Goal: Task Accomplishment & Management: Manage account settings

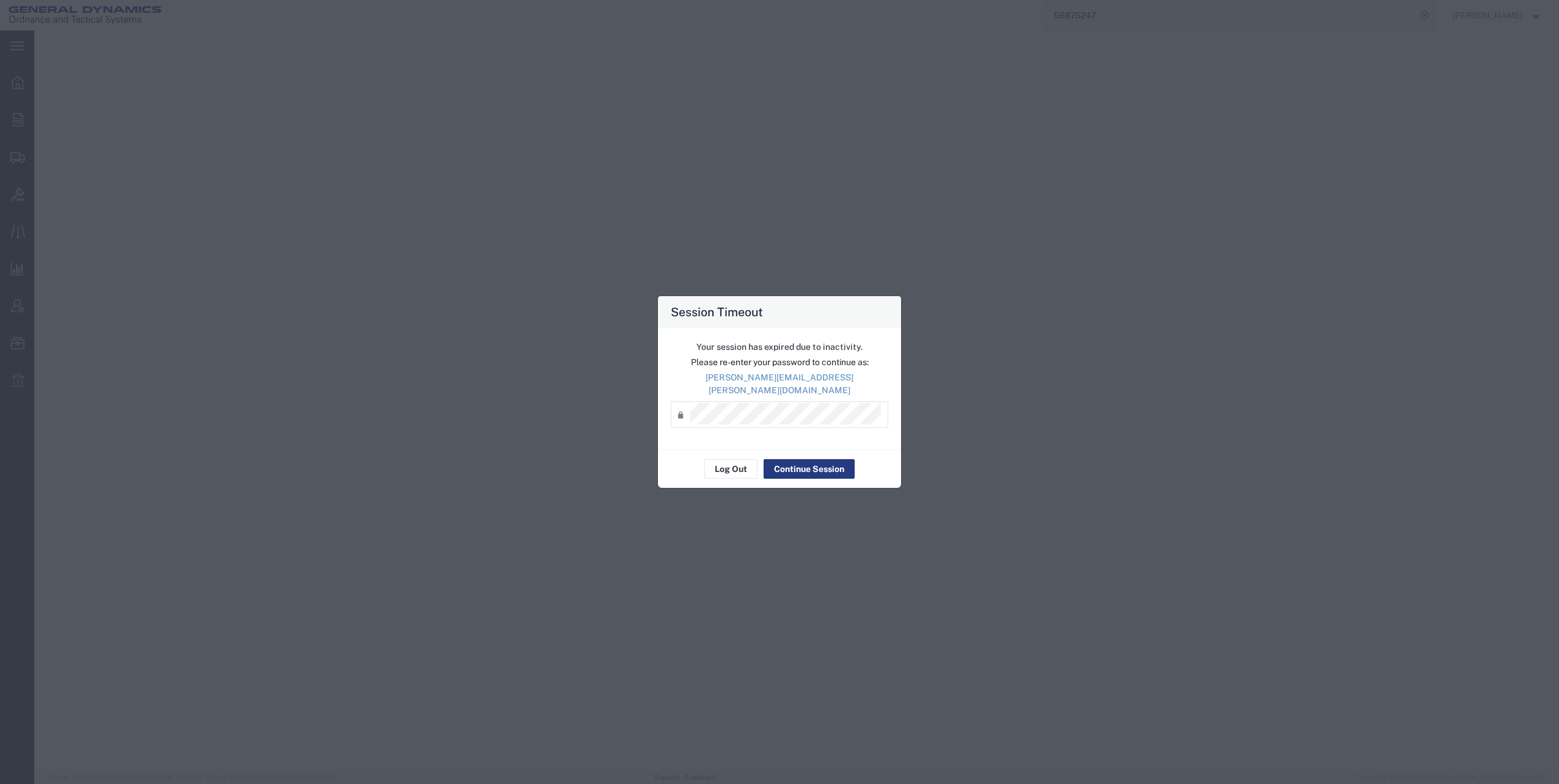
select select "COMPANY"
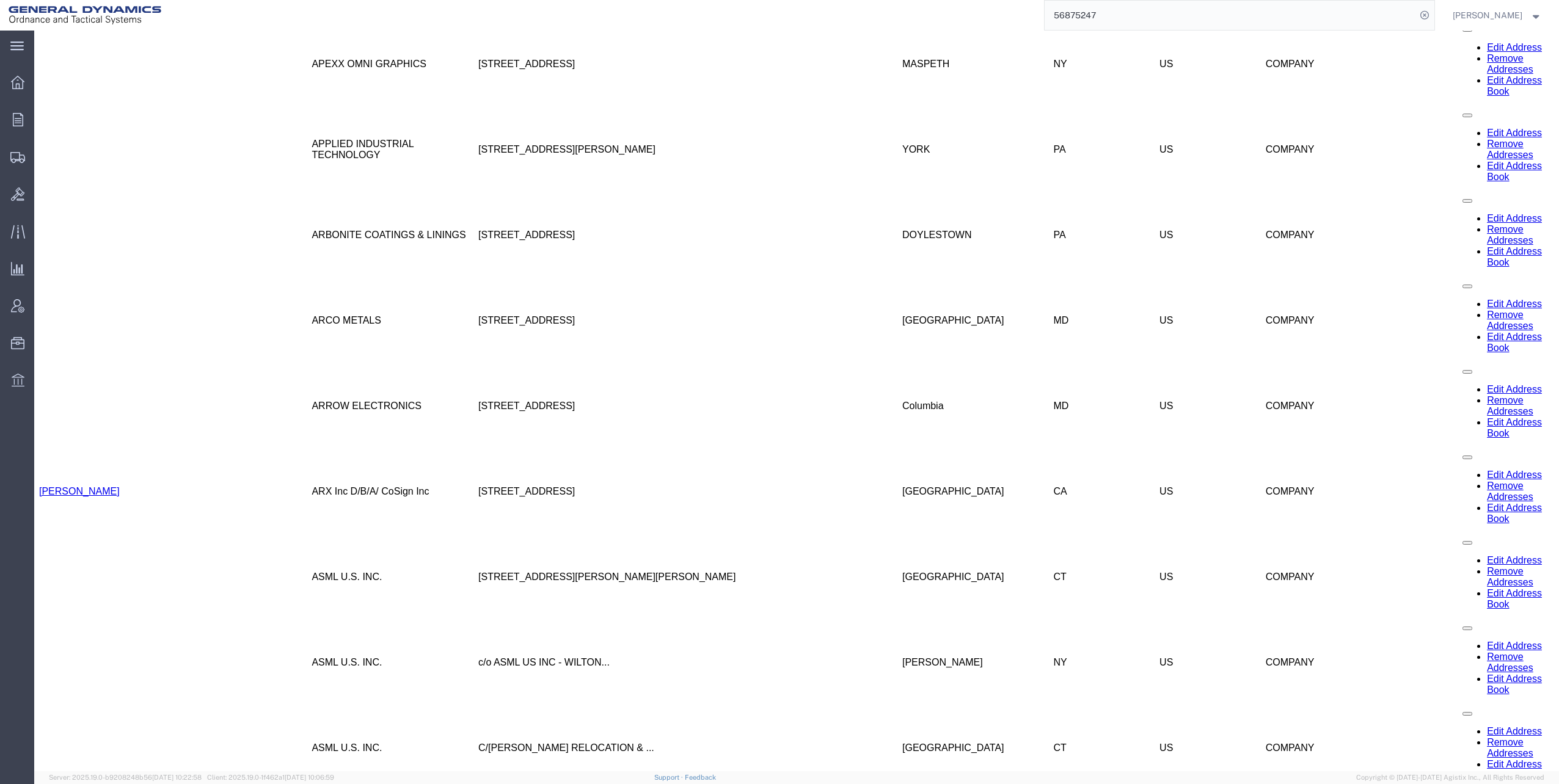
scroll to position [3060, 0]
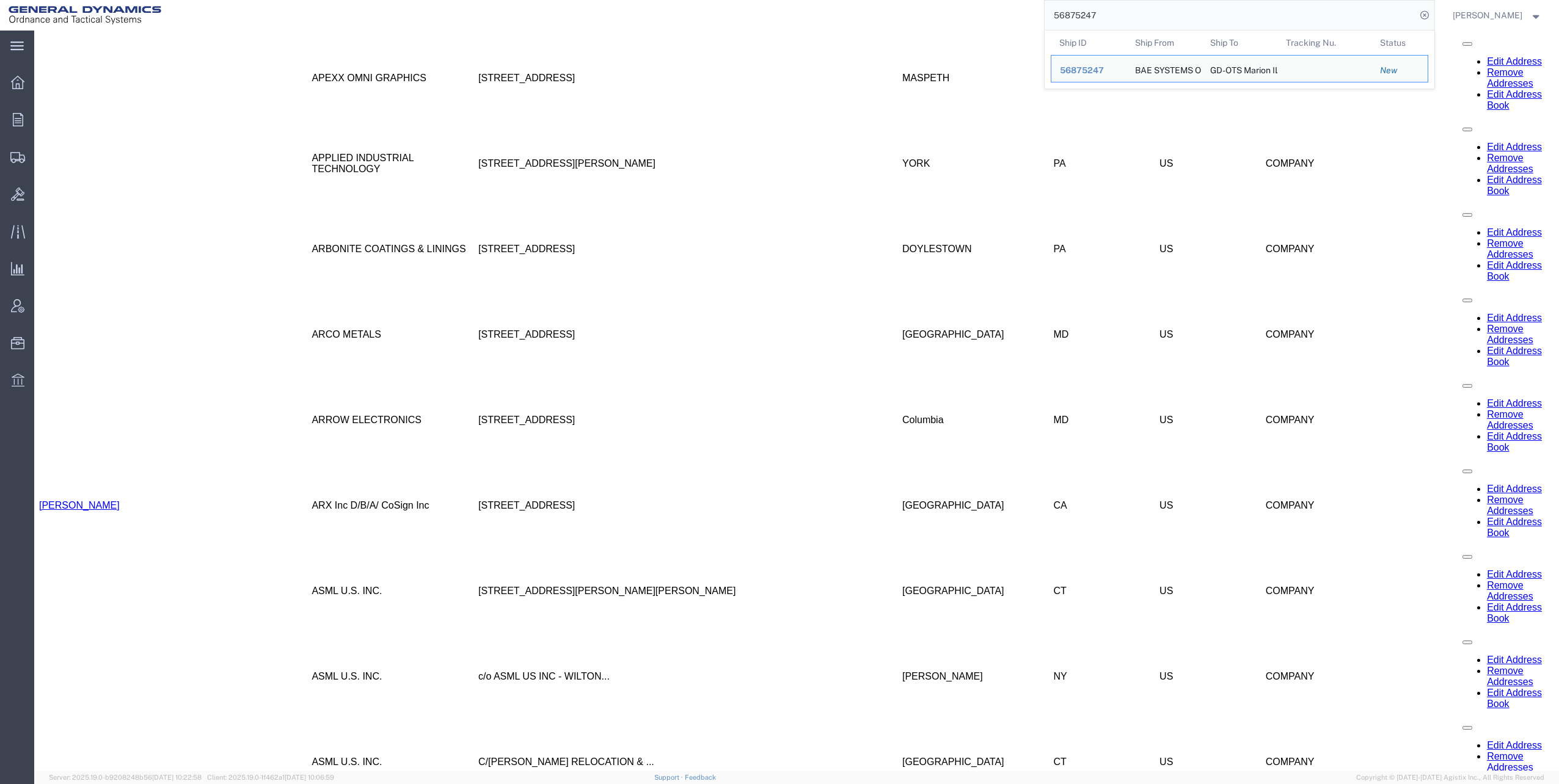
drag, startPoint x: 1061, startPoint y: 13, endPoint x: 1164, endPoint y: 9, distance: 103.1
click at [1164, 9] on input "56875247" at bounding box center [1230, 16] width 371 height 30
paste input "3567"
type input "56835677"
click at [1430, 17] on icon at bounding box center [1424, 15] width 17 height 17
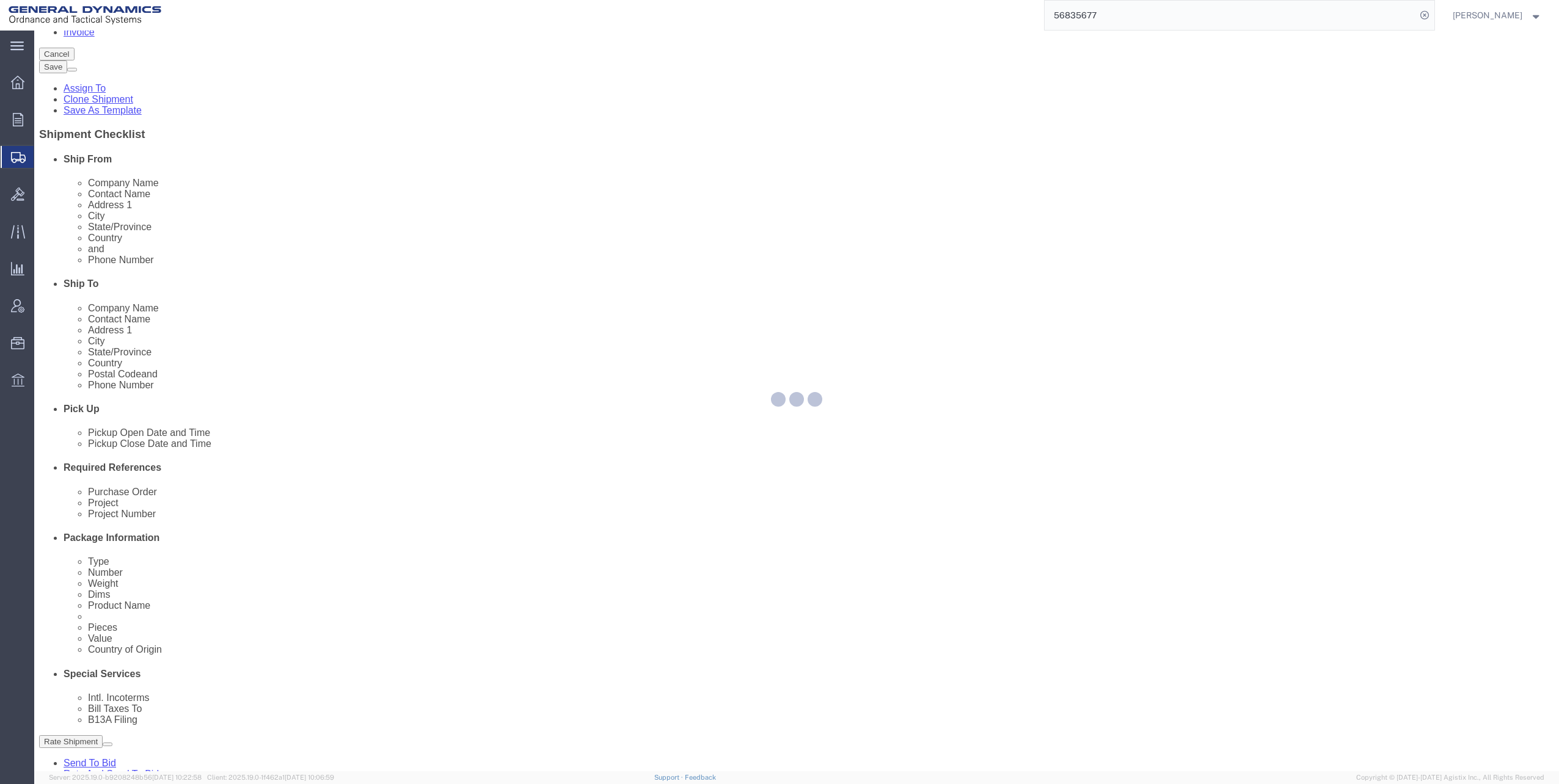
scroll to position [309, 0]
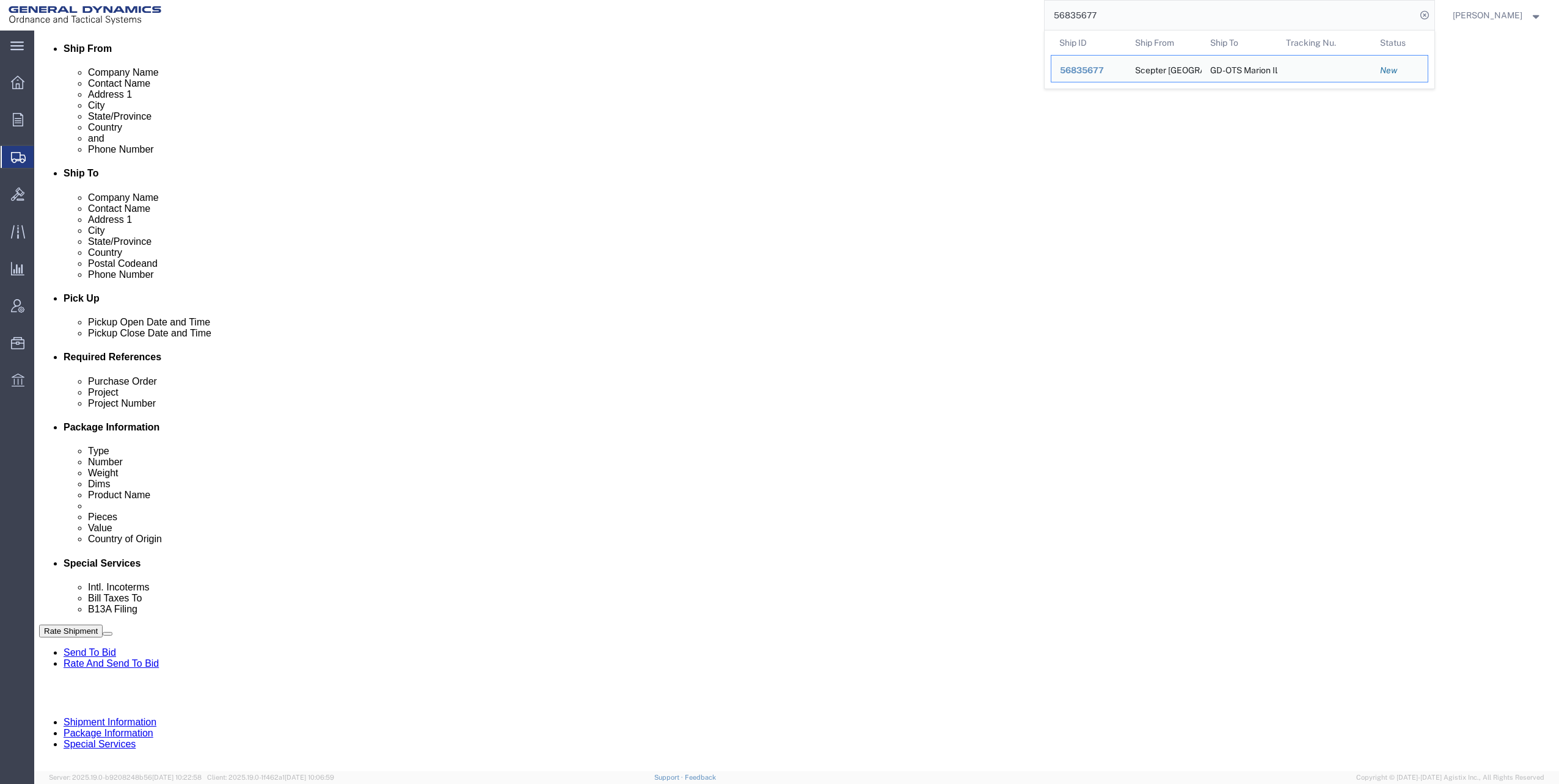
click input "text"
click input "M119A2"
type input "M119A2 DO2"
click input "text"
type input "30100339"
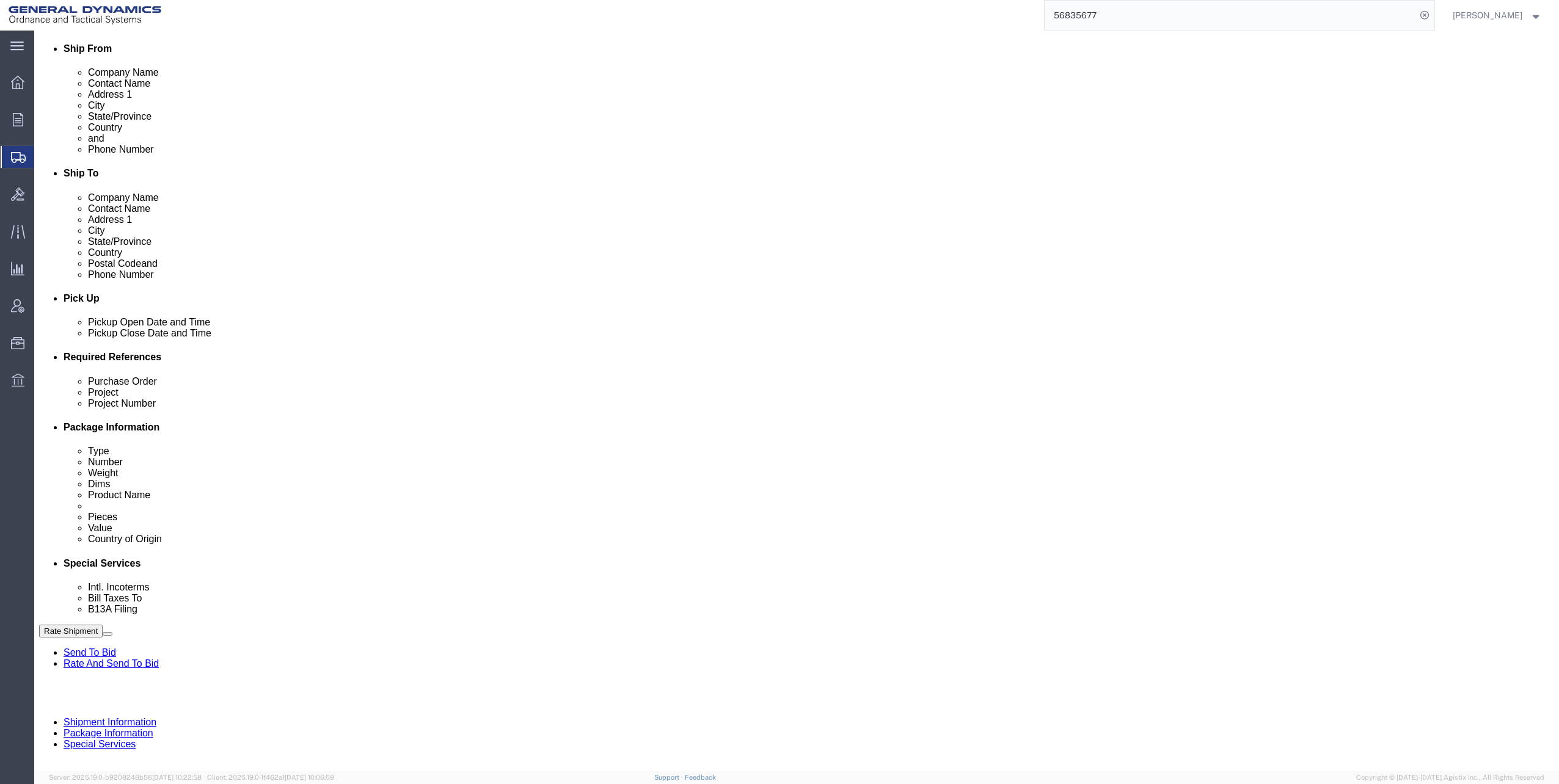
click button "Continue"
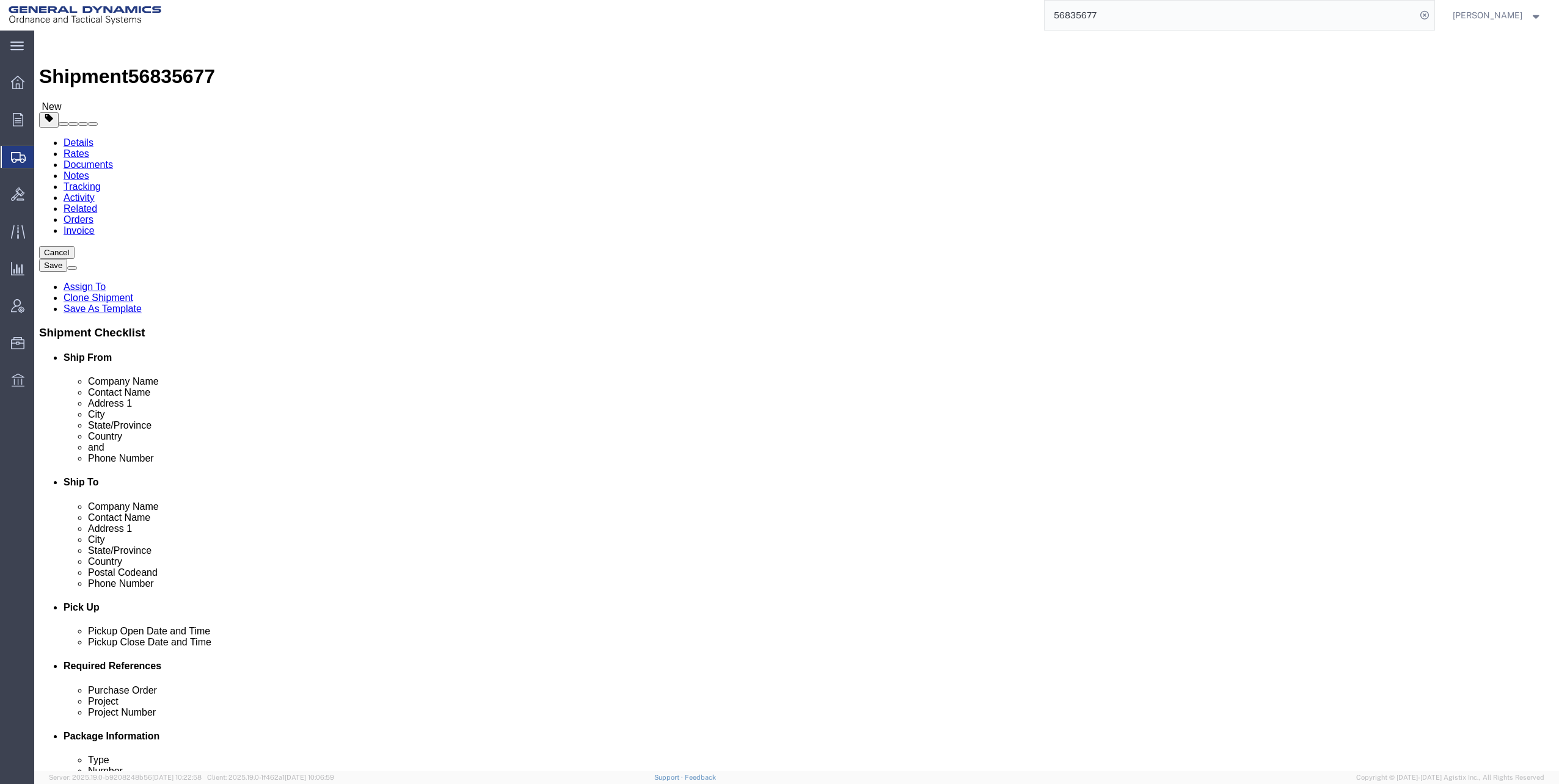
click dd "1662.00 Each"
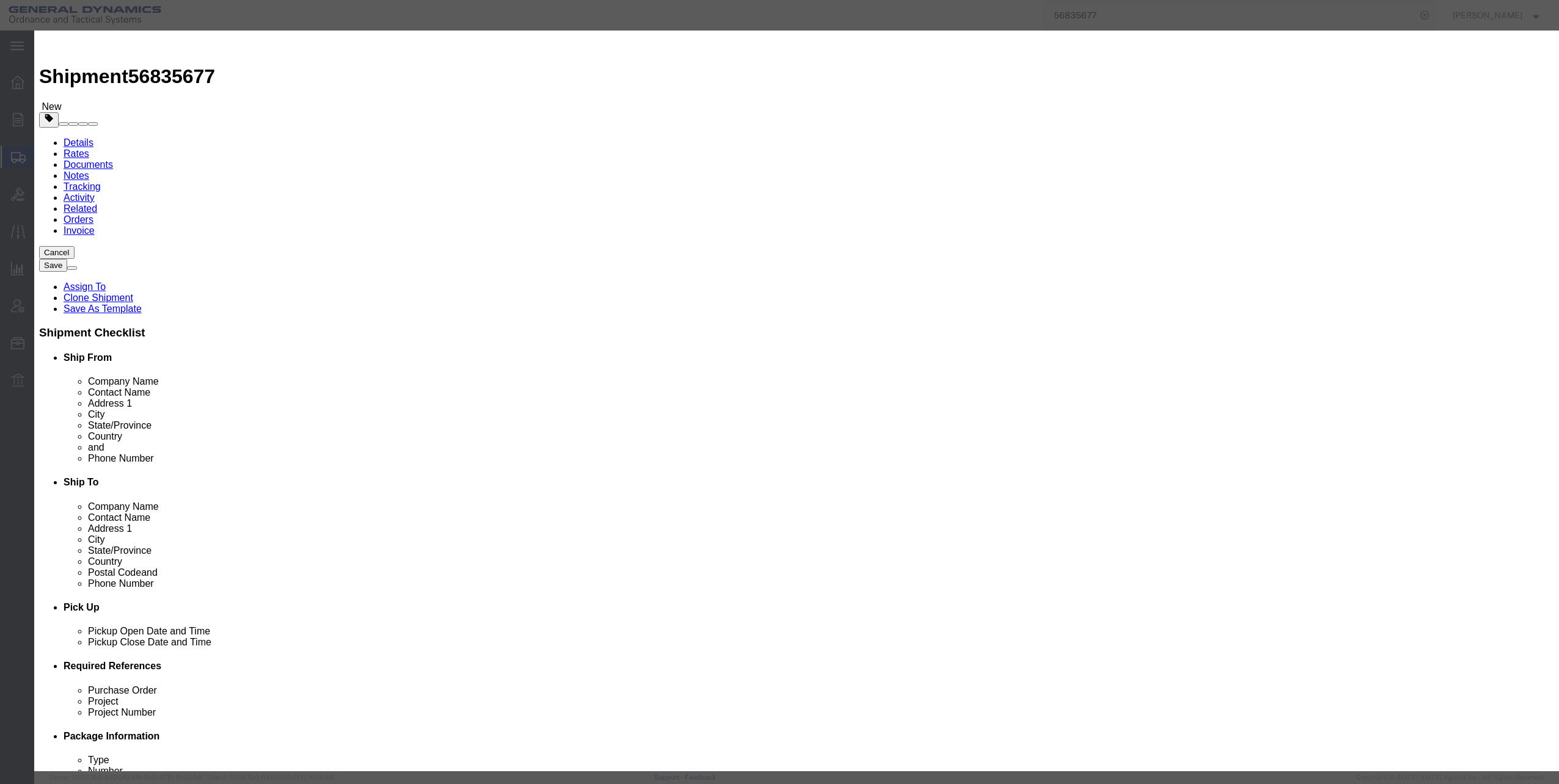
click select "Select 50 55 60 65 70 85 92.5 100 125 175 250 300 400"
select select "60"
click select "Select 50 55 60 65 70 85 92.5 100 125 175 250 300 400"
click button "Save & Close"
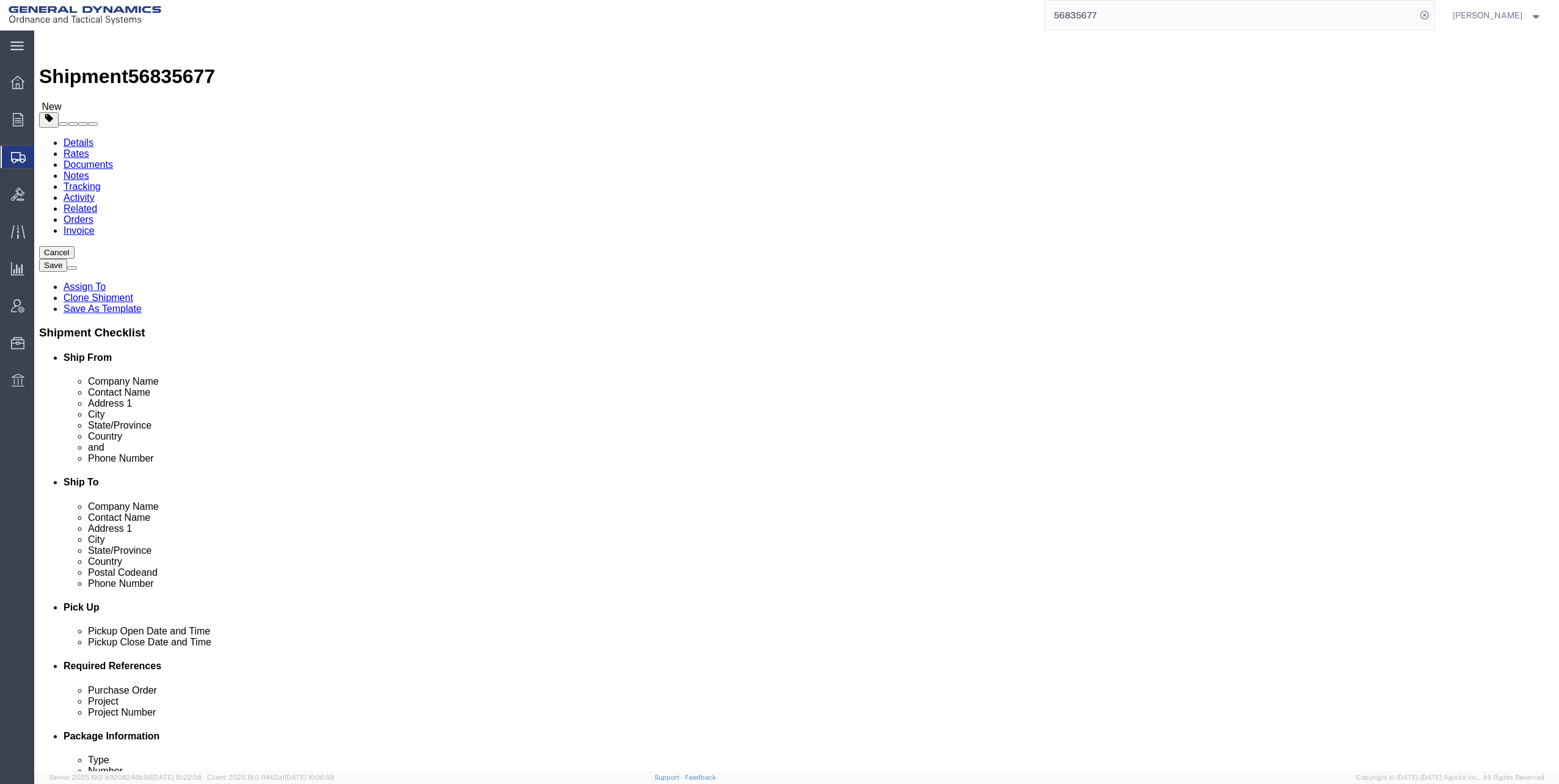
click icon
click button "Continue"
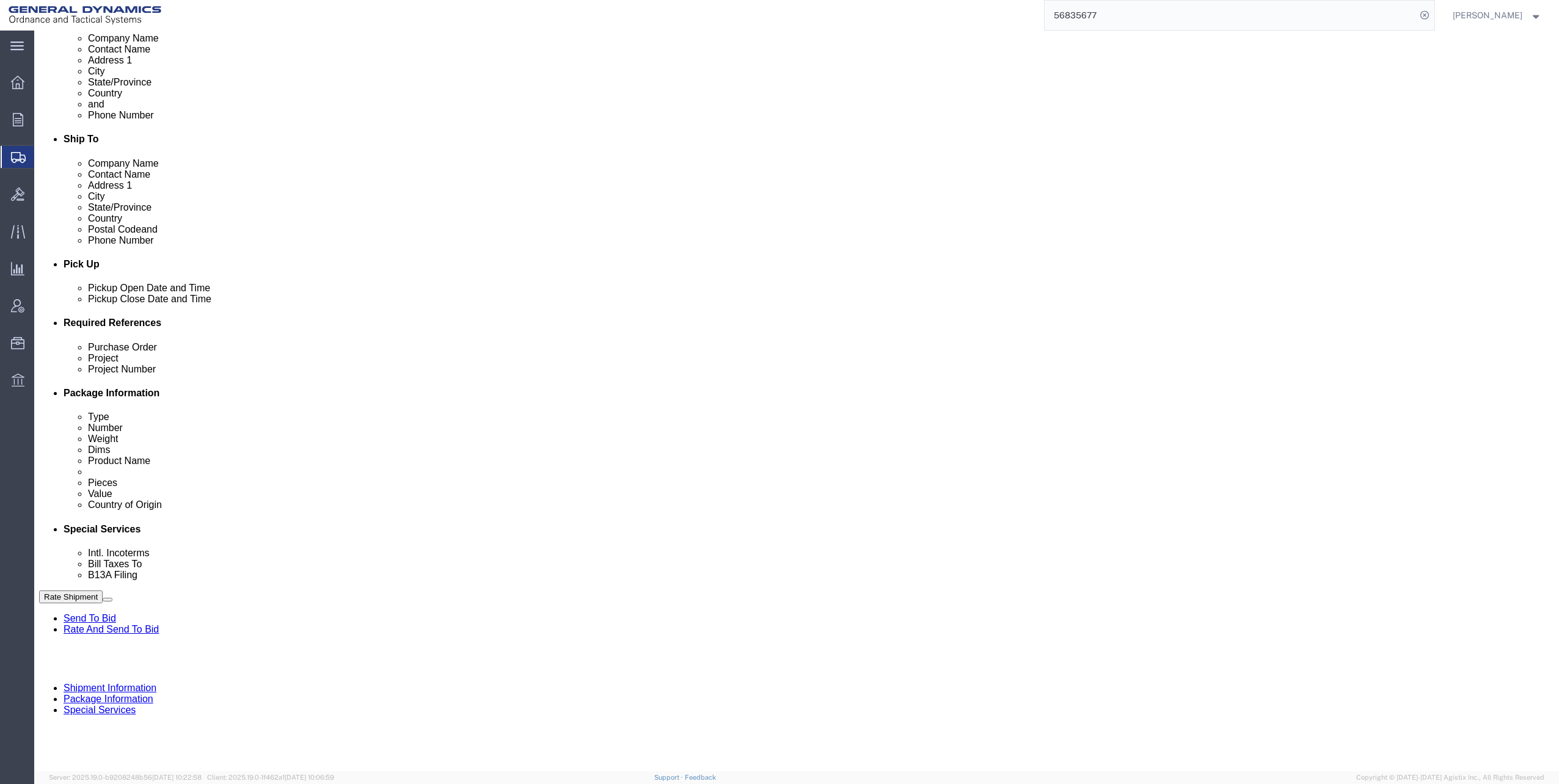
scroll to position [366, 0]
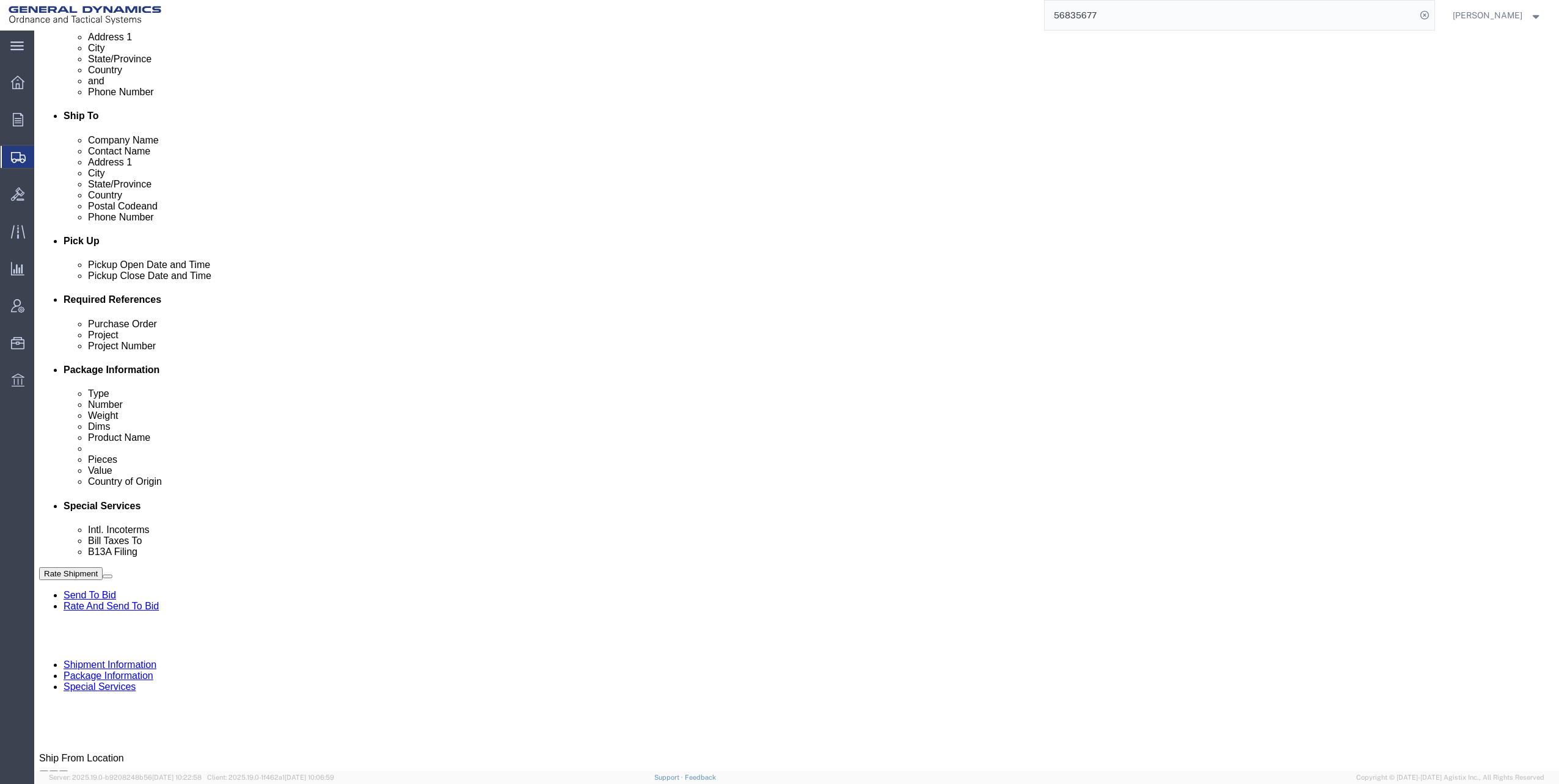
click select "Select Carriage Insurance Paid Carriage Paid To Cost and Freight Cost Insurance…"
select select "EXW"
click select "Select Carriage Insurance Paid Carriage Paid To Cost and Freight Cost Insurance…"
click select "Select Recipient Account Sender/Shipper Third Party Account"
select select "THRD"
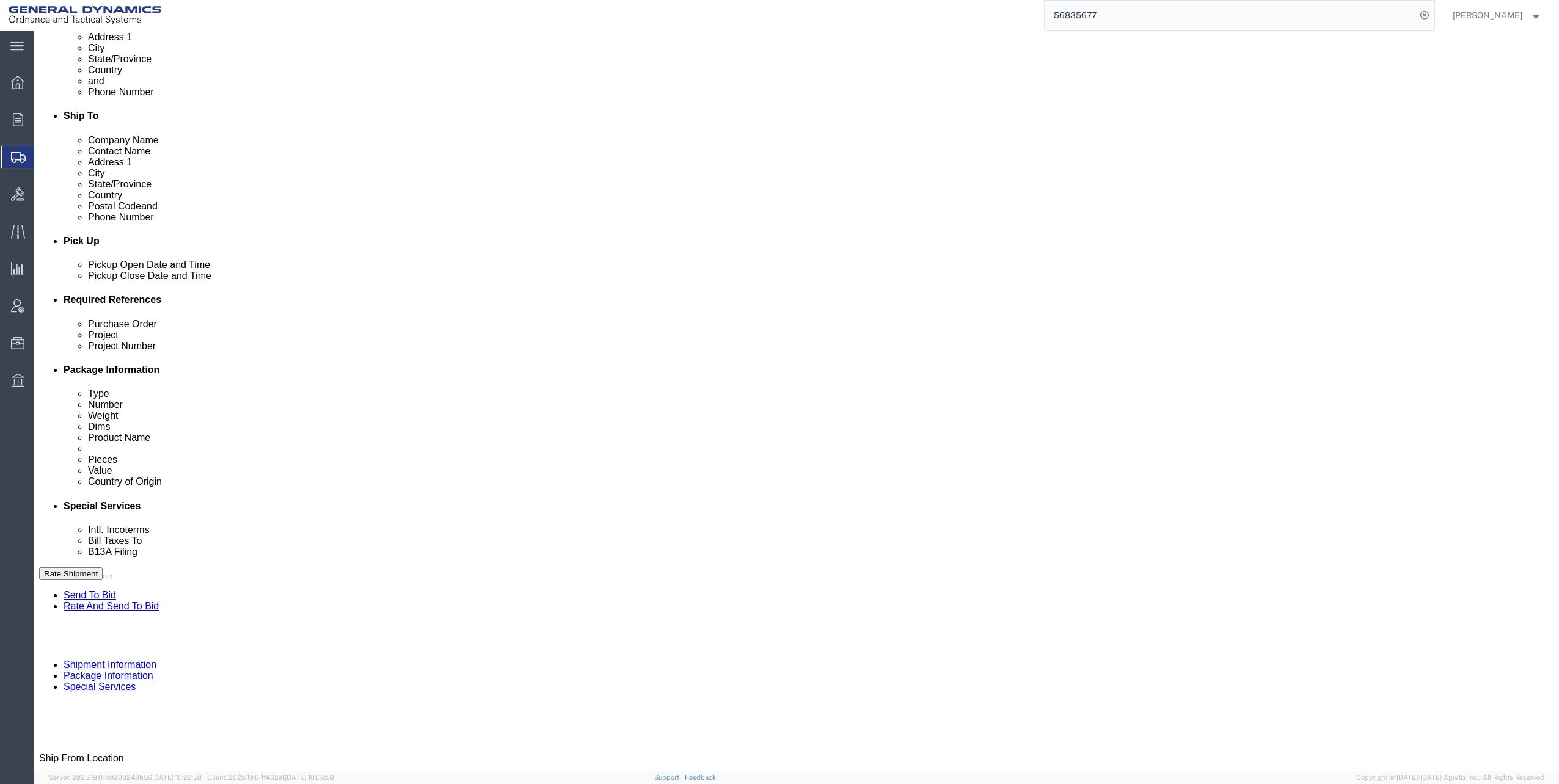
click select "Select Recipient Account Sender/Shipper Third Party Account"
select select "THRD"
click select "Select Recipient Account Sender/Shipper Third Party Account"
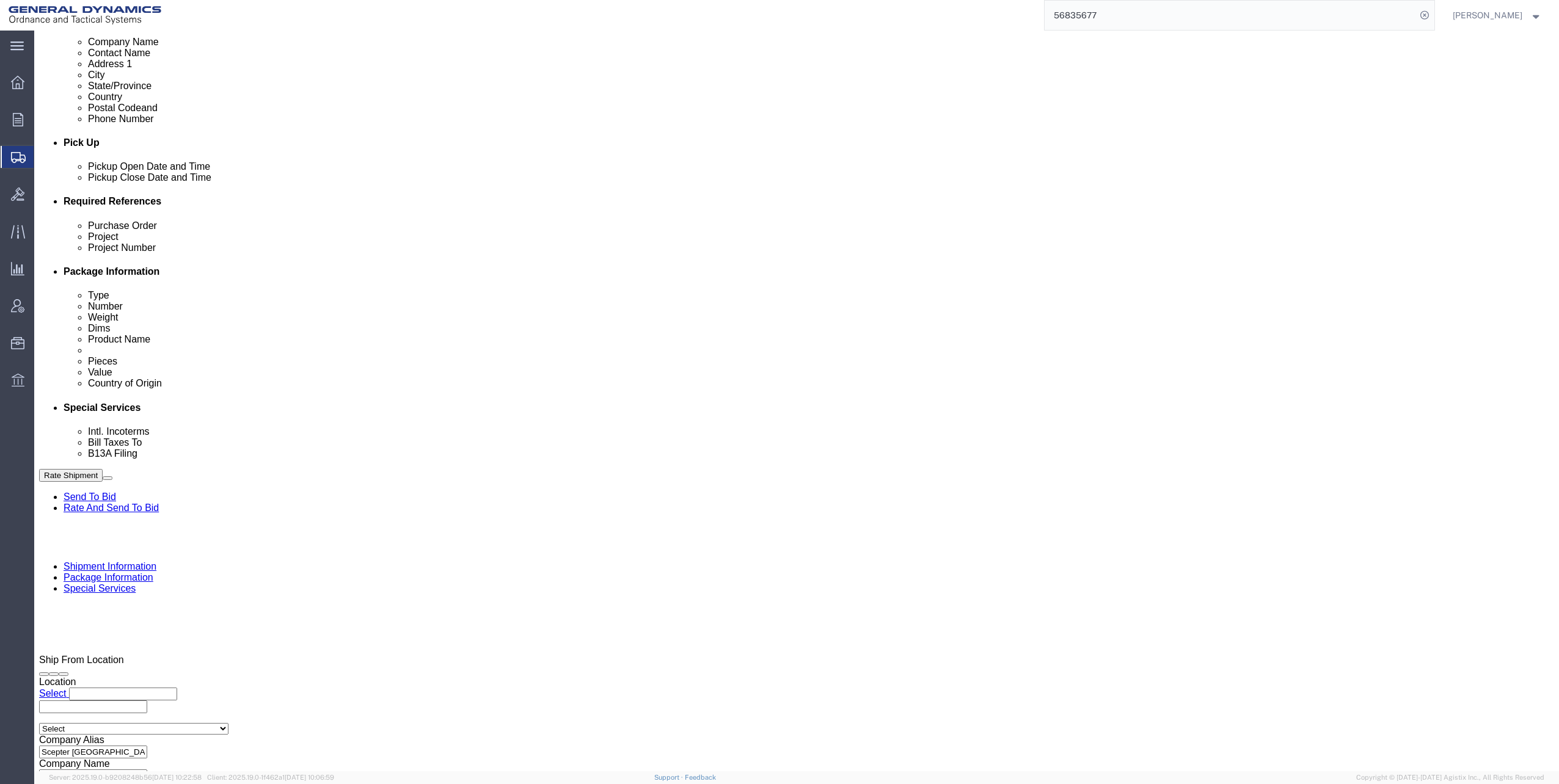
scroll to position [488, 0]
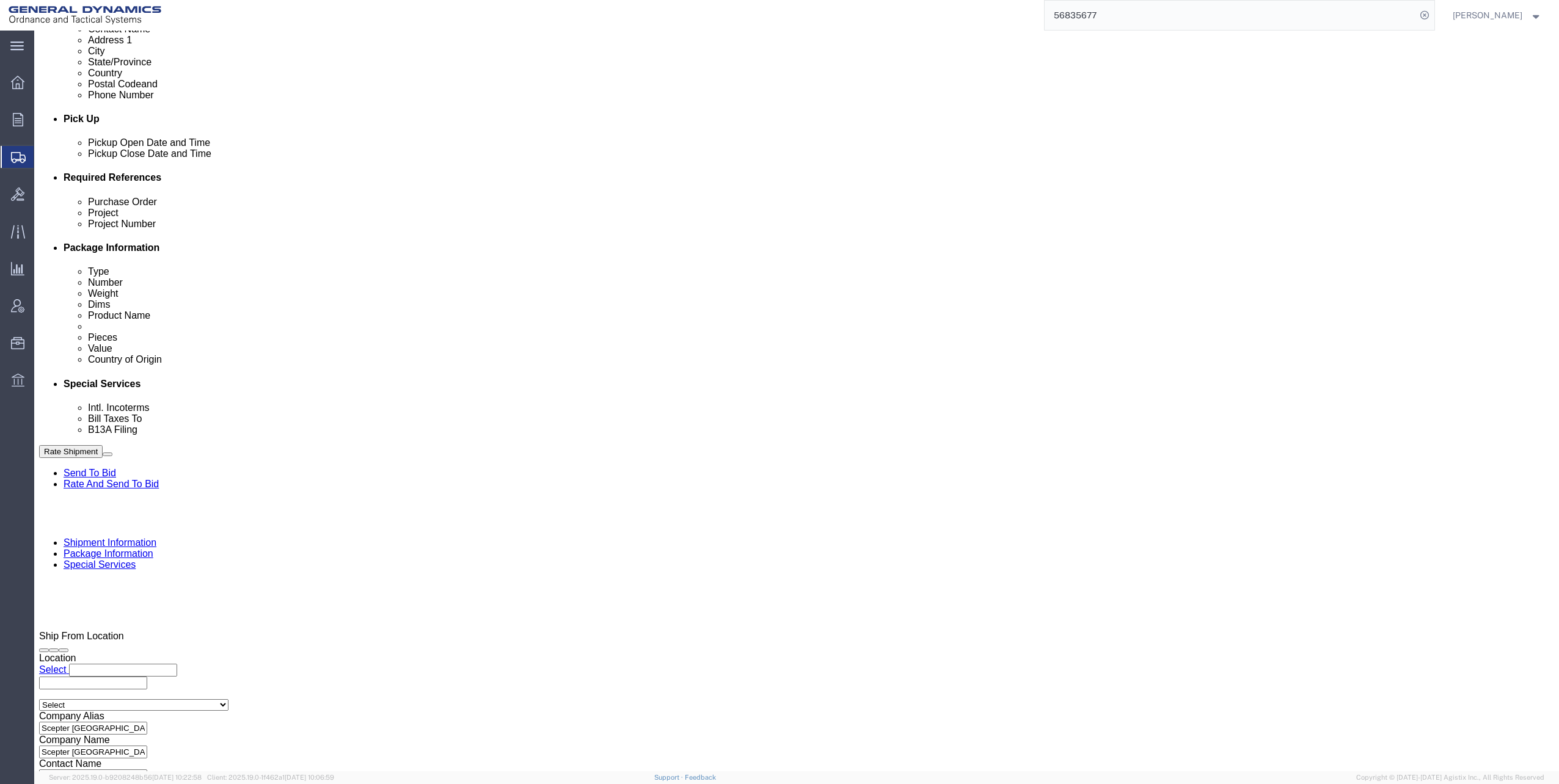
drag, startPoint x: 276, startPoint y: 446, endPoint x: 282, endPoint y: 446, distance: 6.0
click input "General Dynamics OTS % Data2Logistics"
click p "- GEDOTS %DATA 2 LOGISTICS - (GEDOTS %DATA 2 LOGISTICS) [GEOGRAPHIC_DATA][PERSO…"
type input "GEDOTS %DATA 2 LOGISTICS"
select select "FL"
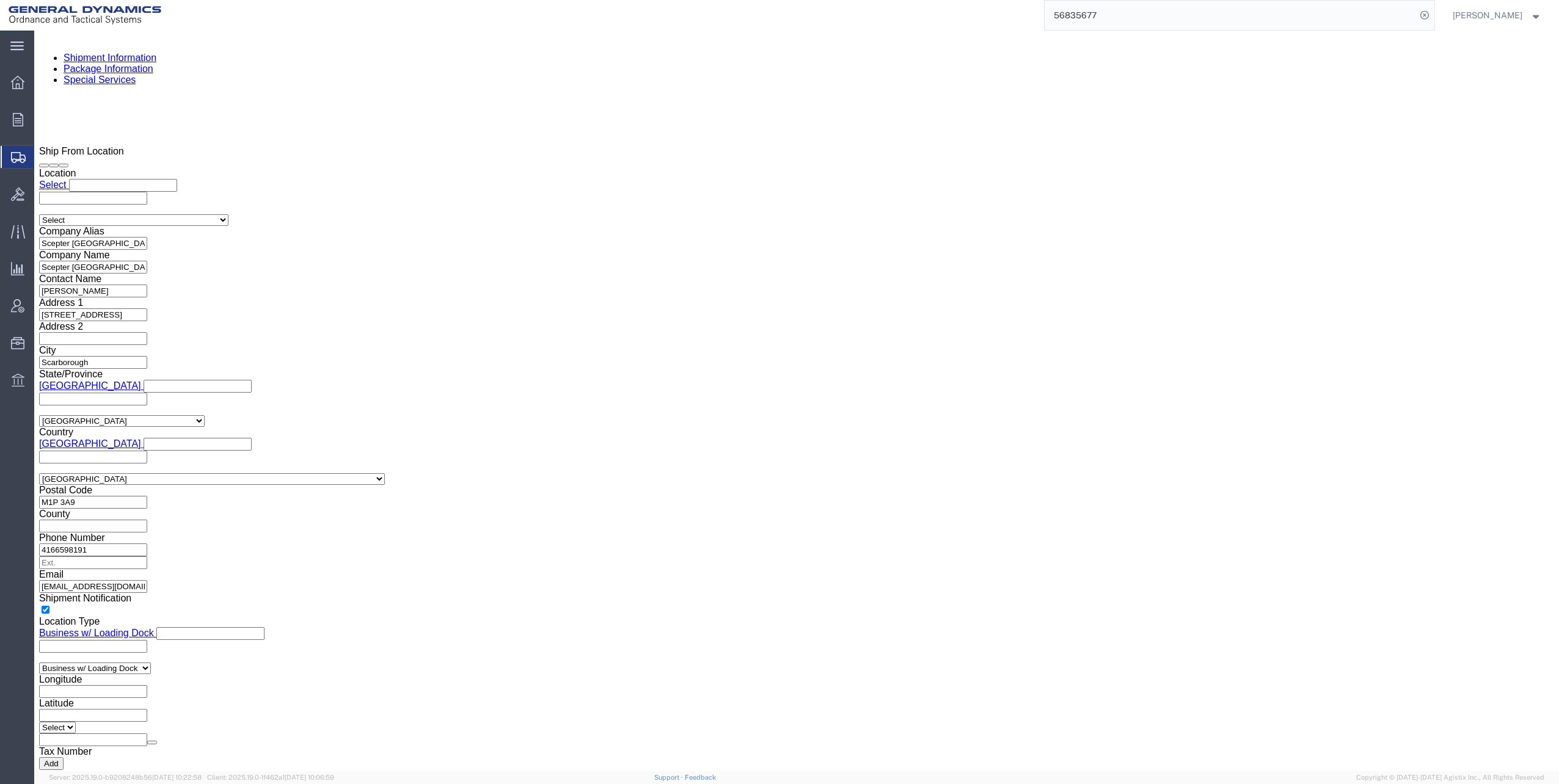
scroll to position [977, 0]
type input "GEDOTS %DATA 2 LOGISTICS"
click select "Select Filed Electronically Manually Attached Not Required Summary Reporting"
select select "MANUALLY_ATTACHED"
click select "Select Filed Electronically Manually Attached Not Required Summary Reporting"
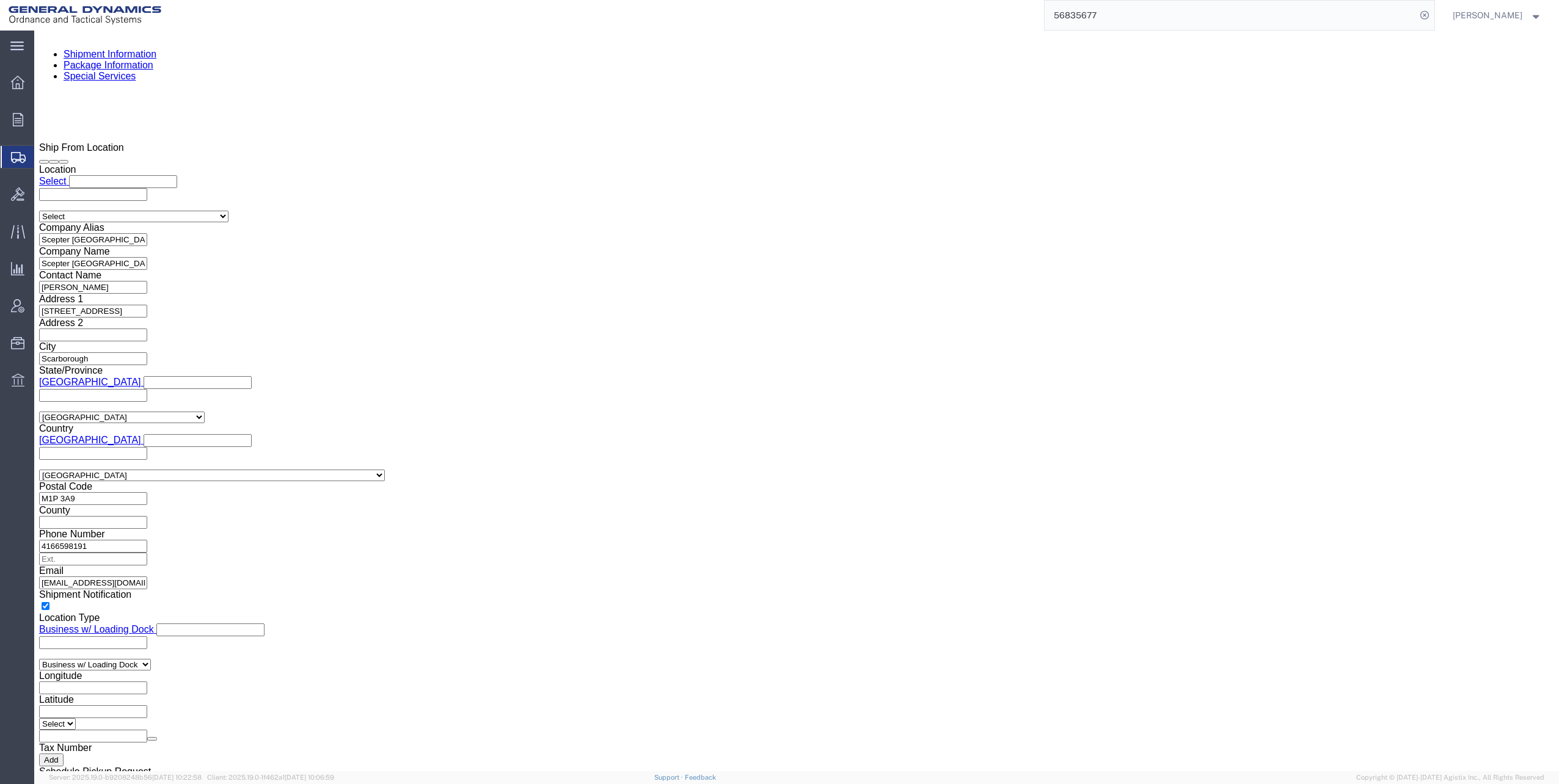
click select "Select Use Carrier or Agent Broker Use My Nominated Broker Use Recipient's Brok…"
select select "NOMN"
click select "Select Use Carrier or Agent Broker Use My Nominated Broker Use Recipient's Brok…"
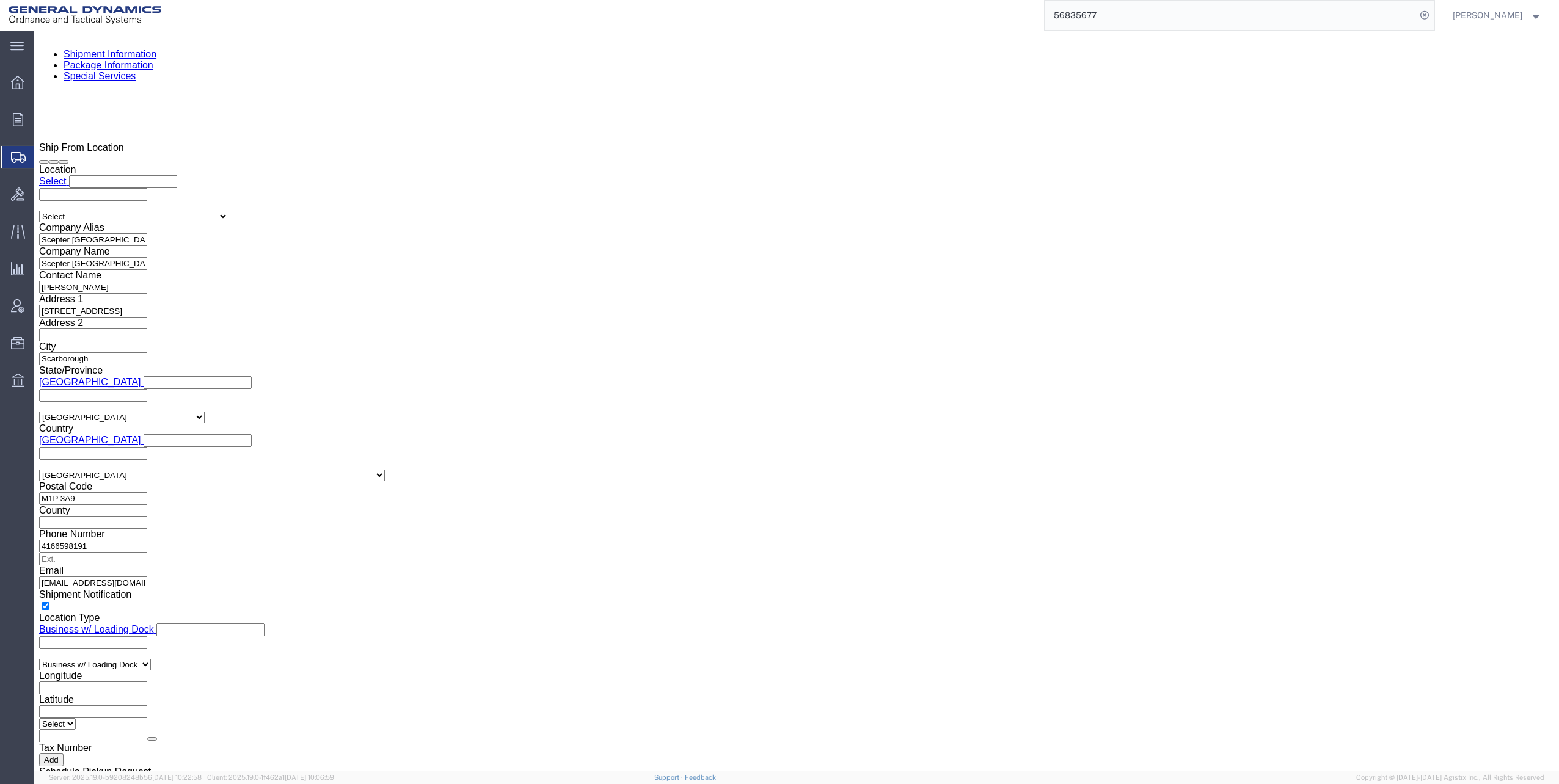
click input "text"
type input "[PERSON_NAME]"
click input "text"
type input "Expe"
click p "- Expeditors - (Mara Love) [STREET_ADDRESS] , 12:00 AM - 12:00 AM"
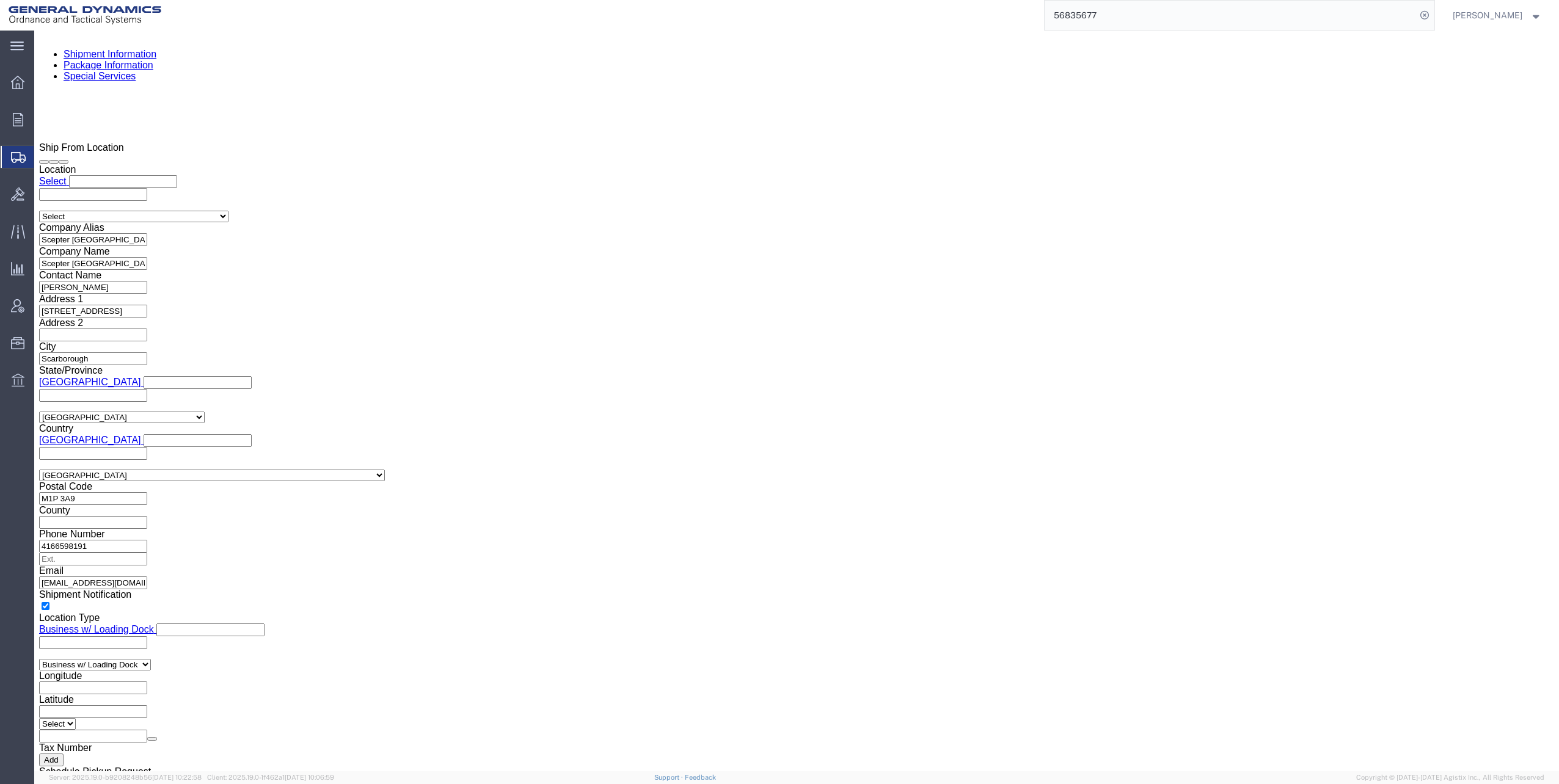
select select "GA"
type input "Expeditors"
click input "checkbox"
checkbox input "true"
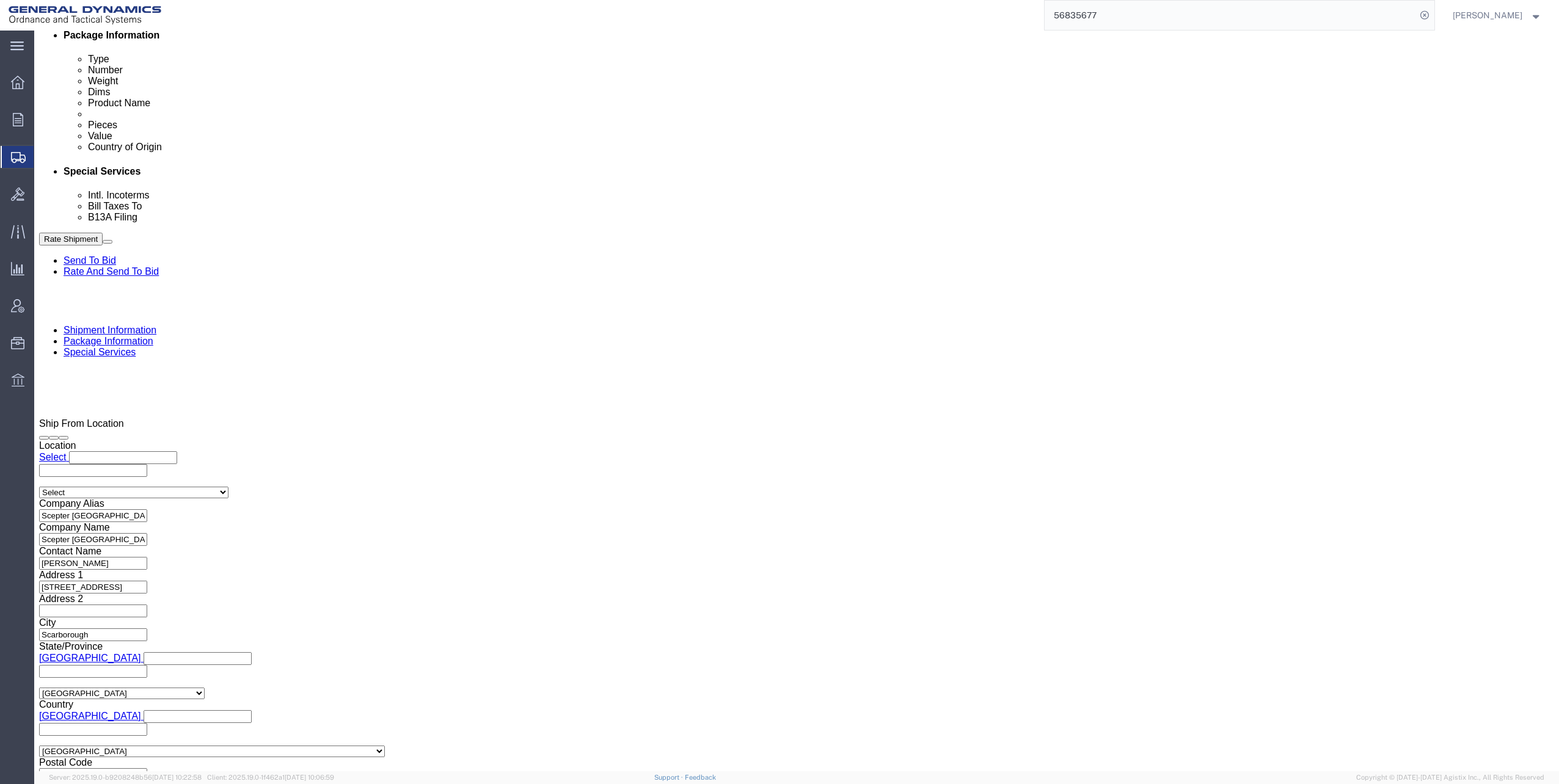
scroll to position [916, 0]
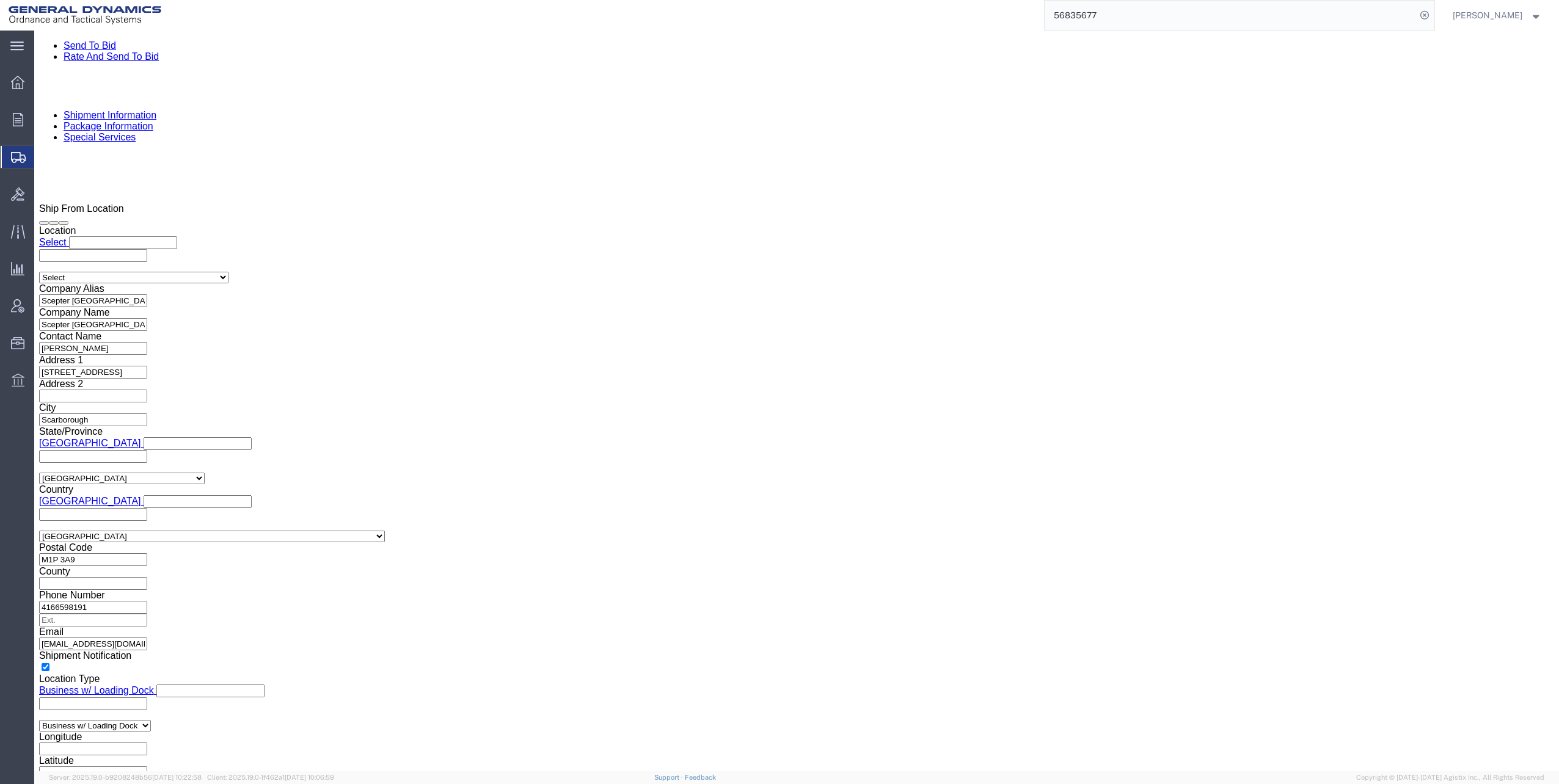
click button "Rate Shipment"
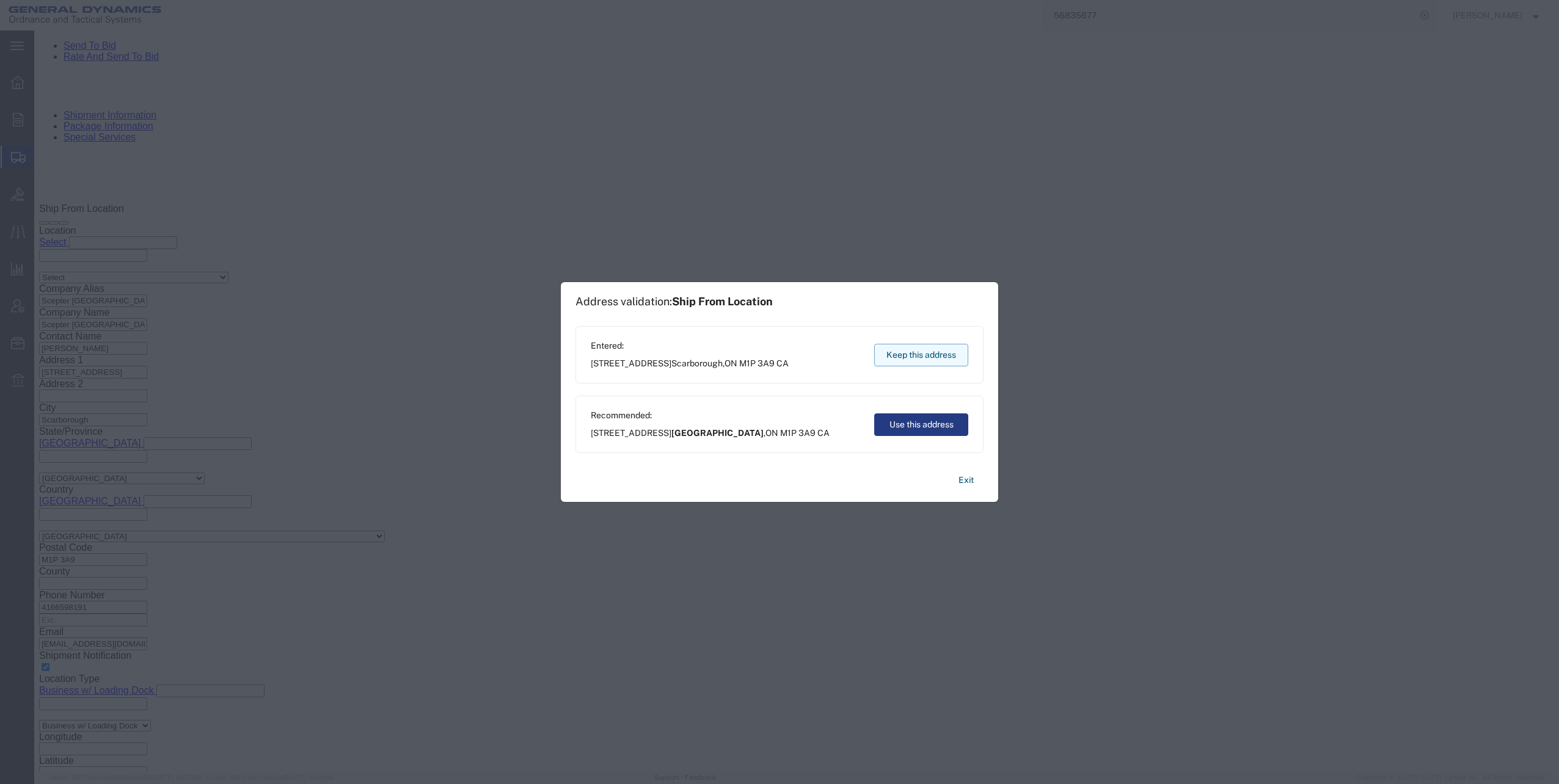
click at [911, 358] on button "Keep this address" at bounding box center [921, 354] width 94 height 23
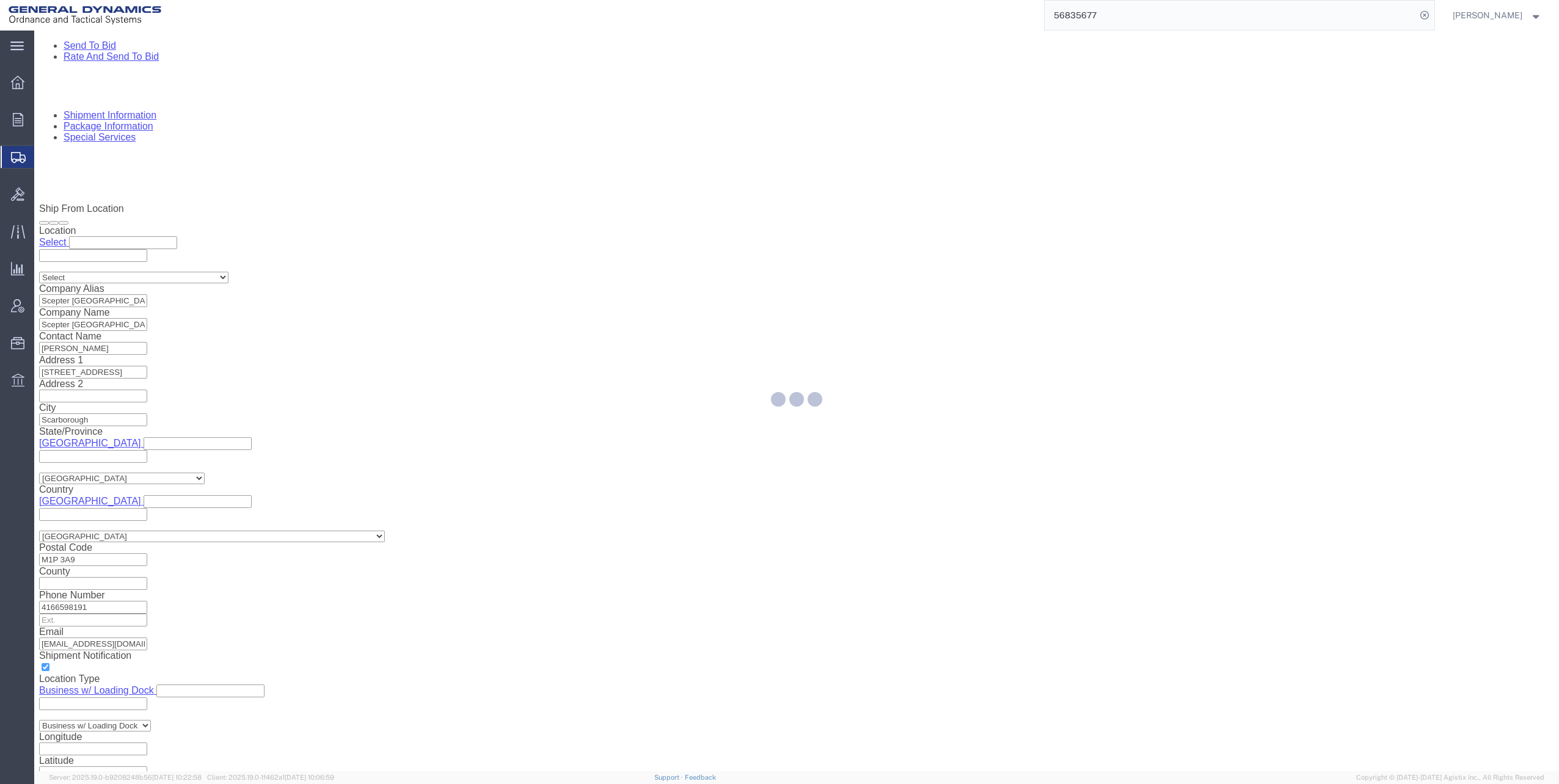
scroll to position [0, 0]
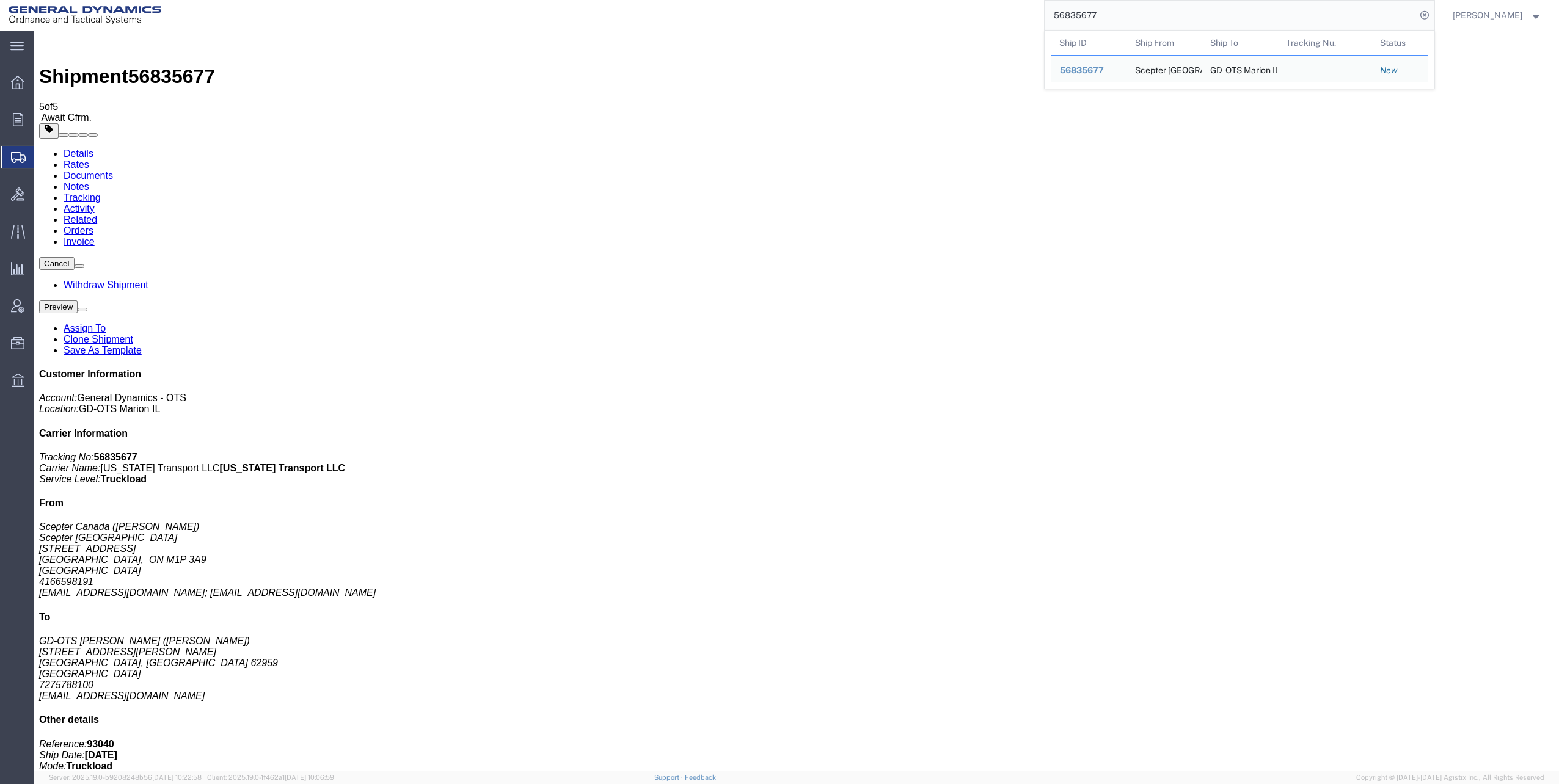
drag, startPoint x: 1058, startPoint y: 14, endPoint x: 1146, endPoint y: 17, distance: 88.1
click at [1177, 10] on input "56835677" at bounding box center [1230, 16] width 371 height 30
paste input "793"
type input "56835793"
click at [1430, 14] on icon at bounding box center [1424, 15] width 17 height 17
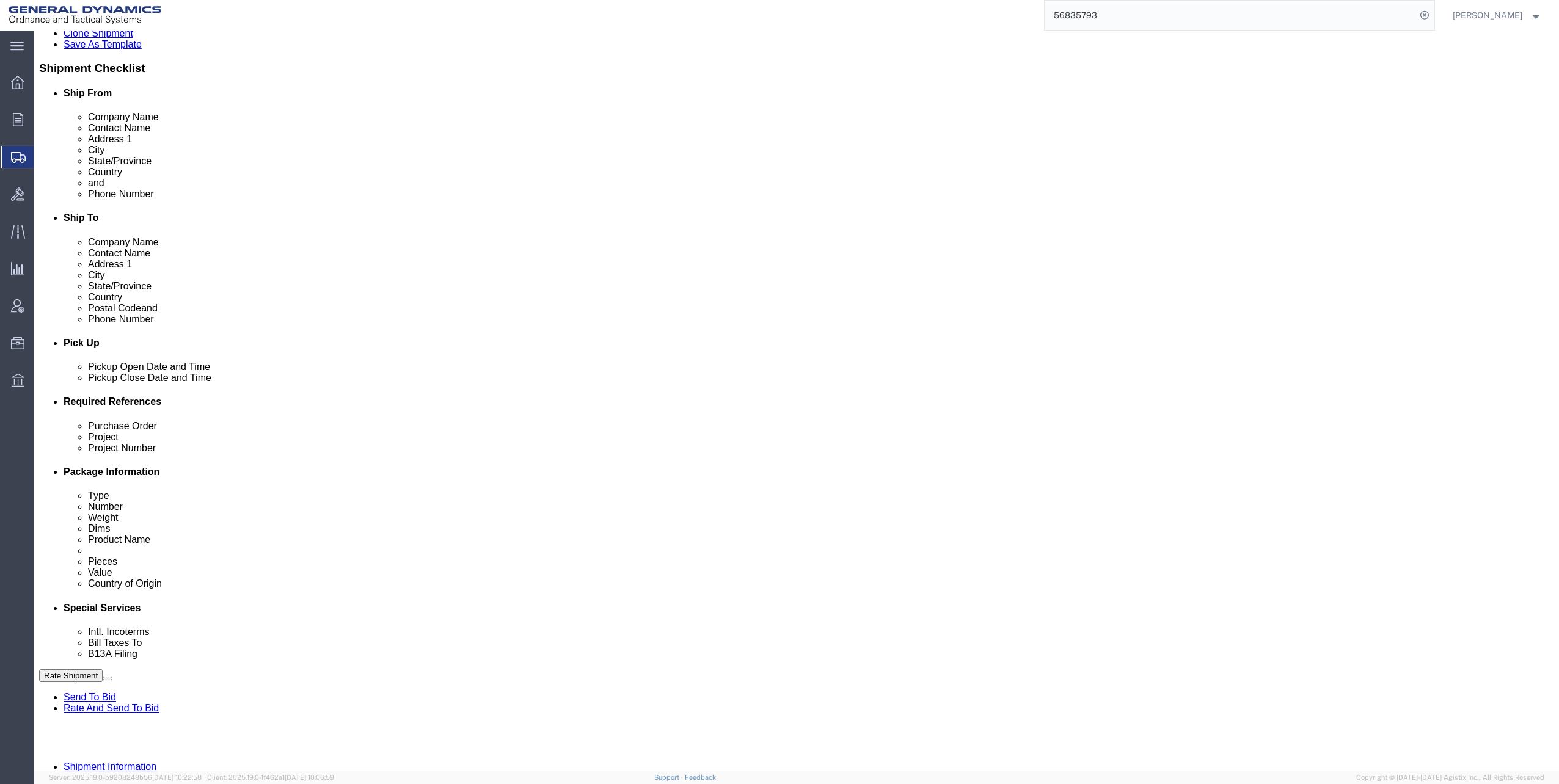
scroll to position [309, 0]
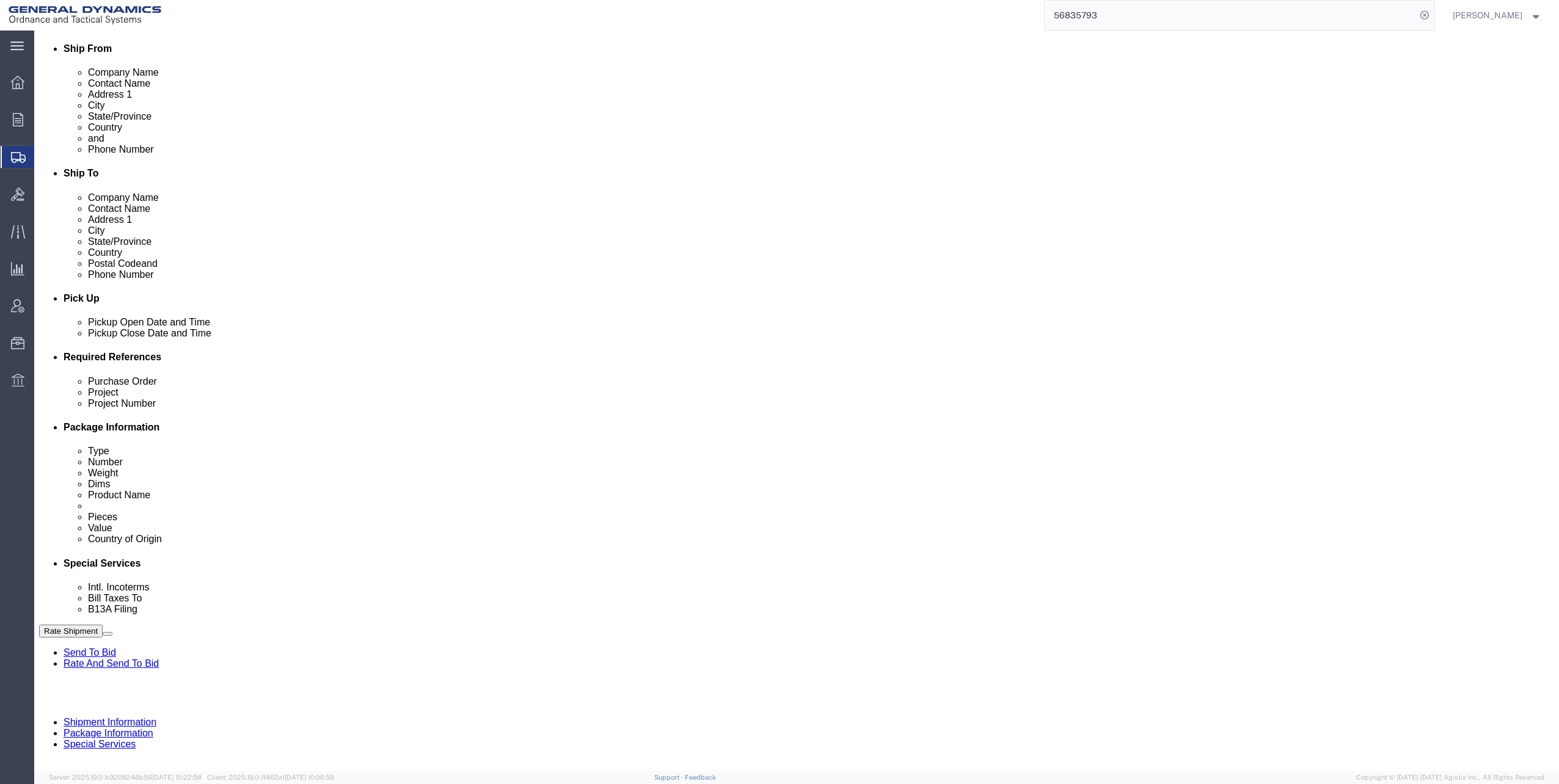
click input "text"
click input "M119A2"
type input "M119A2 DO2"
click input "text"
type input "30100339"
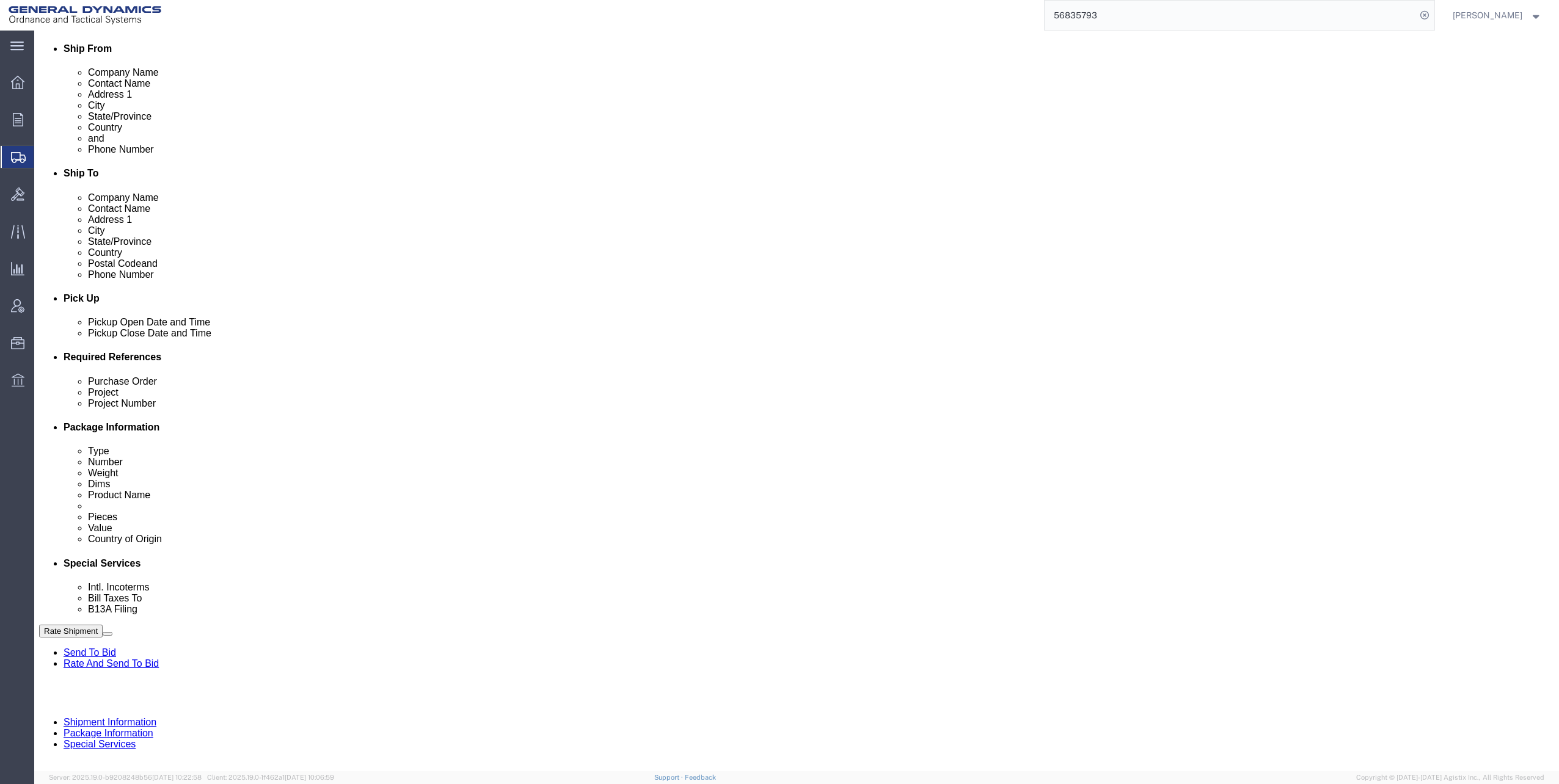
click button "Continue"
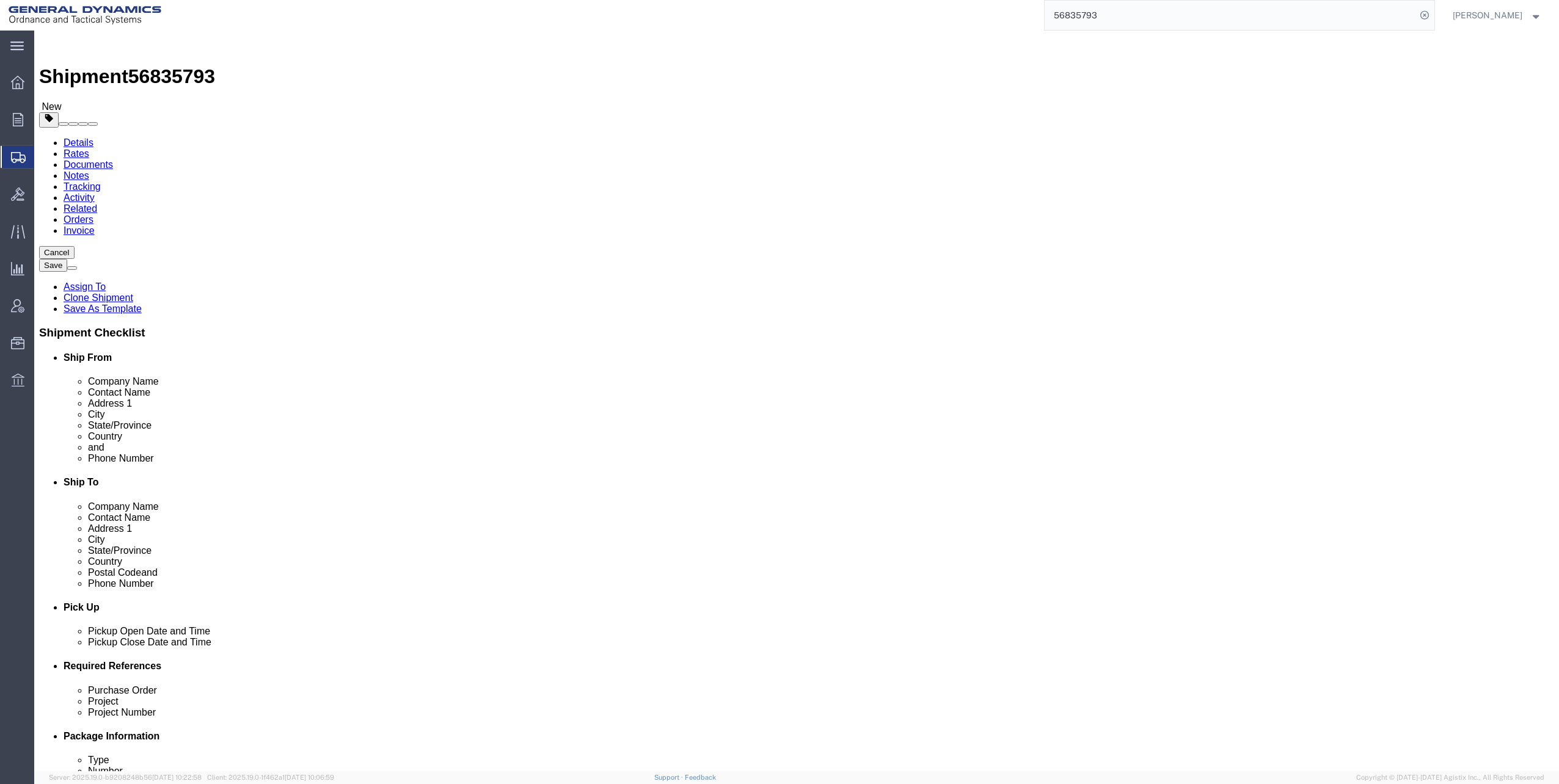
click dl "Pieces: 1683.00 Each Total value: 174727.00 USD"
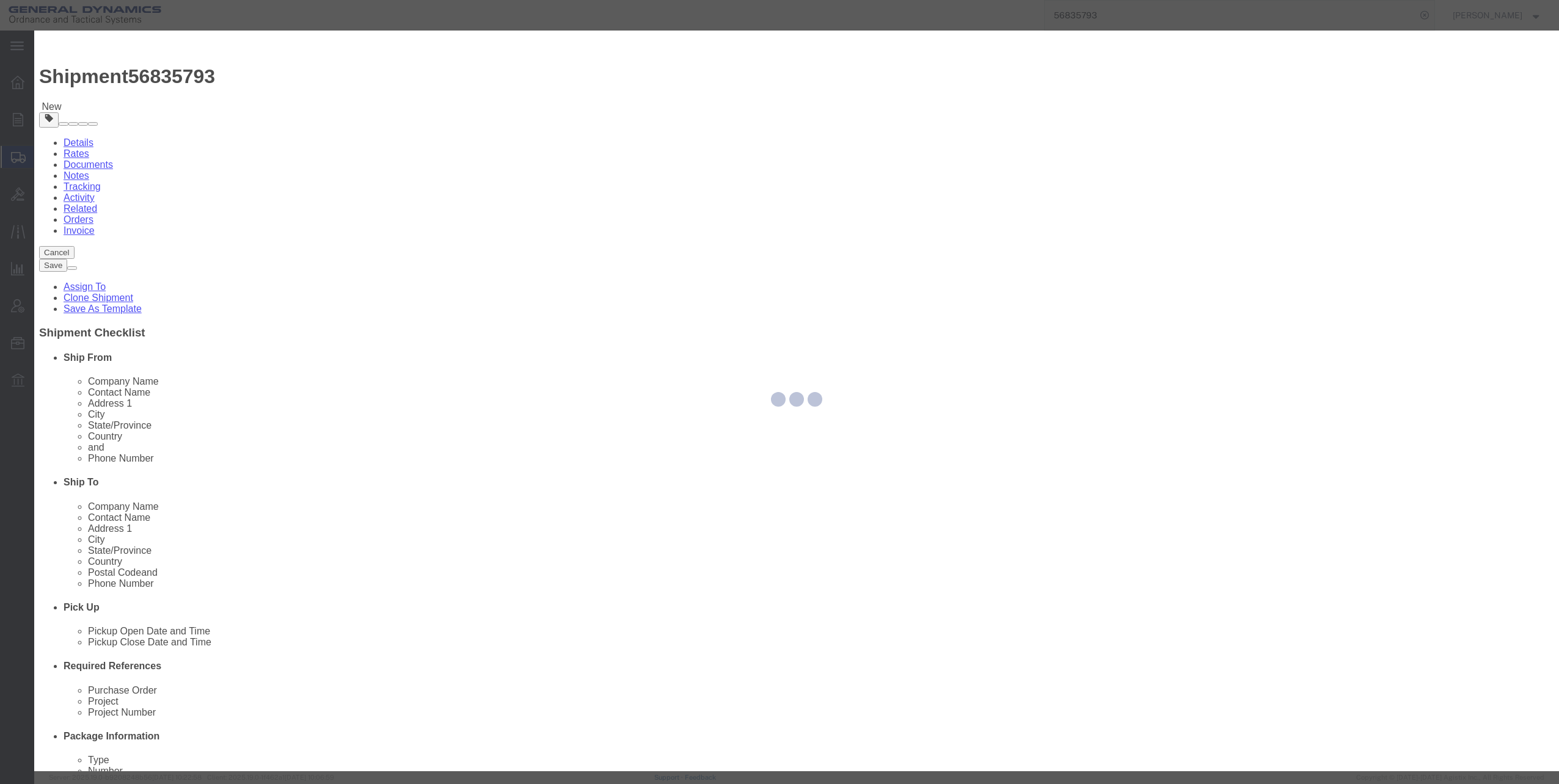
drag, startPoint x: 292, startPoint y: 378, endPoint x: 444, endPoint y: 404, distance: 154.2
click at [444, 405] on div at bounding box center [796, 401] width 1525 height 740
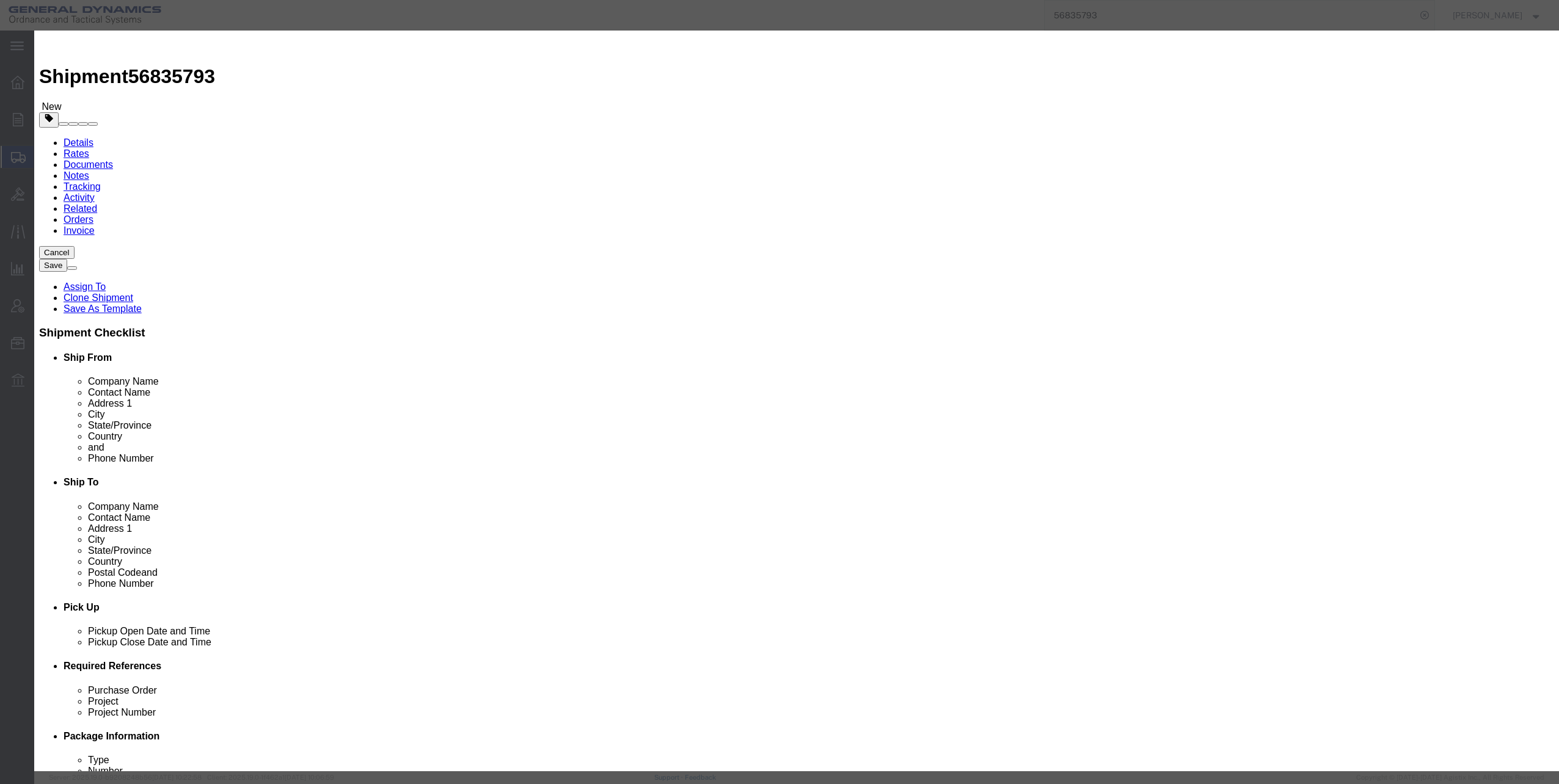
click select "Select 50 55 60 65 70 85 92.5 100 125 175 250 300 400"
select select "60"
click select "Select 50 55 60 65 70 85 92.5 100 125 175 250 300 400"
click button "Save & Close"
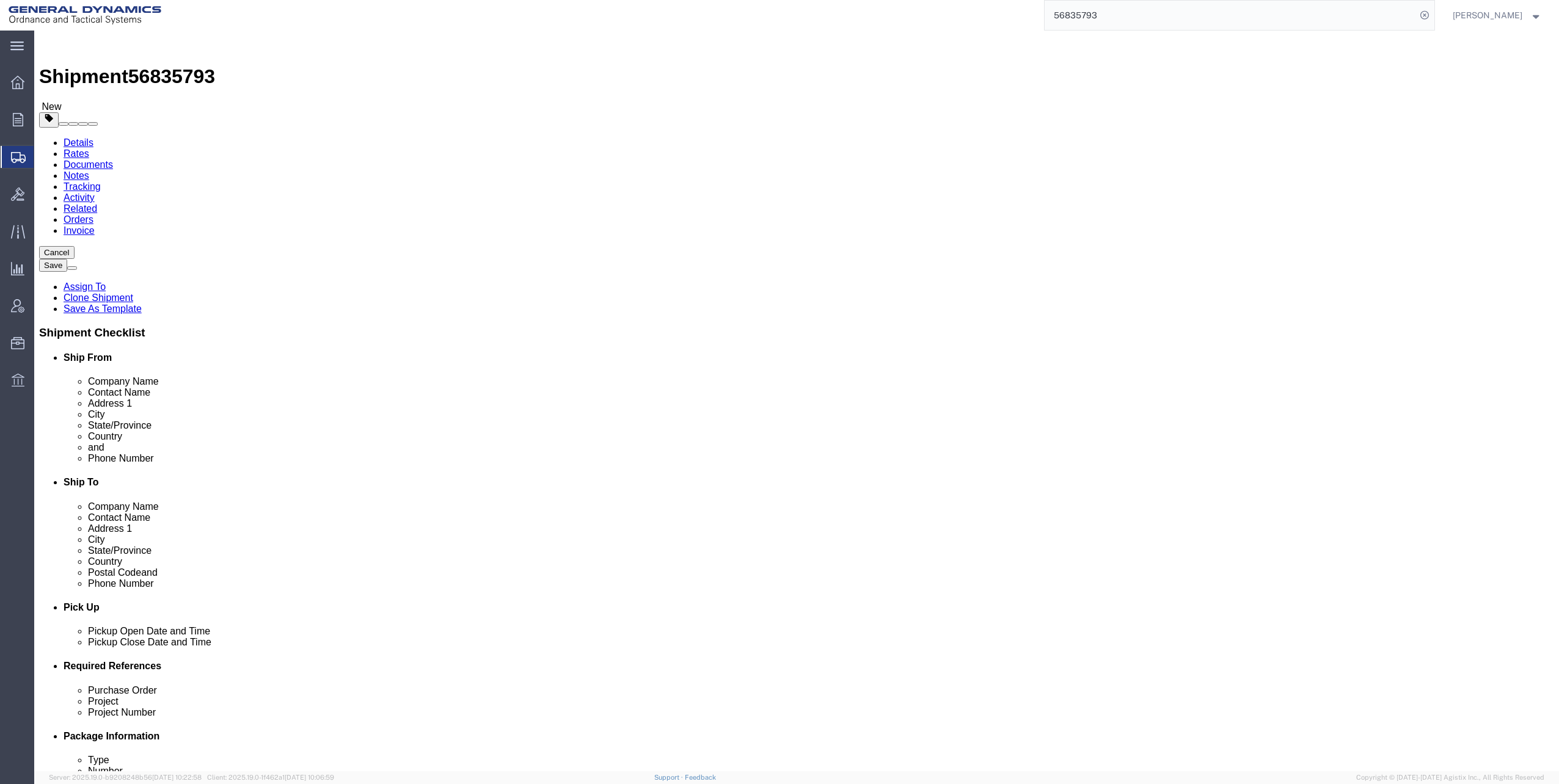
click button "Continue"
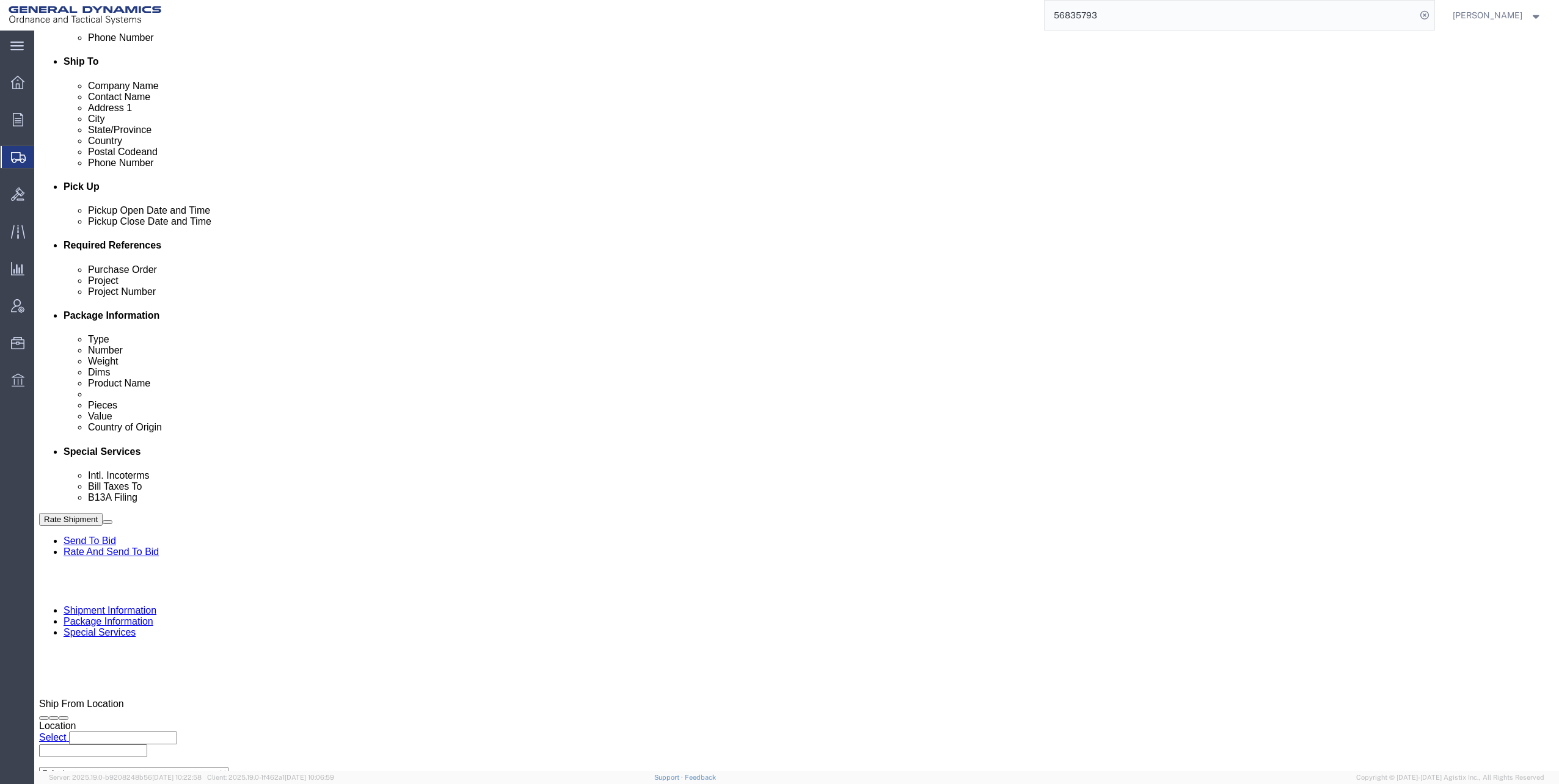
scroll to position [428, 0]
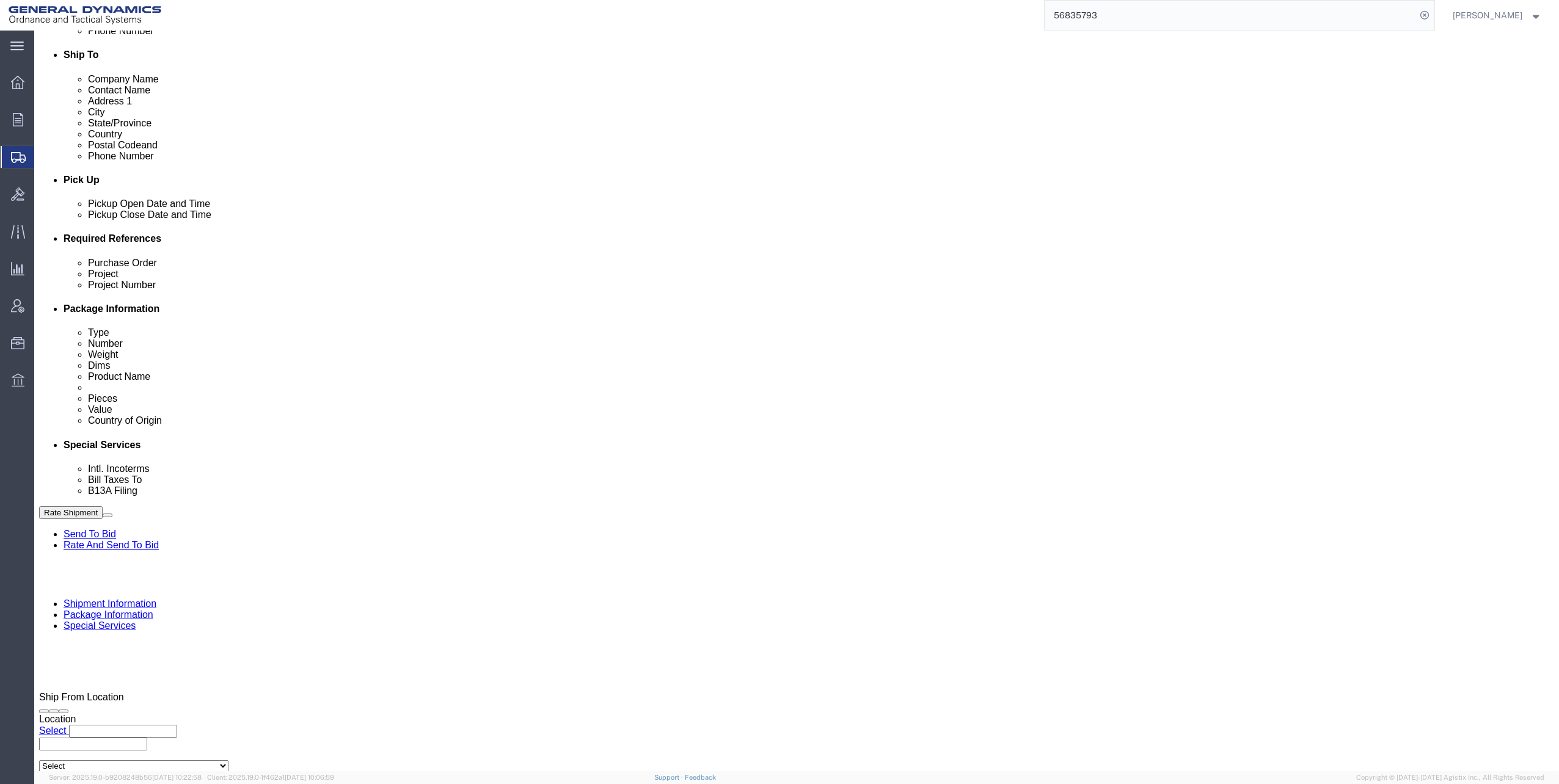
click select "Select Carriage Insurance Paid Carriage Paid To Cost and Freight Cost Insurance…"
select select "EXW"
click select "Select Carriage Insurance Paid Carriage Paid To Cost and Freight Cost Insurance…"
click select "Select Recipient Account Sender/Shipper Third Party Account"
select select "THRD"
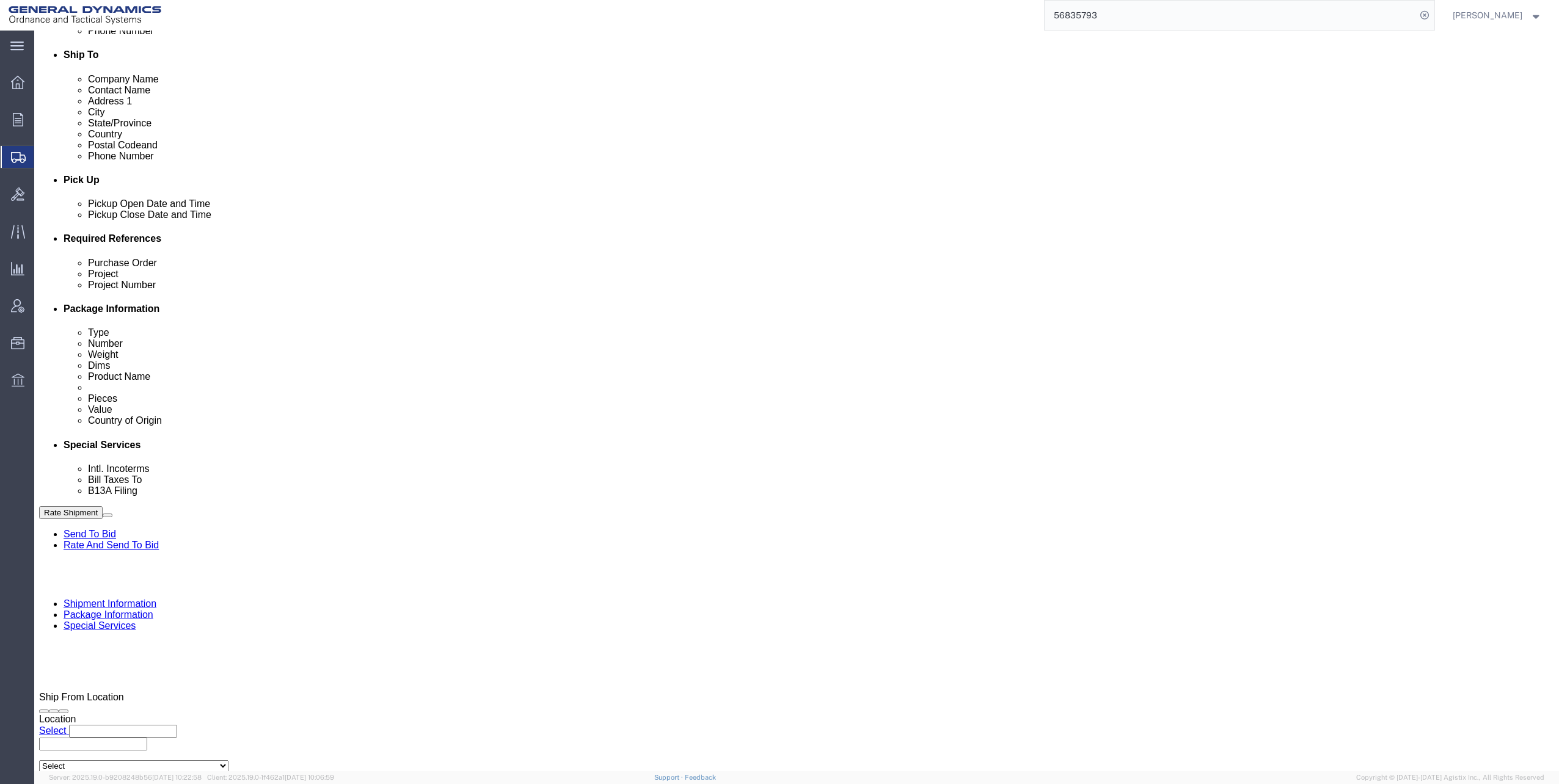
click select "Select Recipient Account Sender/Shipper Third Party Account"
select select "THRD"
click select "Select Recipient Account Sender/Shipper Third Party Account"
click input "General Dynamics OTS % Data2Logistics"
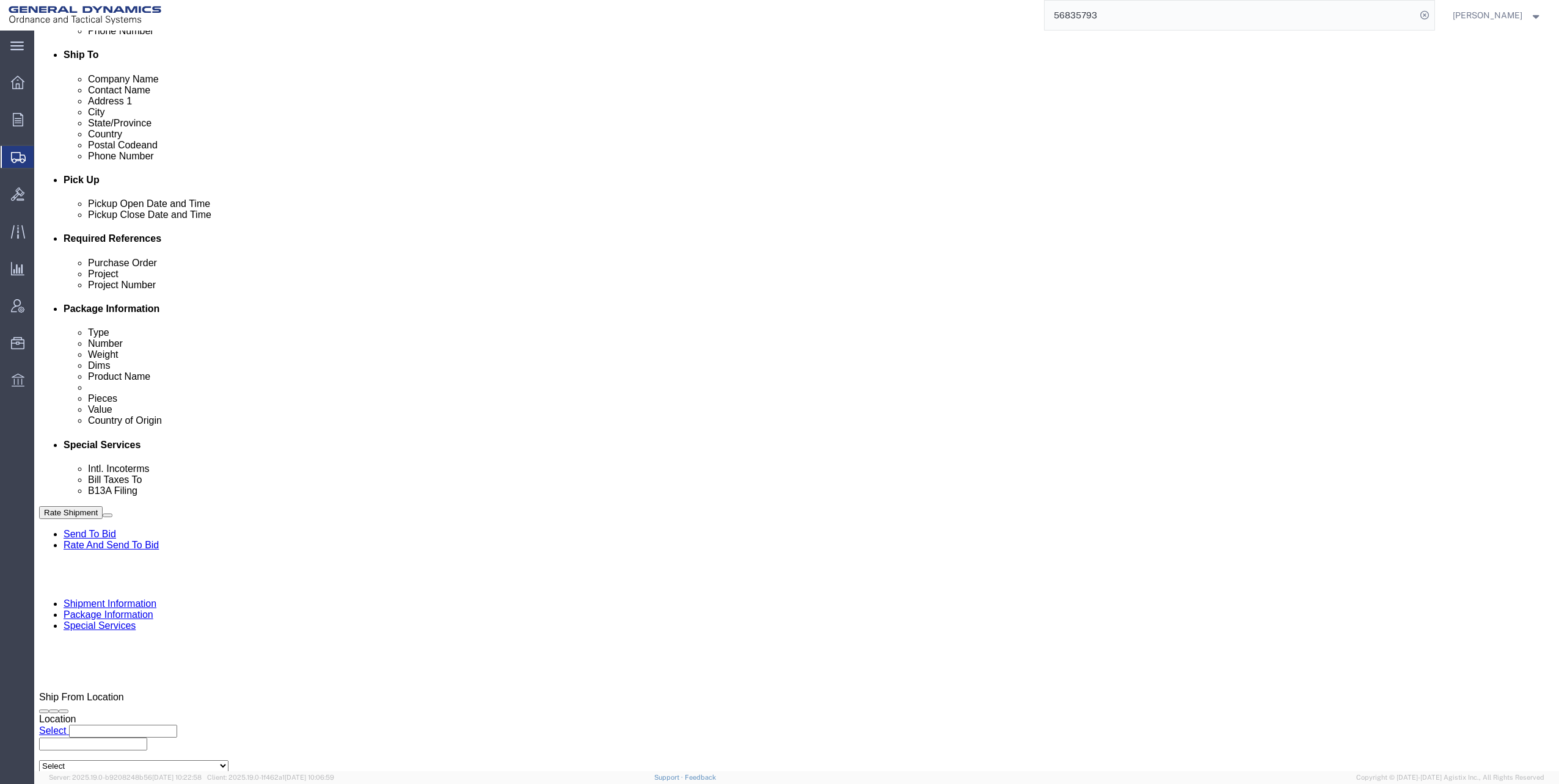
type input "GEDO"
click p "- GEDOTS %DATA 2 LOGISTICS - (GEDOTS %DATA 2 LOGISTICS) [GEOGRAPHIC_DATA][PERSO…"
select select "FL"
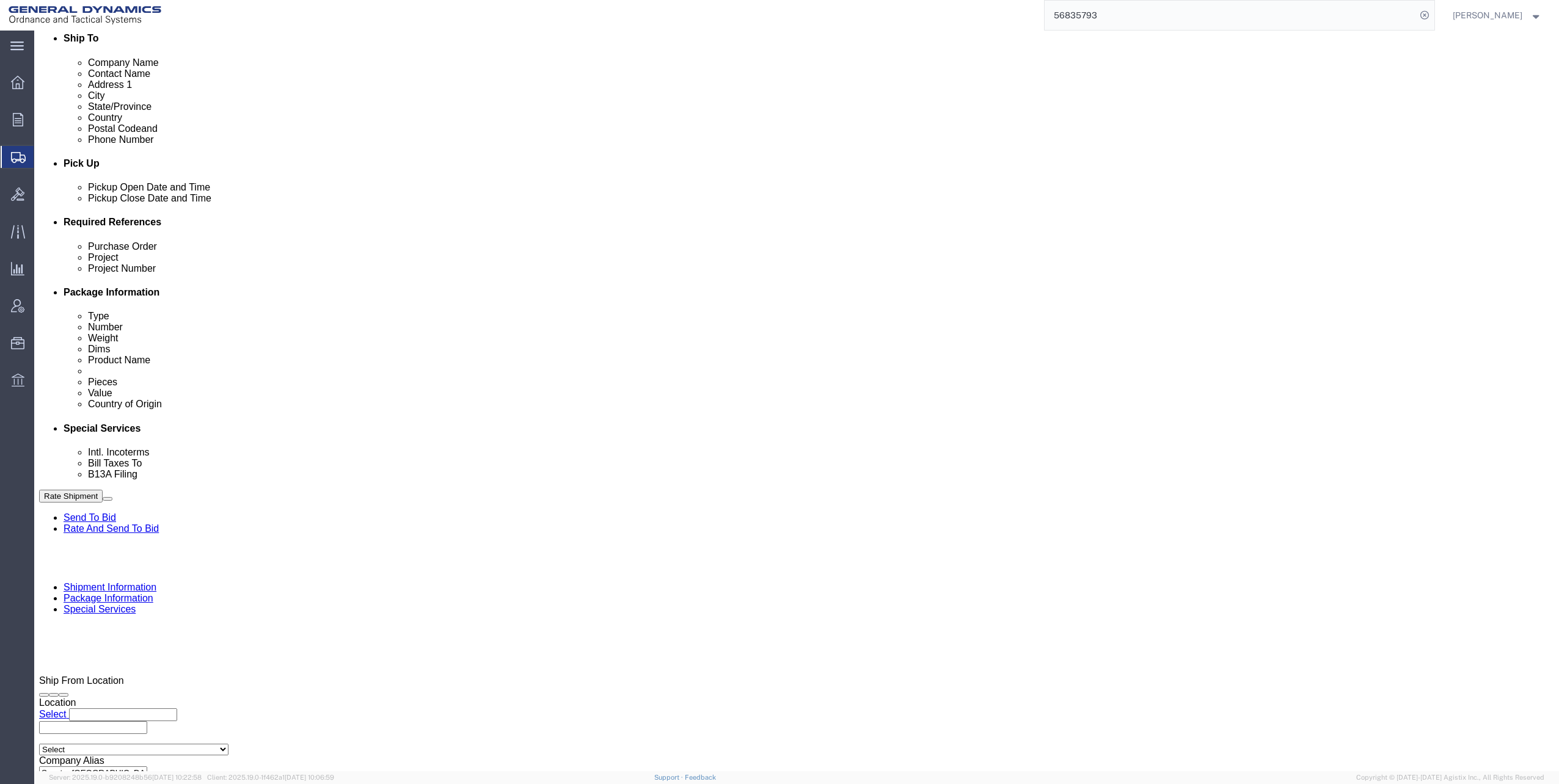
scroll to position [610, 0]
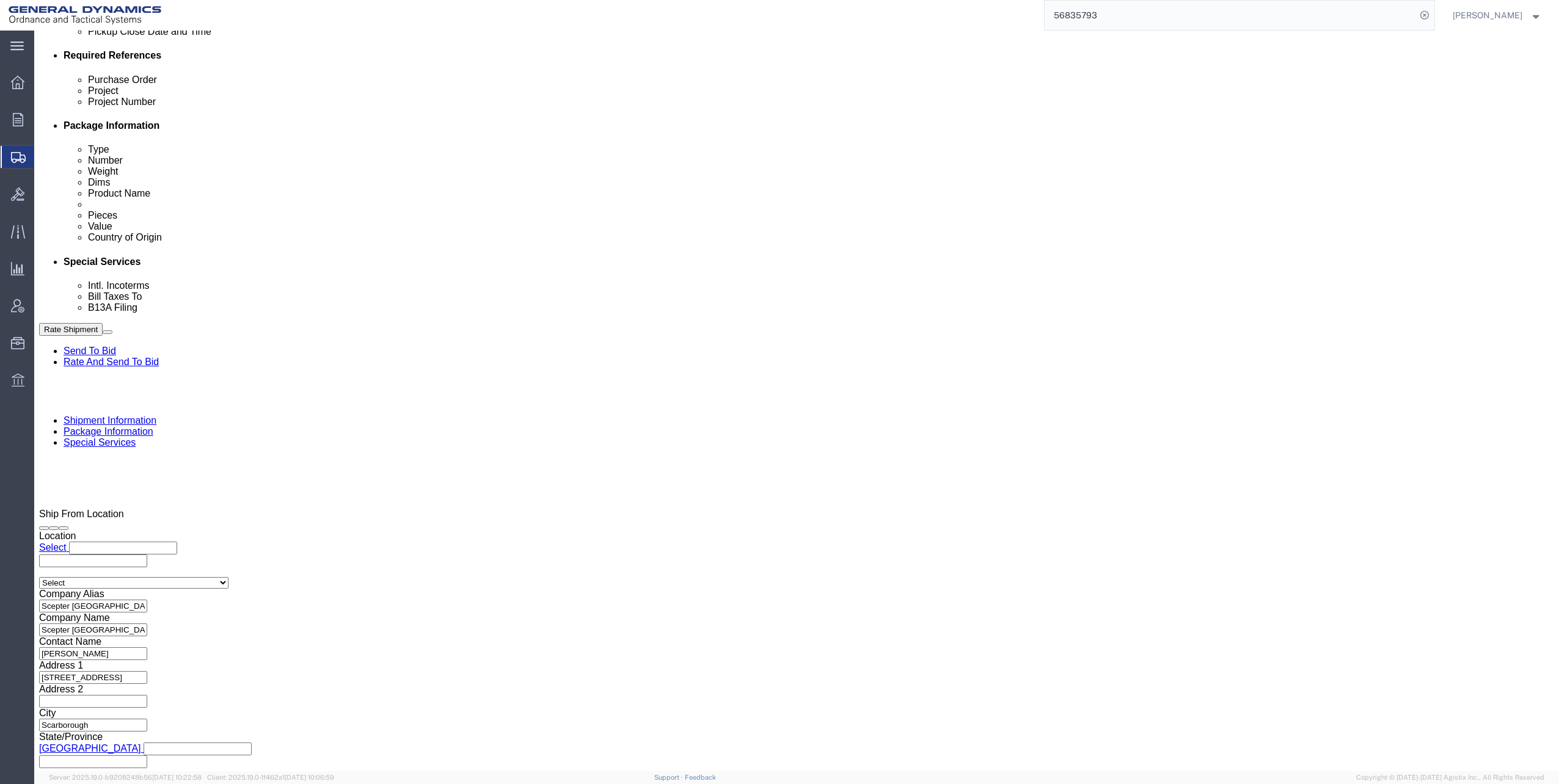
type input "GEDOTS %DATA 2 LOGISTICS"
click input "text"
type input "mara."
click input "Include shipping documents"
checkbox input "true"
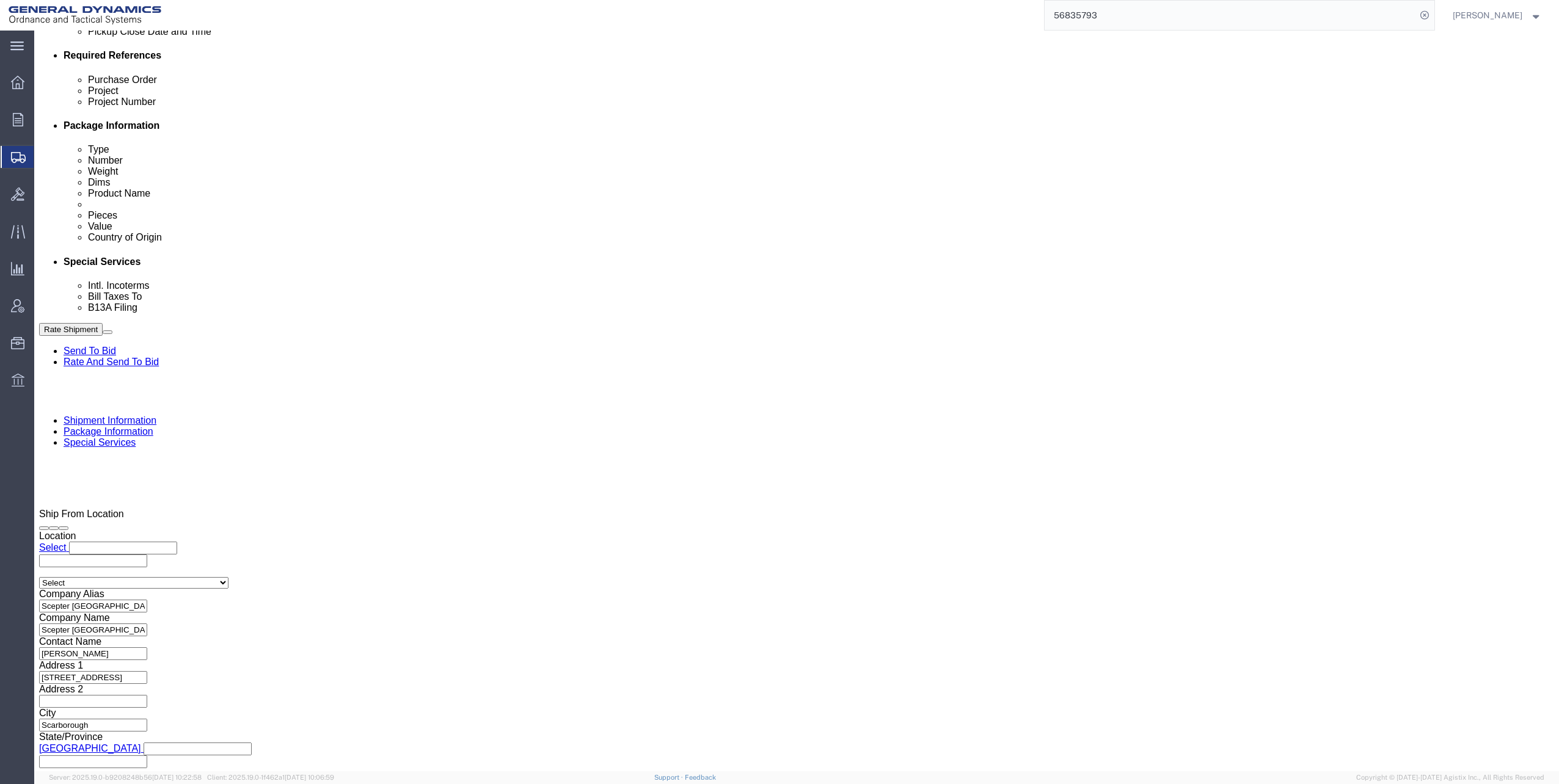
click input "BOL"
checkbox input "true"
click input "Packing List"
checkbox input "true"
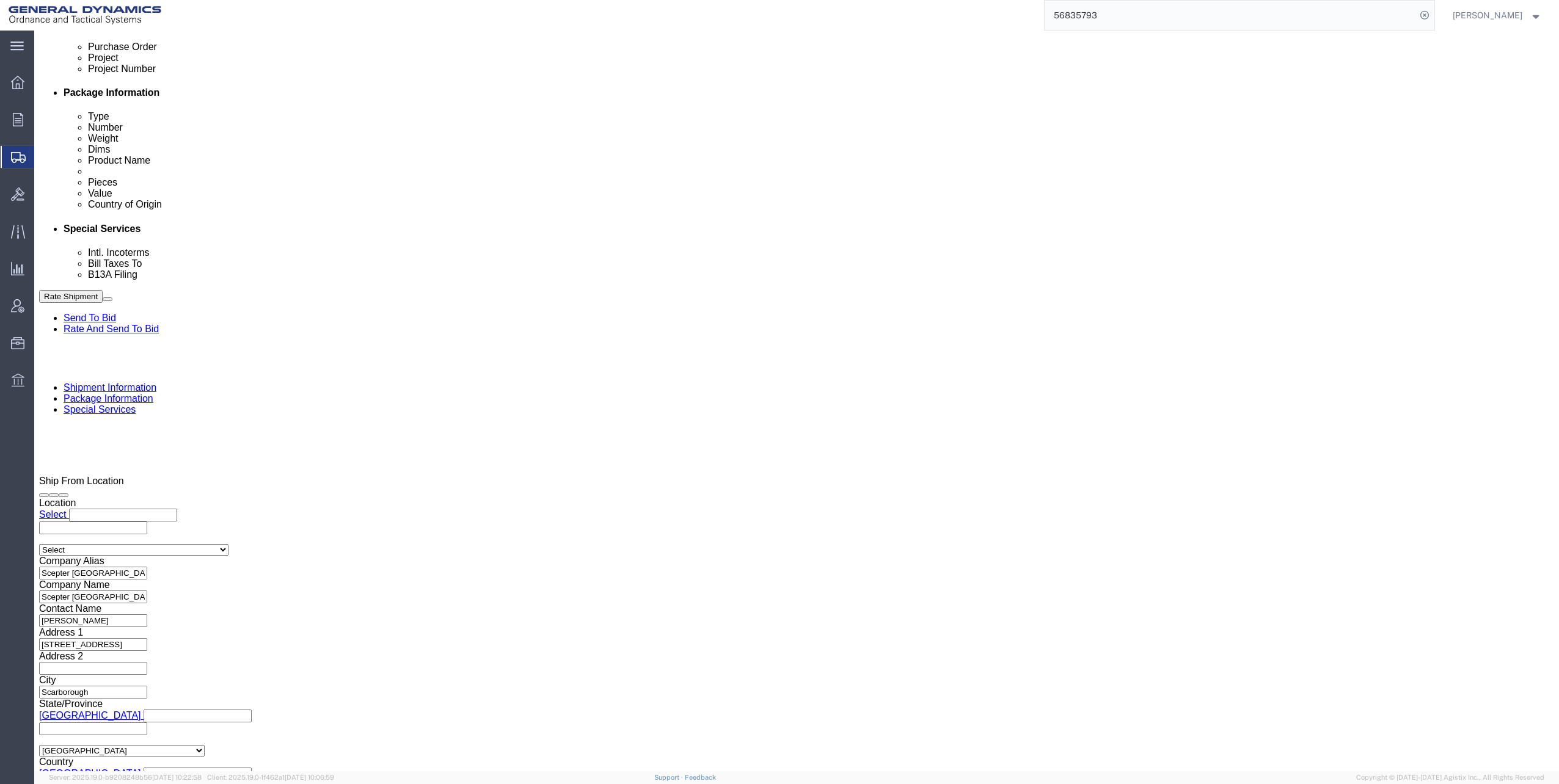
scroll to position [854, 0]
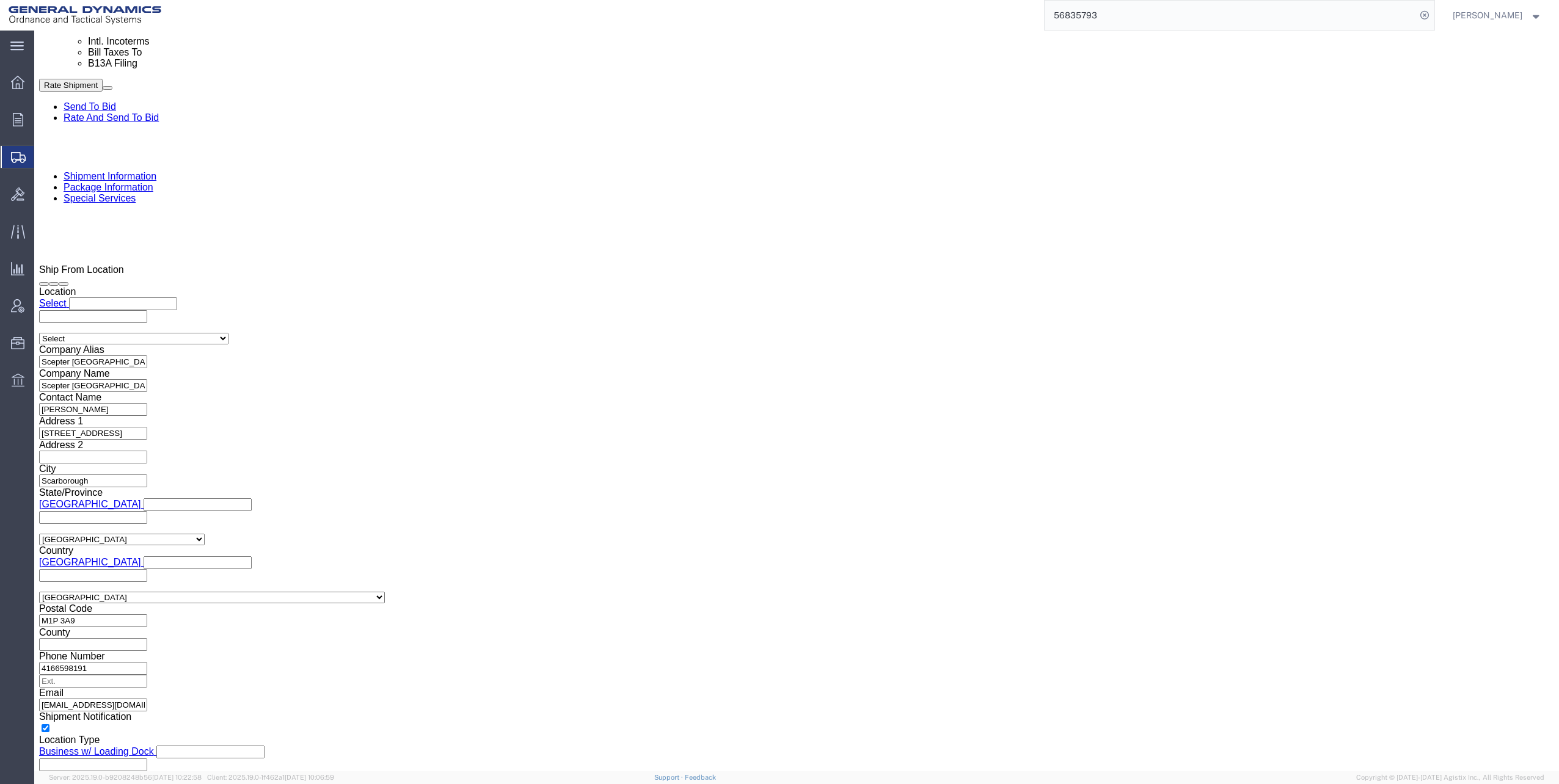
click select "Select Filed Electronically Manually Attached Not Required Summary Reporting"
select select "MANUALLY_ATTACHED"
click select "Select Filed Electronically Manually Attached Not Required Summary Reporting"
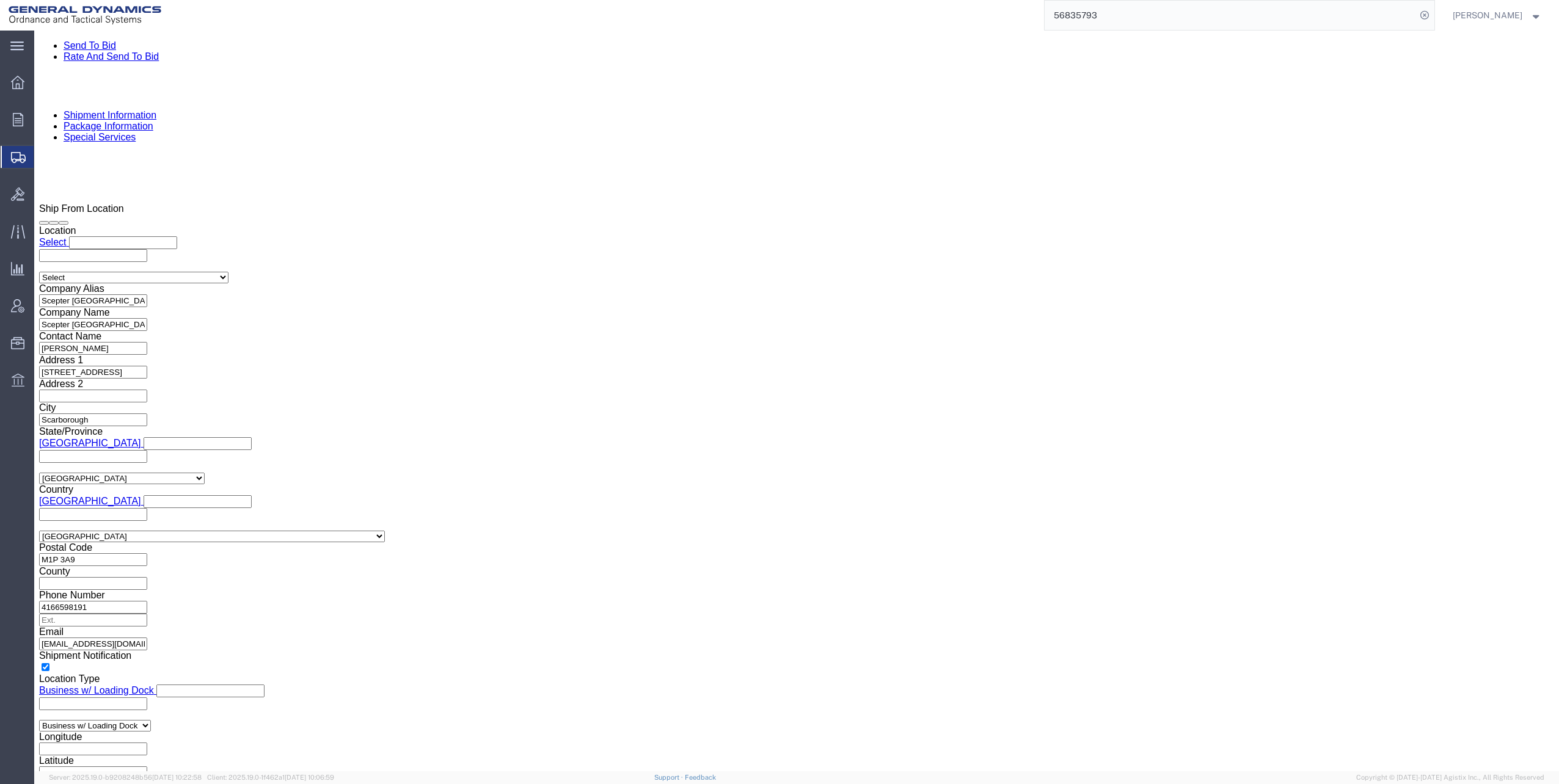
click select "Select Use Carrier or Agent Broker Use My Nominated Broker Use Recipient's Brok…"
select select "NOMN"
click select "Select Use Carrier or Agent Broker Use My Nominated Broker Use Recipient's Brok…"
click input "text"
type input "Exped"
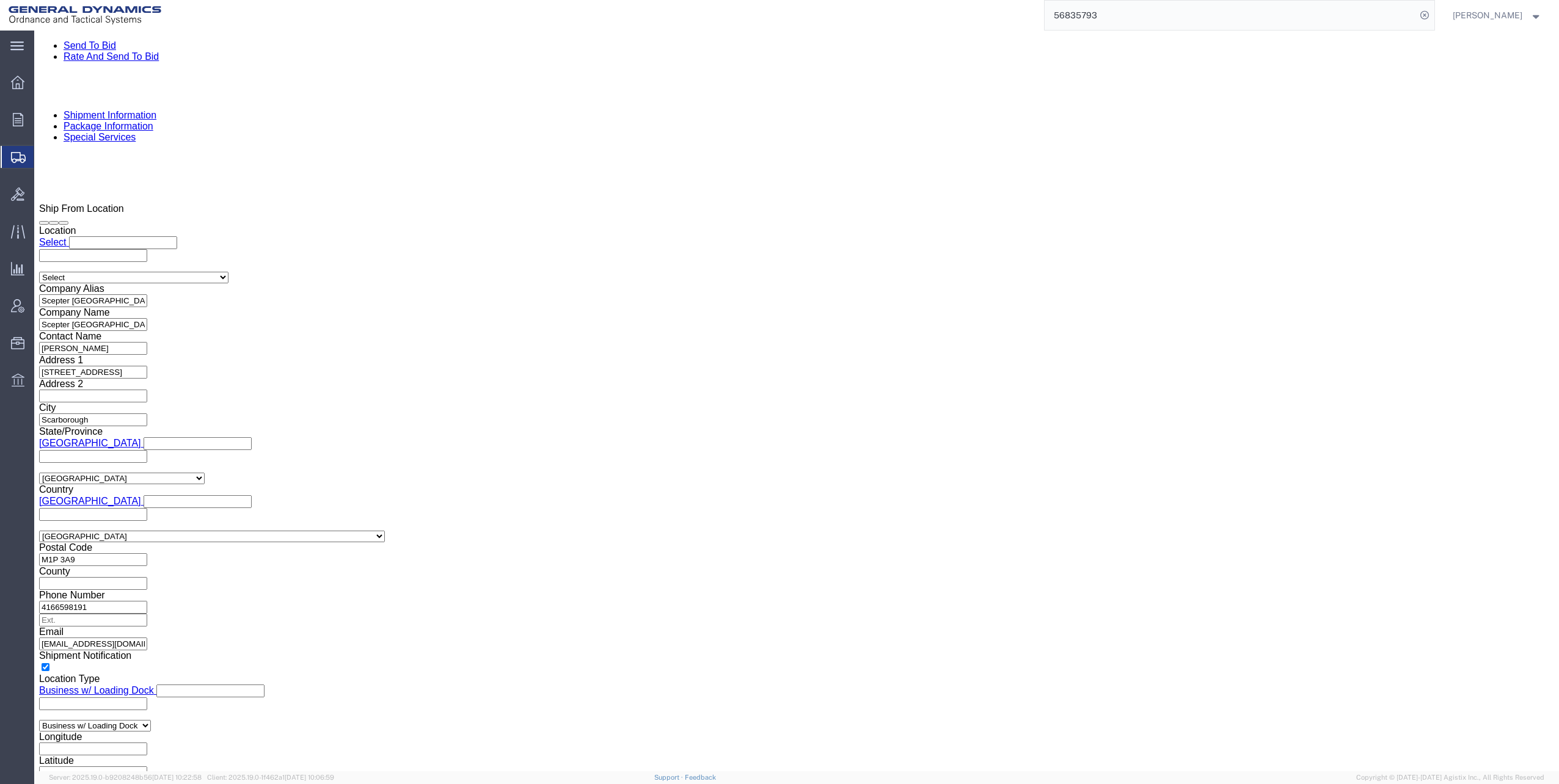
click p "- Expeditors - (Mara Love) [STREET_ADDRESS] , 12:00 AM - 12:00 AM"
select select "GA"
type input "Expeditors"
click input "checkbox"
checkbox input "true"
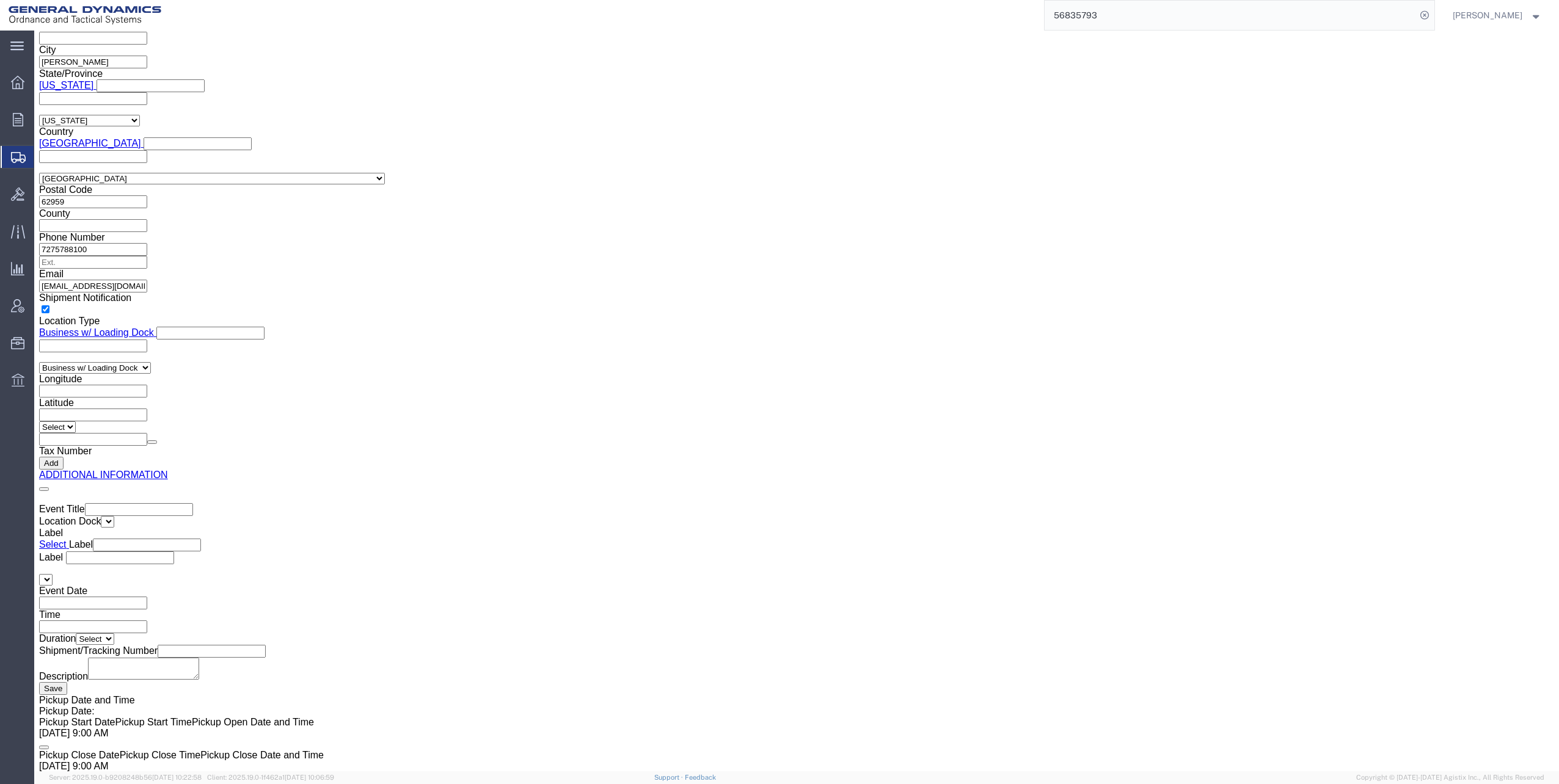
scroll to position [2015, 0]
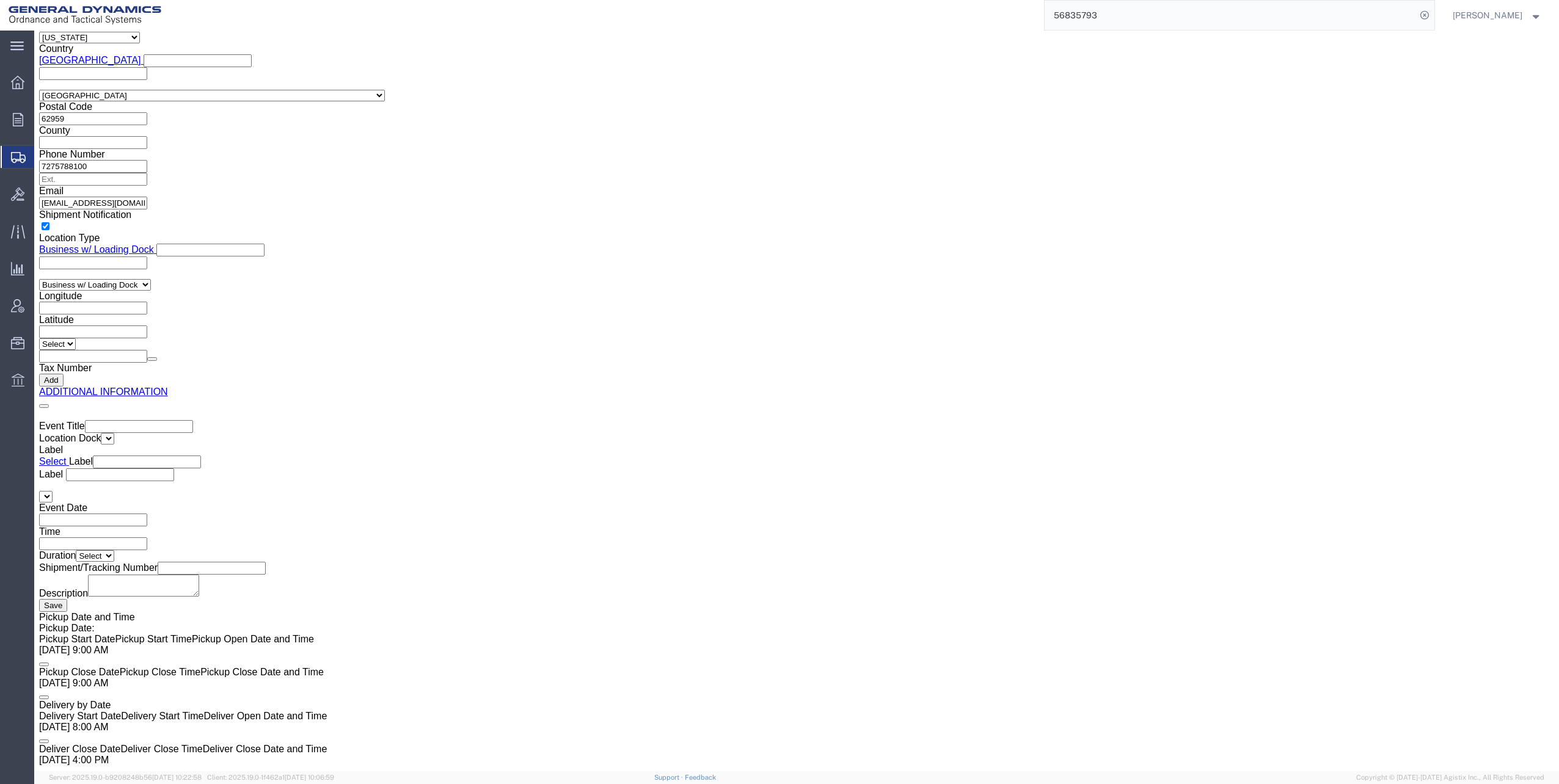
click button "Rate Shipment"
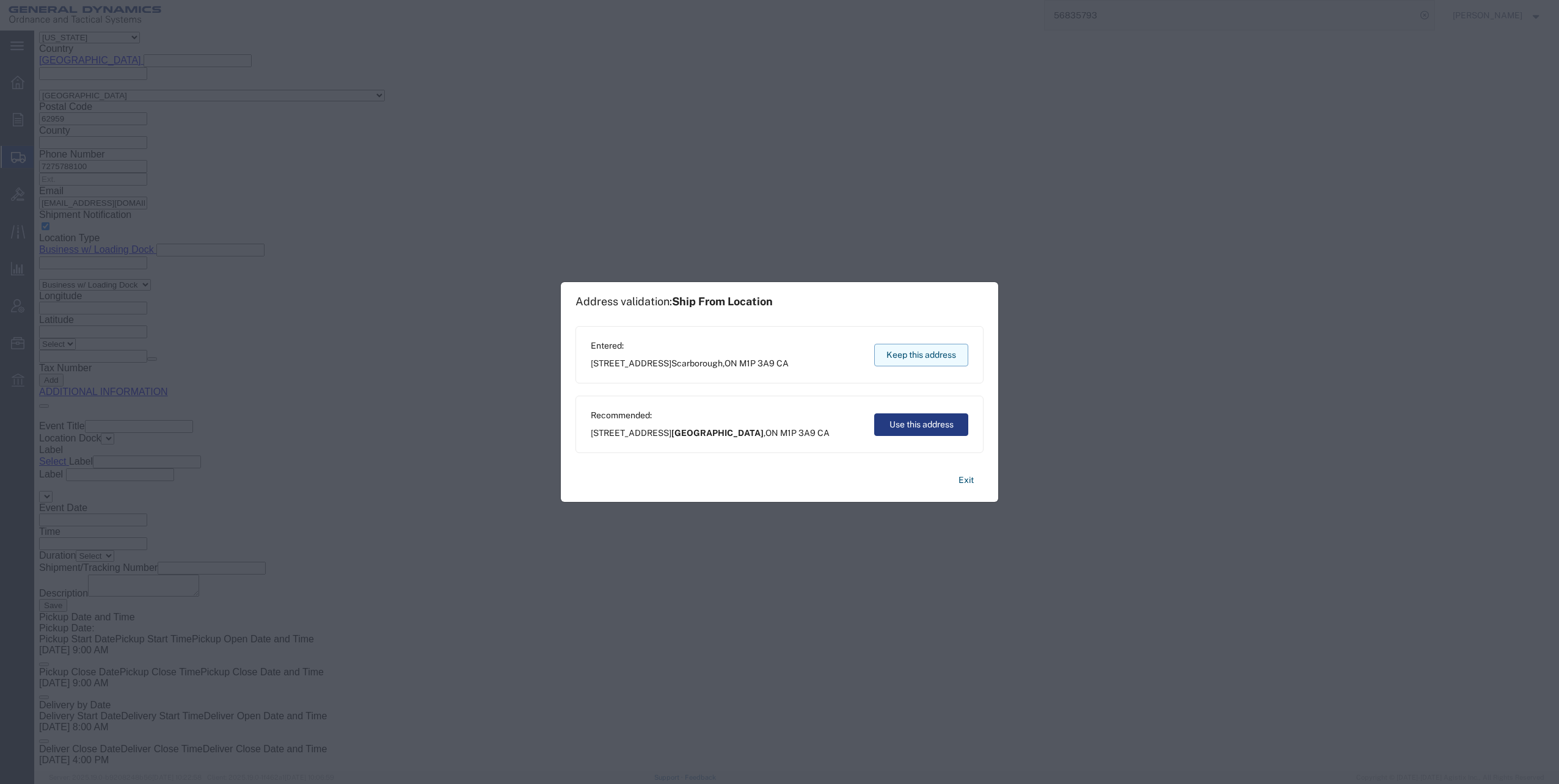
click at [903, 356] on button "Keep this address" at bounding box center [921, 354] width 94 height 23
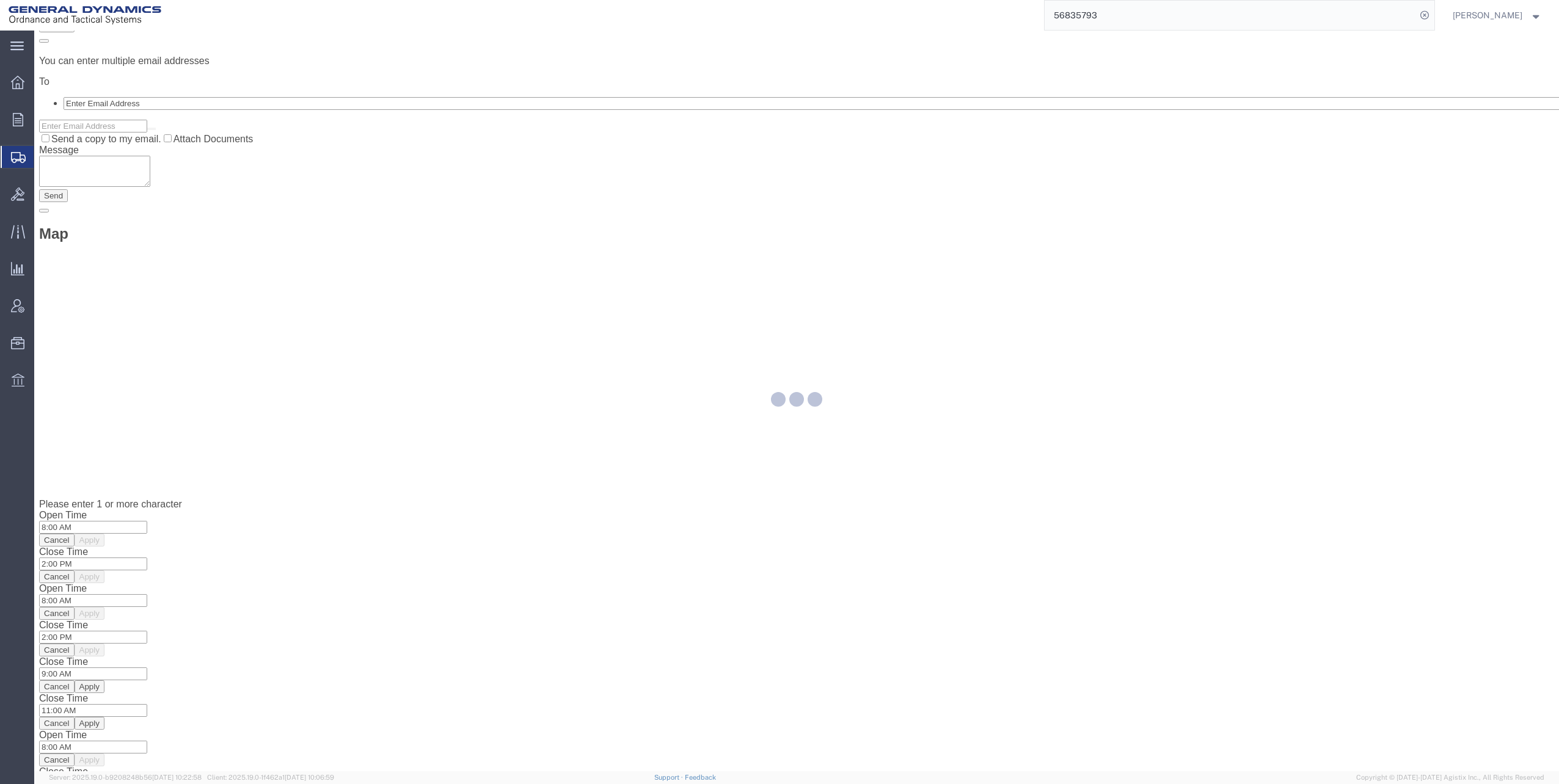
scroll to position [0, 0]
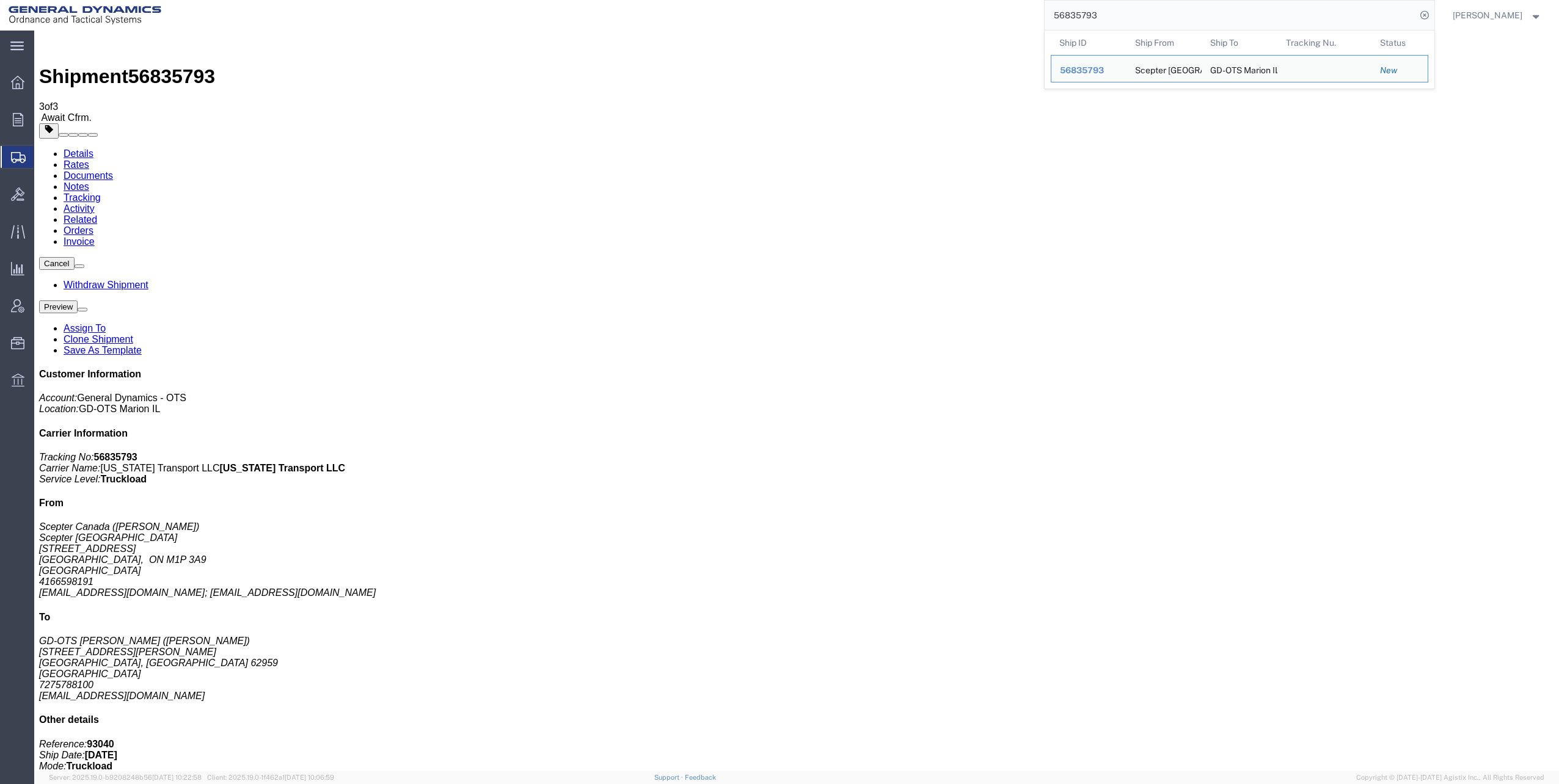
drag, startPoint x: 1061, startPoint y: 15, endPoint x: 1165, endPoint y: 10, distance: 104.1
click at [1165, 10] on input "56835793" at bounding box center [1230, 16] width 371 height 30
paste input "837"
type input "56835837"
click at [1430, 16] on icon at bounding box center [1424, 15] width 17 height 17
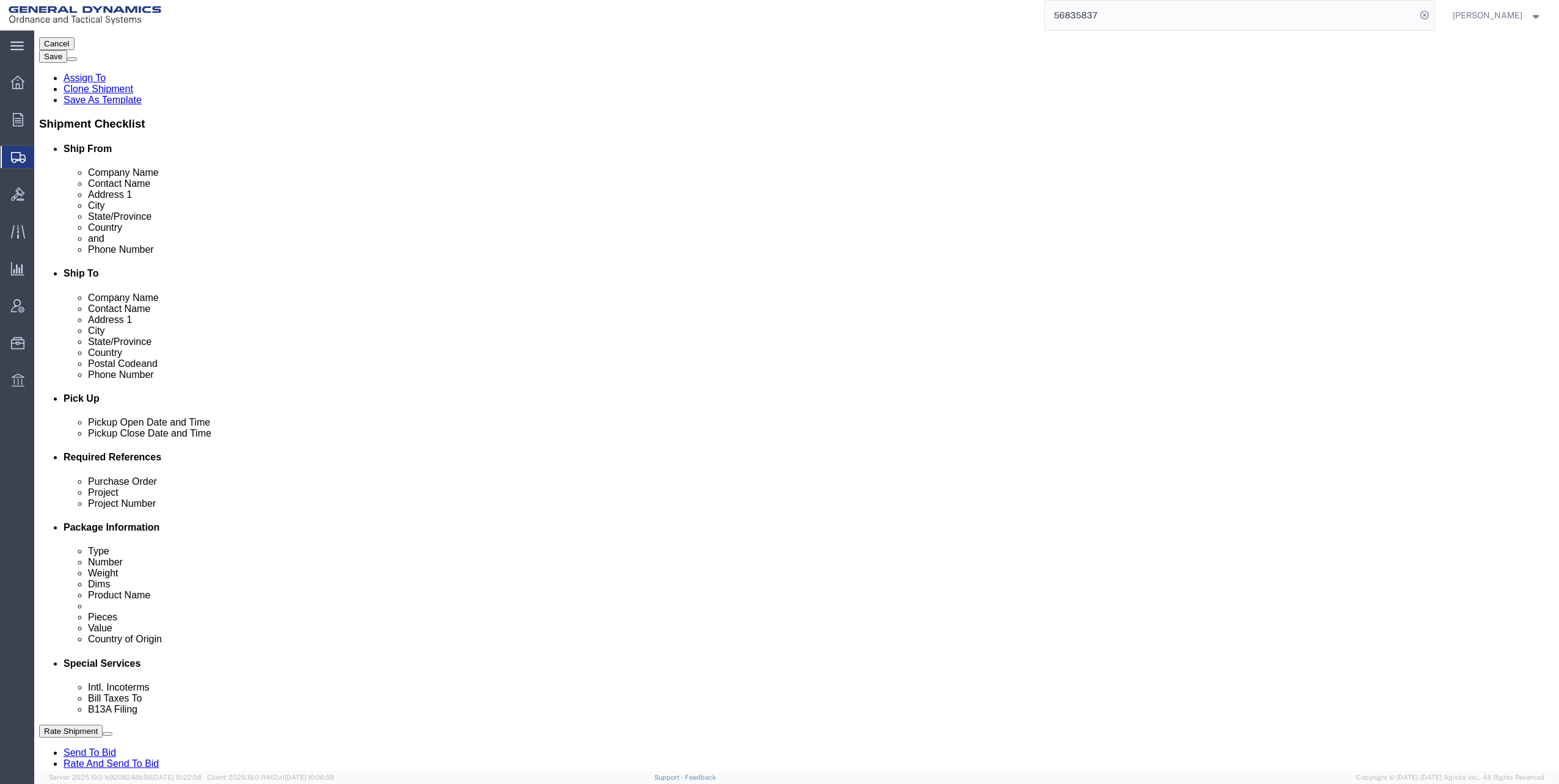
scroll to position [244, 0]
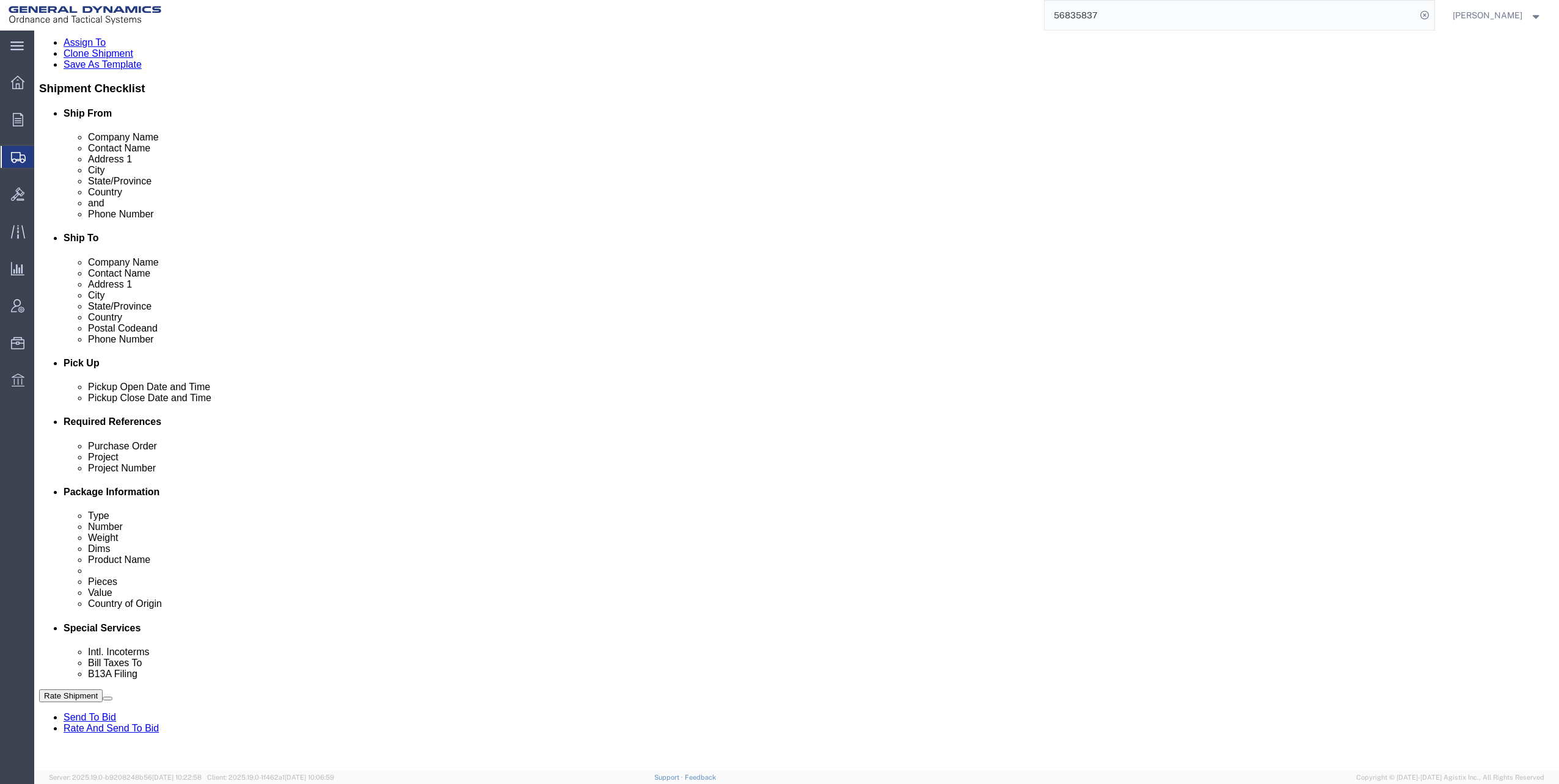
click input "text"
click input "M119A2"
type input "M119A2 DO2"
click input "text"
type input "30100339"
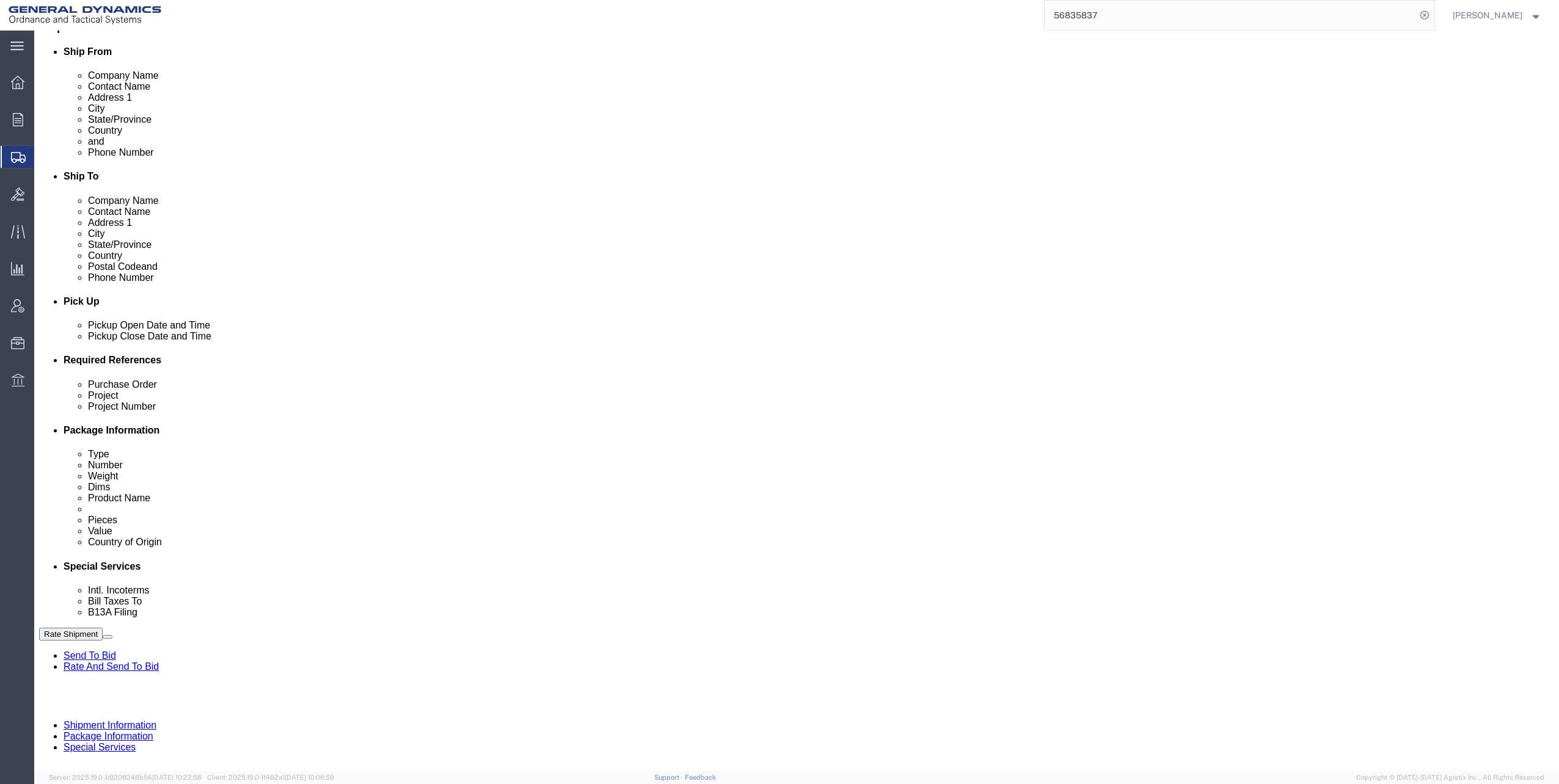
scroll to position [309, 0]
click button "Continue"
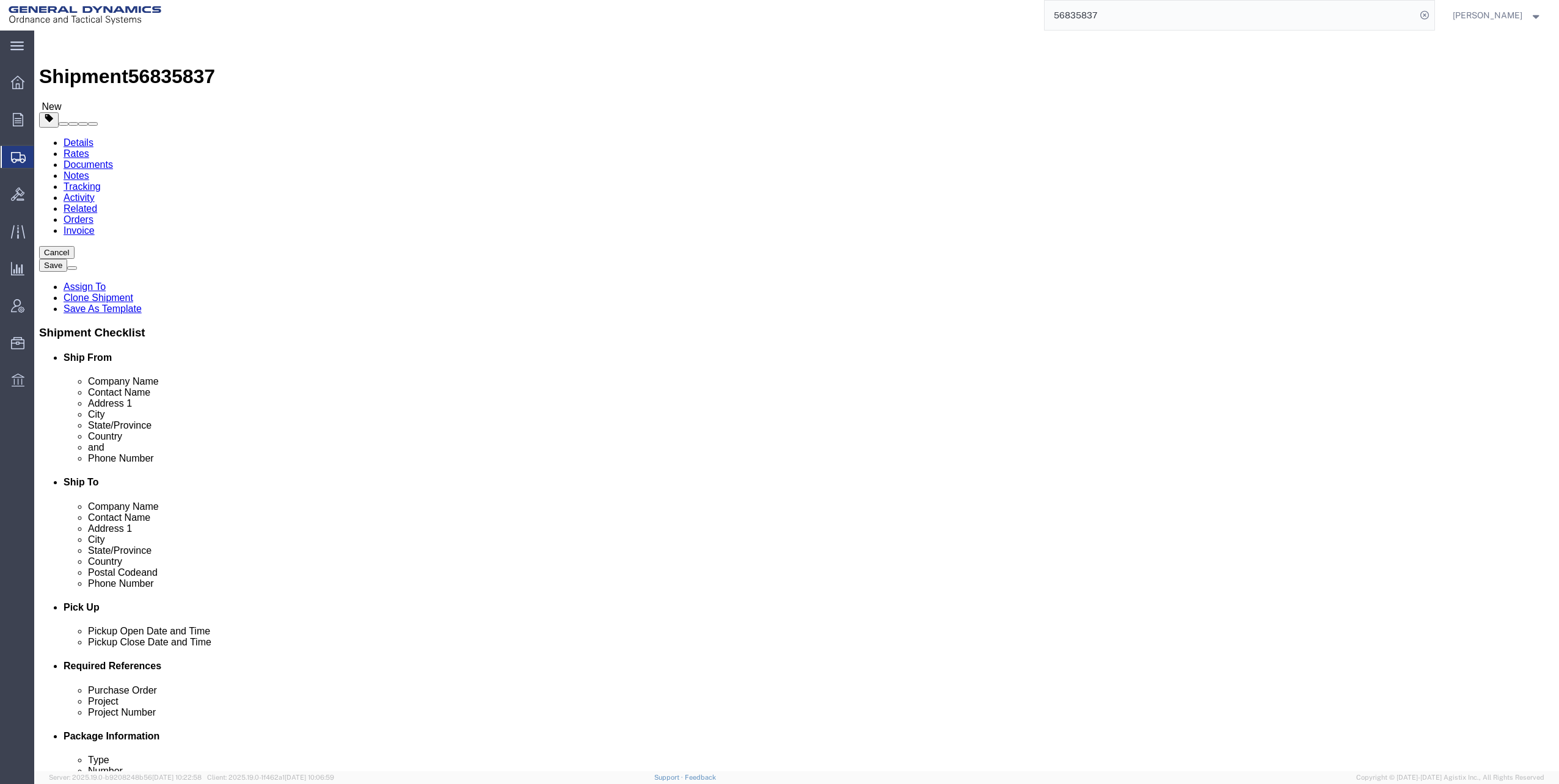
click dd "1683.00 Each"
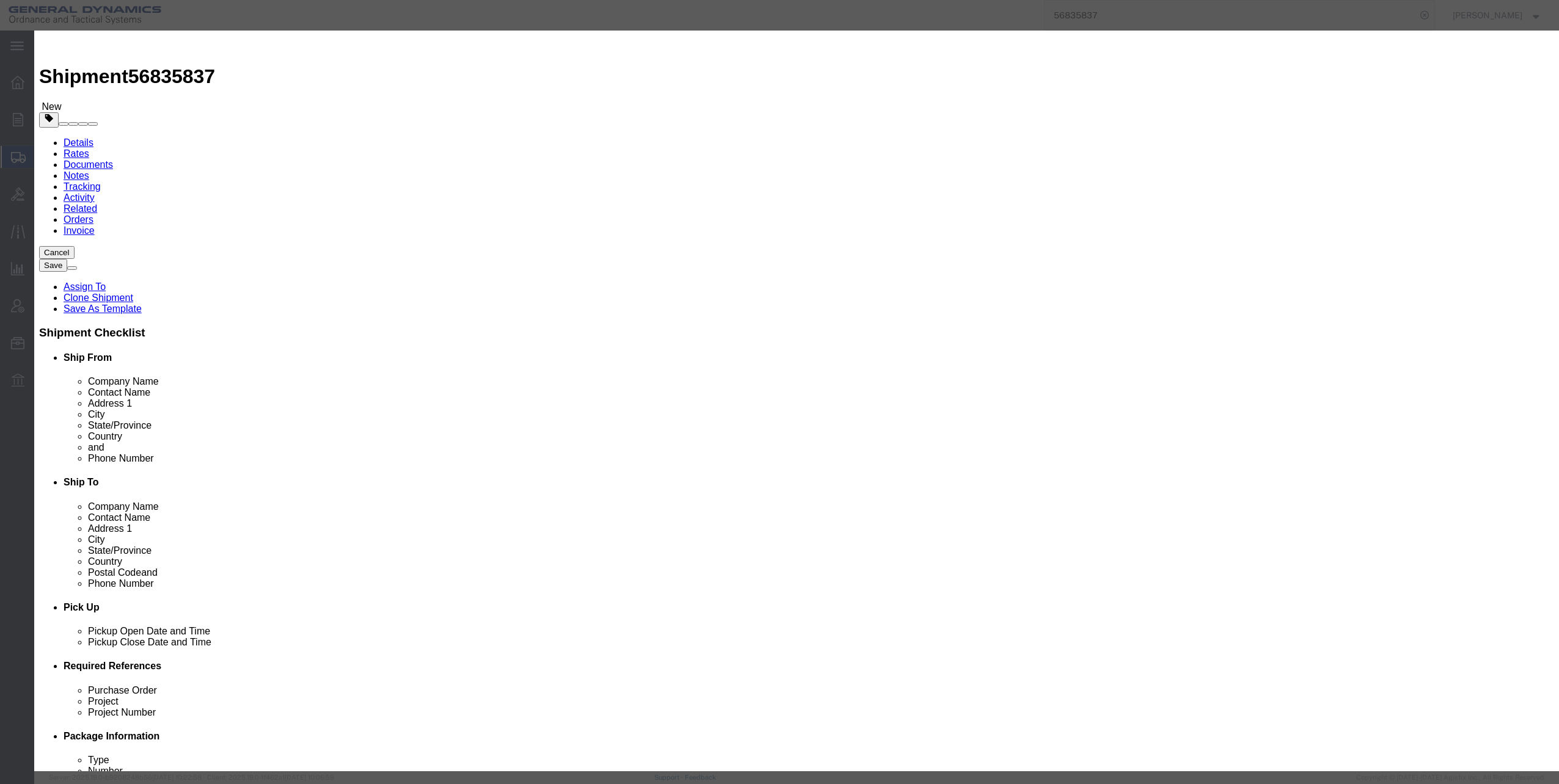
click select "Select 50 55 60 65 70 85 92.5 100 125 175 250 300 400"
select select "60"
click select "Select 50 55 60 65 70 85 92.5 100 125 175 250 300 400"
click button "Save & Close"
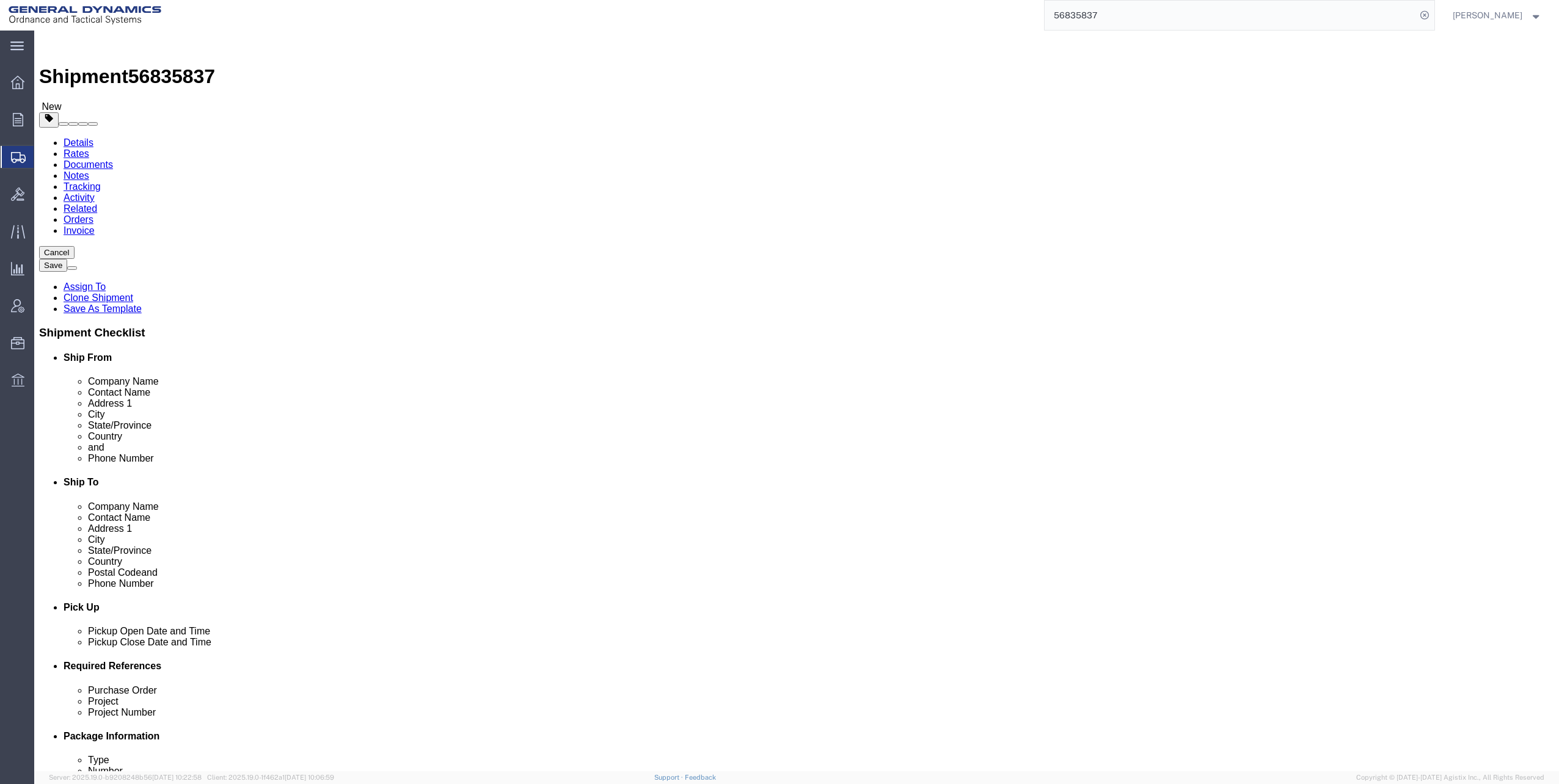
click button "Continue"
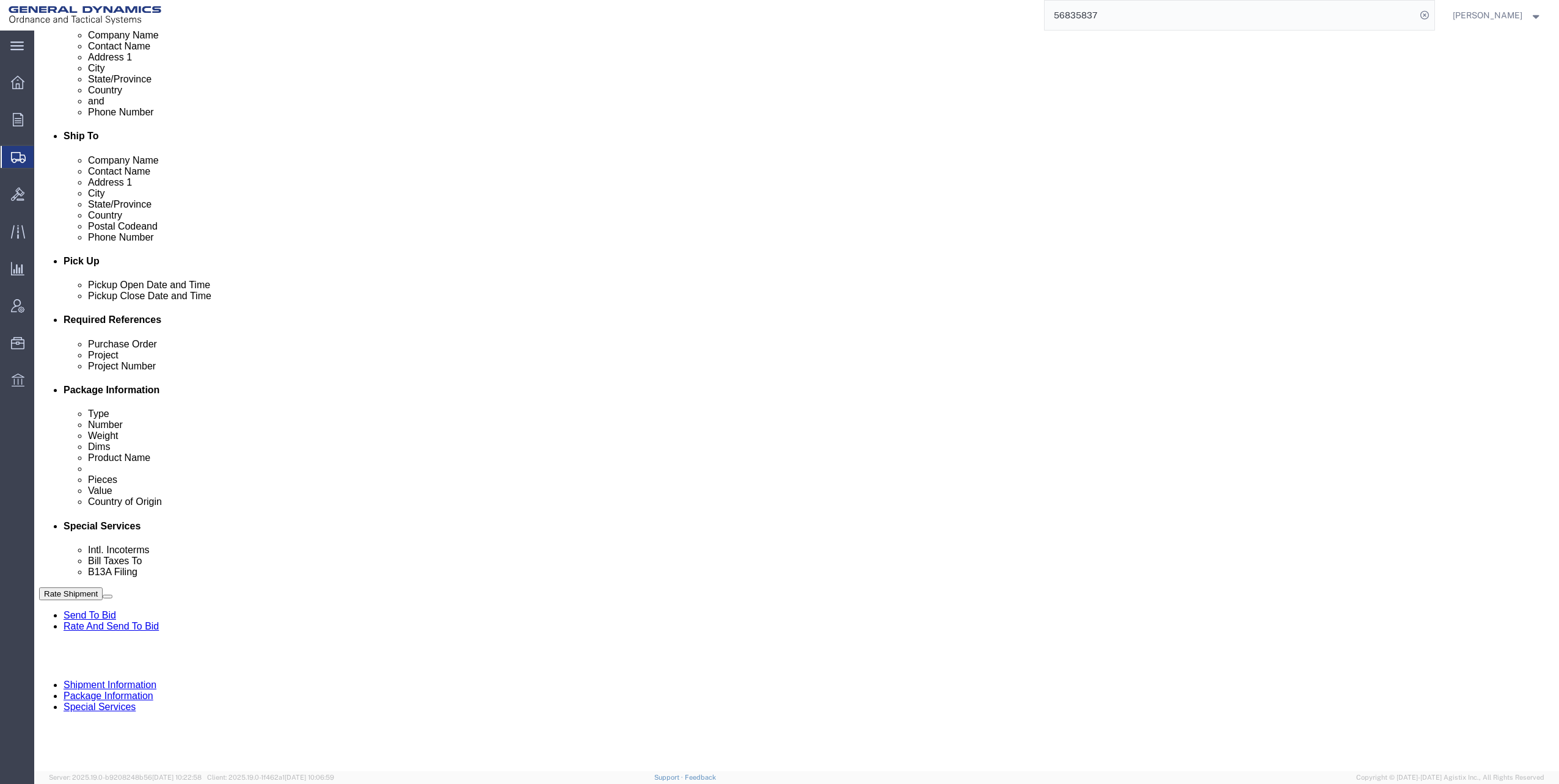
scroll to position [428, 0]
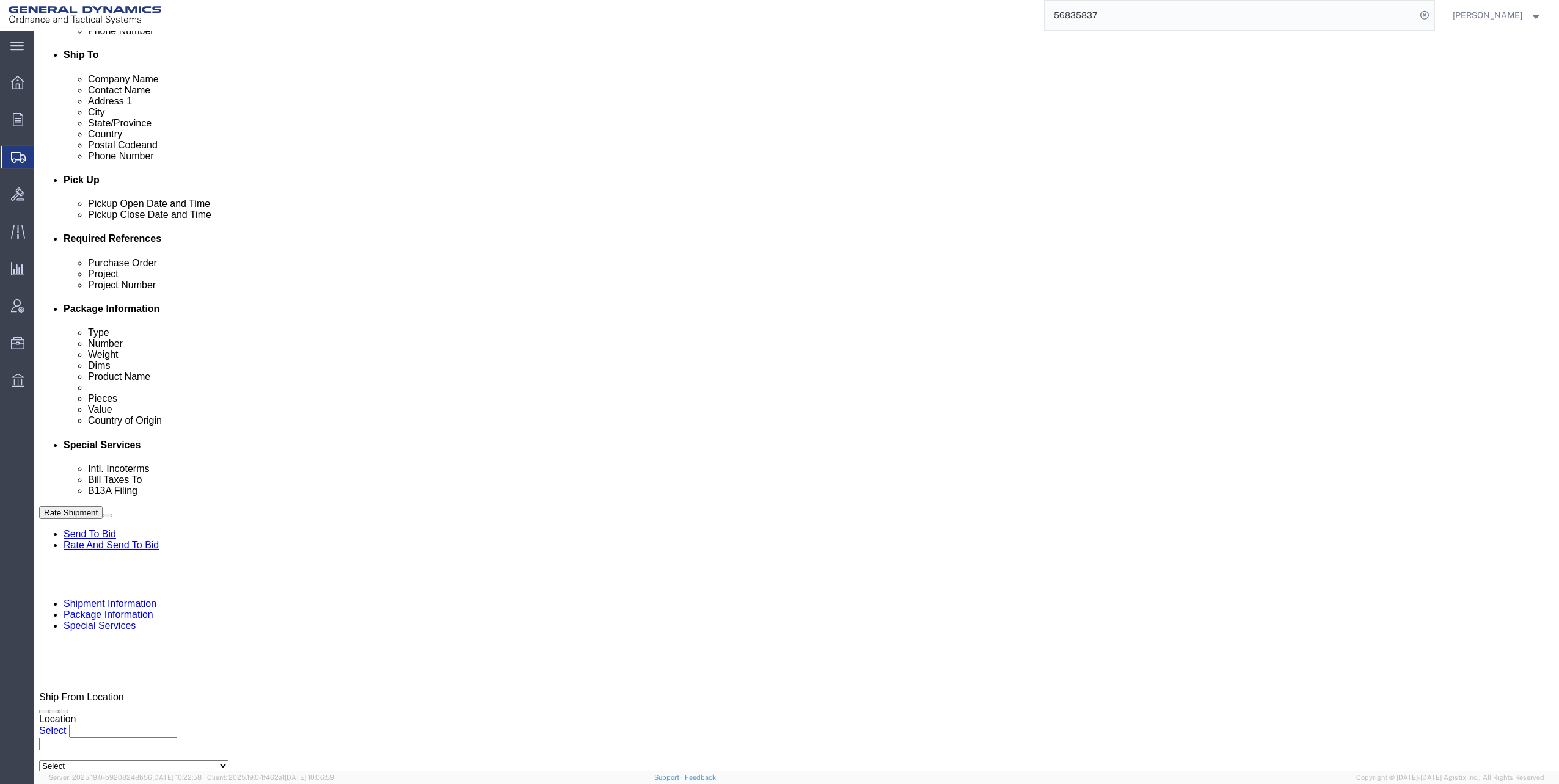
click select "Select Carriage Insurance Paid Carriage Paid To Cost and Freight Cost Insurance…"
select select "EXW"
click select "Select Carriage Insurance Paid Carriage Paid To Cost and Freight Cost Insurance…"
click select "Select Recipient Account Sender/Shipper Third Party Account"
select select "THRD"
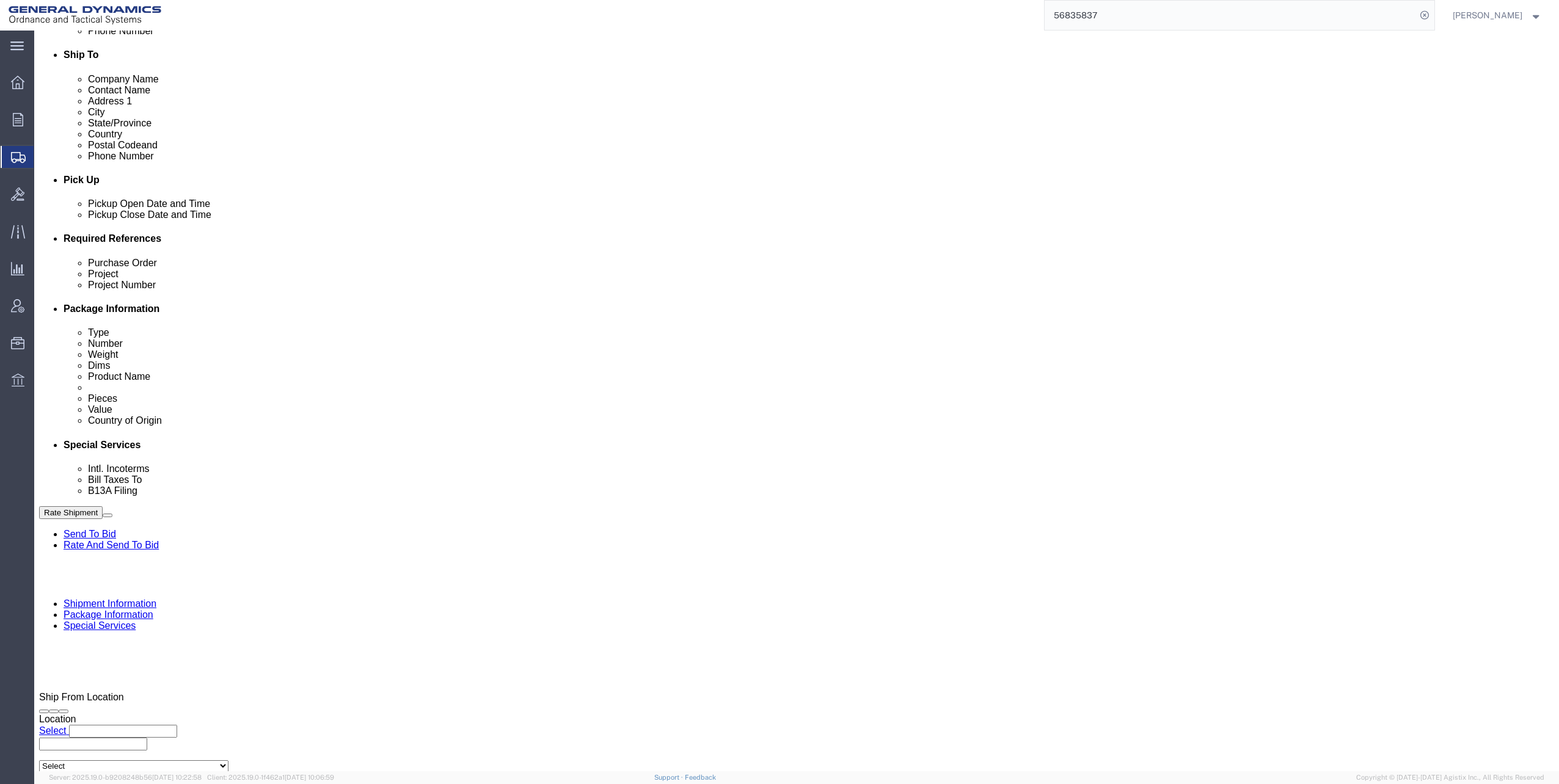
click select "Select Recipient Account Sender/Shipper Third Party Account"
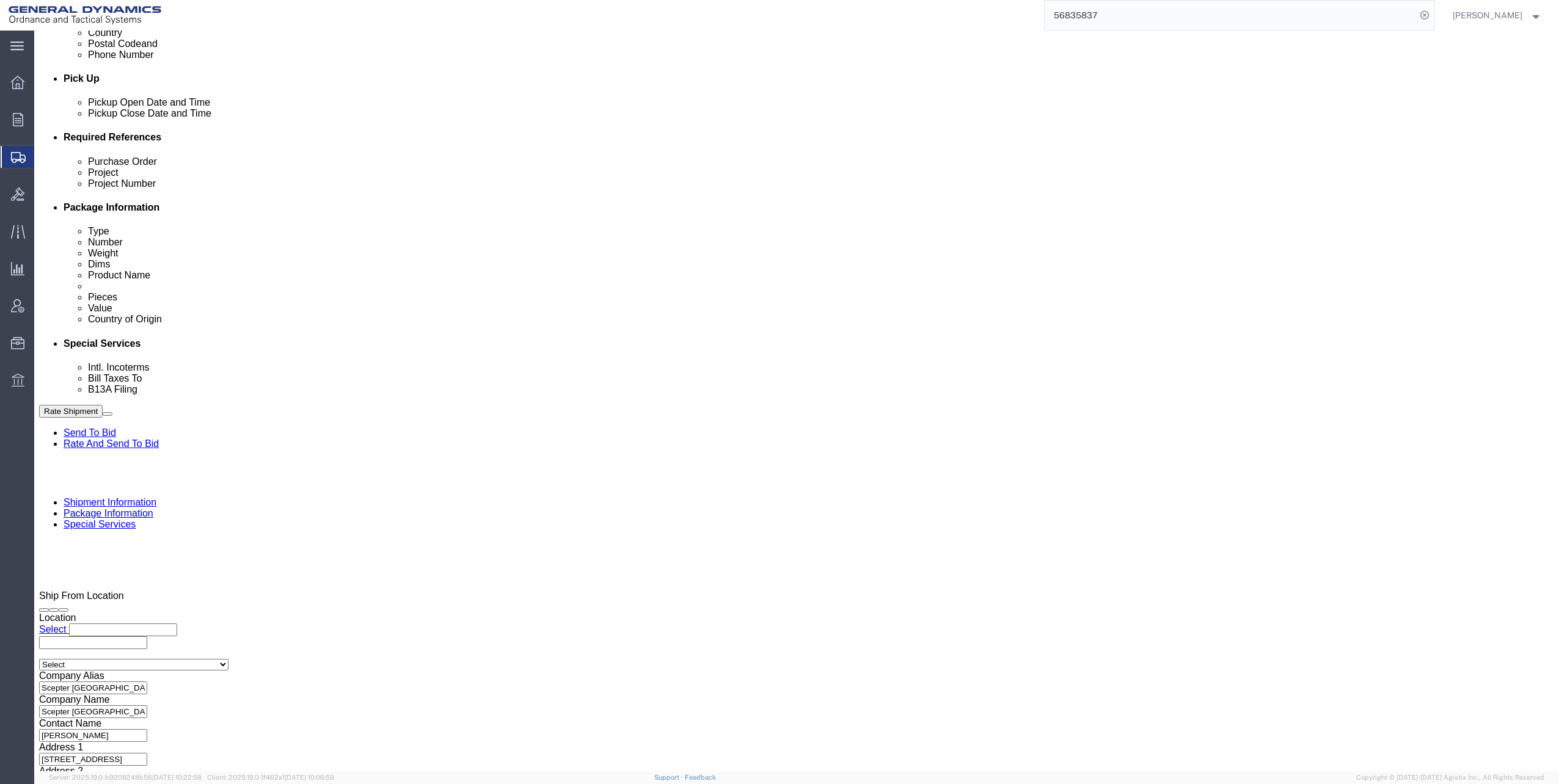
scroll to position [550, 0]
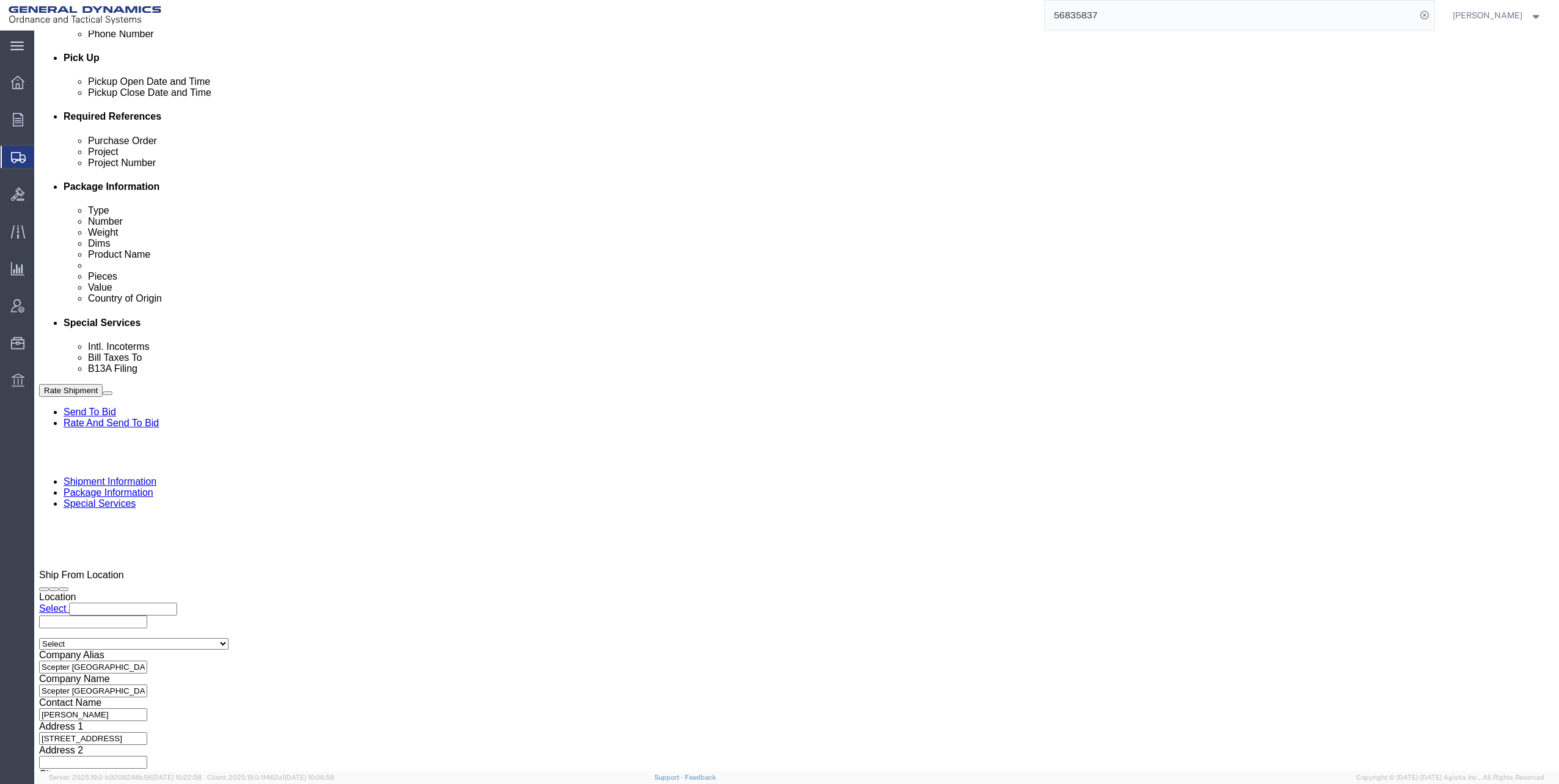
click select "Select Recipient Account Sender/Shipper Third Party Account"
select select "THRD"
click select "Select Recipient Account Sender/Shipper Third Party Account"
click input "General Dynamics OTS % Data2Logistics"
click input "GENERAL DYNAMICS ORDNANCE AND TACTICAL SYSTEMS"
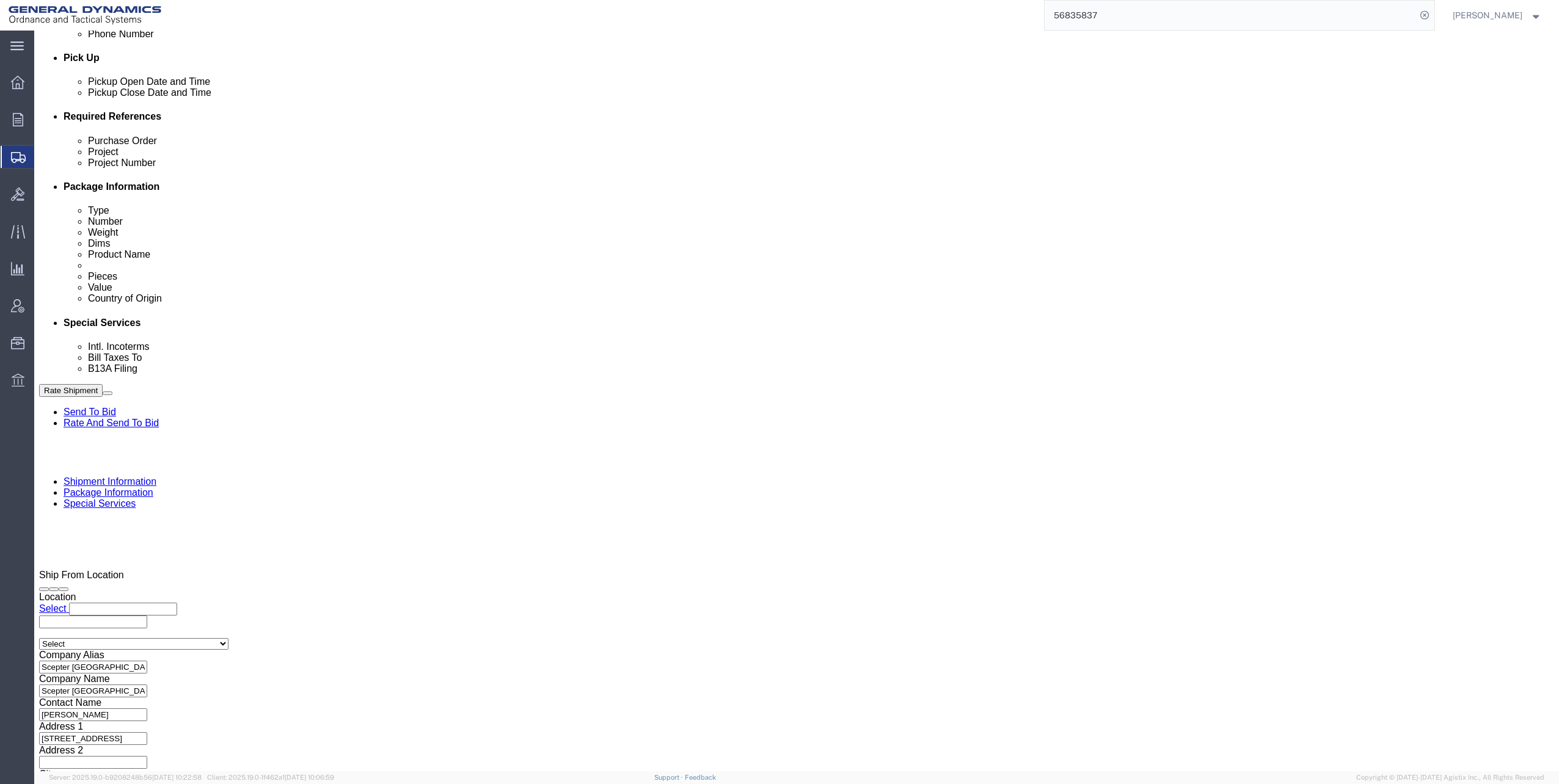
type input "GED"
click p "- GEDOTS %DATA 2 LOGISTICS - (GEDOTS %DATA 2 LOGISTICS) [GEOGRAPHIC_DATA][PERSO…"
select select "FL"
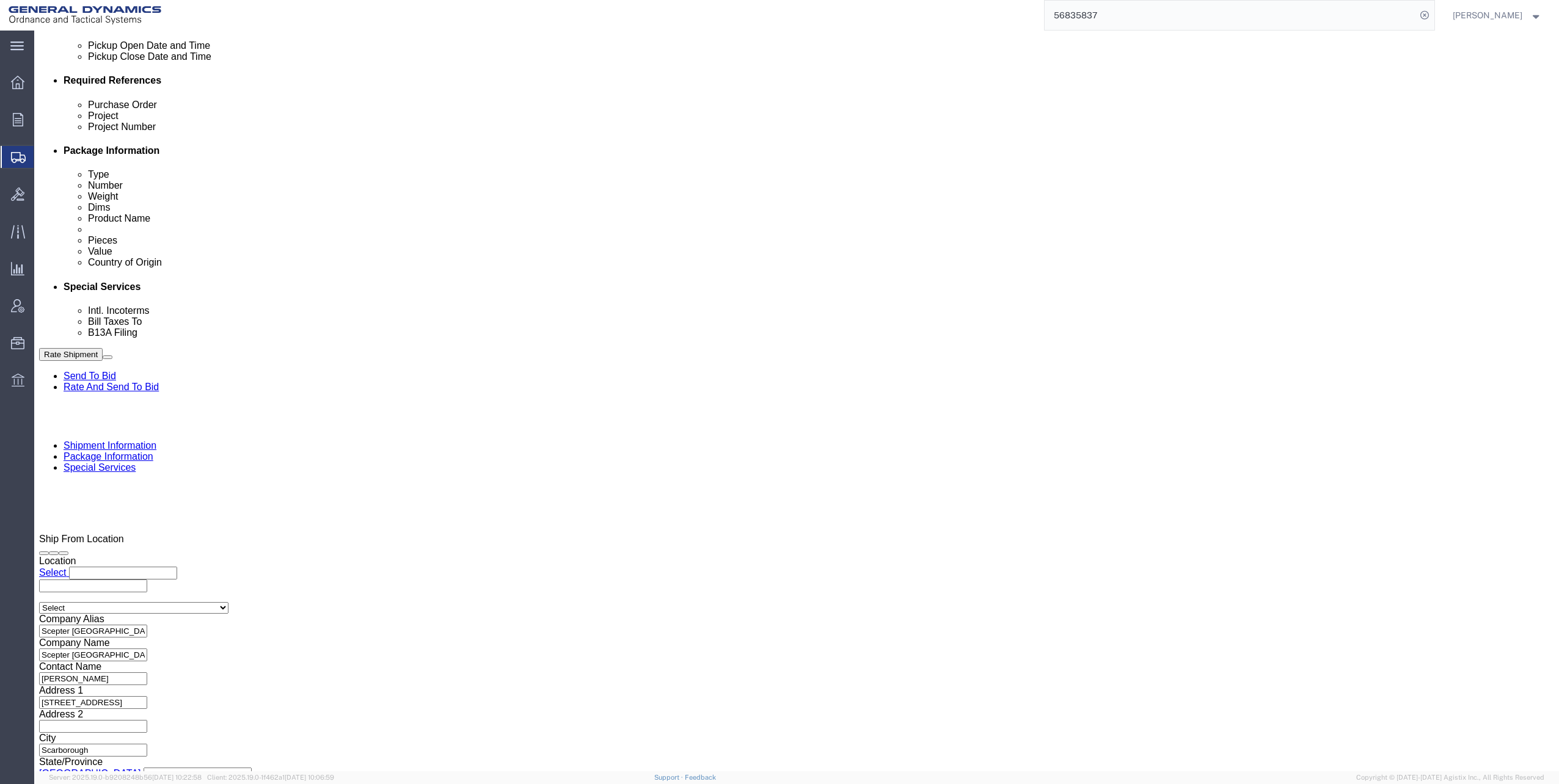
scroll to position [672, 0]
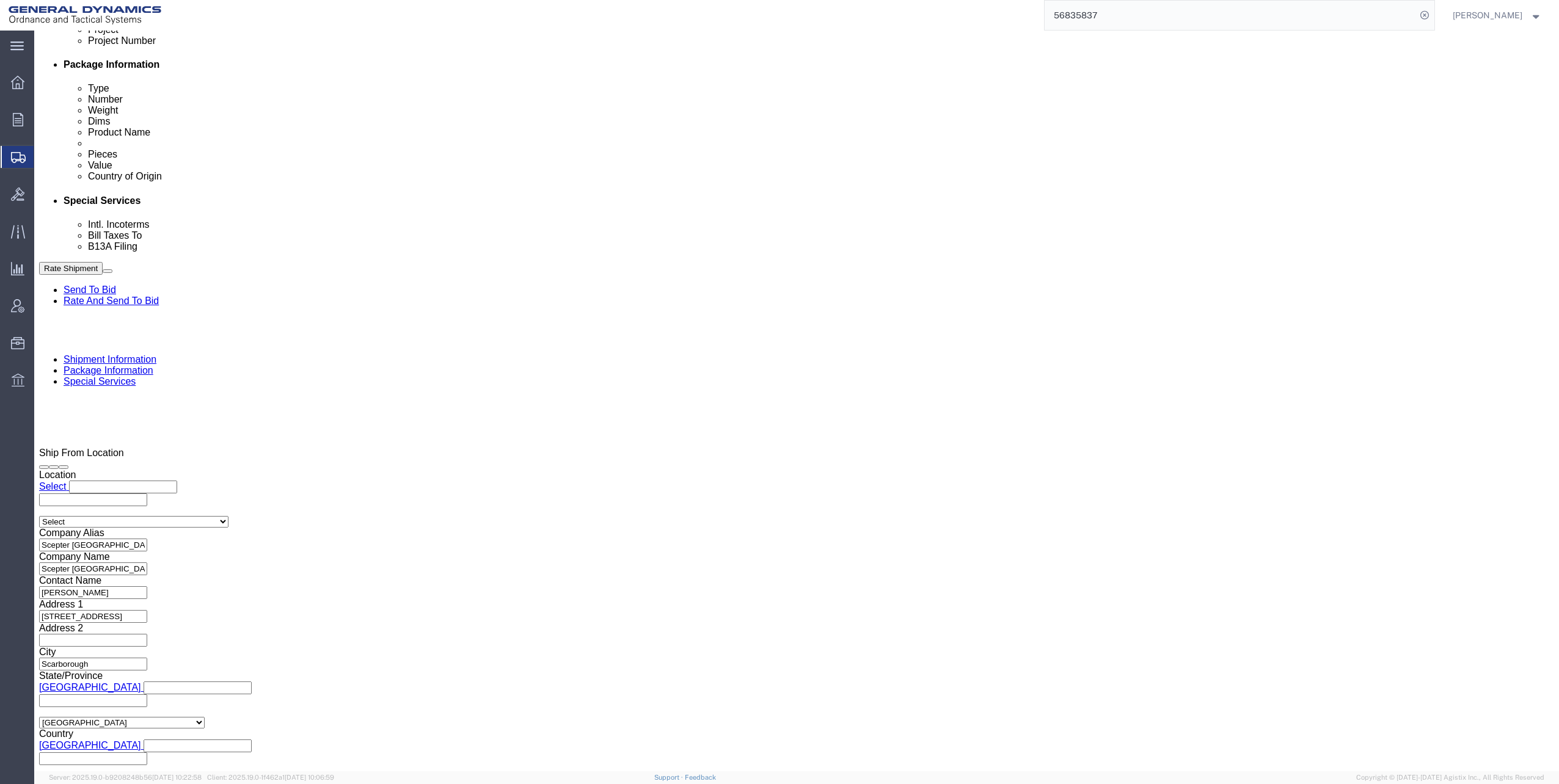
type input "GEDOTS %DATA 2 LOGISTICS"
click input "Include shipping documents"
checkbox input "true"
click input "BOL"
checkbox input "true"
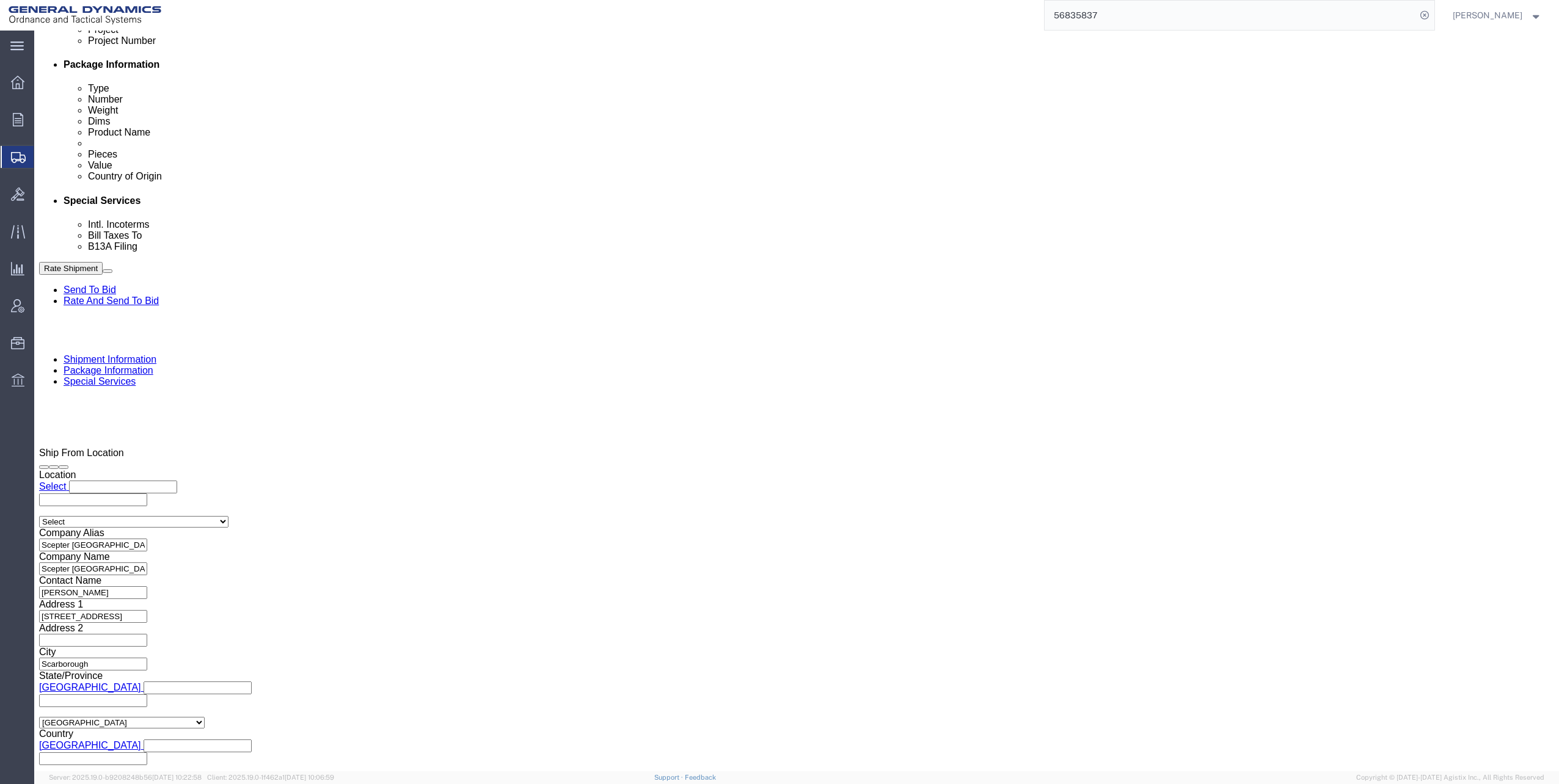
click input "Packing List"
checkbox input "true"
click ul "[EMAIL_ADDRESS][DOMAIN_NAME] [EMAIL_ADDRESS][DOMAIN_NAME] [PERSON_NAME][EMAIL_A…"
type input "mara"
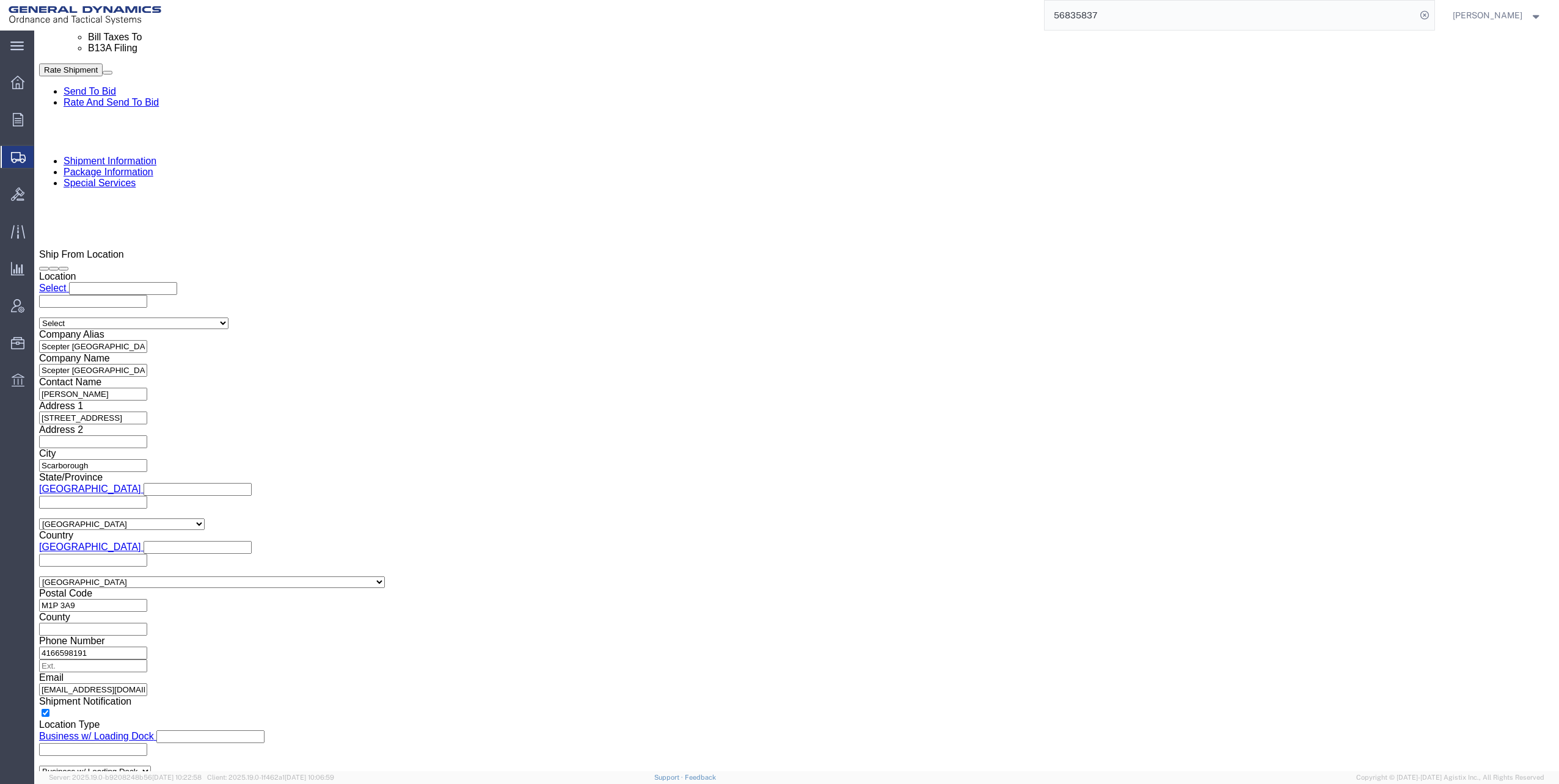
scroll to position [977, 0]
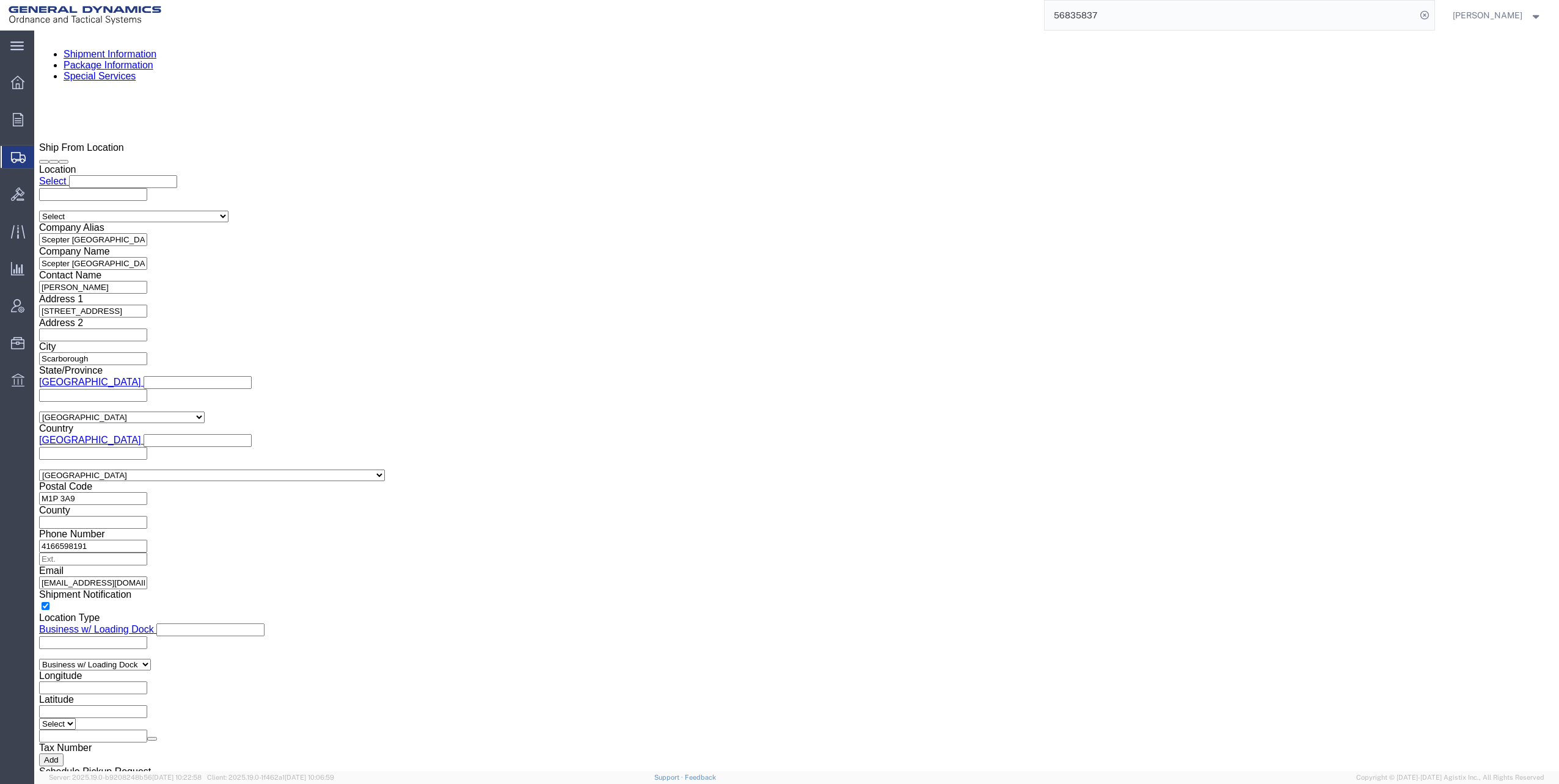
click select "Select Filed Electronically Manually Attached Not Required Summary Reporting"
select select "MANUALLY_ATTACHED"
click select "Select Filed Electronically Manually Attached Not Required Summary Reporting"
click select "Select Use Carrier or Agent Broker Use My Nominated Broker Use Recipient's Brok…"
select select "NOMN"
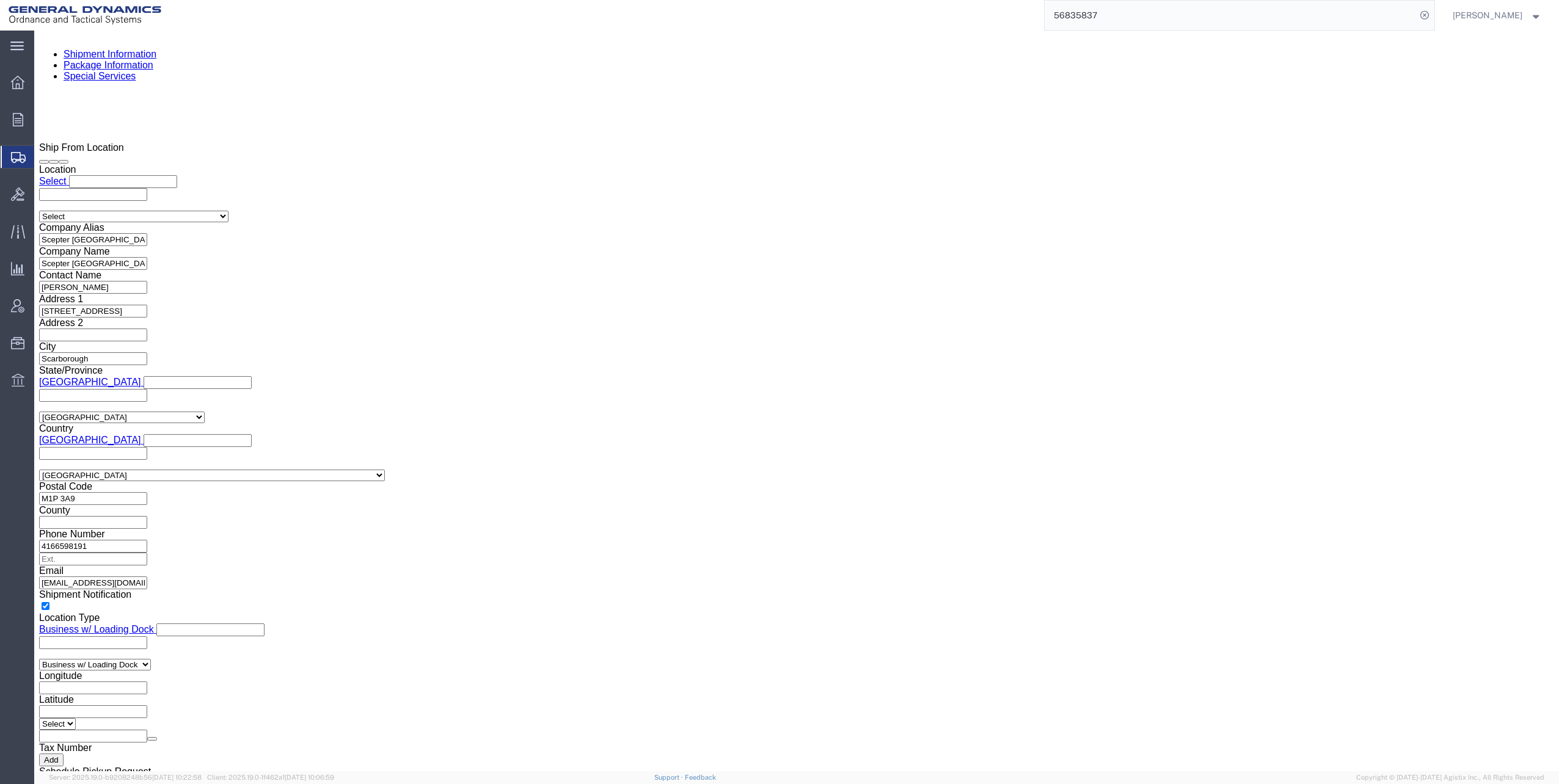
click select "Select Use Carrier or Agent Broker Use My Nominated Broker Use Recipient's Brok…"
click input "text"
type input "Expe"
click p "- Expeditors - (Mara Love) [STREET_ADDRESS] , 12:00 AM - 12:00 AM"
select select "GA"
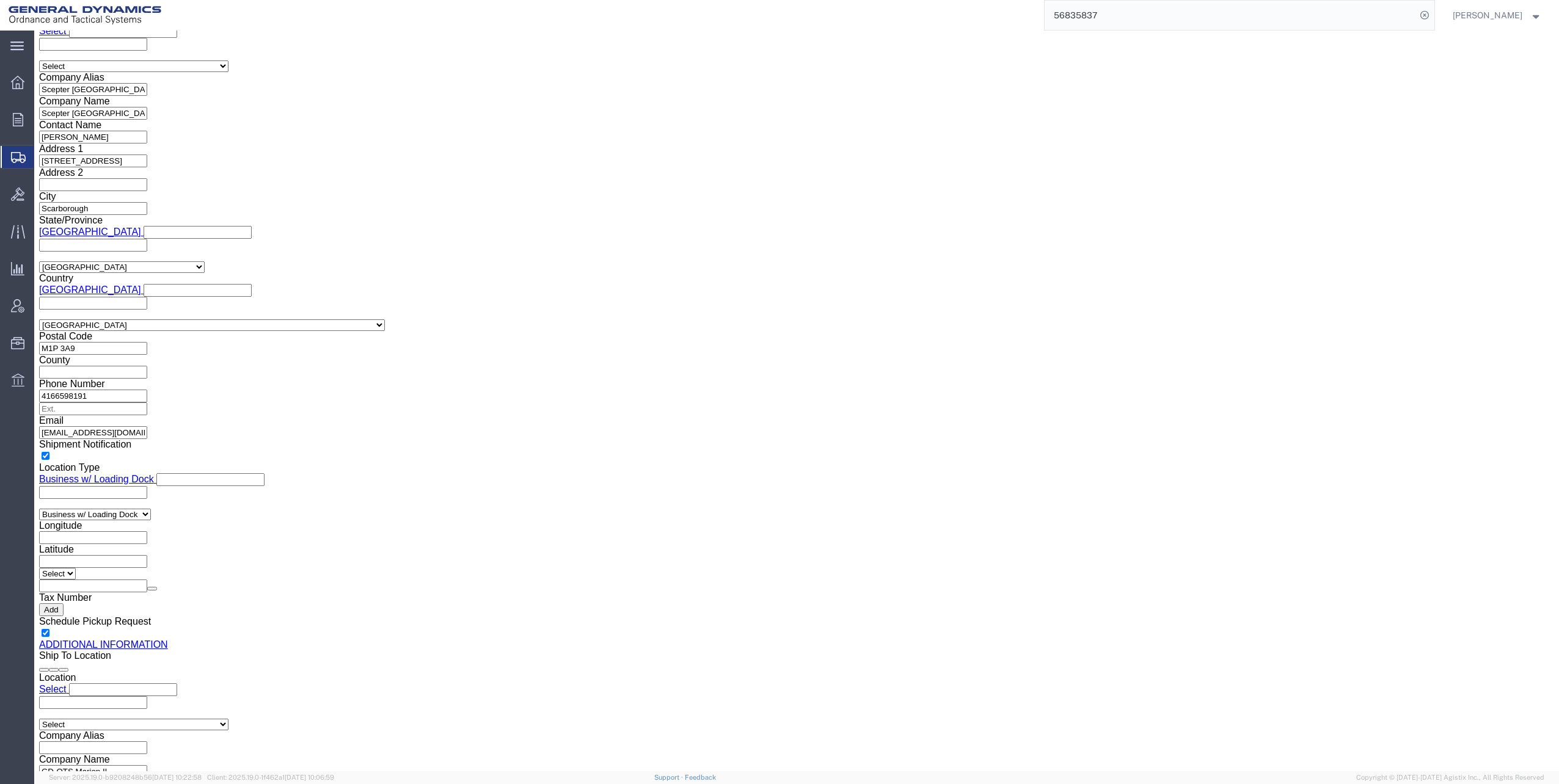
scroll to position [1222, 0]
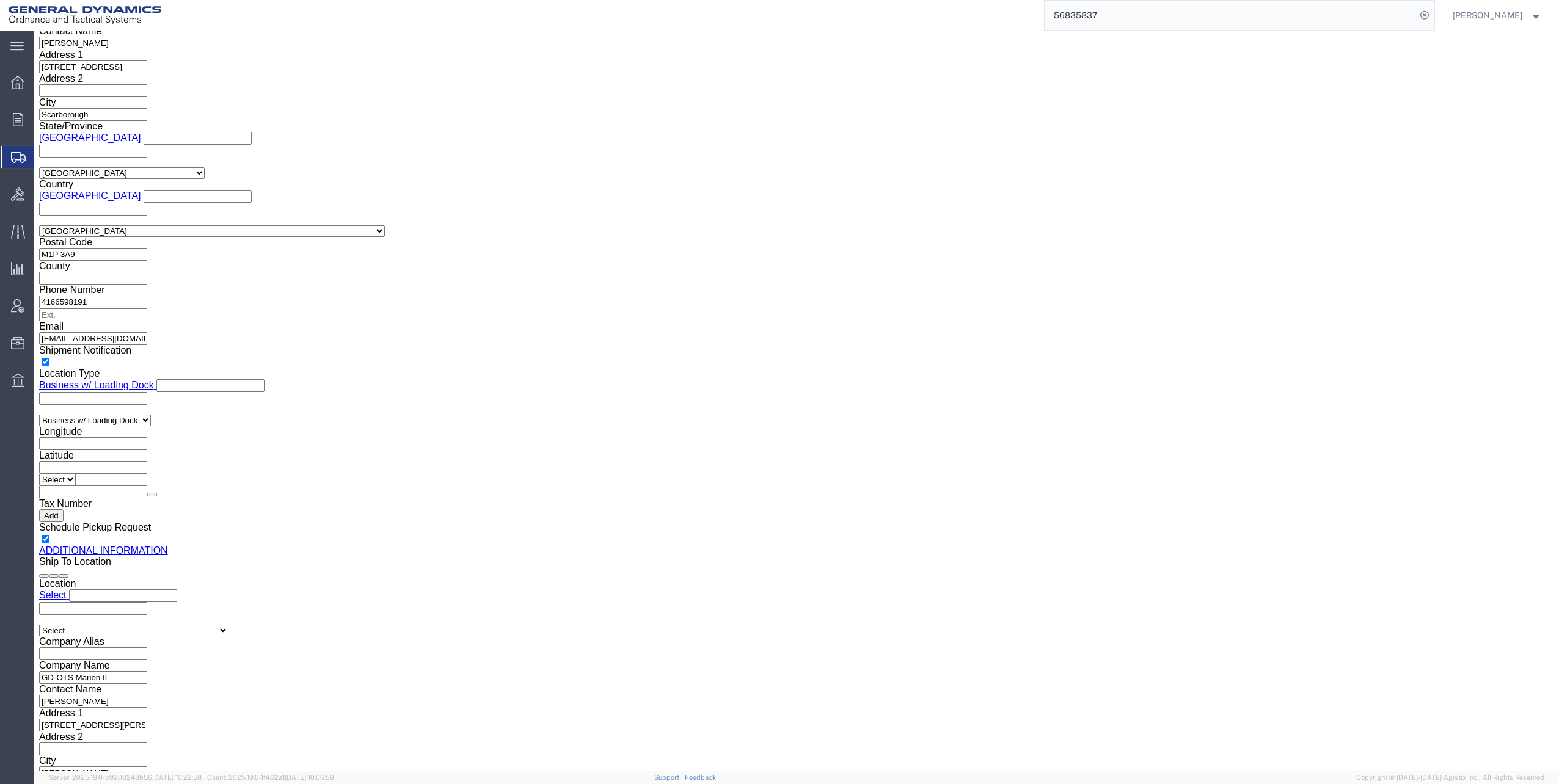
type input "Expeditors"
click input "checkbox"
checkbox input "true"
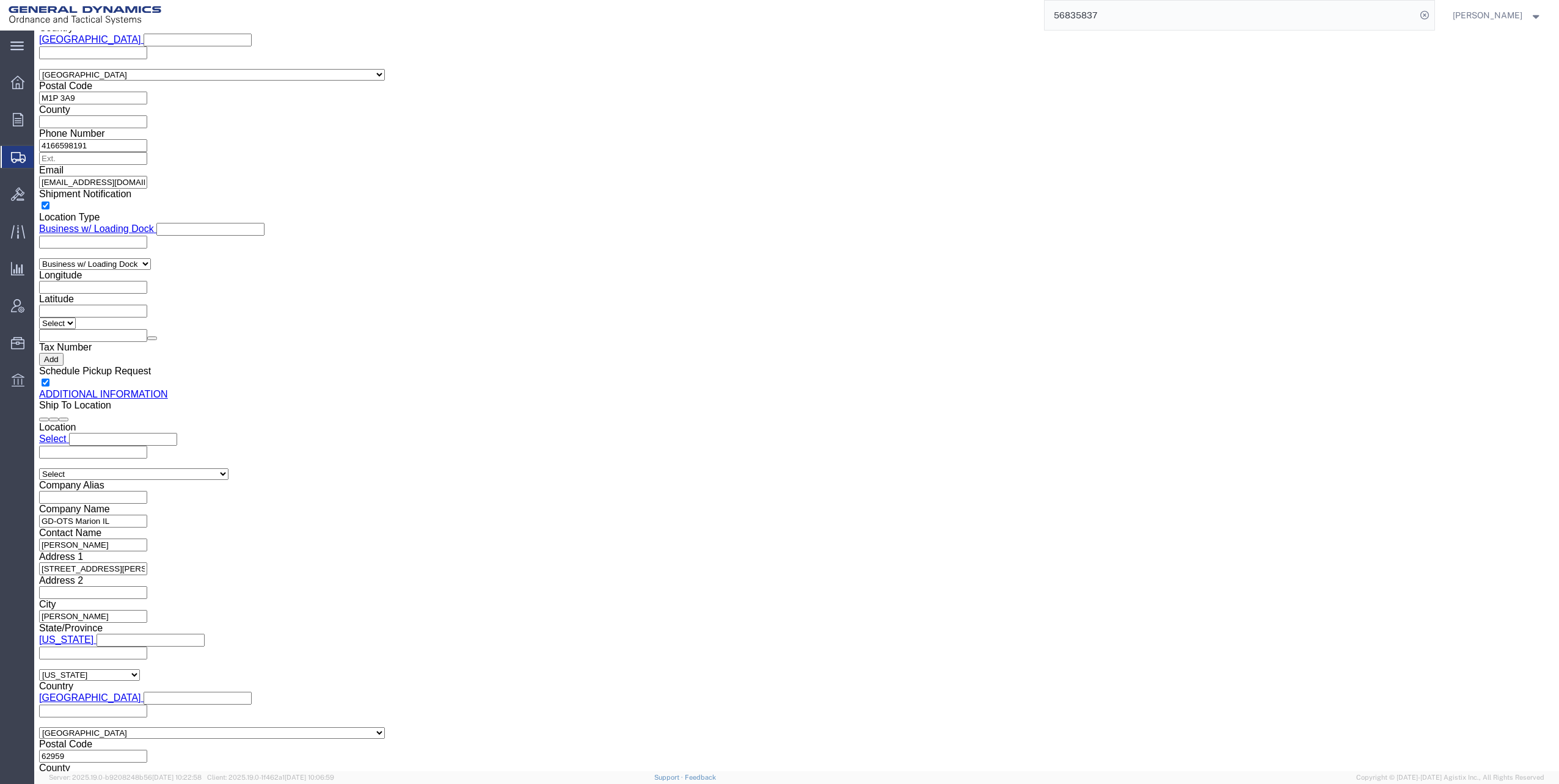
scroll to position [1160, 0]
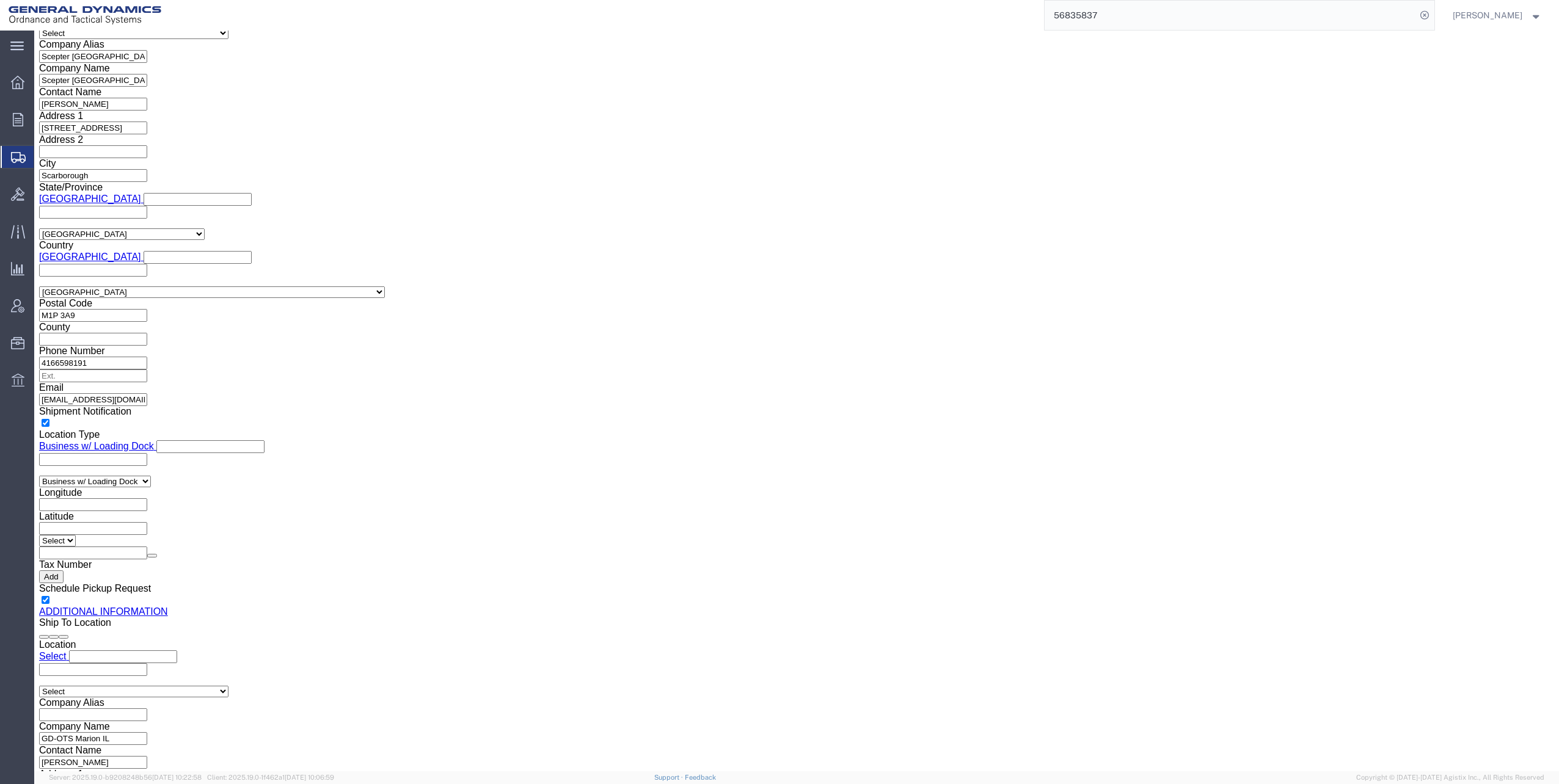
click button "Rate Shipment"
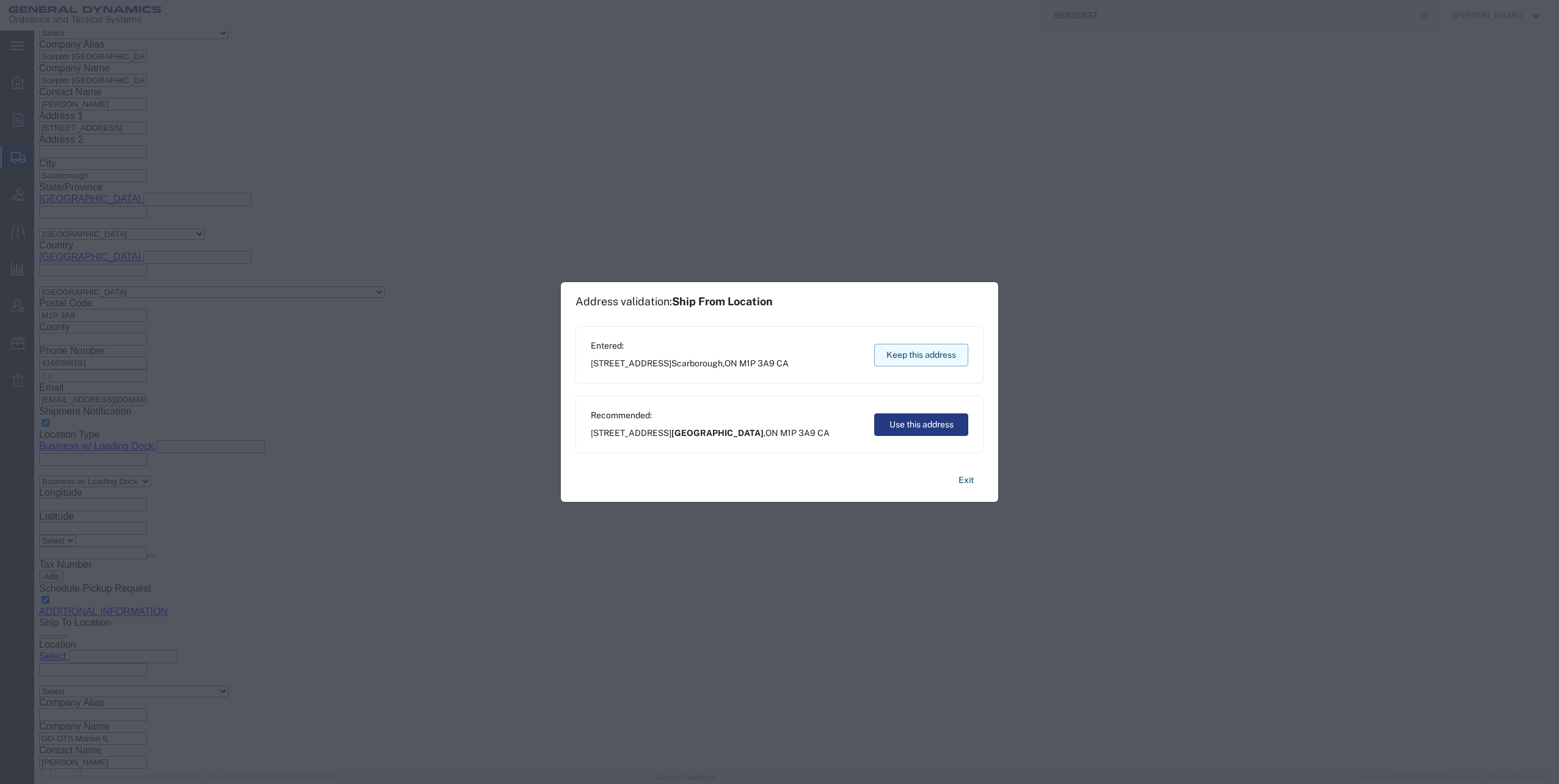
click at [905, 346] on button "Keep this address" at bounding box center [921, 354] width 94 height 23
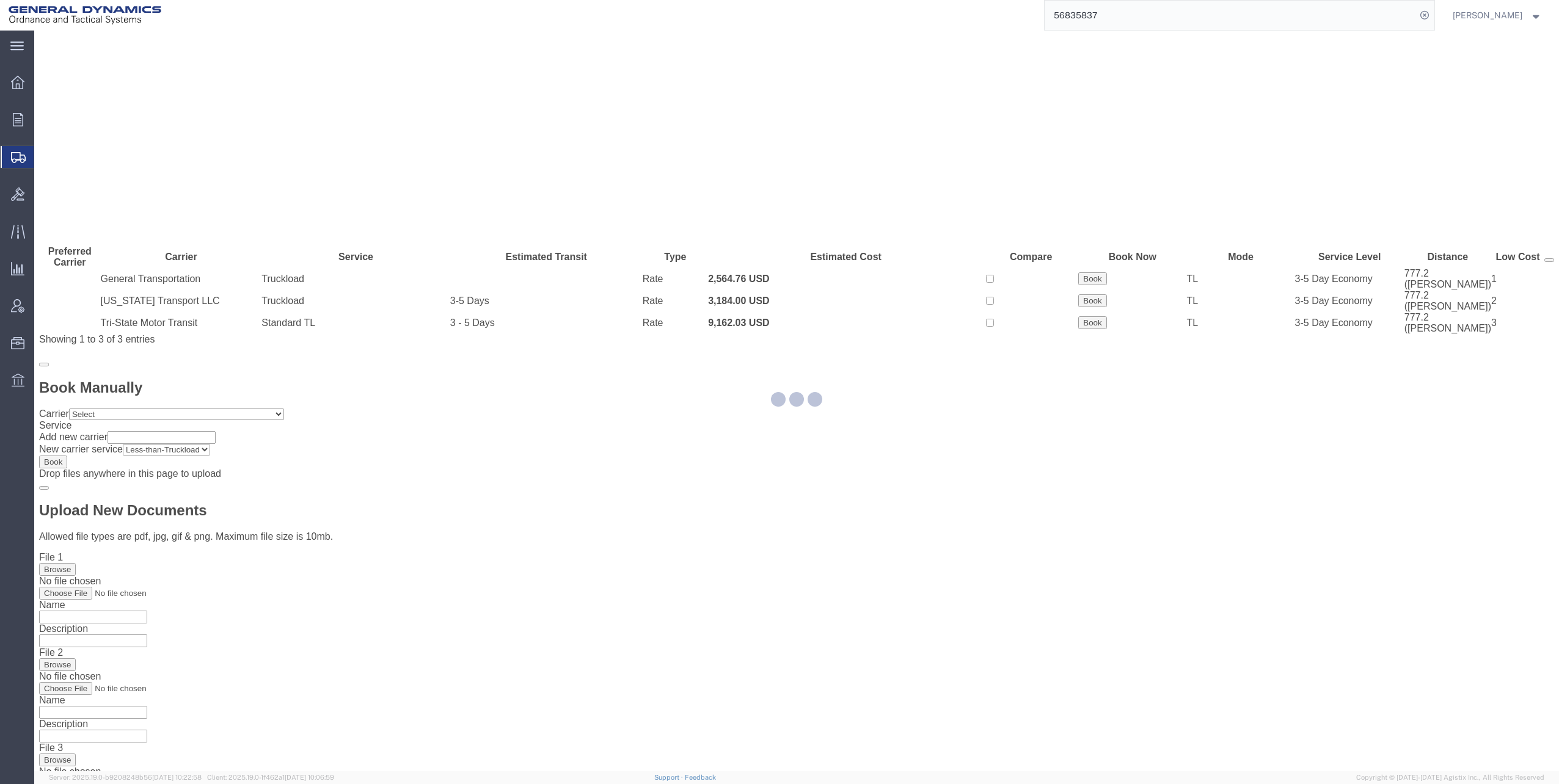
scroll to position [0, 0]
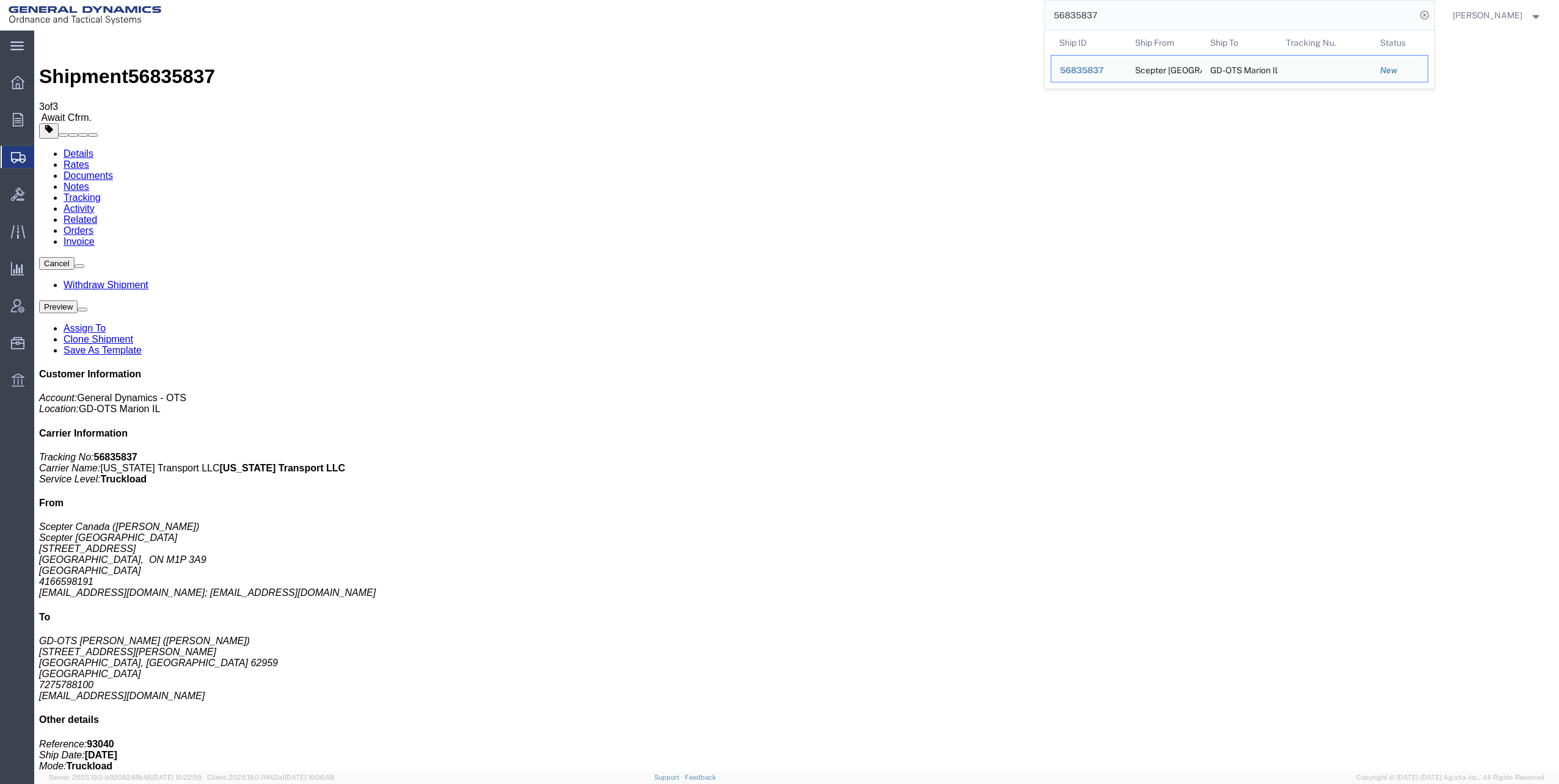
drag, startPoint x: 1057, startPoint y: 16, endPoint x: 1156, endPoint y: 14, distance: 99.0
click at [1167, 10] on input "56835837" at bounding box center [1230, 16] width 371 height 30
paste input "71"
type input "56835871"
click at [1428, 13] on icon at bounding box center [1424, 15] width 17 height 17
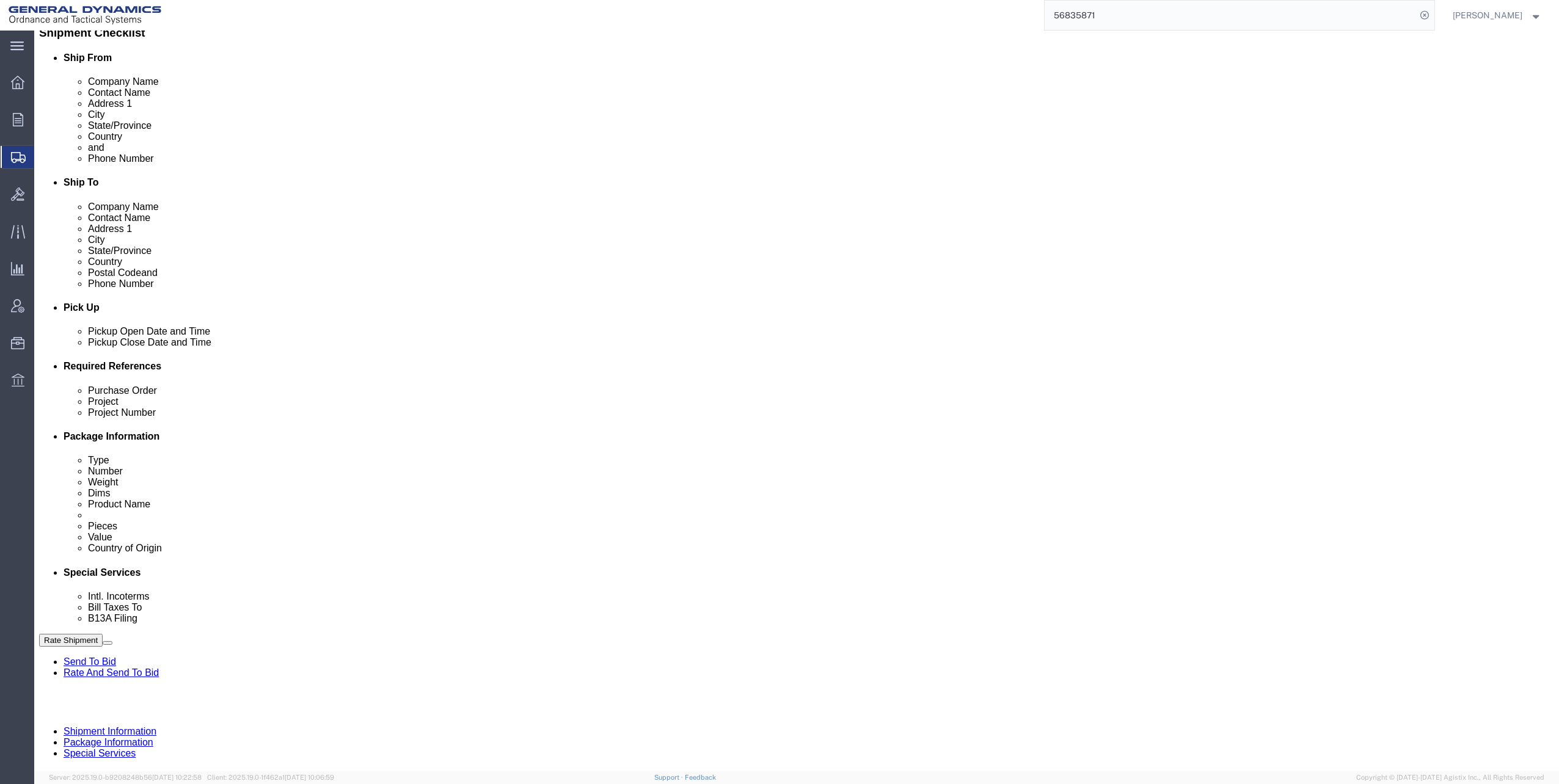
scroll to position [309, 0]
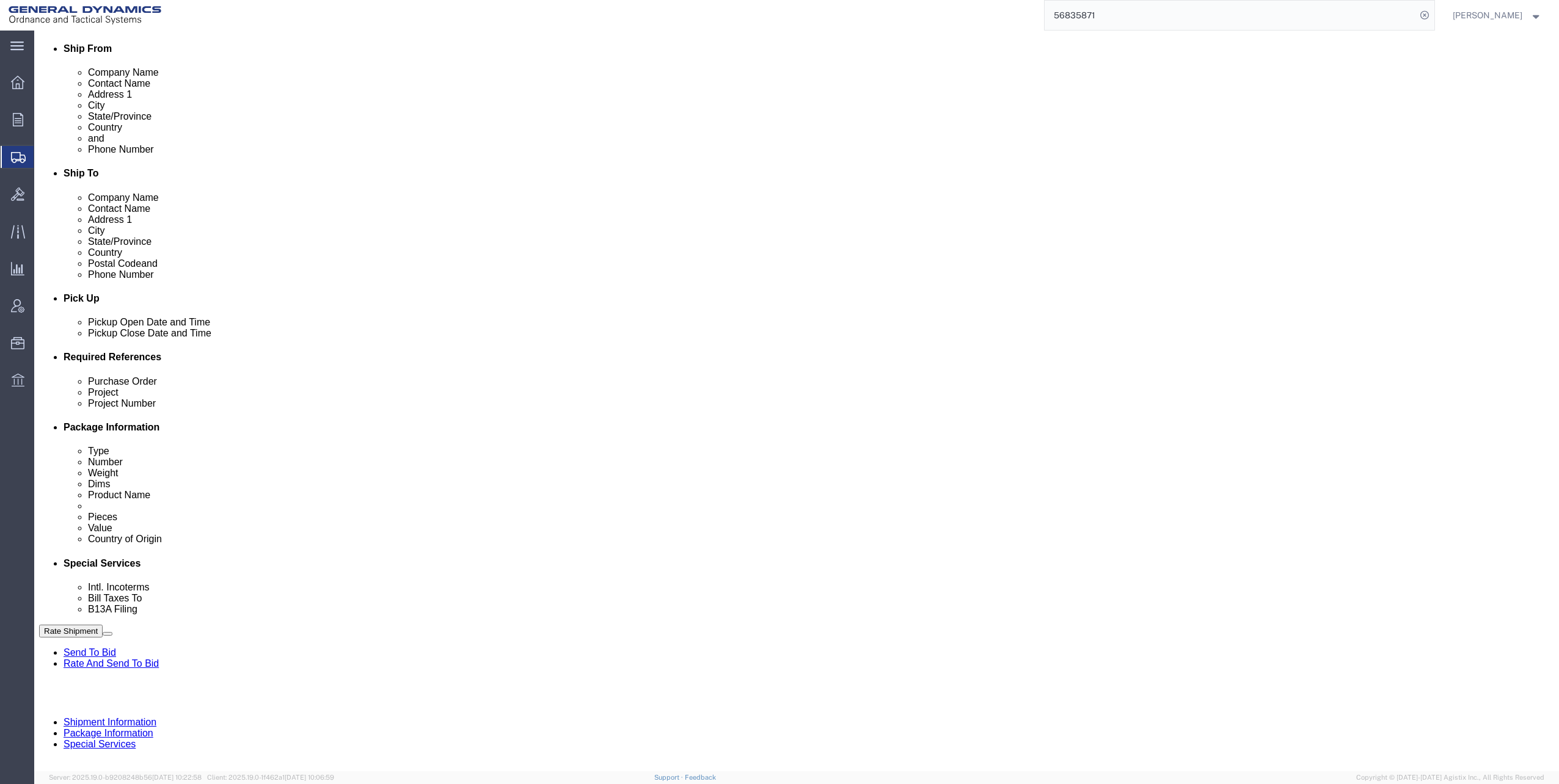
click input "text"
click input "M119A2"
type input "M119A2 DO2"
click input "text"
type input "30100339"
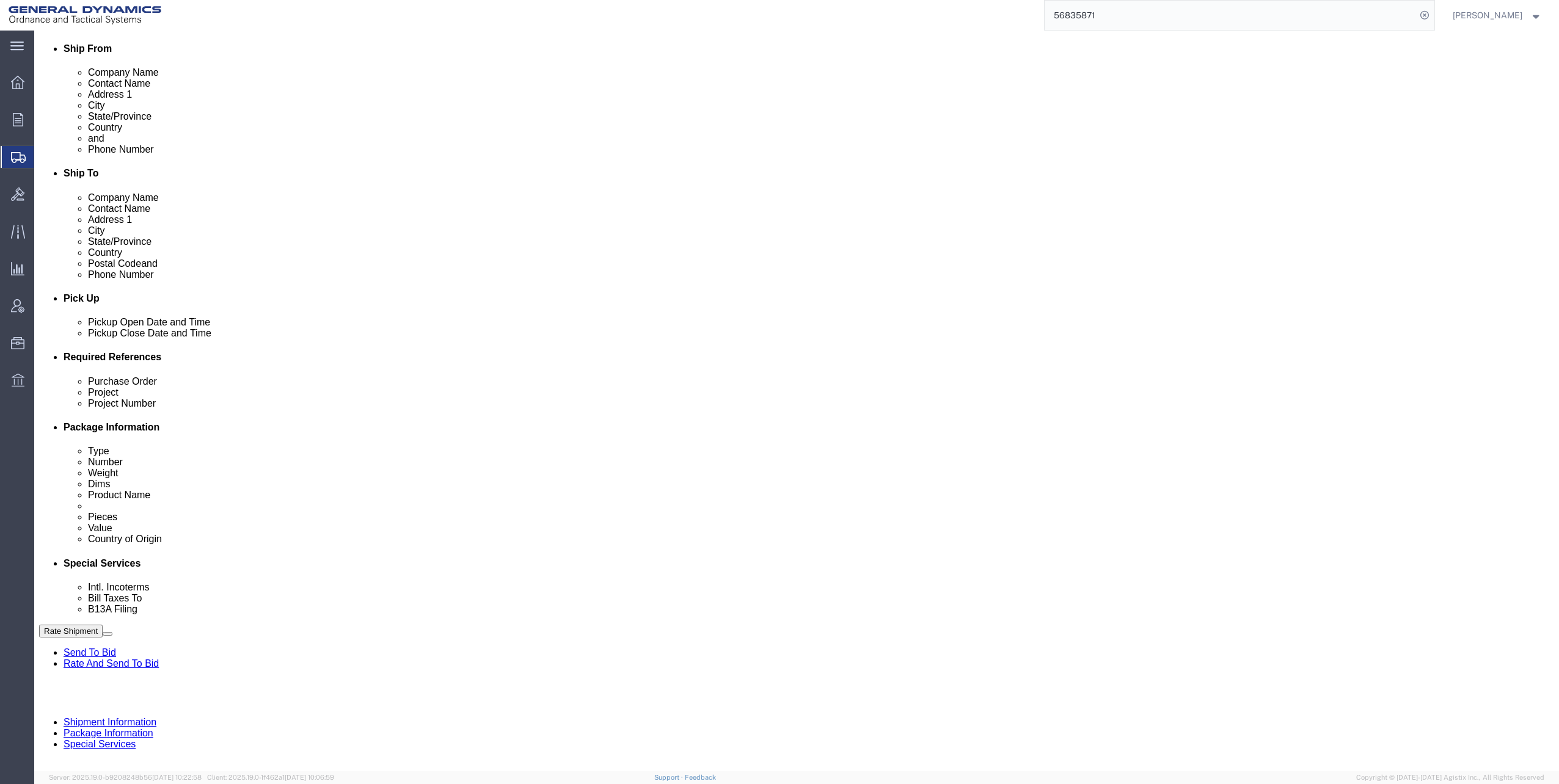
click button "Continue"
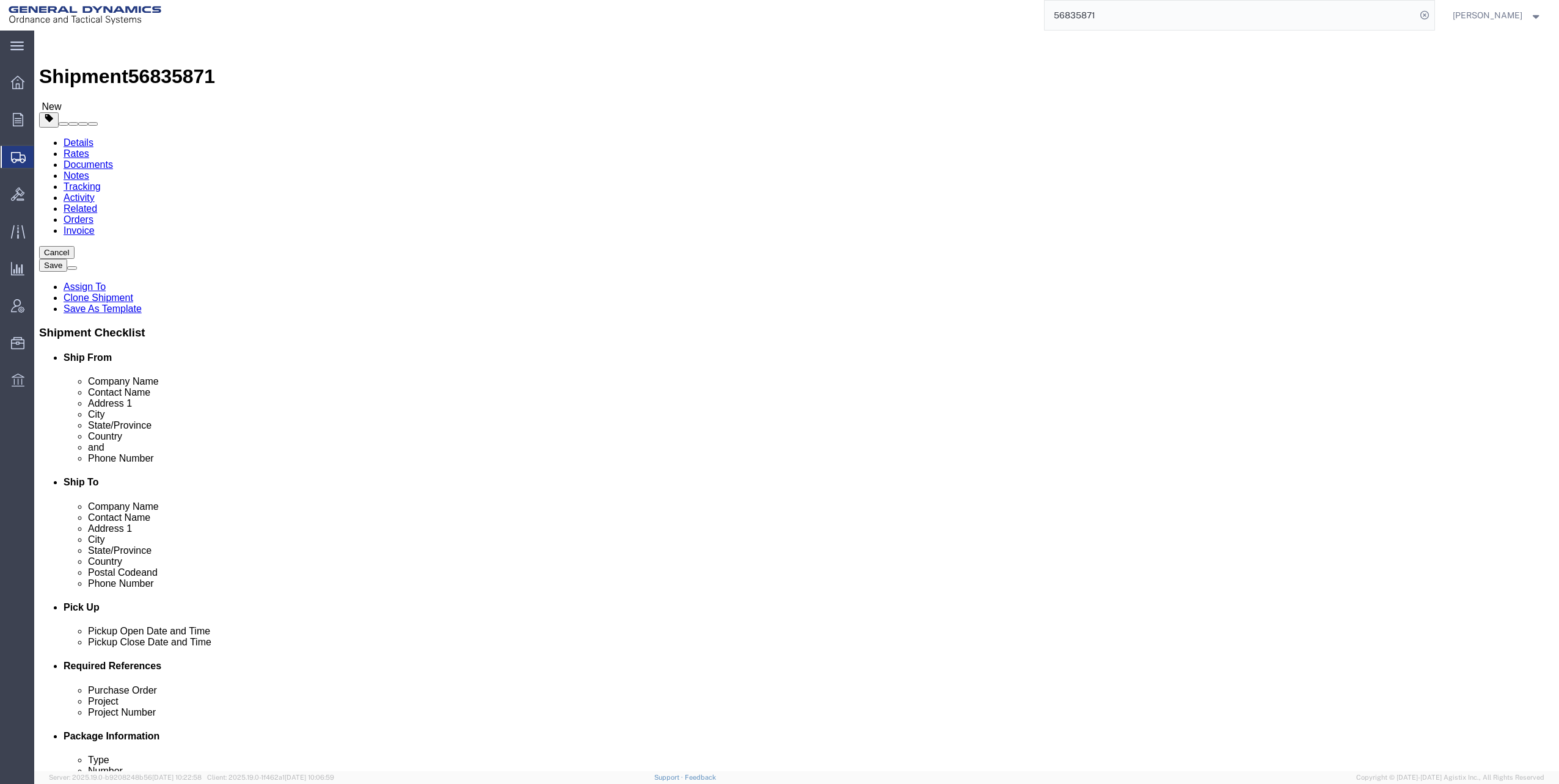
click dd "174727.00 USD"
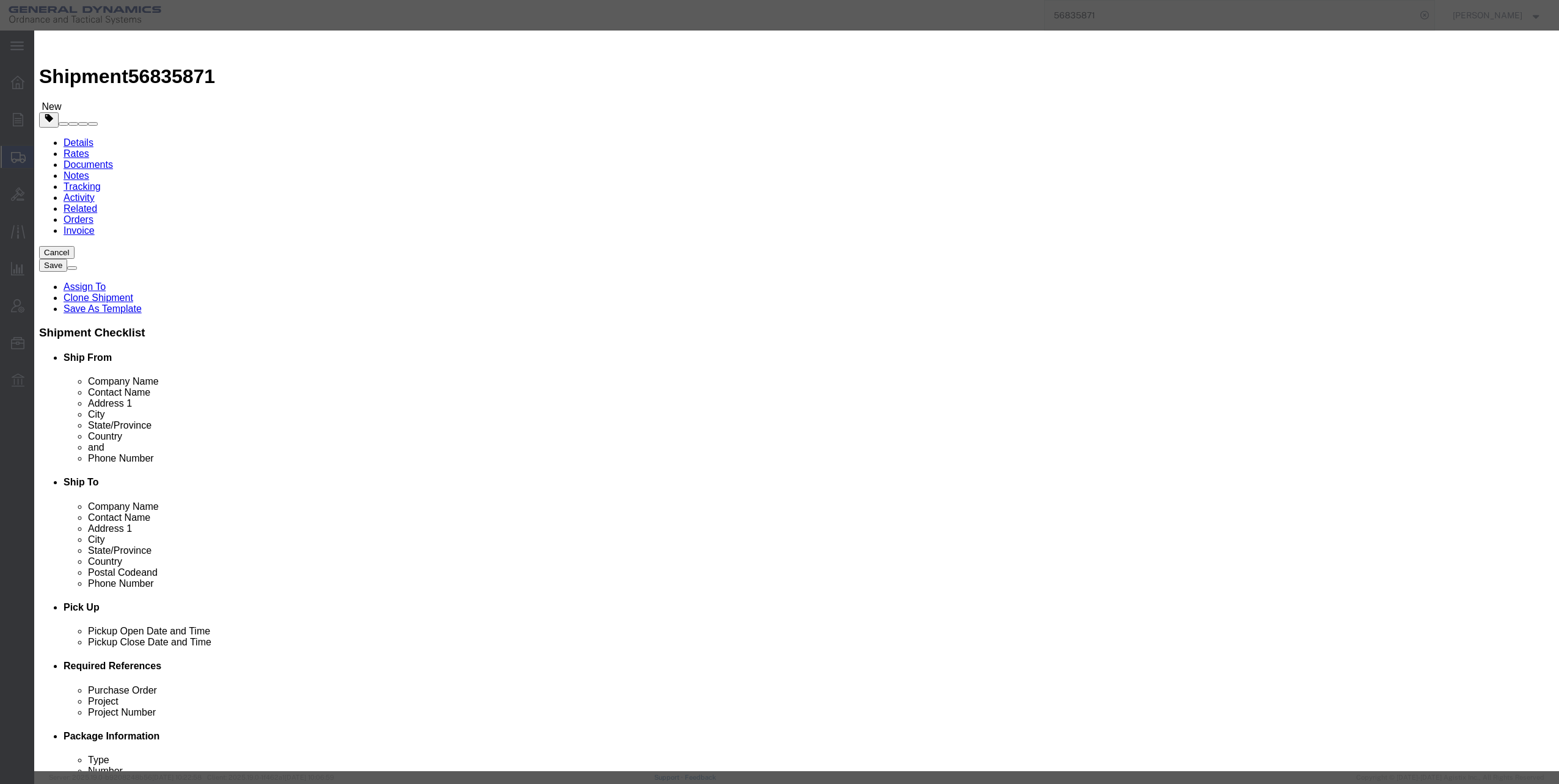
click select "Select 50 55 60 65 70 85 92.5 100 125 175 250 300 400"
select select "60"
click select "Select 50 55 60 65 70 85 92.5 100 125 175 250 300 400"
click button "Save & Close"
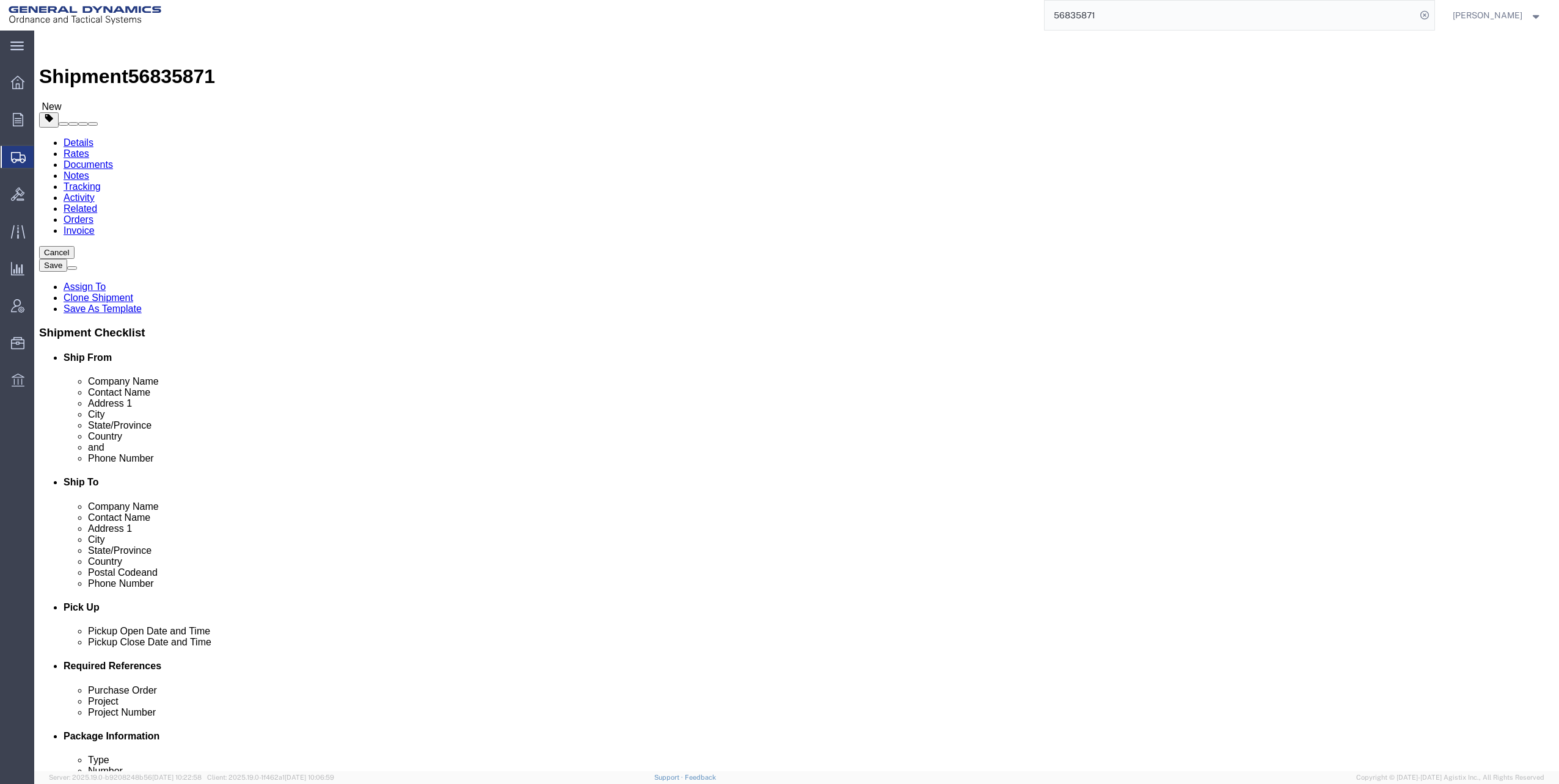
click button "Continue"
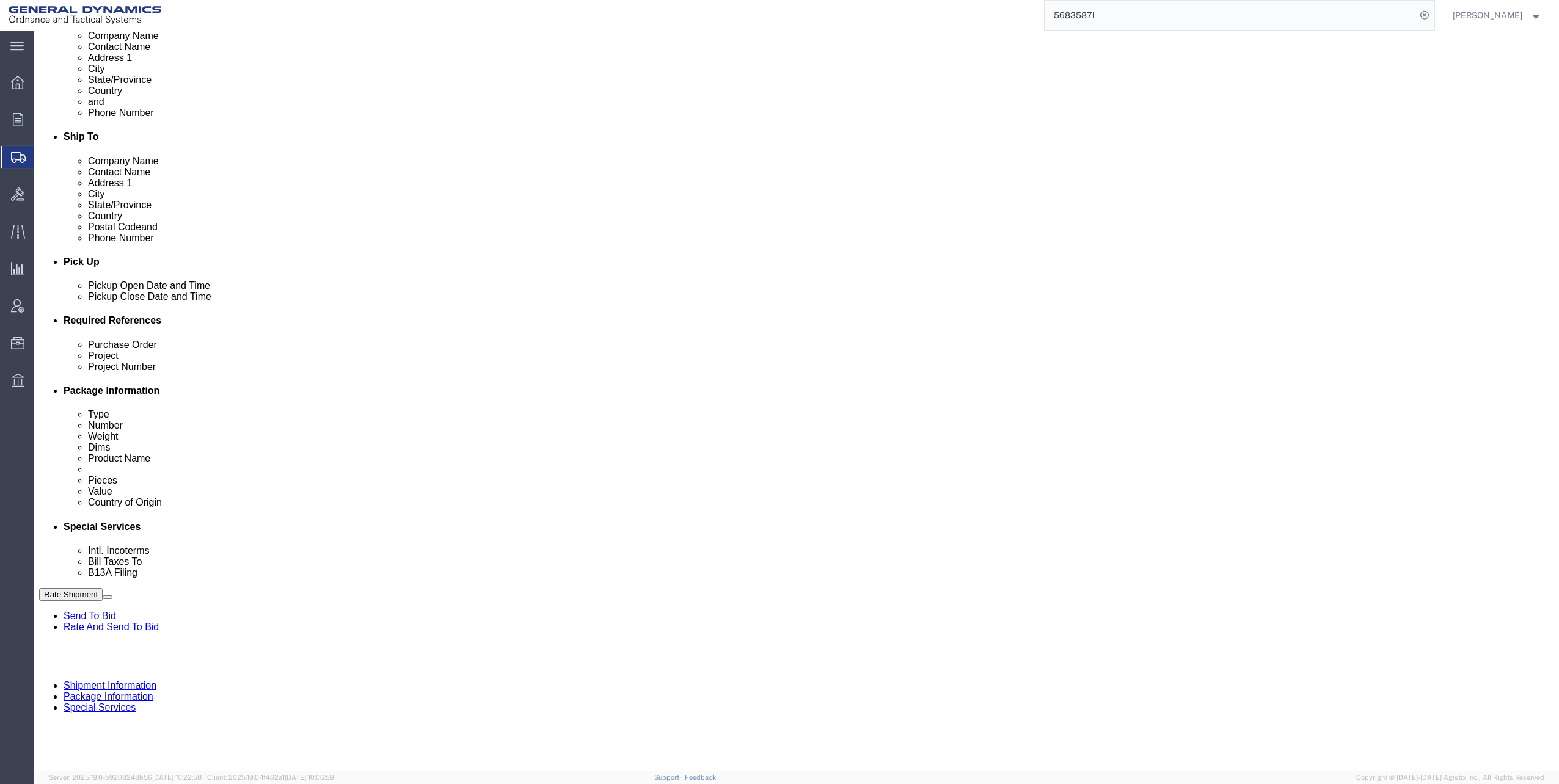
scroll to position [306, 0]
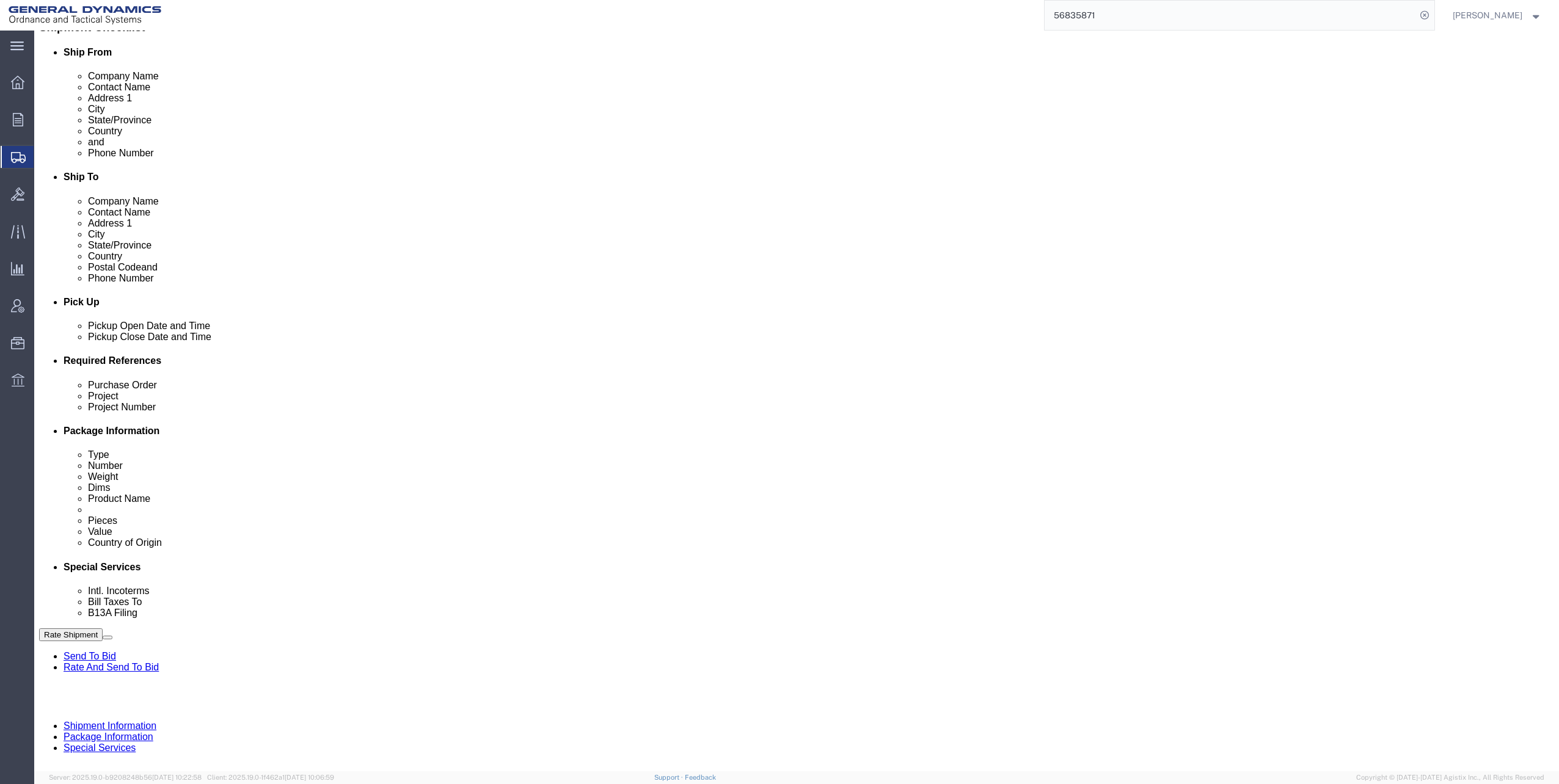
click select "Select Carriage Insurance Paid Carriage Paid To Cost and Freight Cost Insurance…"
select select "EXW"
click select "Select Carriage Insurance Paid Carriage Paid To Cost and Freight Cost Insurance…"
click select "Select Recipient Account Sender/Shipper Third Party Account"
select select "THRD"
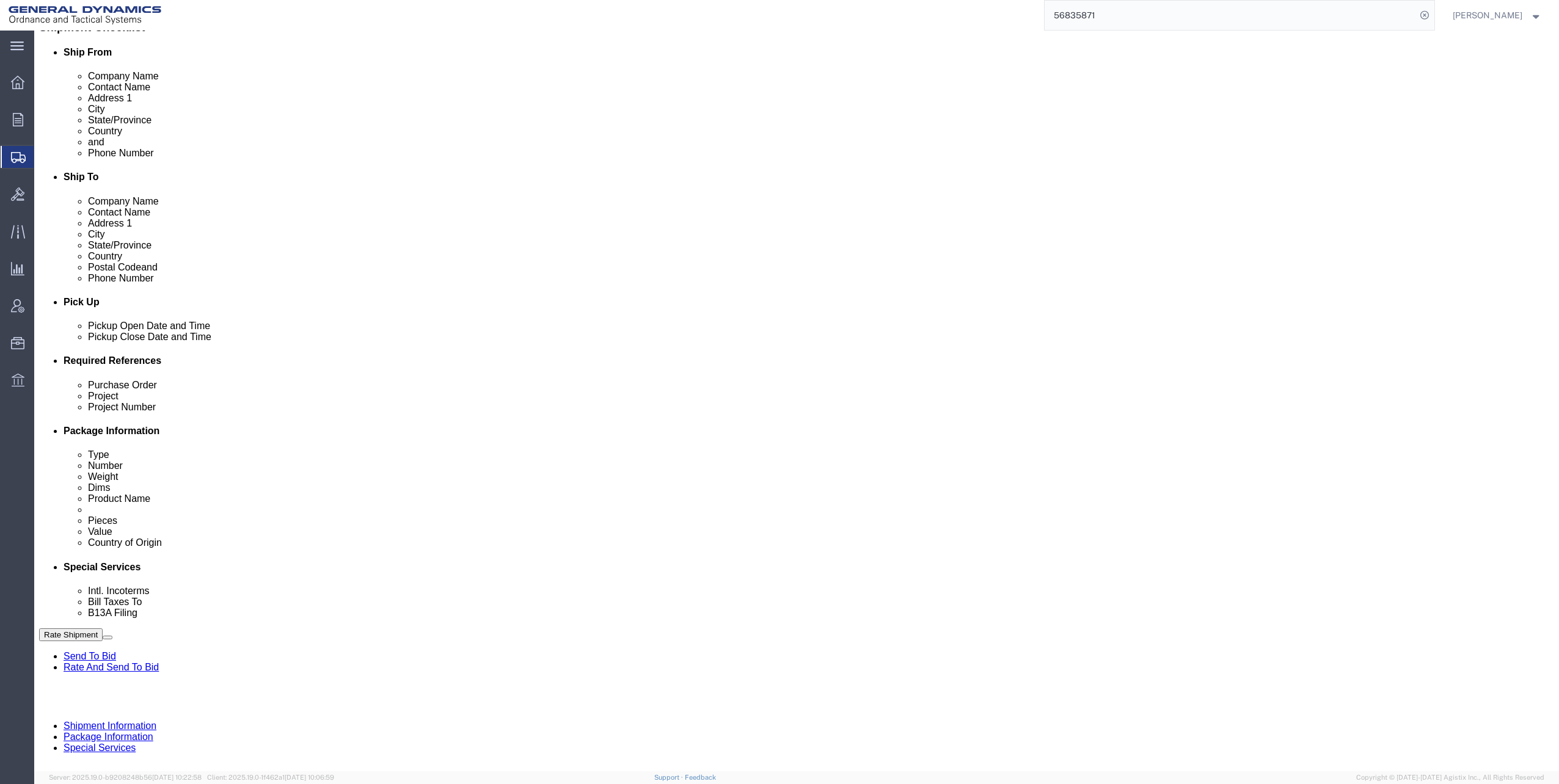
click select "Select Recipient Account Sender/Shipper Third Party Account"
select select "THRD"
click select "Select Recipient Account Sender/Shipper Third Party Account"
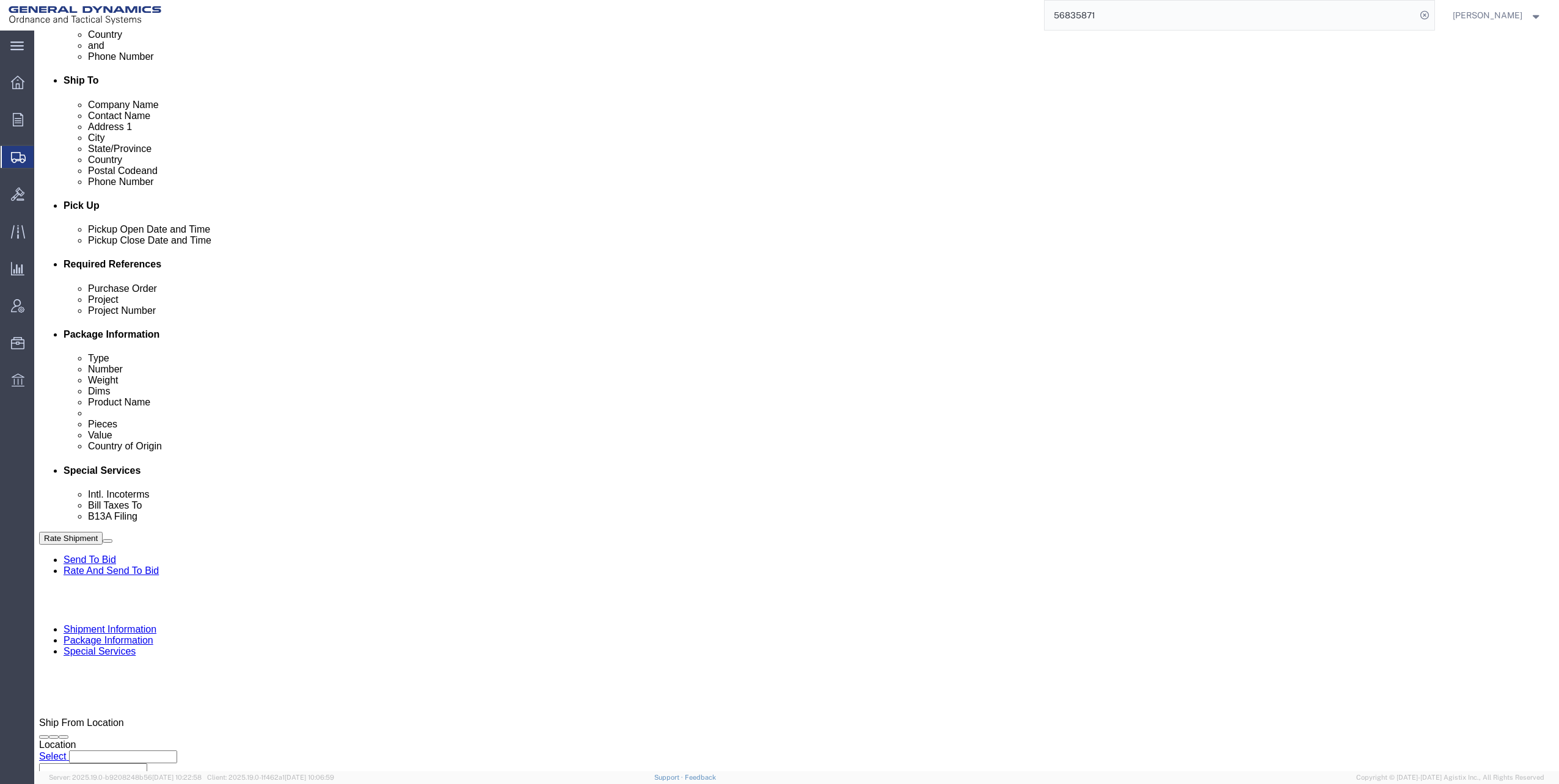
scroll to position [428, 0]
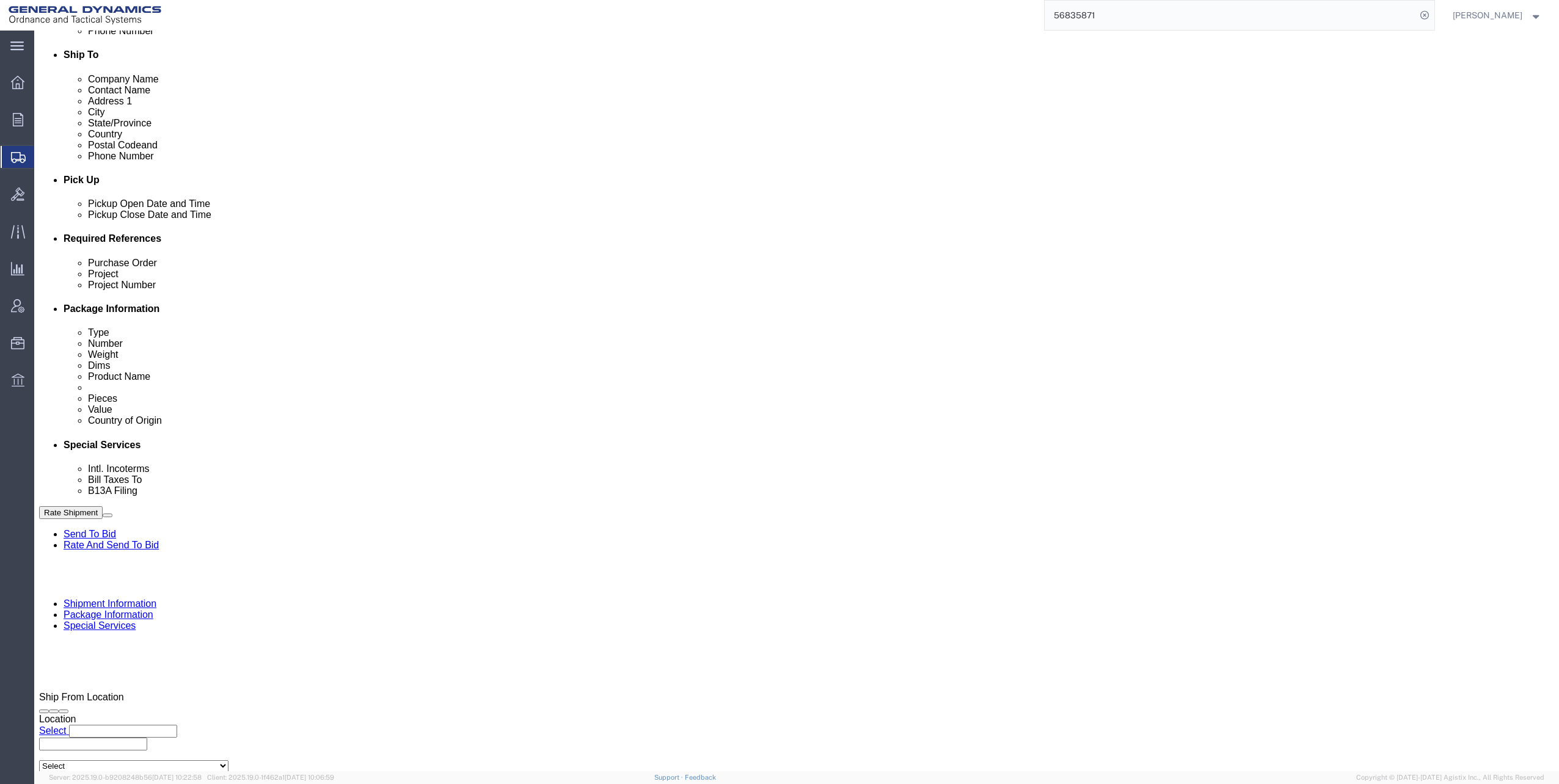
click input "General Dynamics OTS % Data2Logistics"
type input "GED"
click p "- GEDOTS %DATA 2 LOGISTICS - (GEDOTS %DATA 2 LOGISTICS) [GEOGRAPHIC_DATA][PERSO…"
select select "FL"
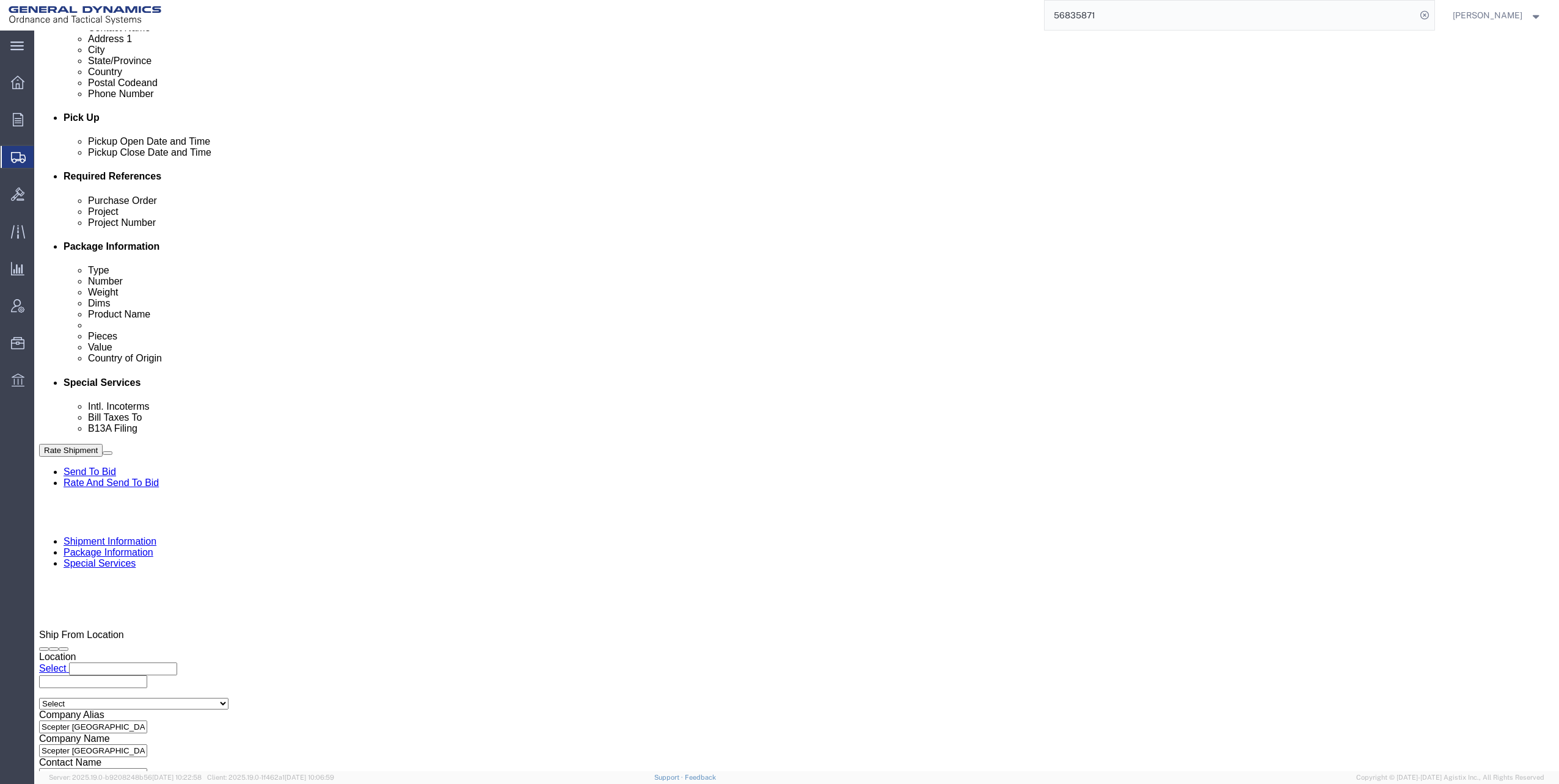
scroll to position [610, 0]
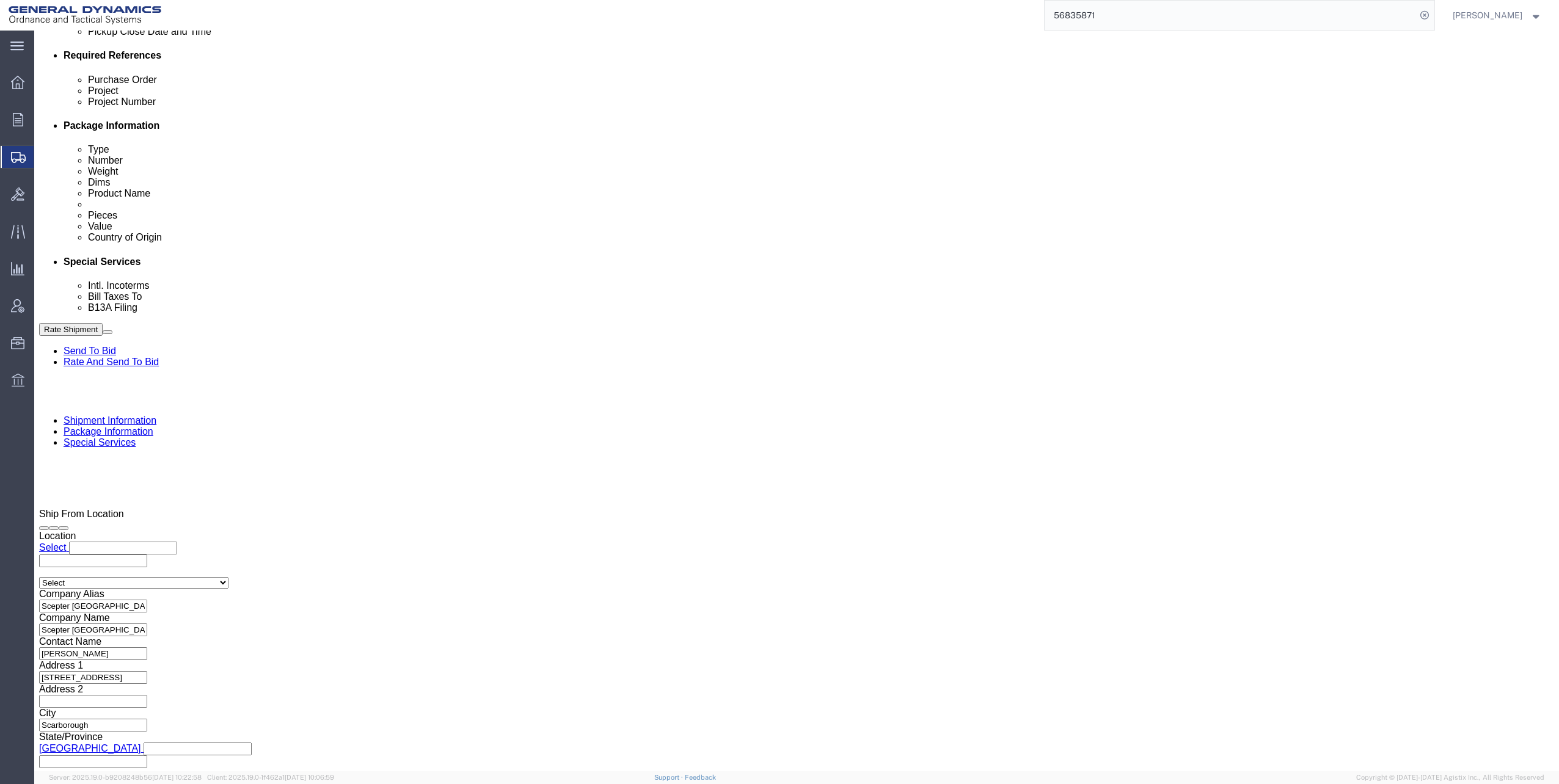
type input "GEDOTS %DATA 2 LOGISTICS"
click input "text"
type input "mara"
click input "Include shipping documents"
checkbox input "true"
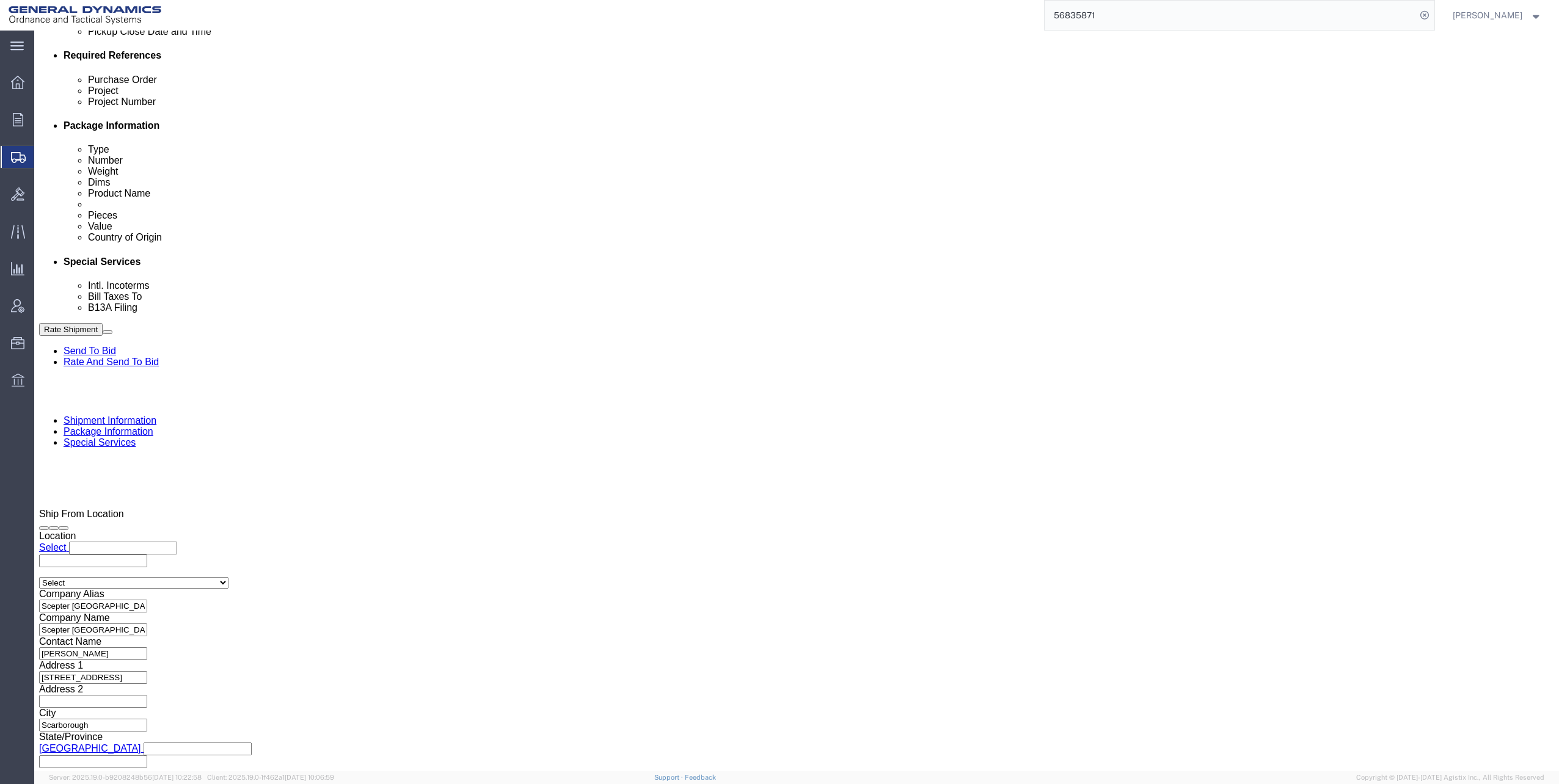
click input "BOL"
checkbox input "true"
click input "Packing List"
checkbox input "true"
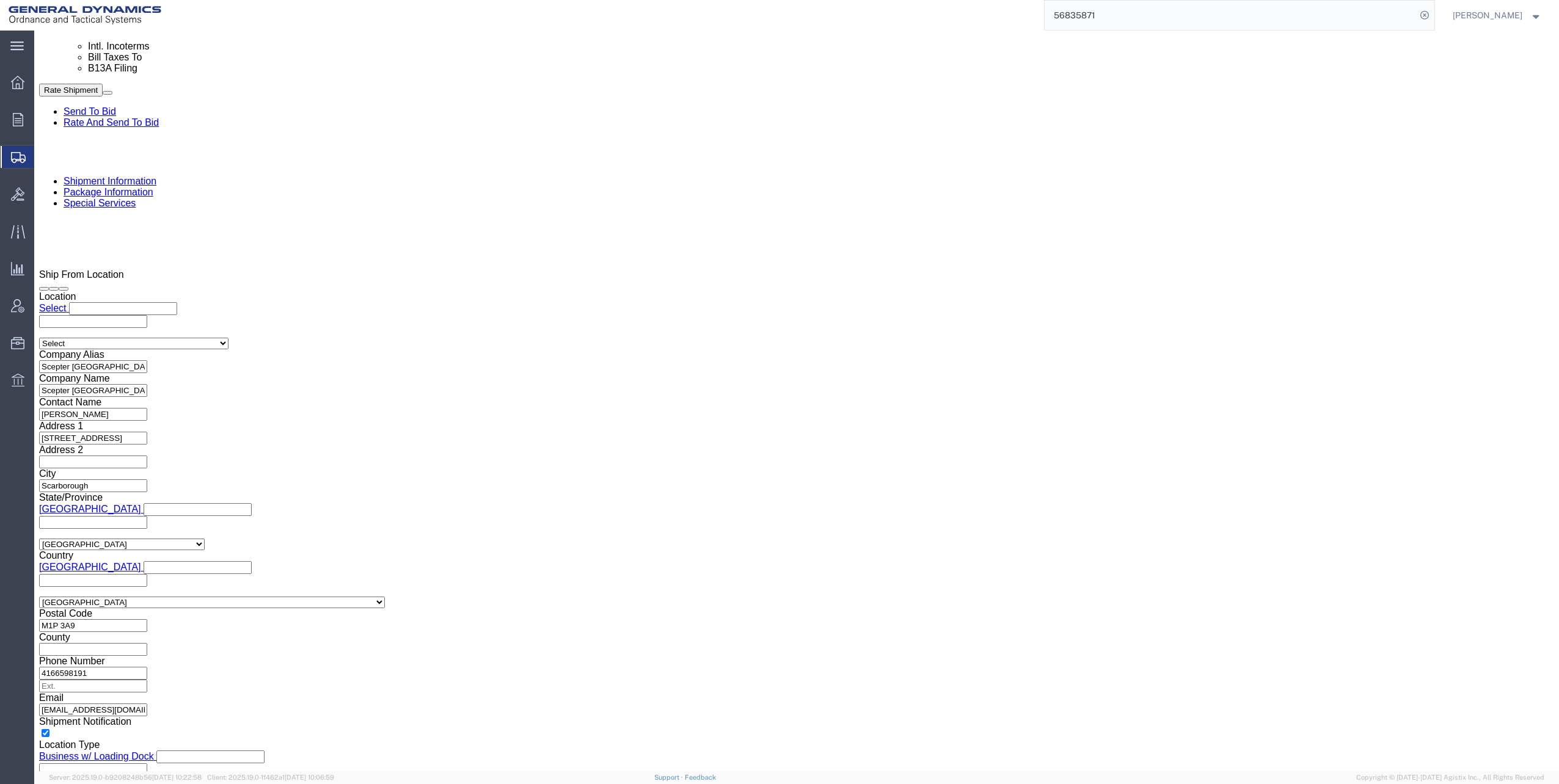
scroll to position [854, 0]
click select "Select Filed Electronically Manually Attached Not Required Summary Reporting"
select select "MANUALLY_ATTACHED"
click select "Select Filed Electronically Manually Attached Not Required Summary Reporting"
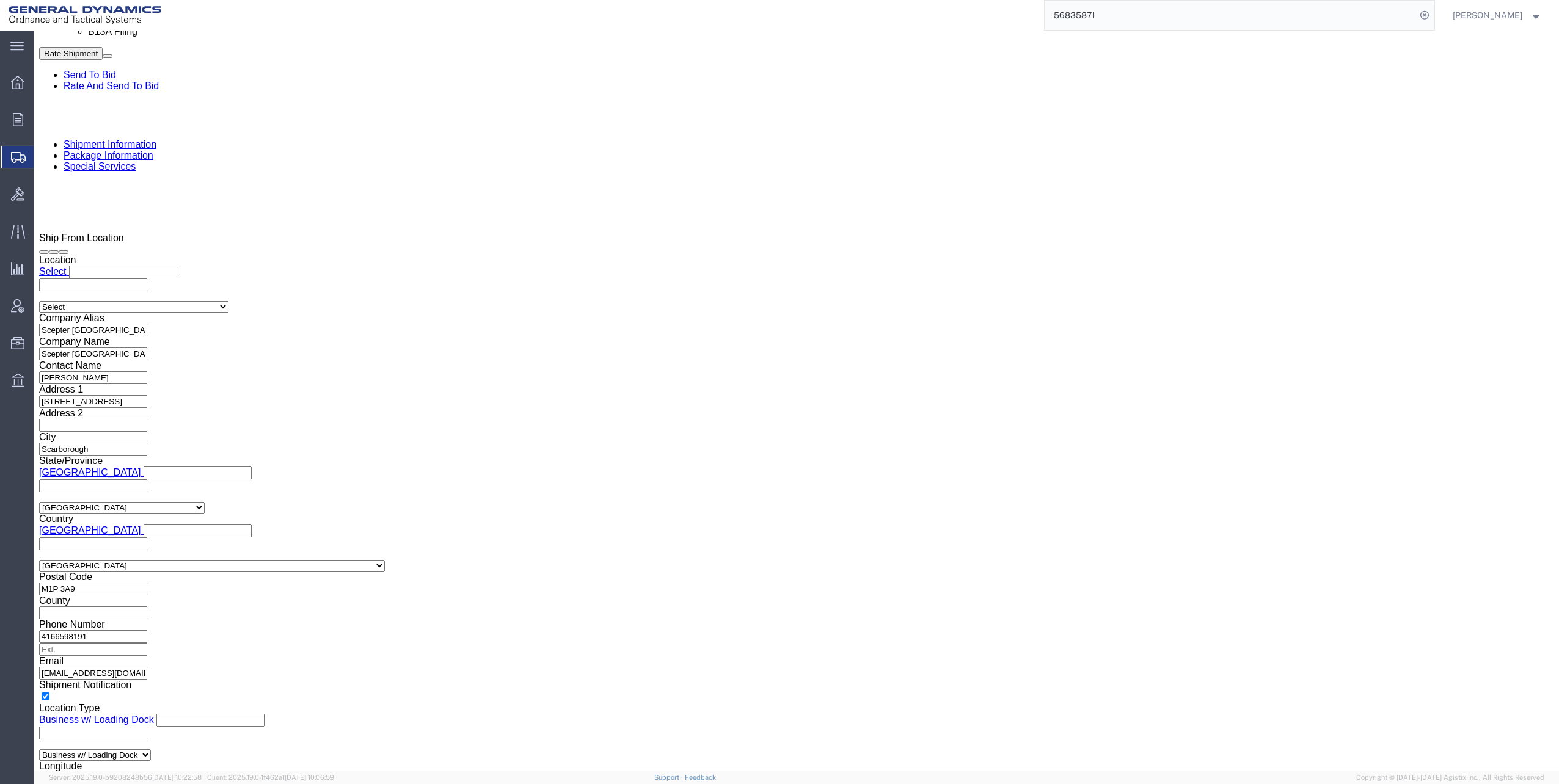
scroll to position [1038, 0]
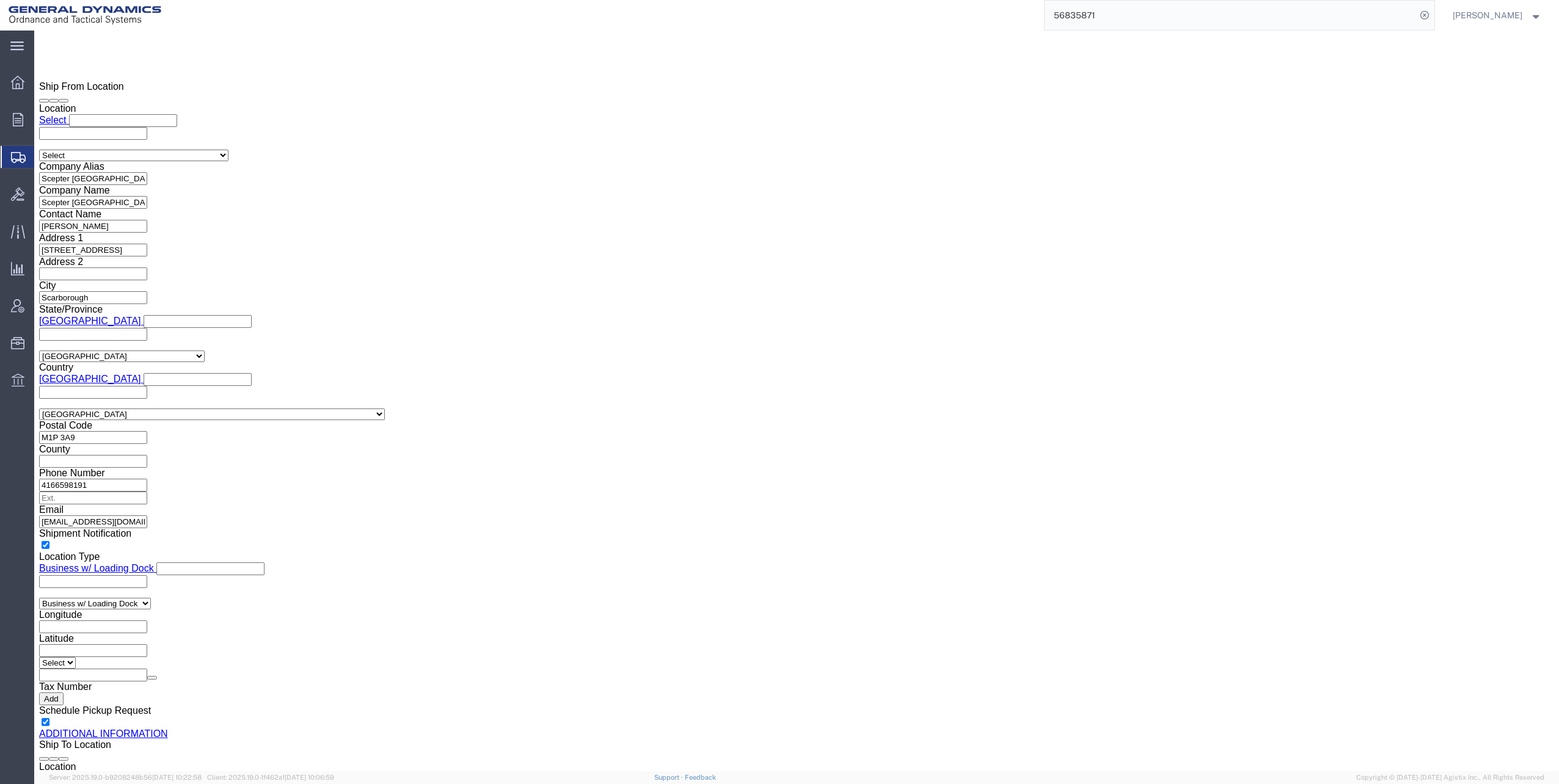
click select "Select Use Carrier or Agent Broker Use My Nominated Broker Use Recipient's Brok…"
select select "NOMN"
click select "Select Use Carrier or Agent Broker Use My Nominated Broker Use Recipient's Brok…"
click input "text"
type input "expe"
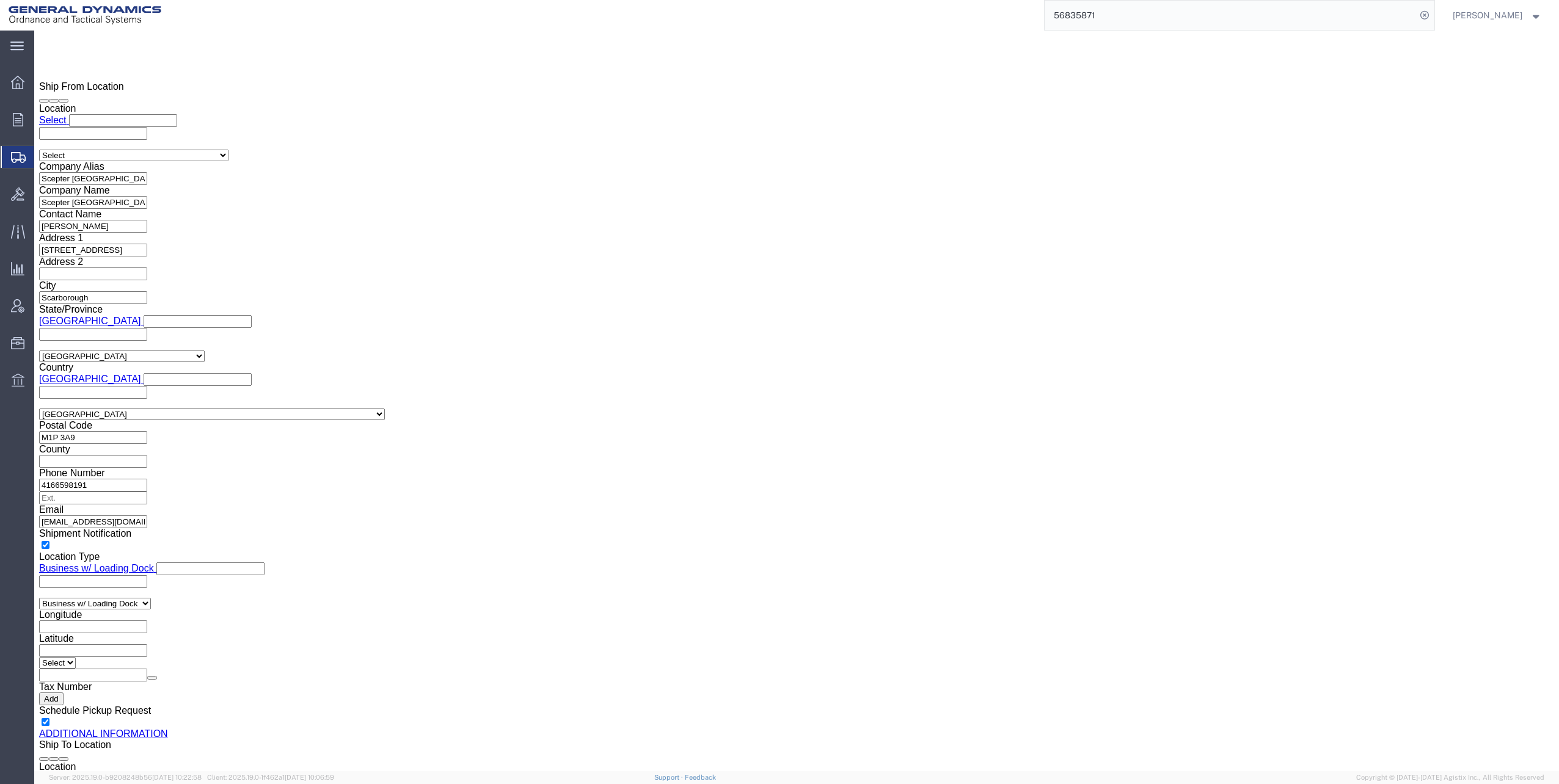
click p "- Expeditors - (Mara Love) [STREET_ADDRESS] , 12:00 AM - 12:00 AM"
select select "GA"
type input "Expeditors"
click input "checkbox"
checkbox input "true"
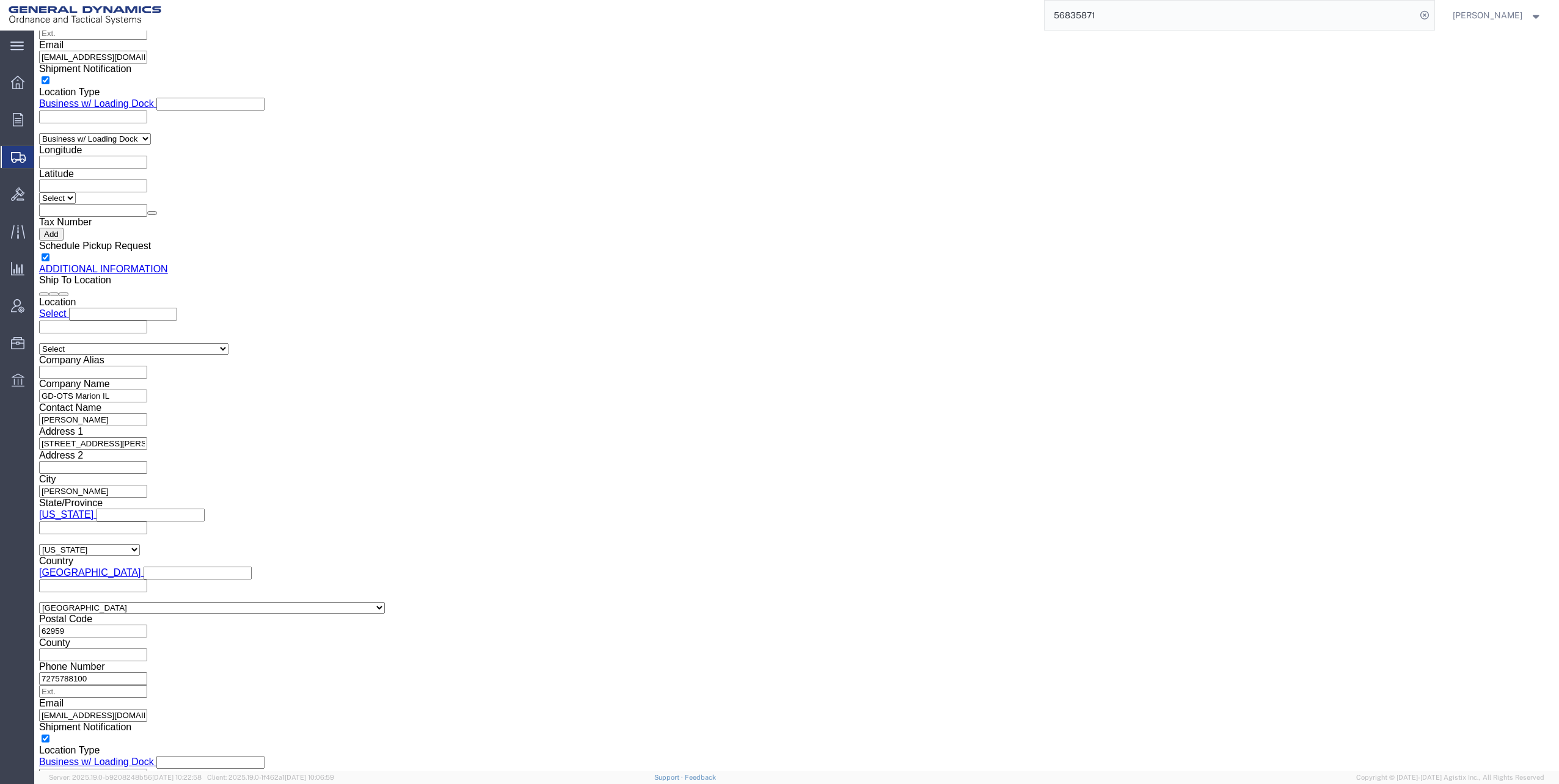
scroll to position [1344, 0]
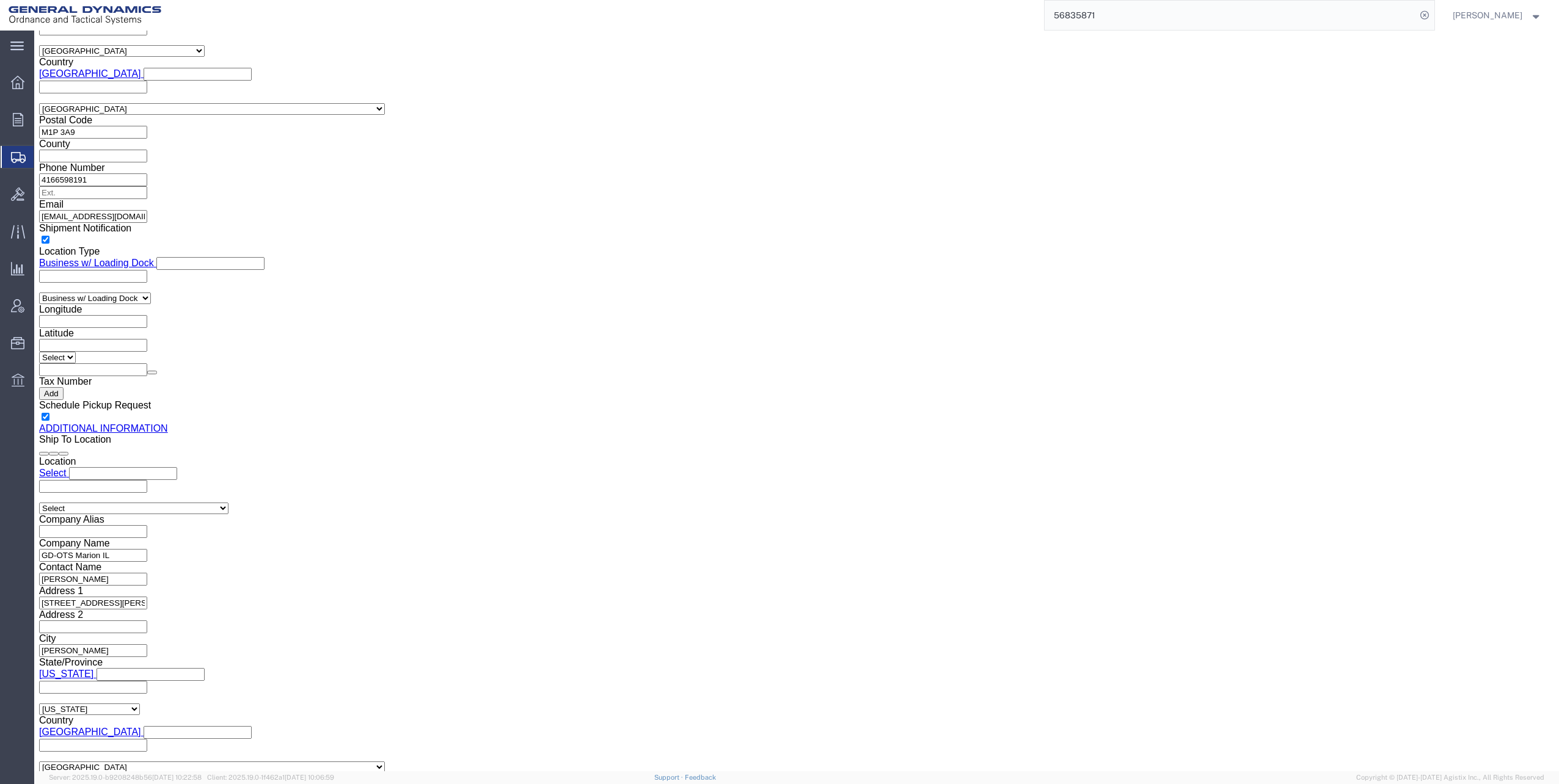
click button "Rate Shipment"
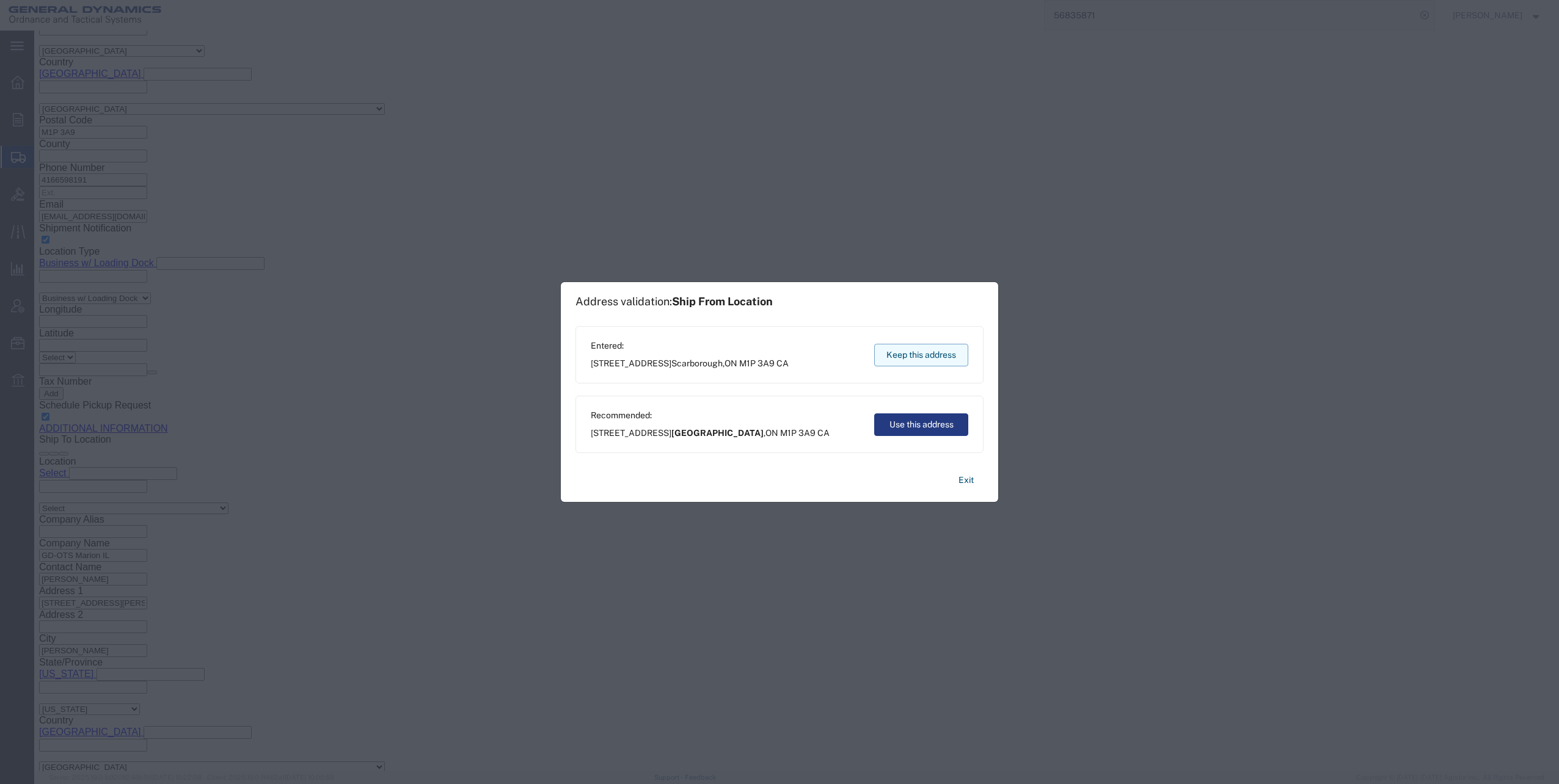
click at [902, 354] on button "Keep this address" at bounding box center [921, 354] width 94 height 23
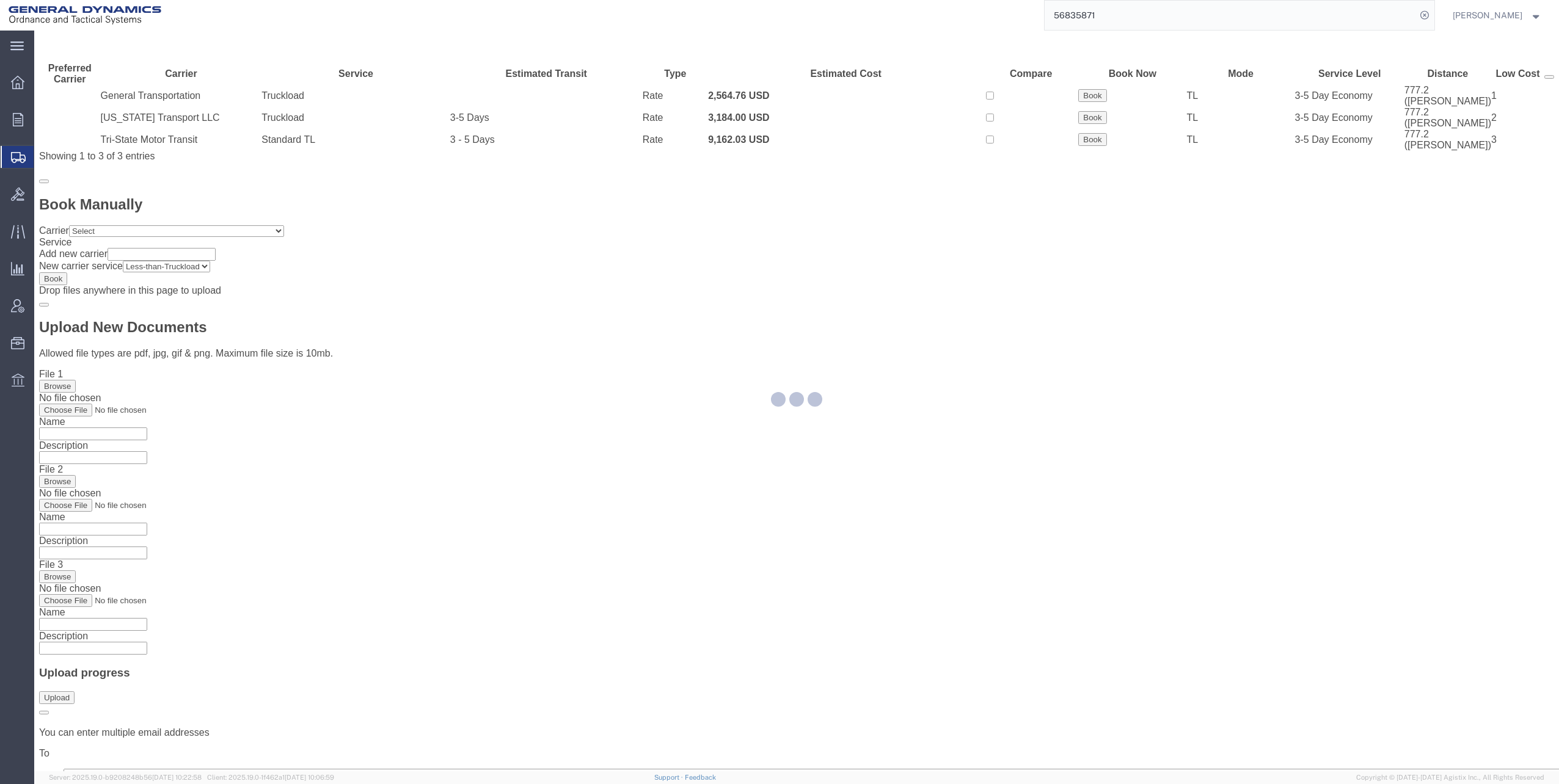
scroll to position [0, 0]
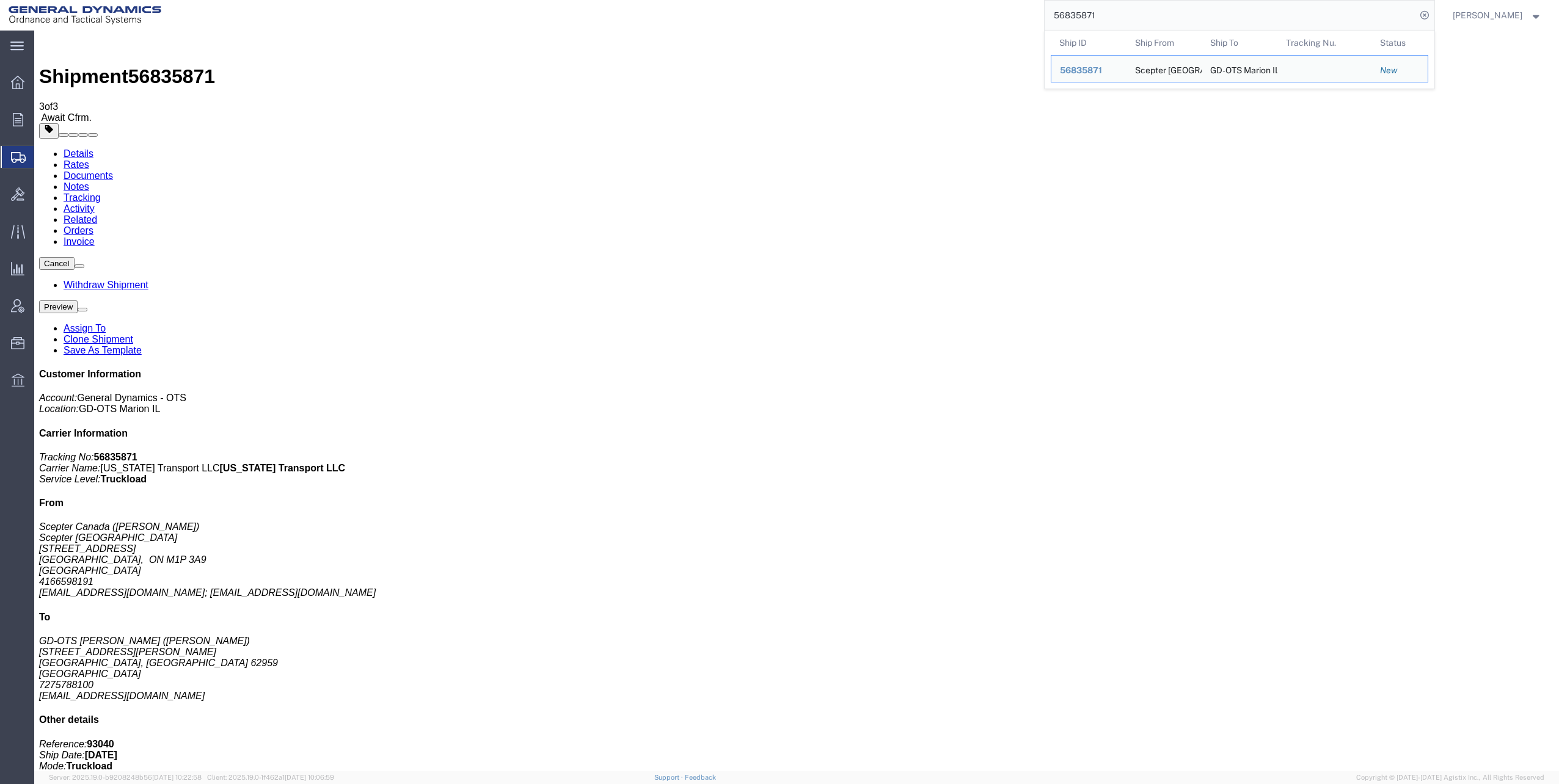
drag, startPoint x: 1060, startPoint y: 15, endPoint x: 1171, endPoint y: 14, distance: 111.0
click at [1171, 14] on input "56835871" at bounding box center [1230, 16] width 371 height 30
paste input "93"
type input "56835931"
click at [1431, 16] on icon at bounding box center [1424, 15] width 17 height 17
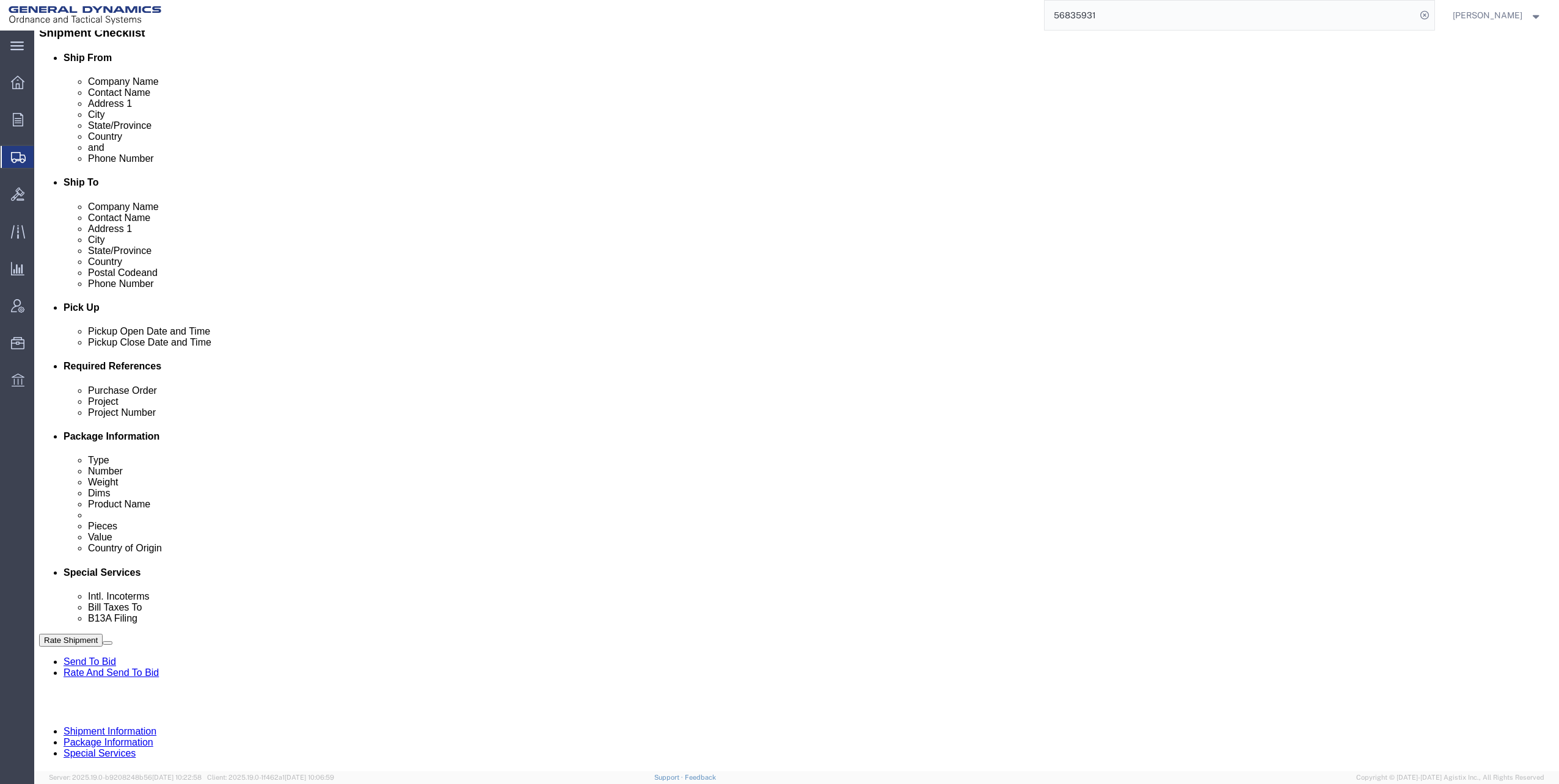
scroll to position [309, 0]
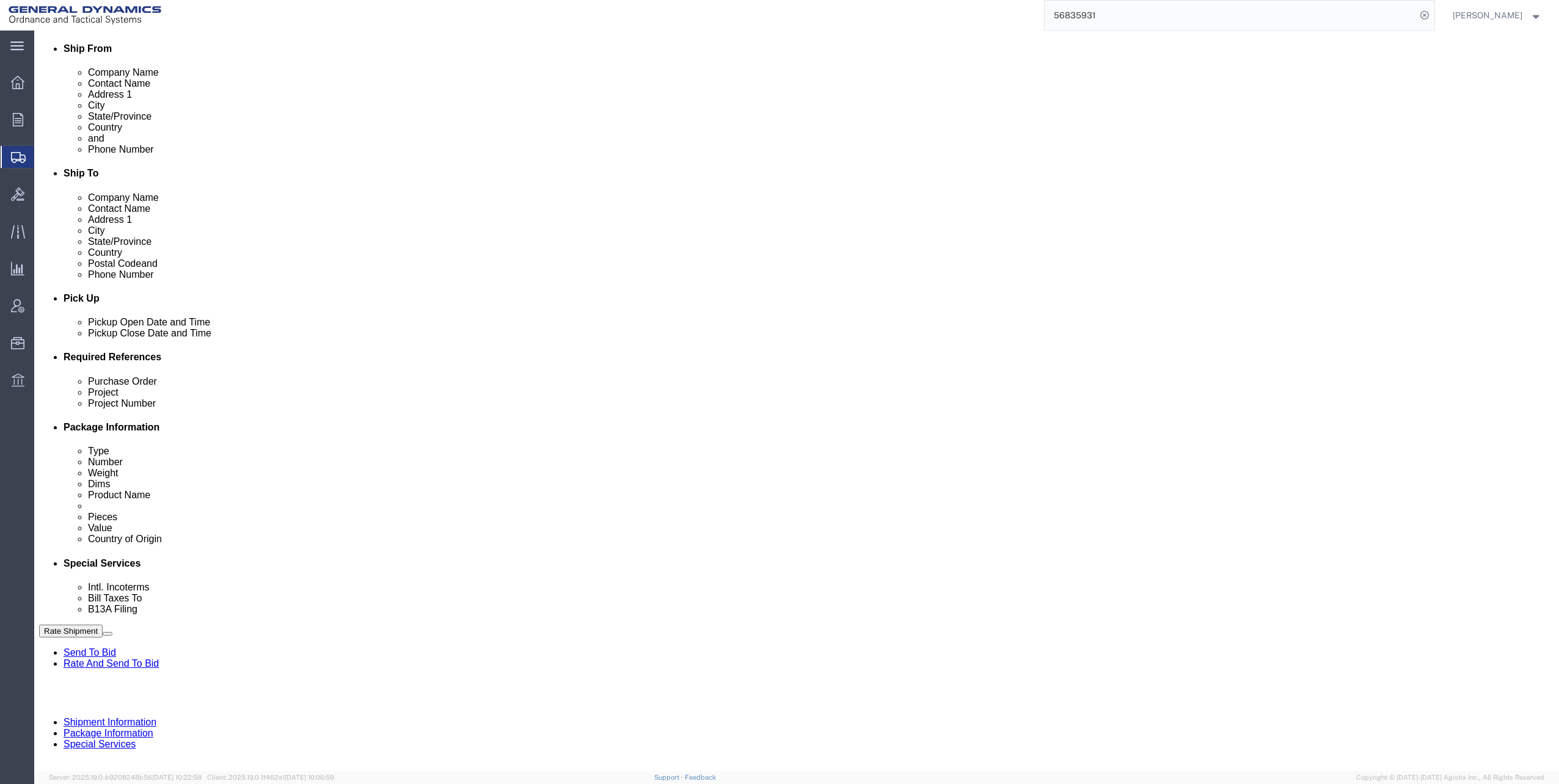
click input "text"
click input "M119A2"
type input "M119A2 DO2"
click input "text"
type input "30100339"
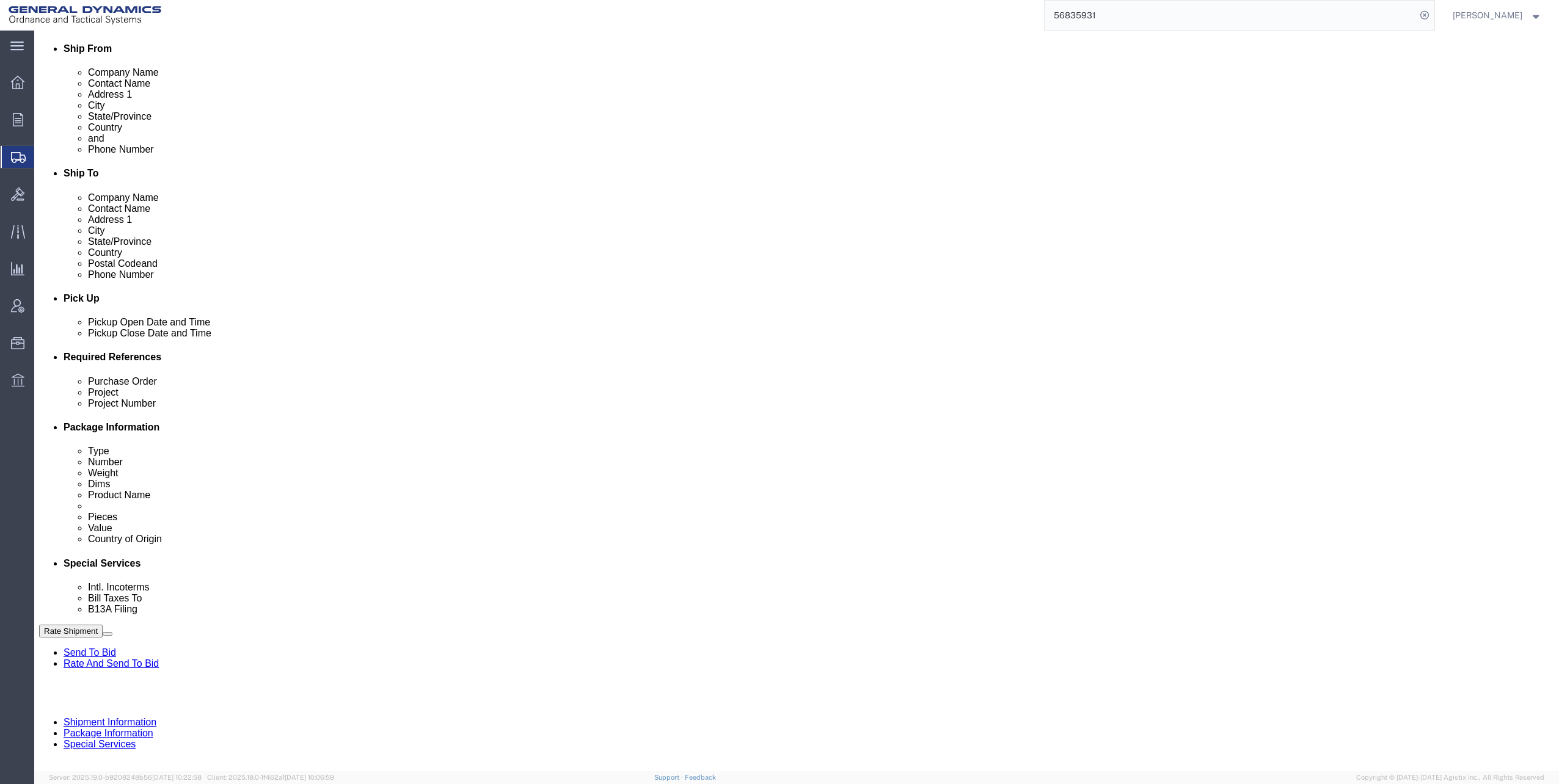
click button "Continue"
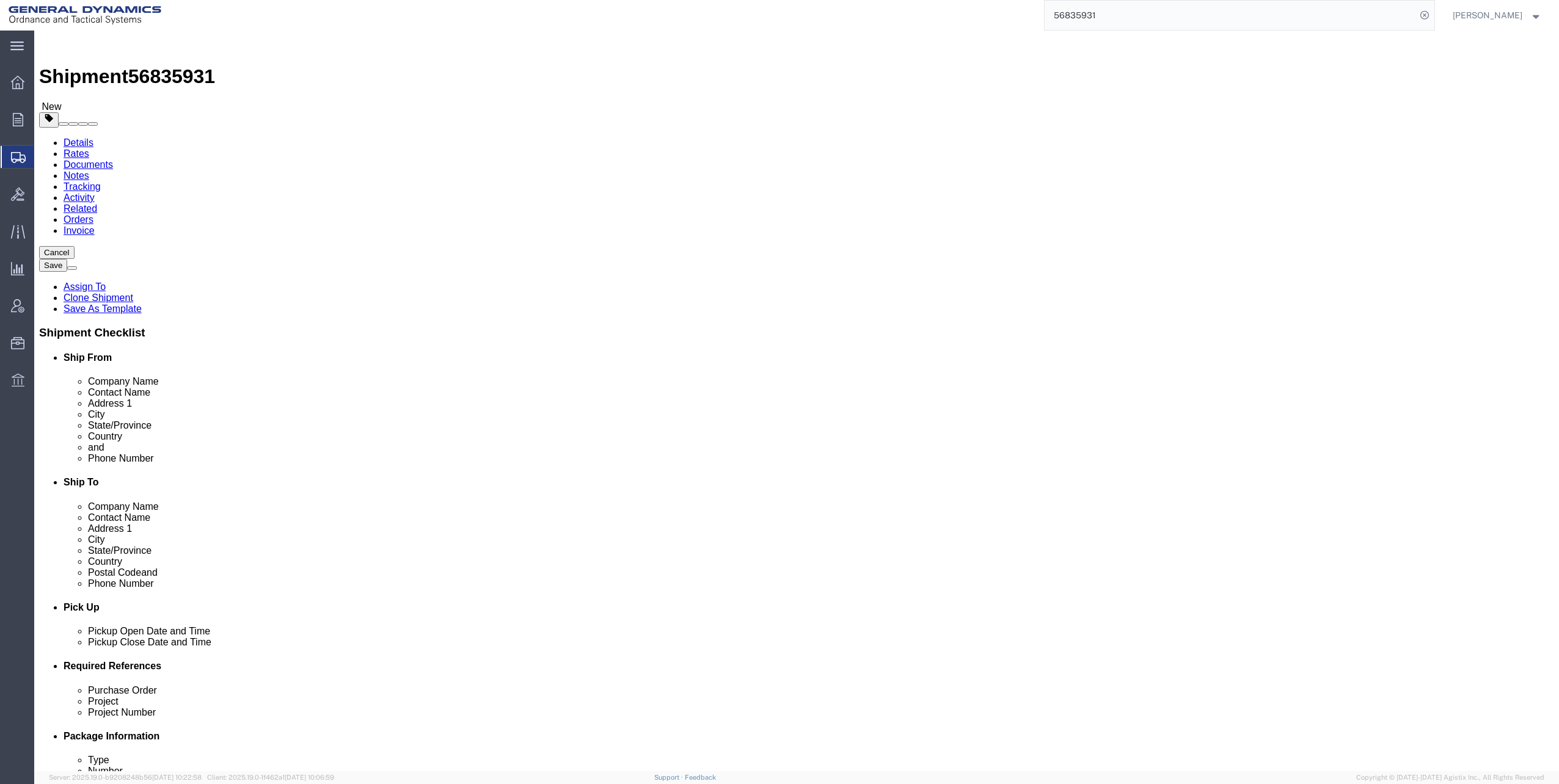
click dd "174727.00 USD"
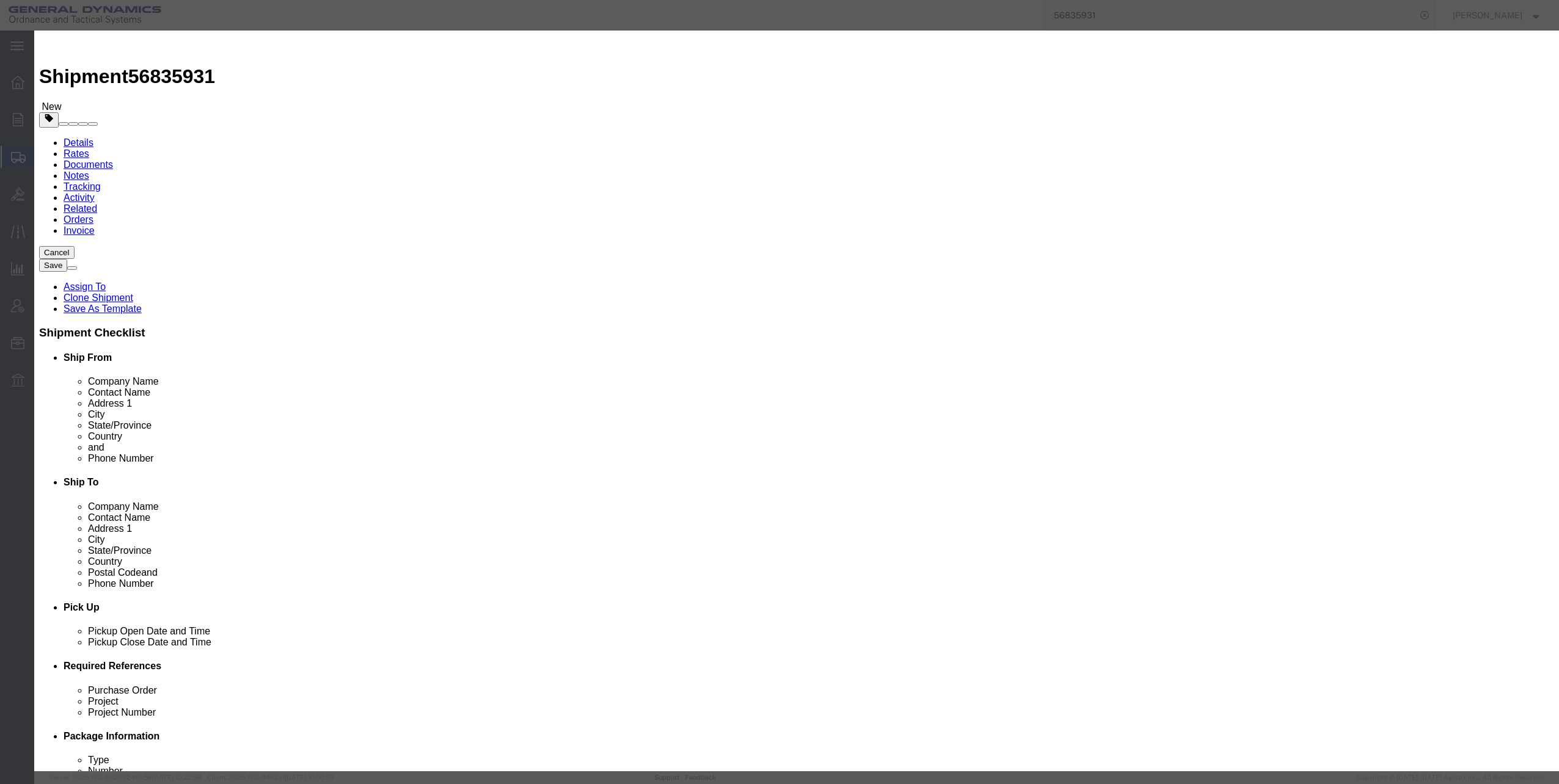
click select "Select 50 55 60 65 70 85 92.5 100 125 175 250 300 400"
select select "60"
click select "Select 50 55 60 65 70 85 92.5 100 125 175 250 300 400"
click button "Save & Close"
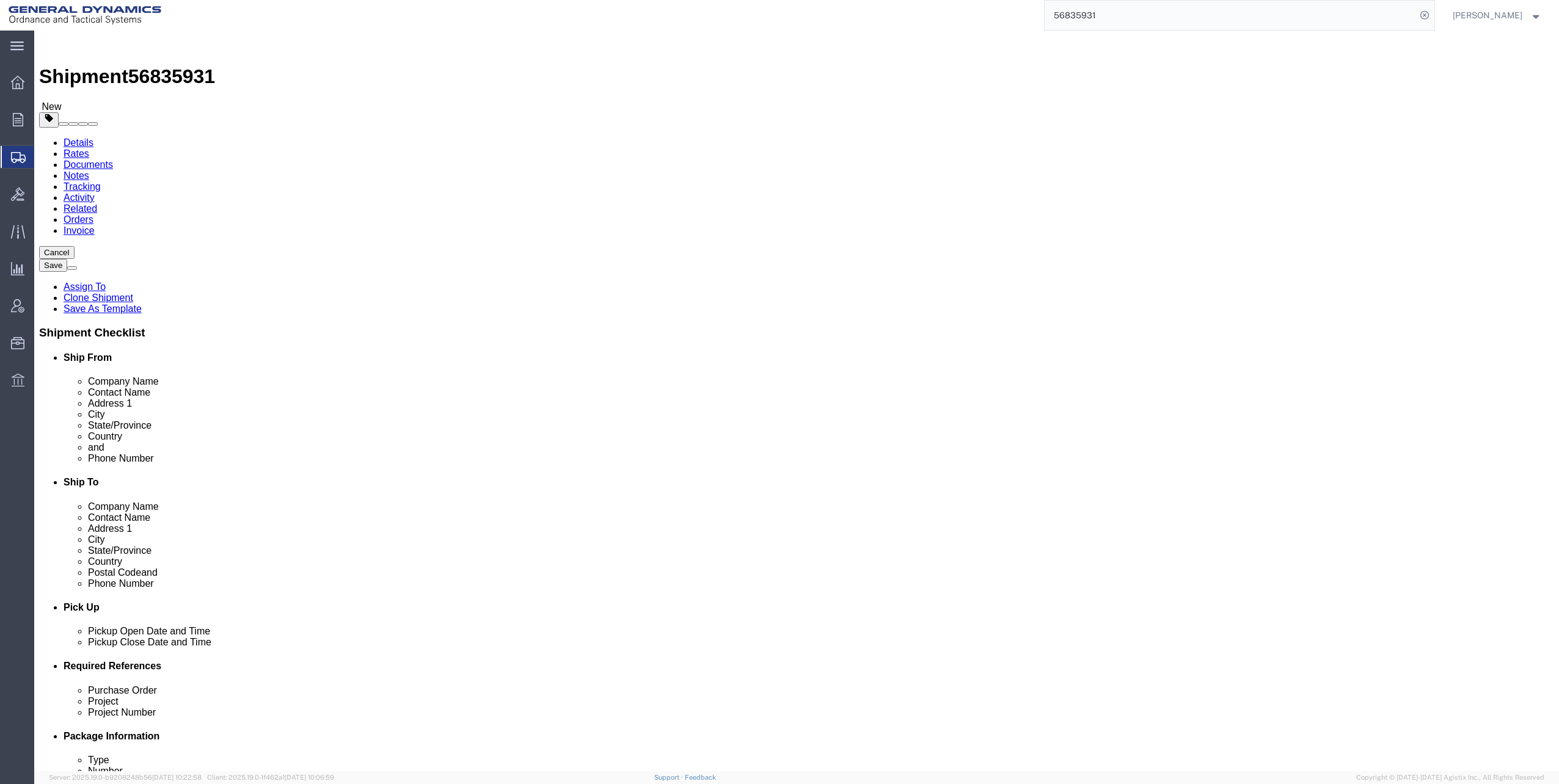
click button "Continue"
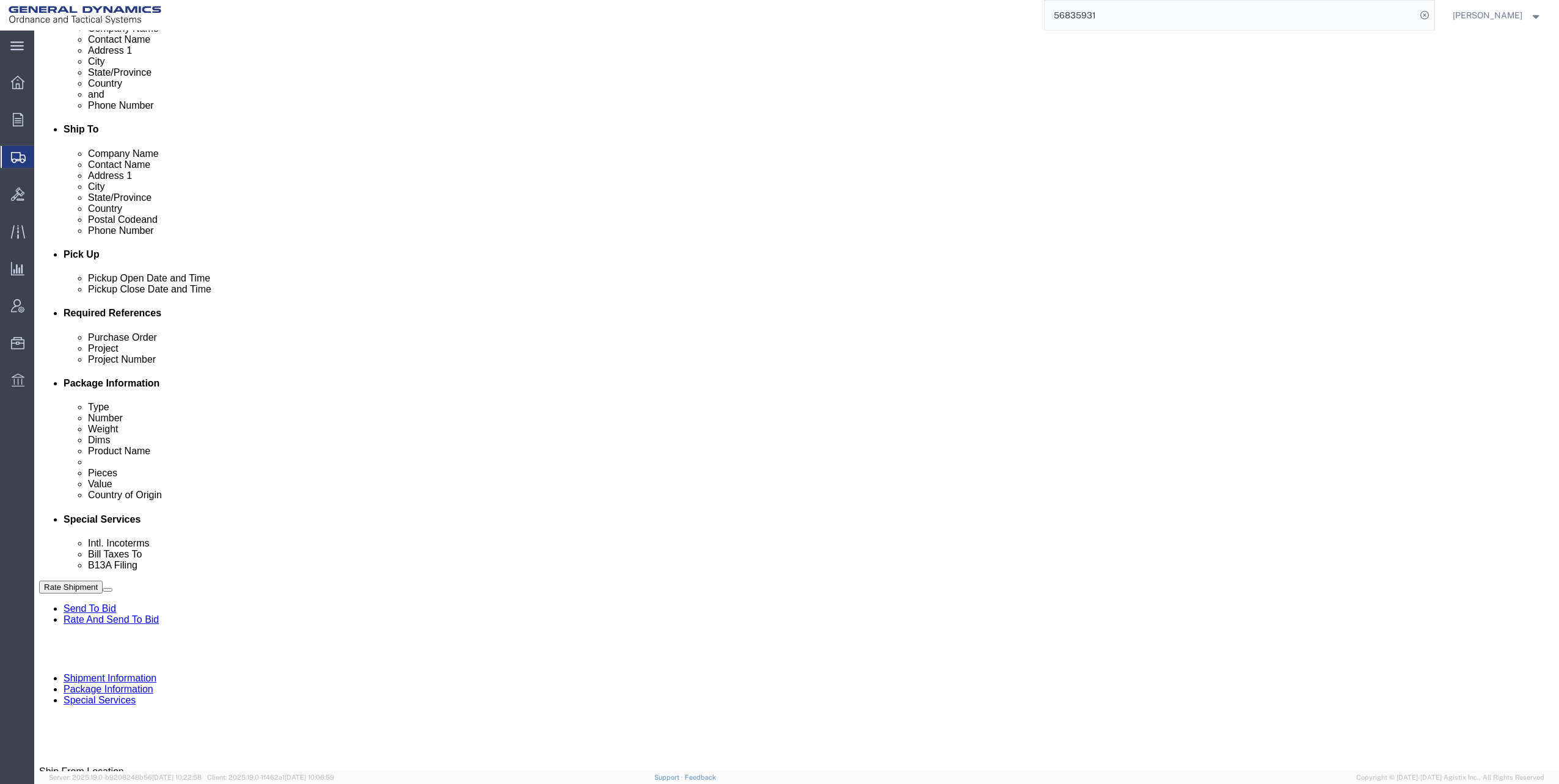
scroll to position [428, 0]
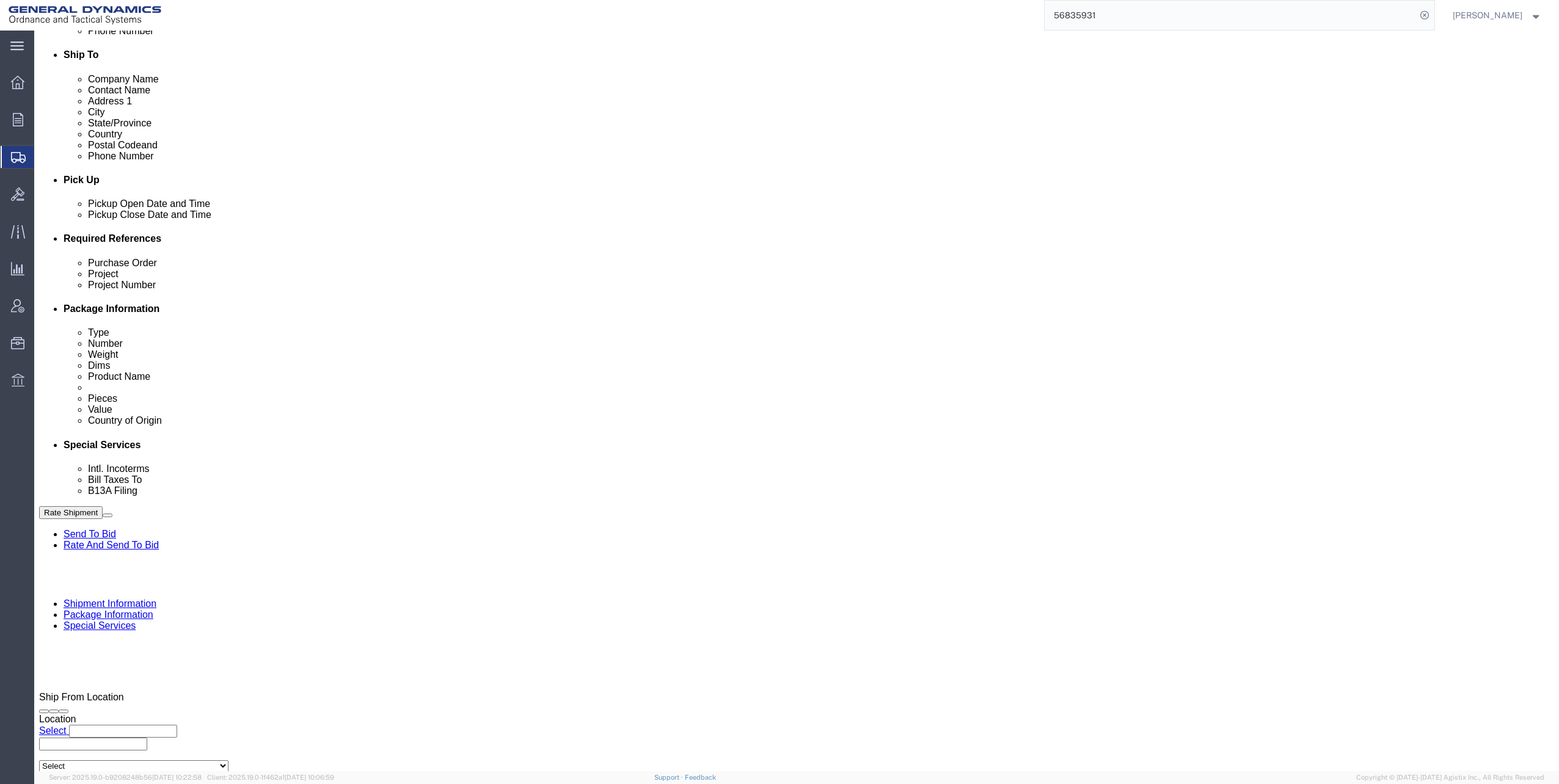
click select "Select Carriage Insurance Paid Carriage Paid To Cost and Freight Cost Insurance…"
select select "EXW"
click select "Select Carriage Insurance Paid Carriage Paid To Cost and Freight Cost Insurance…"
click select "Select Recipient Account Sender/Shipper Third Party Account"
select select "THRD"
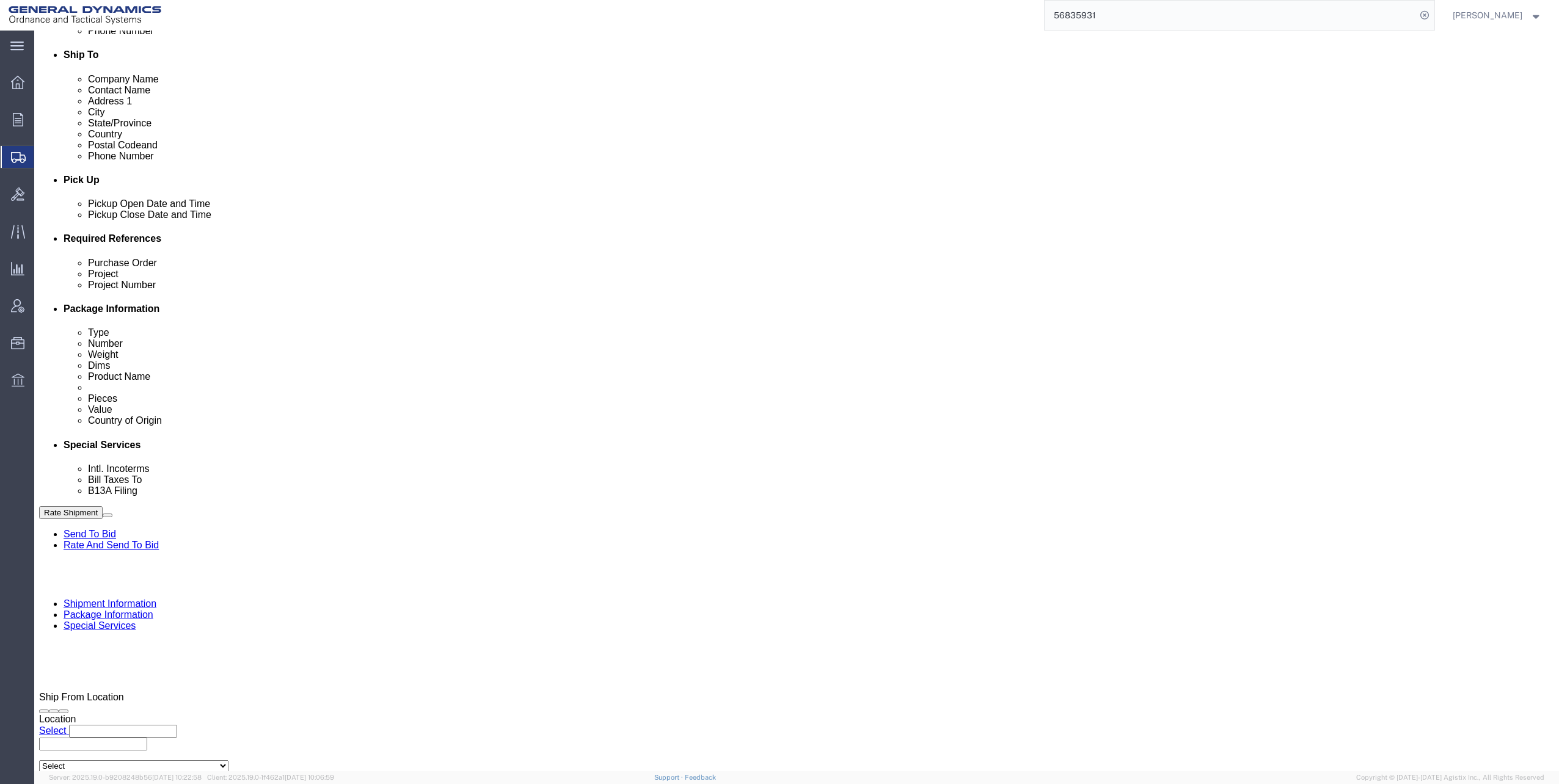
click select "Select Recipient Account Sender/Shipper Third Party Account"
select select "THRD"
click select "Select Recipient Account Sender/Shipper Third Party Account"
click input "General Dynamics OTS % Data2Logistics"
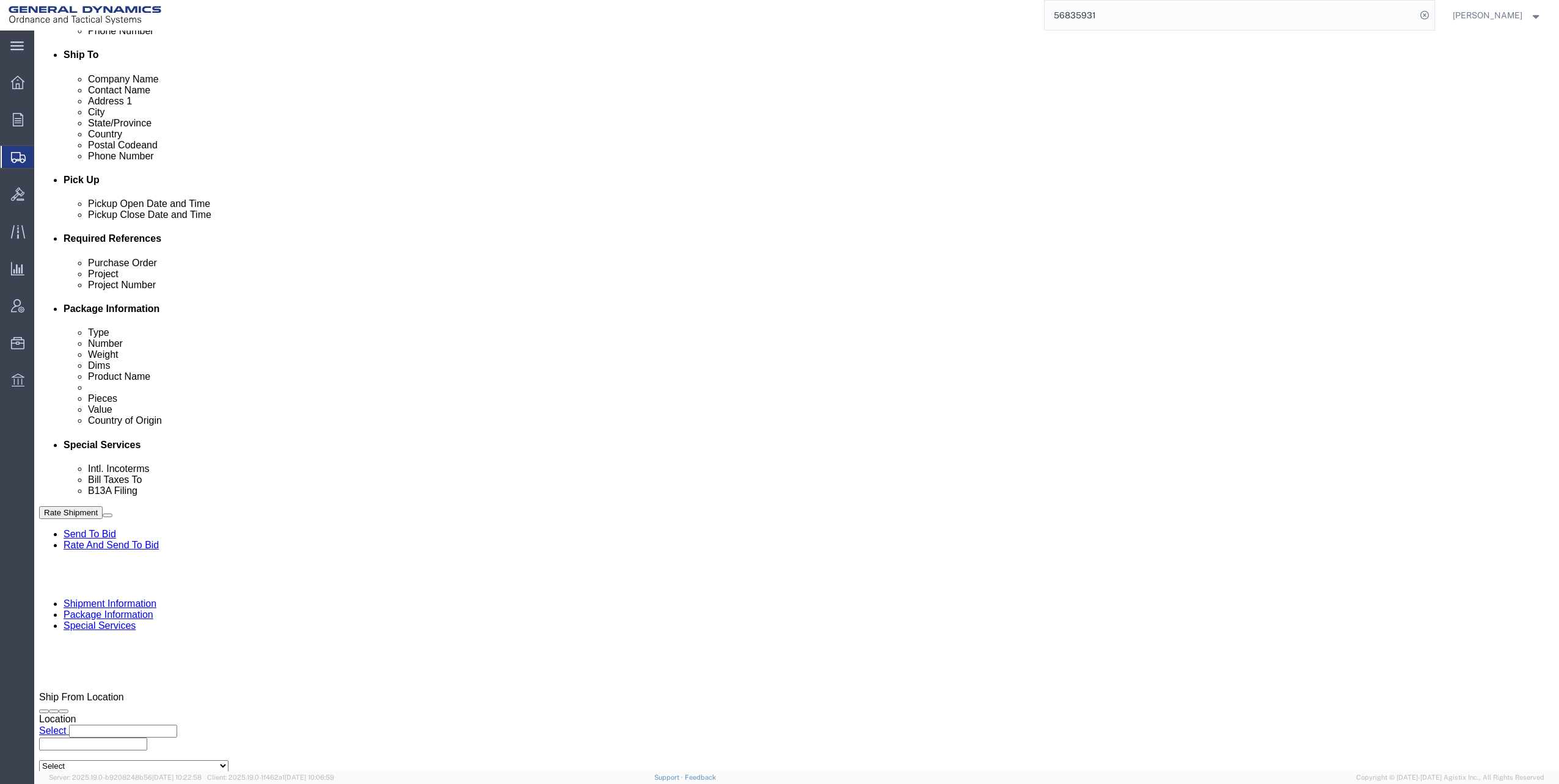
type input "Exp"
click p "- Expeditors - (Mara Love) [STREET_ADDRESS] , 12:00 AM - 12:00 AM"
select select "GA"
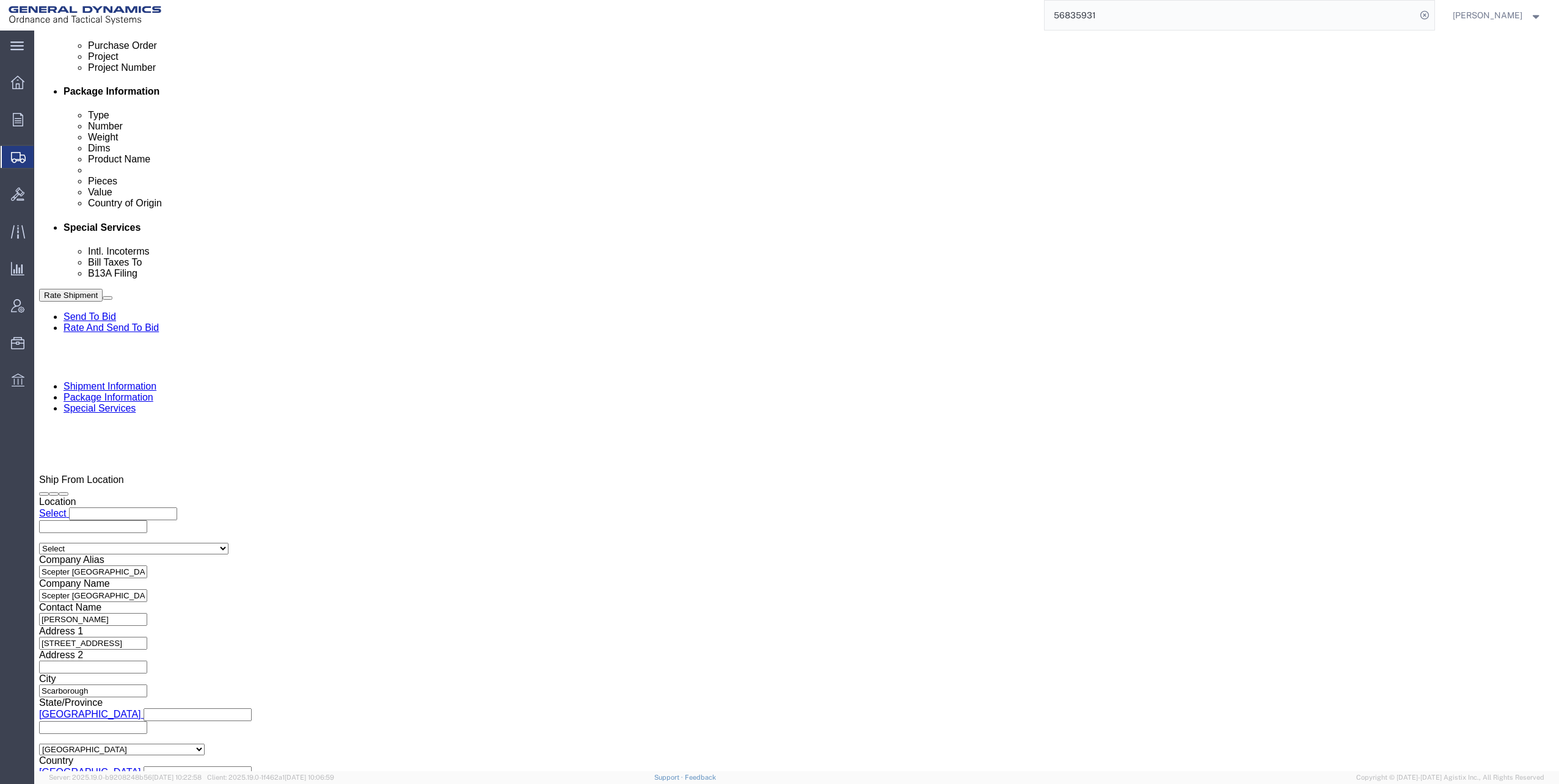
scroll to position [672, 0]
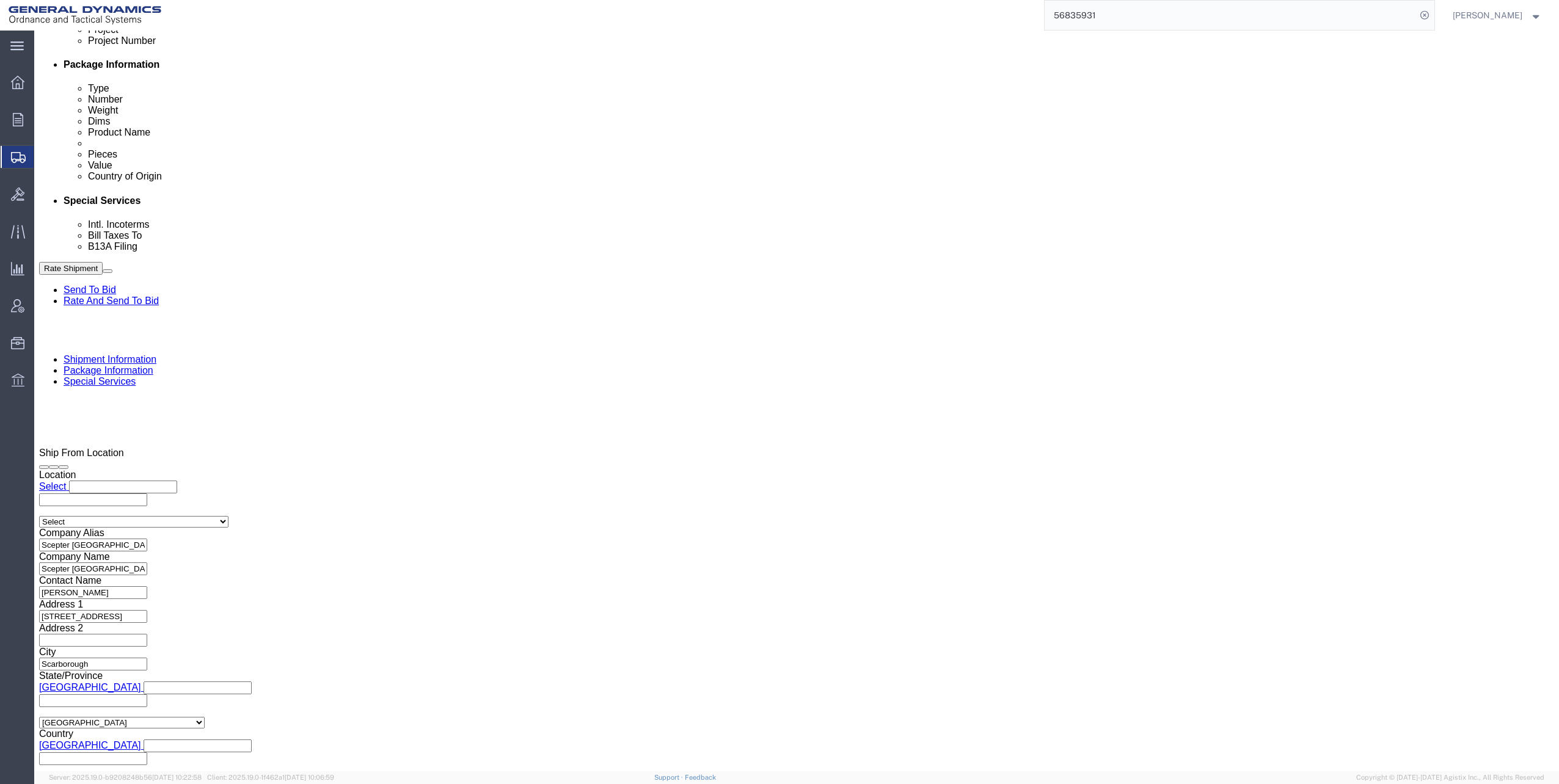
type input "Expeditors"
click input "text"
type input "mara"
click input "Include shipping documents"
checkbox input "true"
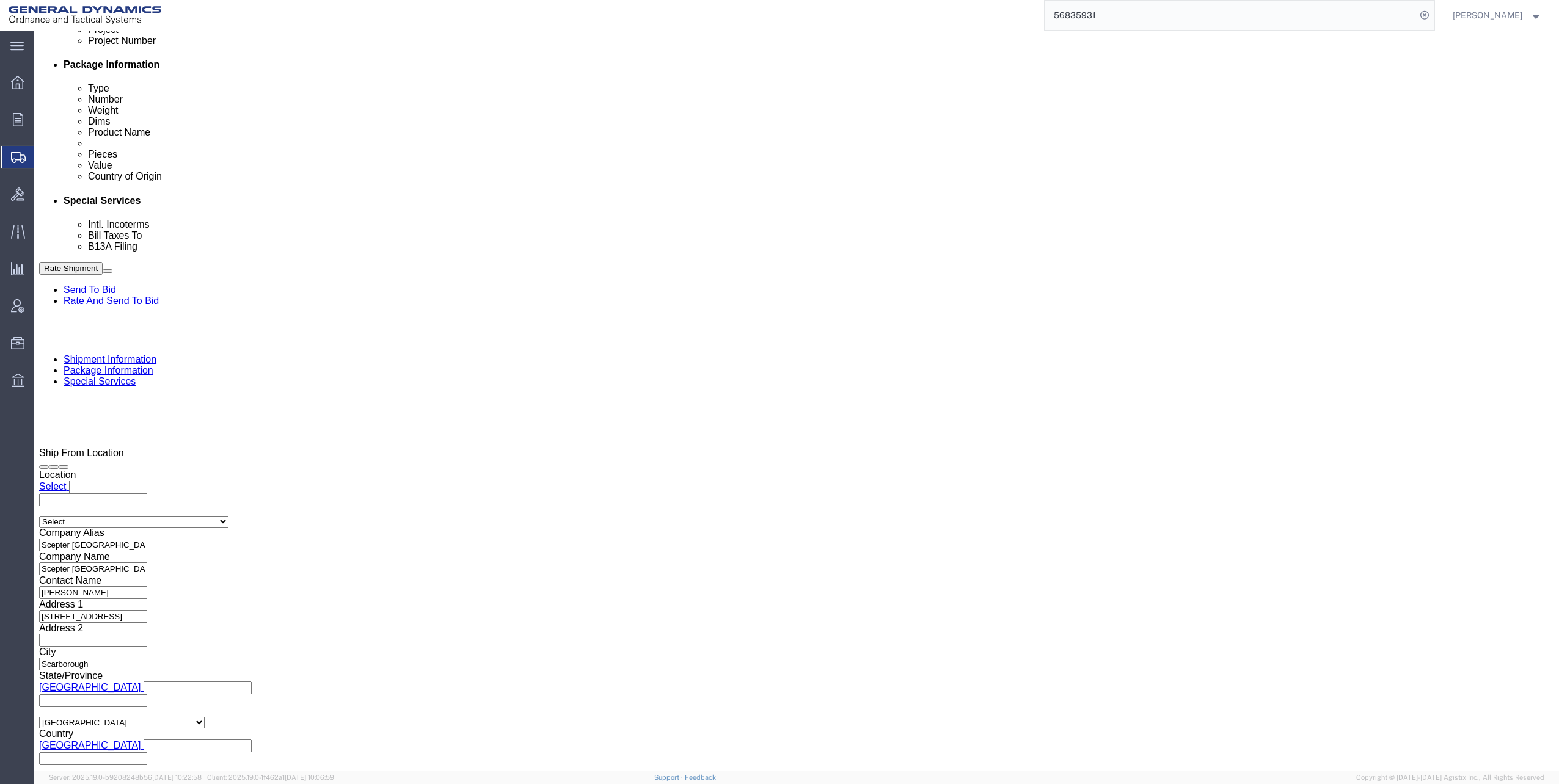
drag, startPoint x: 237, startPoint y: 541, endPoint x: 240, endPoint y: 547, distance: 6.7
click label "BOL"
click input "BOL"
checkbox input "true"
click input "Packing List"
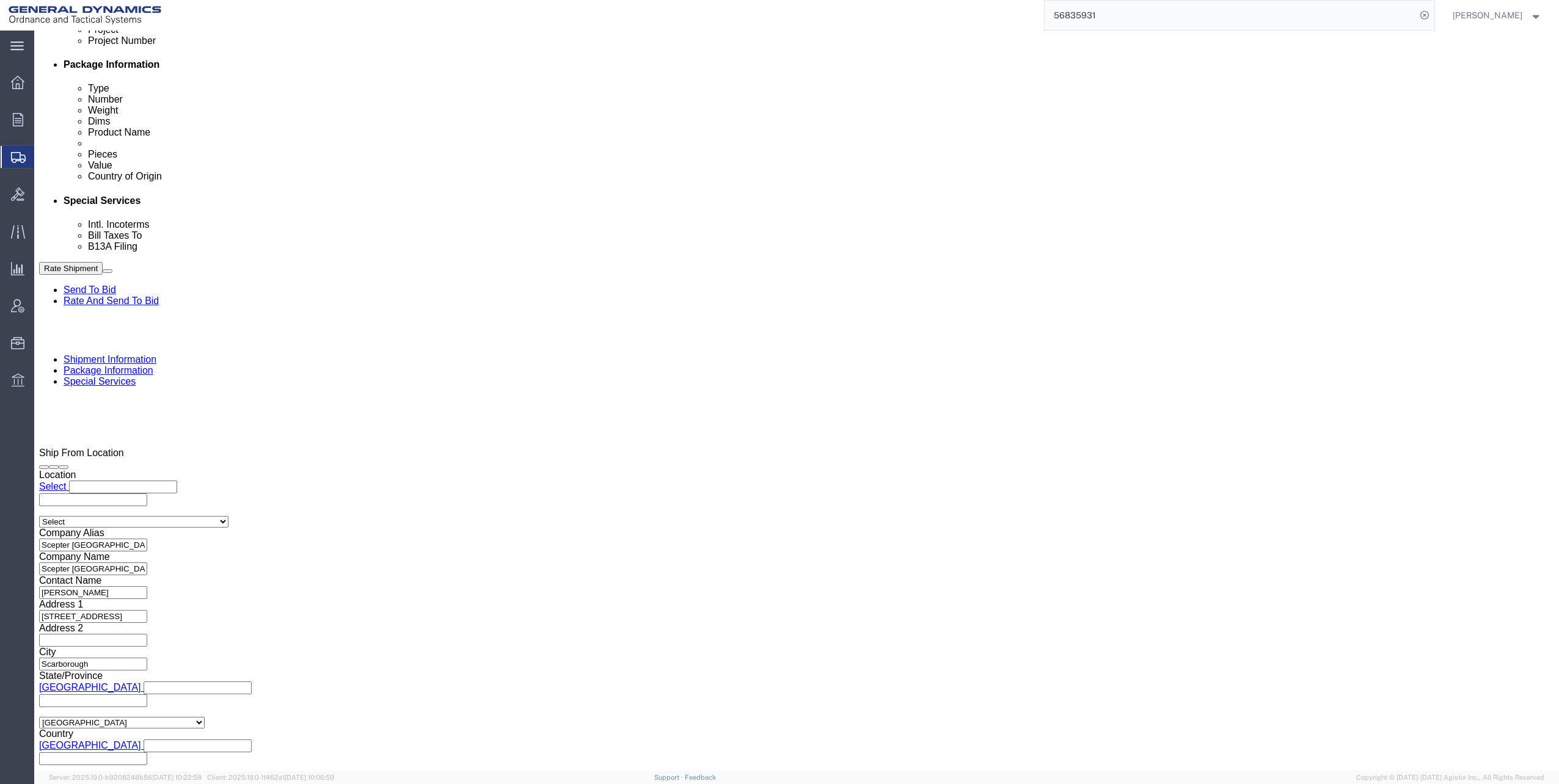
checkbox input "true"
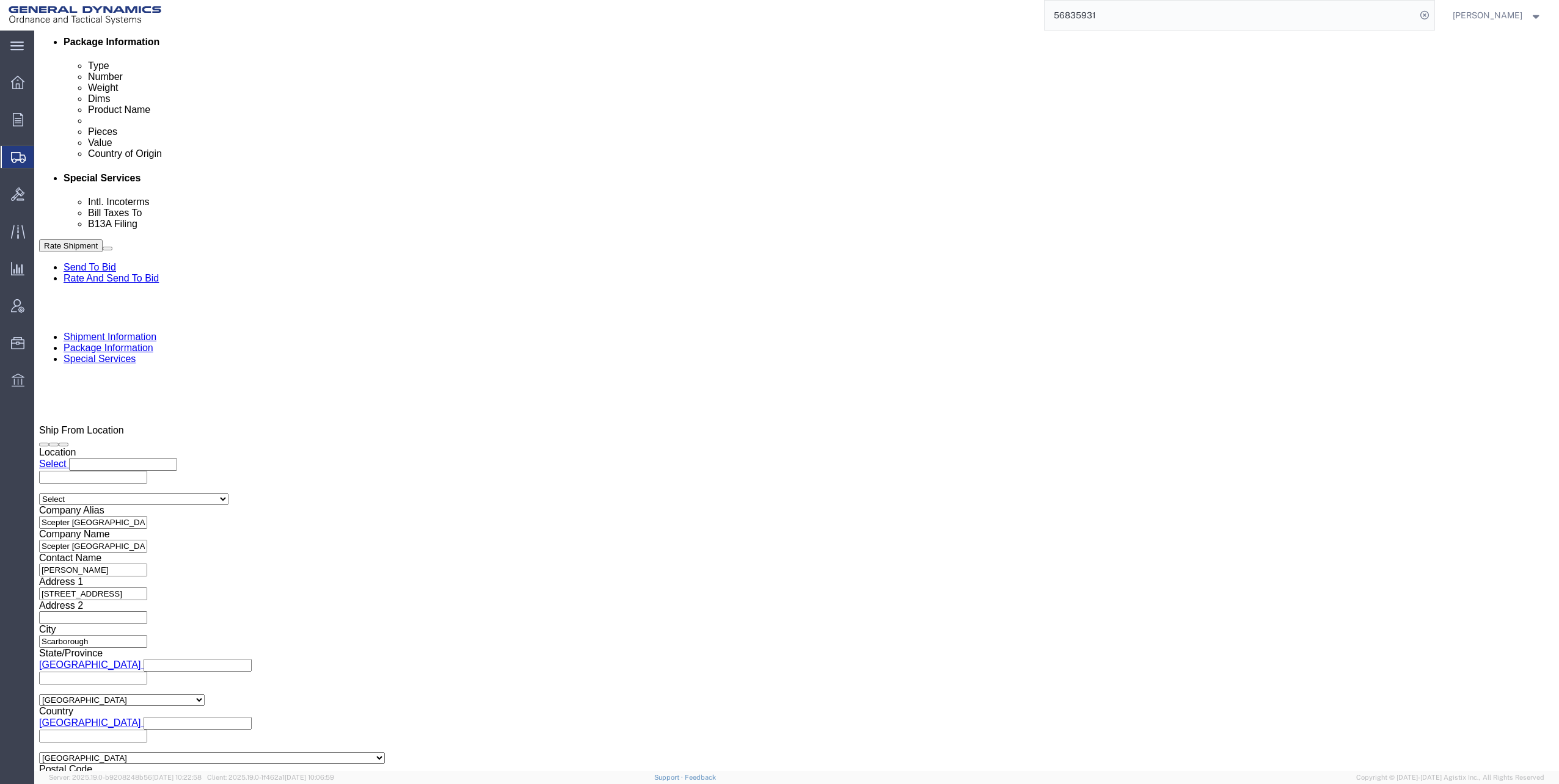
scroll to position [854, 0]
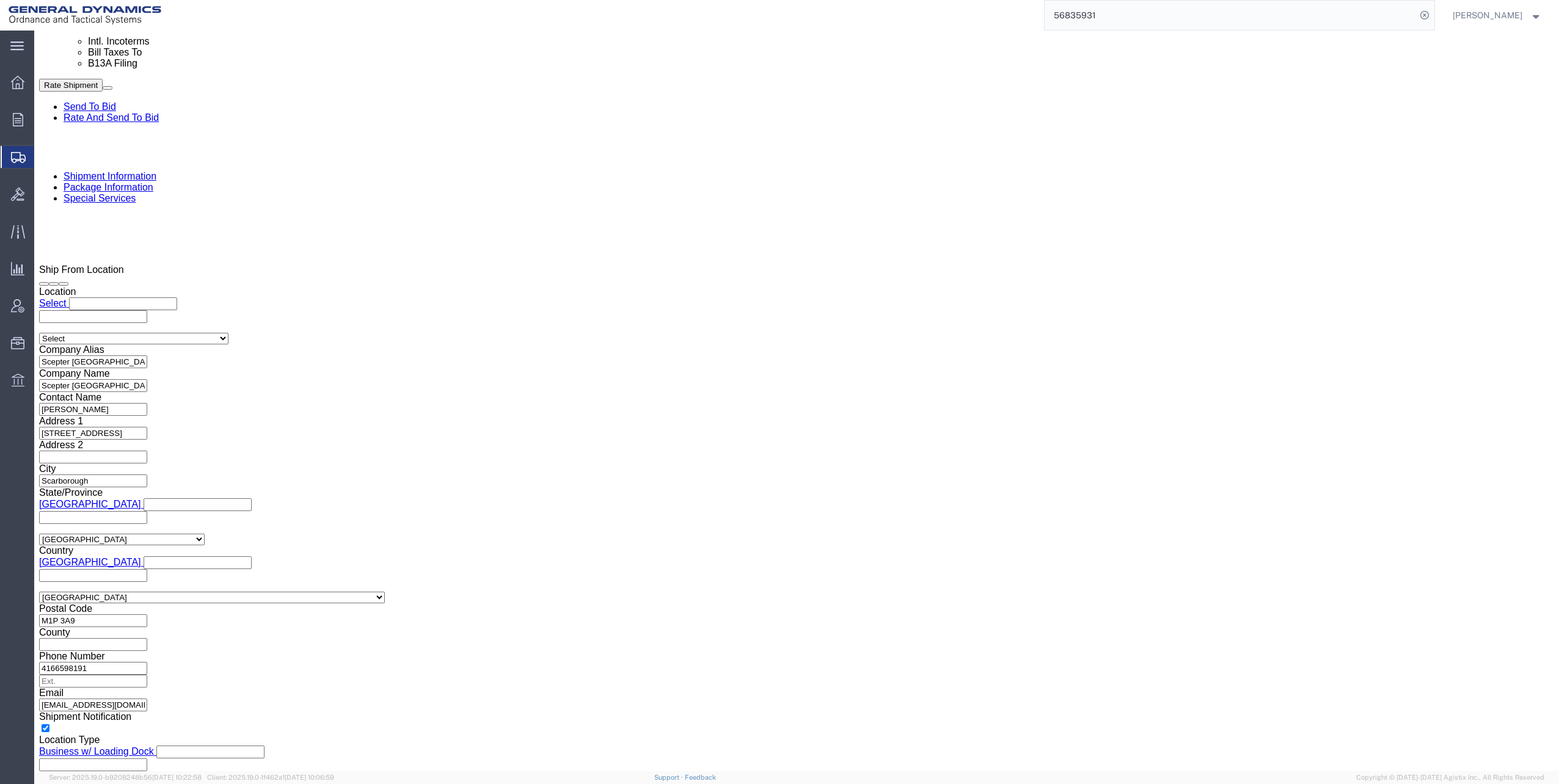
click select "Select Filed Electronically Manually Attached Not Required Summary Reporting"
select select "MANUALLY_ATTACHED"
click select "Select Filed Electronically Manually Attached Not Required Summary Reporting"
click select "Select Use Carrier or Agent Broker Use My Nominated Broker Use Recipient's Brok…"
select select "NOMN"
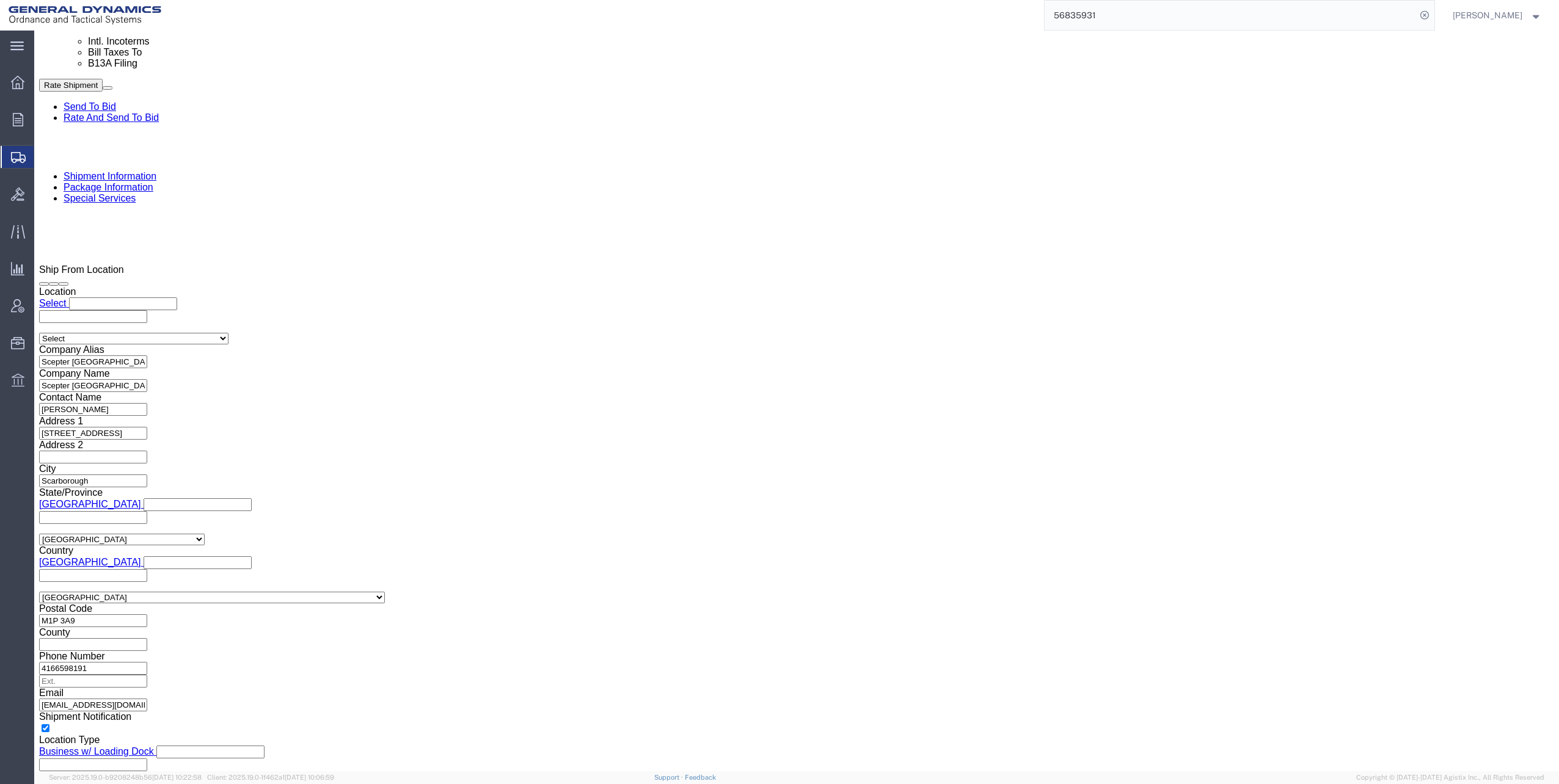
click select "Select Use Carrier or Agent Broker Use My Nominated Broker Use Recipient's Brok…"
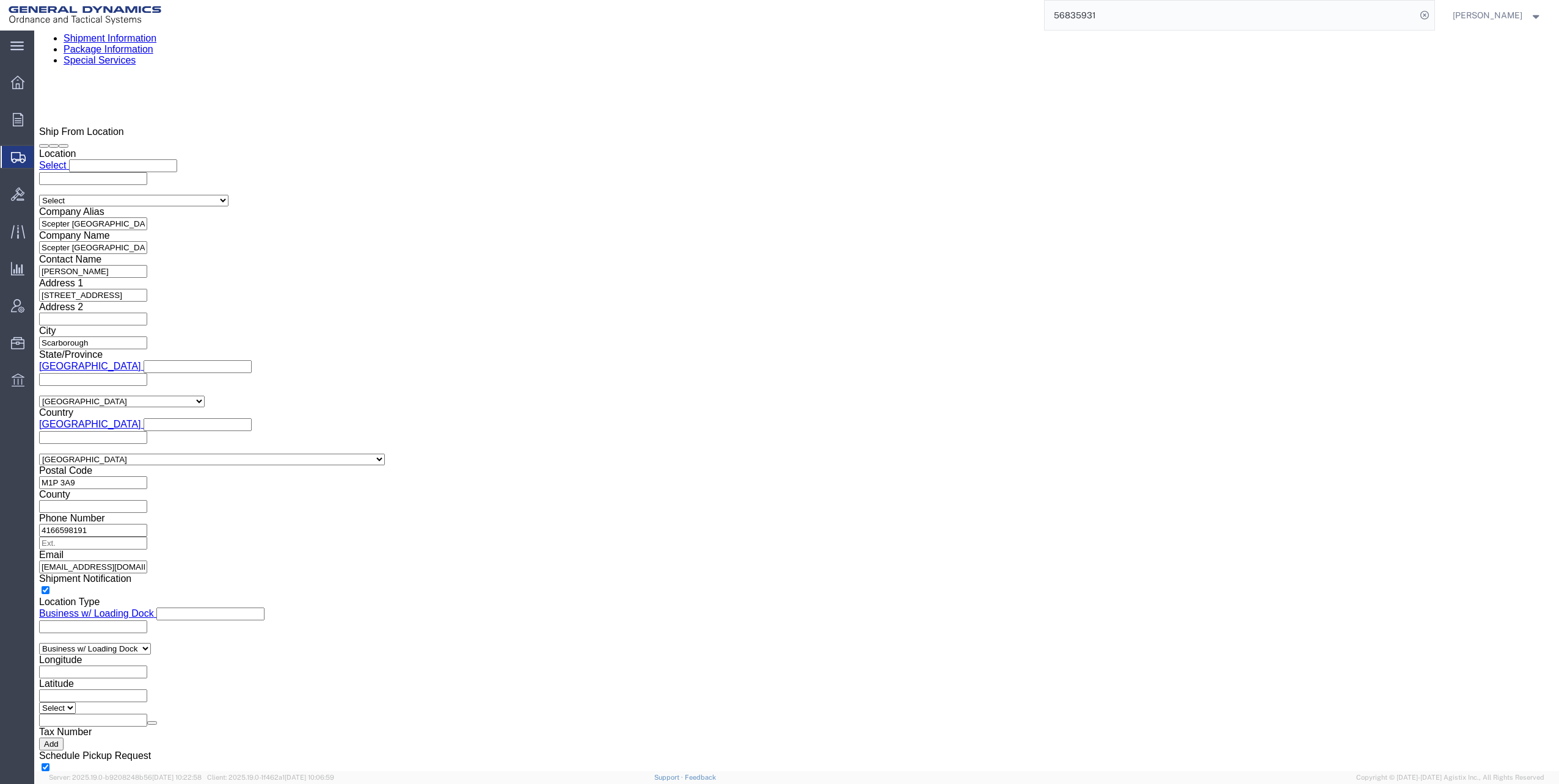
scroll to position [1100, 0]
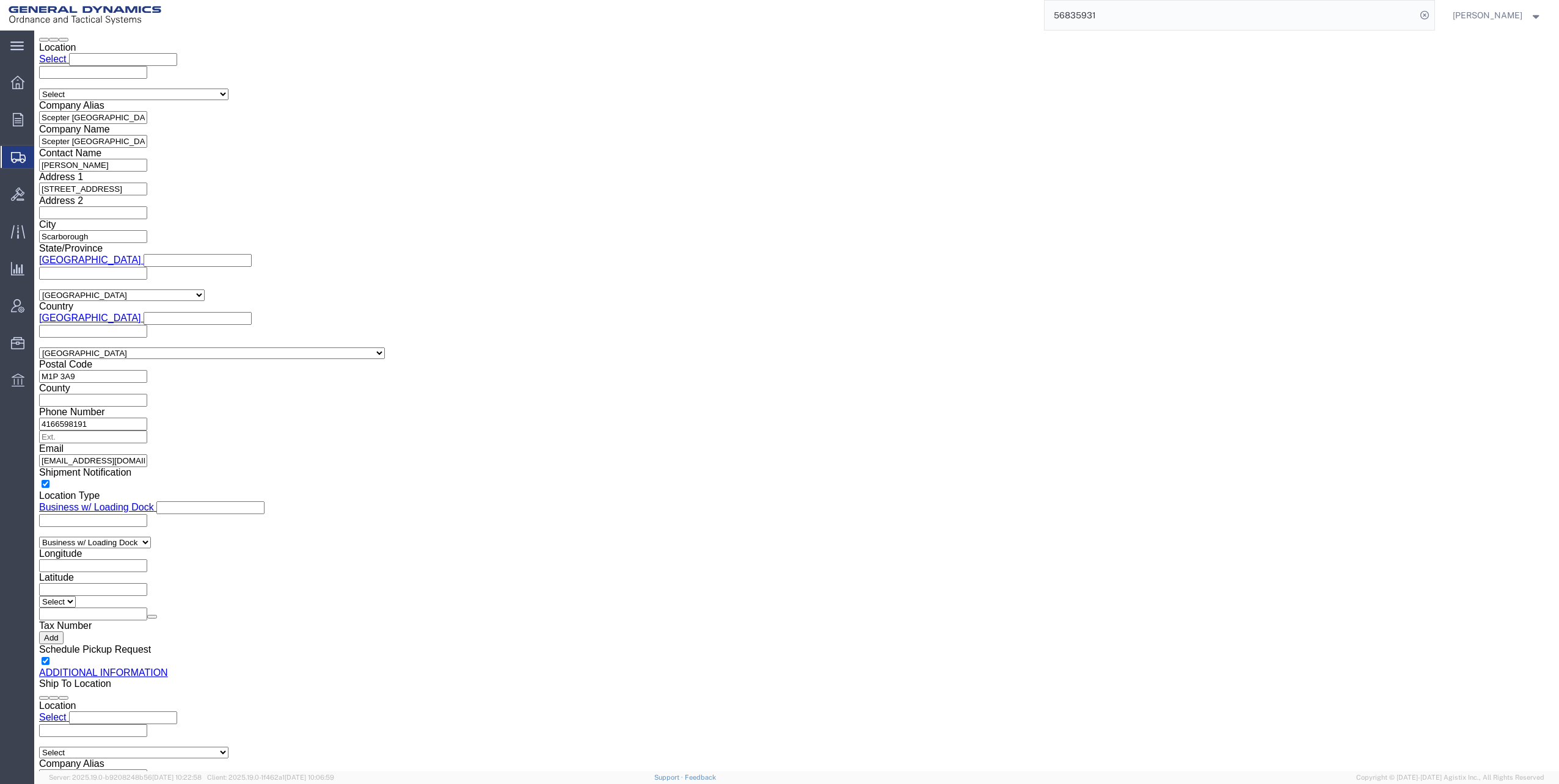
click input "text"
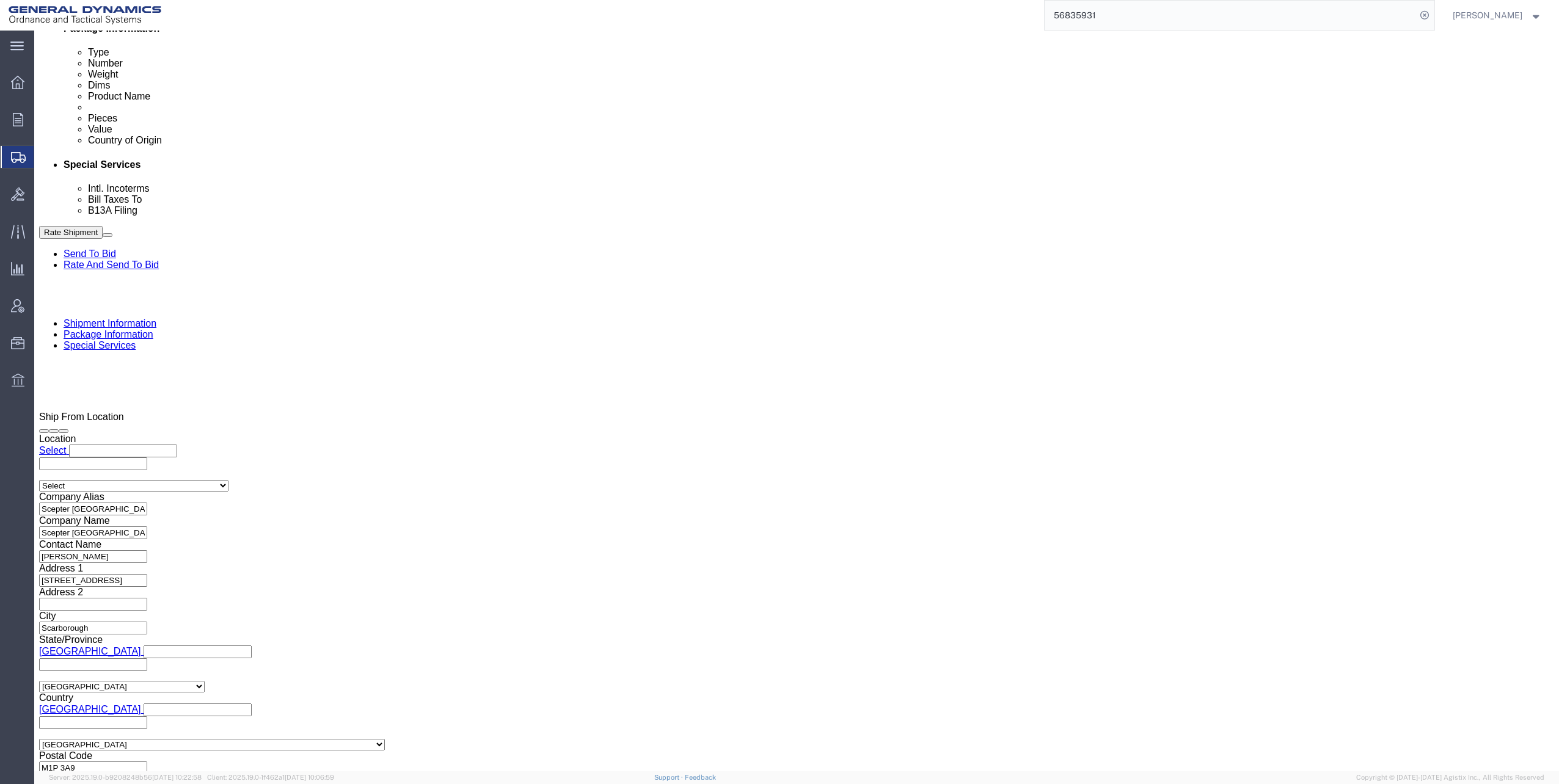
scroll to position [672, 0]
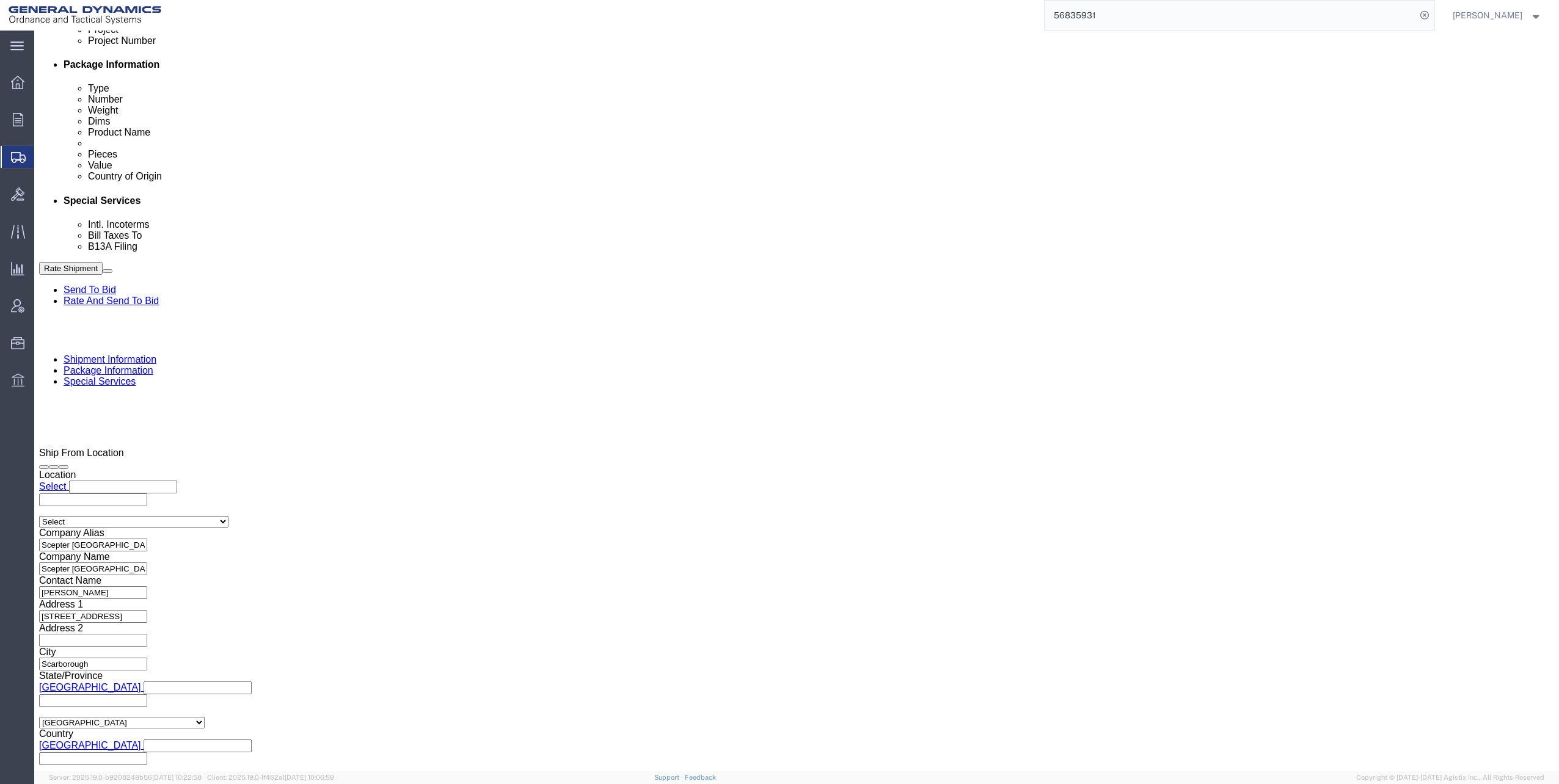
drag, startPoint x: 238, startPoint y: 266, endPoint x: 351, endPoint y: 264, distance: 113.0
click input "Expeditors"
type input "GEDO"
click p "- GEDOTS %DATA 2 LOGISTICS - (GEDOTS %DATA 2 LOGISTICS) [GEOGRAPHIC_DATA][PERSO…"
select select "FL"
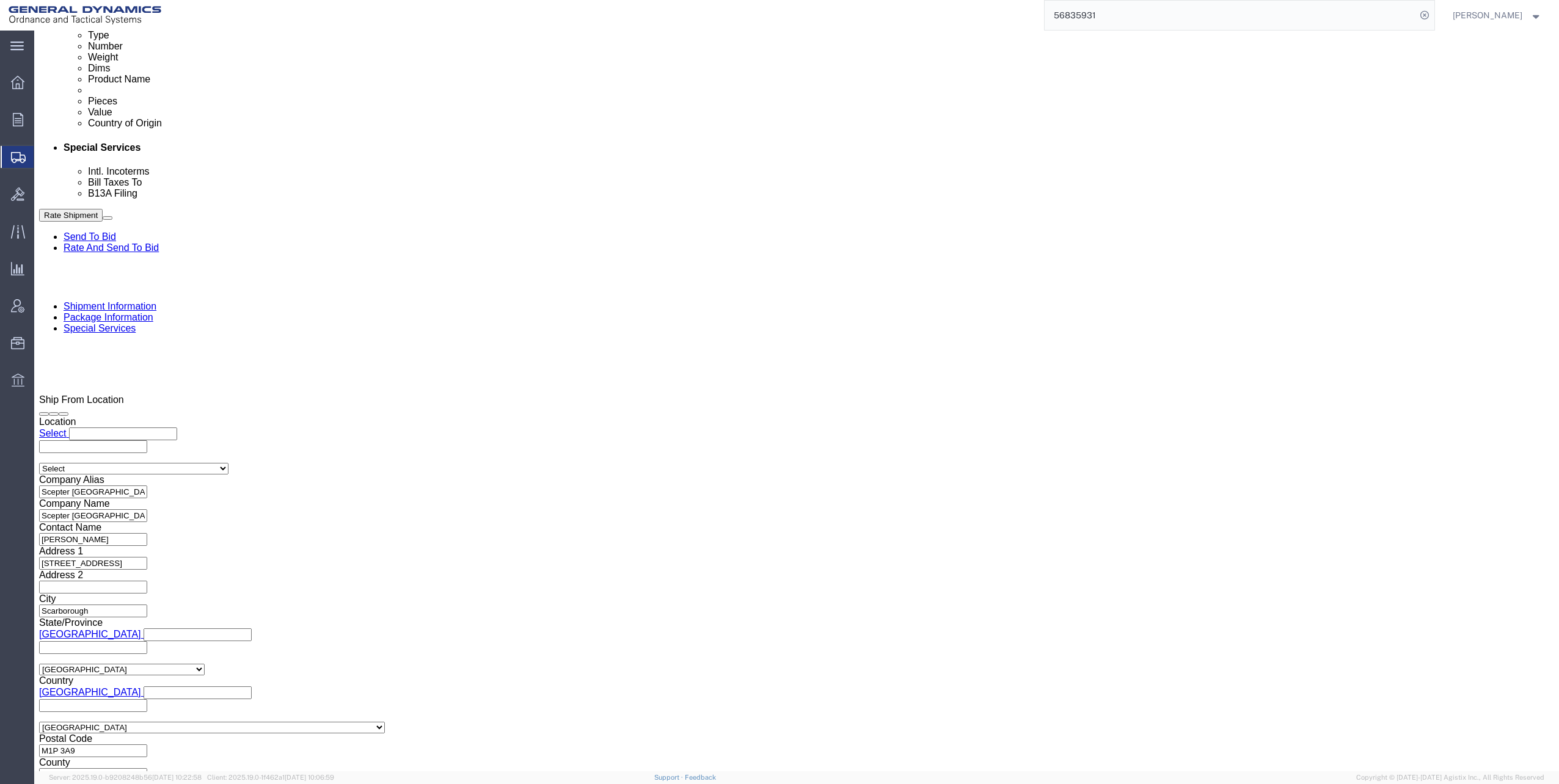
scroll to position [977, 0]
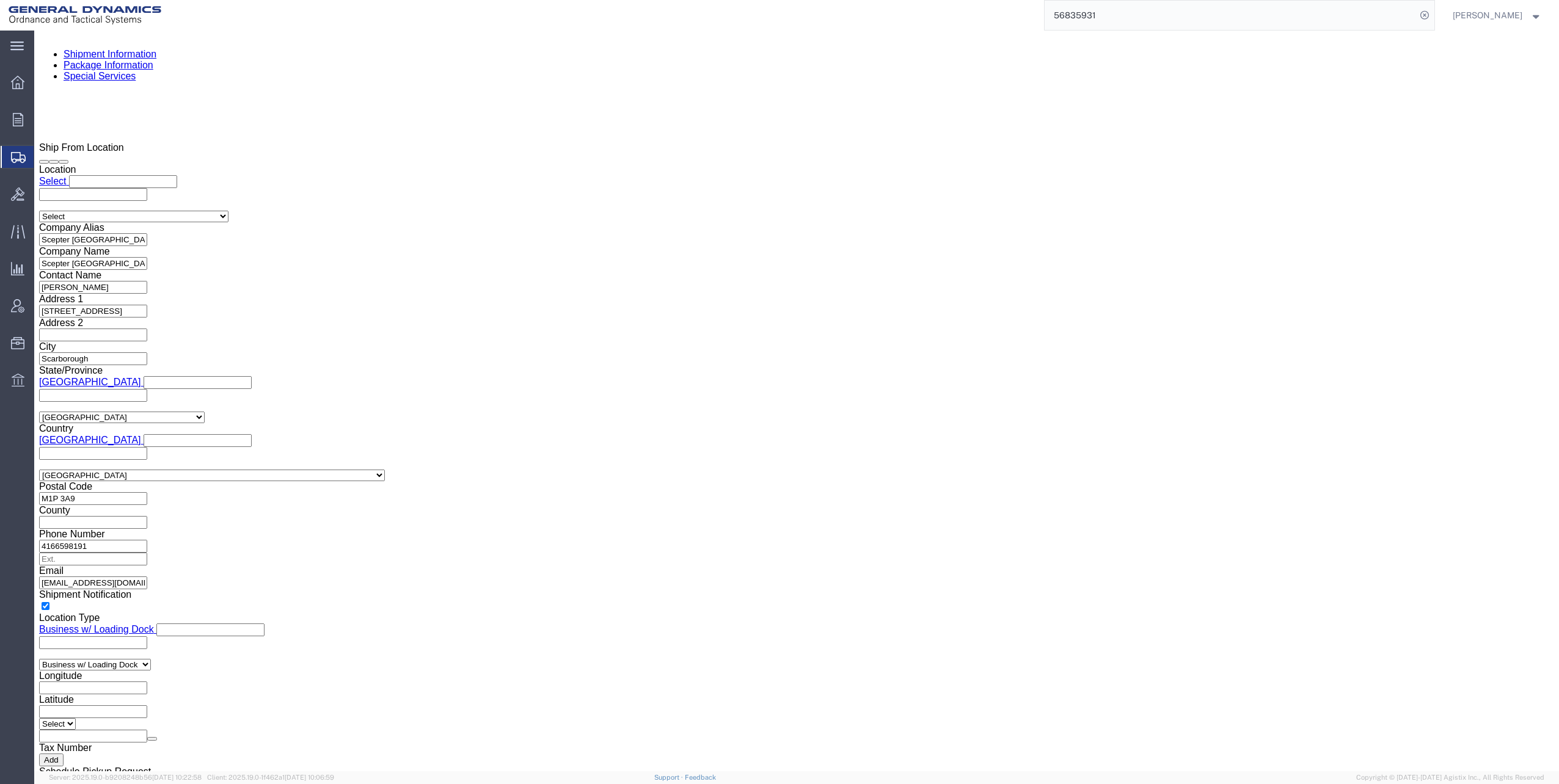
type input "GEDOTS %DATA 2 LOGISTICS"
click input "text"
type input "Exp"
click p "- Expeditors - (Mara Love) [STREET_ADDRESS] , 12:00 AM - 12:00 AM"
select select "GA"
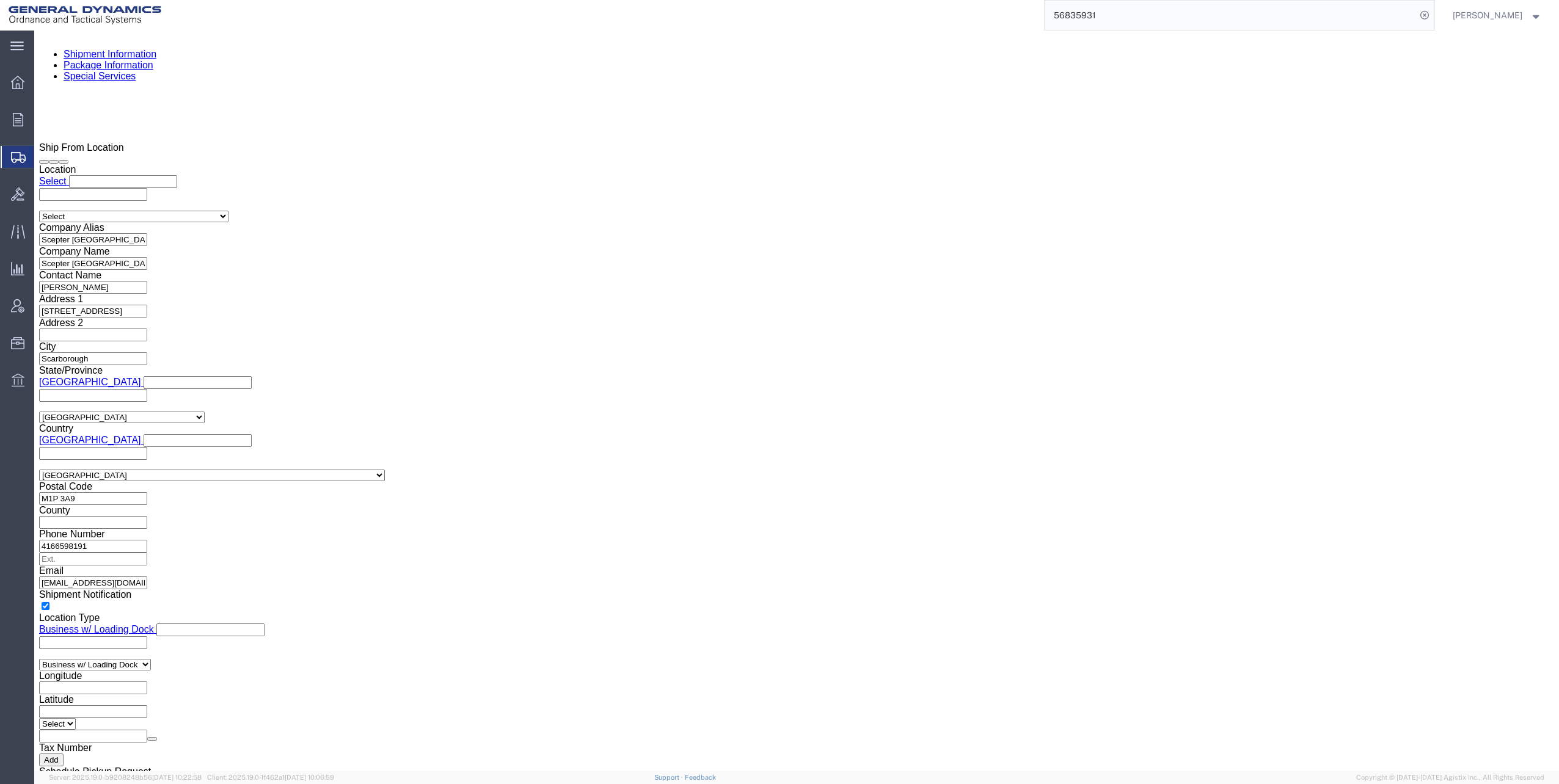
type input "Expeditors"
click input "checkbox"
checkbox input "true"
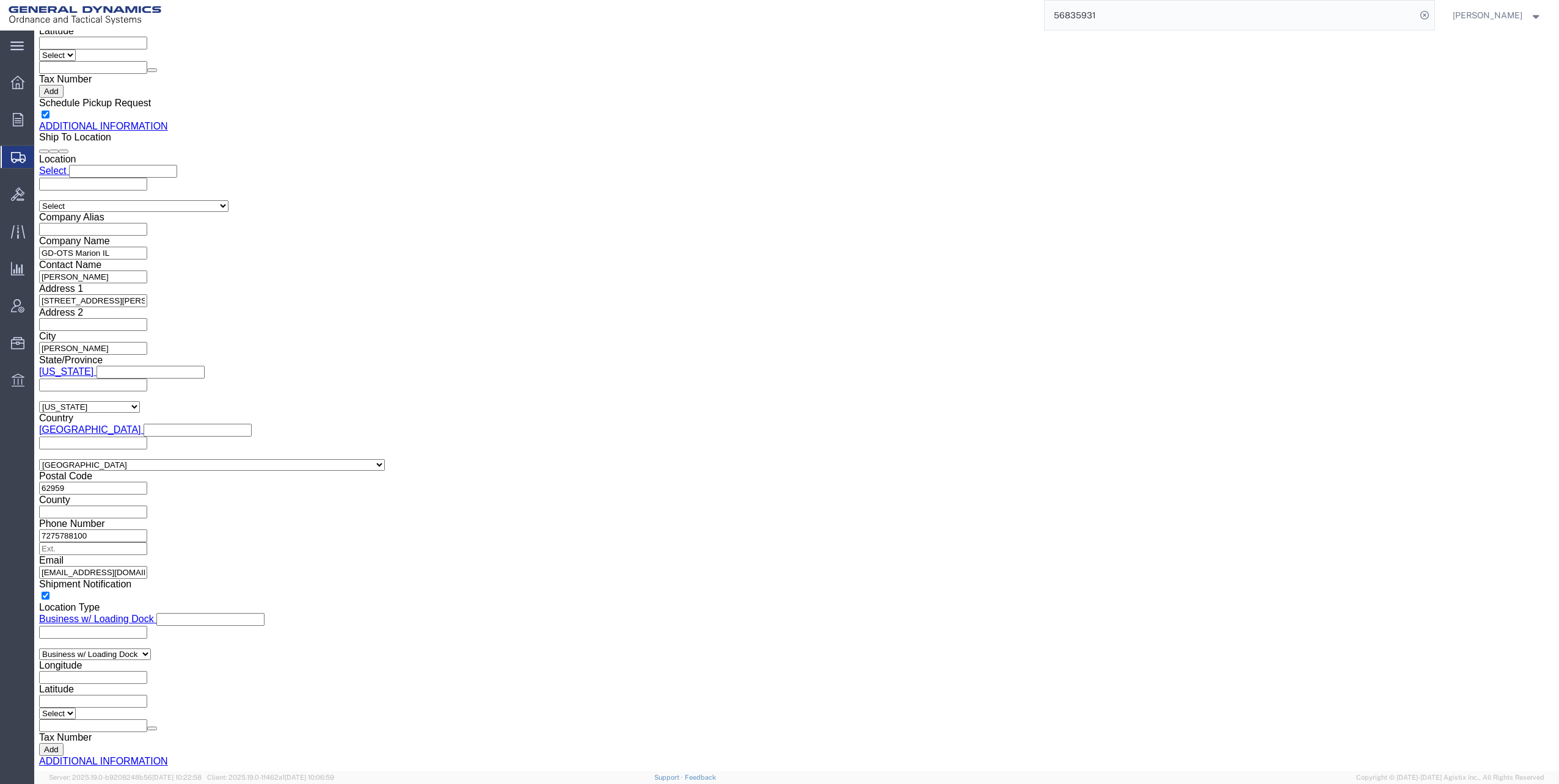
scroll to position [1466, 0]
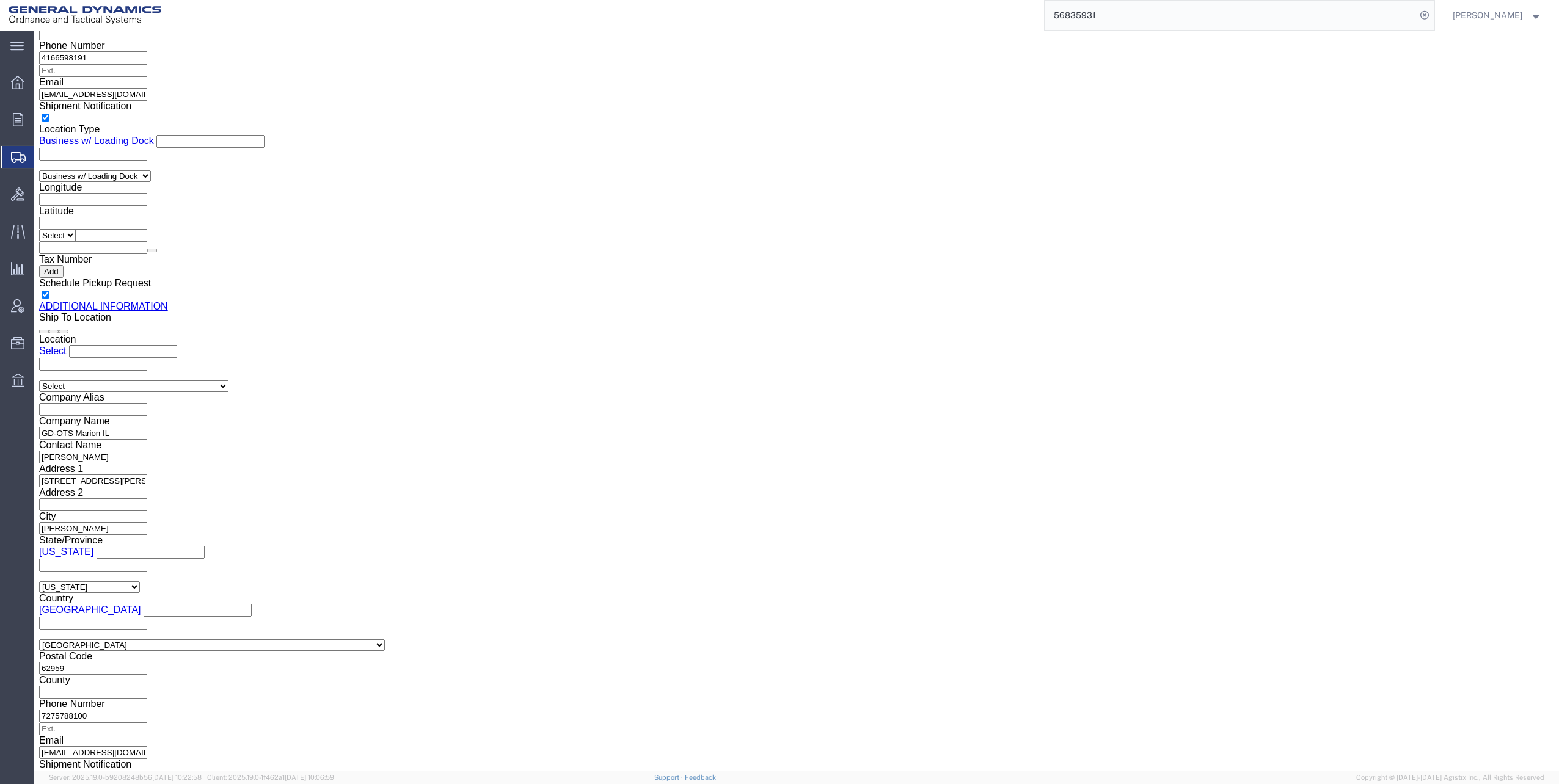
click button "Rate Shipment"
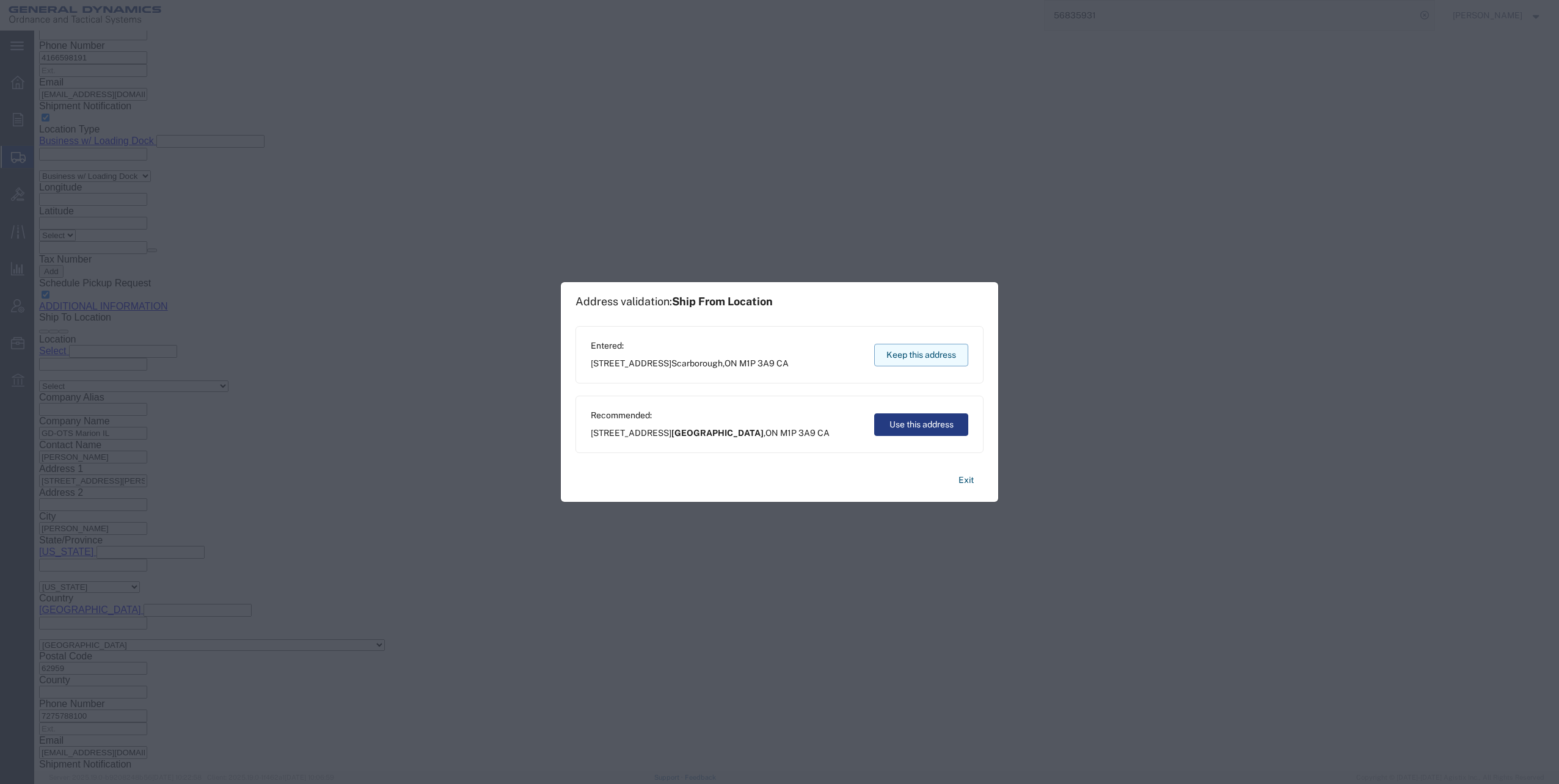
click at [897, 357] on button "Keep this address" at bounding box center [921, 354] width 94 height 23
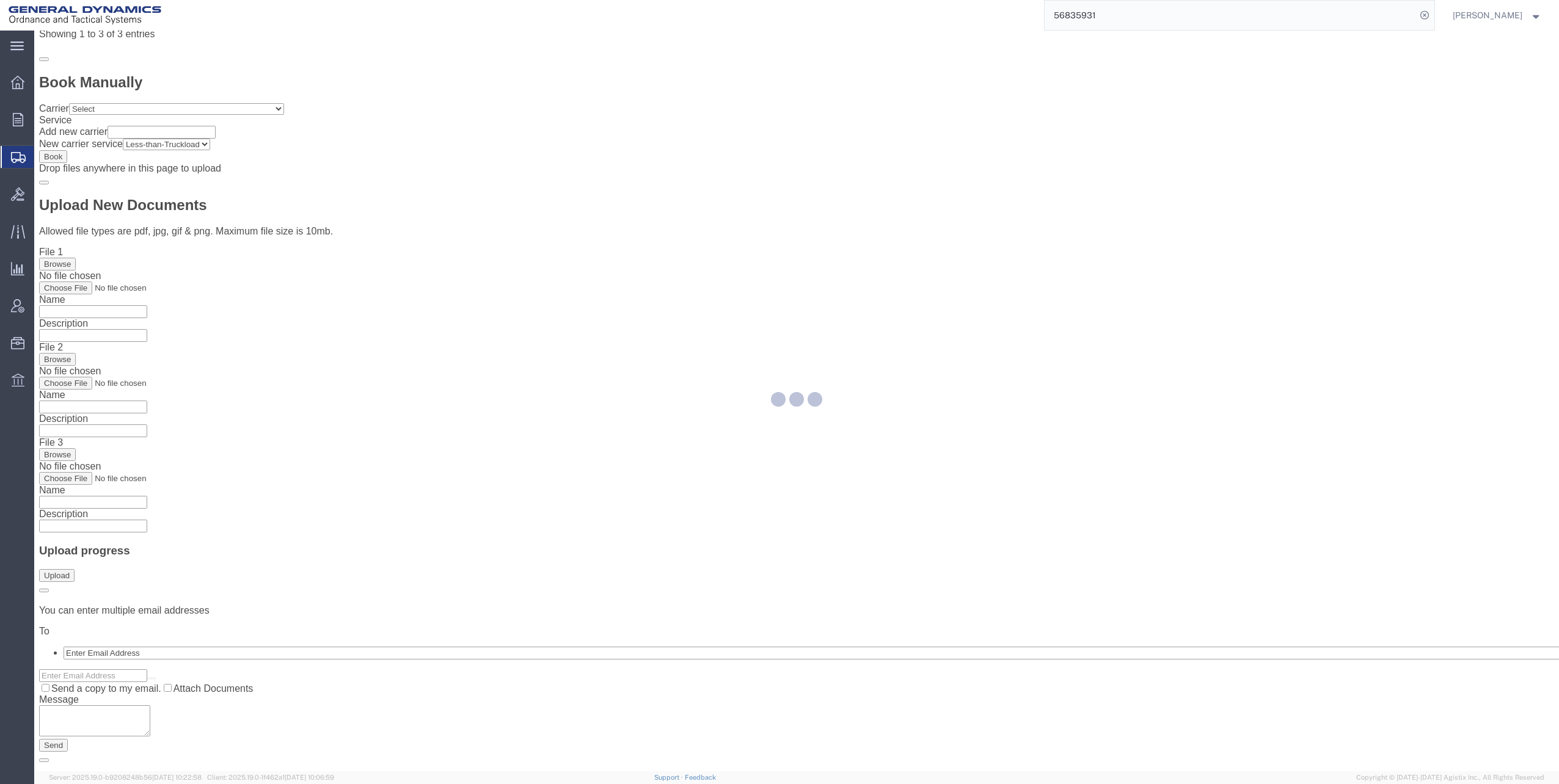
scroll to position [0, 0]
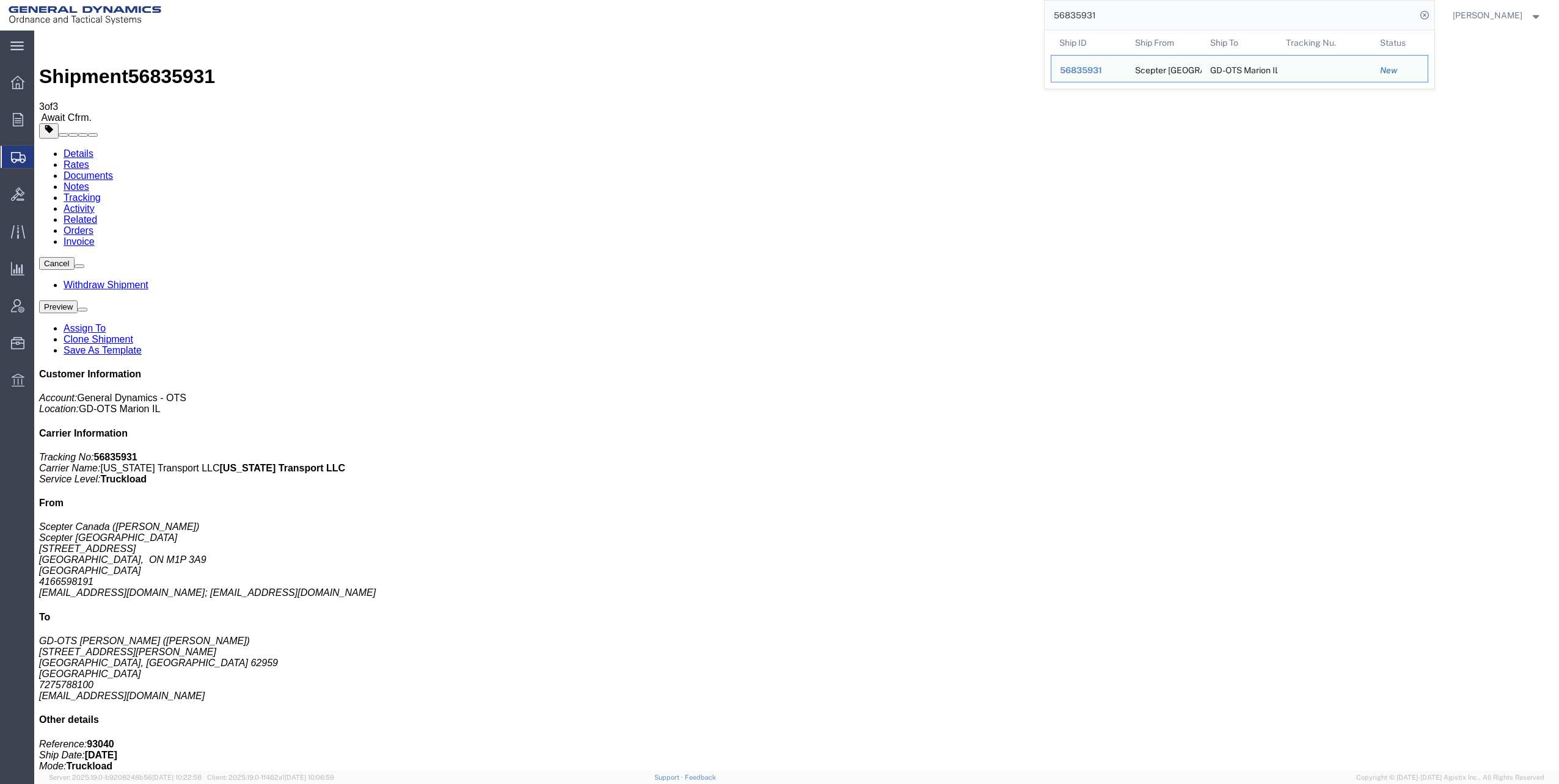
drag, startPoint x: 1059, startPoint y: 14, endPoint x: 1133, endPoint y: 14, distance: 74.0
click at [1133, 14] on input "56835931" at bounding box center [1230, 16] width 371 height 30
paste input "68"
type input "56835968"
click at [1430, 15] on icon at bounding box center [1424, 15] width 17 height 17
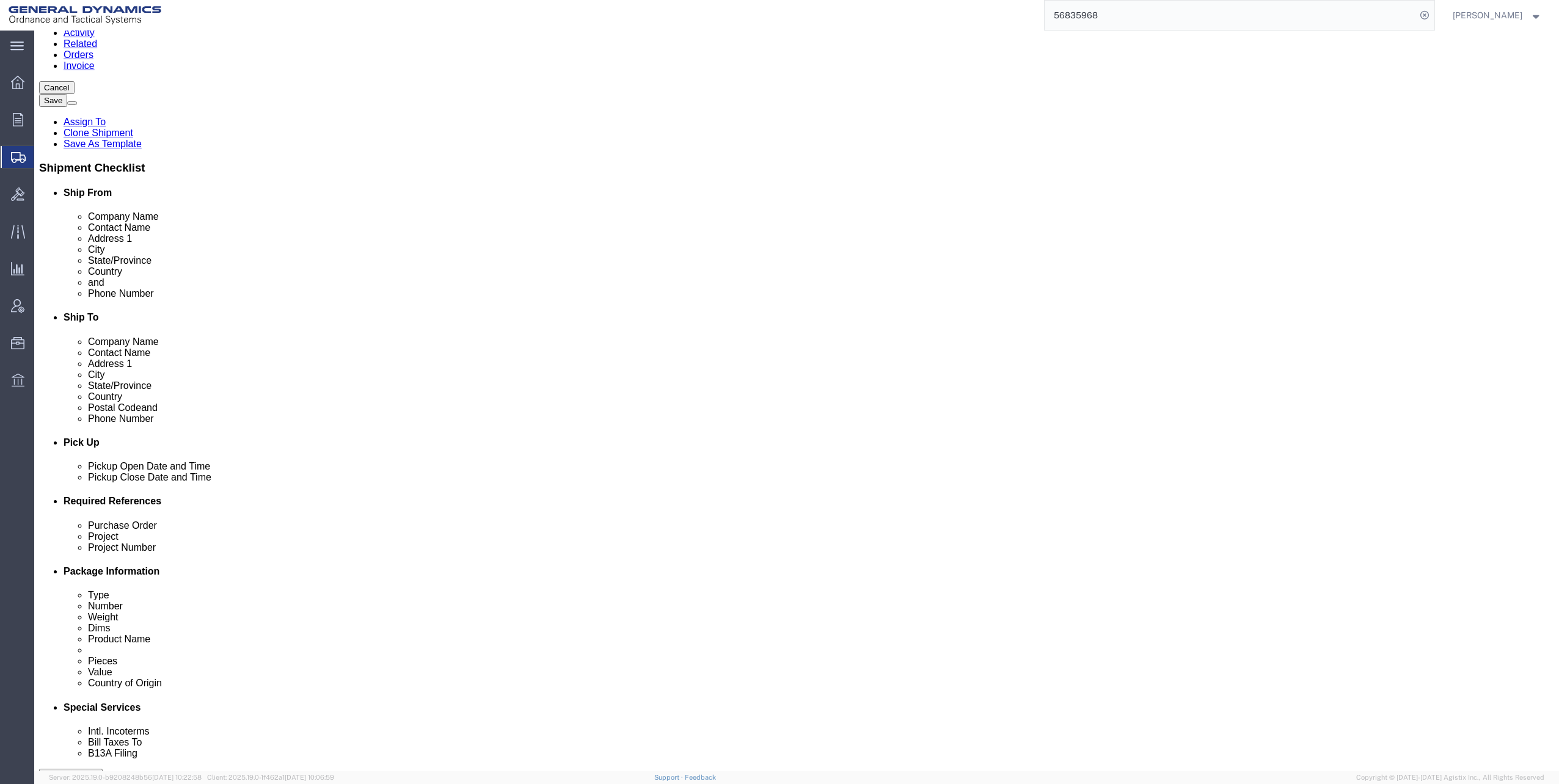
scroll to position [306, 0]
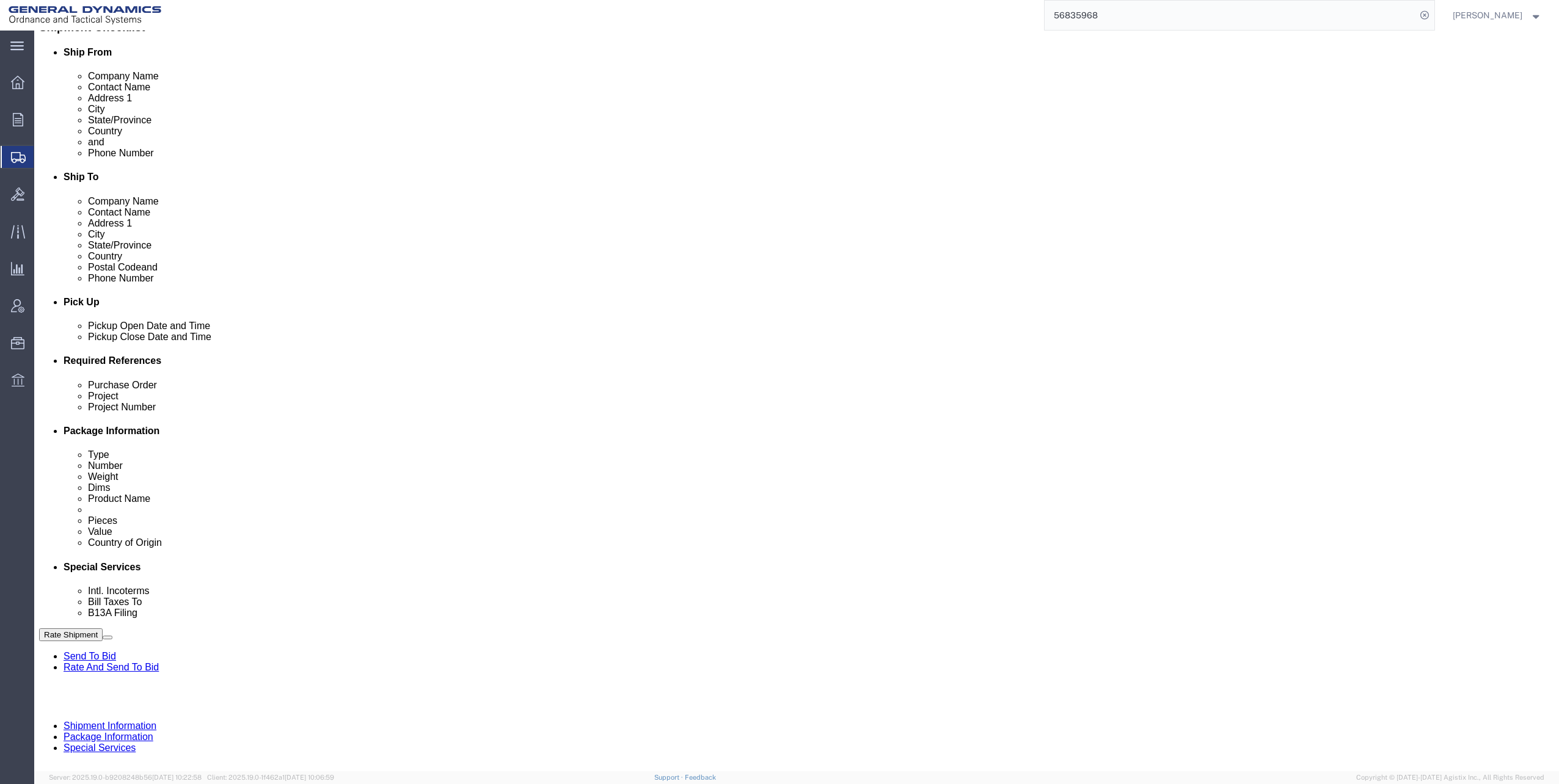
click input "text"
click input "M119A2"
type input "M119A2 DO2"
click input "text"
type input "30100339"
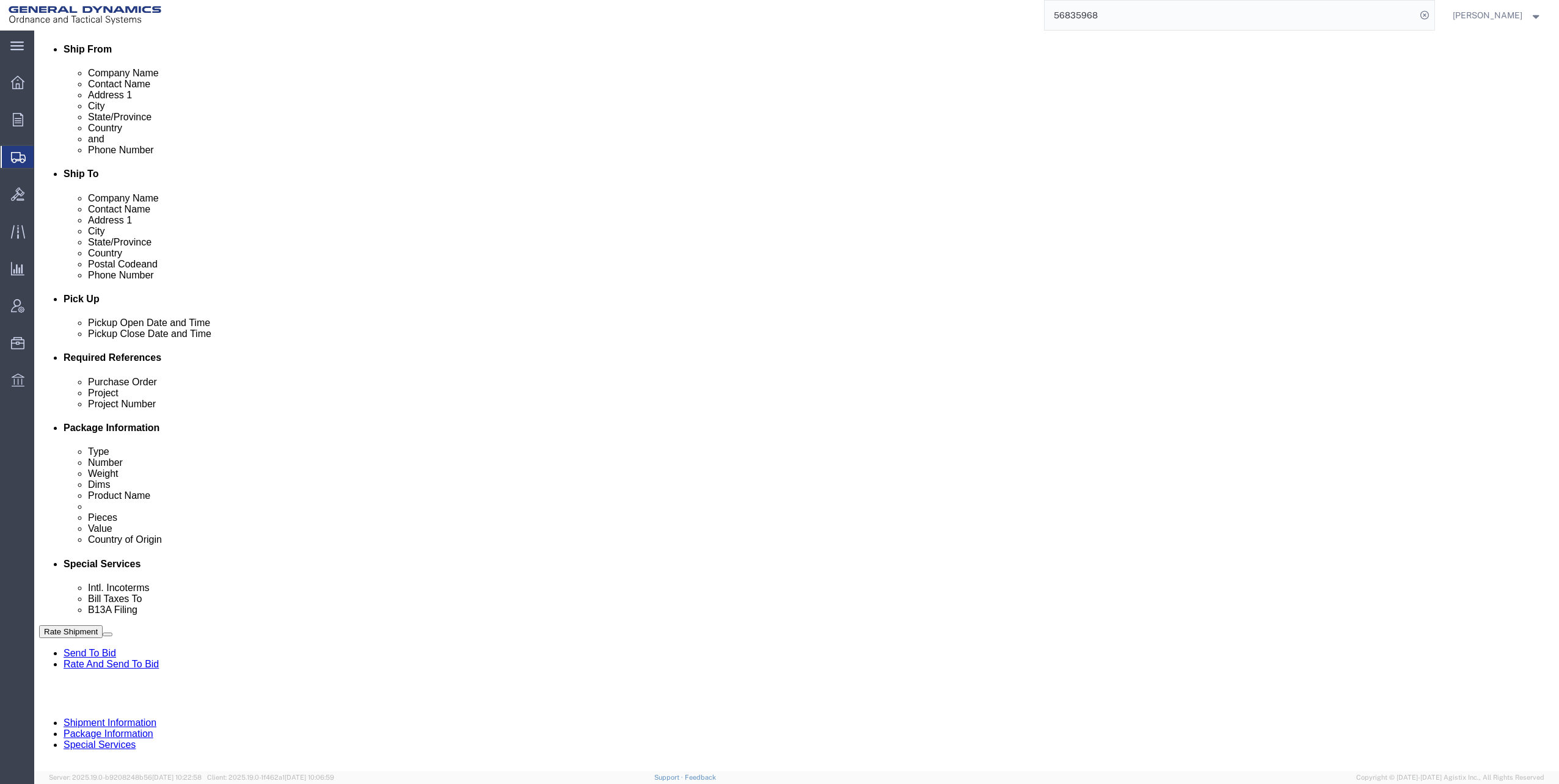
scroll to position [309, 0]
click button "Continue"
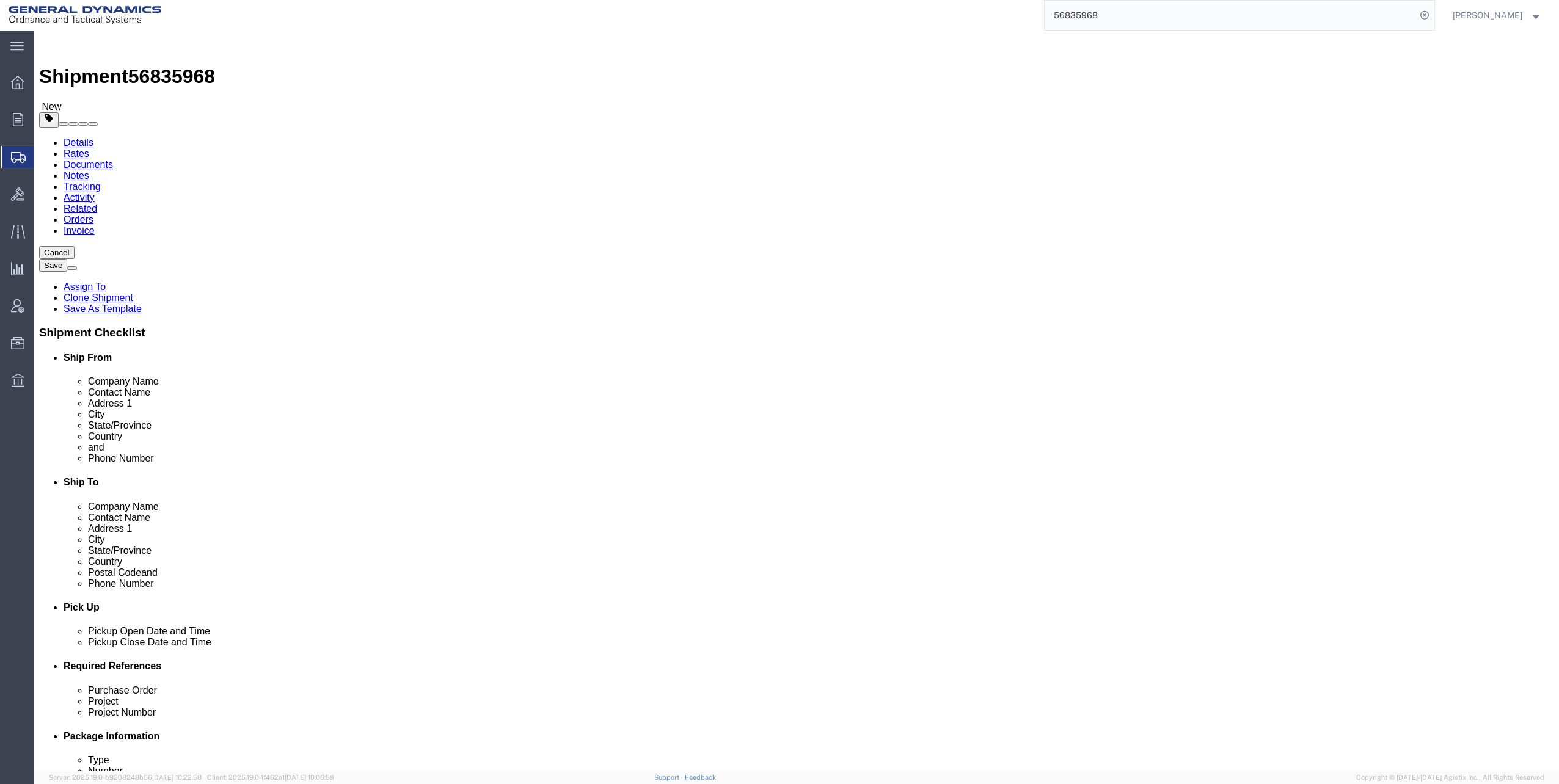
click dd "174727.00 USD"
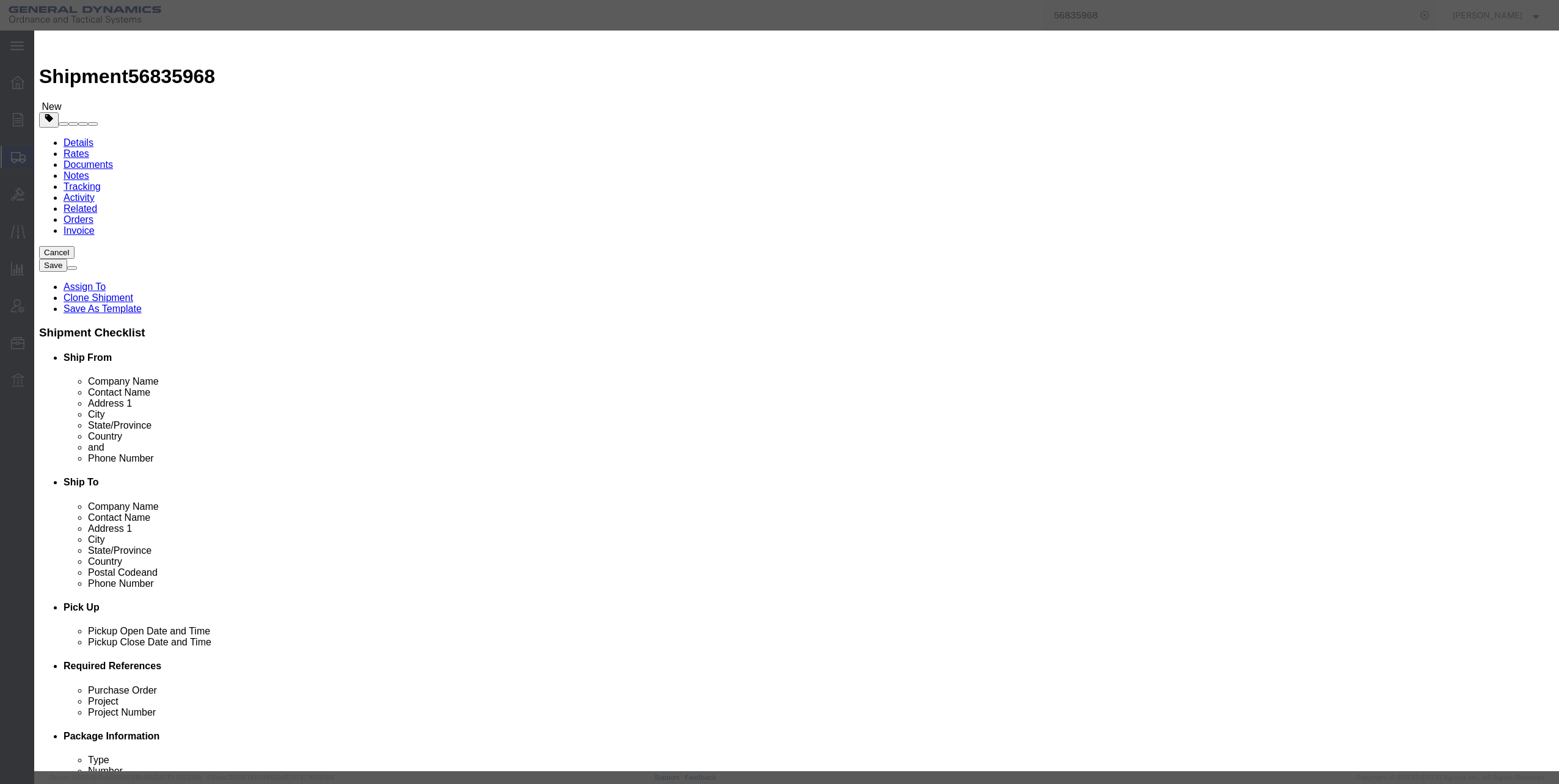
click select "Select 50 55 60 65 70 85 92.5 100 125 175 250 300 400"
select select "60"
click select "Select 50 55 60 65 70 85 92.5 100 125 175 250 300 400"
click button "Save & Close"
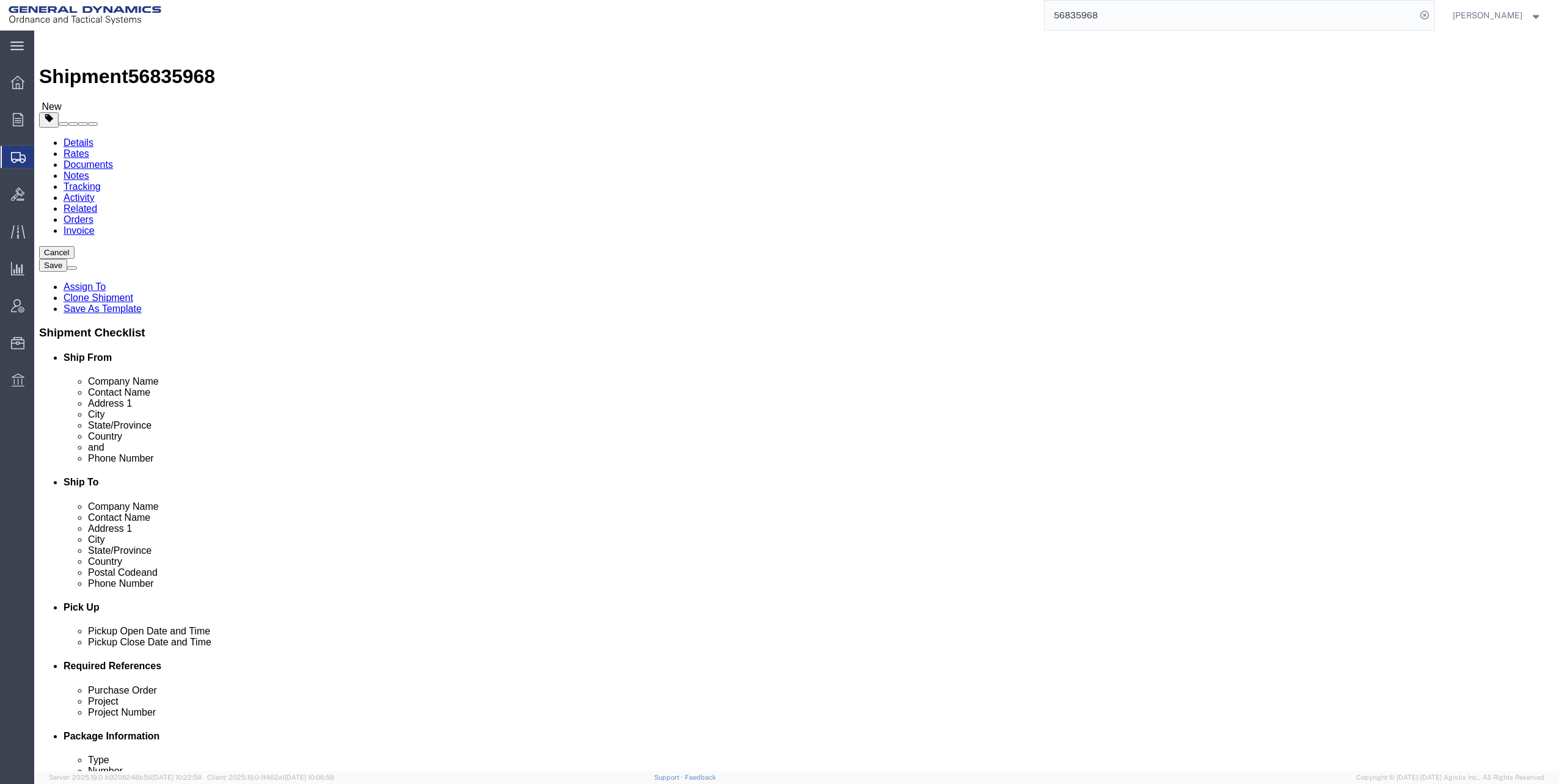
click button "Continue"
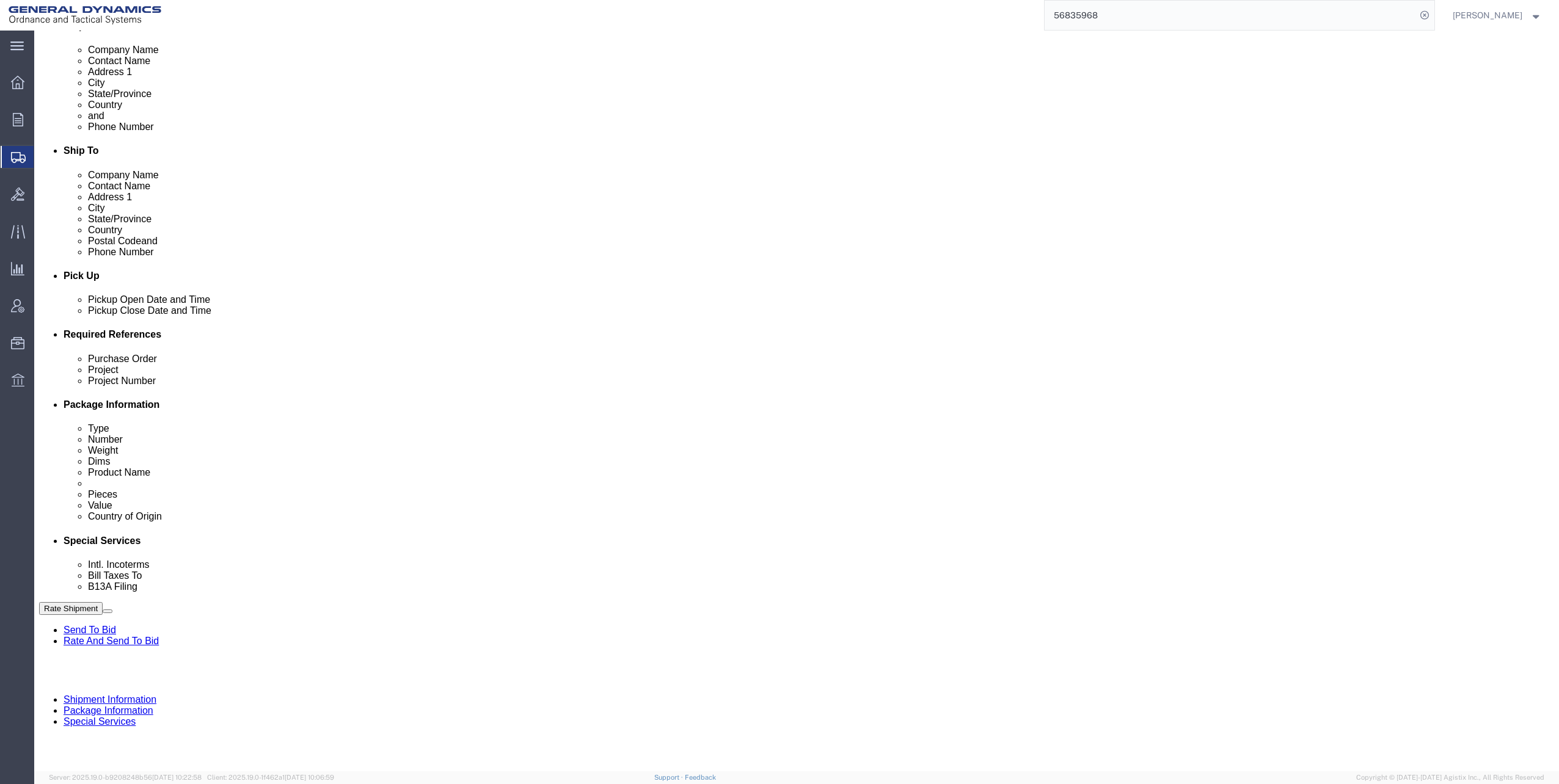
scroll to position [366, 0]
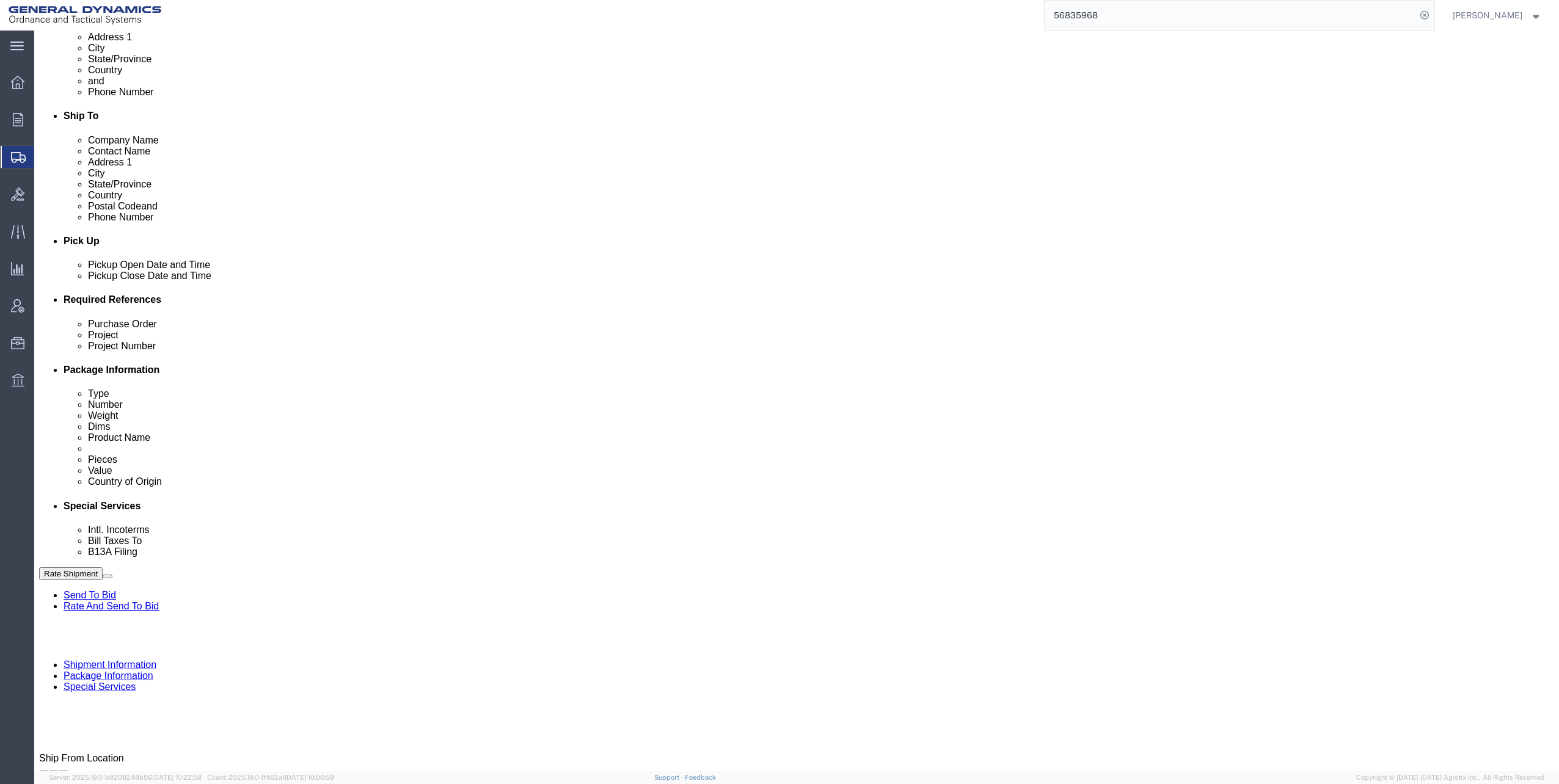
click select "Select Carriage Insurance Paid Carriage Paid To Cost and Freight Cost Insurance…"
select select "EXW"
click select "Select Carriage Insurance Paid Carriage Paid To Cost and Freight Cost Insurance…"
click select "Select Recipient Account Sender/Shipper Third Party Account"
select select "THRD"
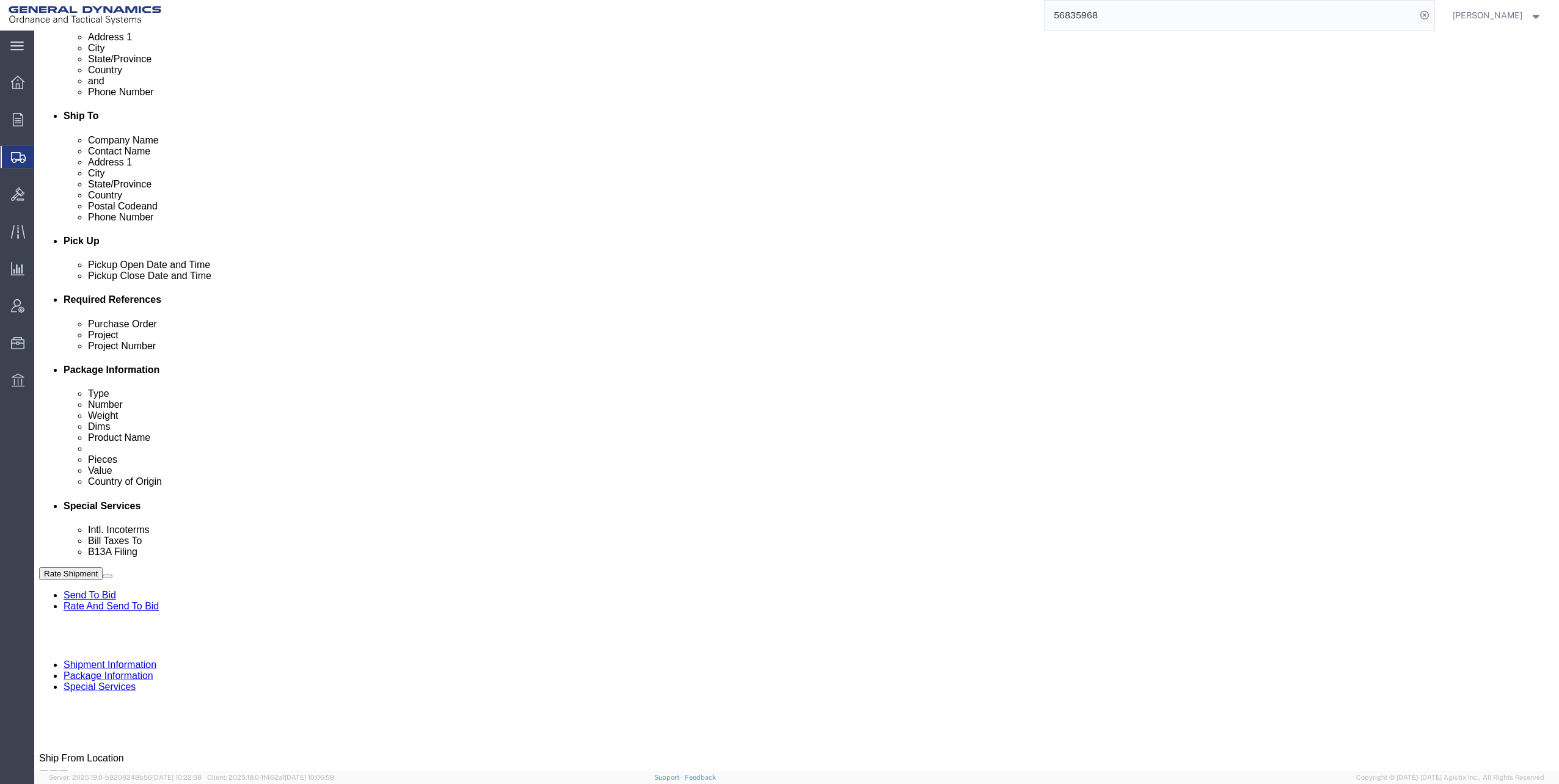
click select "Select Recipient Account Sender/Shipper Third Party Account"
select select "THRD"
click select "Select Recipient Account Sender/Shipper Third Party Account"
click input "General Dynamics OTS % Data2Logistics"
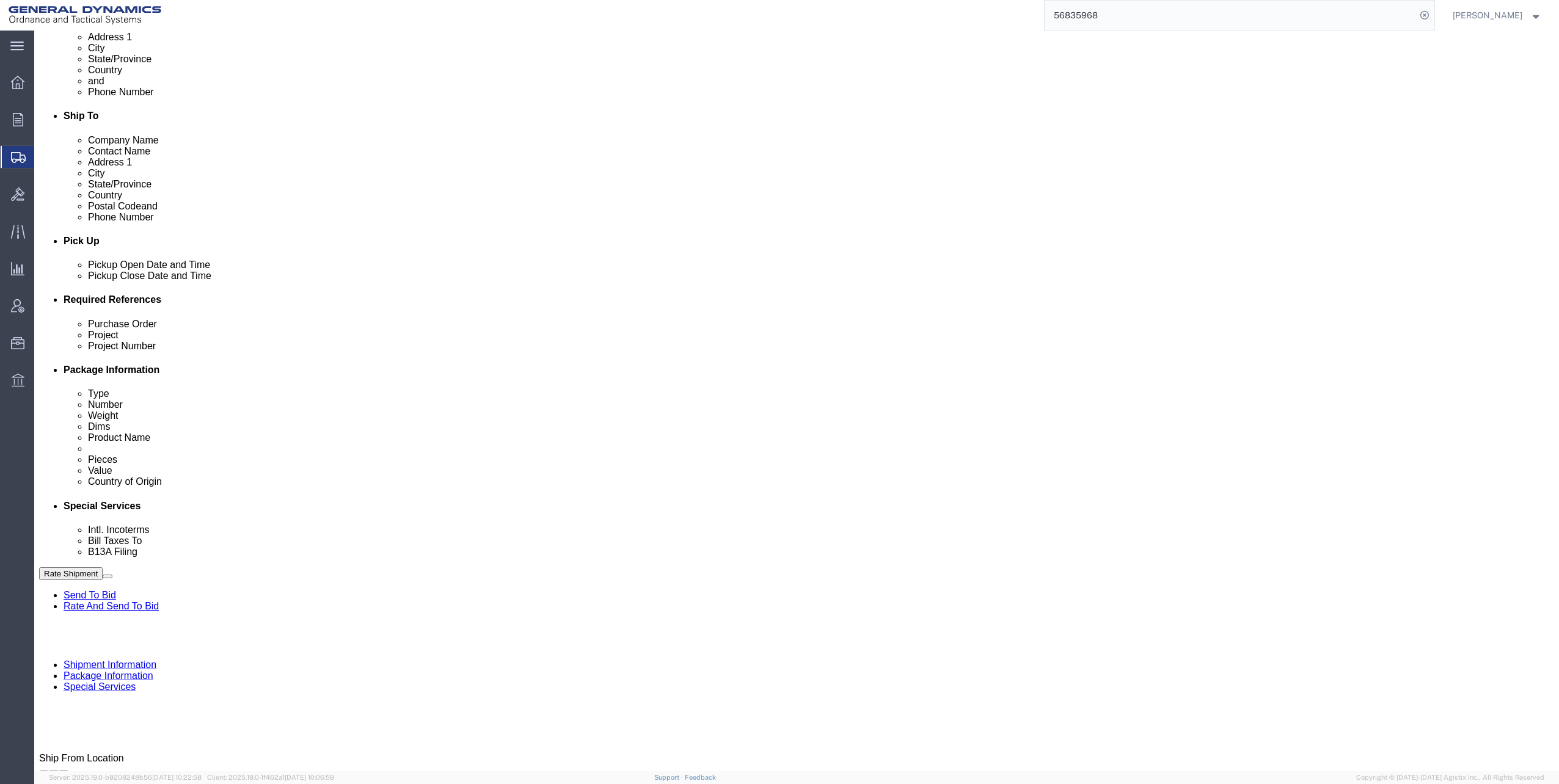
type input "GED"
click p "- GEDOTS %DATA 2 LOGISTICS - (GEDOTS %DATA 2 LOGISTICS) [GEOGRAPHIC_DATA][PERSO…"
select select "FL"
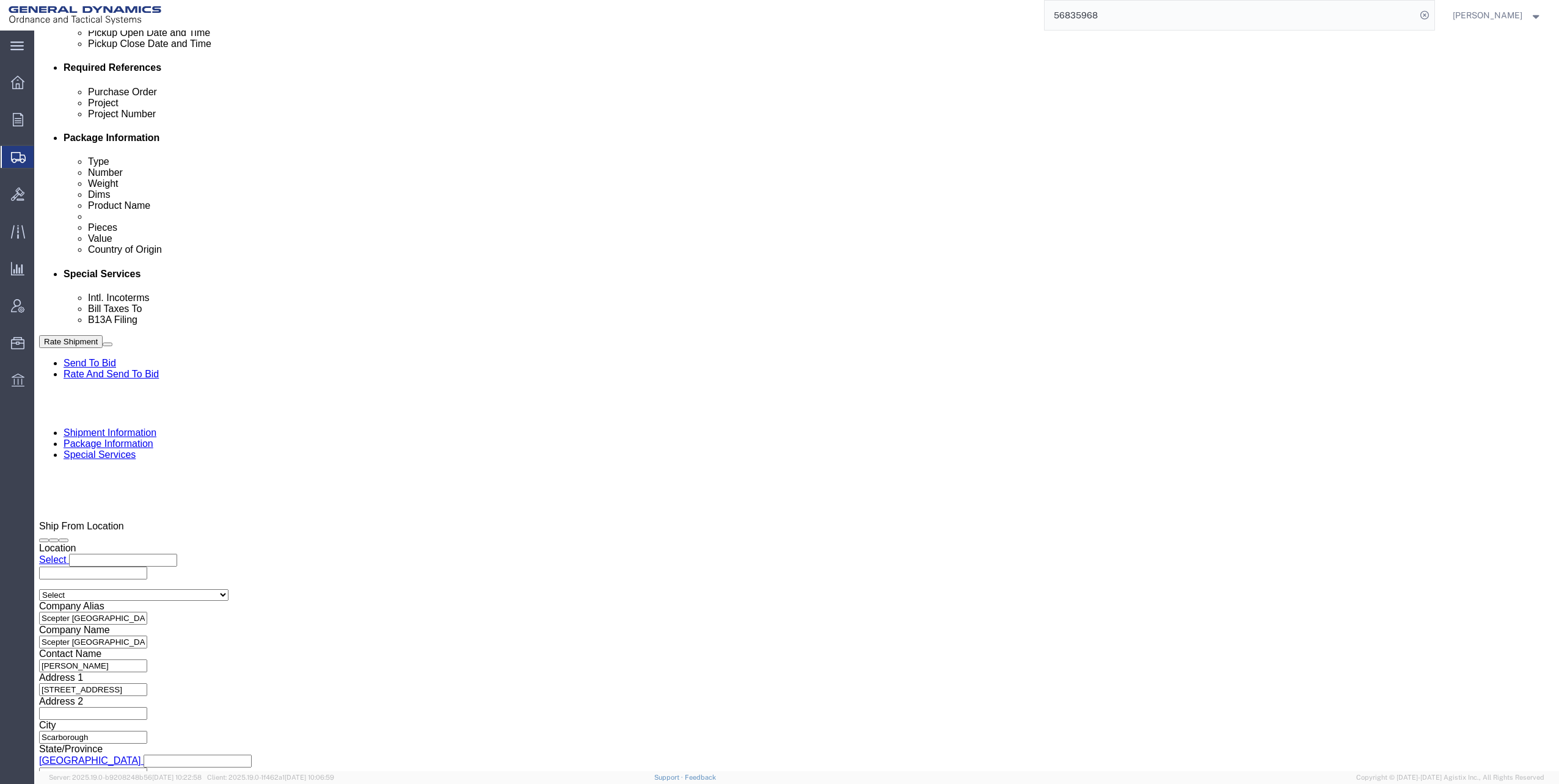
scroll to position [610, 0]
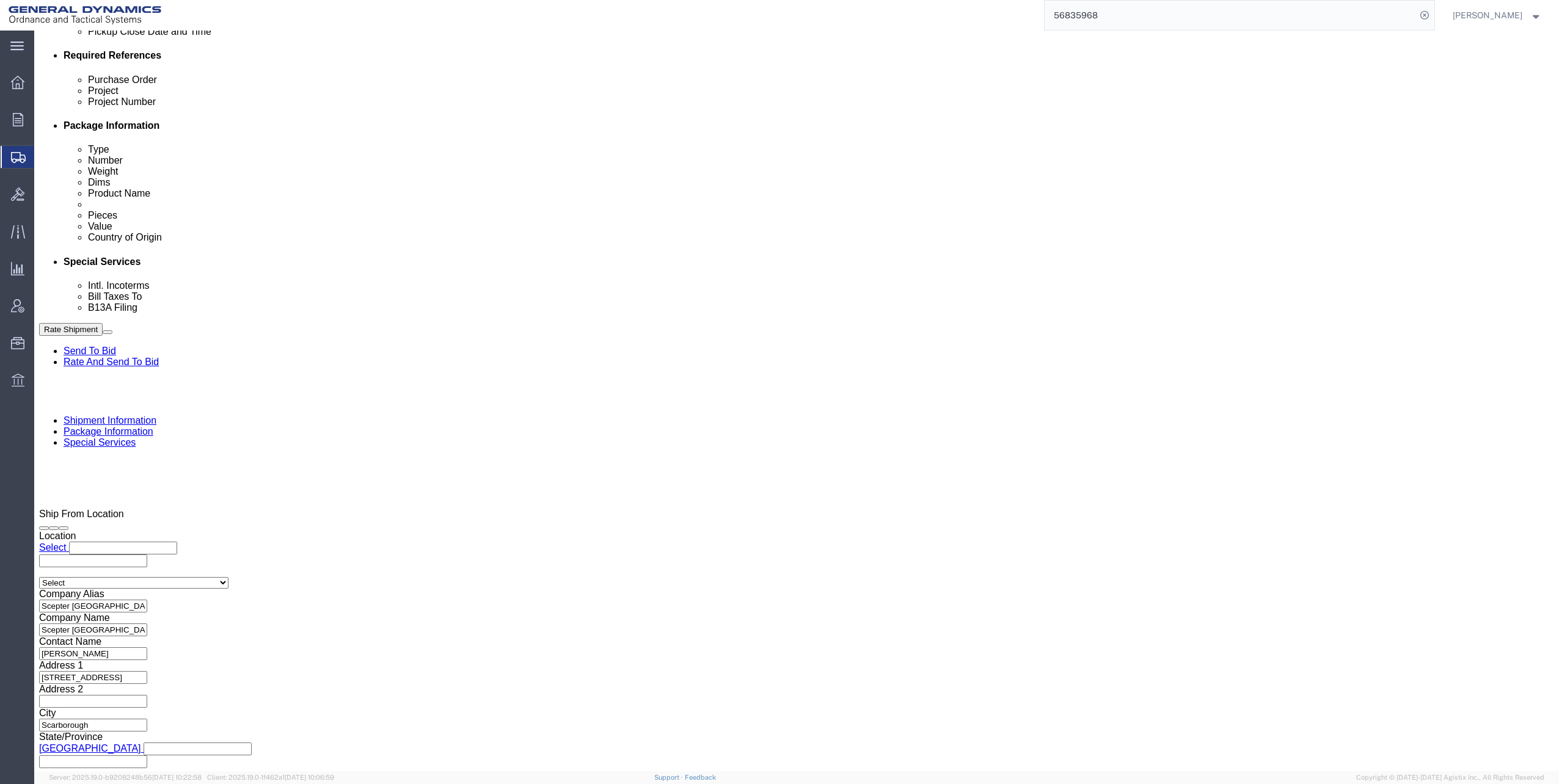
type input "GEDOTS %DATA 2 LOGISTICS"
click input "text"
type input "mara"
click input "Include shipping documents"
checkbox input "true"
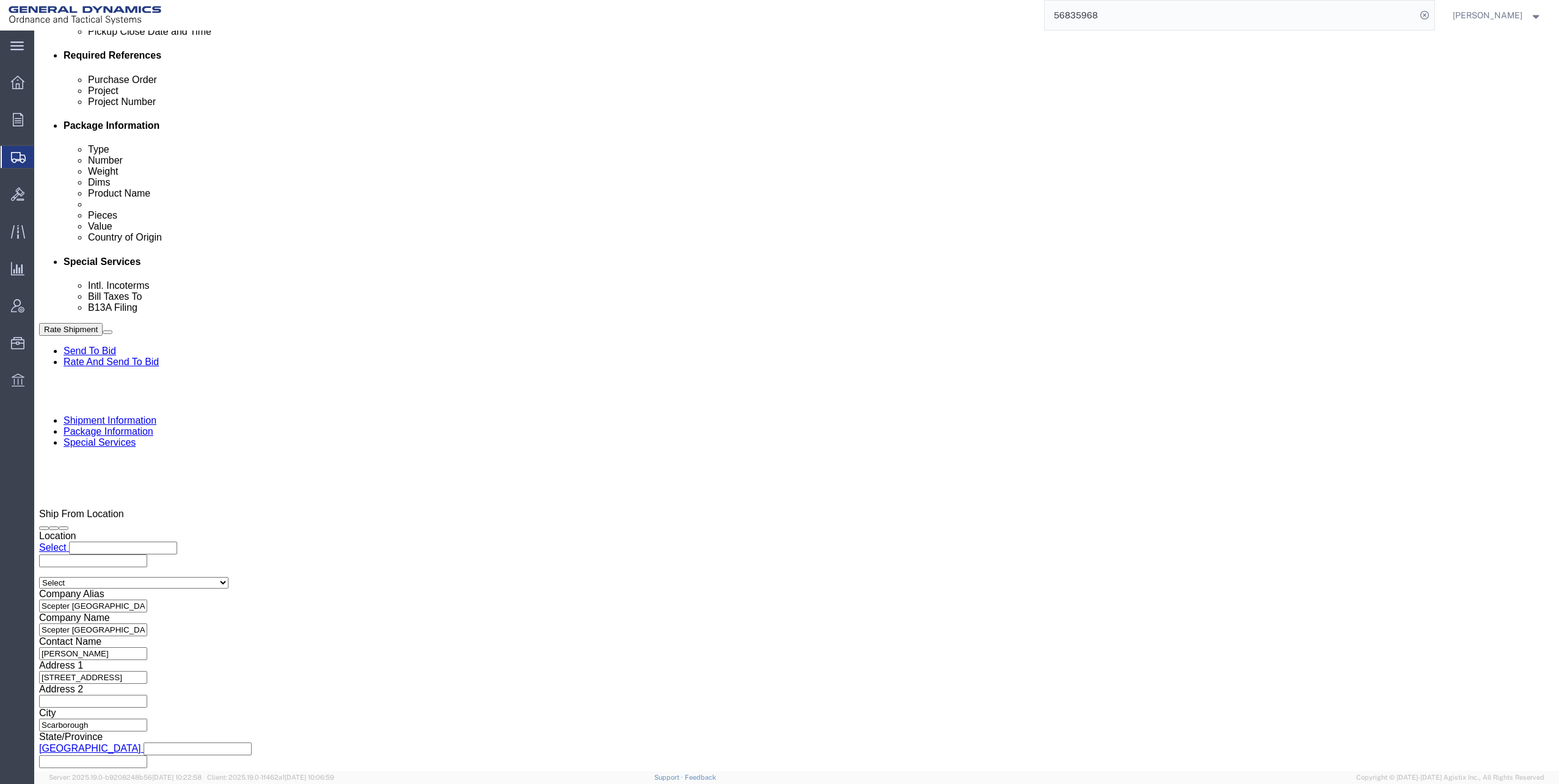
click input "BOL"
checkbox input "true"
click input "Packing List"
checkbox input "true"
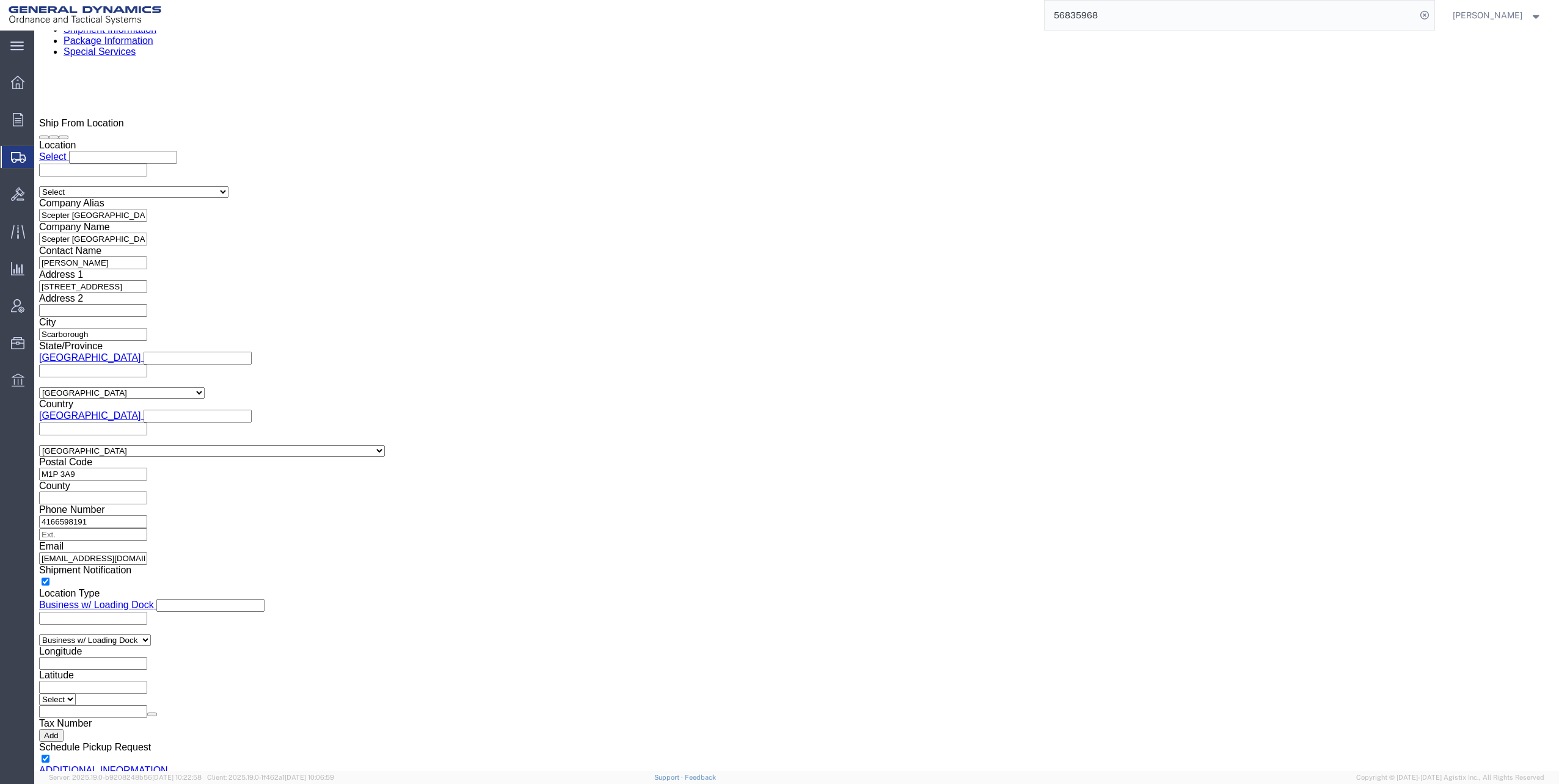
scroll to position [1038, 0]
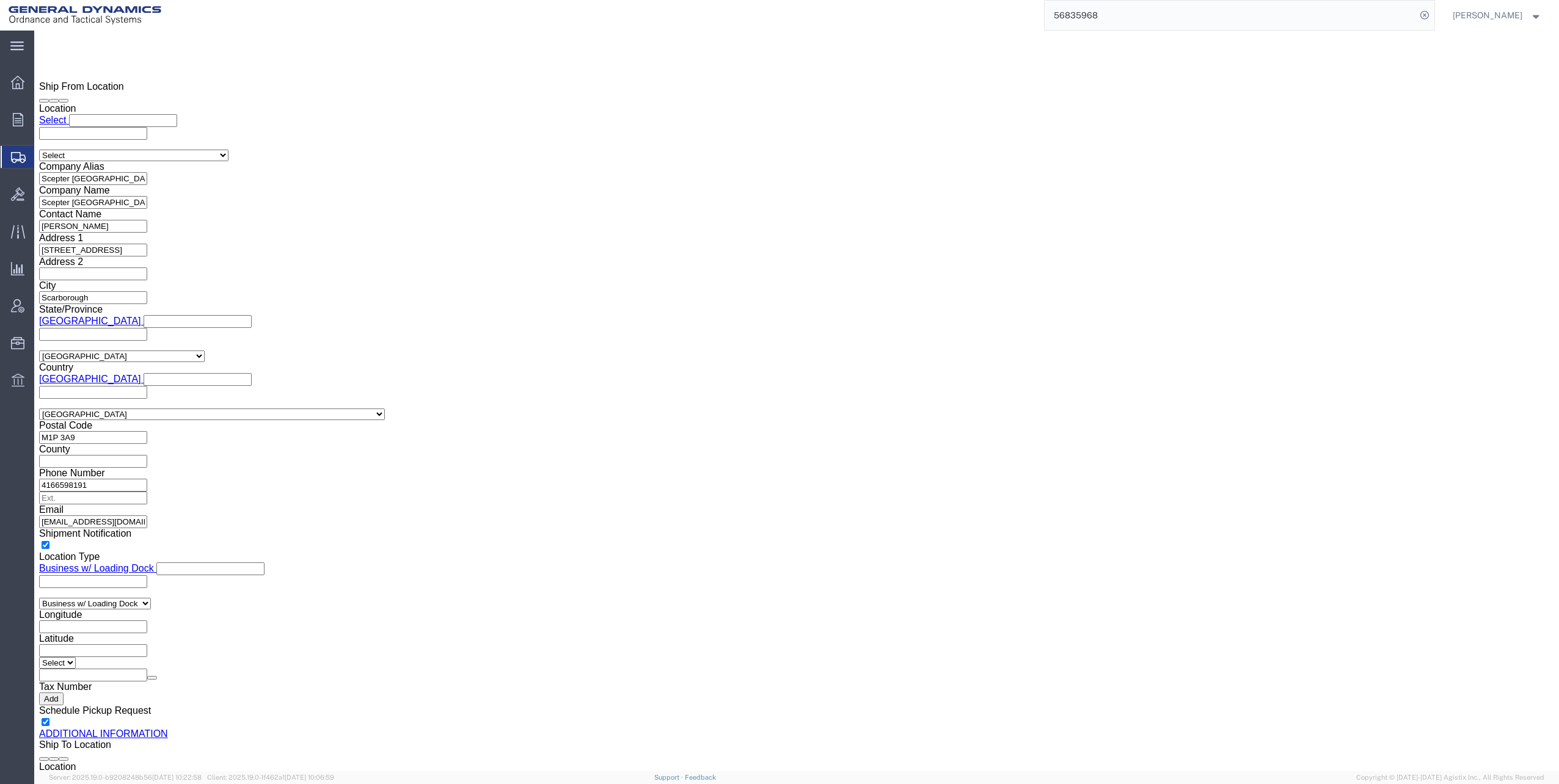
click select "Select Filed Electronically Manually Attached Not Required Summary Reporting"
select select "MANUALLY_ATTACHED"
click select "Select Filed Electronically Manually Attached Not Required Summary Reporting"
click select "Select Use Carrier or Agent Broker Use My Nominated Broker Use Recipient's Brok…"
select select "NOMN"
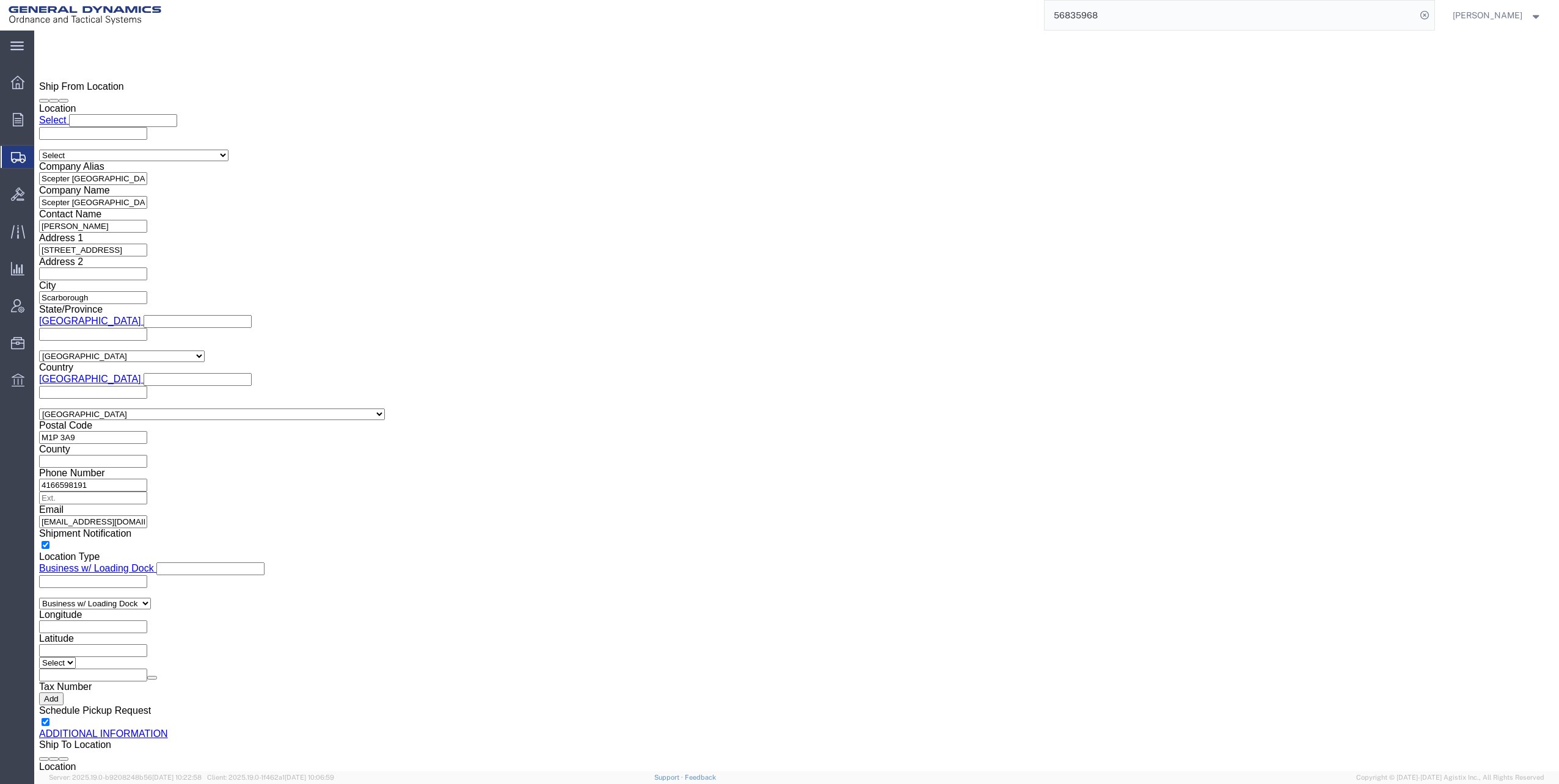
click select "Select Use Carrier or Agent Broker Use My Nominated Broker Use Recipient's Brok…"
click input "text"
type input "Exp"
click p "- Expeditors - (Mara Love) [STREET_ADDRESS] , 12:00 AM - 12:00 AM"
select select "GA"
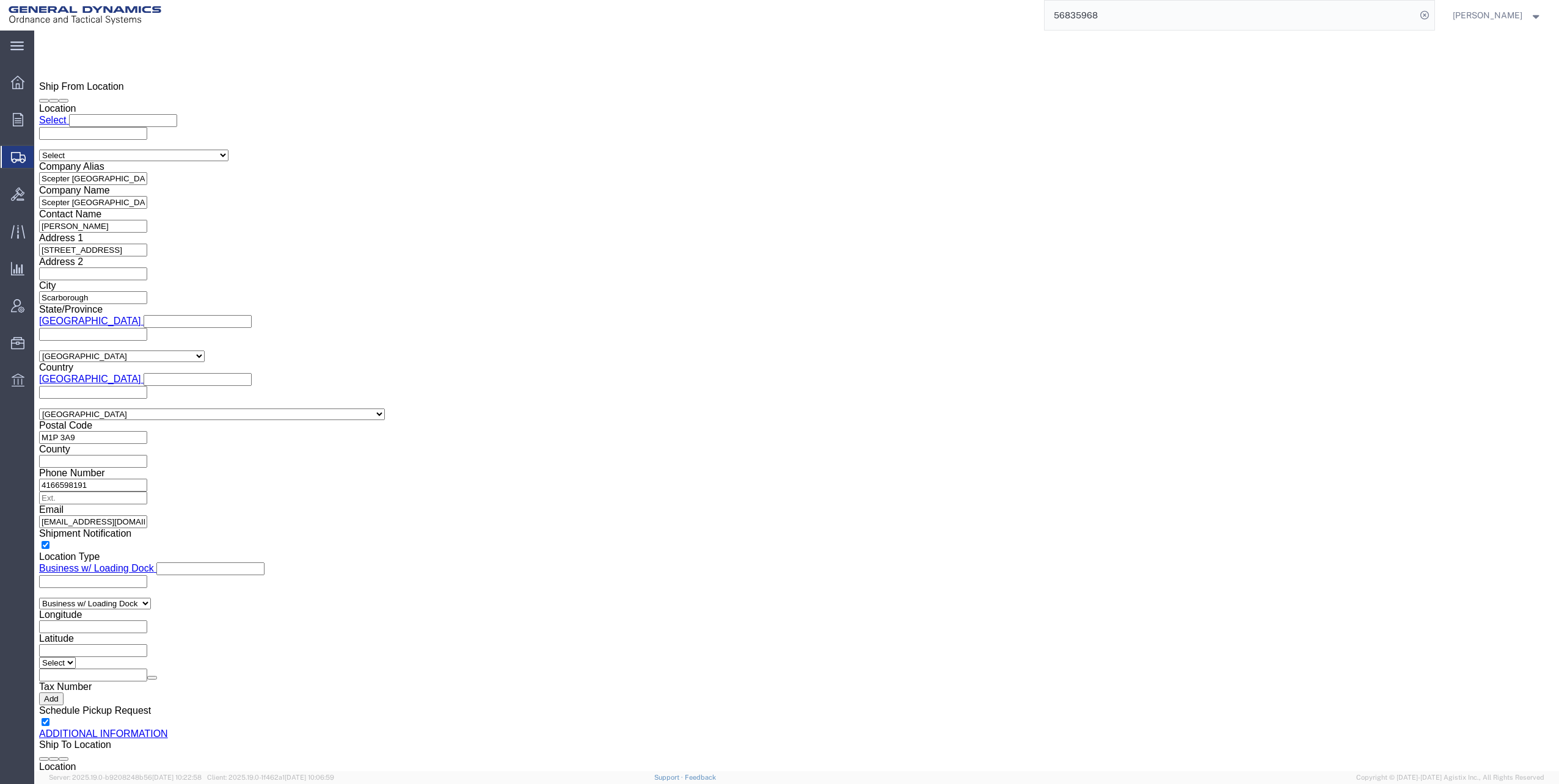
type input "Expeditors"
click input "checkbox"
checkbox input "true"
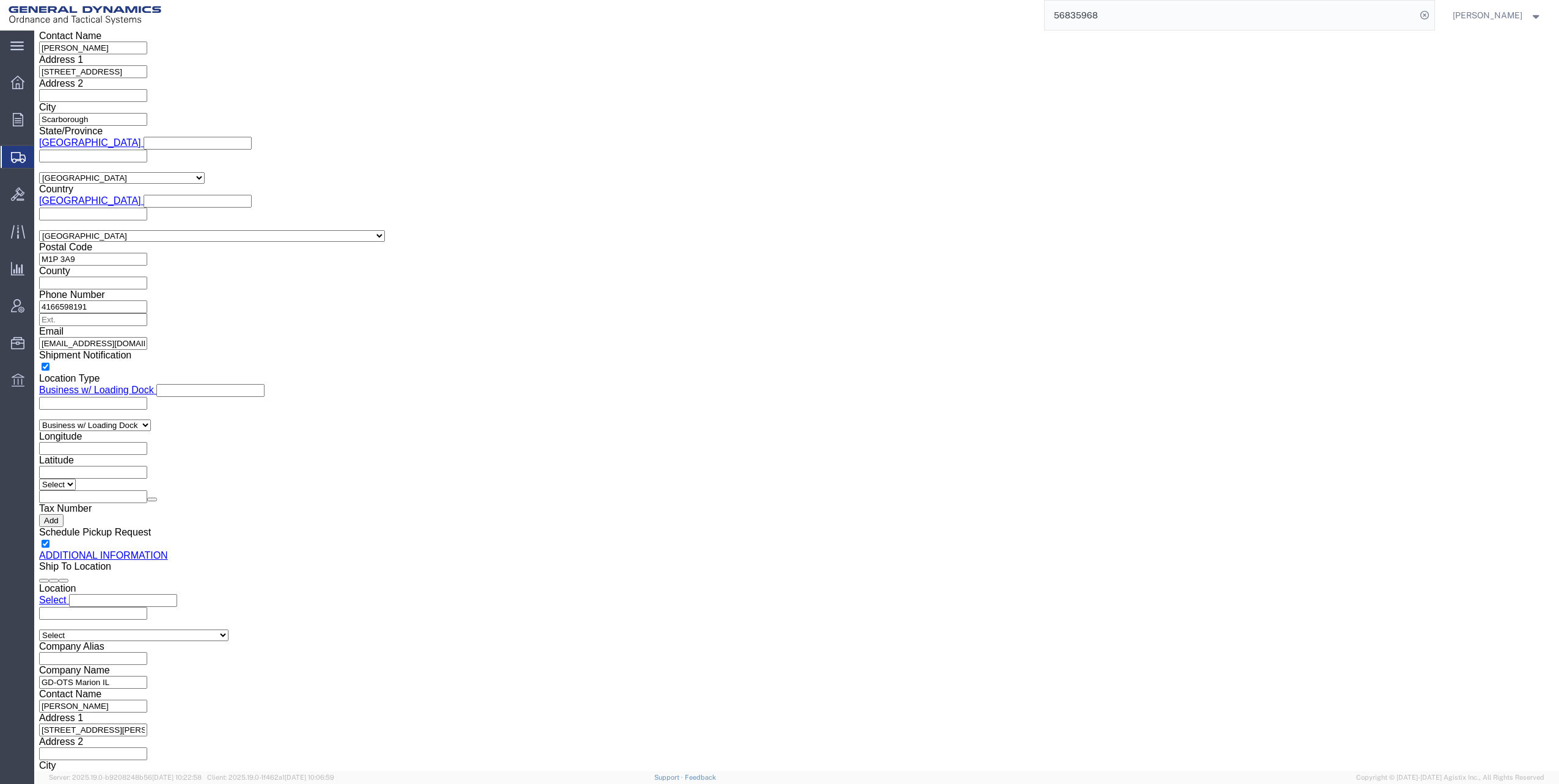
scroll to position [1222, 0]
click button "Rate Shipment"
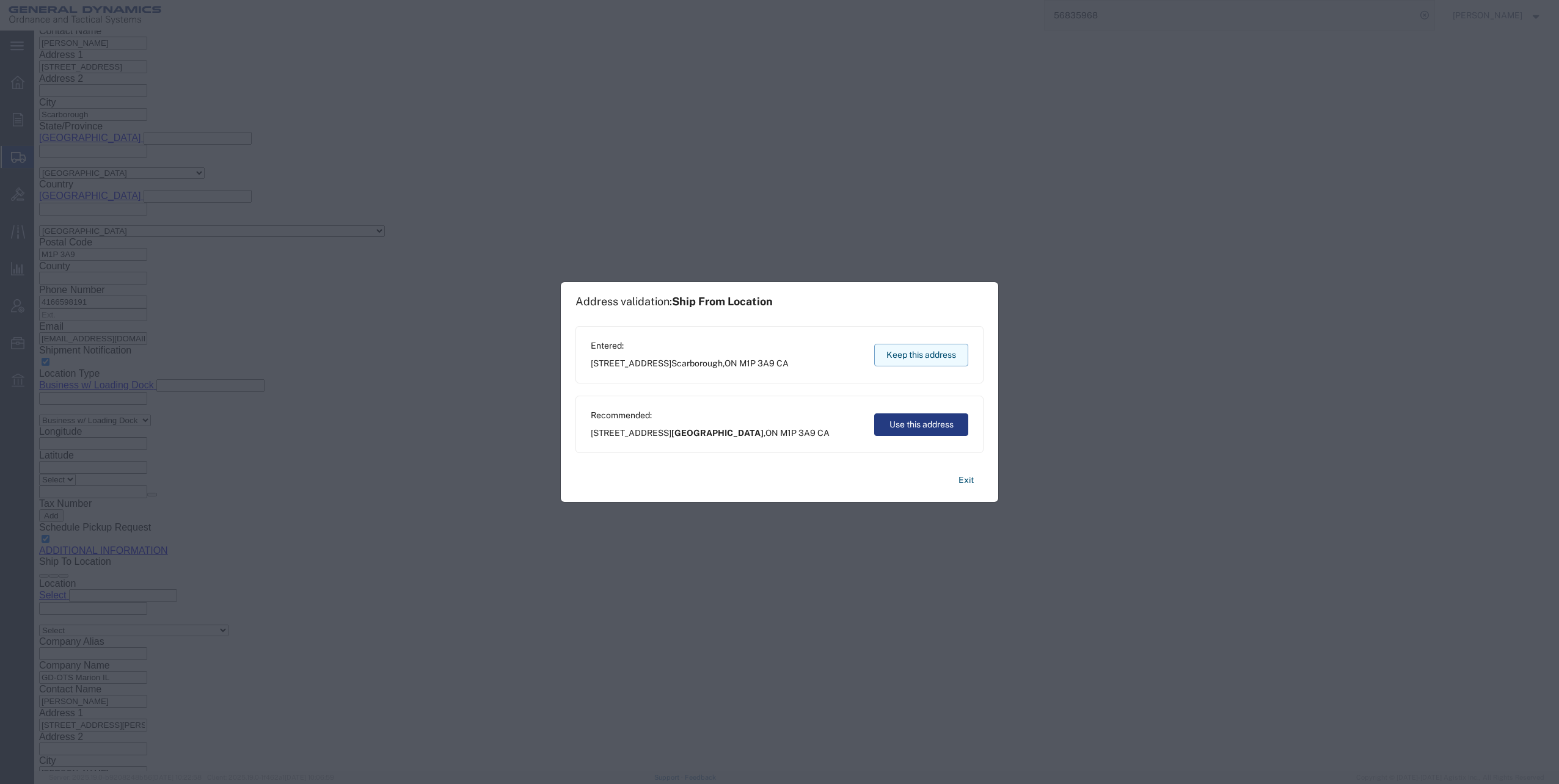
click at [911, 351] on button "Keep this address" at bounding box center [921, 354] width 94 height 23
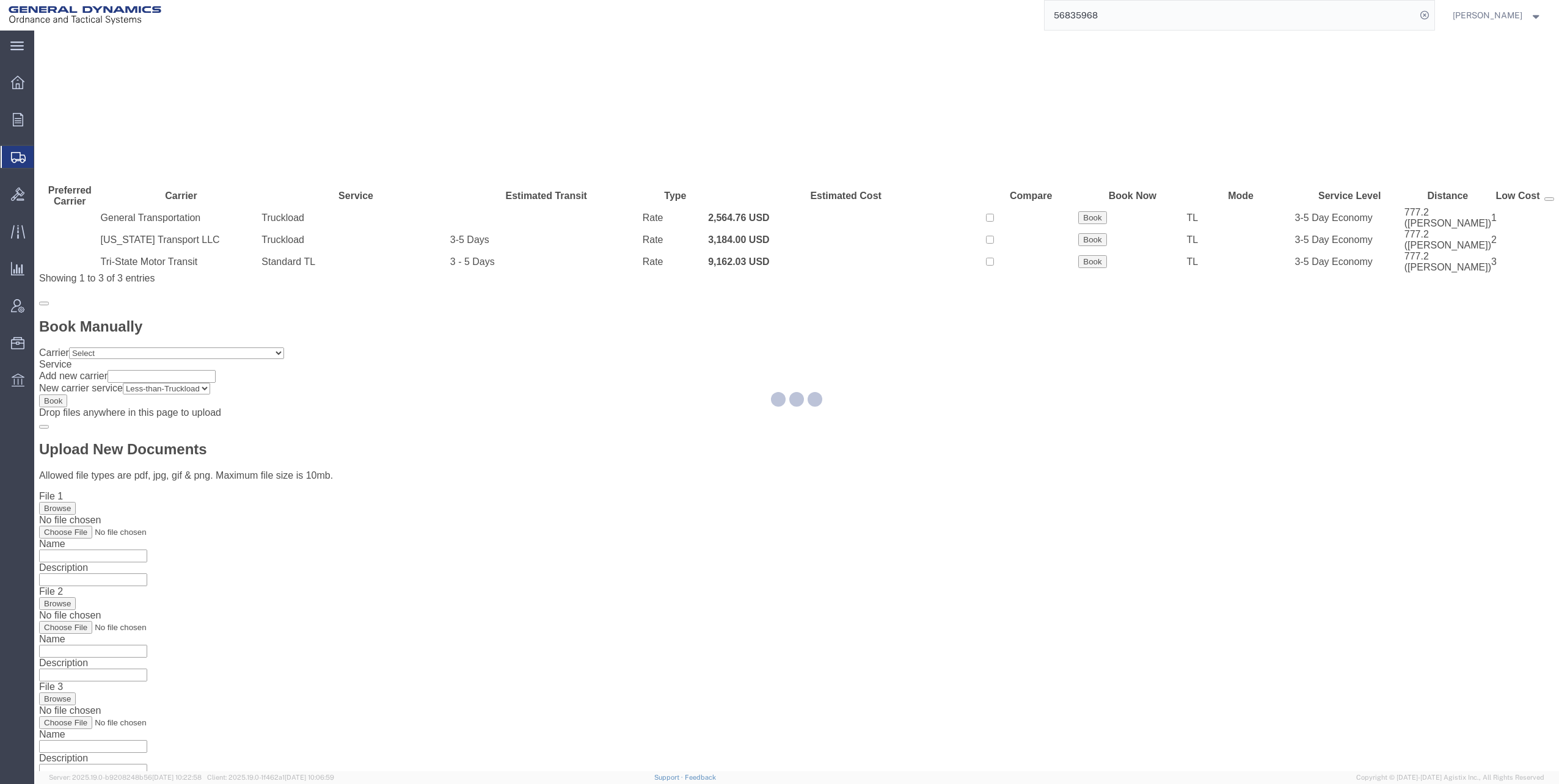
scroll to position [0, 0]
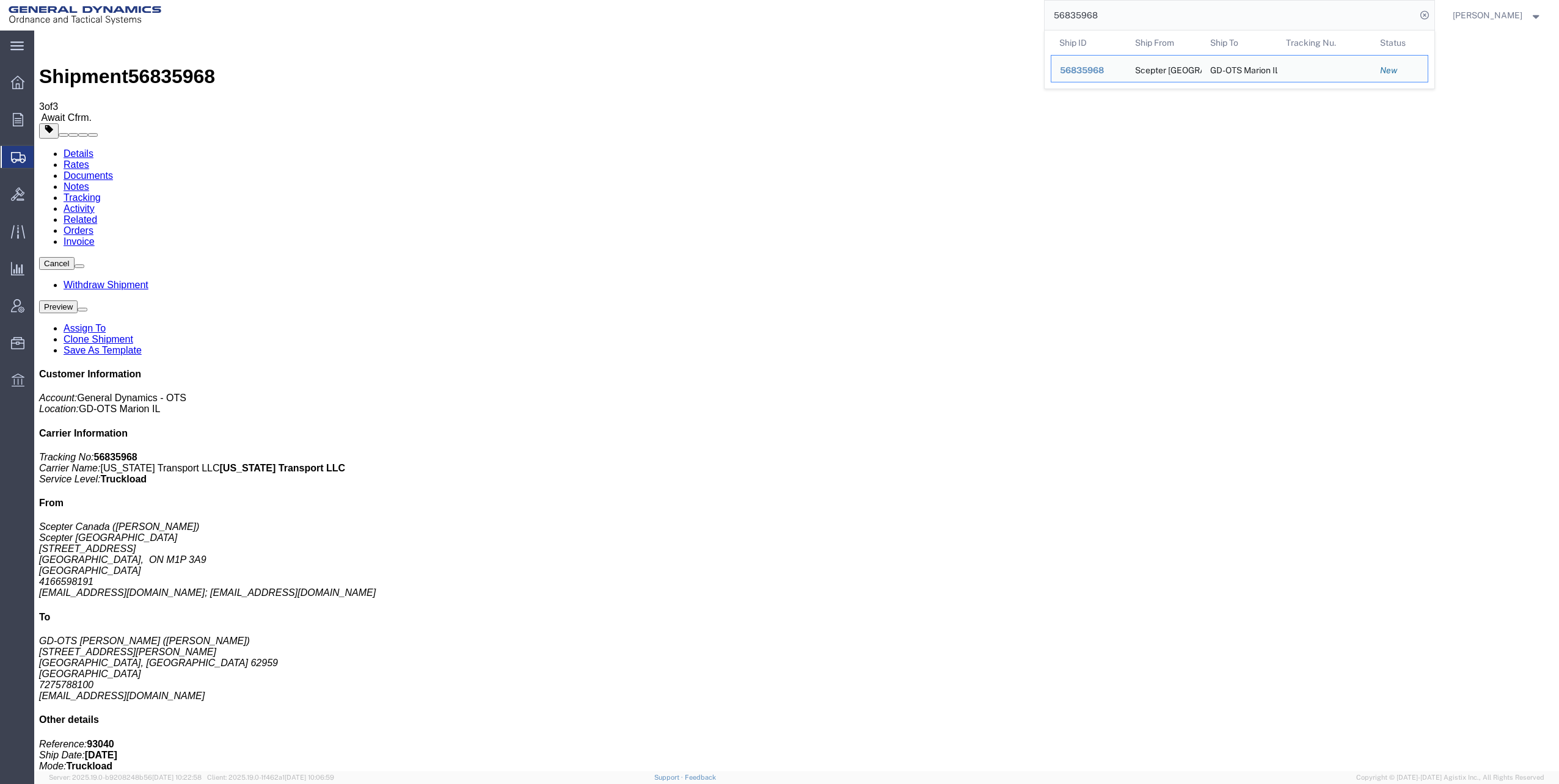
drag, startPoint x: 1059, startPoint y: 16, endPoint x: 1103, endPoint y: 14, distance: 44.0
click at [1103, 14] on input "56835968" at bounding box center [1230, 16] width 371 height 30
paste input "6052"
type input "56836052"
click at [1430, 15] on icon at bounding box center [1424, 15] width 17 height 17
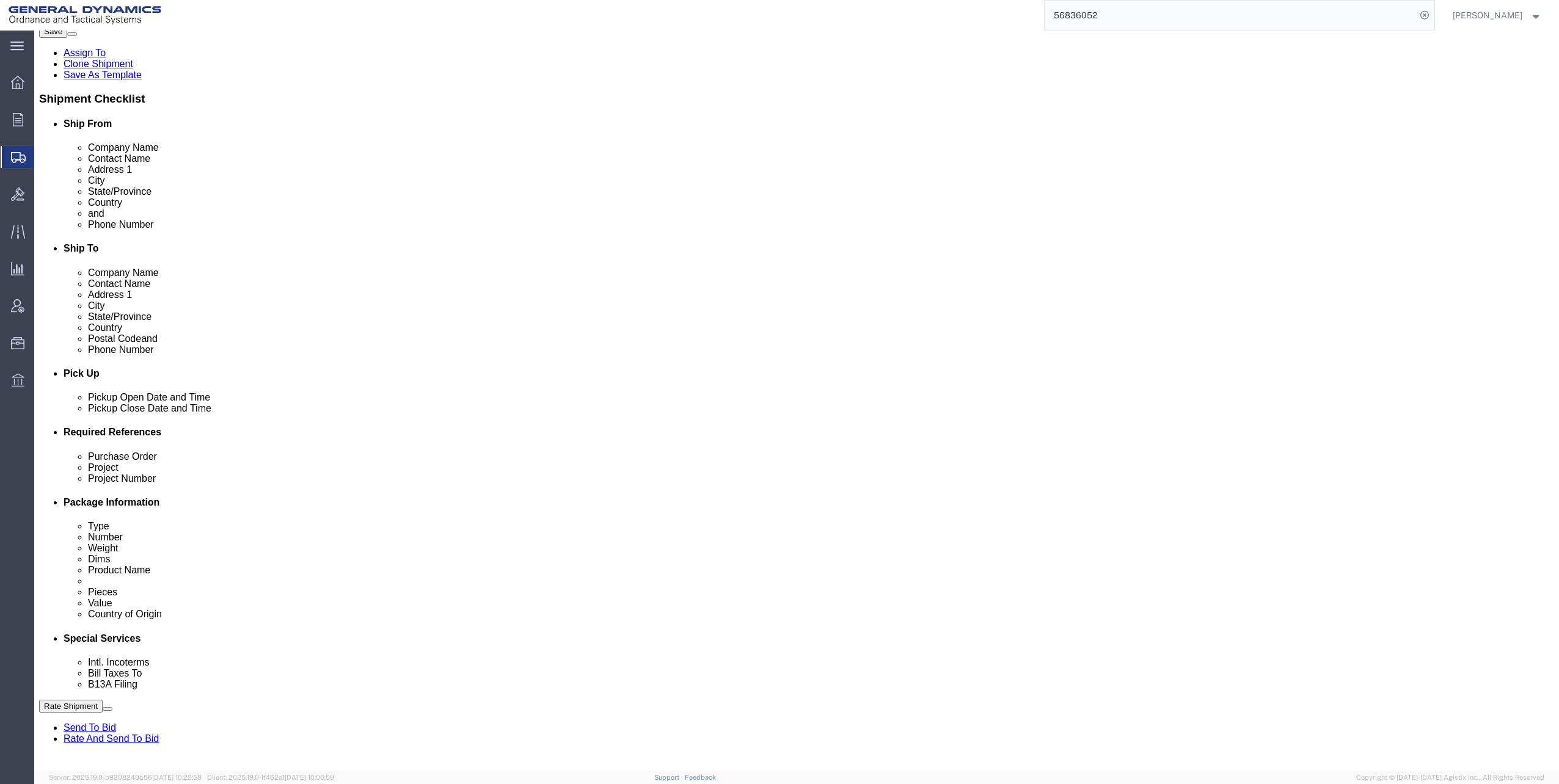
scroll to position [244, 0]
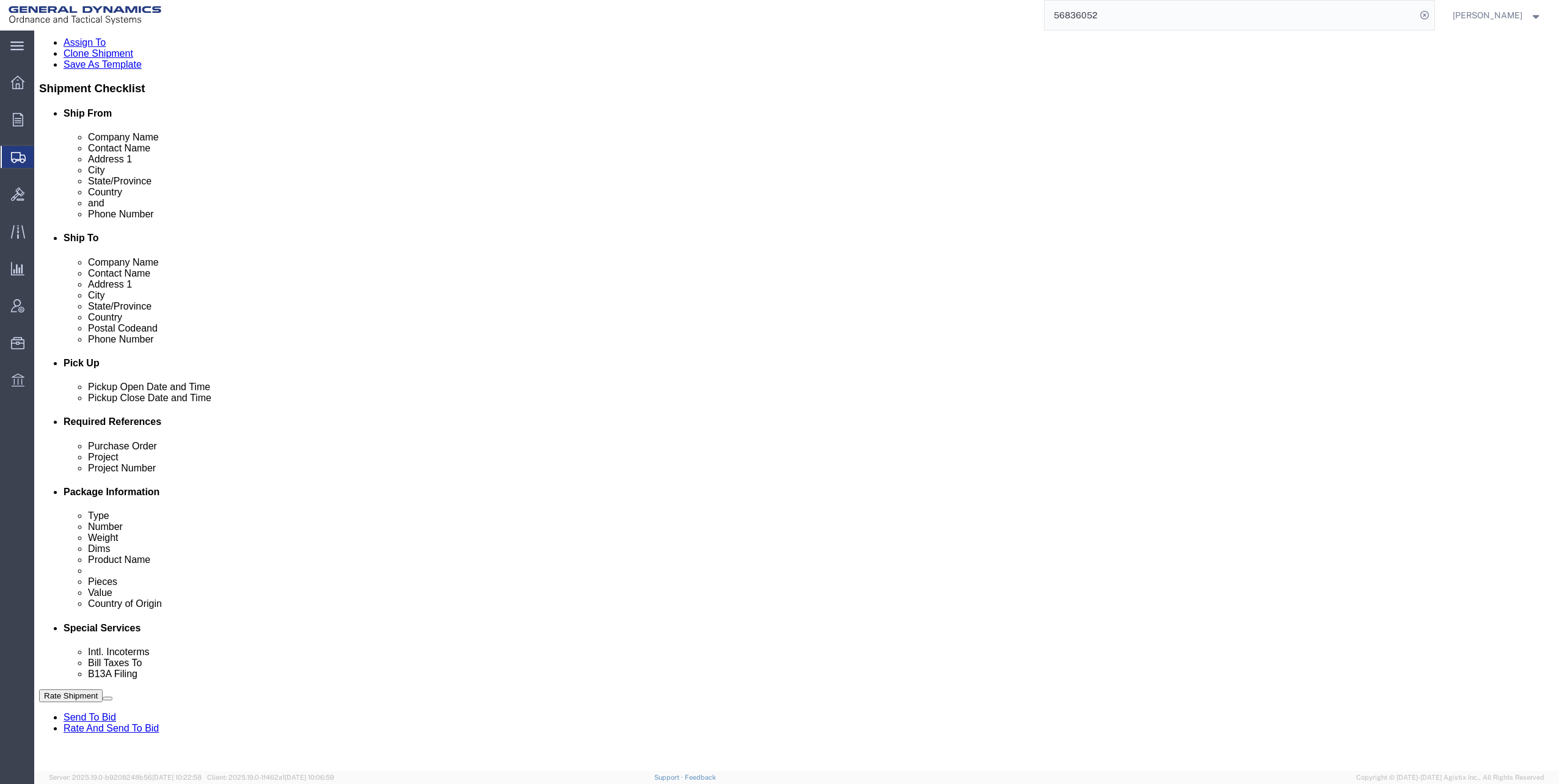
click input "text"
click input "M119A2"
type input "M119A2 DO2"
click input "text"
type input "30100339"
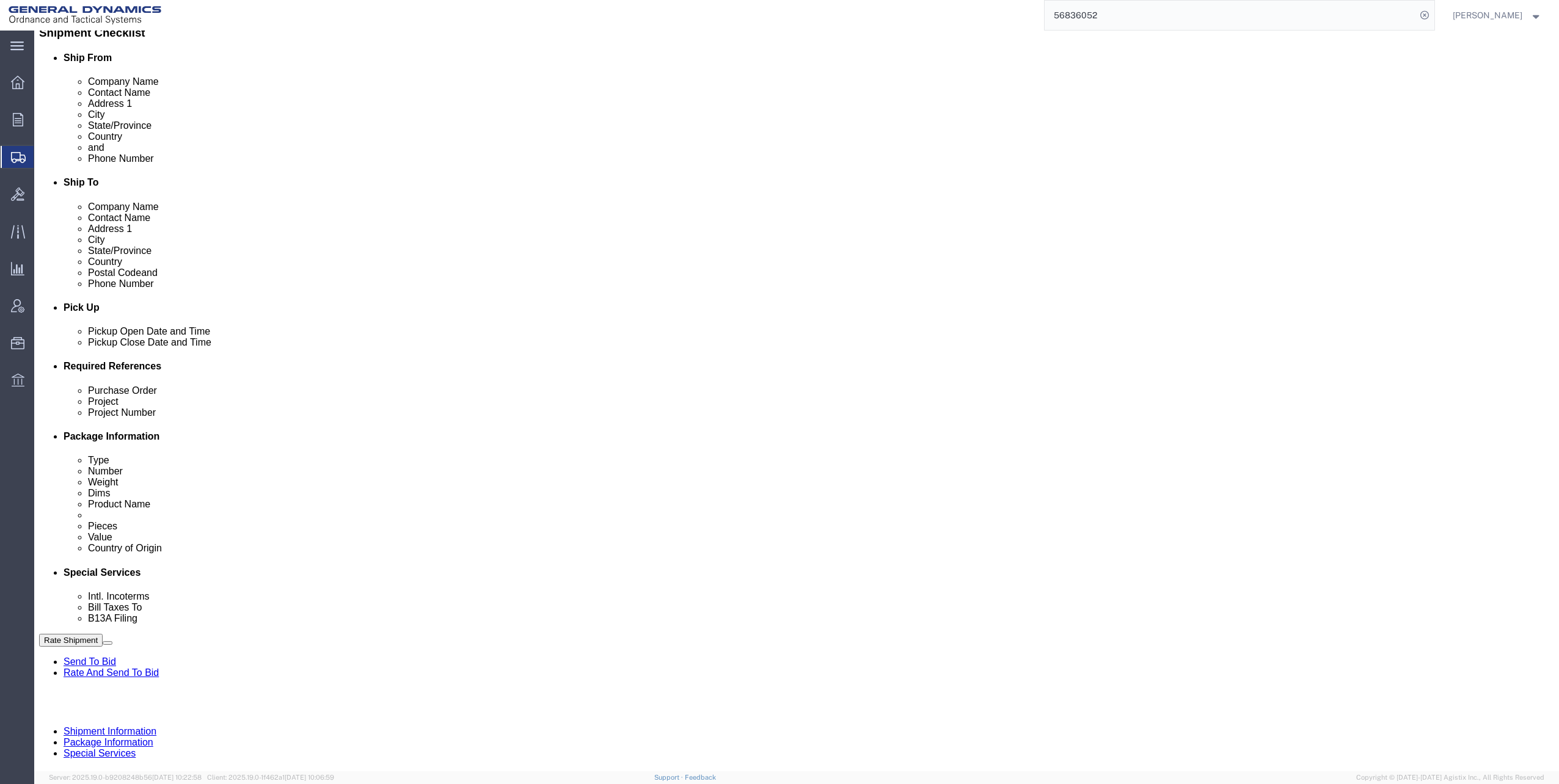
scroll to position [309, 0]
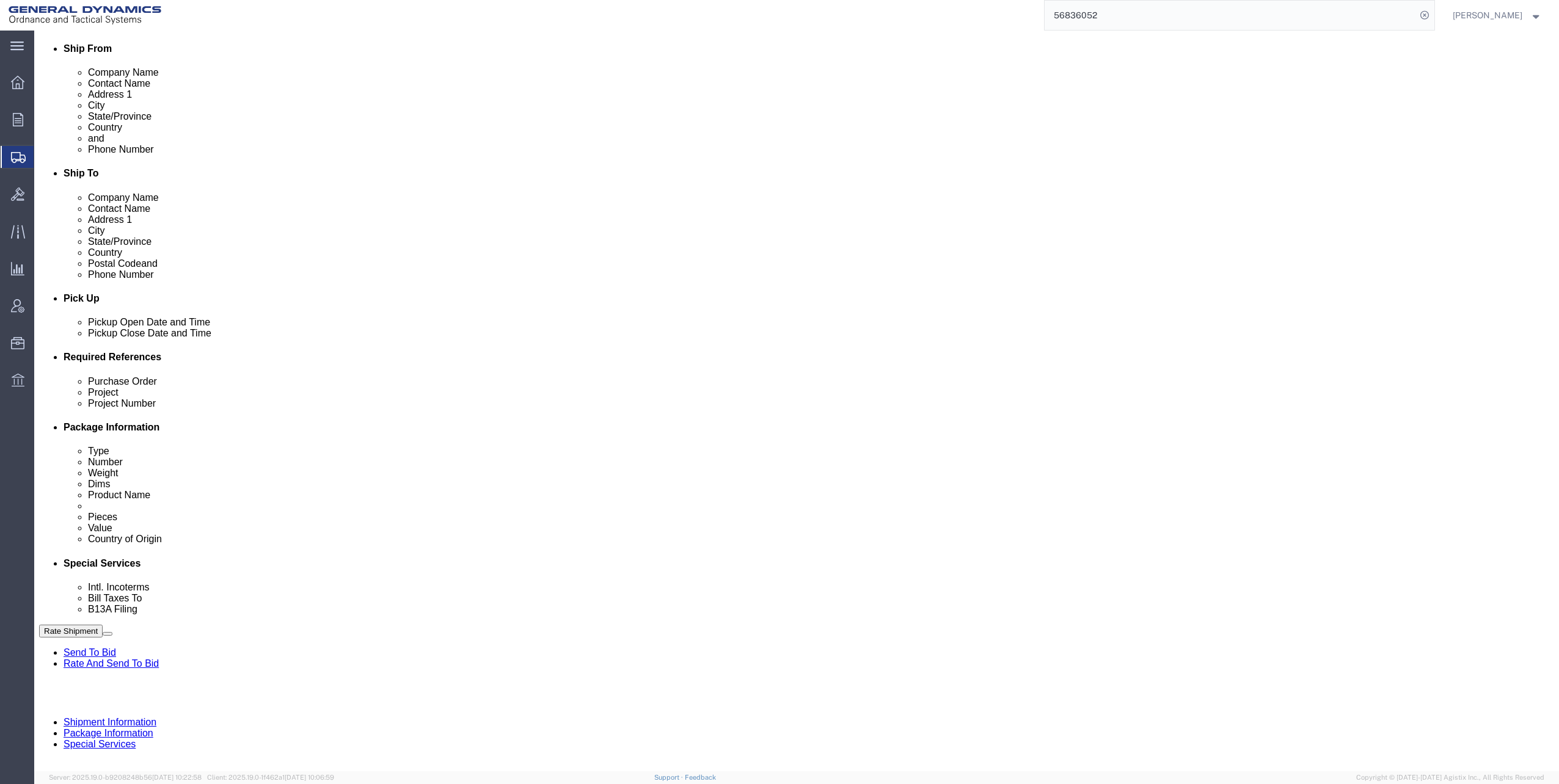
click button "Continue"
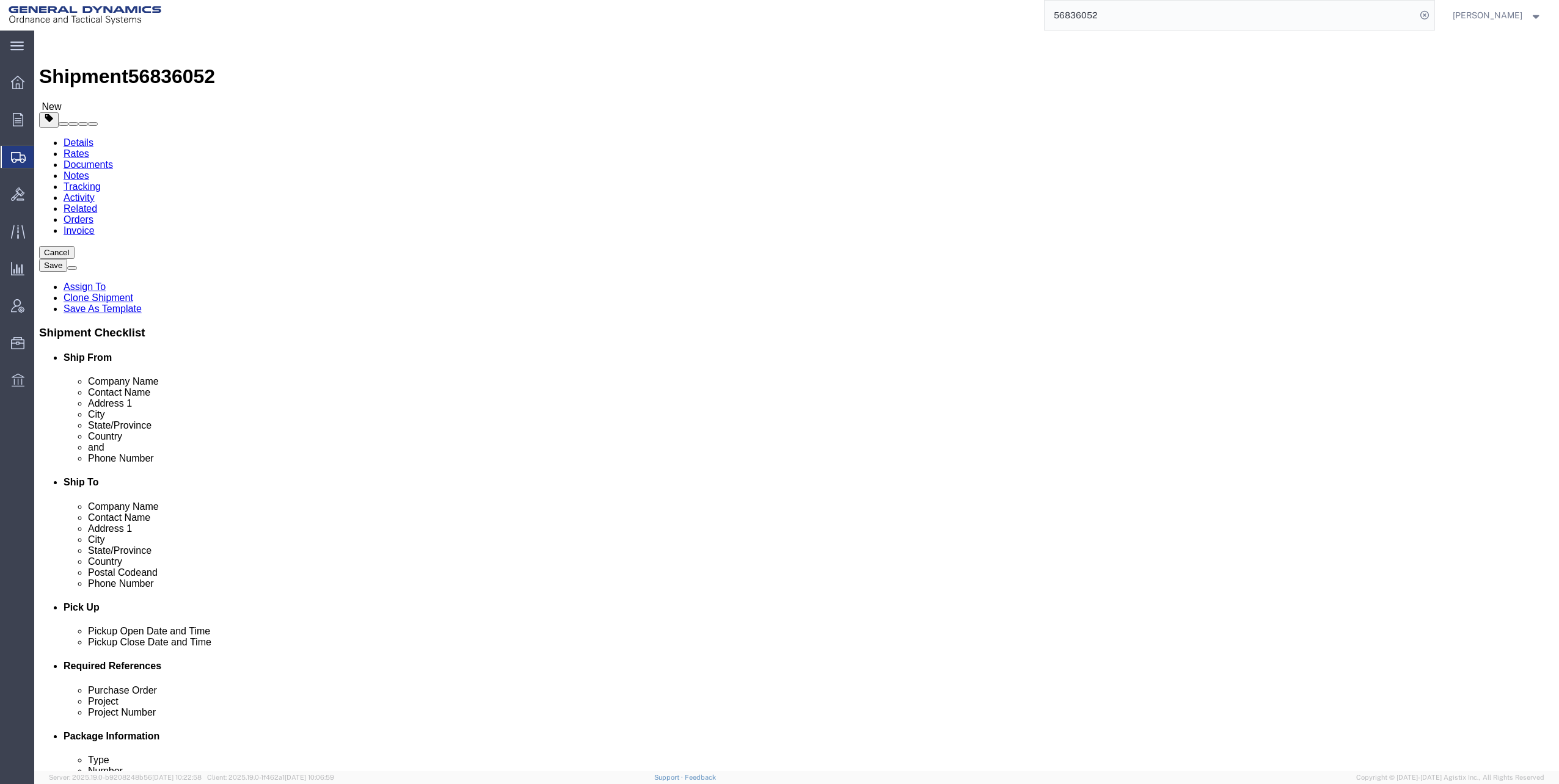
click dd "174727.00 USD"
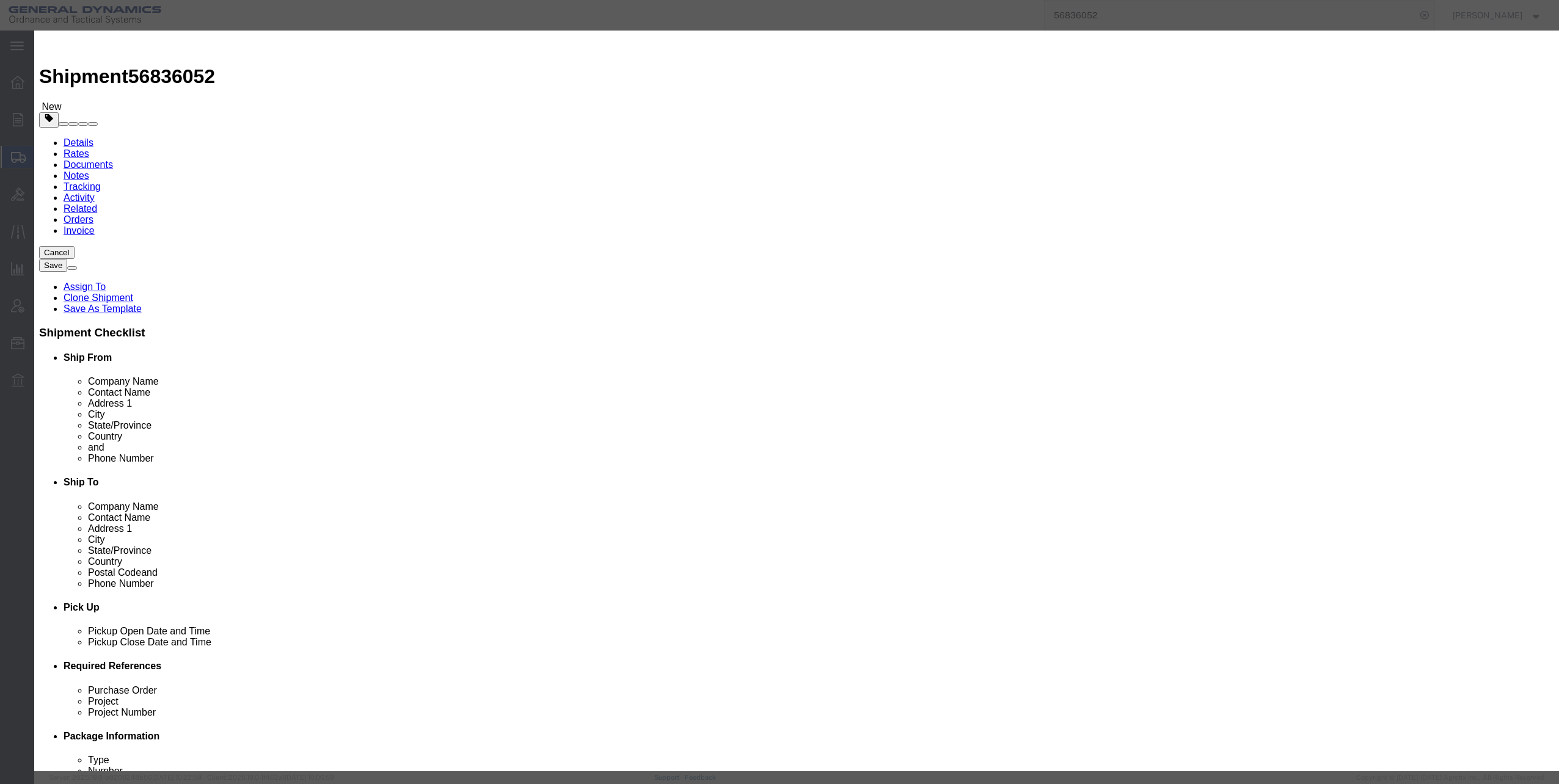
click select "Select 50 55 60 65 70 85 92.5 100 125 175 250 300 400"
select select "60"
click select "Select 50 55 60 65 70 85 92.5 100 125 175 250 300 400"
click button "Save & Close"
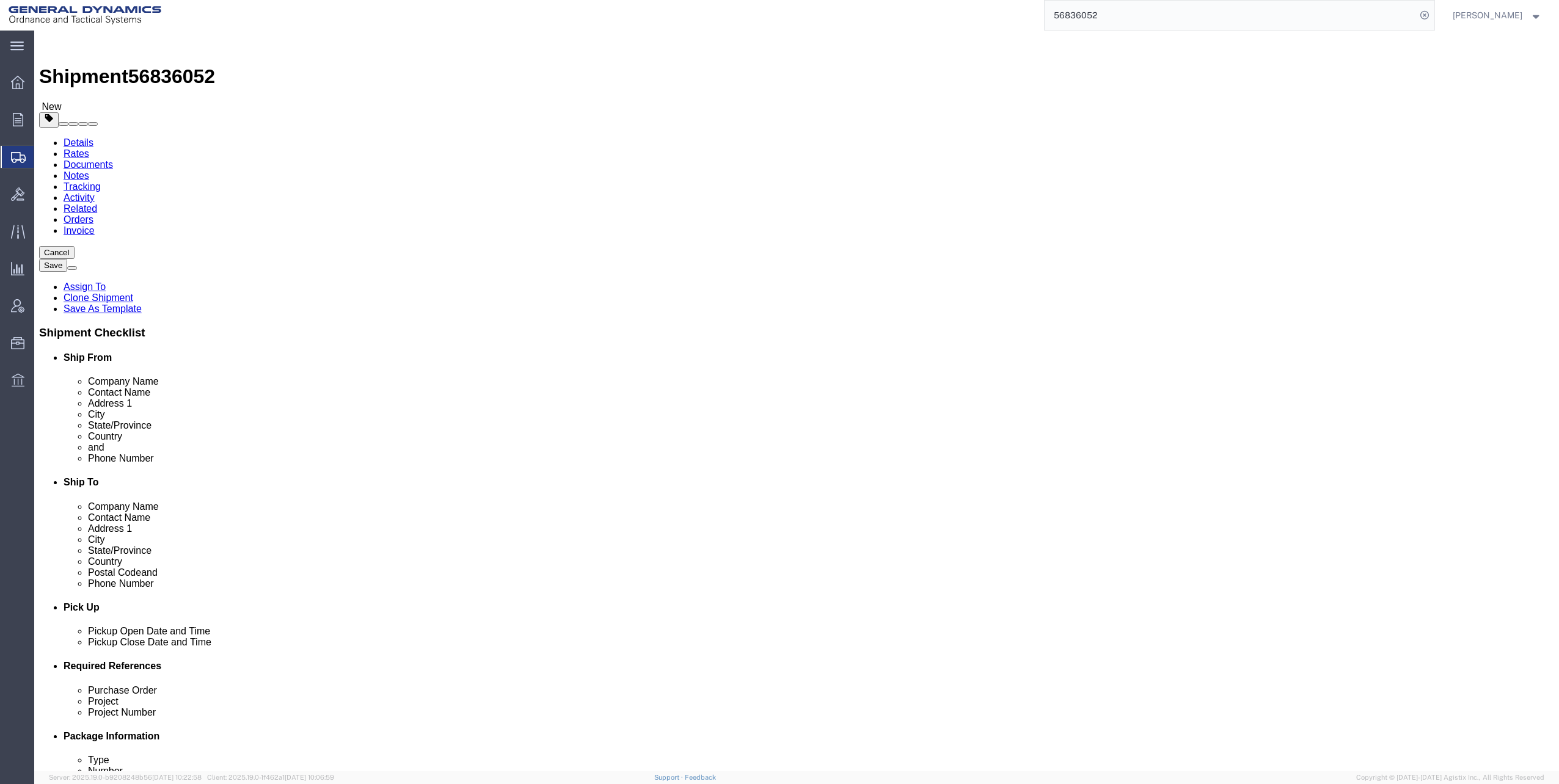
click button "Continue"
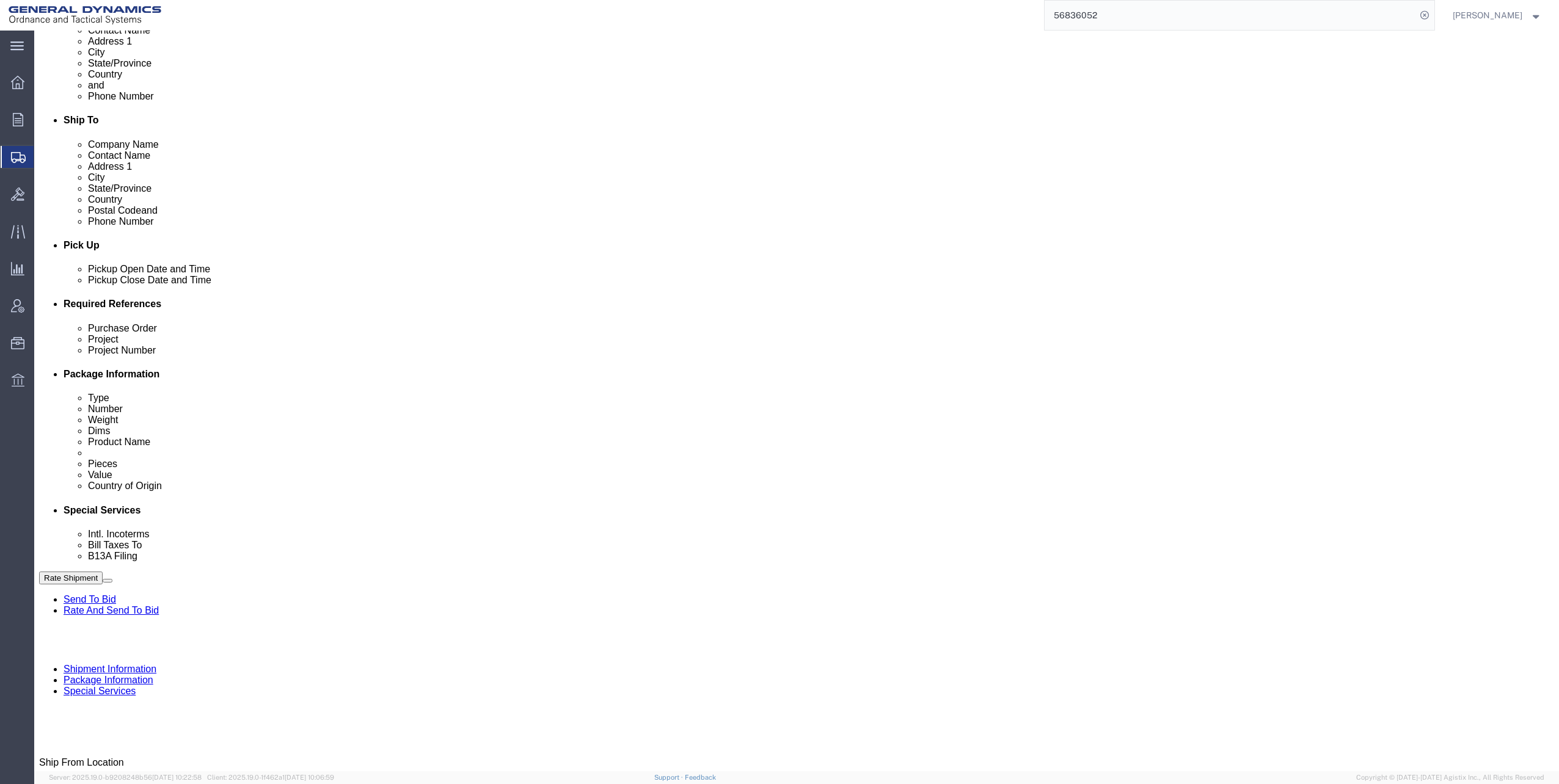
scroll to position [488, 0]
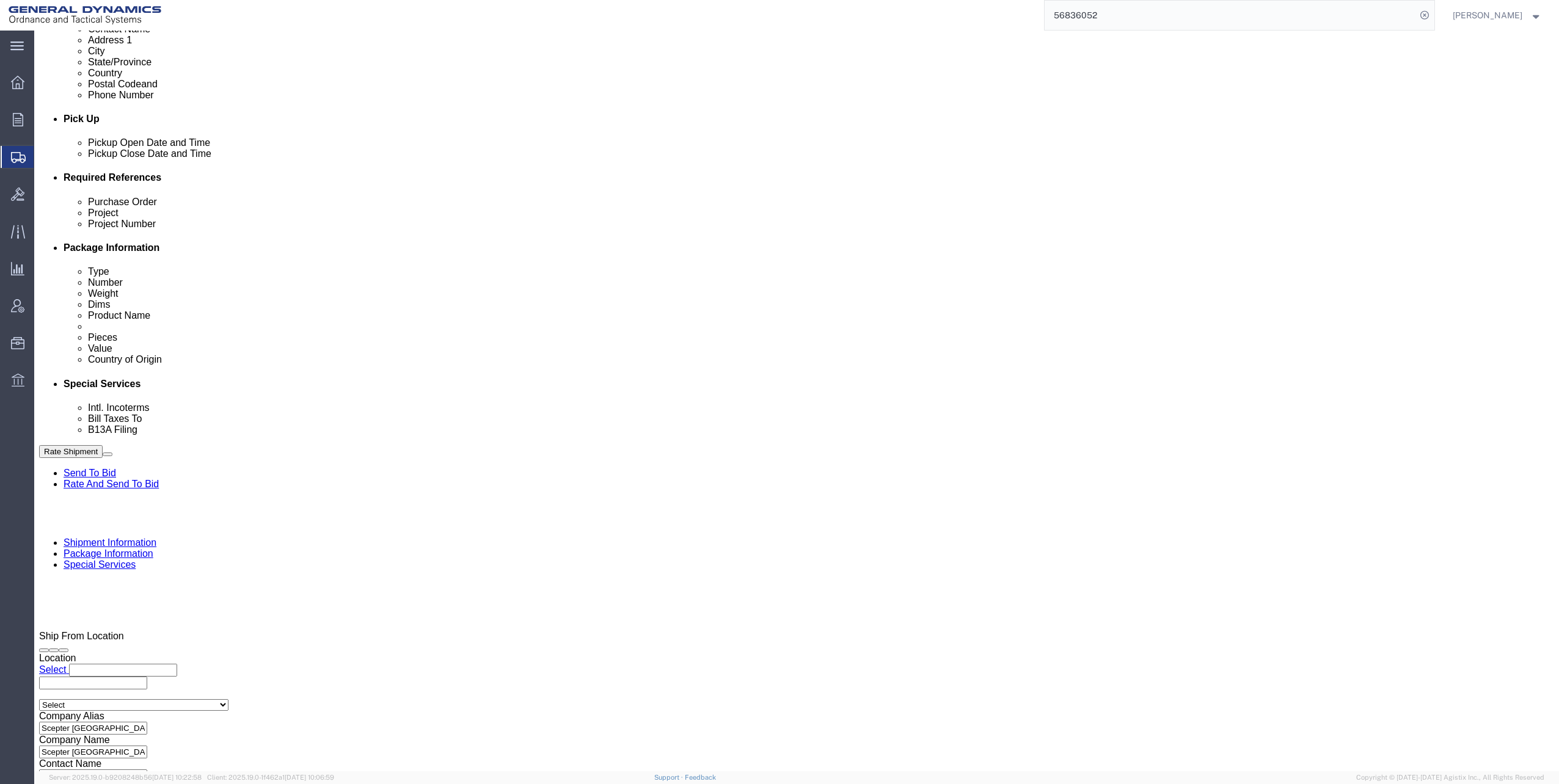
click select "Select Carriage Insurance Paid Carriage Paid To Cost and Freight Cost Insurance…"
select select "EXW"
click select "Select Carriage Insurance Paid Carriage Paid To Cost and Freight Cost Insurance…"
click select "Select Recipient Account Sender/Shipper Third Party Account"
select select "THRD"
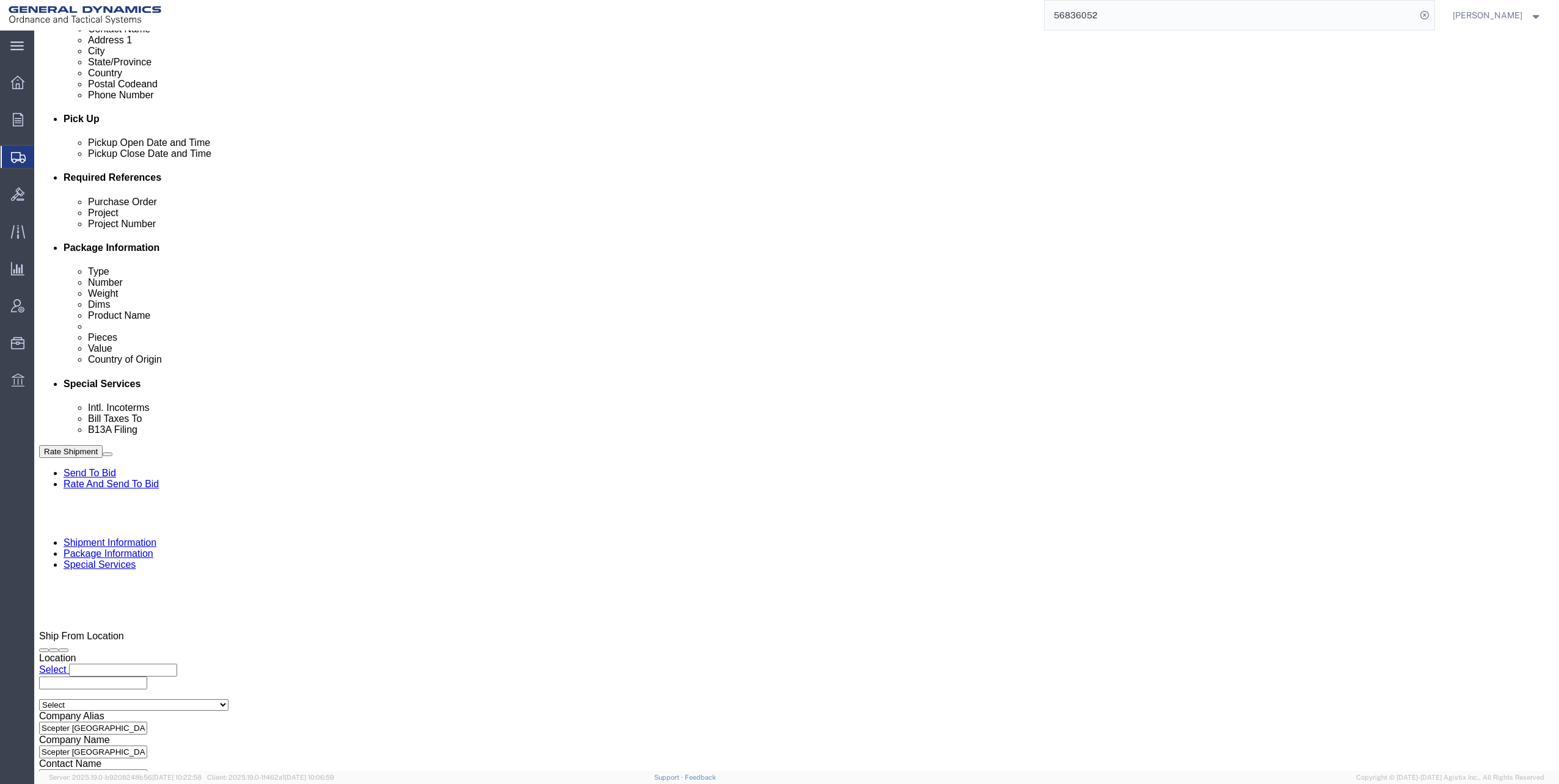
click select "Select Recipient Account Sender/Shipper Third Party Account"
select select "THRD"
click select "Select Recipient Account Sender/Shipper Third Party Account"
click input "General Dynamics OTS % Data2Logistics"
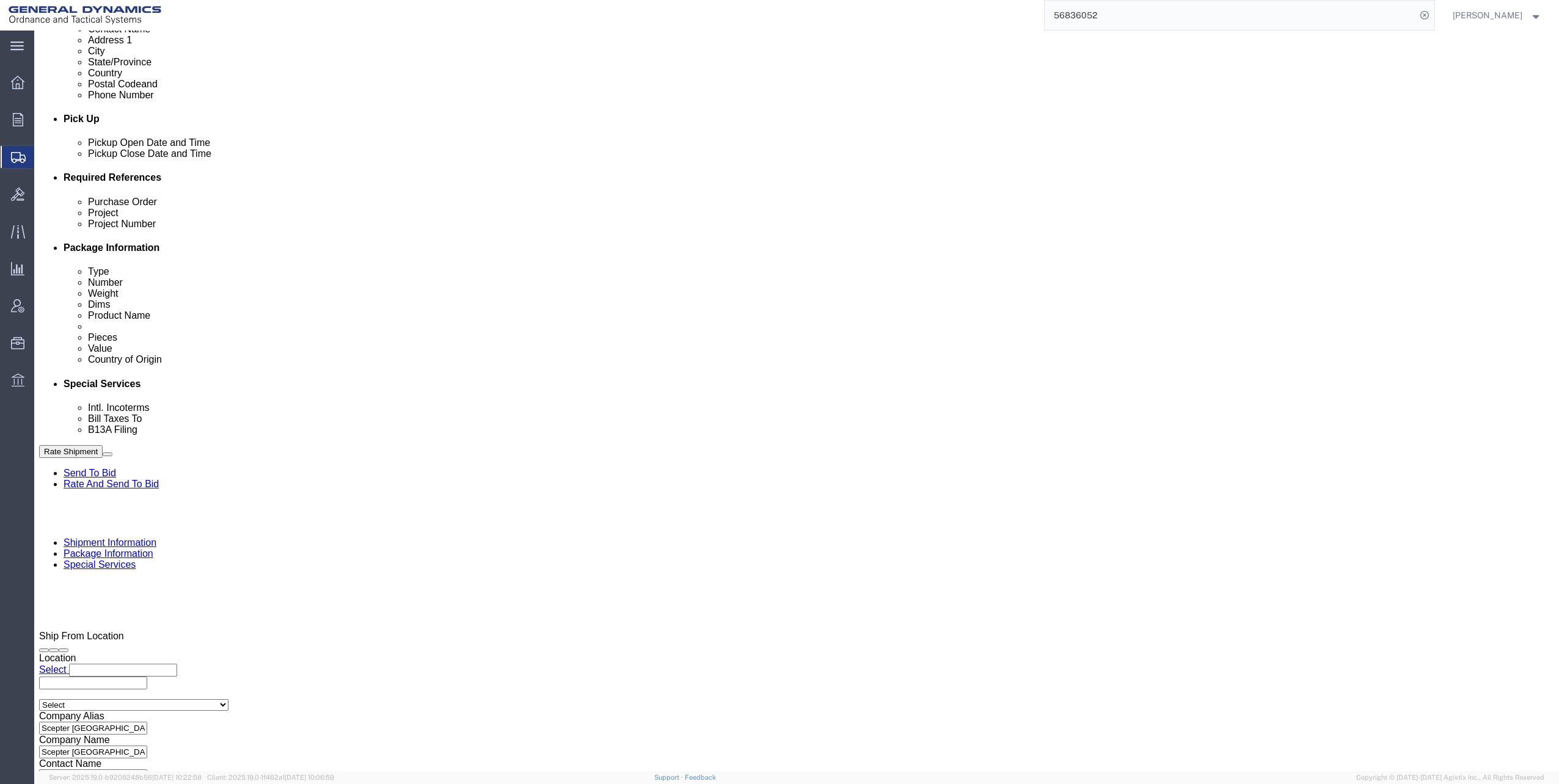
type input "GED"
click p "- GEDOTS %DATA 2 LOGISTICS - (GEDOTS %DATA 2 LOGISTICS) [GEOGRAPHIC_DATA][PERSO…"
select select "FL"
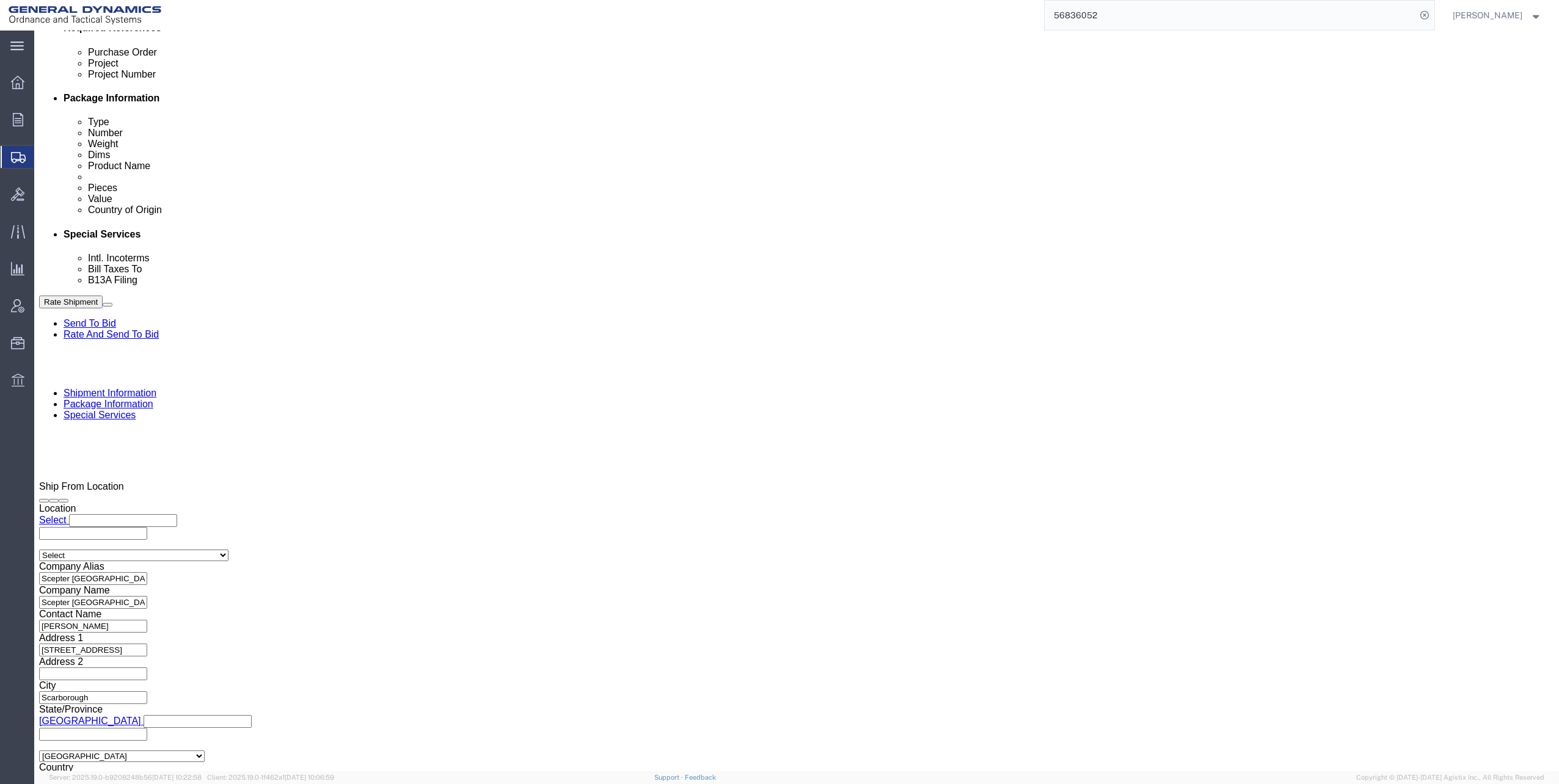
scroll to position [672, 0]
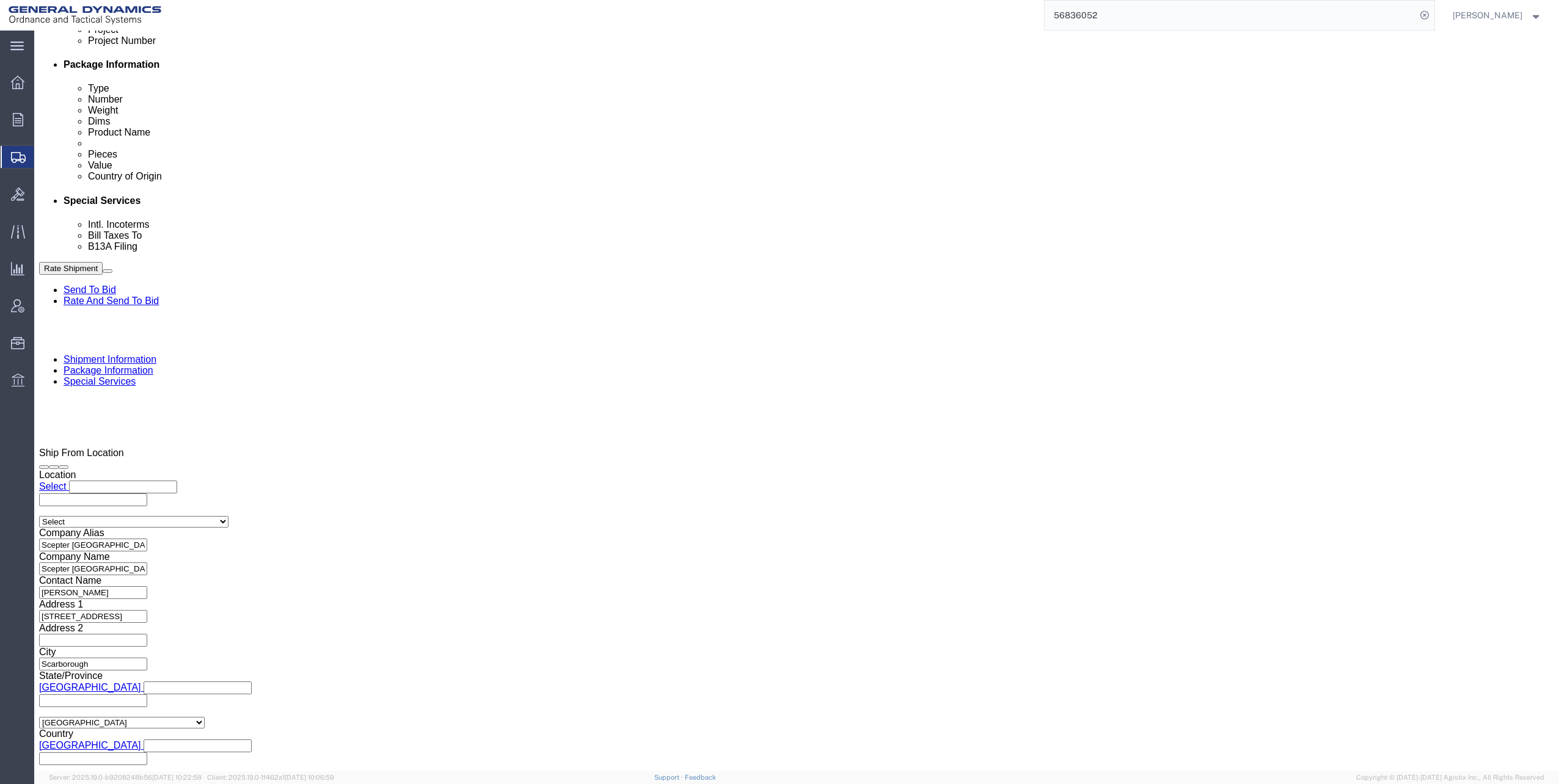
type input "GEDOTS %DATA 2 LOGISTICS"
click input "Include shipping documents"
checkbox input "true"
click input "text"
type input "mara"
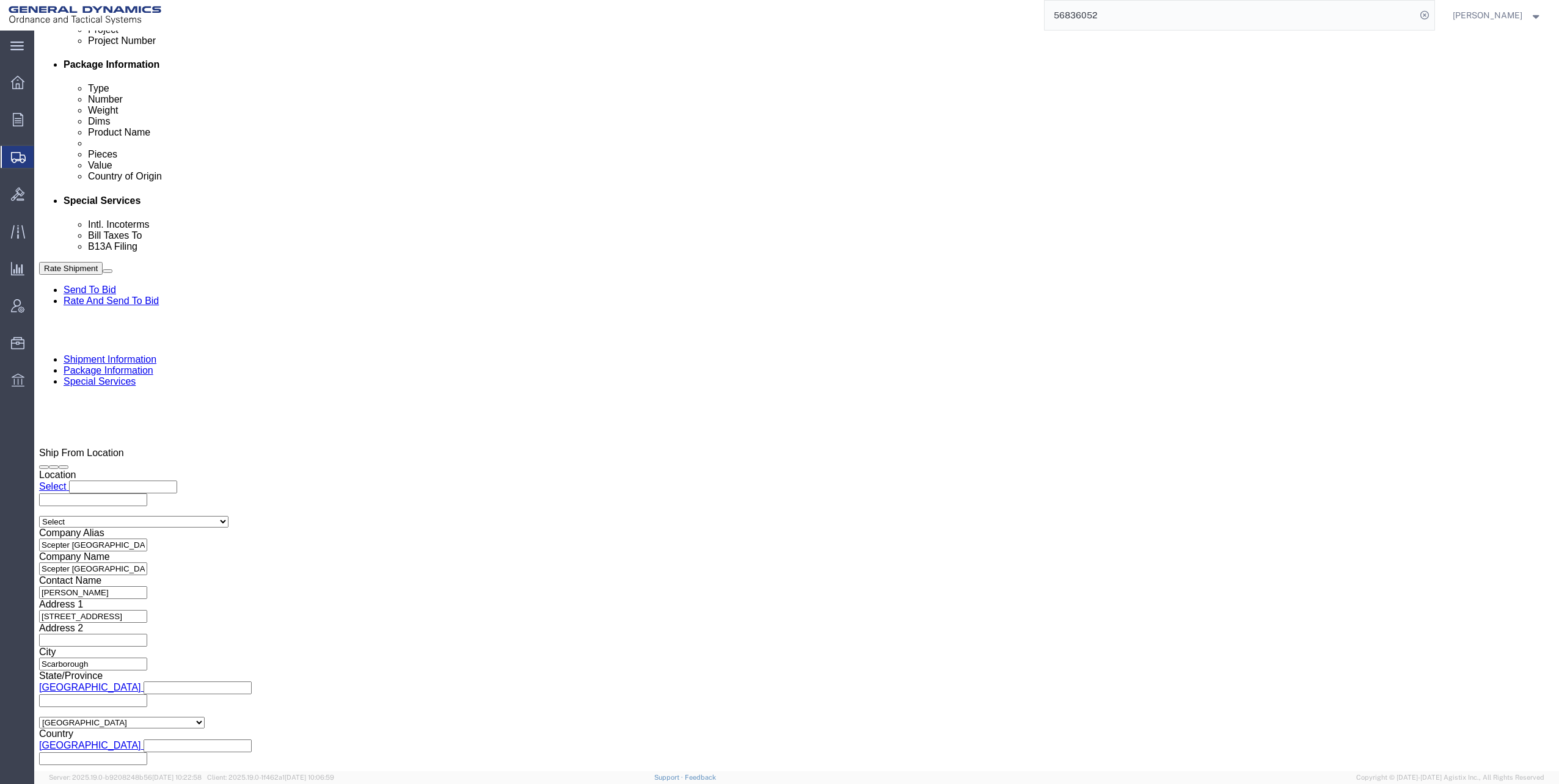
click input "BOL"
checkbox input "true"
click input "Packing List"
checkbox input "true"
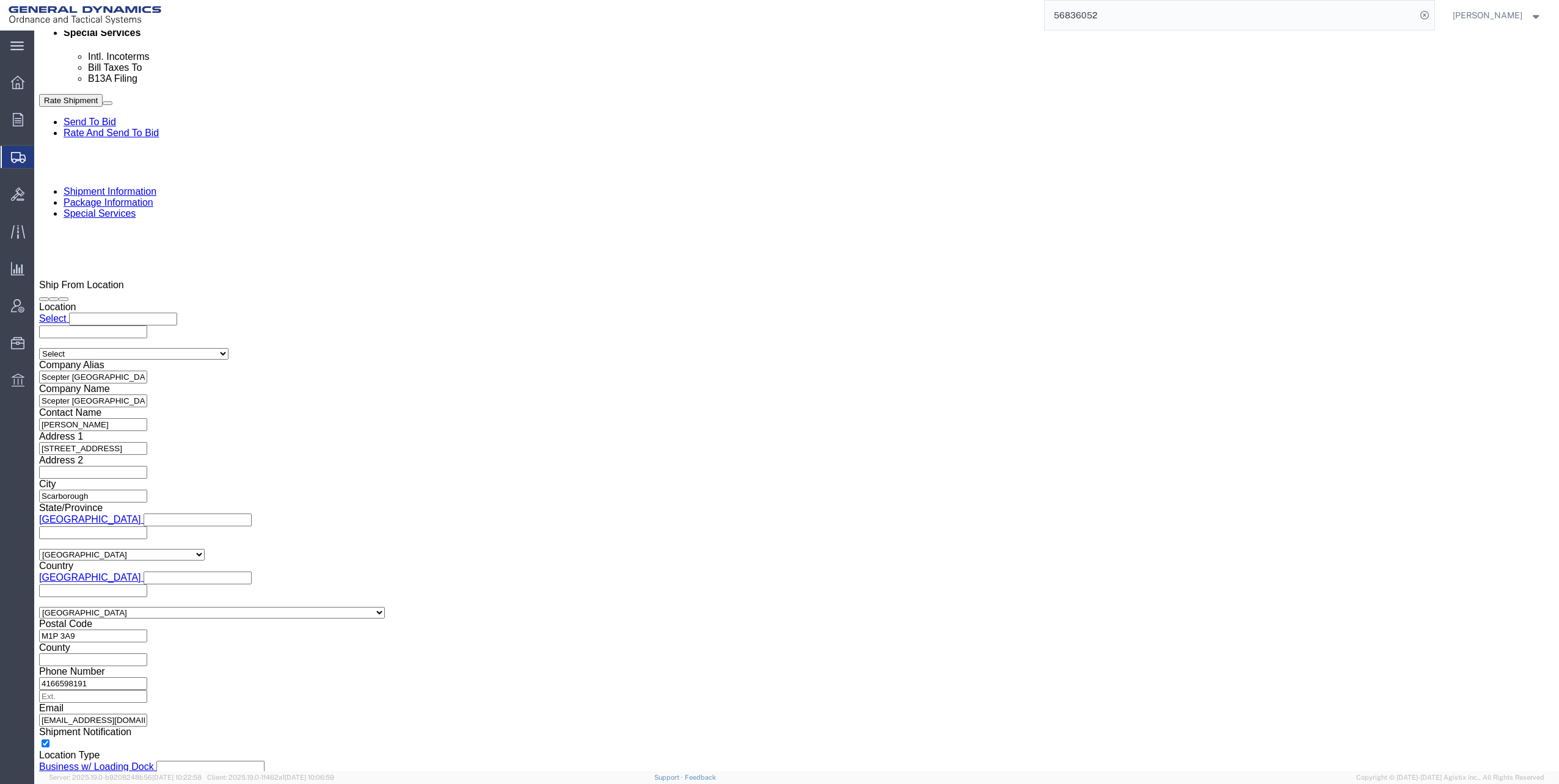
scroll to position [854, 0]
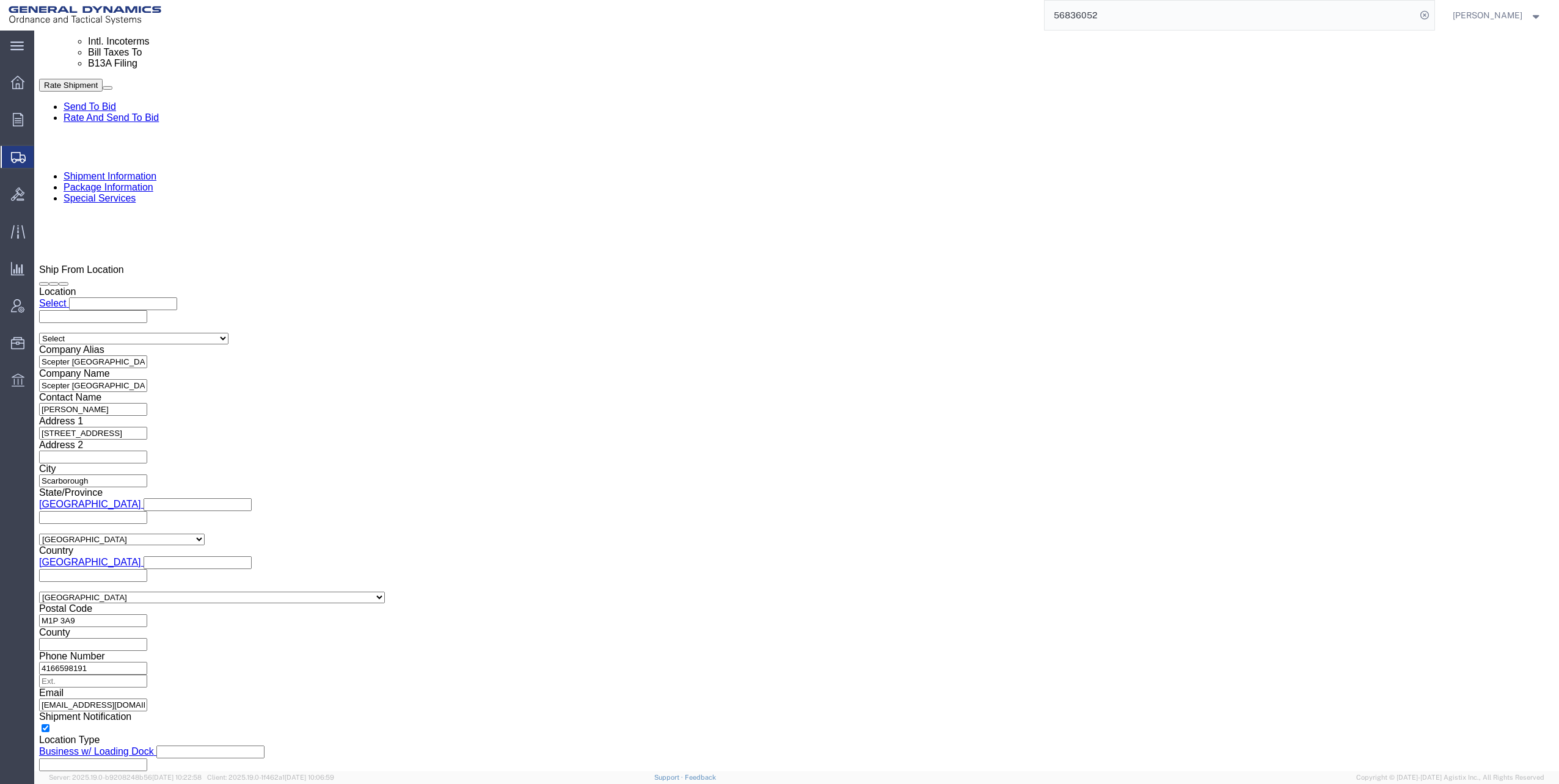
click select "Select Filed Electronically Manually Attached Not Required Summary Reporting"
select select "MANUALLY_ATTACHED"
click select "Select Filed Electronically Manually Attached Not Required Summary Reporting"
click select "Select Use Carrier or Agent Broker Use My Nominated Broker Use Recipient's Brok…"
select select "NOMN"
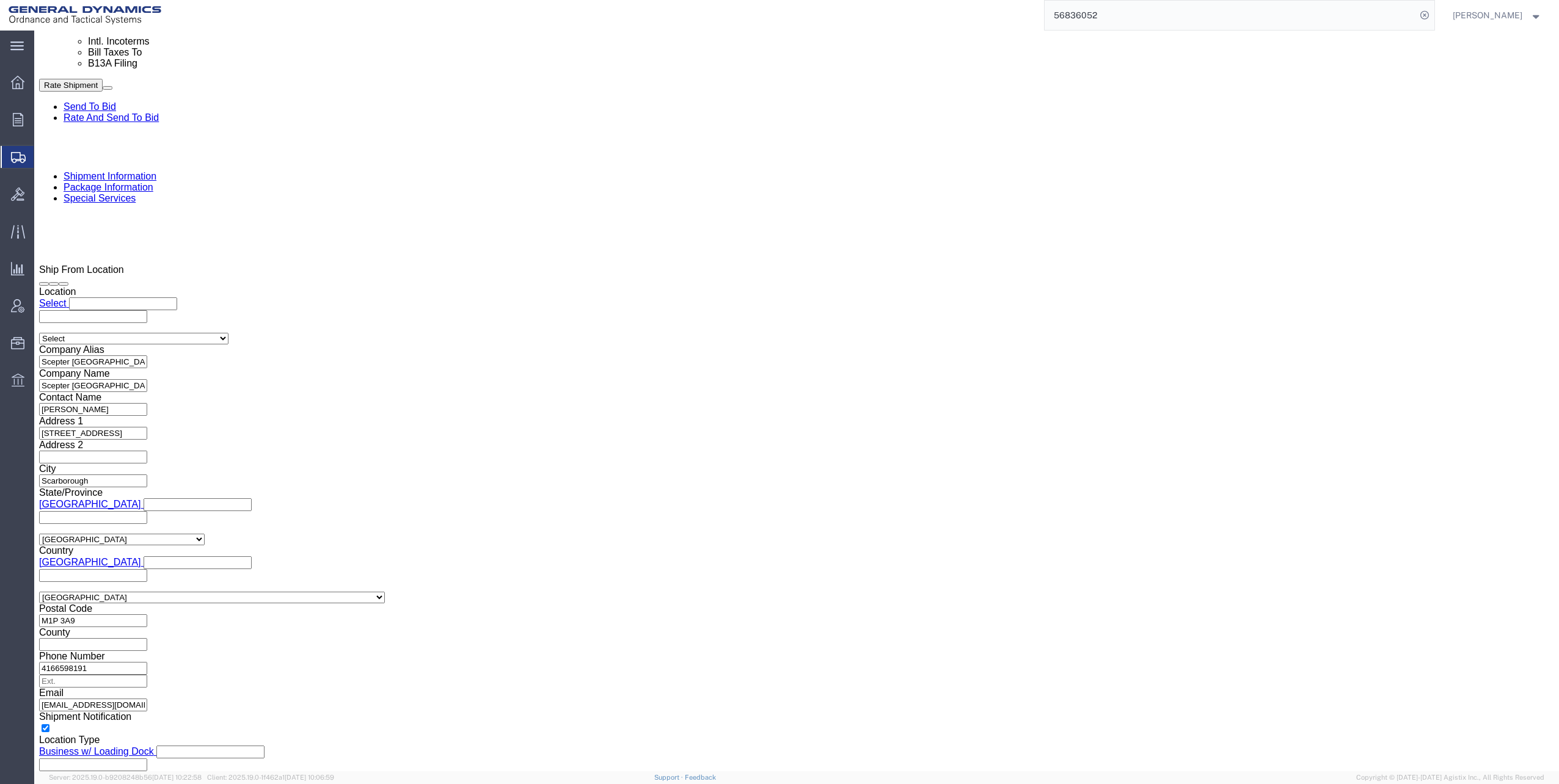
click select "Select Use Carrier or Agent Broker Use My Nominated Broker Use Recipient's Brok…"
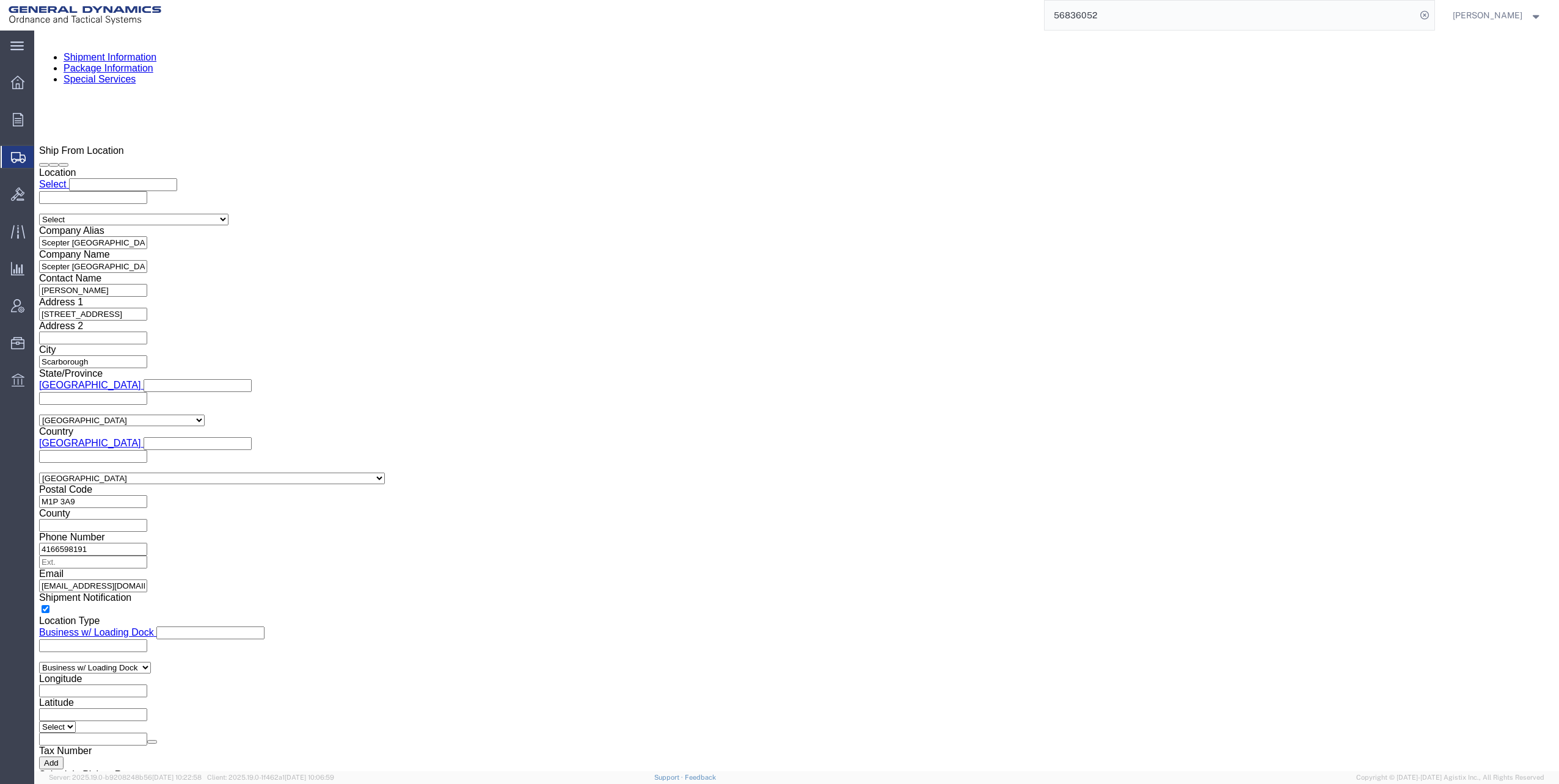
scroll to position [1038, 0]
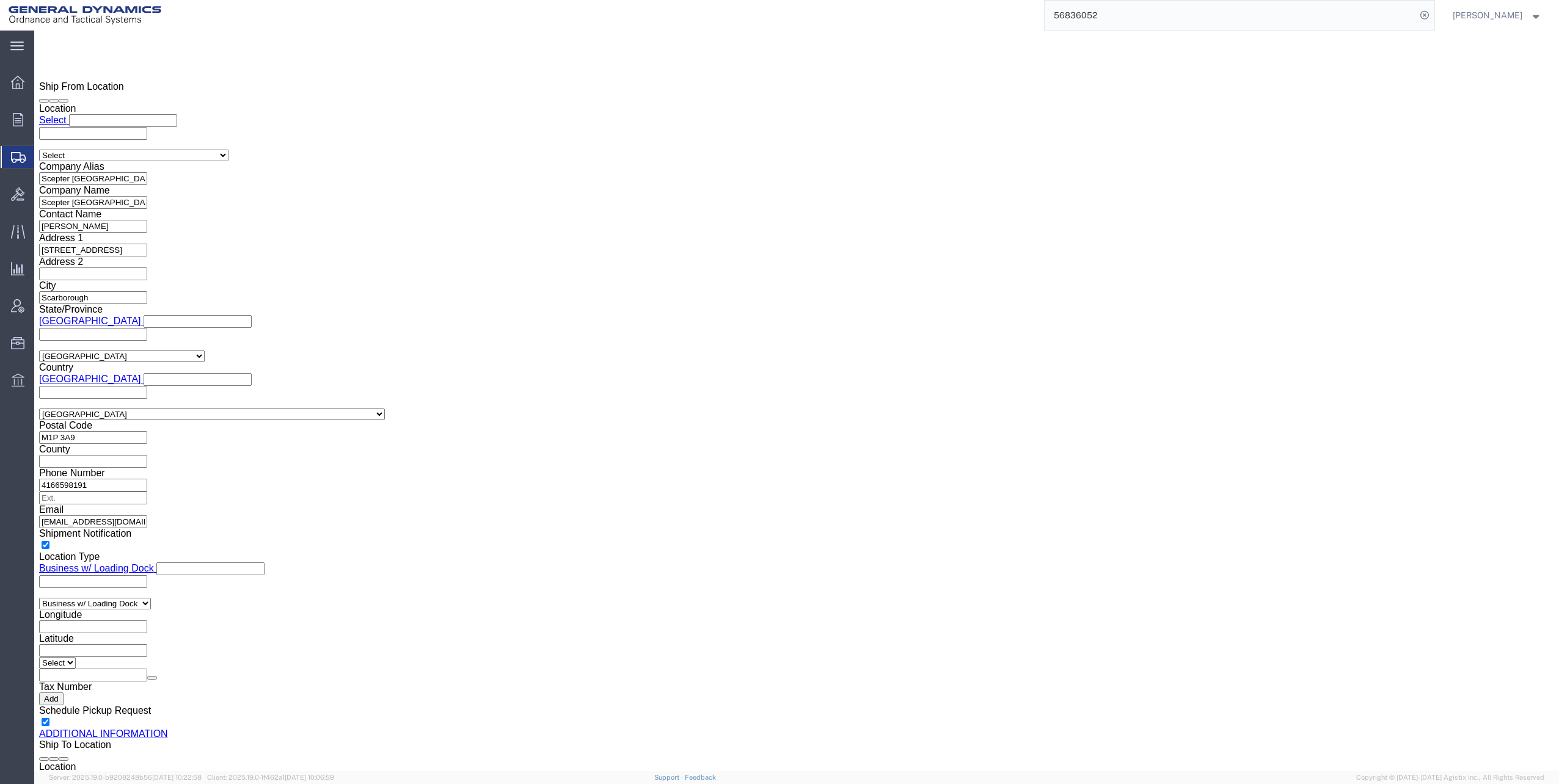
click input "text"
type input "Exp"
click p "- Expeditors - (Mara Love) [STREET_ADDRESS] , 12:00 AM - 12:00 AM"
select select "GA"
type input "Expeditors"
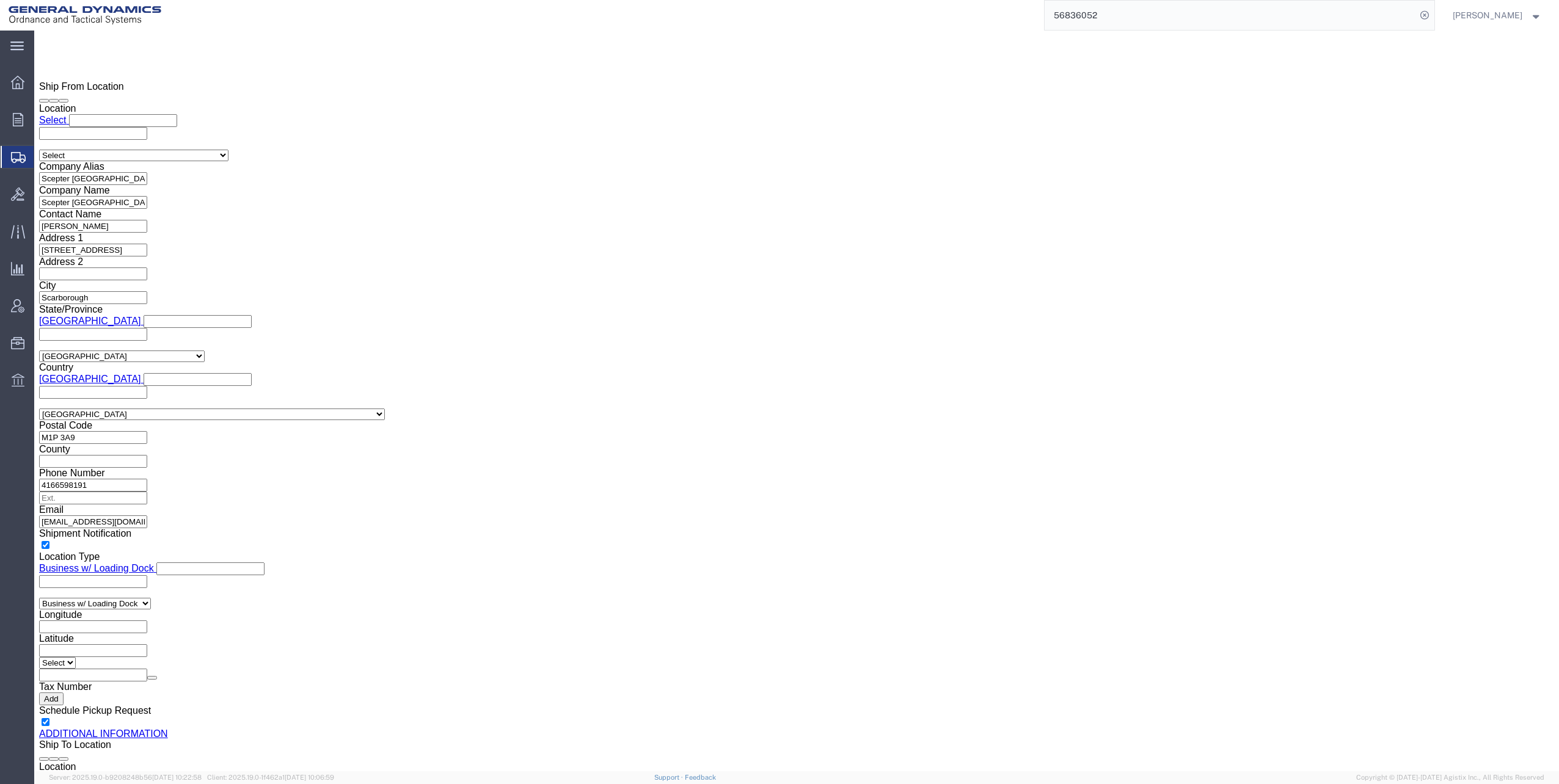
click input "checkbox"
checkbox input "true"
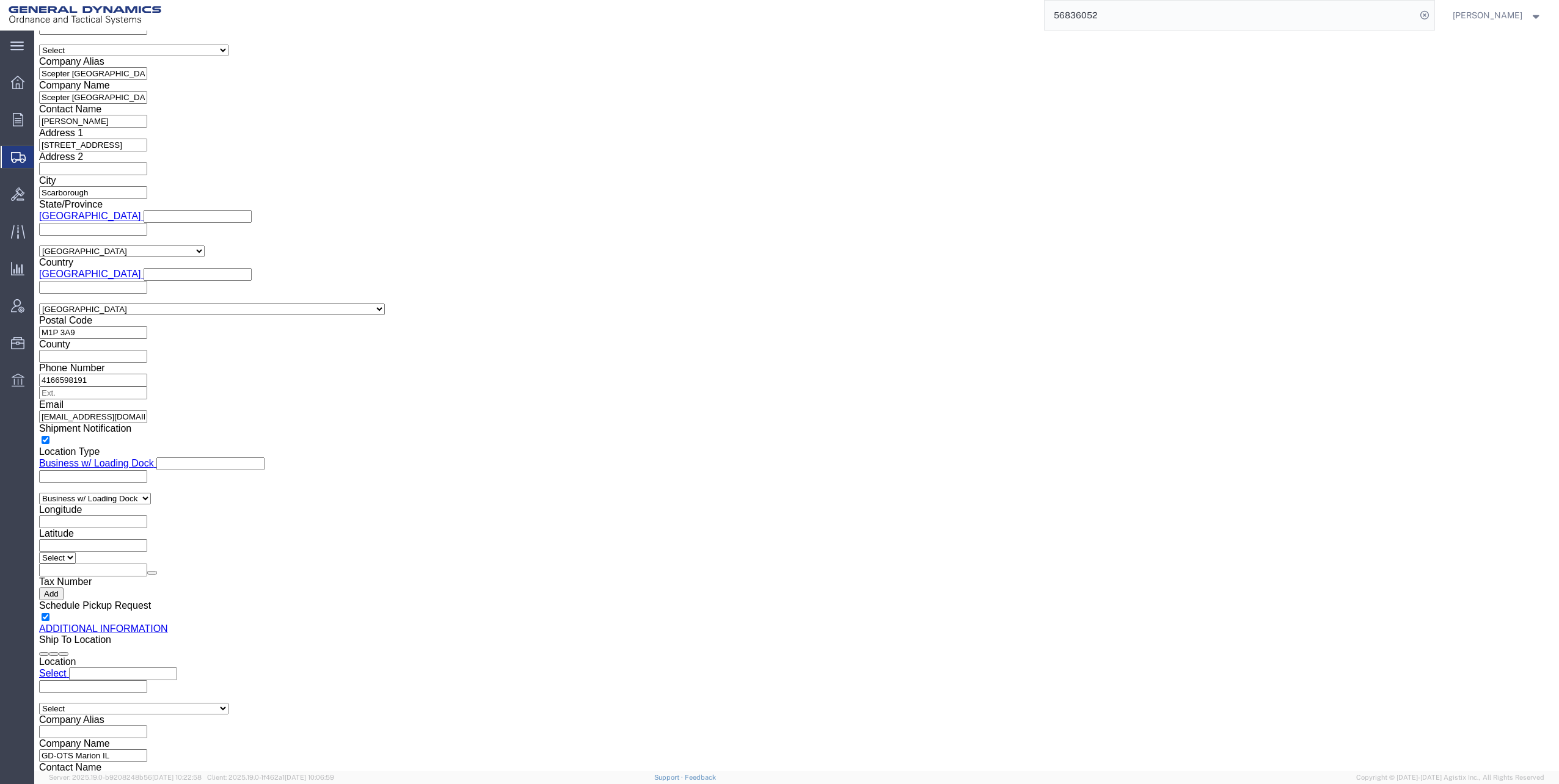
scroll to position [1222, 0]
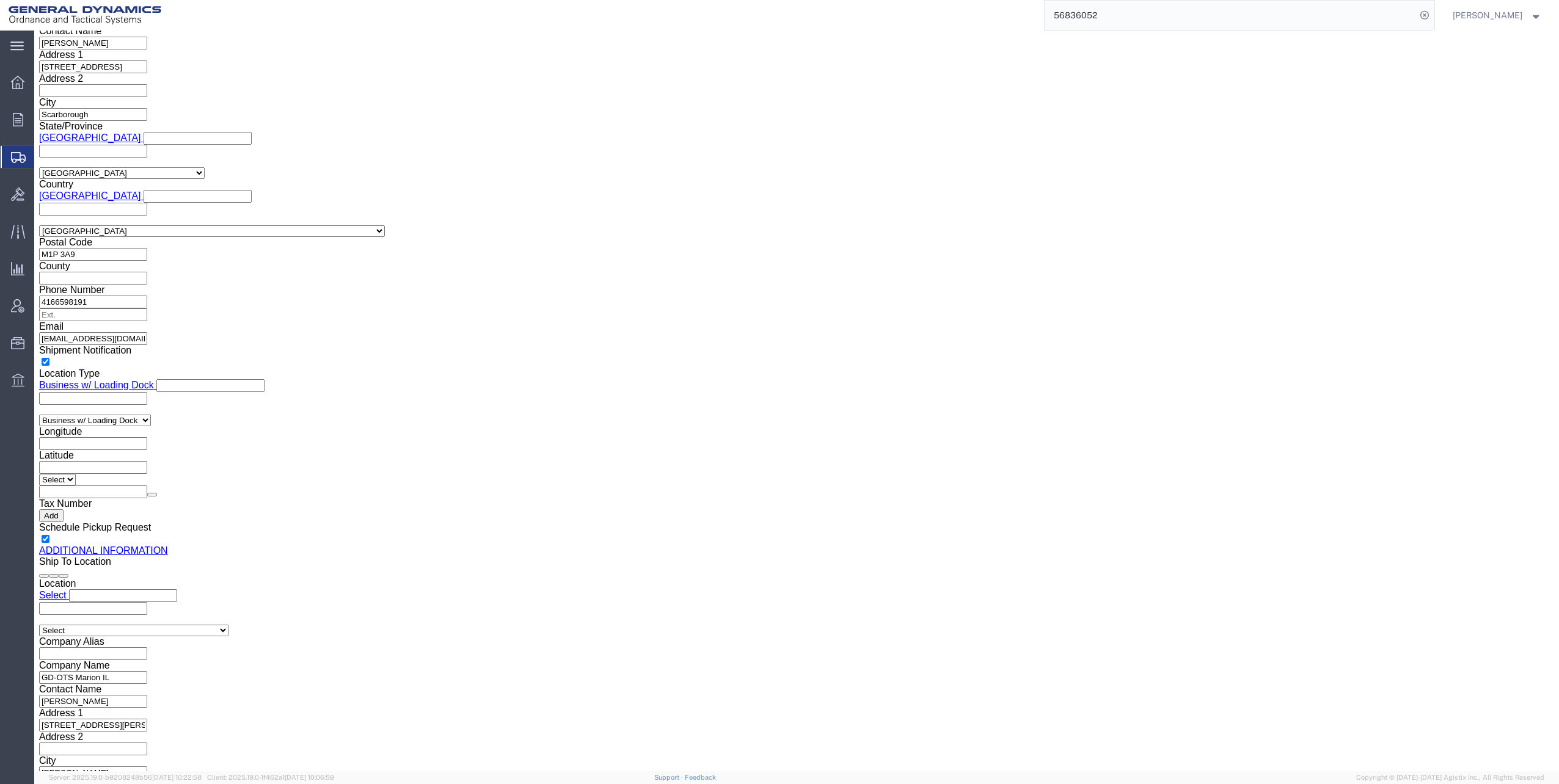
click button "Rate Shipment"
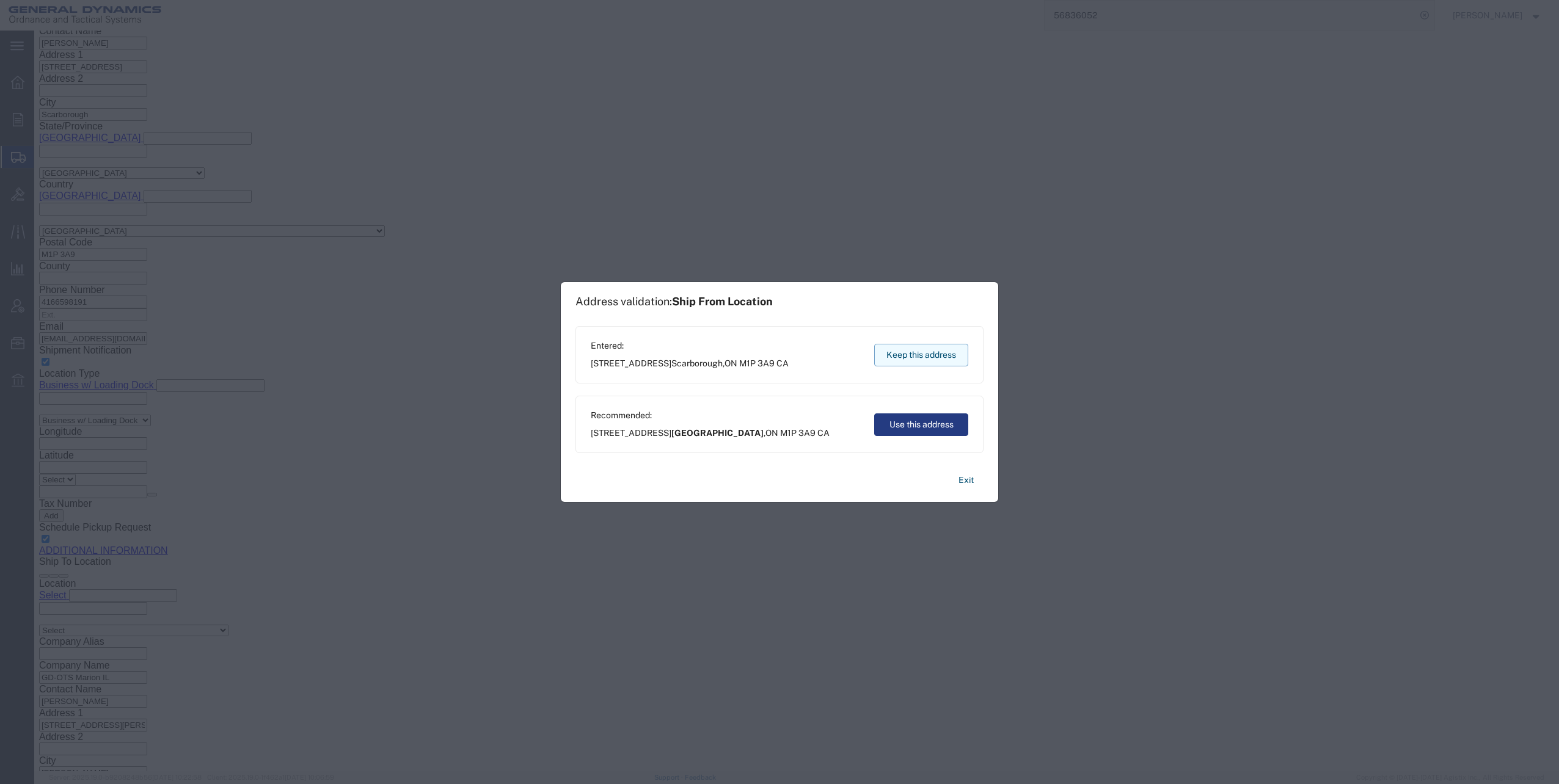
click at [911, 354] on button "Keep this address" at bounding box center [921, 354] width 94 height 23
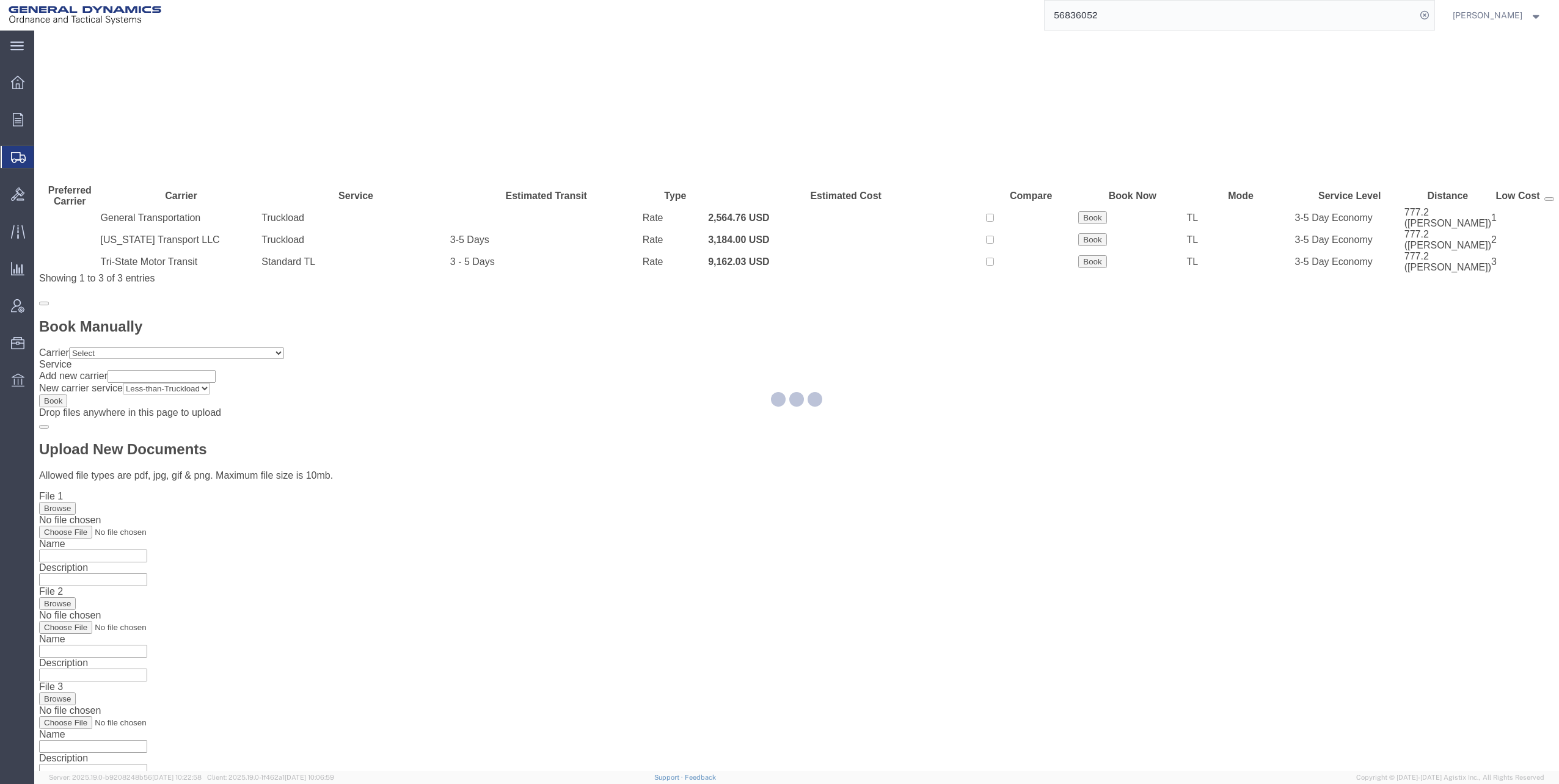
scroll to position [0, 0]
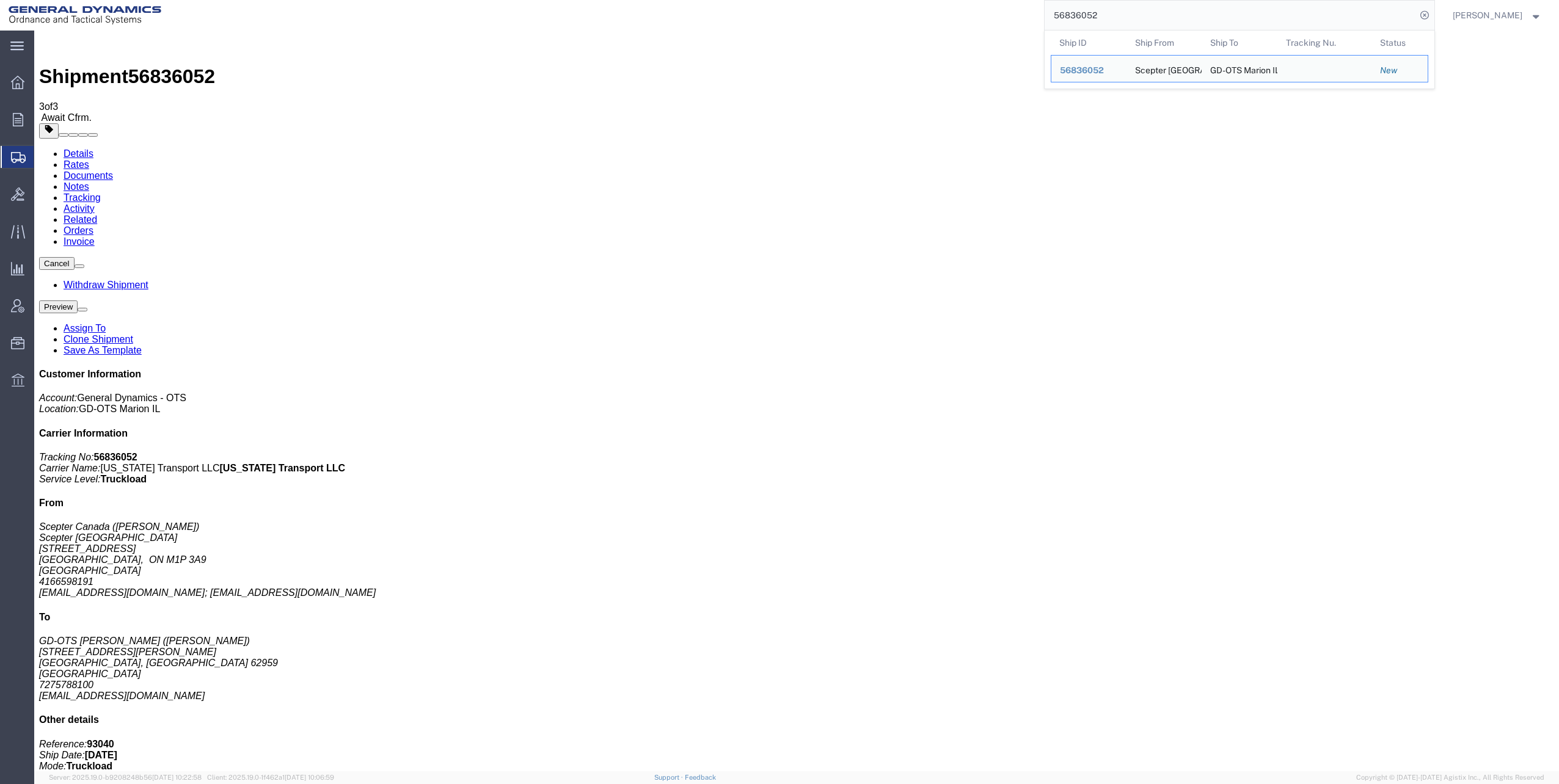
drag, startPoint x: 1054, startPoint y: 14, endPoint x: 1140, endPoint y: 5, distance: 86.5
click at [1192, 7] on input "56836052" at bounding box center [1230, 16] width 371 height 30
paste input "148"
type input "56836148"
click at [1430, 14] on icon at bounding box center [1424, 15] width 17 height 17
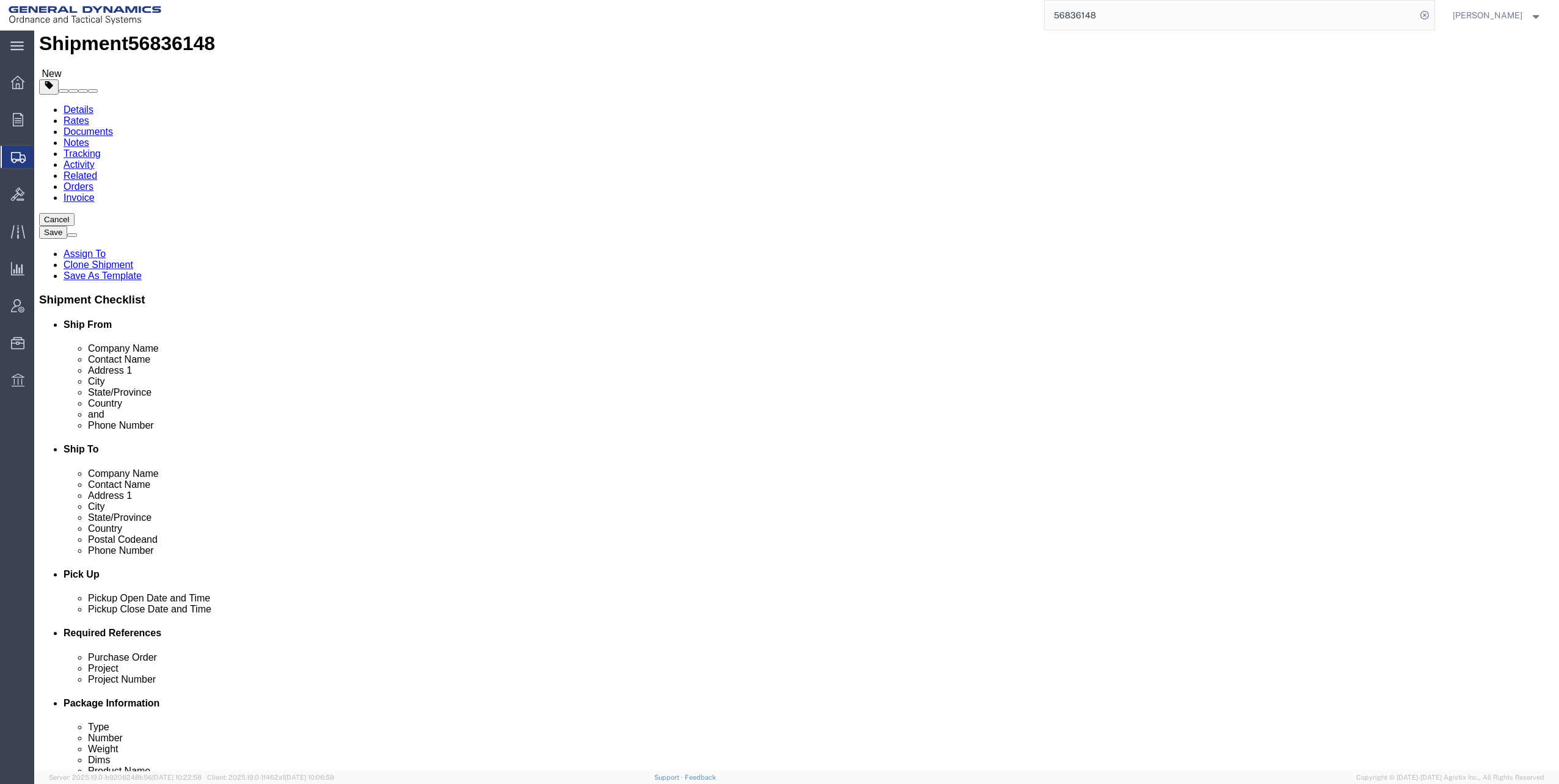
scroll to position [244, 0]
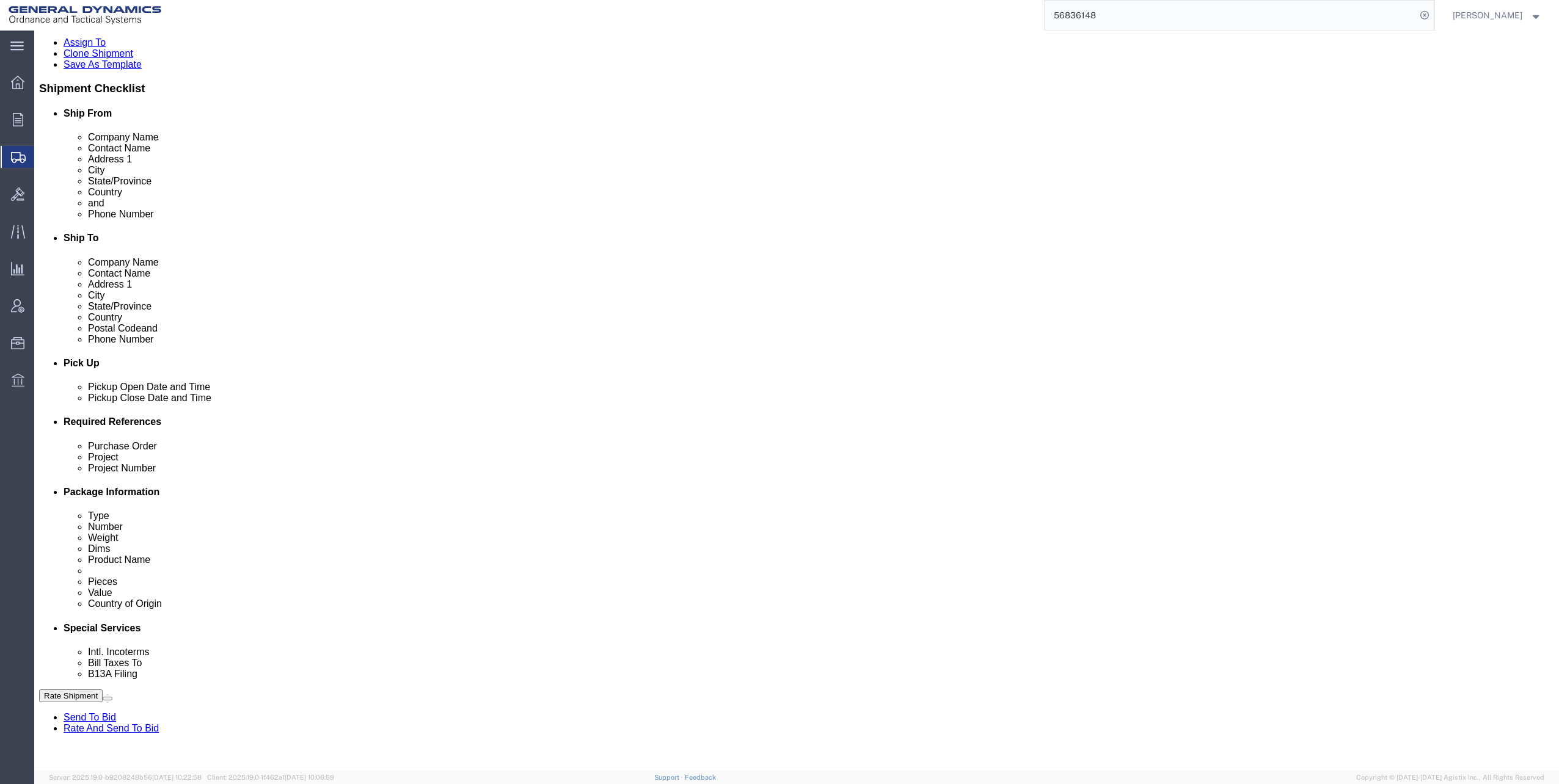
click input "text"
click input "M119A2"
type input "M119A2 DO2"
click input "text"
type input "30100339"
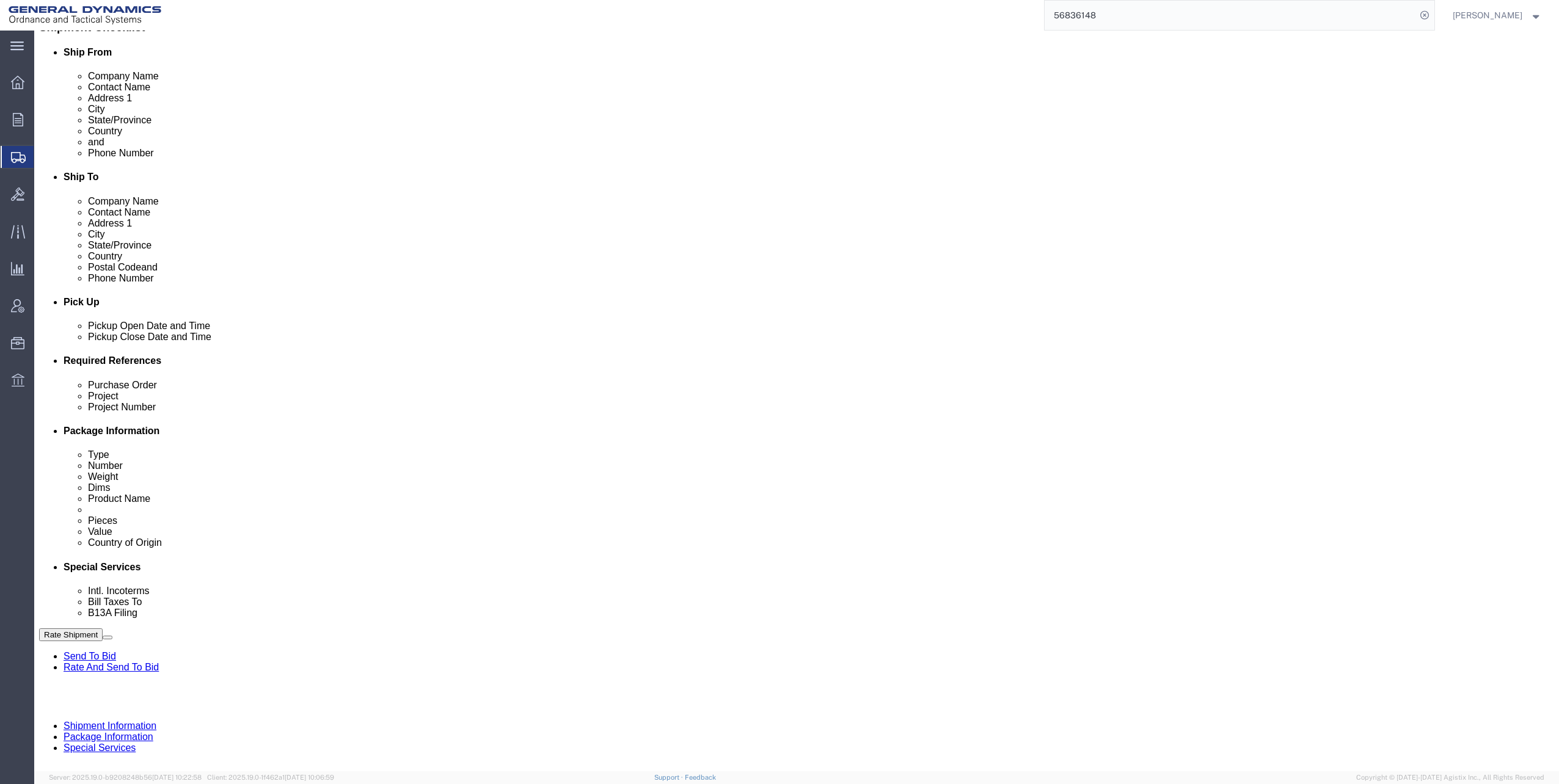
scroll to position [309, 0]
click button "Continue"
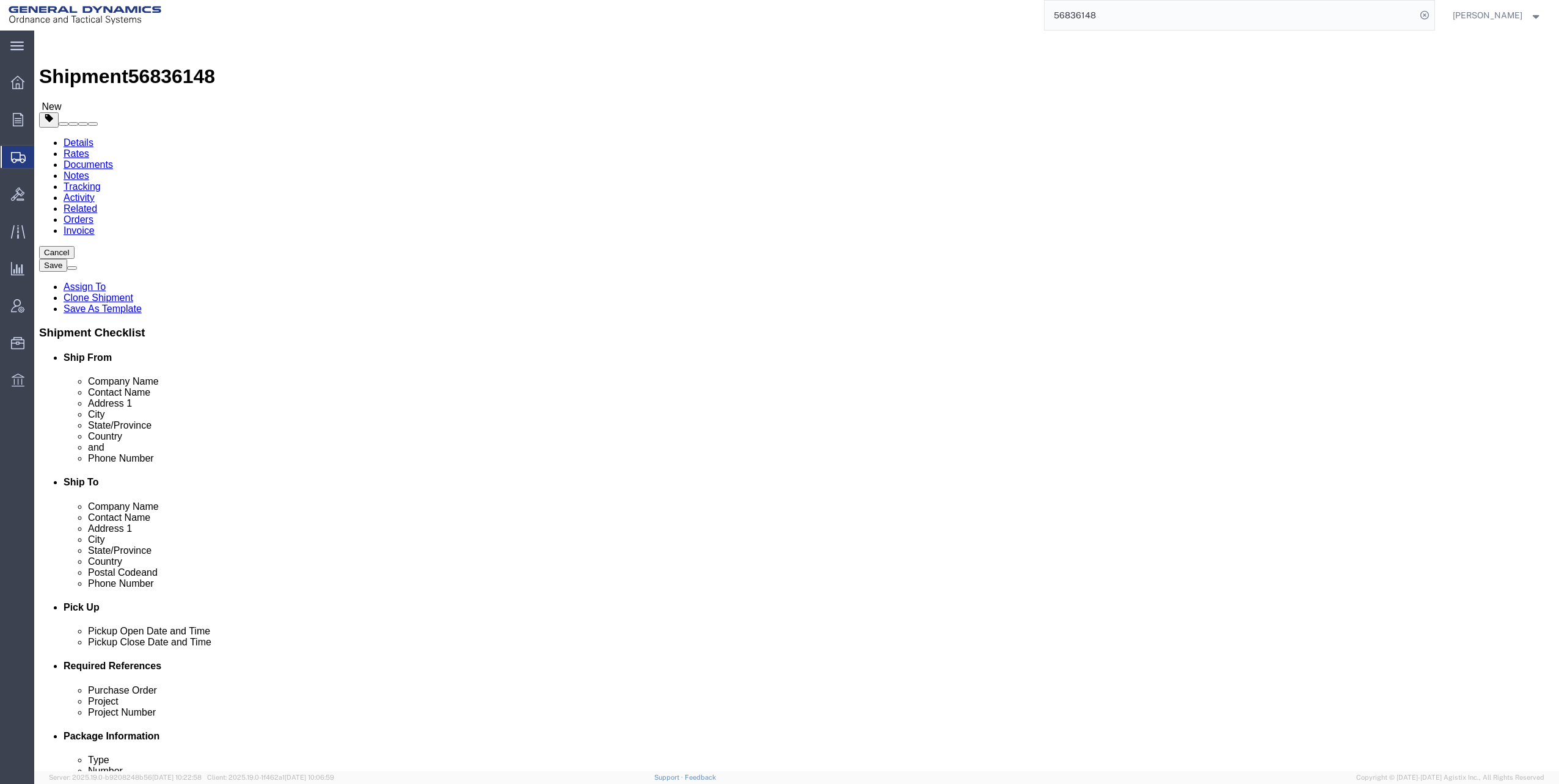
click dd "1683.00 Each"
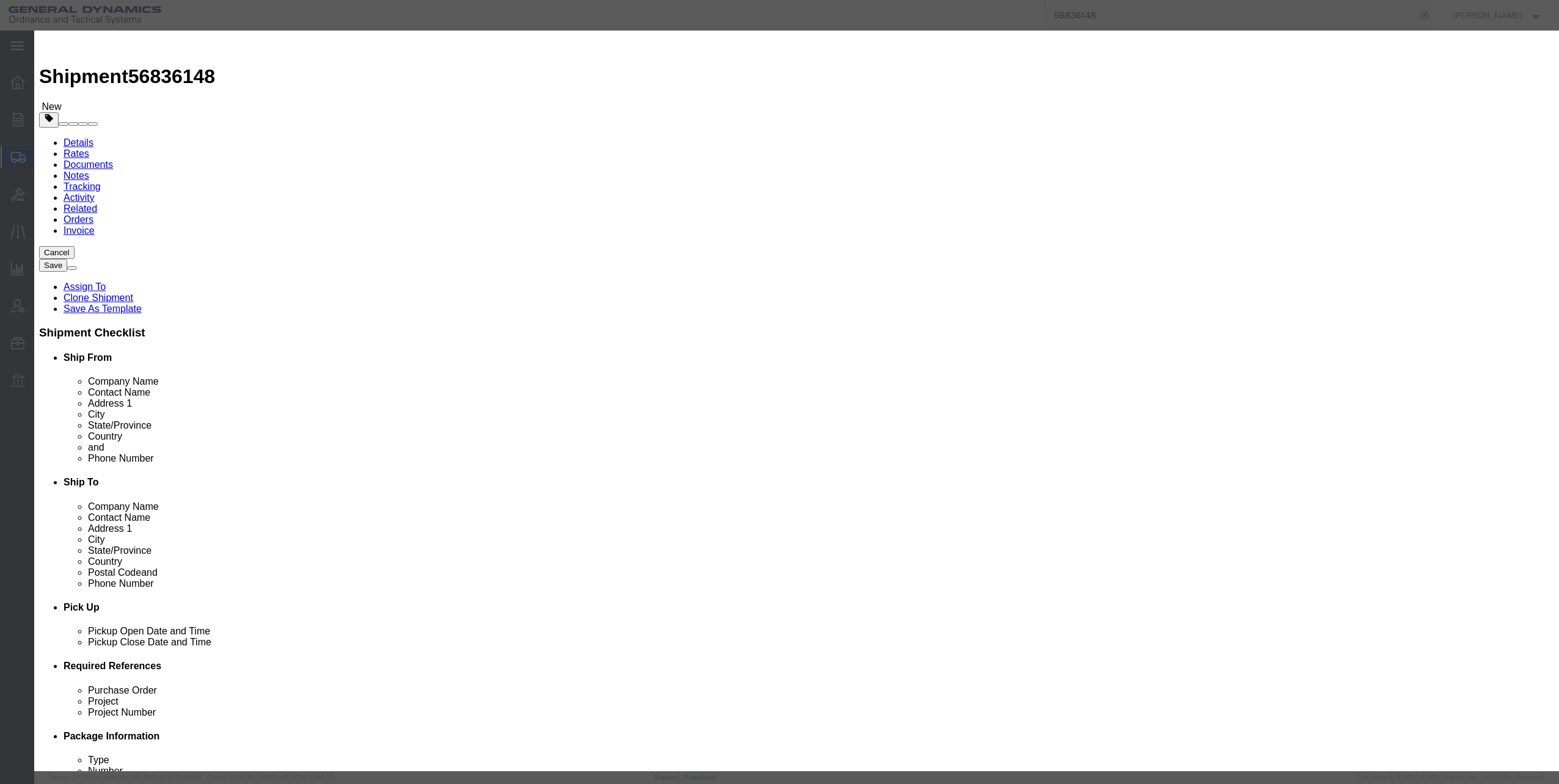
click select "Select 50 55 60 65 70 85 92.5 100 125 175 250 300 400"
select select "60"
click select "Select 50 55 60 65 70 85 92.5 100 125 175 250 300 400"
click button "Save & Close"
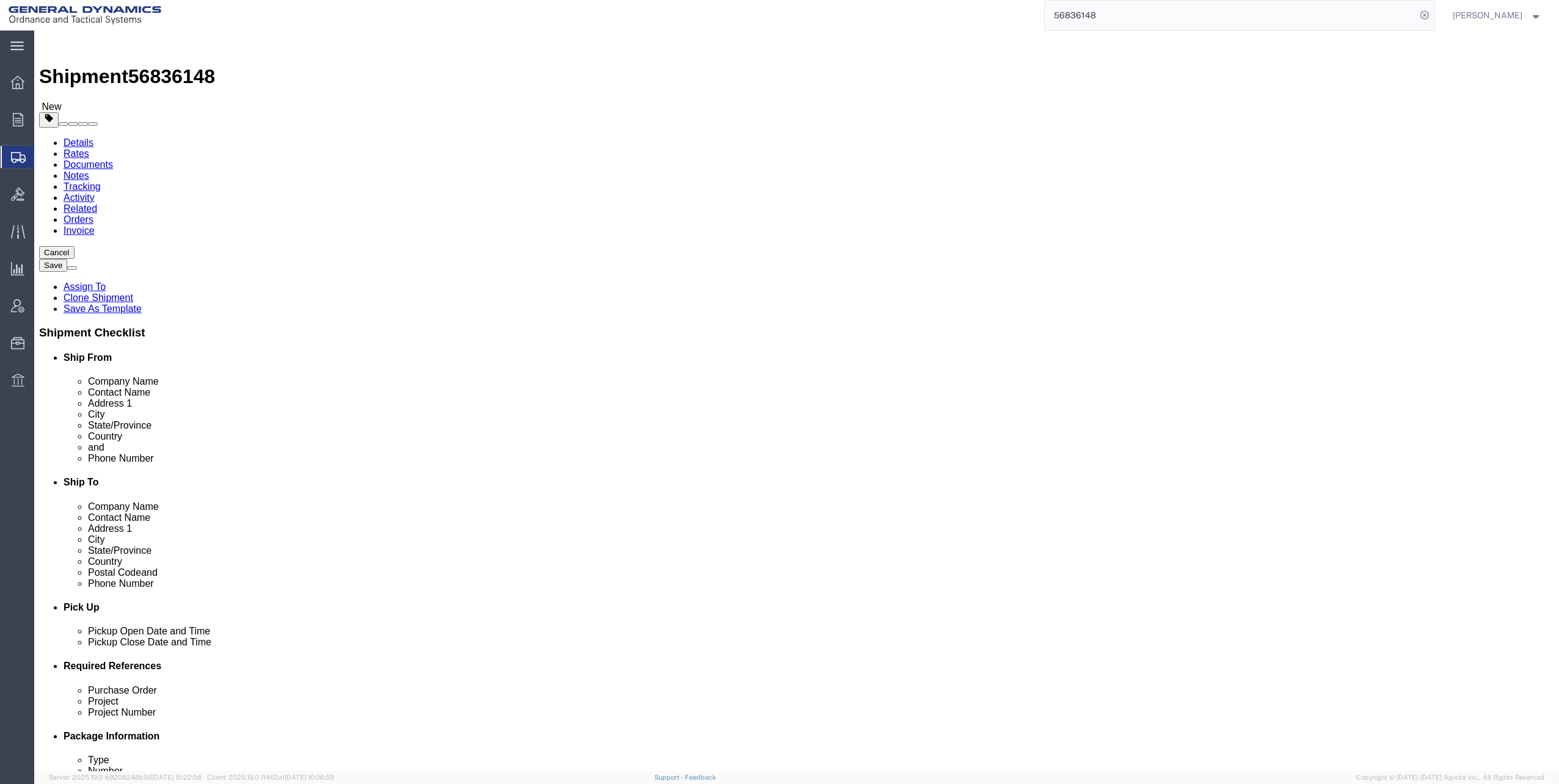
click button "Continue"
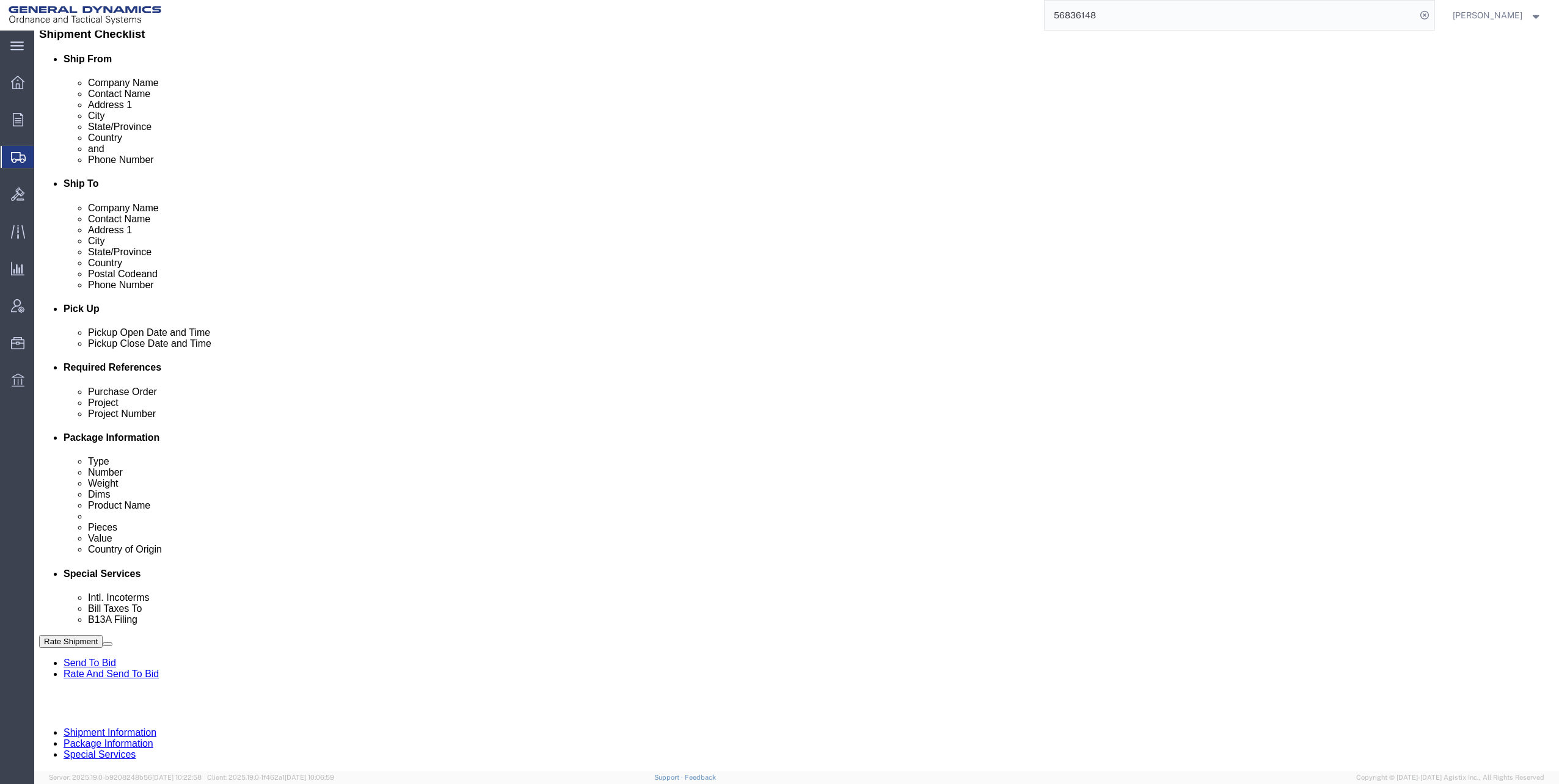
scroll to position [306, 0]
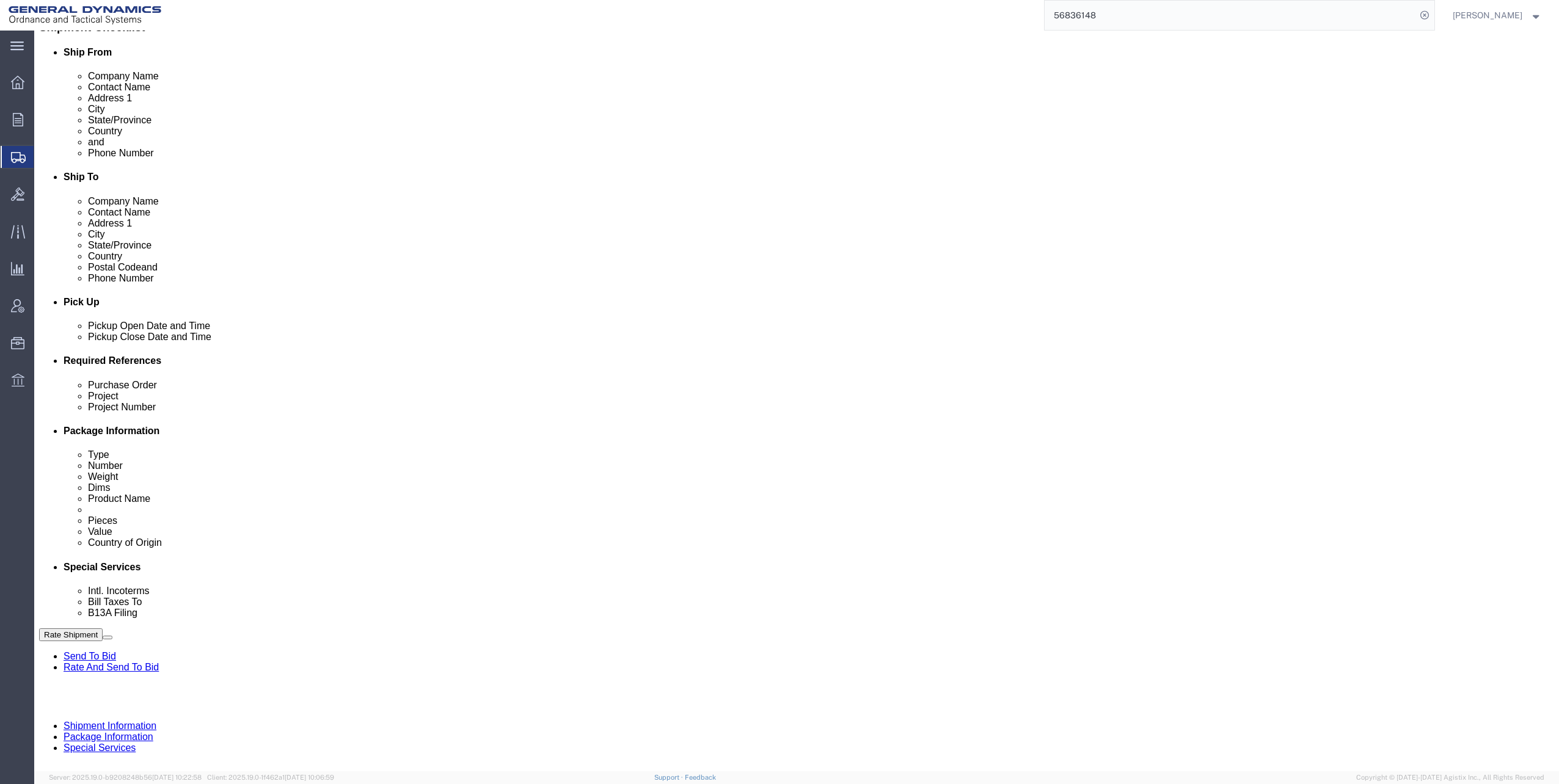
click select "Select Carriage Insurance Paid Carriage Paid To Cost and Freight Cost Insurance…"
select select "EXW"
click select "Select Carriage Insurance Paid Carriage Paid To Cost and Freight Cost Insurance…"
click select "Select Recipient Account Sender/Shipper Third Party Account"
select select "THRD"
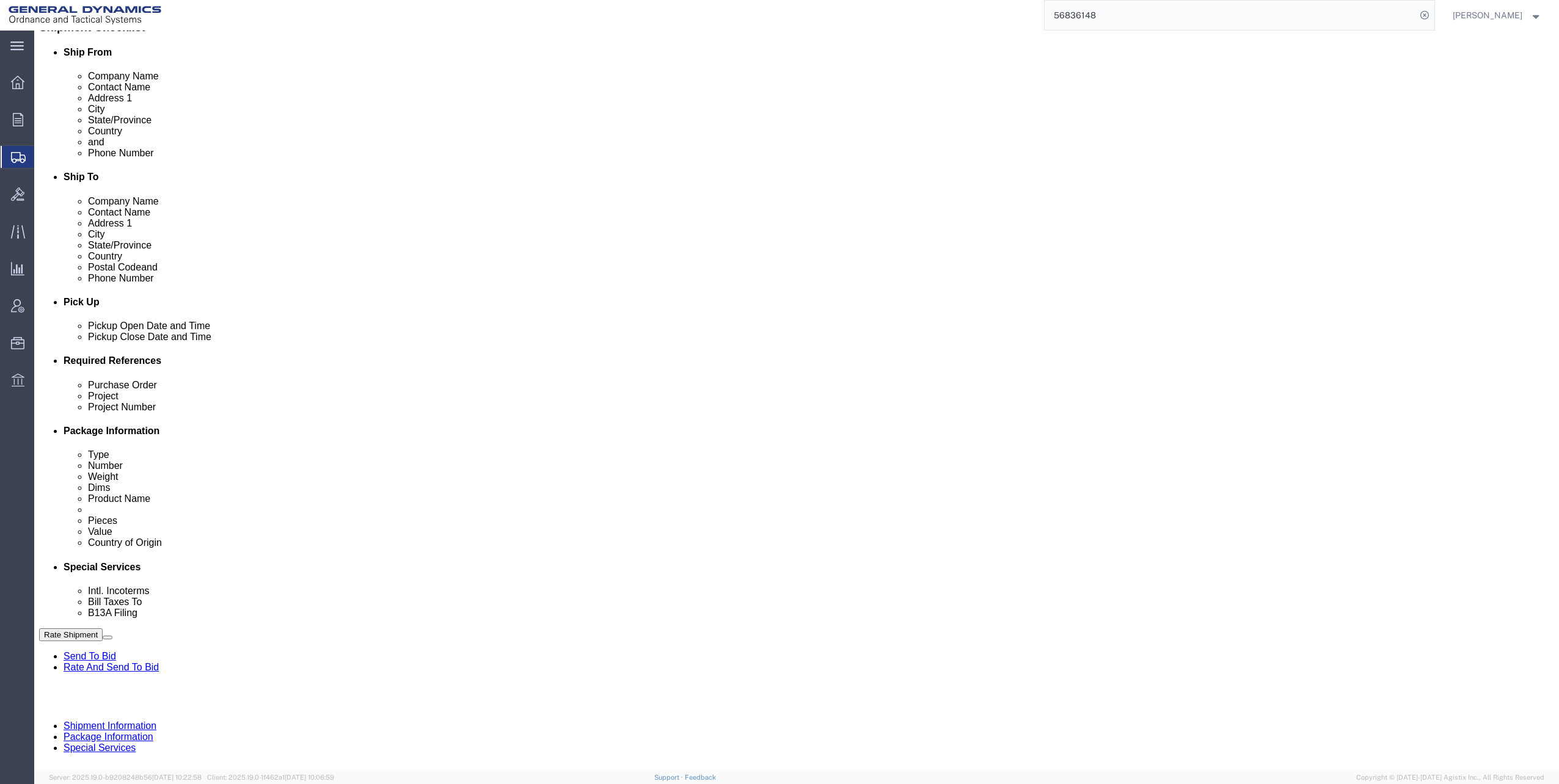
click select "Select Recipient Account Sender/Shipper Third Party Account"
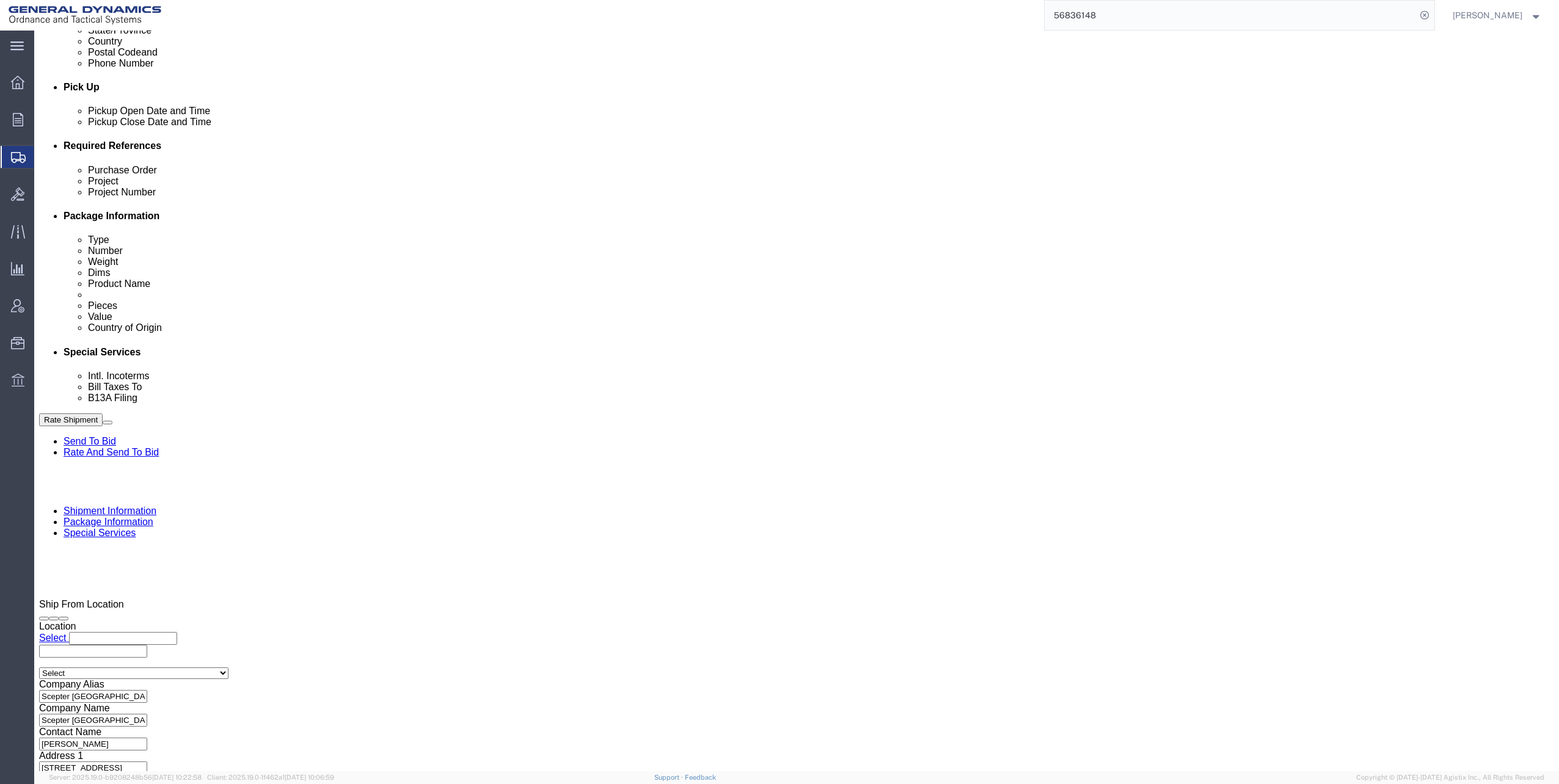
scroll to position [550, 0]
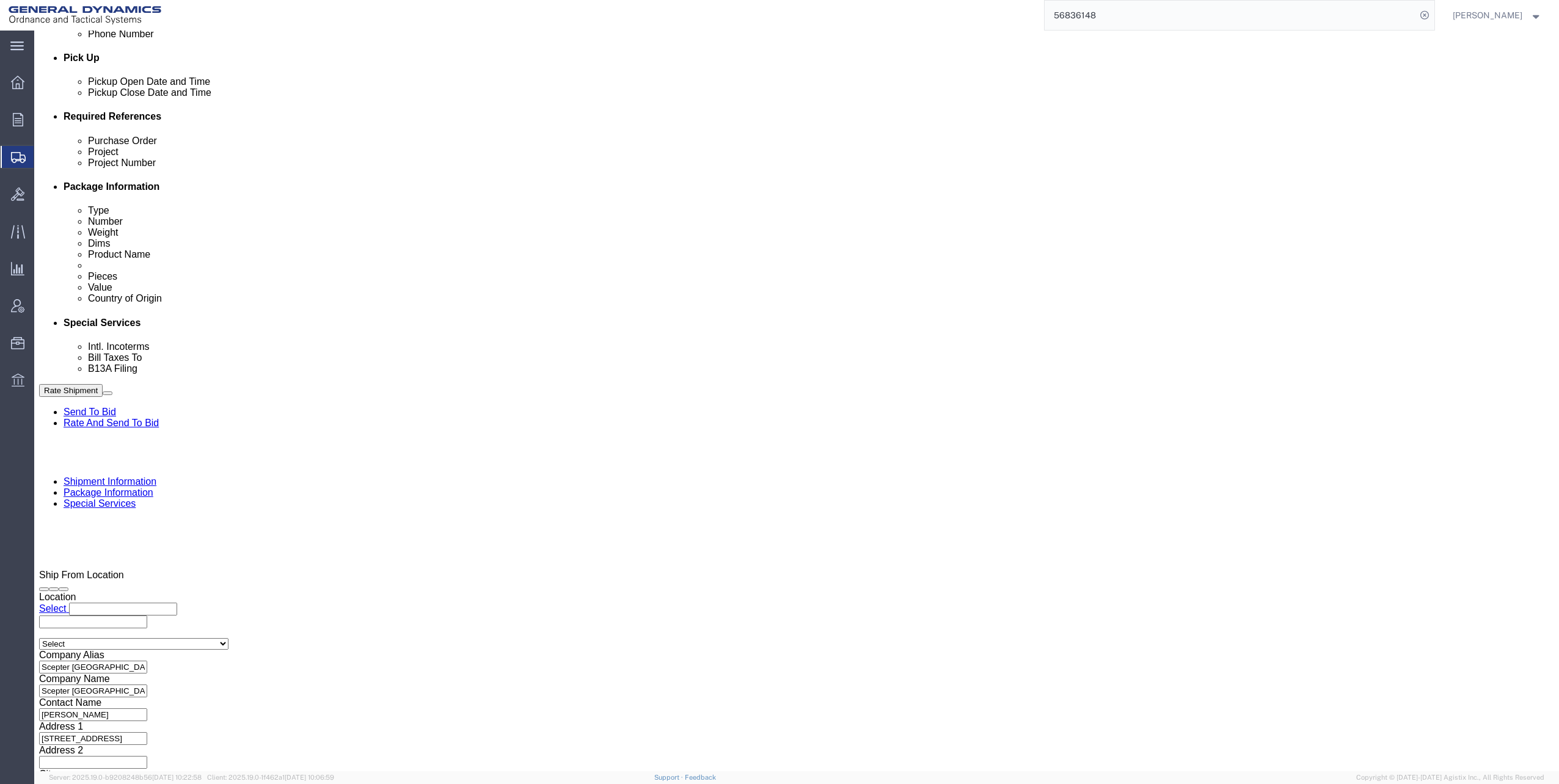
click select "Select Recipient Account Sender/Shipper Third Party Account"
select select "THRD"
click select "Select Recipient Account Sender/Shipper Third Party Account"
click input "General Dynamics OTS % Data2Logistics"
type input "GED"
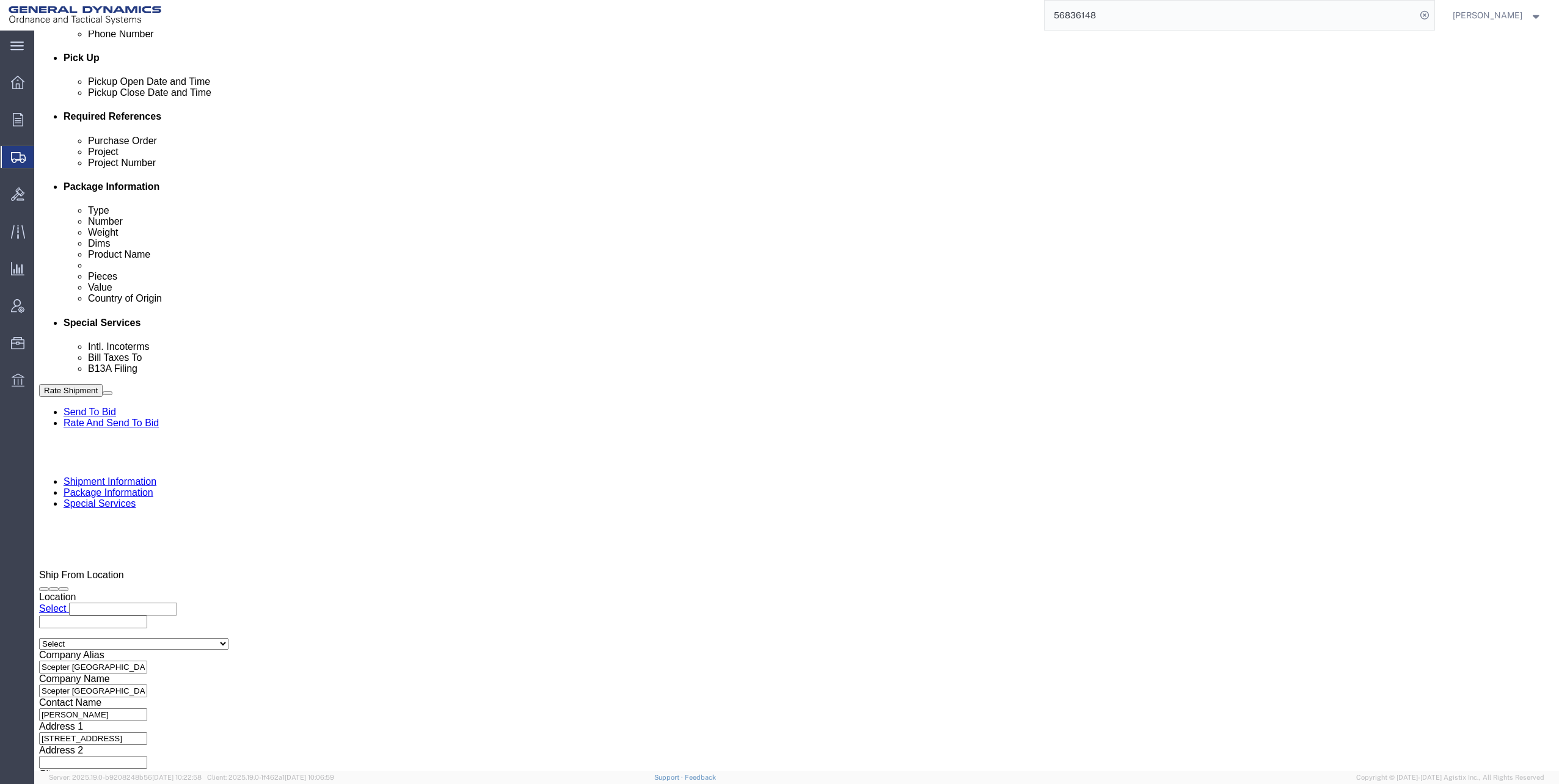
click p "- GEDOTS %DATA 2 LOGISTICS - (GEDOTS %DATA 2 LOGISTICS) [GEOGRAPHIC_DATA][PERSO…"
select select "FL"
type input "GEDOTS %DATA 2 LOGISTICS"
click ul "[EMAIL_ADDRESS][DOMAIN_NAME] [EMAIL_ADDRESS][DOMAIN_NAME] [PERSON_NAME][EMAIL_A…"
type input "mara"
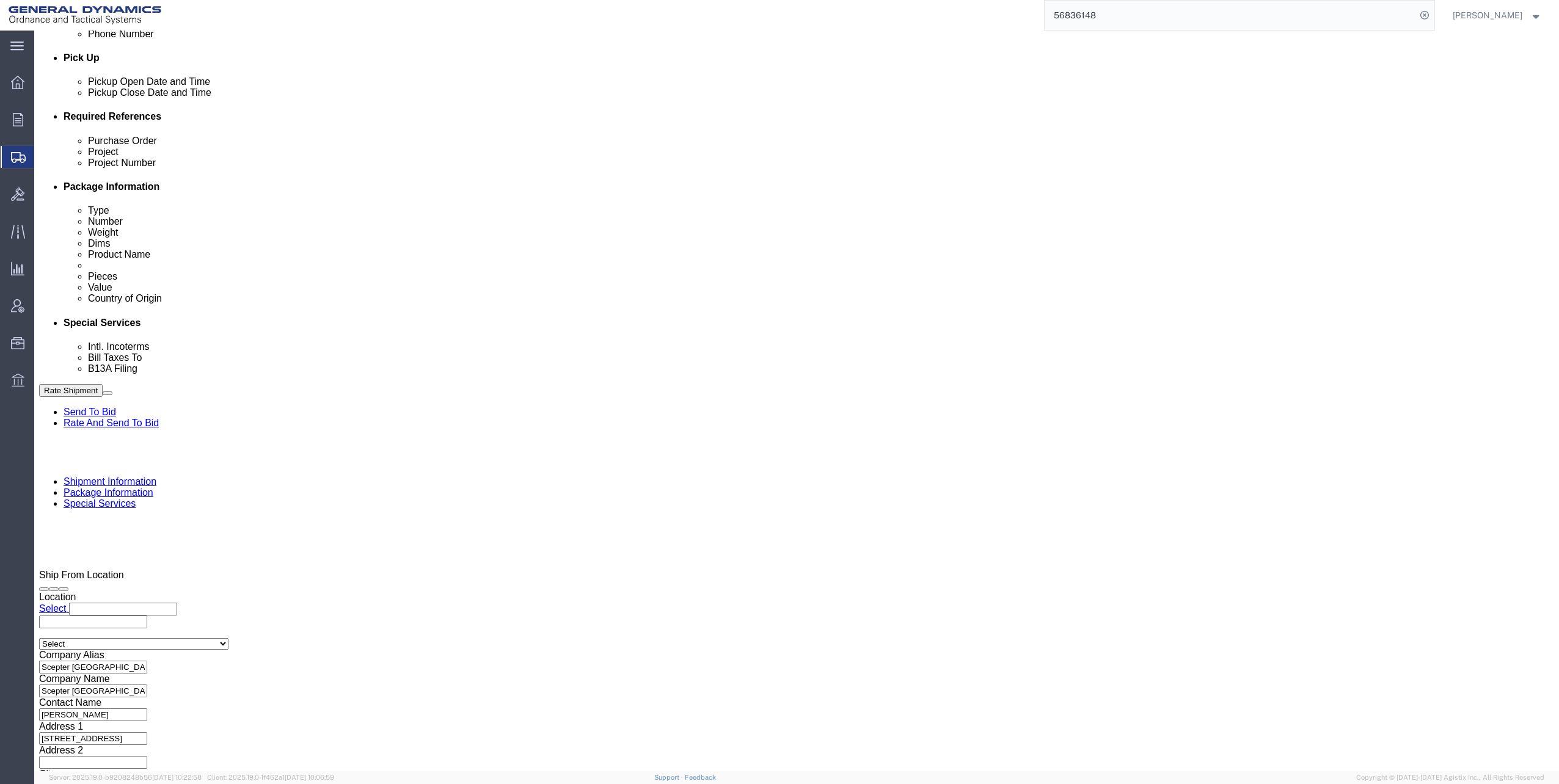
click input "Include shipping documents"
checkbox input "true"
click input "BOL"
checkbox input "true"
click input "Packing List"
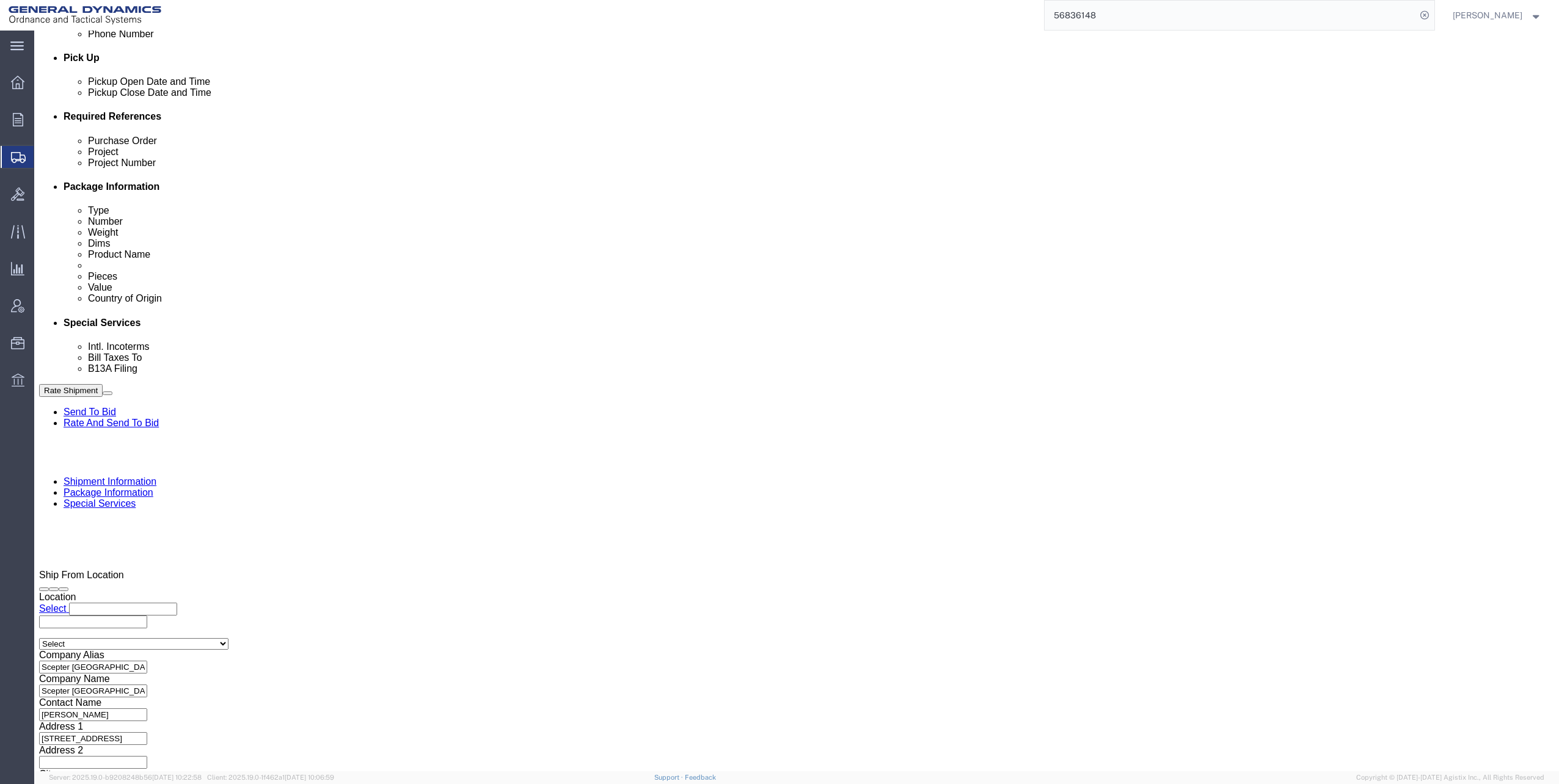
checkbox input "true"
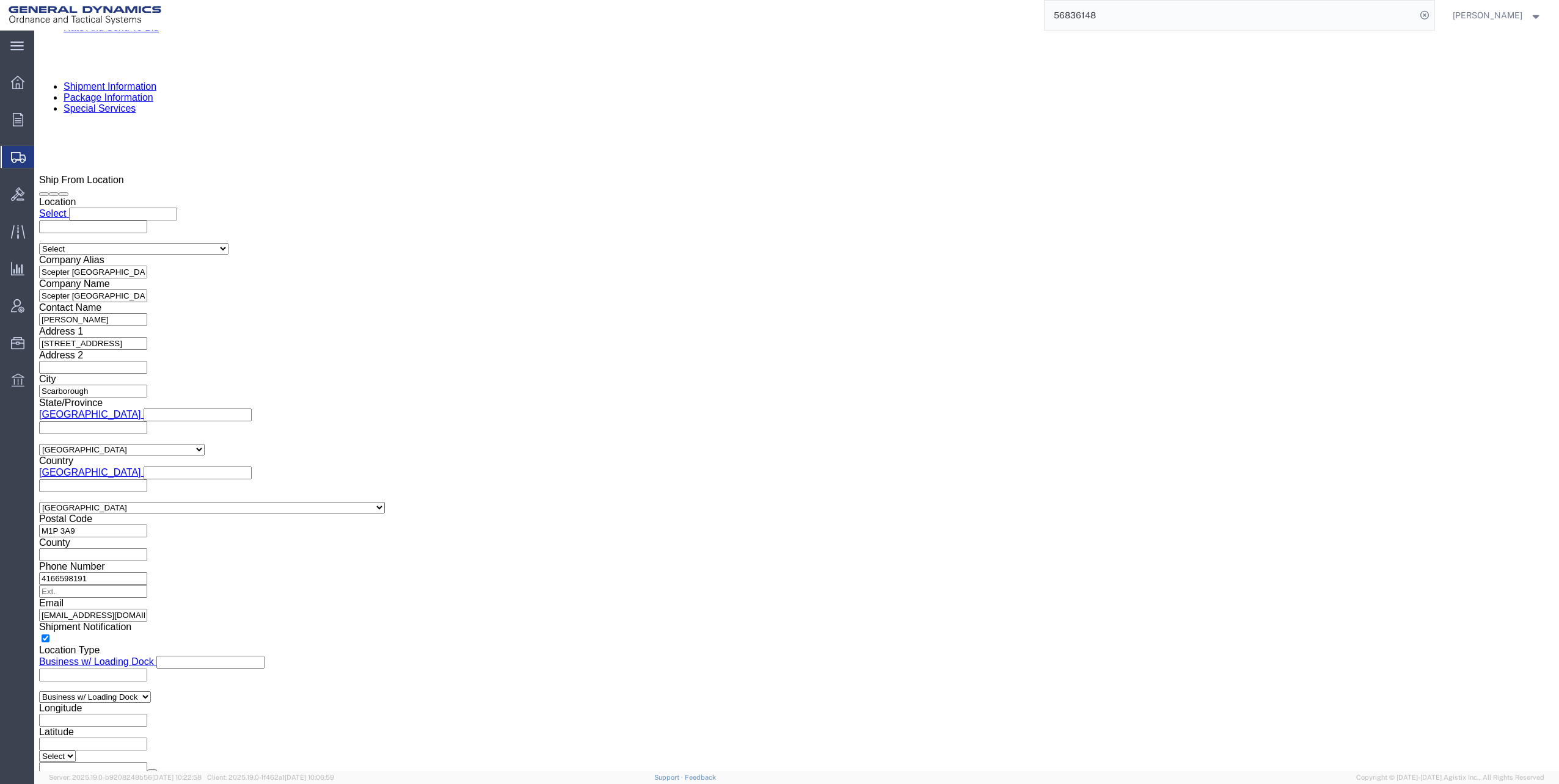
scroll to position [977, 0]
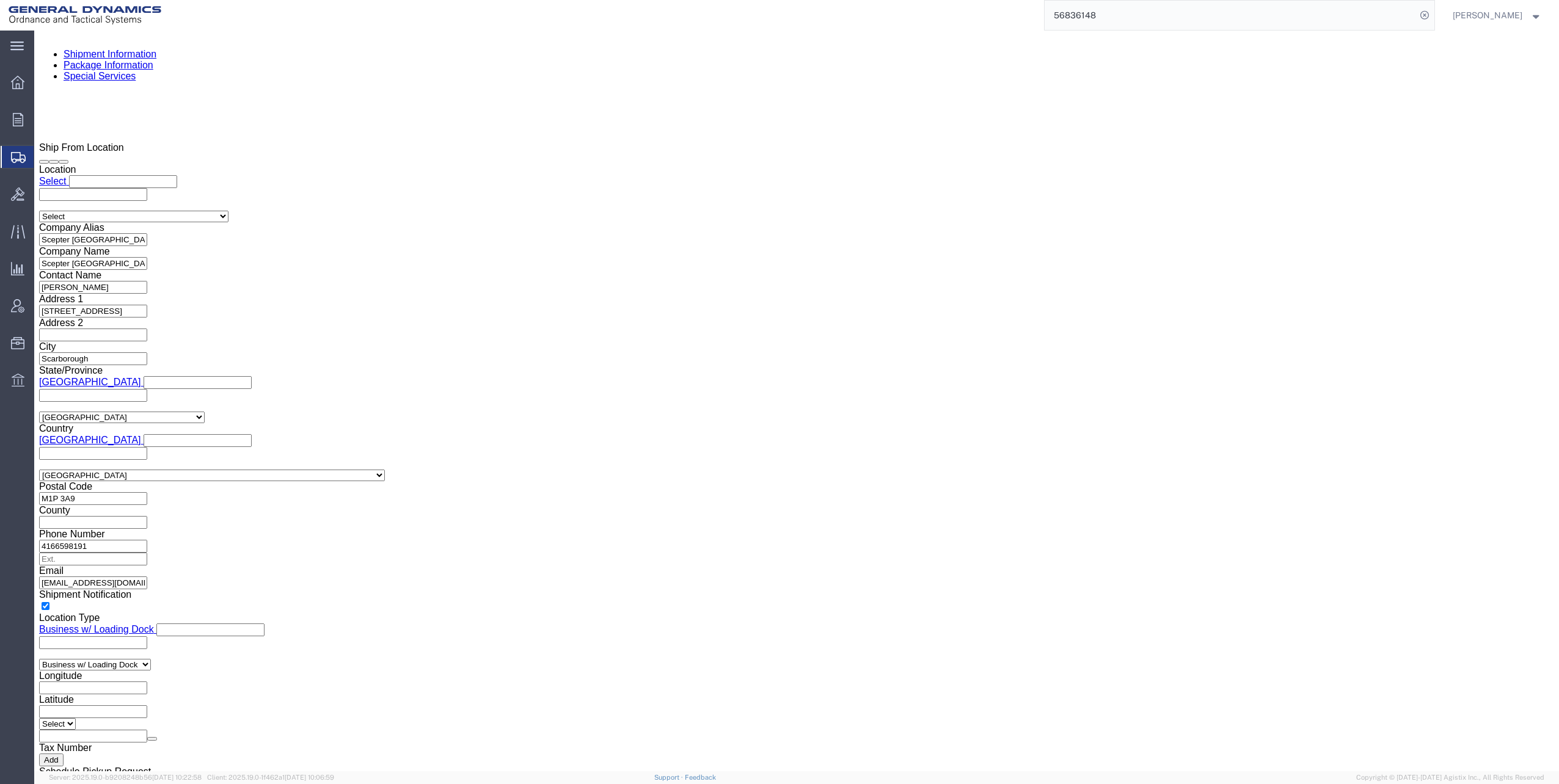
click select "Select Filed Electronically Manually Attached Not Required Summary Reporting"
select select "MANUALLY_ATTACHED"
click select "Select Filed Electronically Manually Attached Not Required Summary Reporting"
click select "Select Use Carrier or Agent Broker Use My Nominated Broker Use Recipient's Brok…"
select select "NOMN"
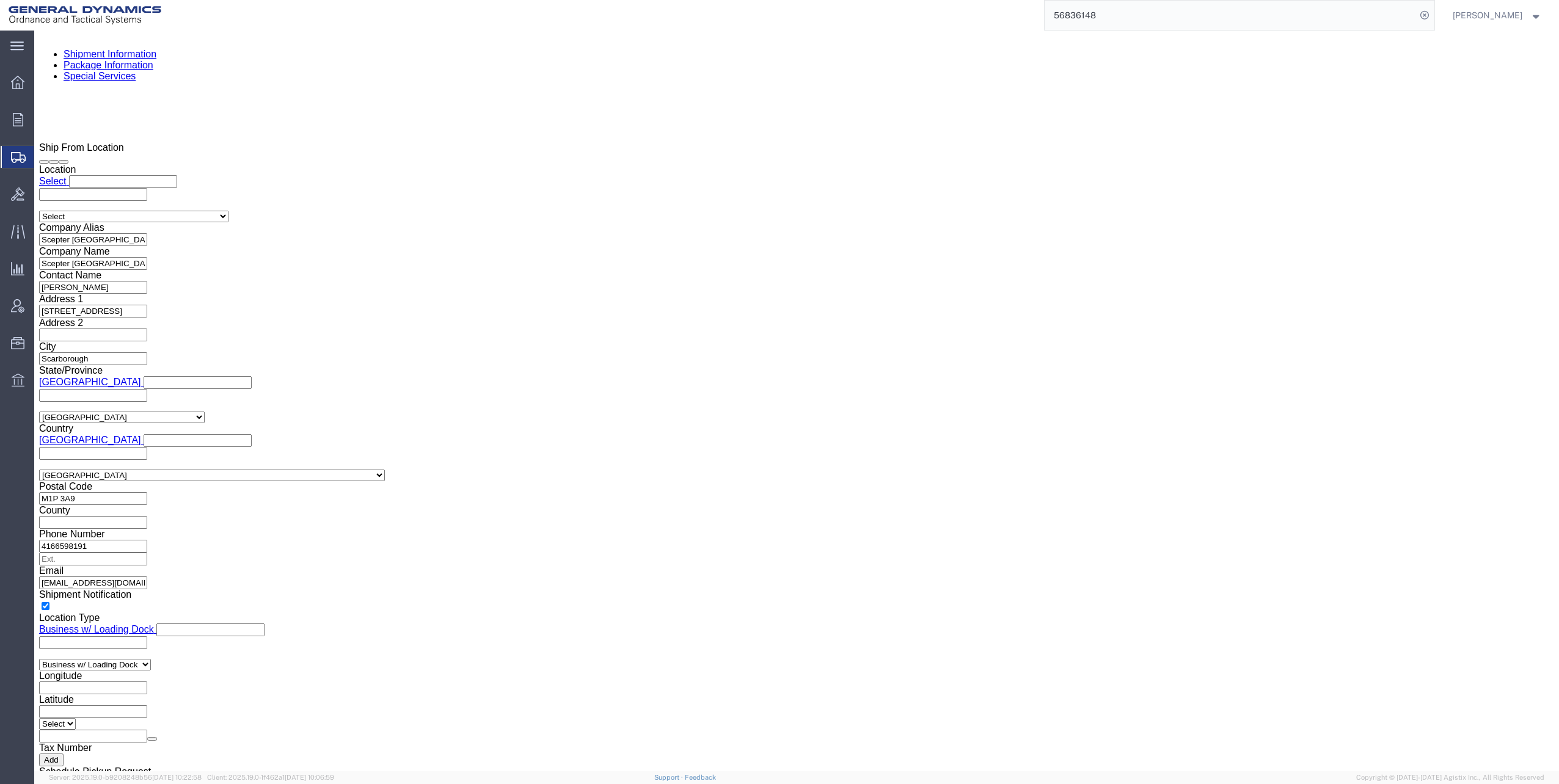
click select "Select Use Carrier or Agent Broker Use My Nominated Broker Use Recipient's Brok…"
click input "text"
type input "Exp"
click p "- Expeditors - (Mara Love) [STREET_ADDRESS] , 12:00 AM - 12:00 AM"
select select "GA"
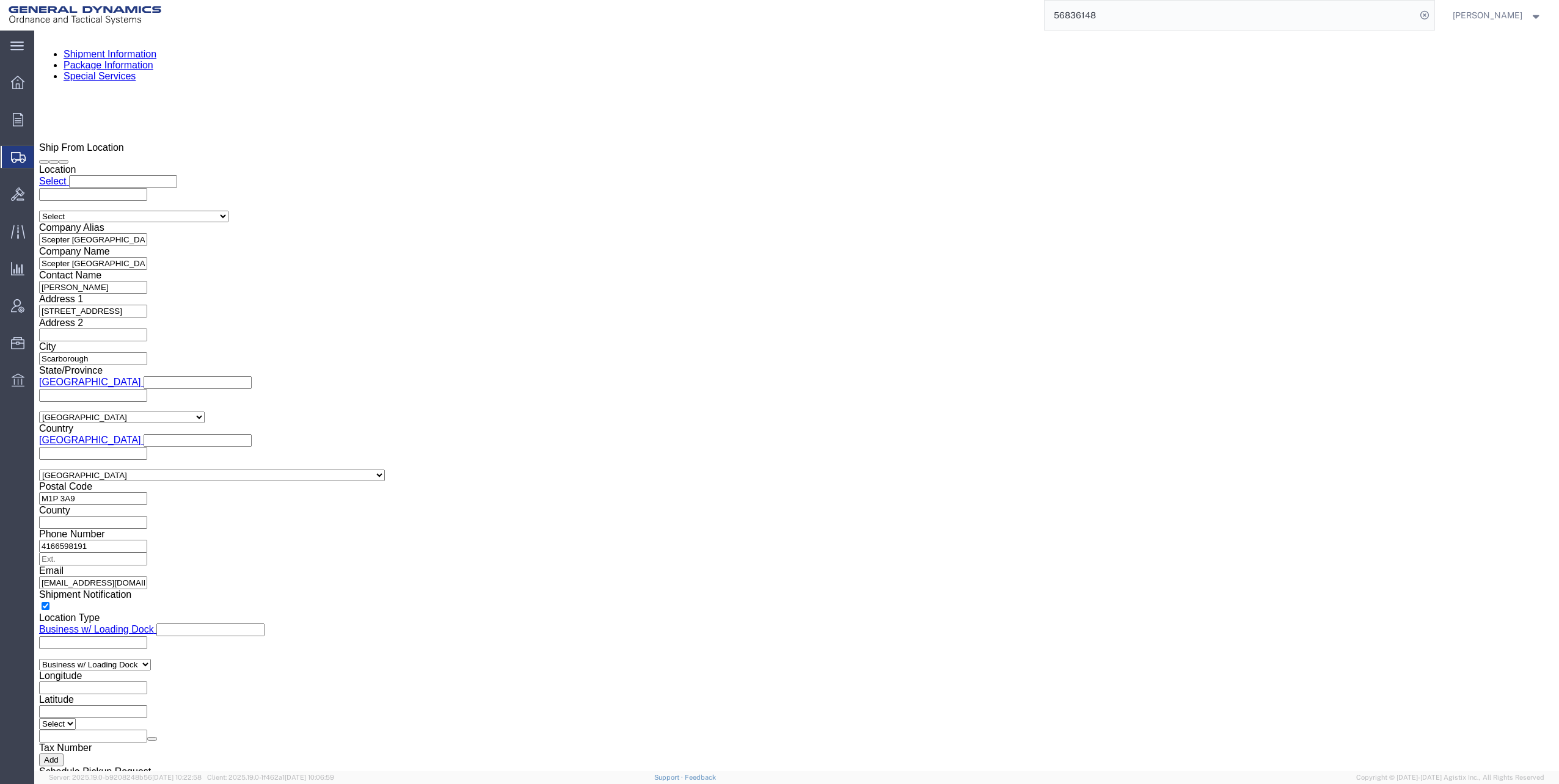
type input "Expeditors"
click input "checkbox"
checkbox input "true"
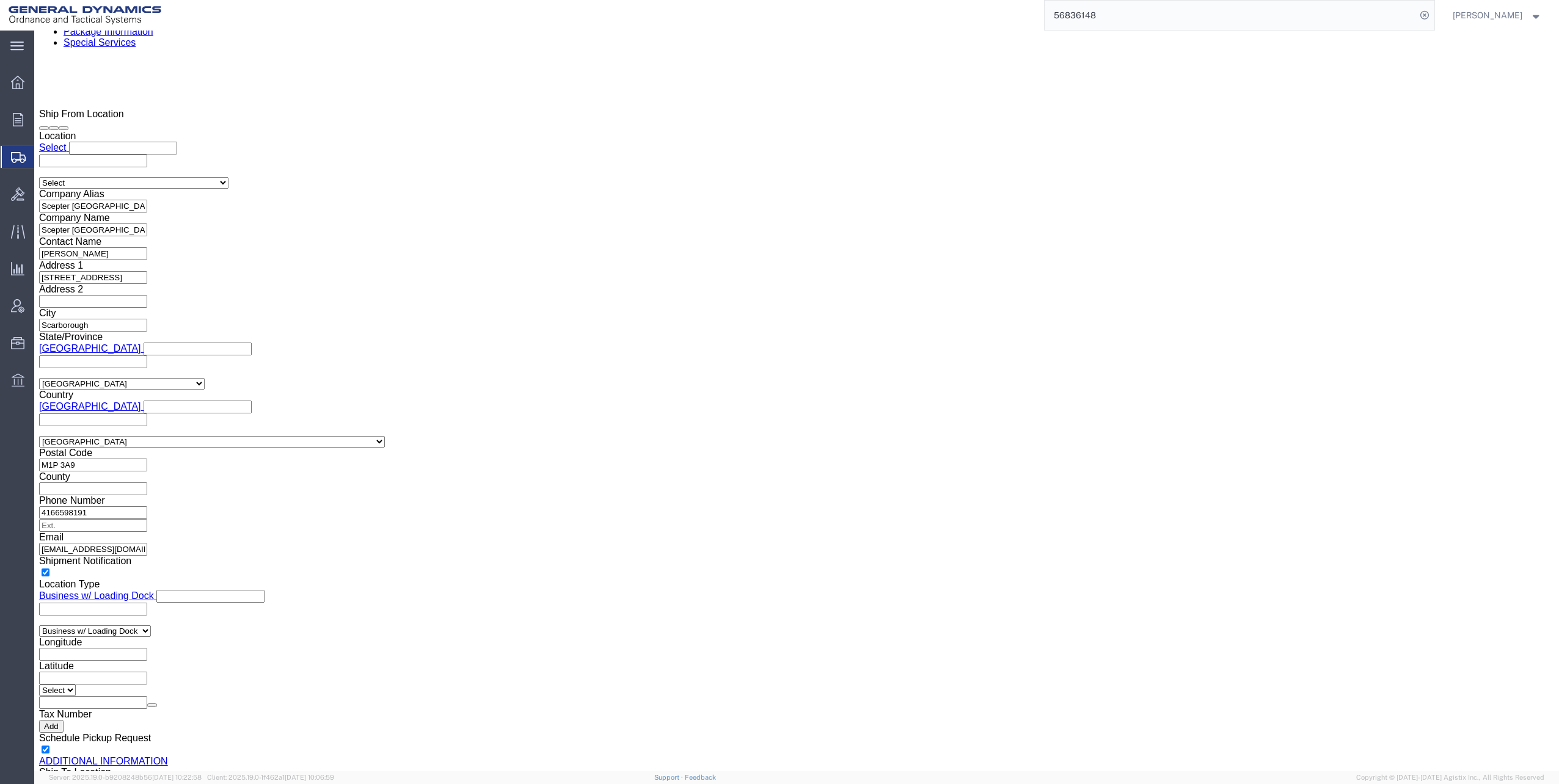
scroll to position [1222, 0]
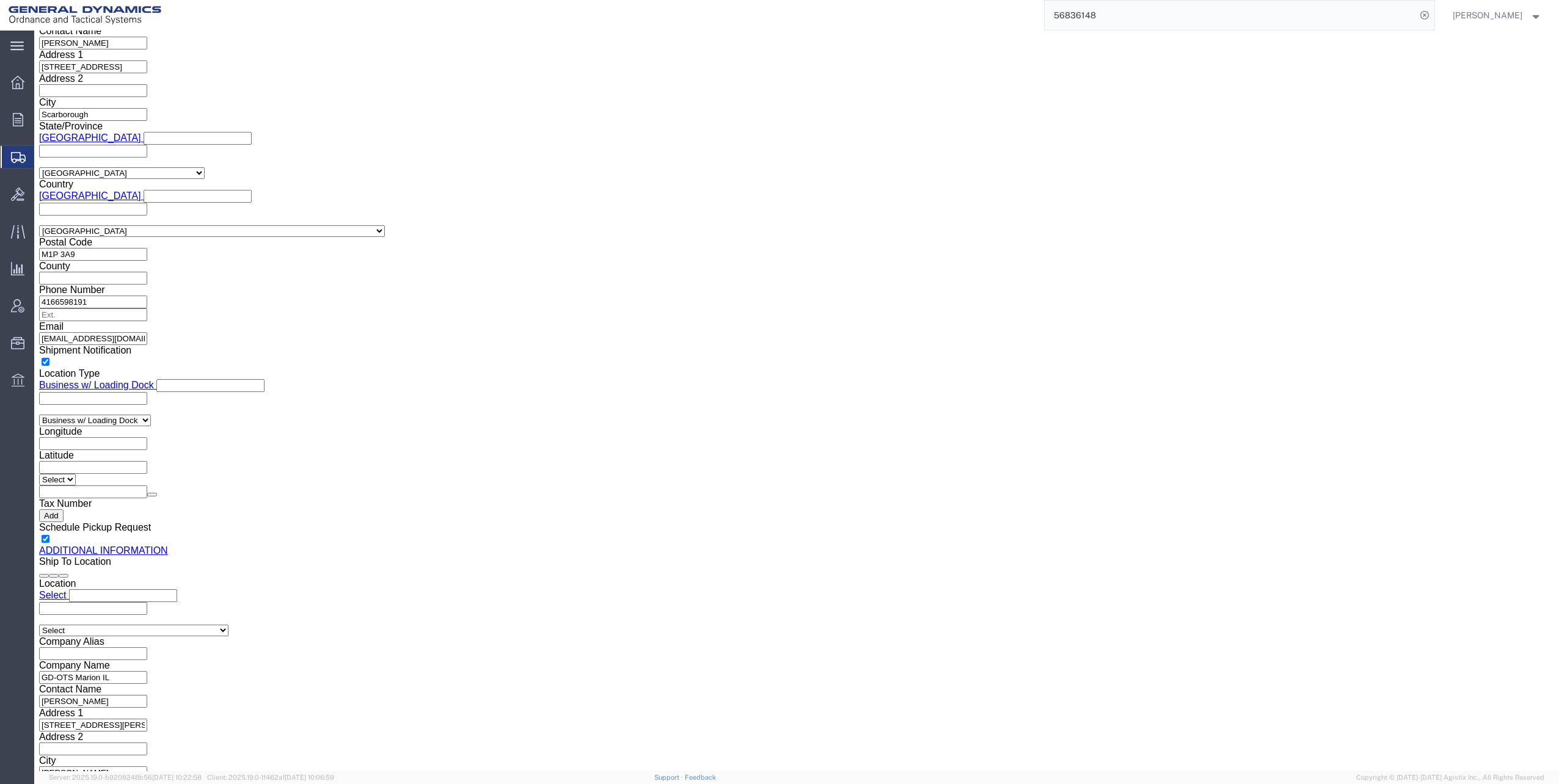
click button "Rate Shipment"
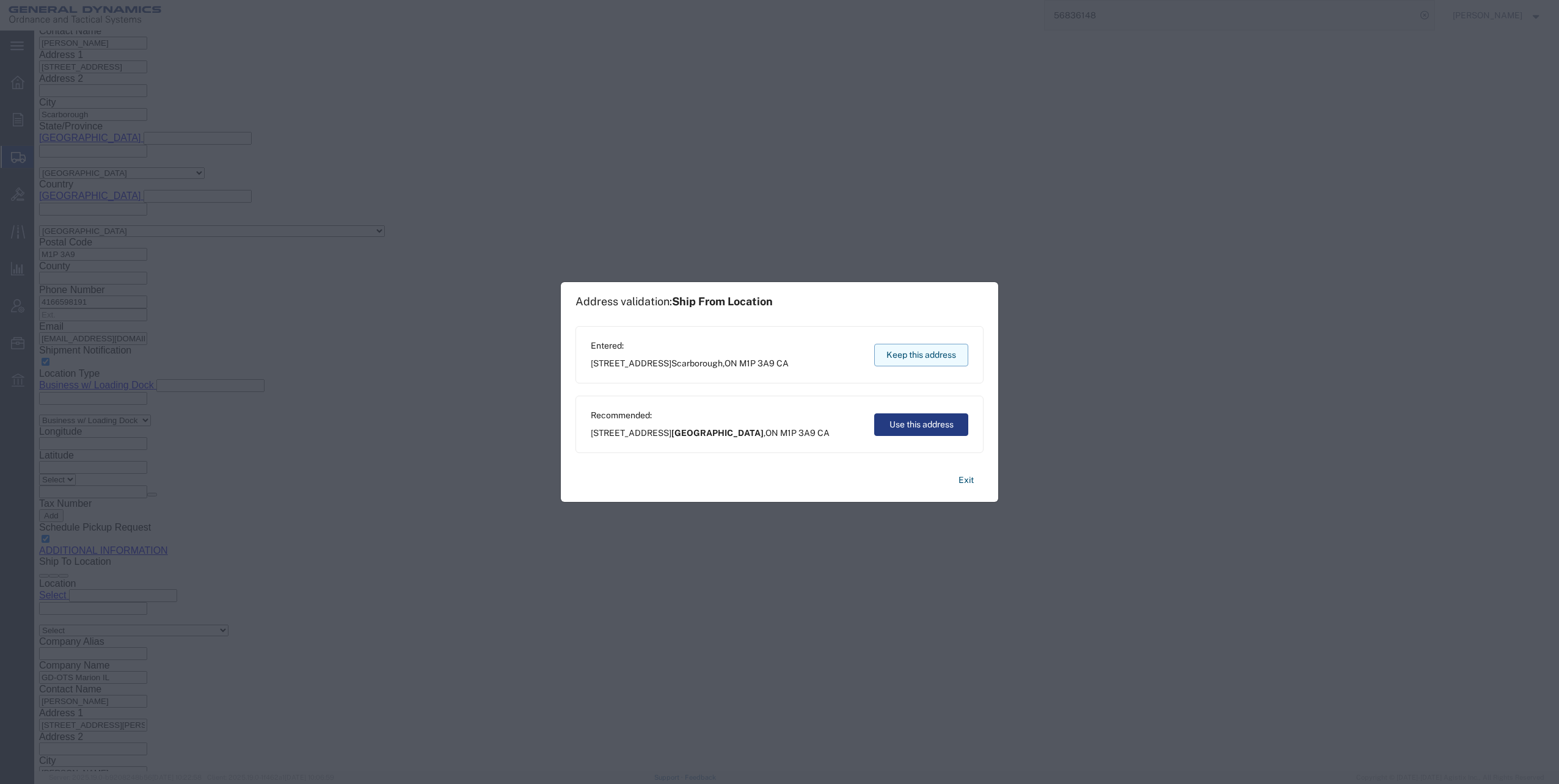
click at [913, 358] on button "Keep this address" at bounding box center [921, 354] width 94 height 23
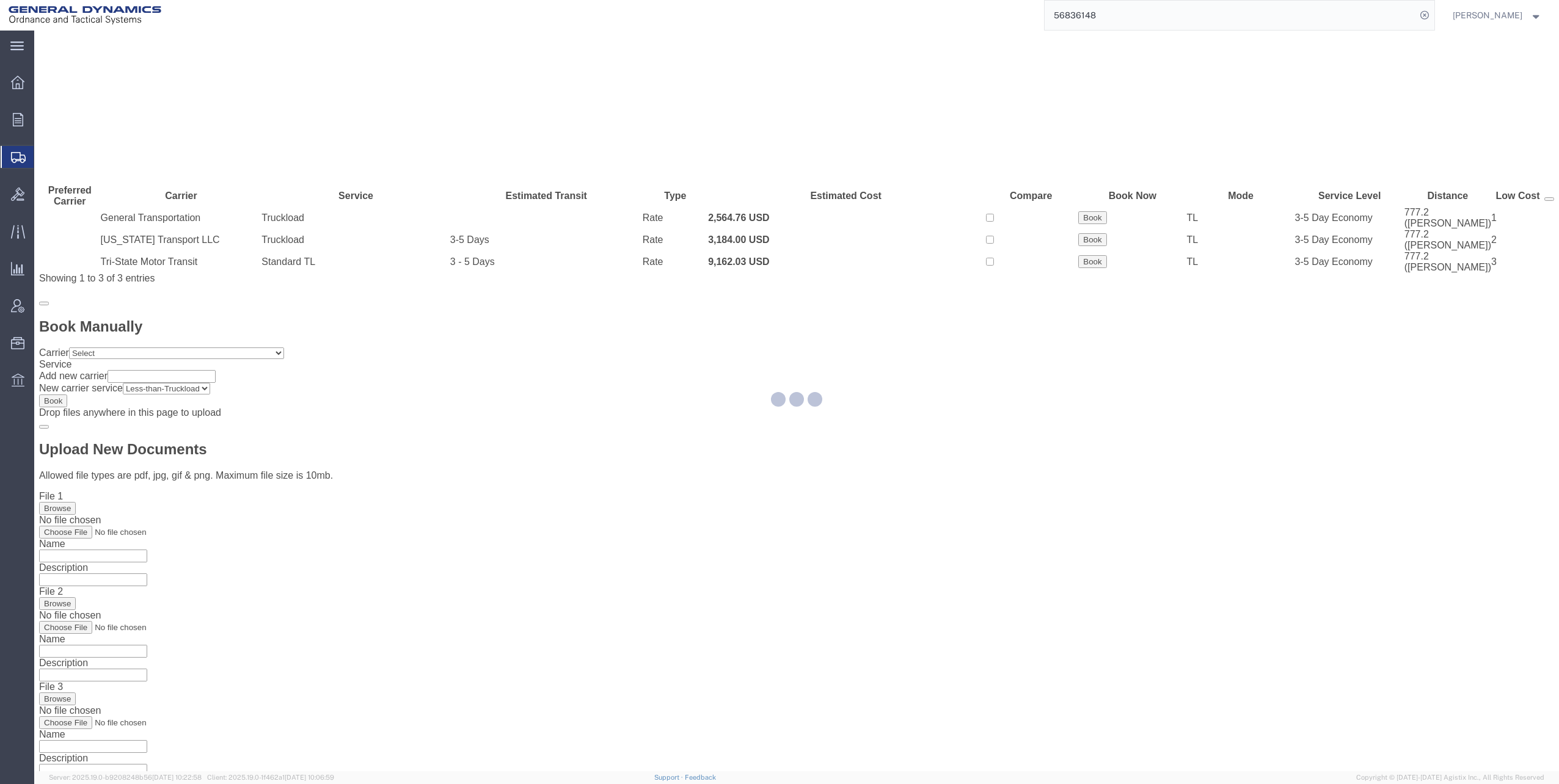
scroll to position [0, 0]
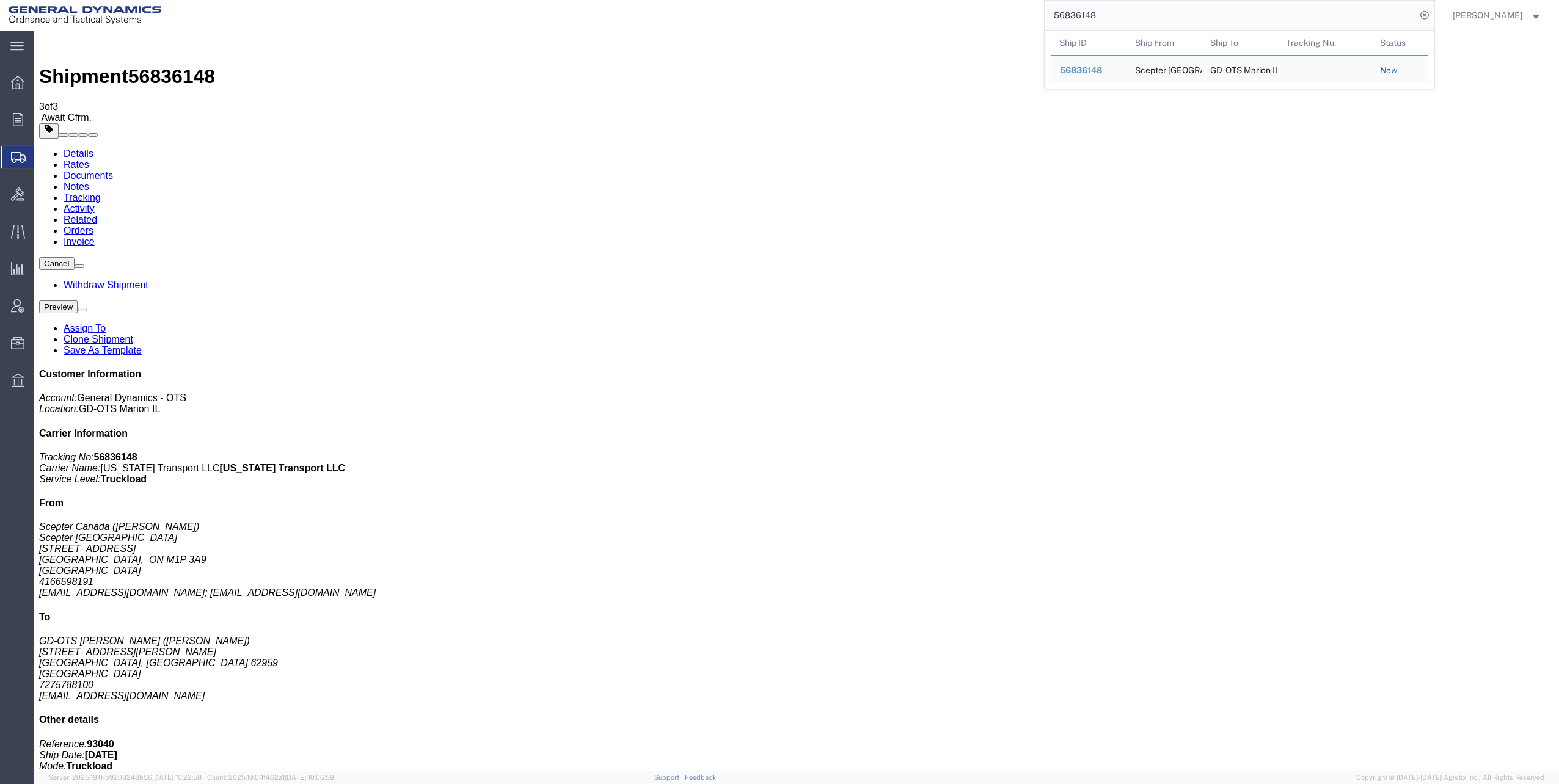
drag, startPoint x: 1053, startPoint y: 15, endPoint x: 1147, endPoint y: 12, distance: 94.0
click at [1148, 12] on input "56836148" at bounding box center [1230, 16] width 371 height 30
paste input "227"
type input "56836227"
click at [1430, 15] on icon at bounding box center [1424, 15] width 17 height 17
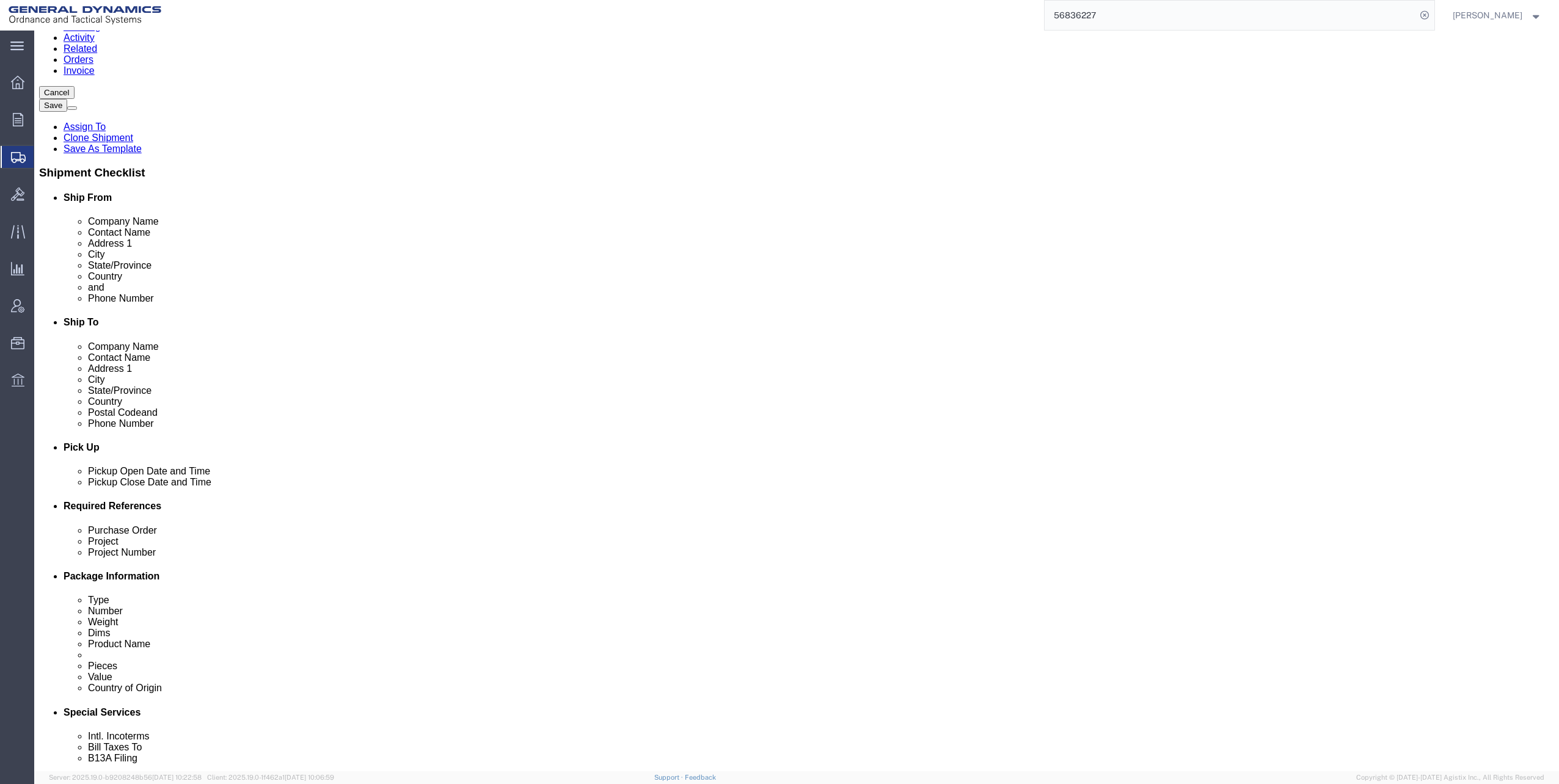
scroll to position [244, 0]
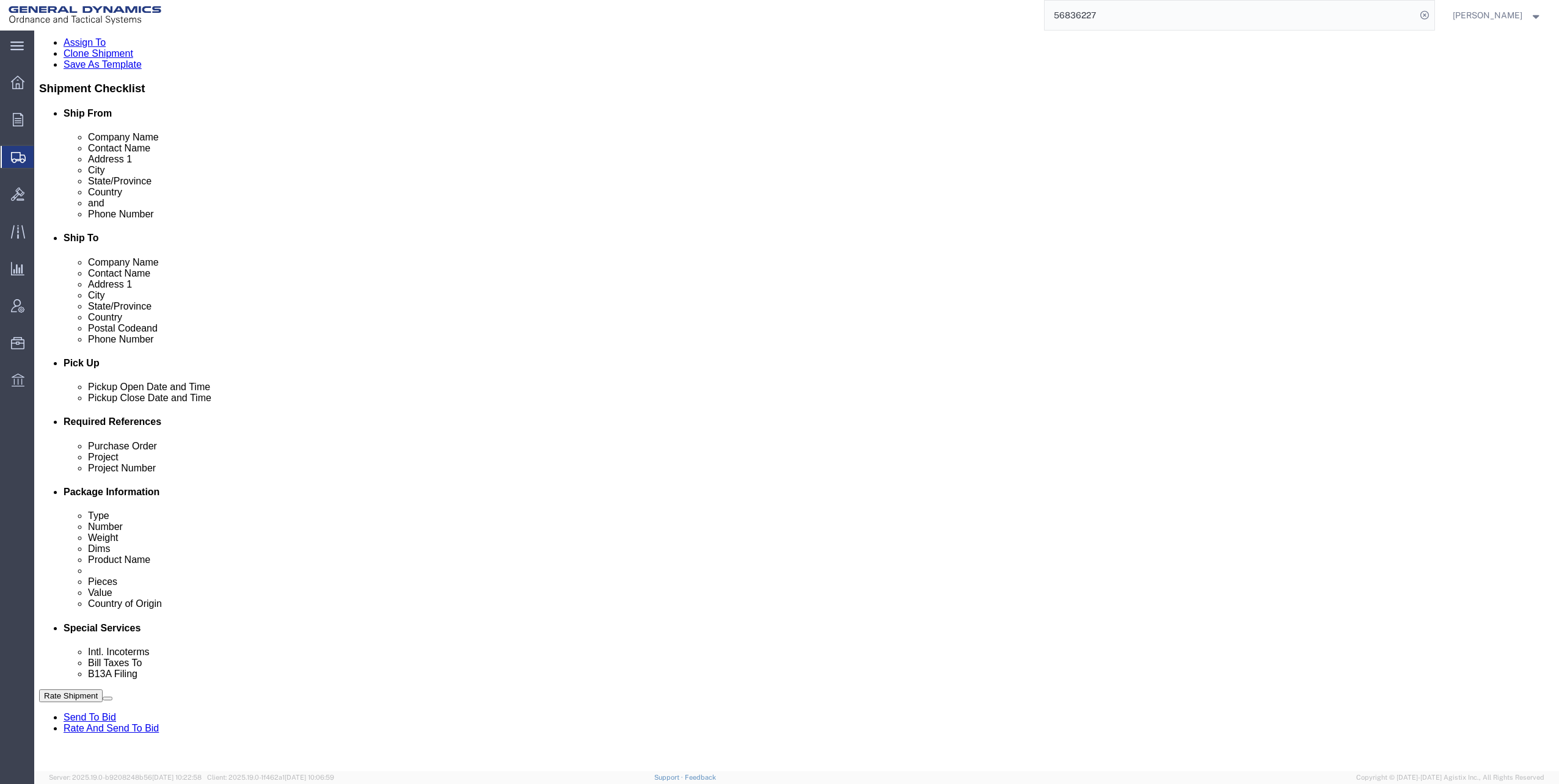
click input "text"
click input "M119A2"
type input "M119A2 DO2"
click input "text"
type input "30100339"
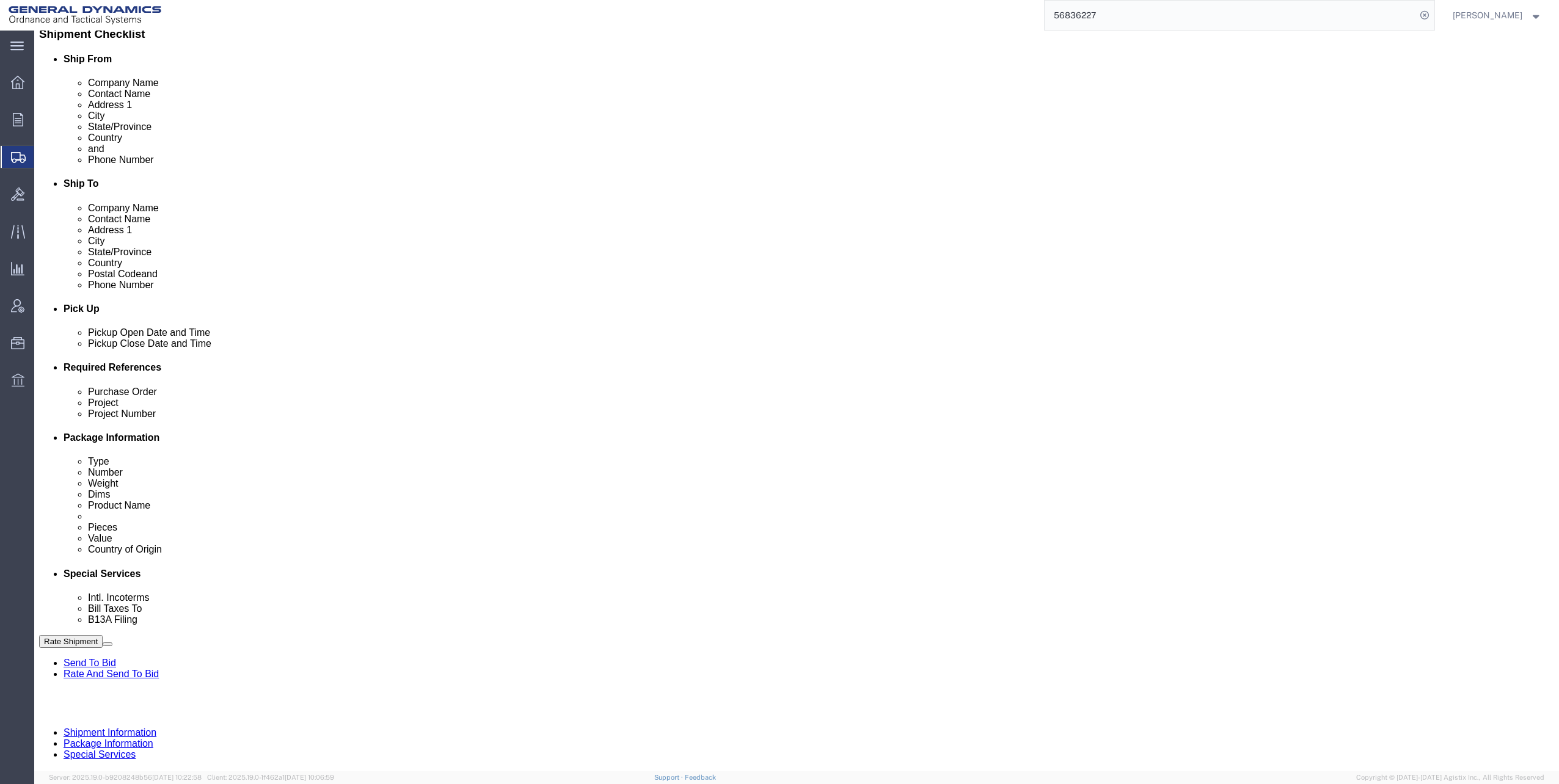
scroll to position [309, 0]
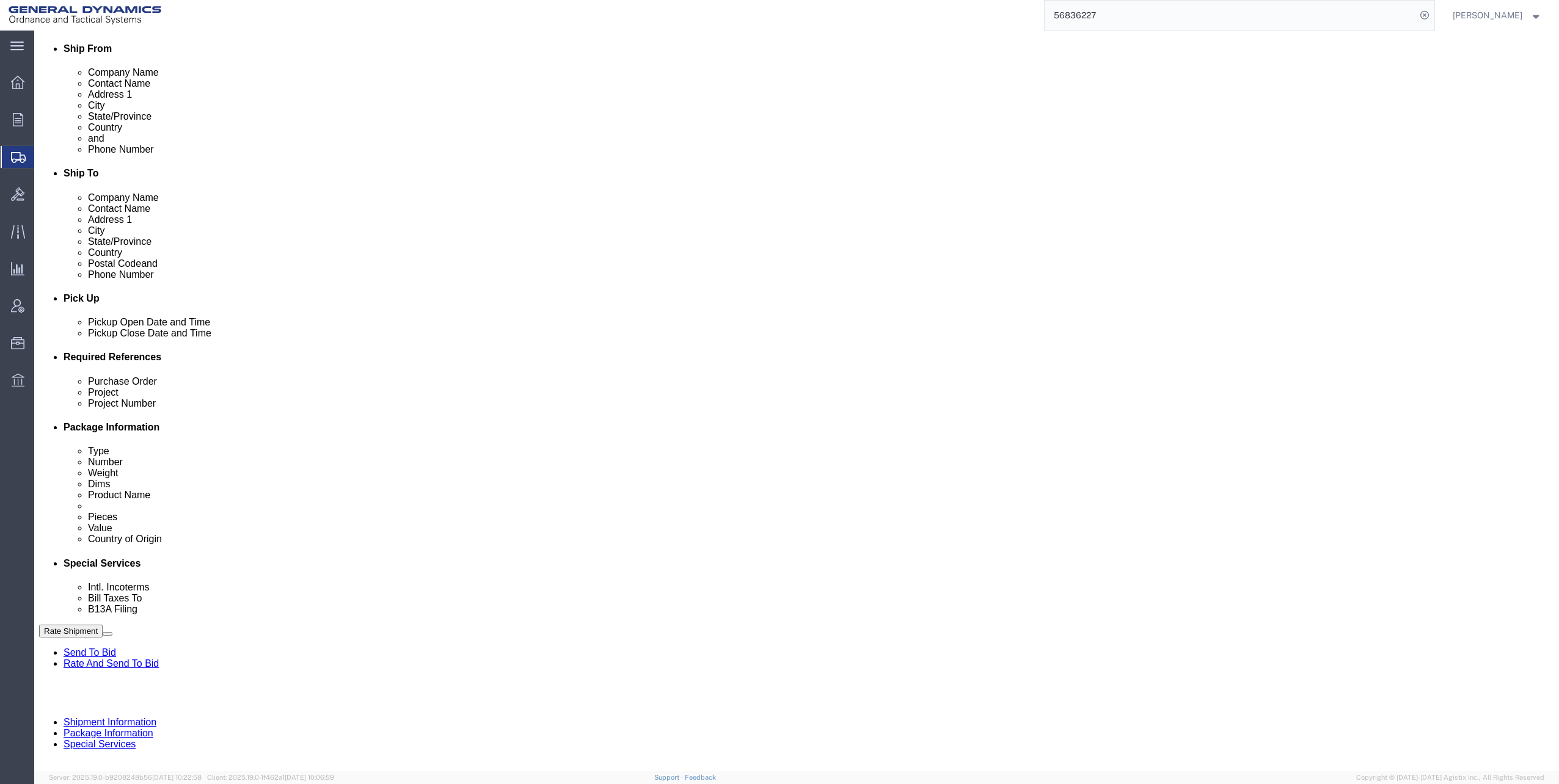
click button "Continue"
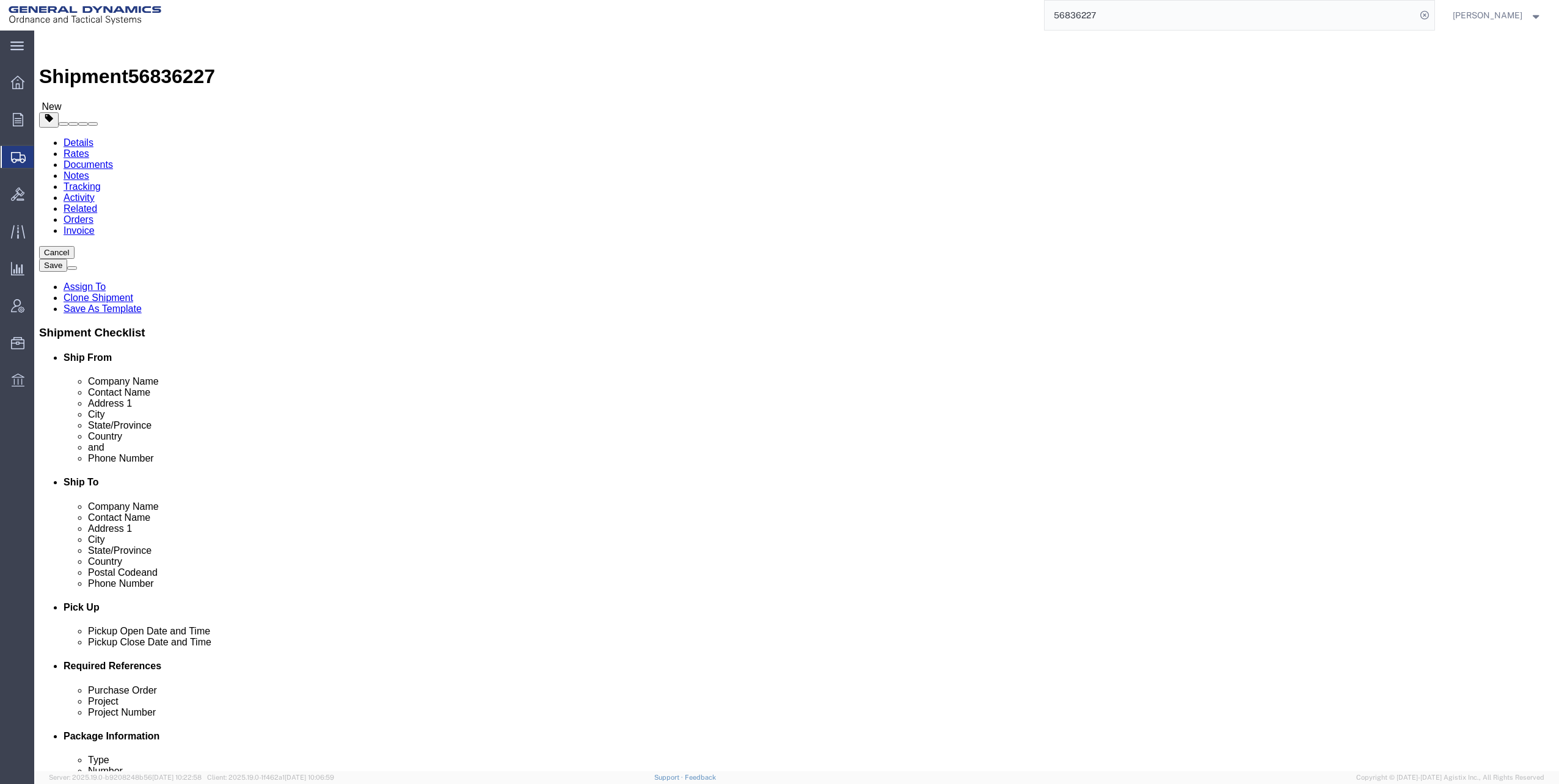
click dd "1683.00 Each"
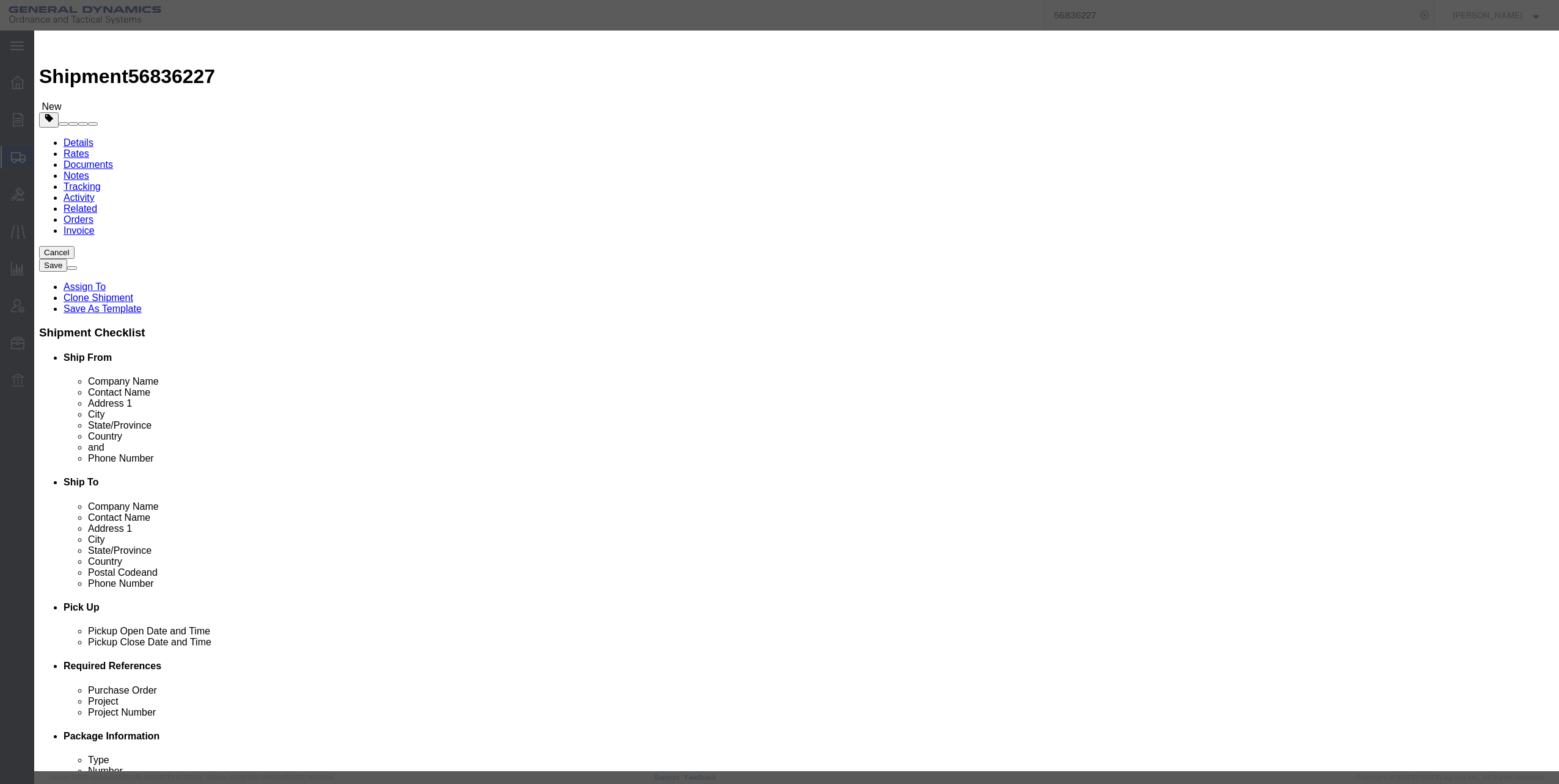
click select "Select 50 55 60 65 70 85 92.5 100 125 175 250 300 400"
select select "60"
click select "Select 50 55 60 65 70 85 92.5 100 125 175 250 300 400"
click button "Save & Close"
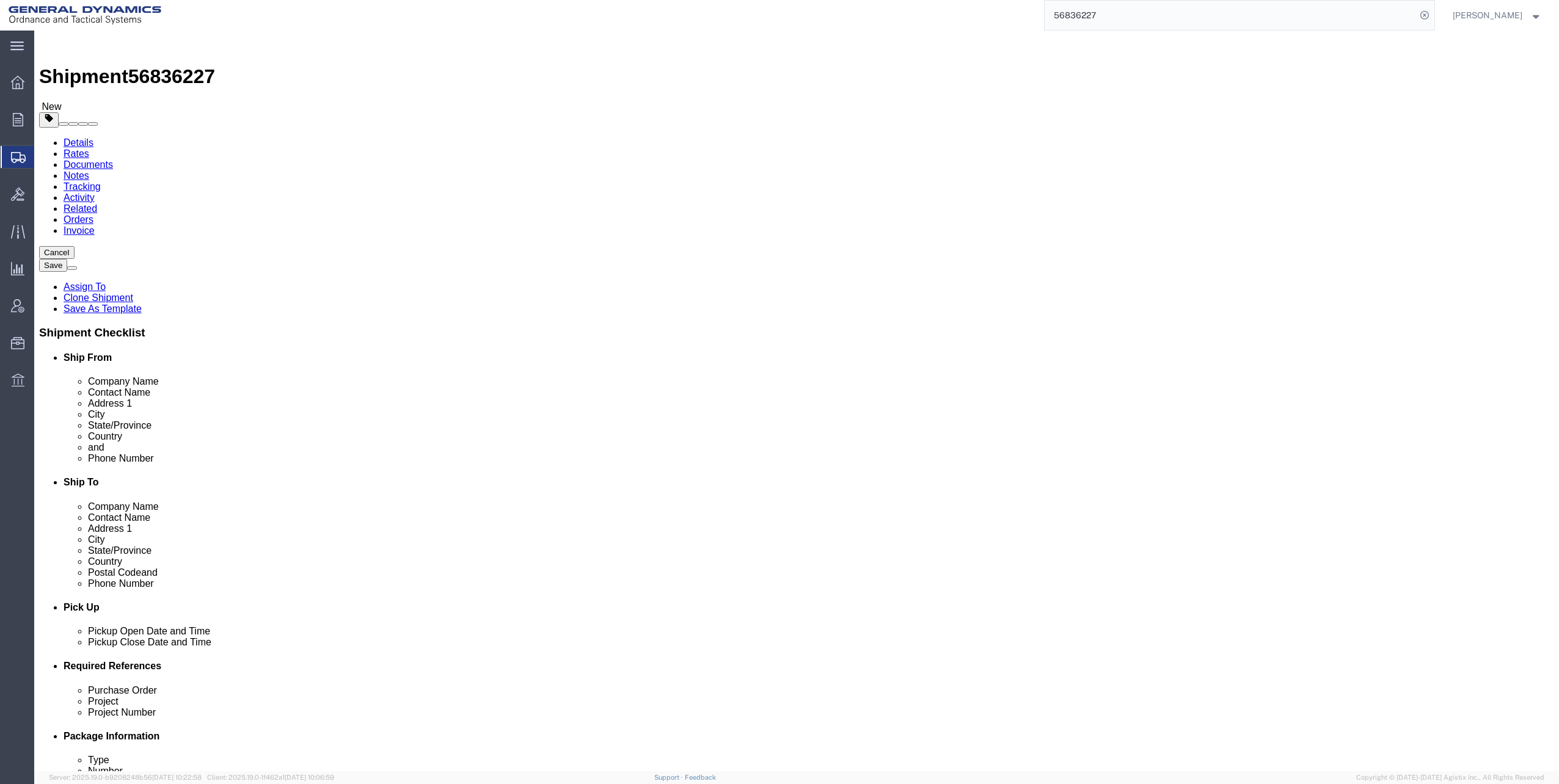
click button "Continue"
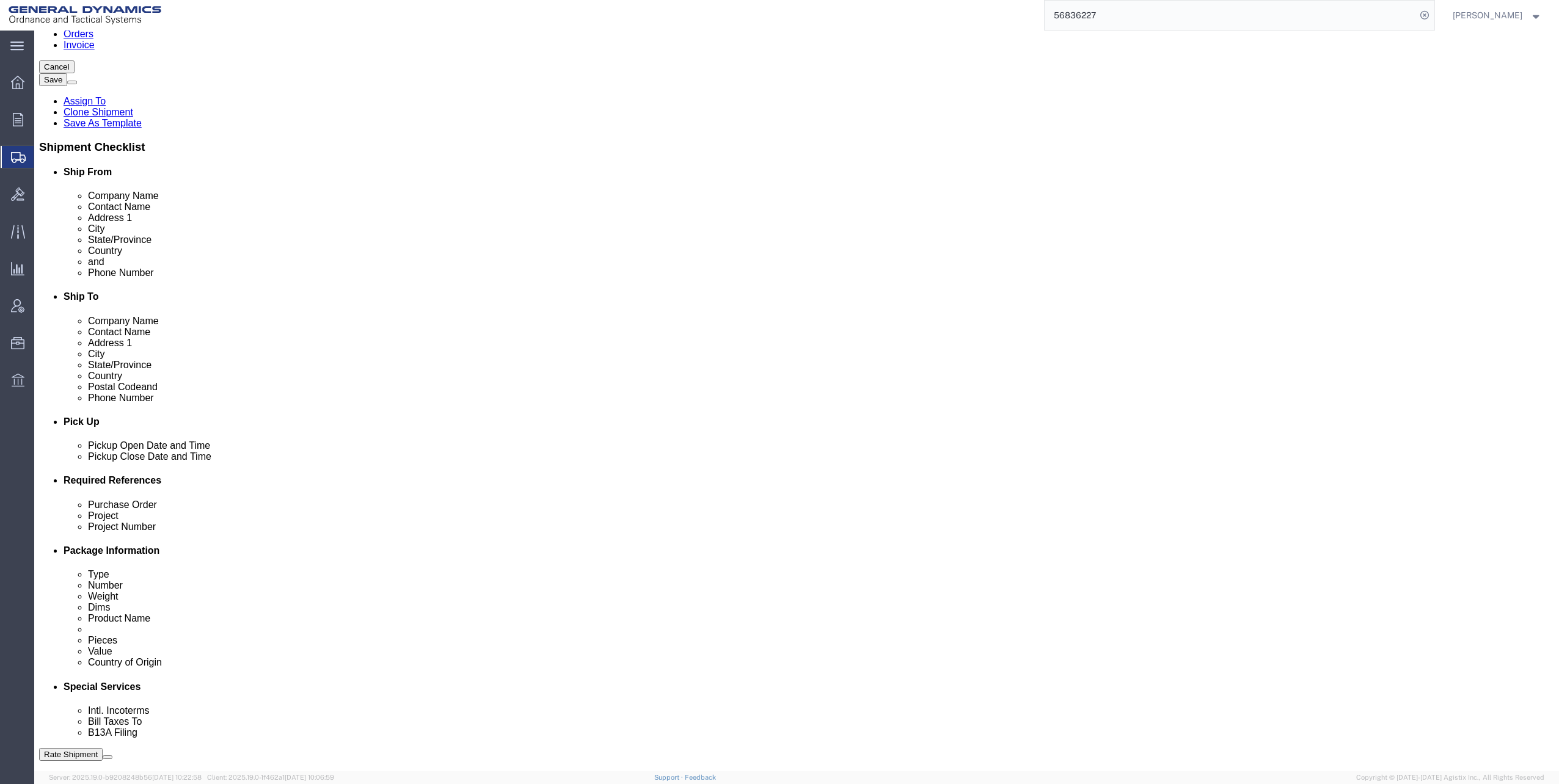
scroll to position [244, 0]
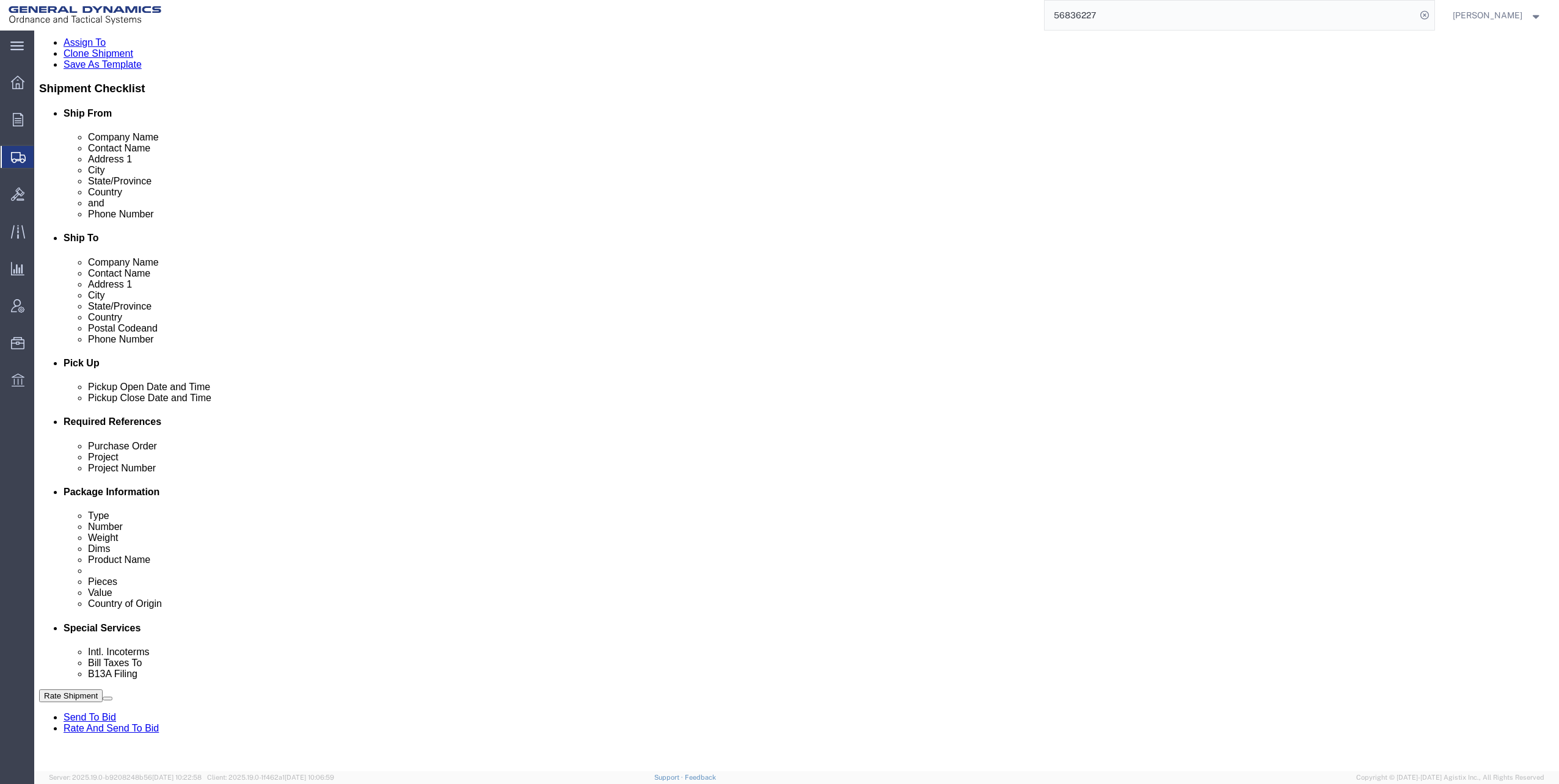
click select "Select Carriage Insurance Paid Carriage Paid To Cost and Freight Cost Insurance…"
select select "EXW"
click select "Select Carriage Insurance Paid Carriage Paid To Cost and Freight Cost Insurance…"
click select "Select Recipient Account Sender/Shipper Third Party Account"
select select "THRD"
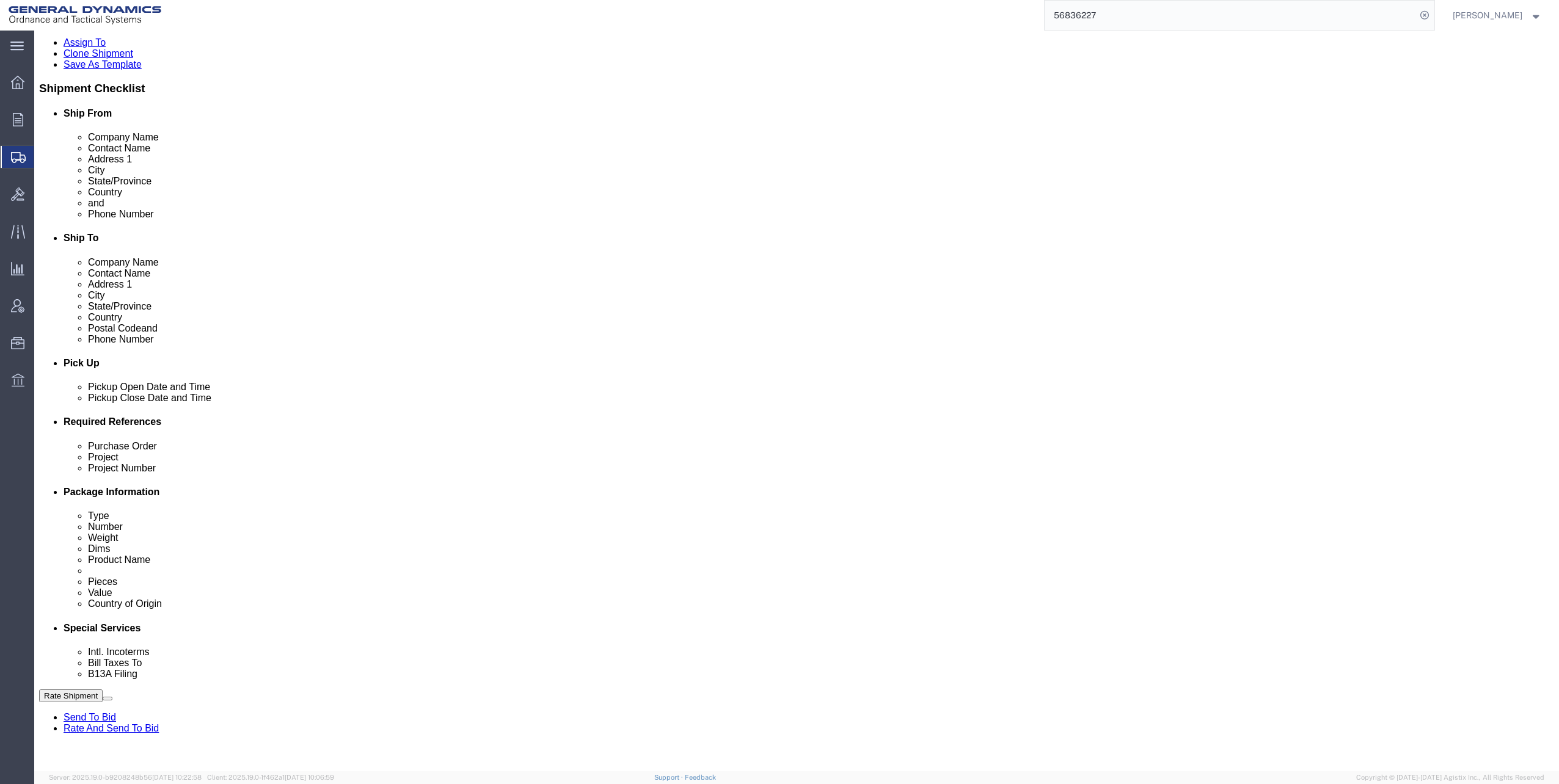
click select "Select Recipient Account Sender/Shipper Third Party Account"
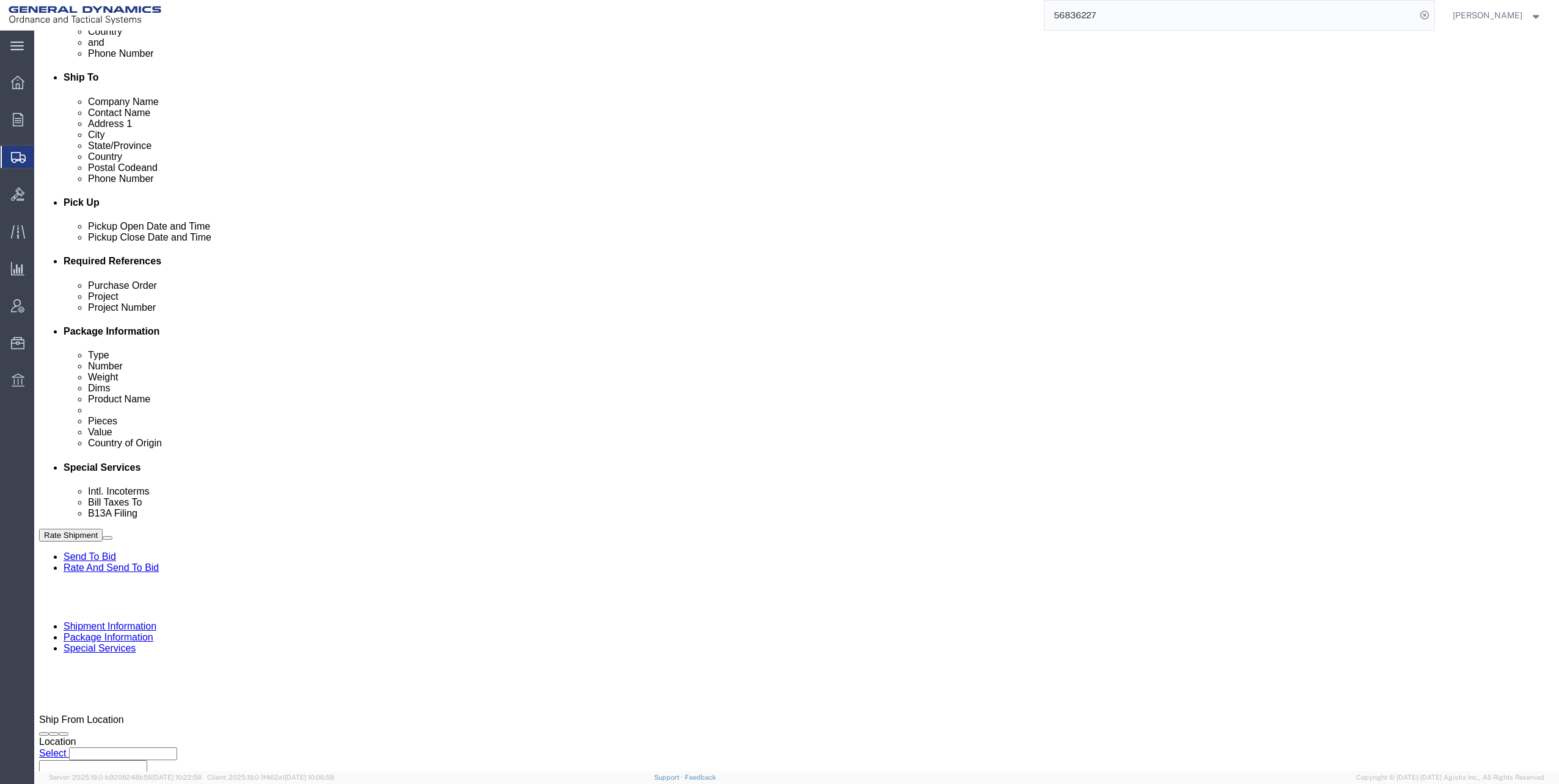
scroll to position [428, 0]
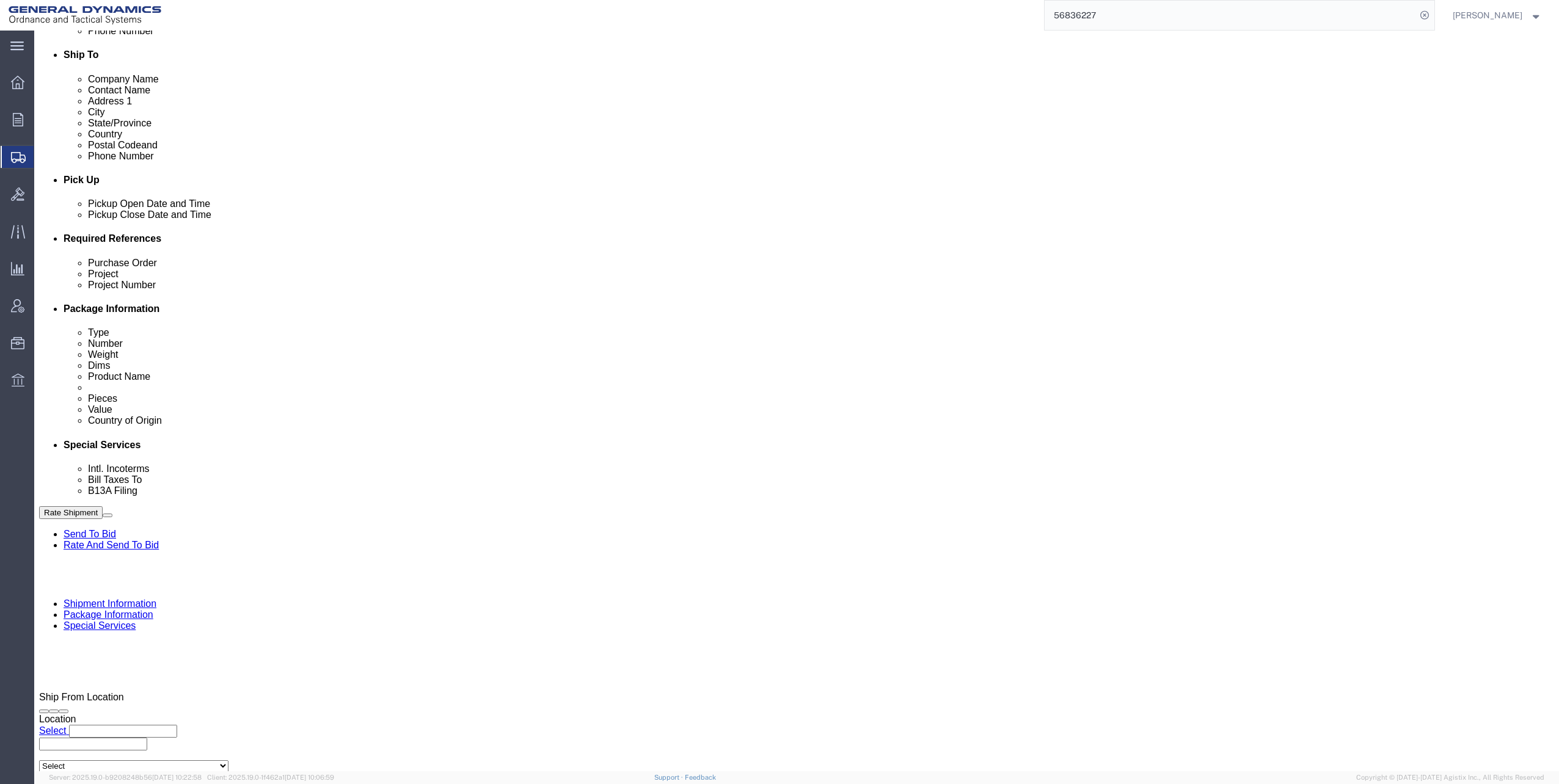
click select "Select Recipient Account Sender/Shipper Third Party Account"
select select "THRD"
click select "Select Recipient Account Sender/Shipper Third Party Account"
click input "General Dynamics OTS % Data2Logistics"
type input "GED"
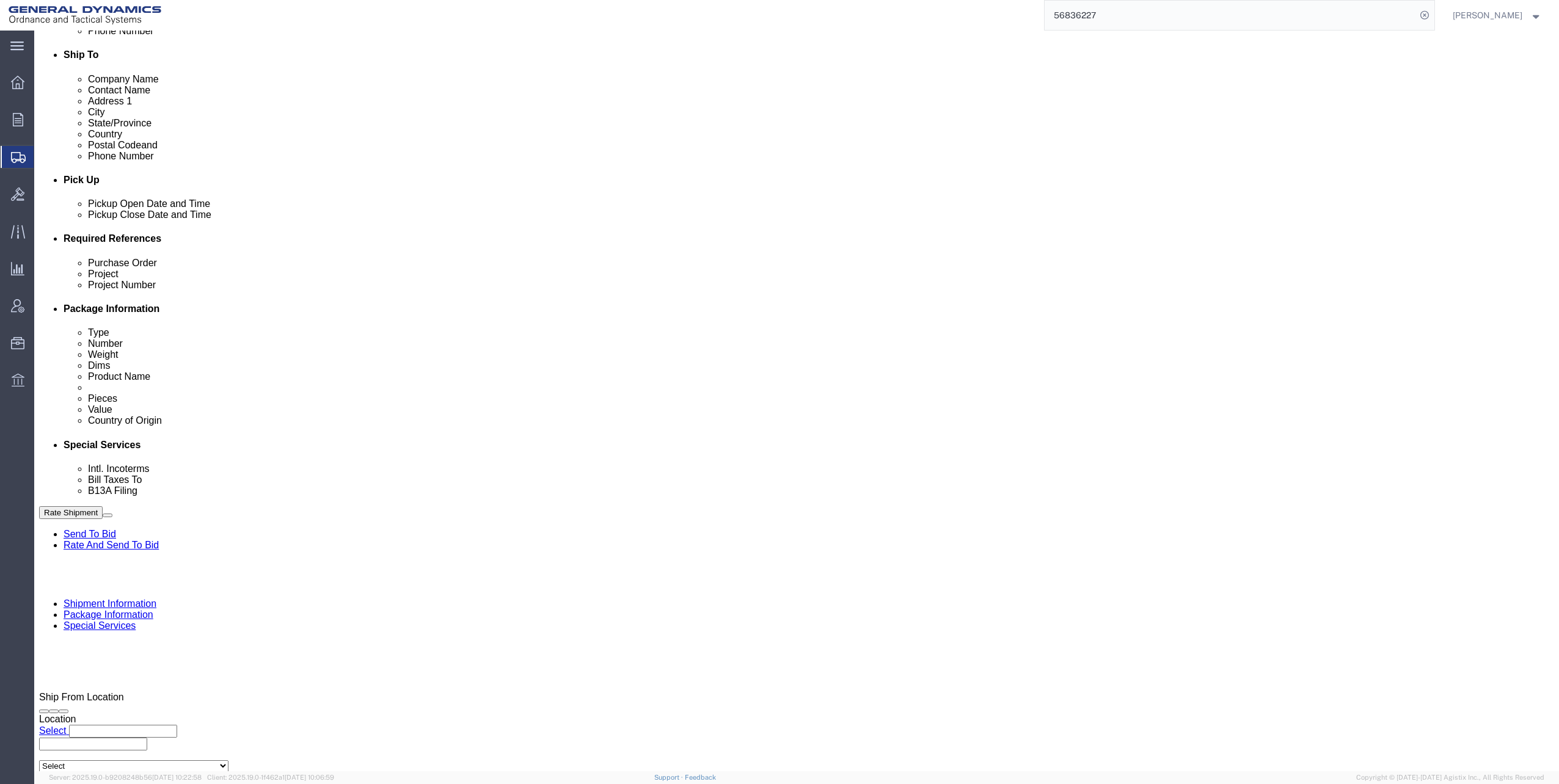
drag, startPoint x: 284, startPoint y: 529, endPoint x: 311, endPoint y: 525, distance: 27.3
click p "- GEDOTS %DATA 2 LOGISTICS - (GEDOTS %DATA 2 LOGISTICS) [GEOGRAPHIC_DATA][PERSO…"
select select "FL"
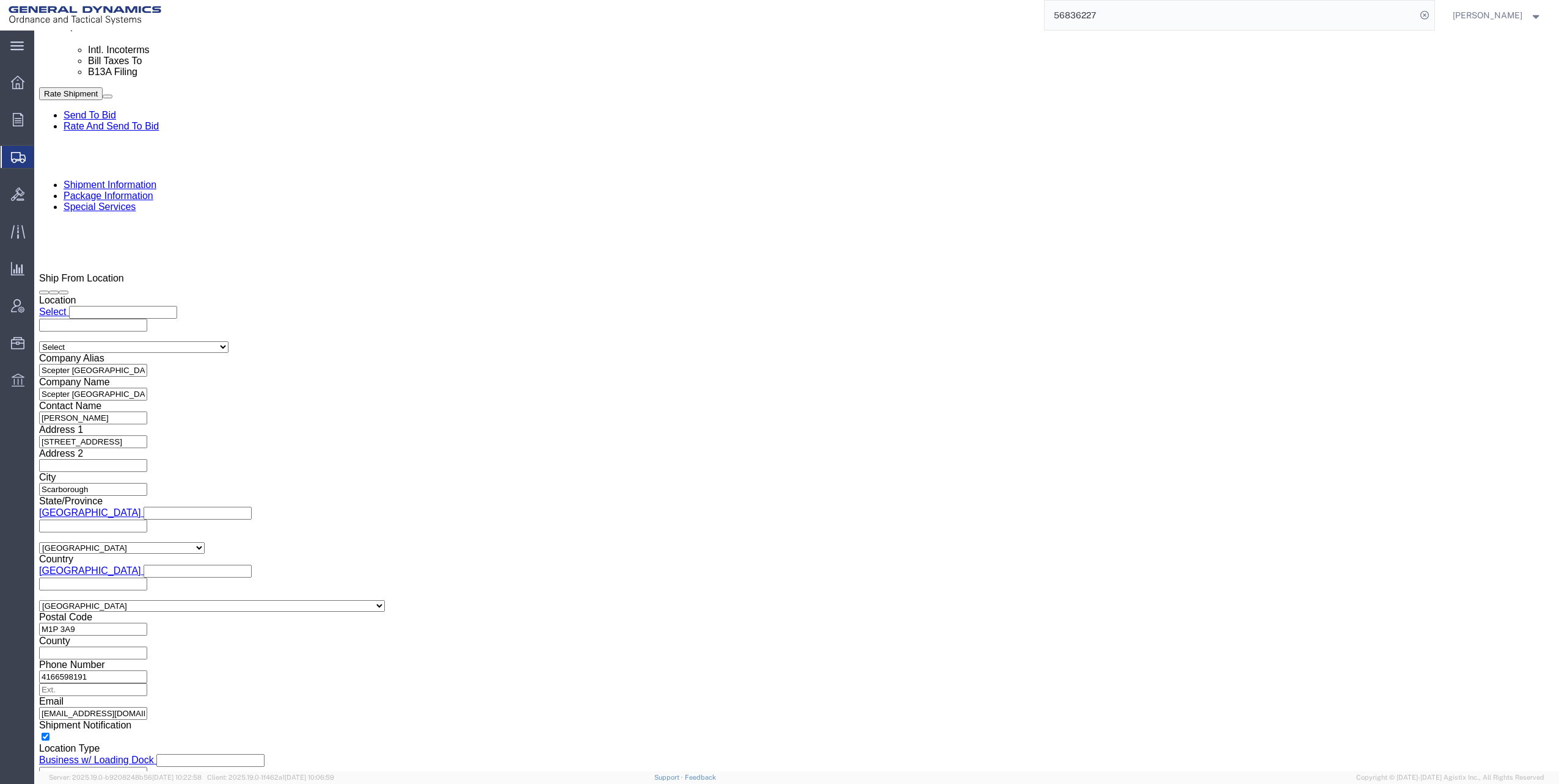
scroll to position [854, 0]
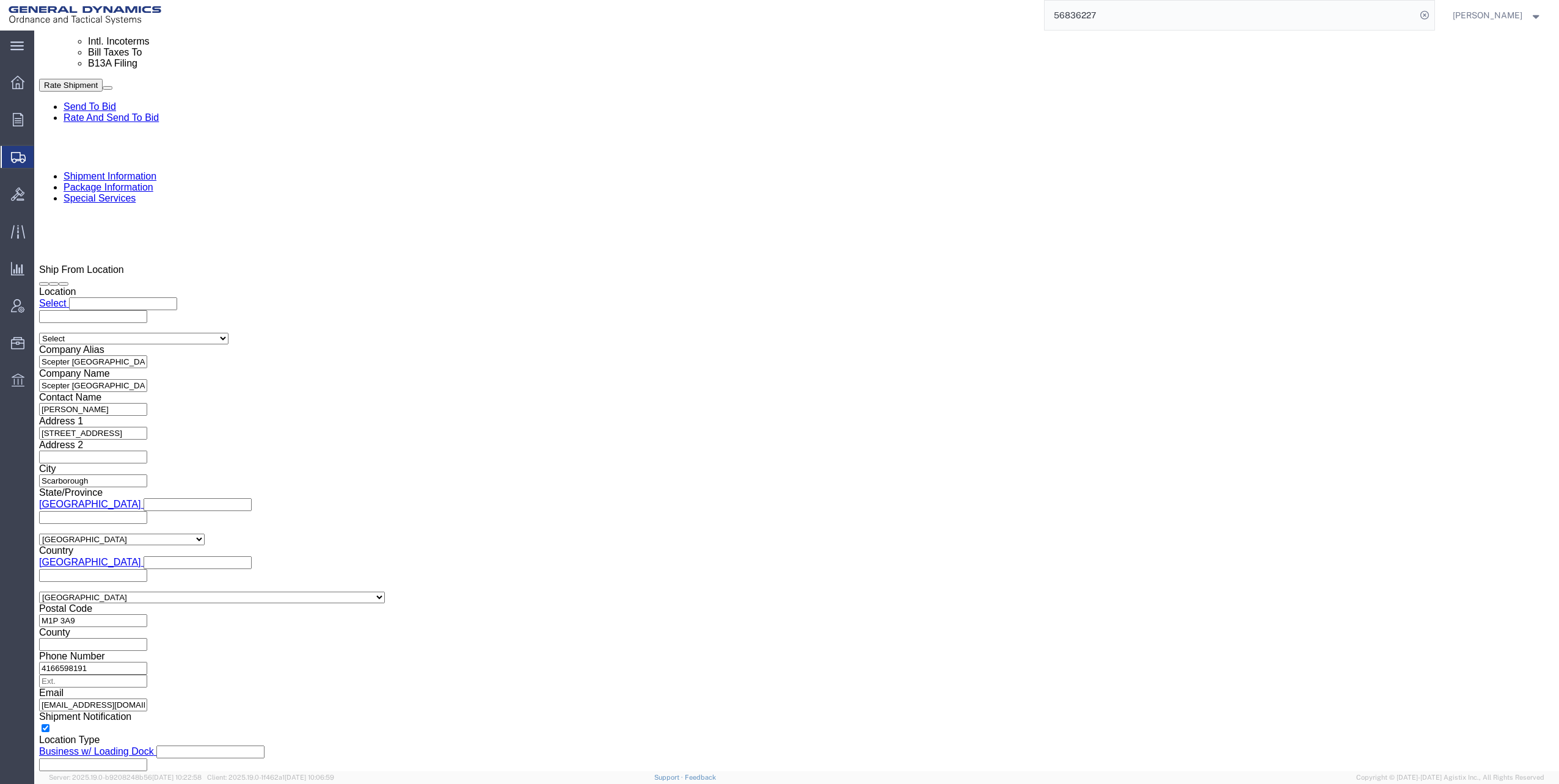
type input "GEDOTS %DATA 2 LOGISTICS"
click input "Include shipping documents"
checkbox input "true"
click input "BOL"
checkbox input "true"
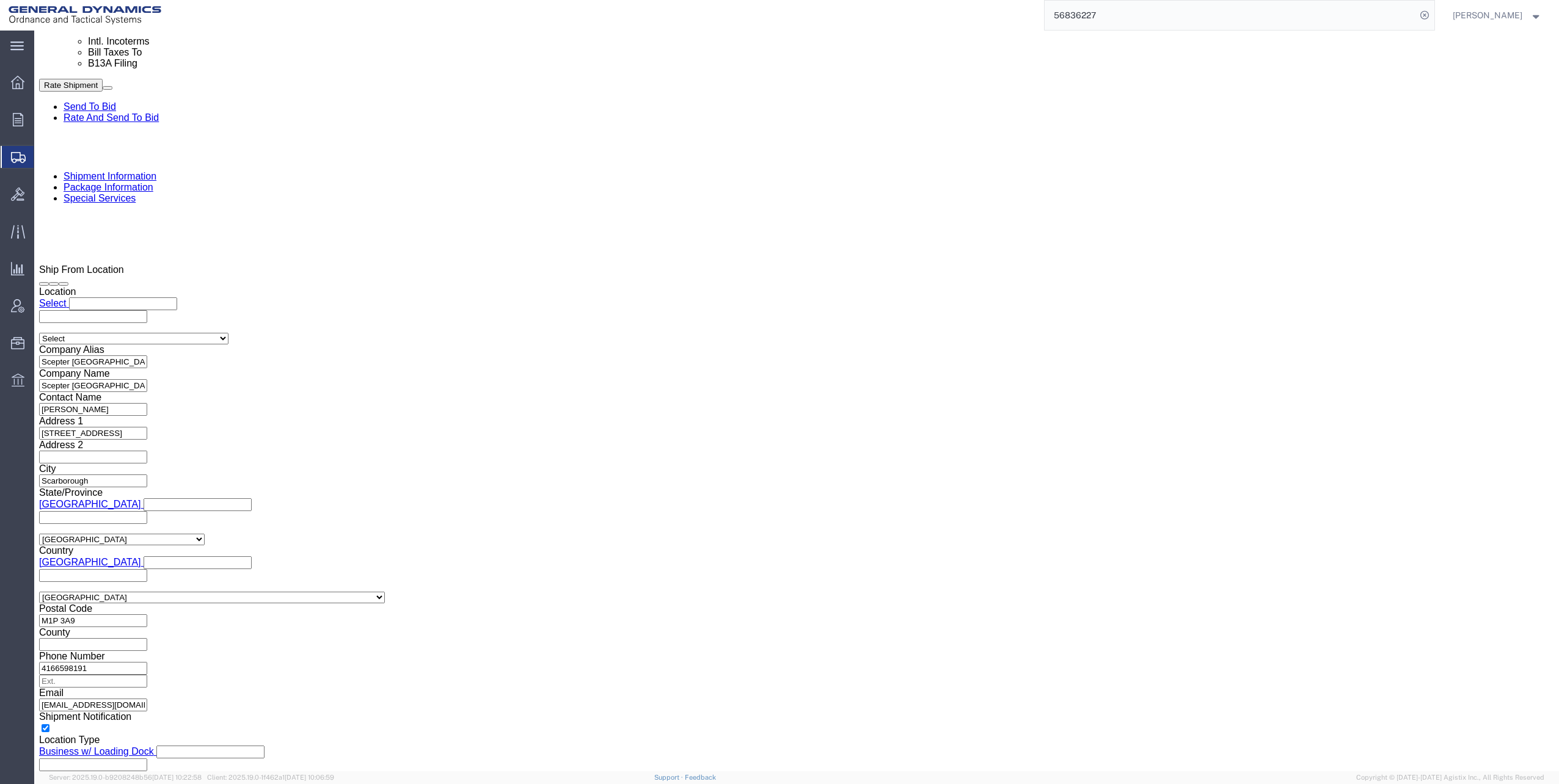
drag, startPoint x: 275, startPoint y: 356, endPoint x: 274, endPoint y: 348, distance: 8.1
click input "Packing List"
checkbox input "true"
click ul "[PERSON_NAME][EMAIL_ADDRESS][PERSON_NAME][DOMAIN_NAME] [EMAIL_ADDRESS][DOMAIN_N…"
type input "mara"
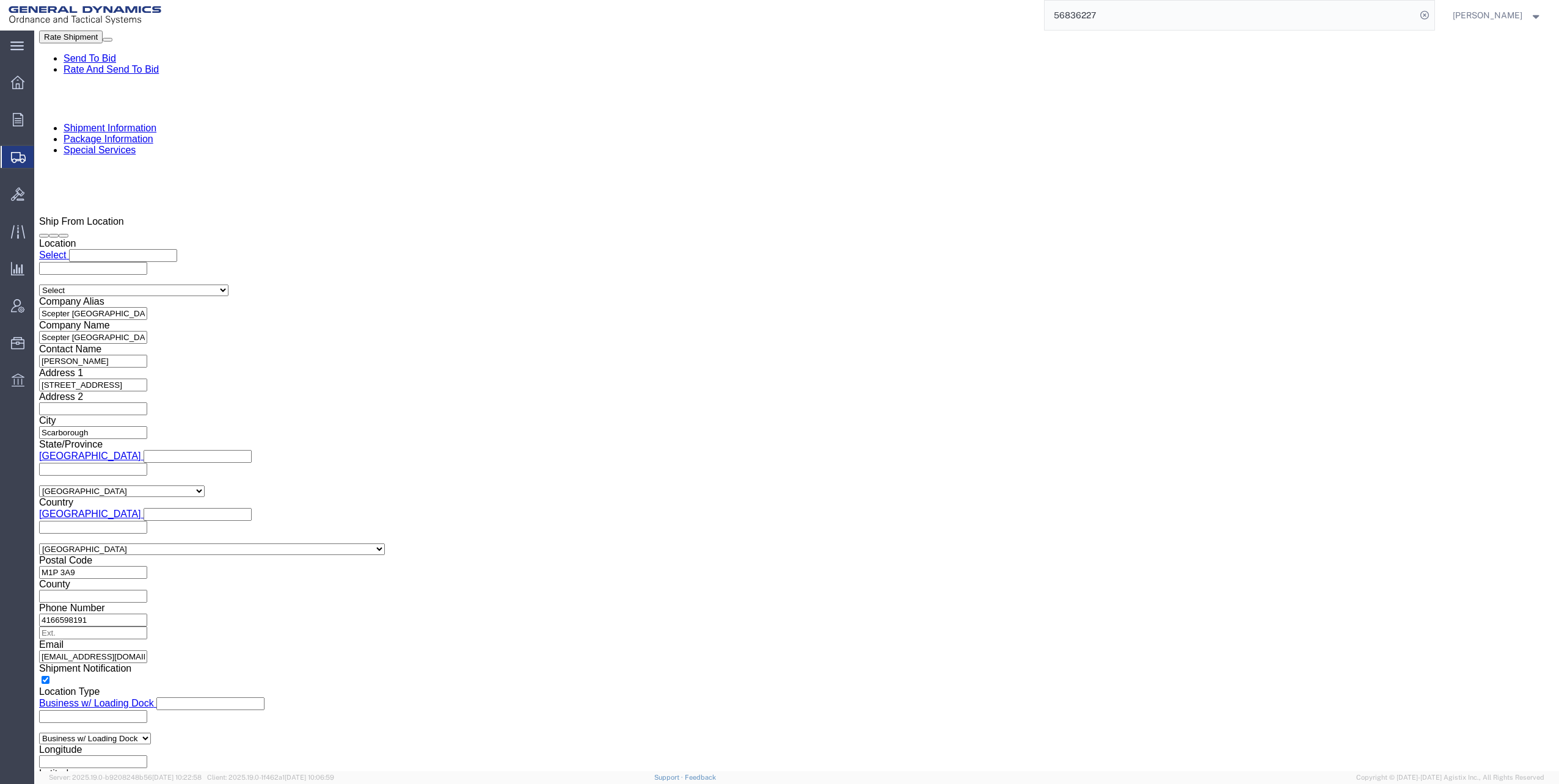
scroll to position [977, 0]
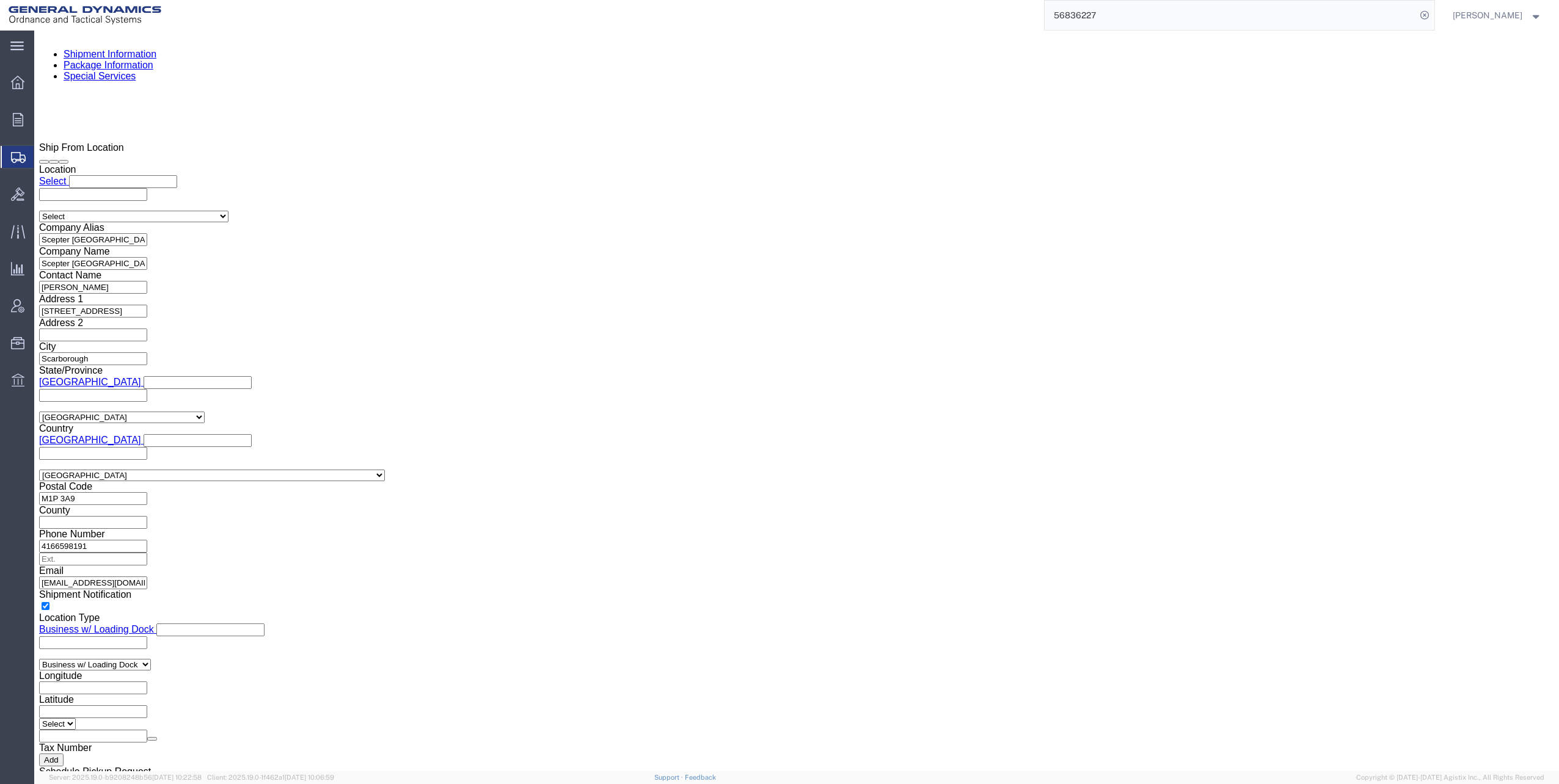
drag, startPoint x: 406, startPoint y: 332, endPoint x: 373, endPoint y: 337, distance: 33.4
click select "Select Filed Electronically Manually Attached Not Required Summary Reporting"
select select "MANUALLY_ATTACHED"
click select "Select Filed Electronically Manually Attached Not Required Summary Reporting"
click select "Select Use Carrier or Agent Broker Use My Nominated Broker Use Recipient's Brok…"
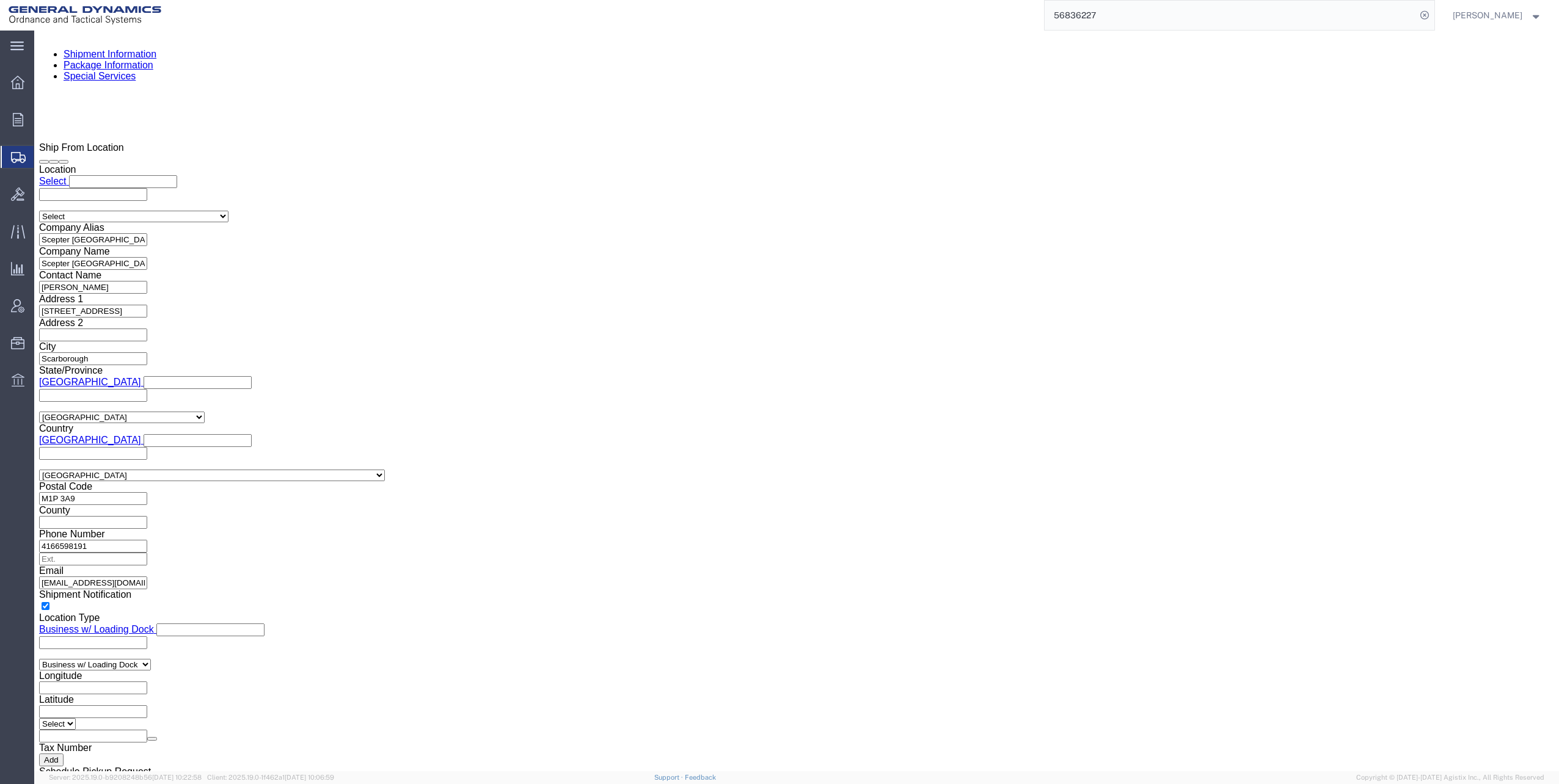
select select "NOMN"
click select "Select Use Carrier or Agent Broker Use My Nominated Broker Use Recipient's Brok…"
click input "text"
type input "Exp"
click p "- Expeditors - (Mara Love) [STREET_ADDRESS] , 12:00 AM - 12:00 AM"
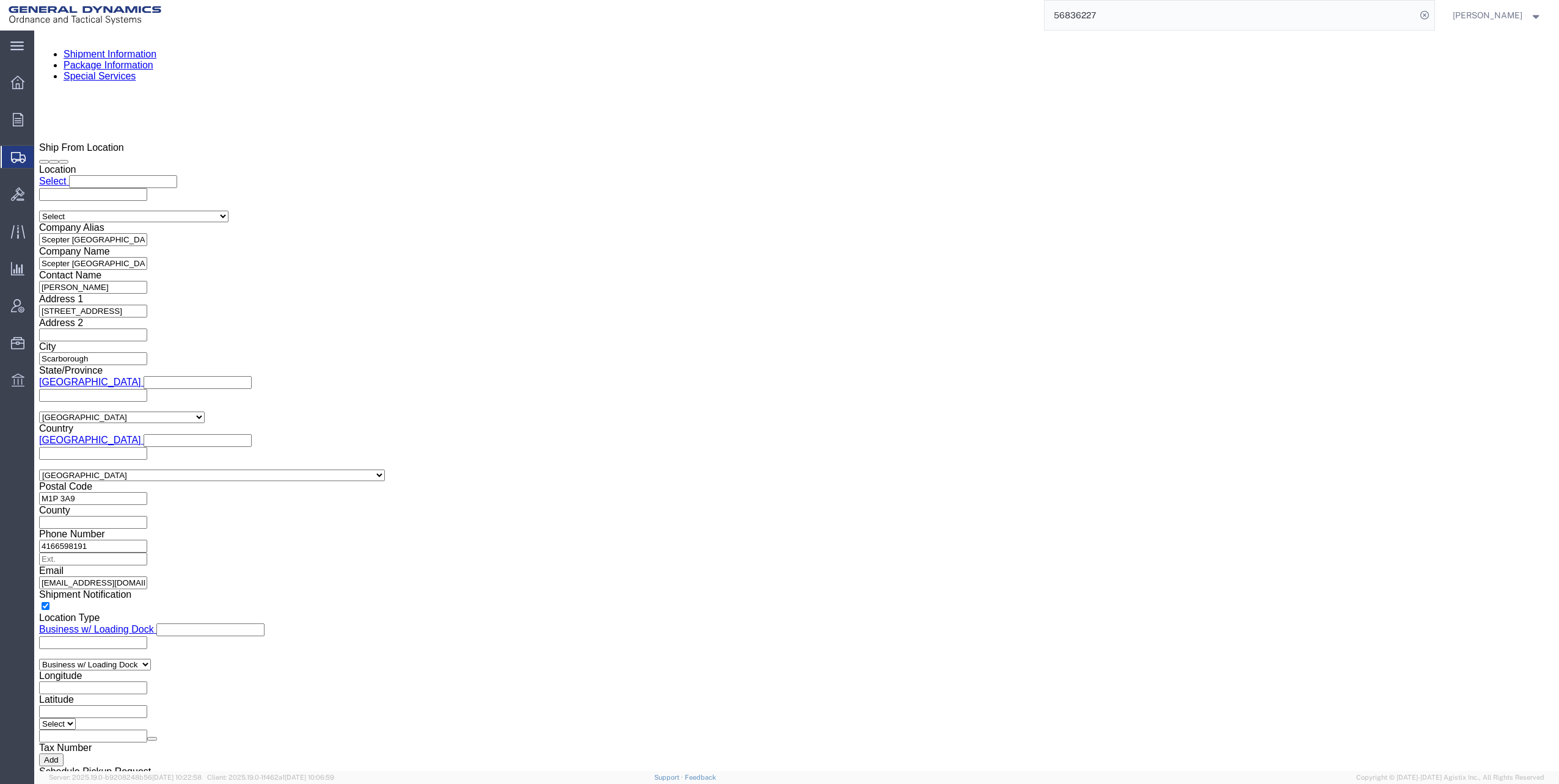
select select "GA"
type input "Expeditors"
click input "checkbox"
checkbox input "true"
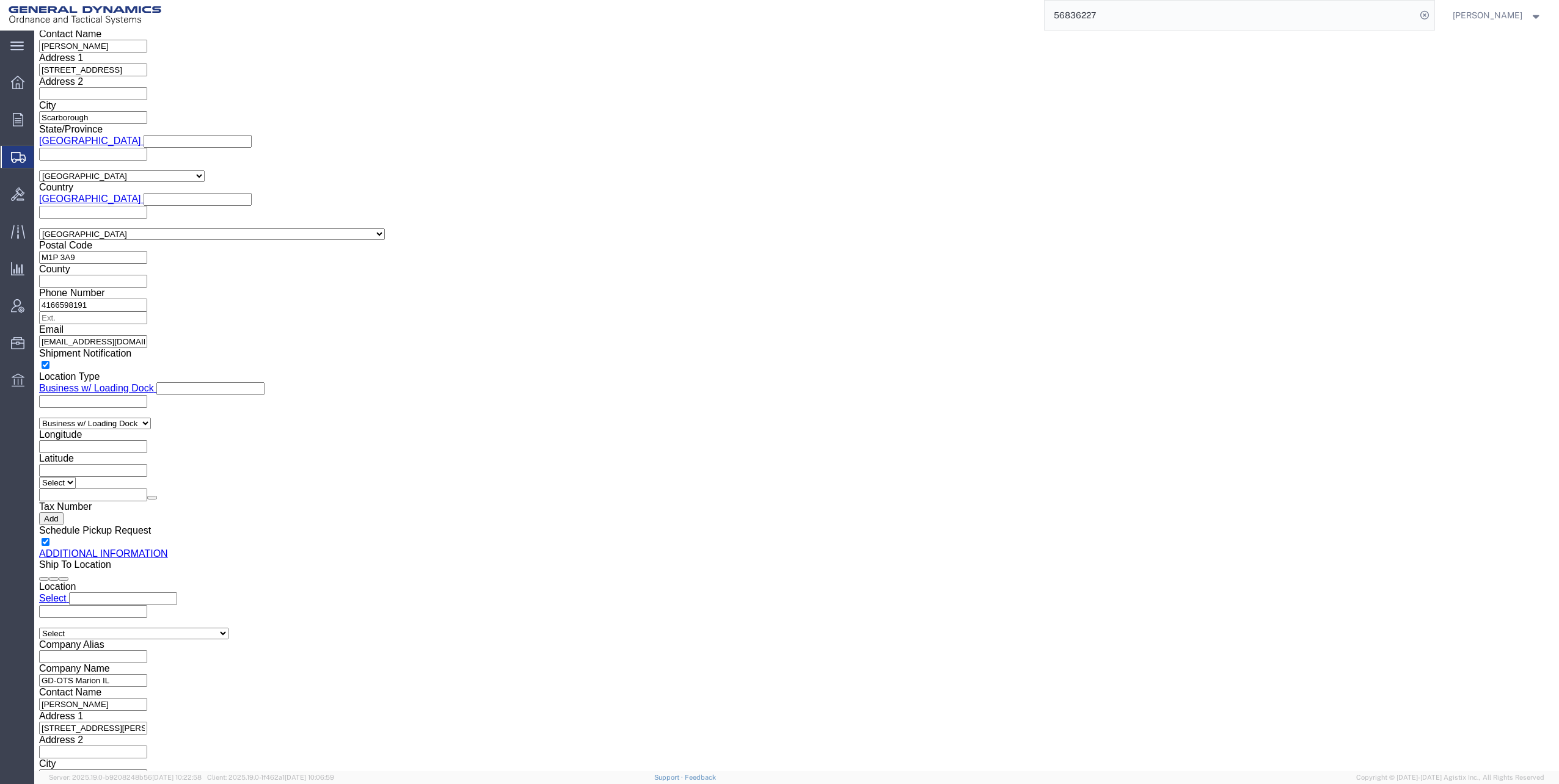
scroll to position [1222, 0]
click button "Rate Shipment"
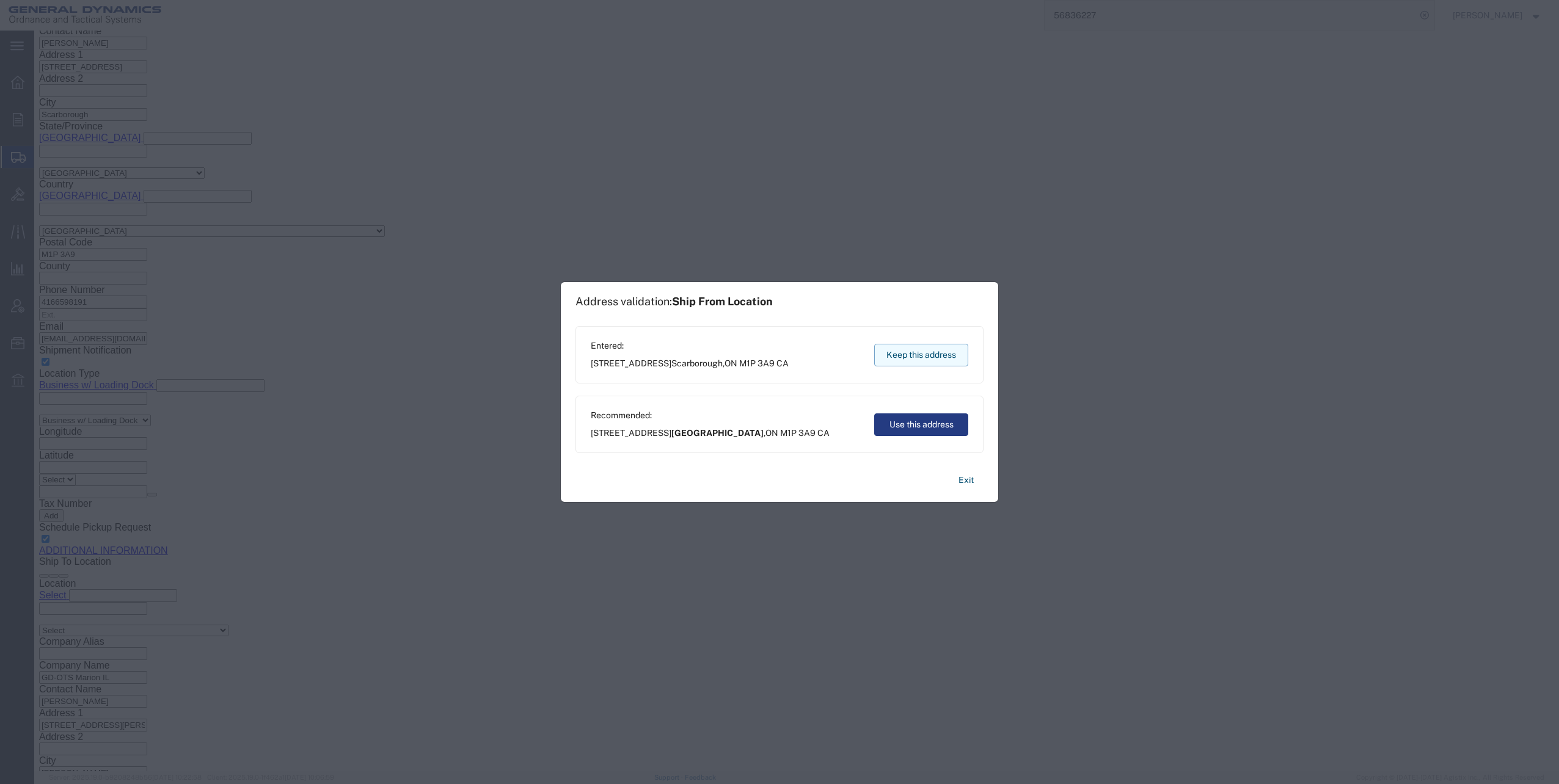
click at [902, 356] on button "Keep this address" at bounding box center [921, 354] width 94 height 23
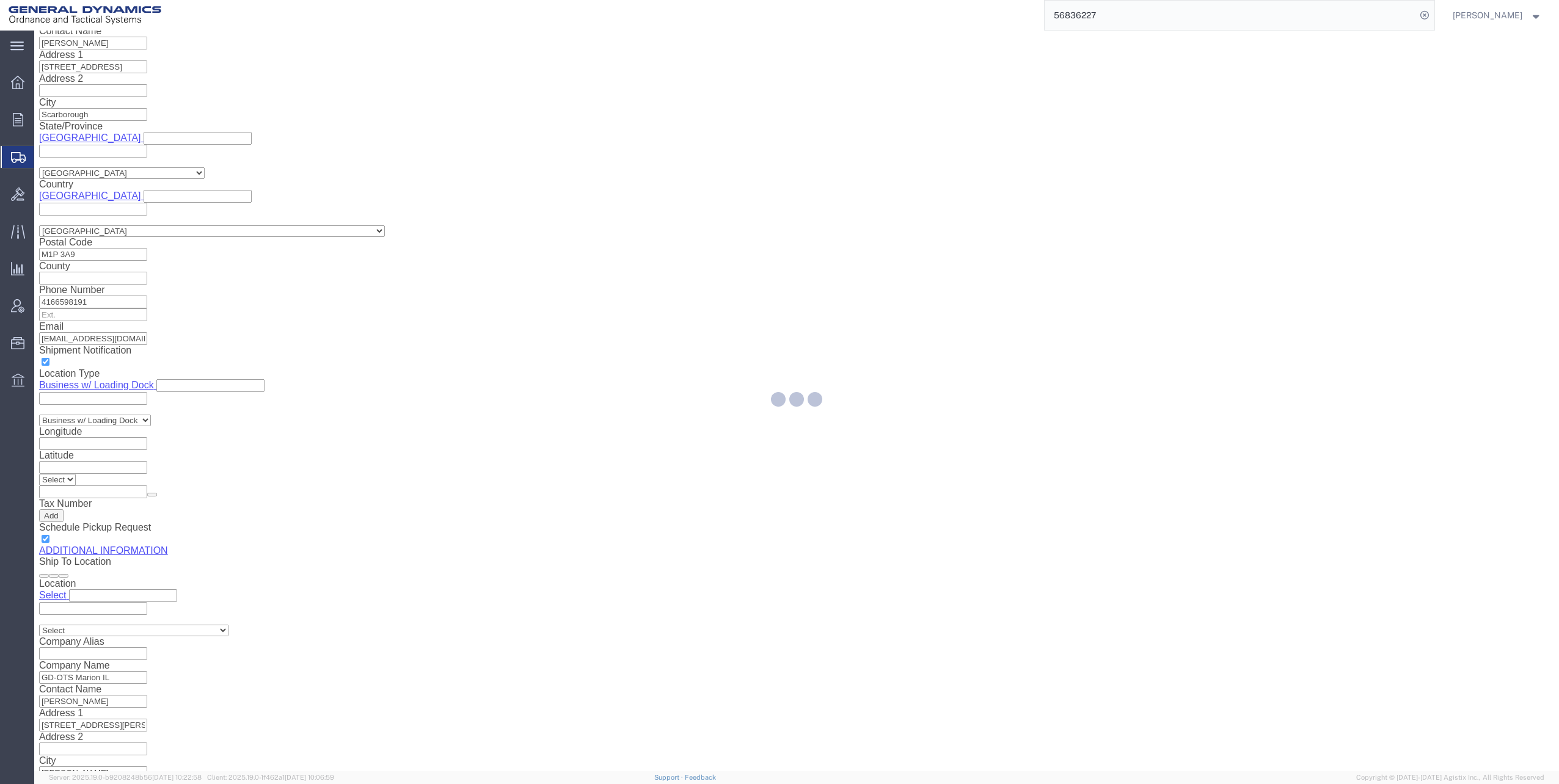
scroll to position [0, 0]
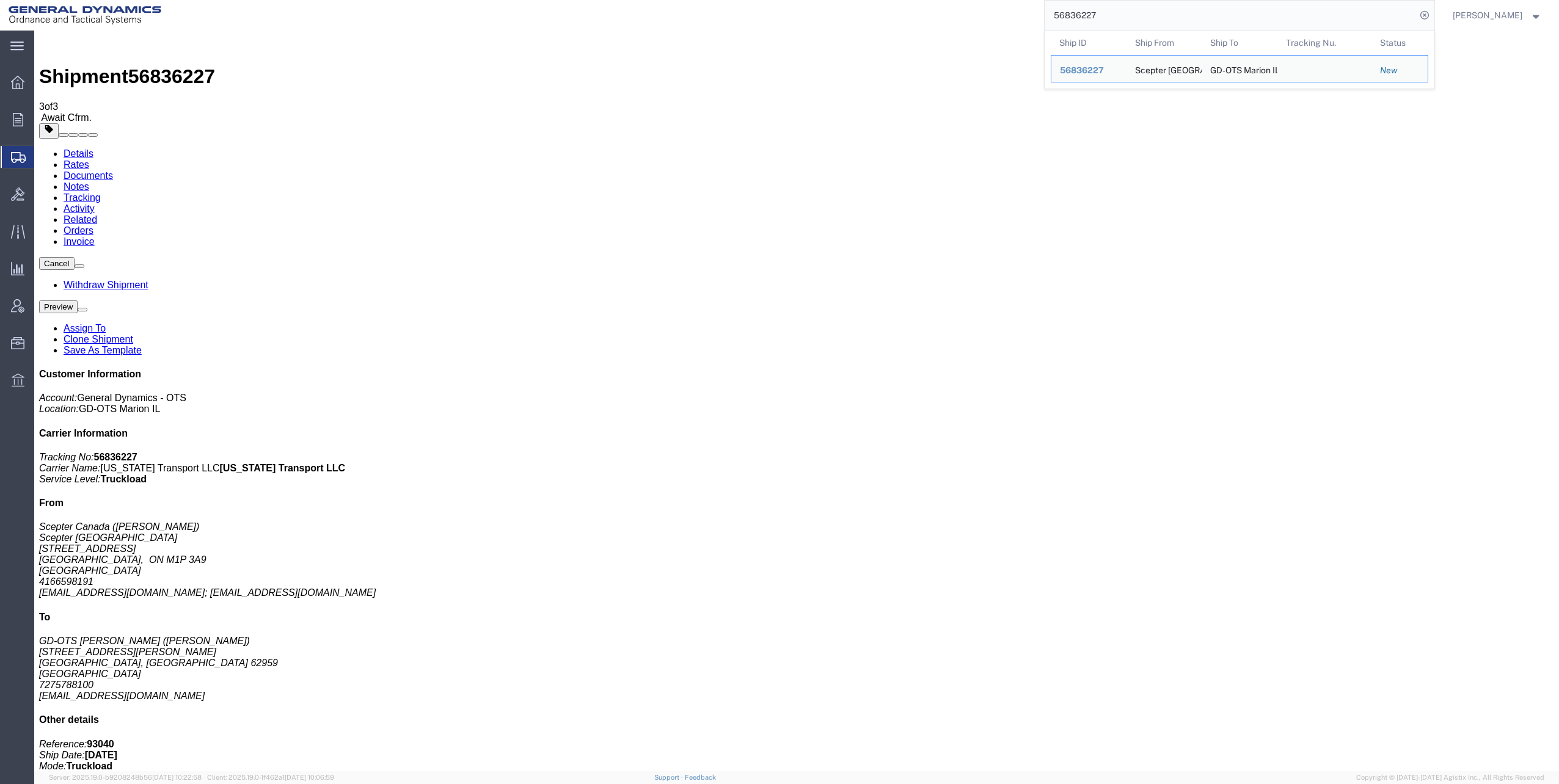
drag, startPoint x: 1056, startPoint y: 14, endPoint x: 1162, endPoint y: 14, distance: 106.0
click at [1162, 14] on input "56836227" at bounding box center [1230, 16] width 371 height 30
paste input "95"
type input "56836295"
click at [1428, 13] on icon at bounding box center [1424, 15] width 17 height 17
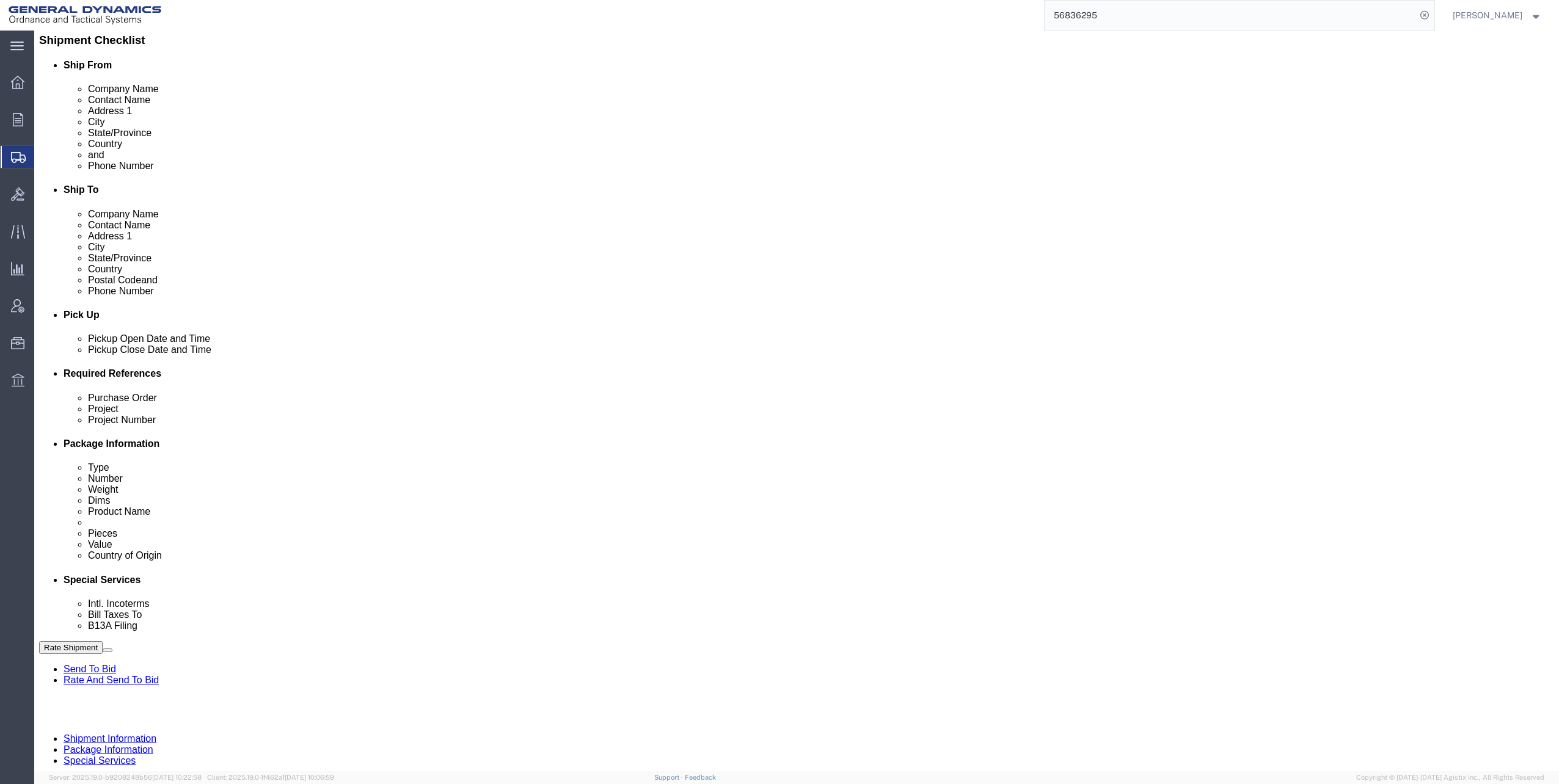
scroll to position [306, 0]
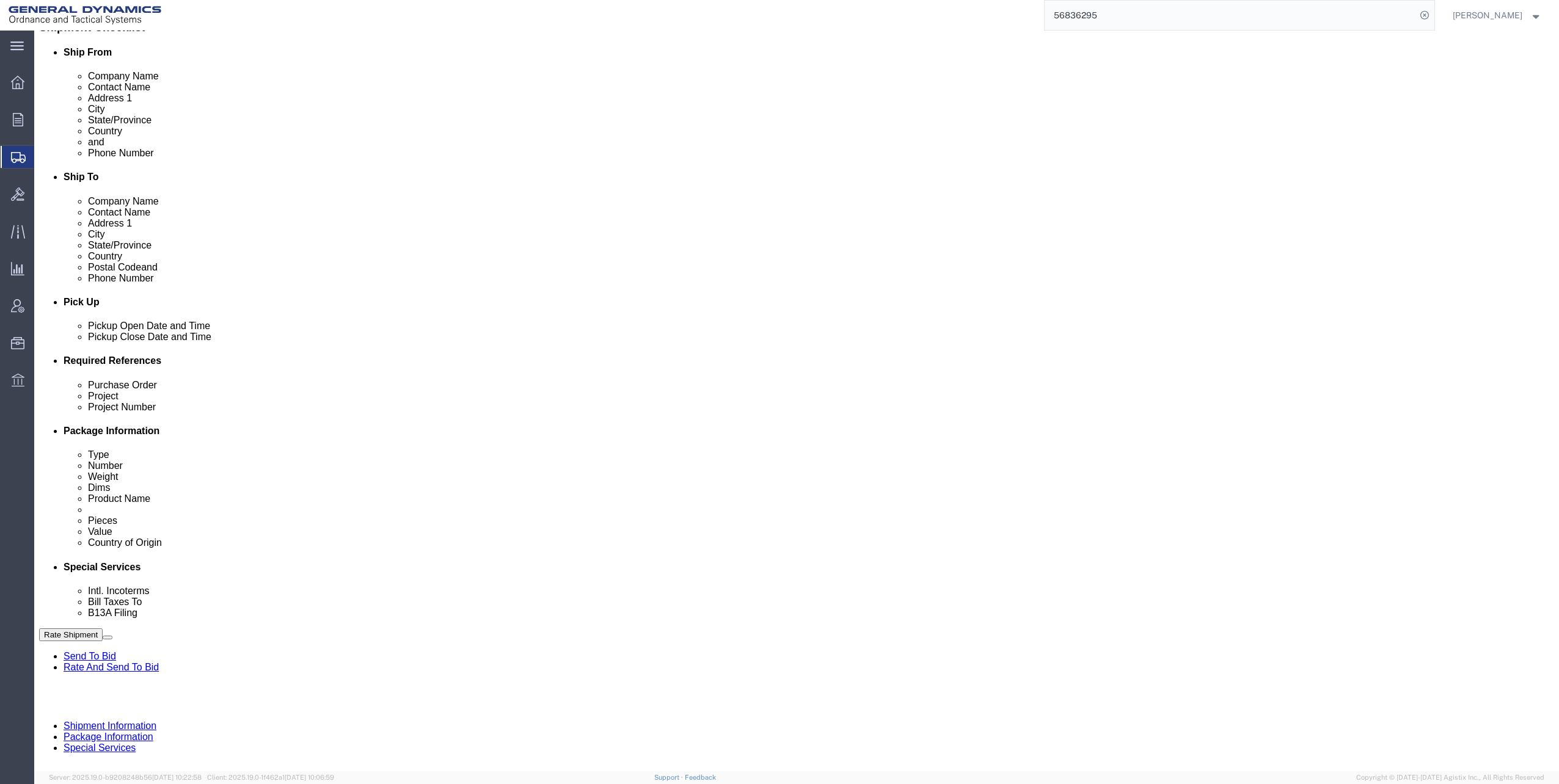
click input "text"
click input "M119A2"
type input "M119A2 DO2"
click input "text"
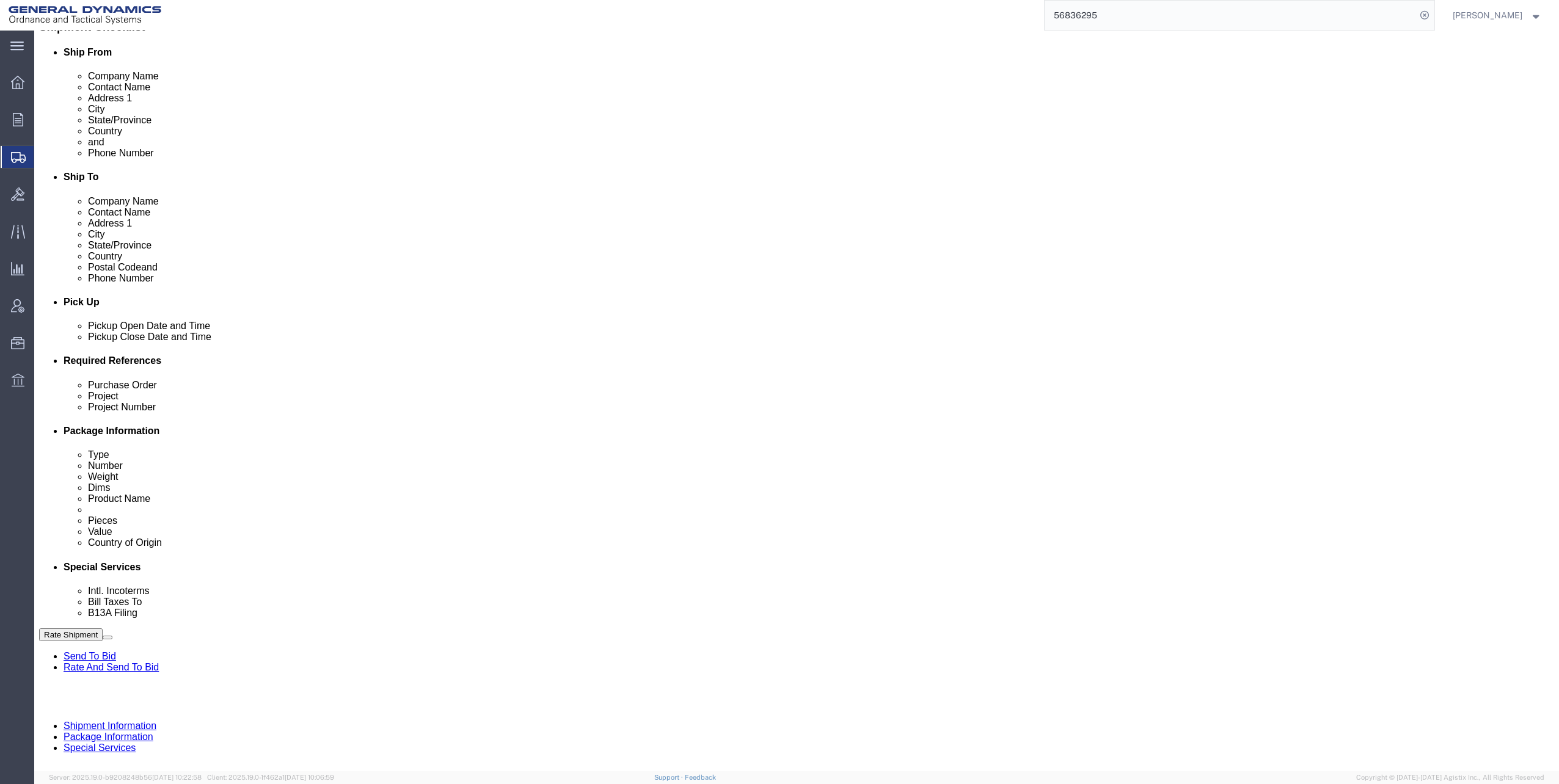
type input "30100339"
click button "Continue"
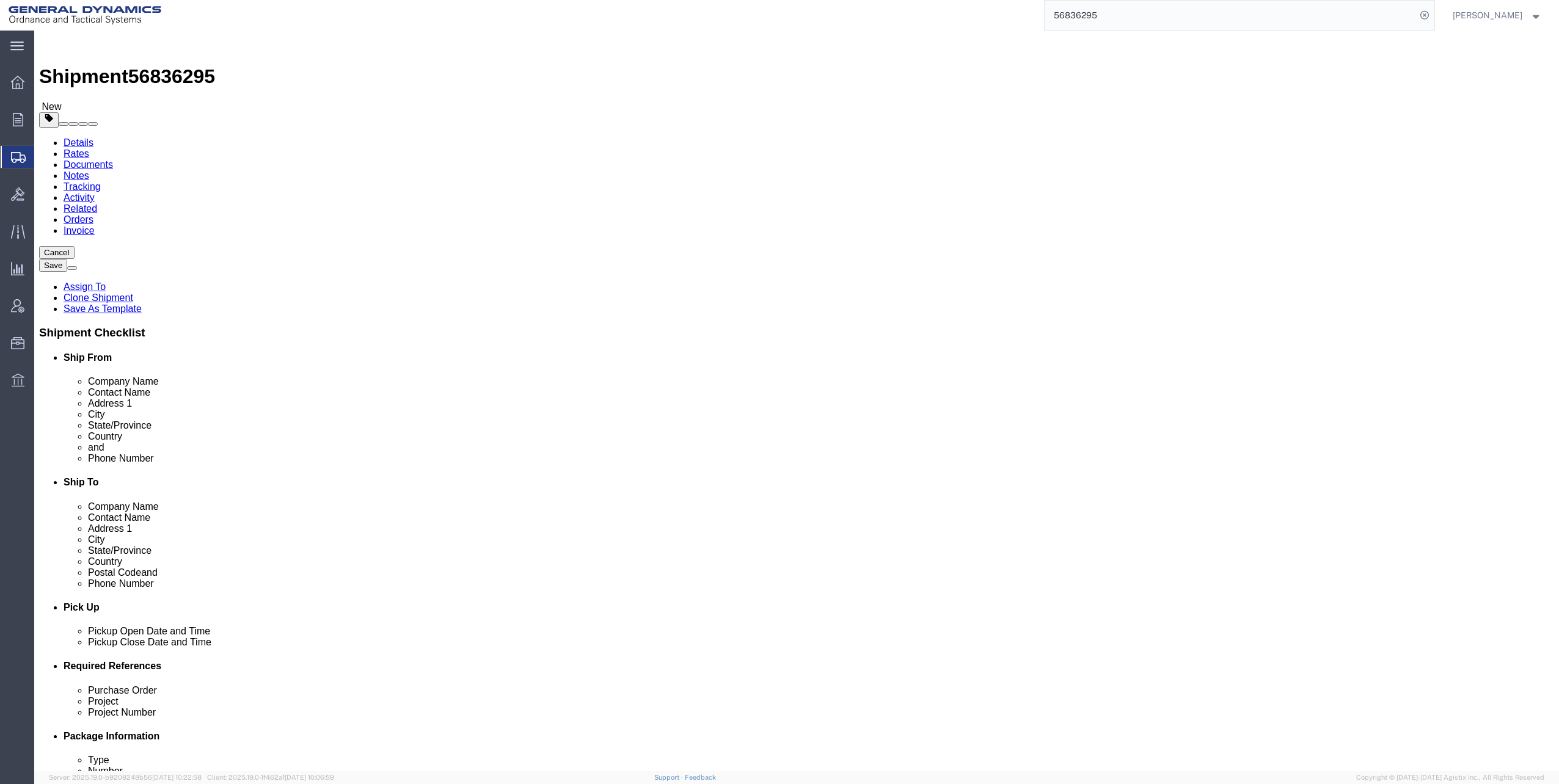
click dd "1683.00 Each"
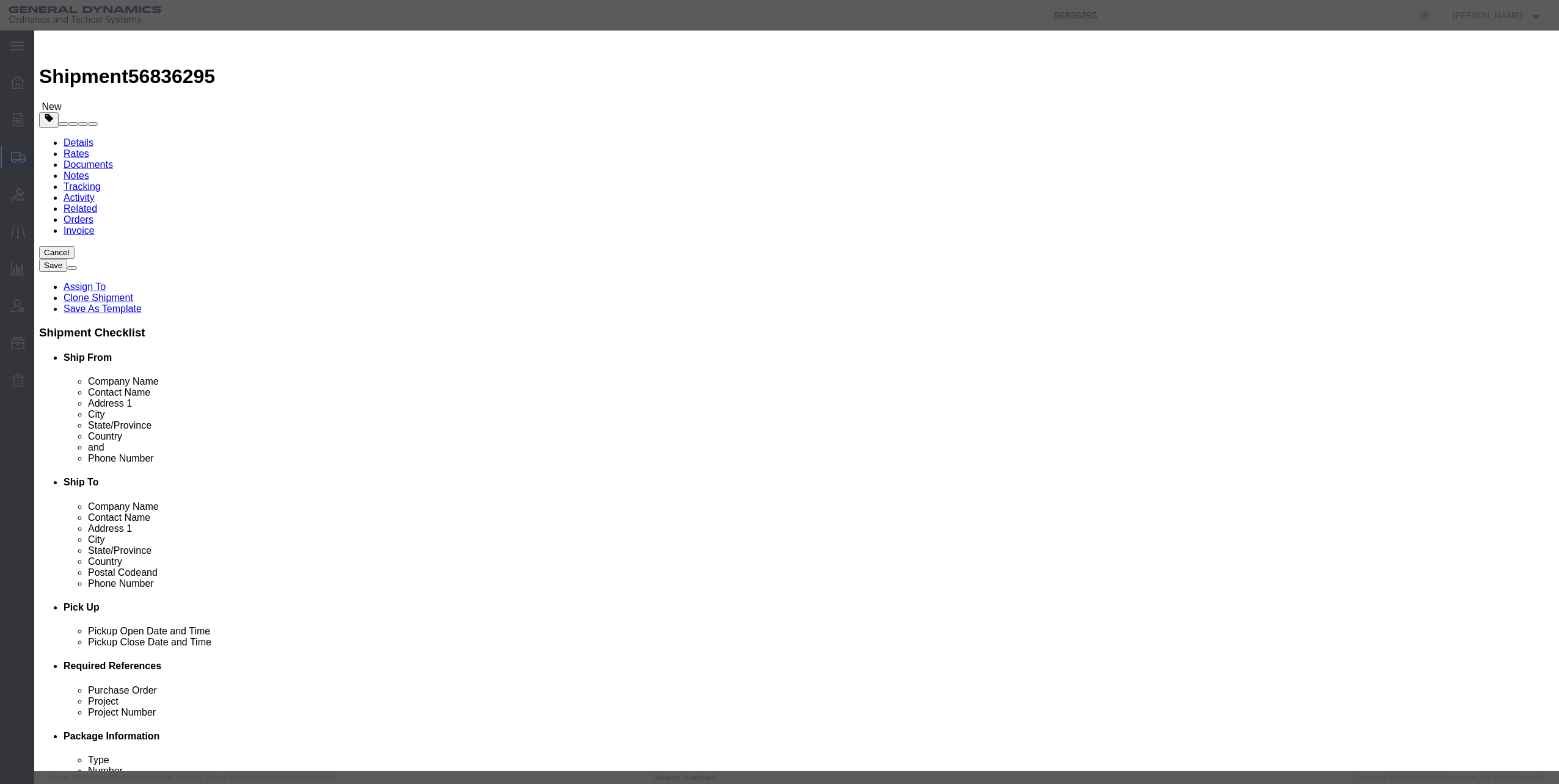
click select "Select 50 55 60 65 70 85 92.5 100 125 175 250 300 400"
select select "60"
click select "Select 50 55 60 65 70 85 92.5 100 125 175 250 300 400"
click button "Save & Close"
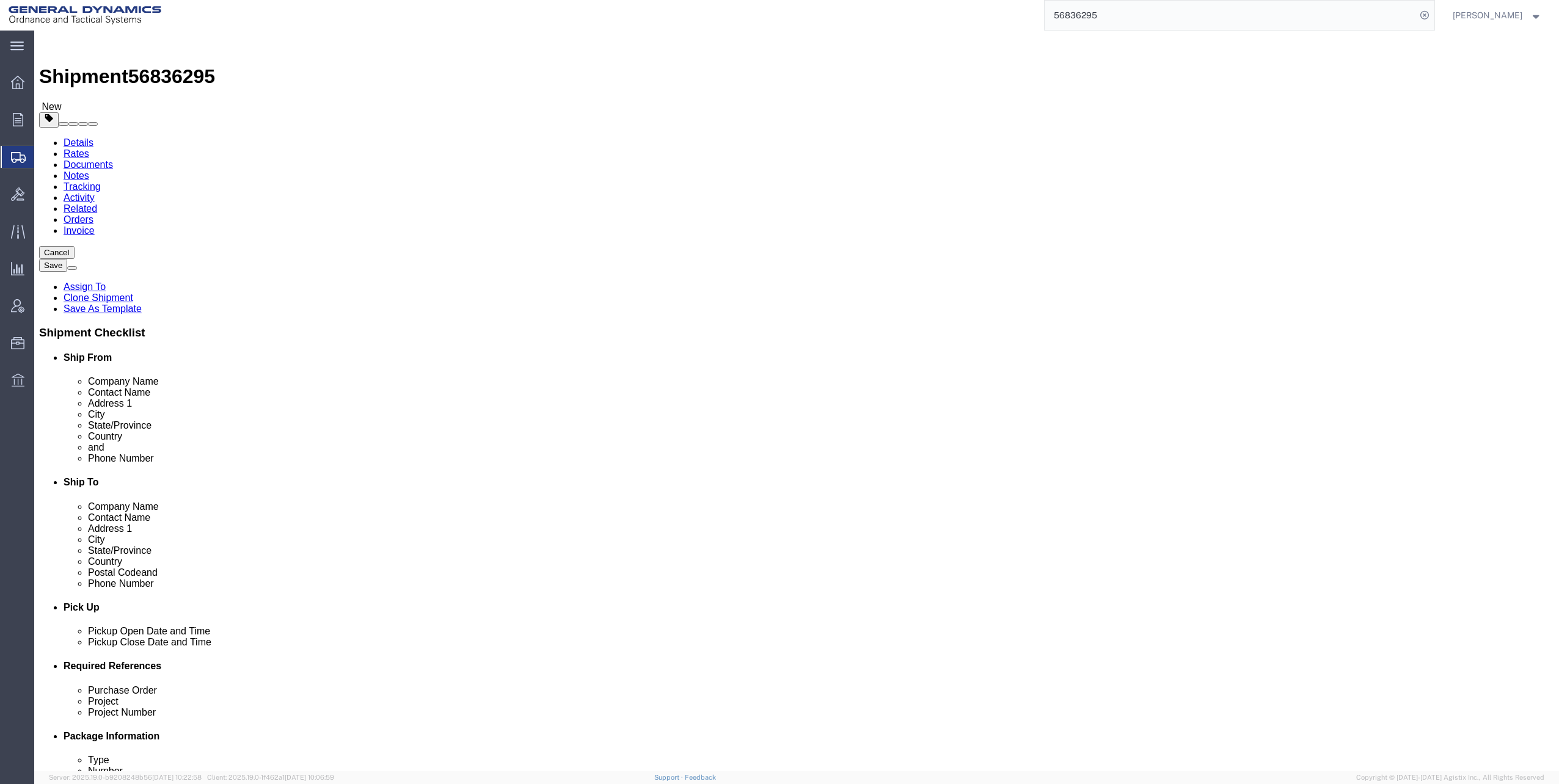
click button "Continue"
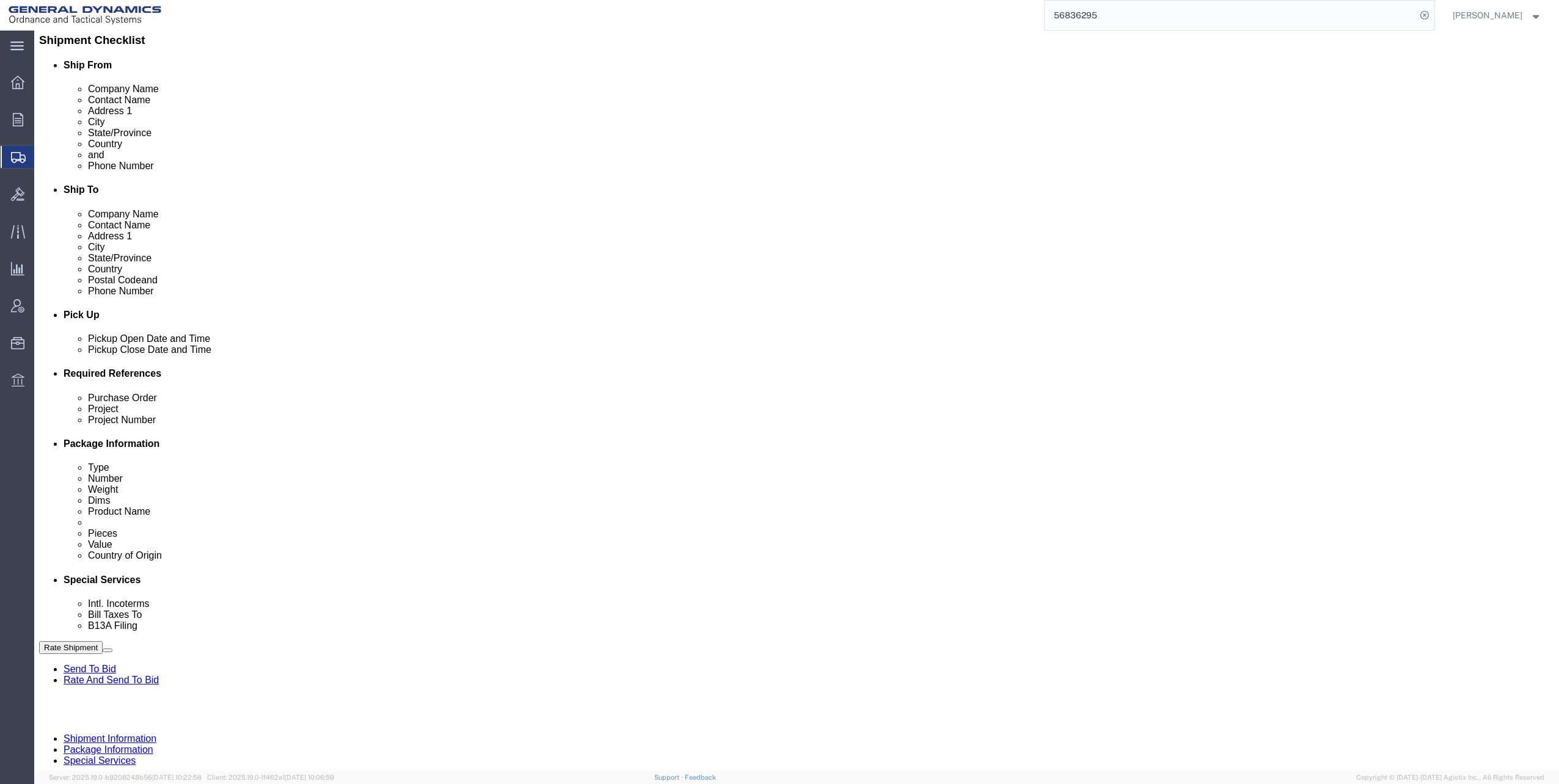
scroll to position [306, 0]
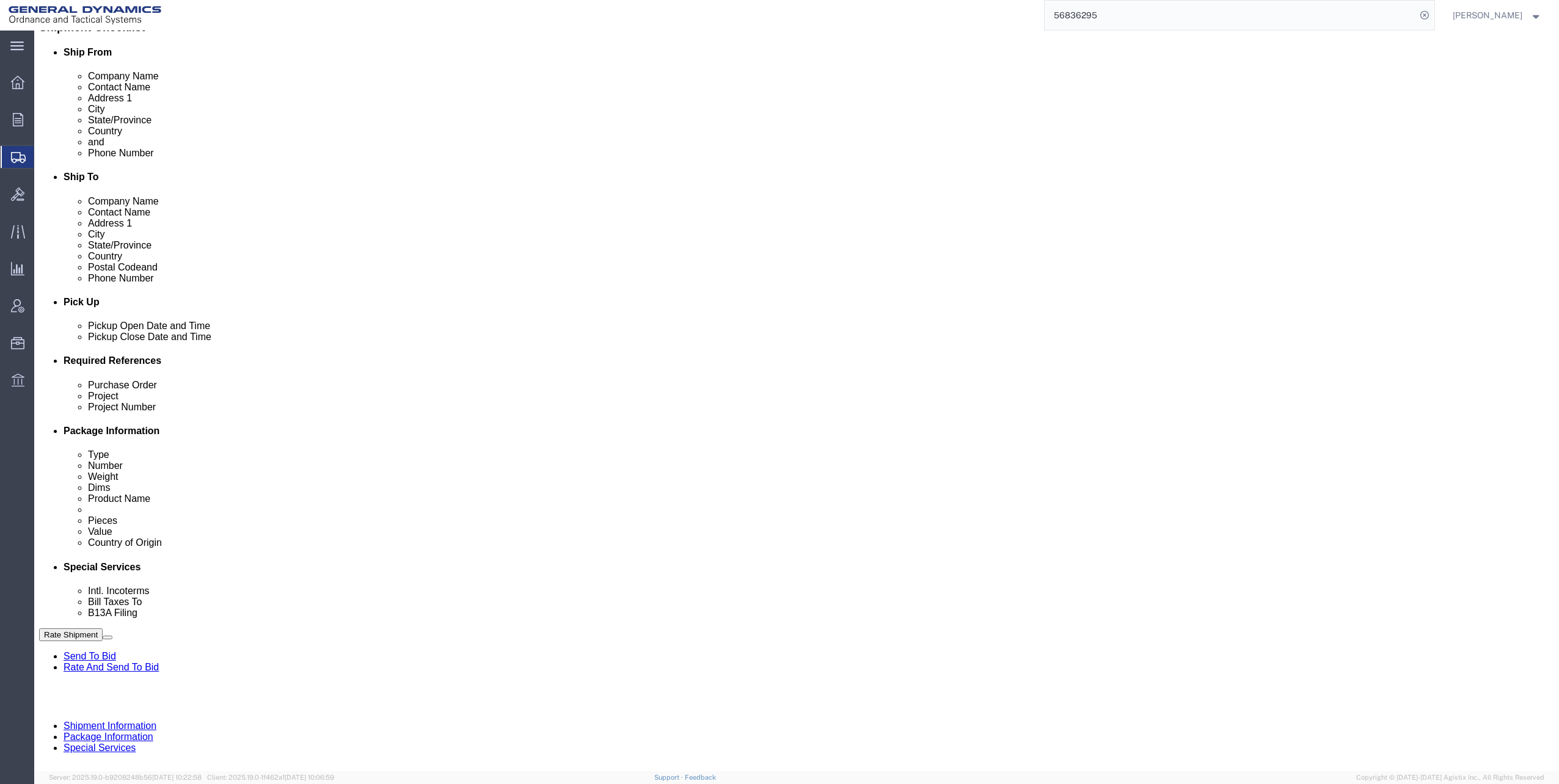
click select "Select Carriage Insurance Paid Carriage Paid To Cost and Freight Cost Insurance…"
select select "EXW"
click select "Select Carriage Insurance Paid Carriage Paid To Cost and Freight Cost Insurance…"
click select "Select Recipient Account Sender/Shipper Third Party Account"
select select "THRD"
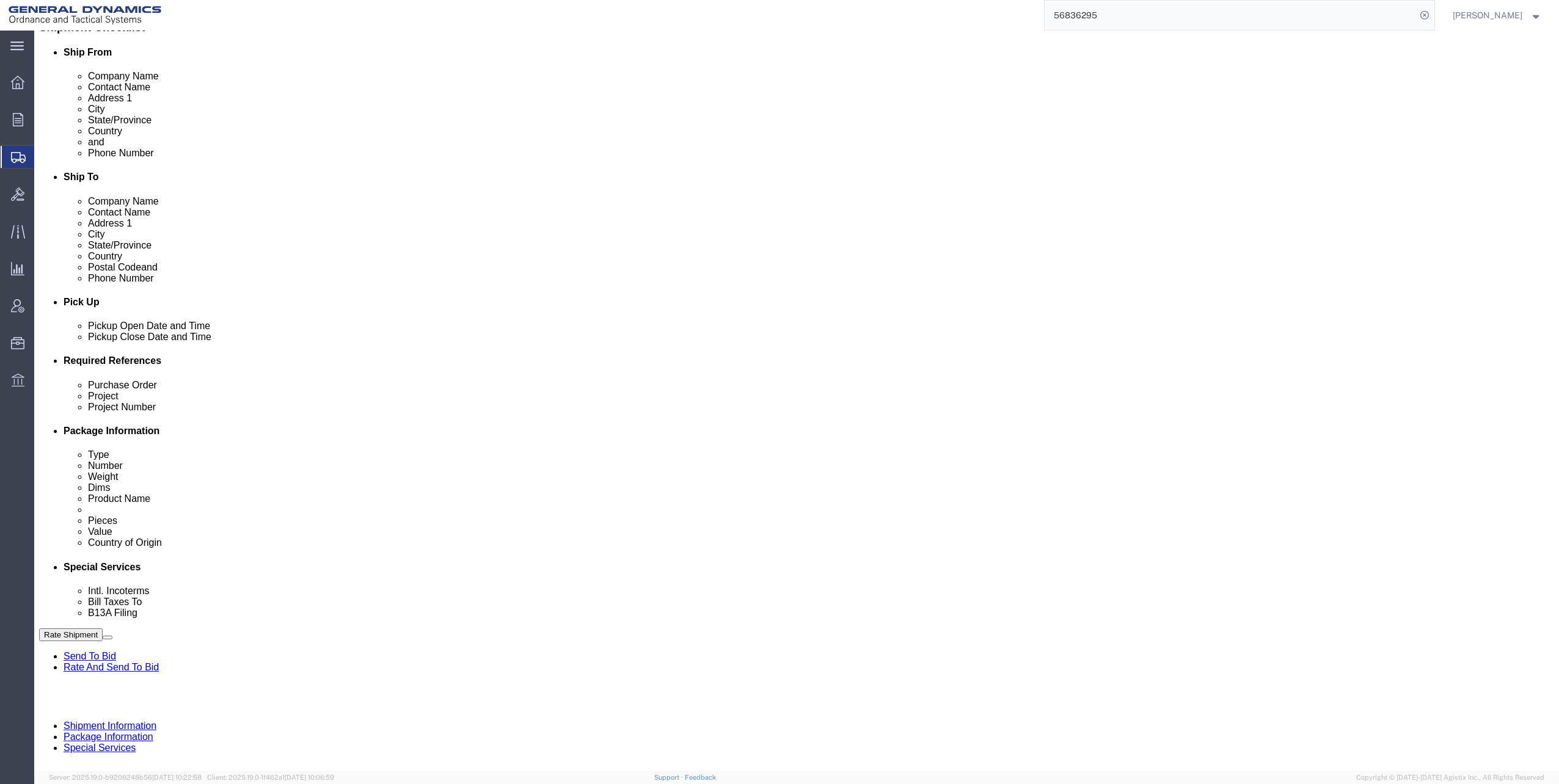
click select "Select Recipient Account Sender/Shipper Third Party Account"
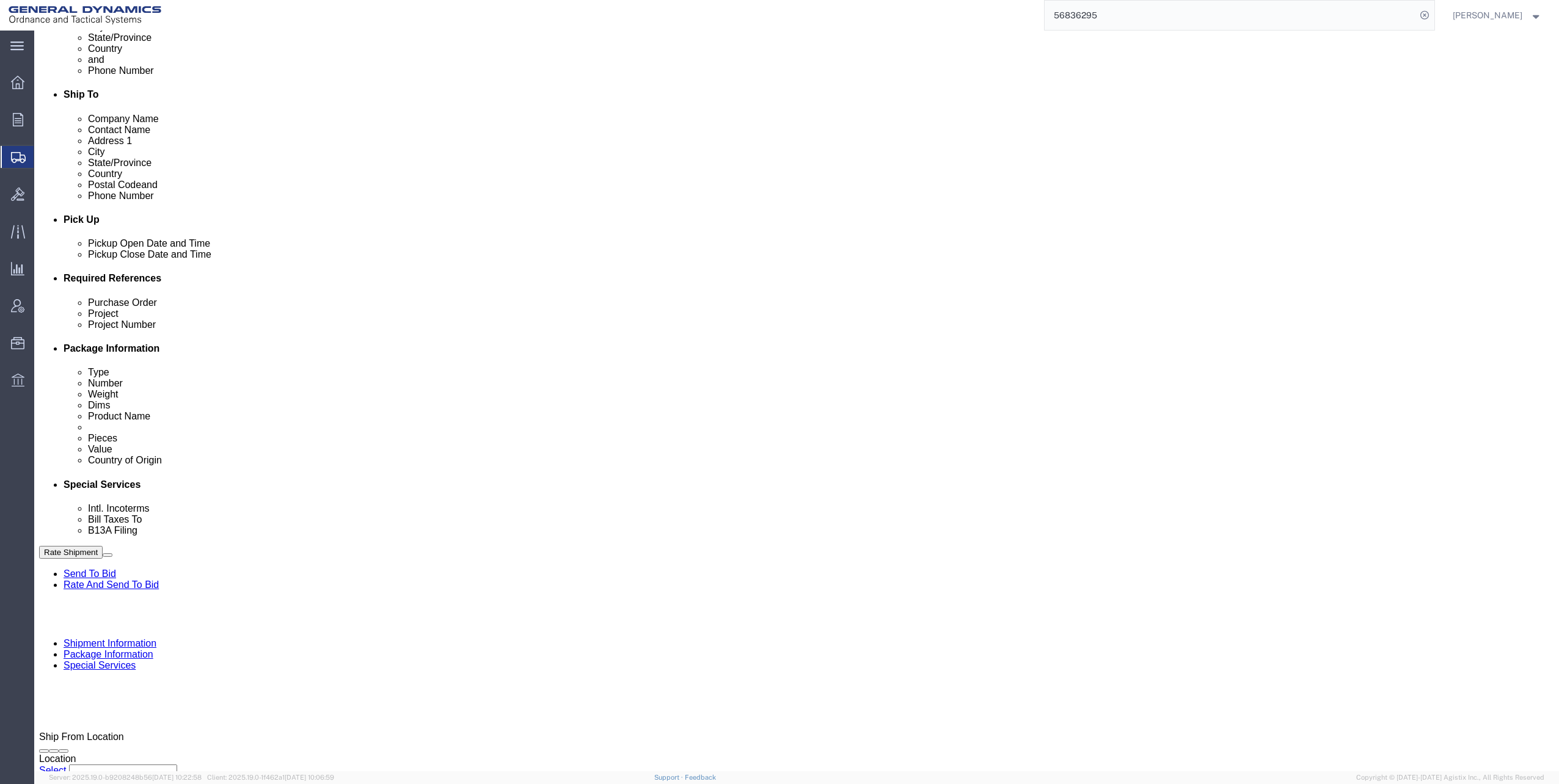
scroll to position [488, 0]
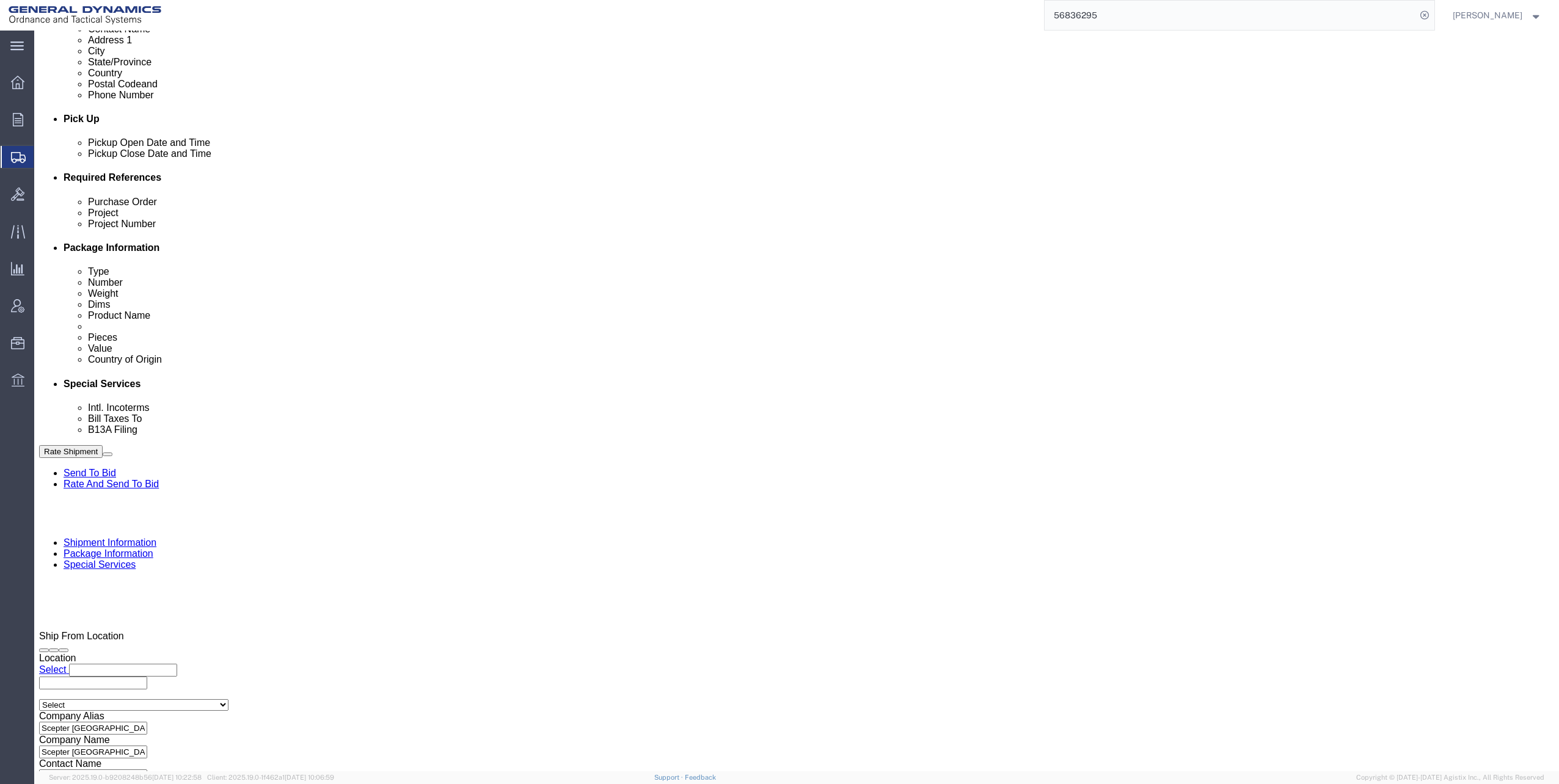
click select "Select Recipient Account Sender/Shipper Third Party Account"
select select "THRD"
click select "Select Recipient Account Sender/Shipper Third Party Account"
click input "General Dynamics OTS % Data2Logistics"
type input "GED"
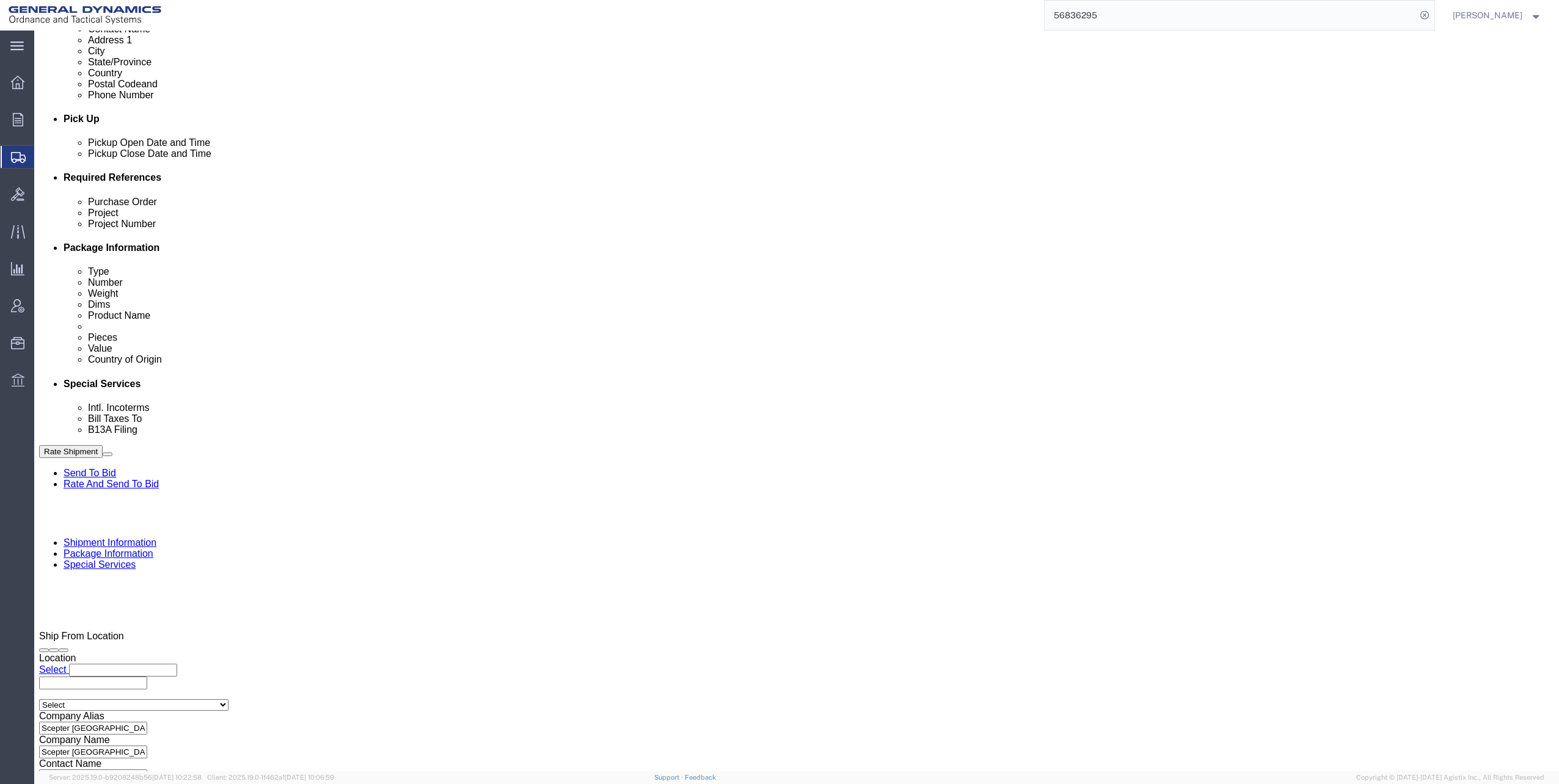
click p "- GEDOTS %DATA 2 LOGISTICS - (GEDOTS %DATA 2 LOGISTICS) [GEOGRAPHIC_DATA][PERSO…"
select select "FL"
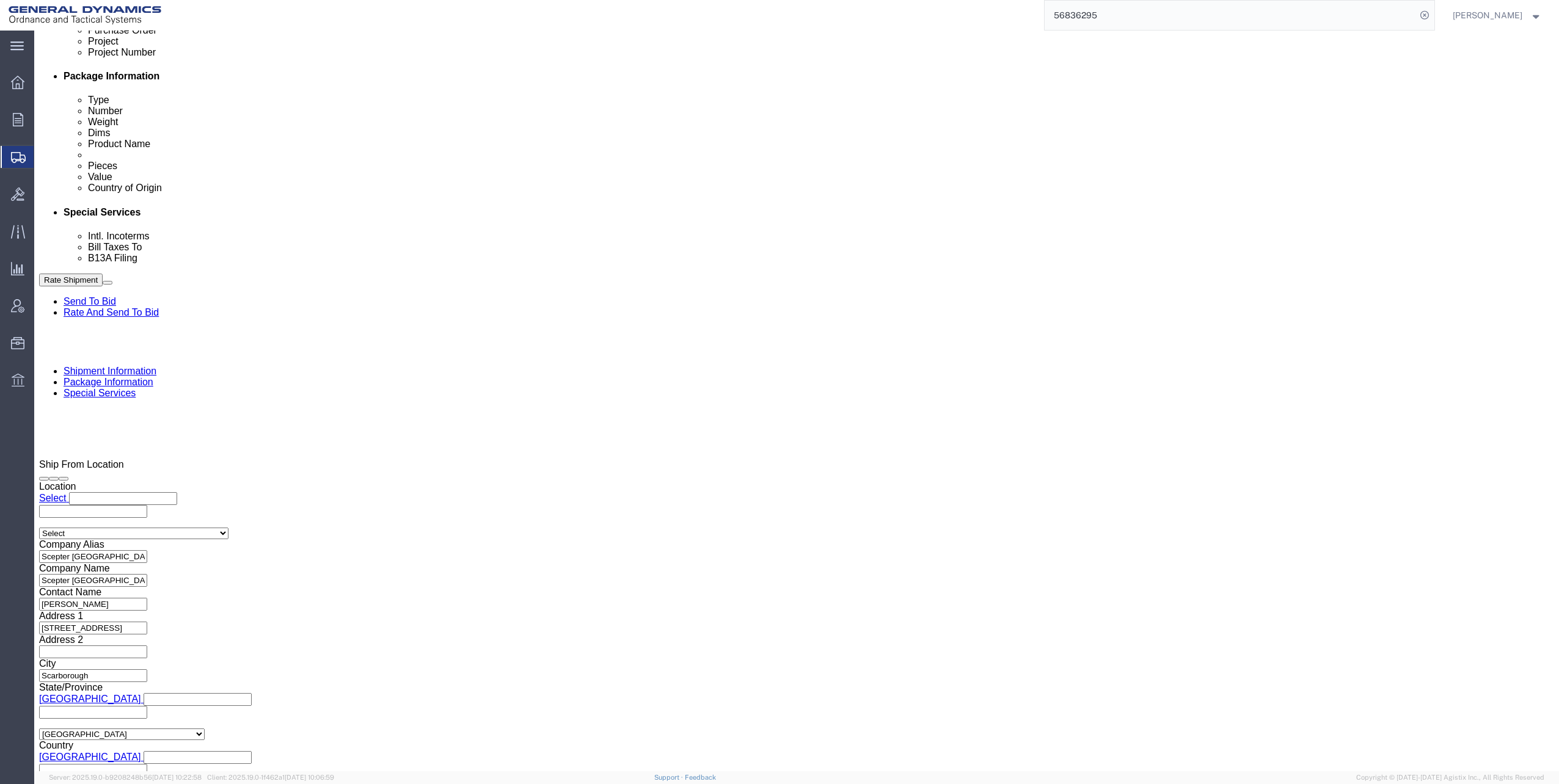
scroll to position [732, 0]
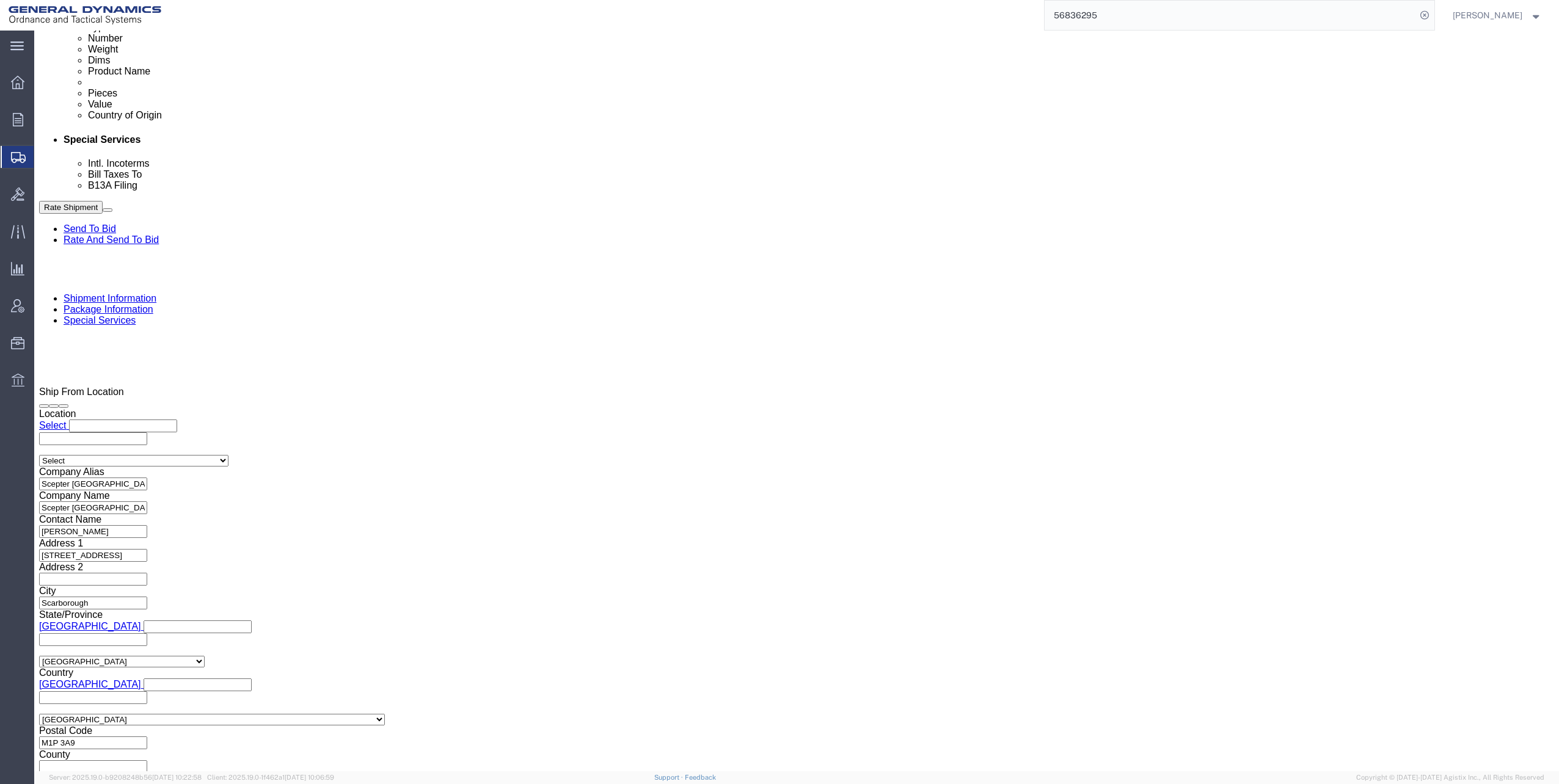
type input "GEDOTS %DATA 2 LOGISTICS"
click input "text"
type input "mara"
click label "Include shipping documents"
click input "Include shipping documents"
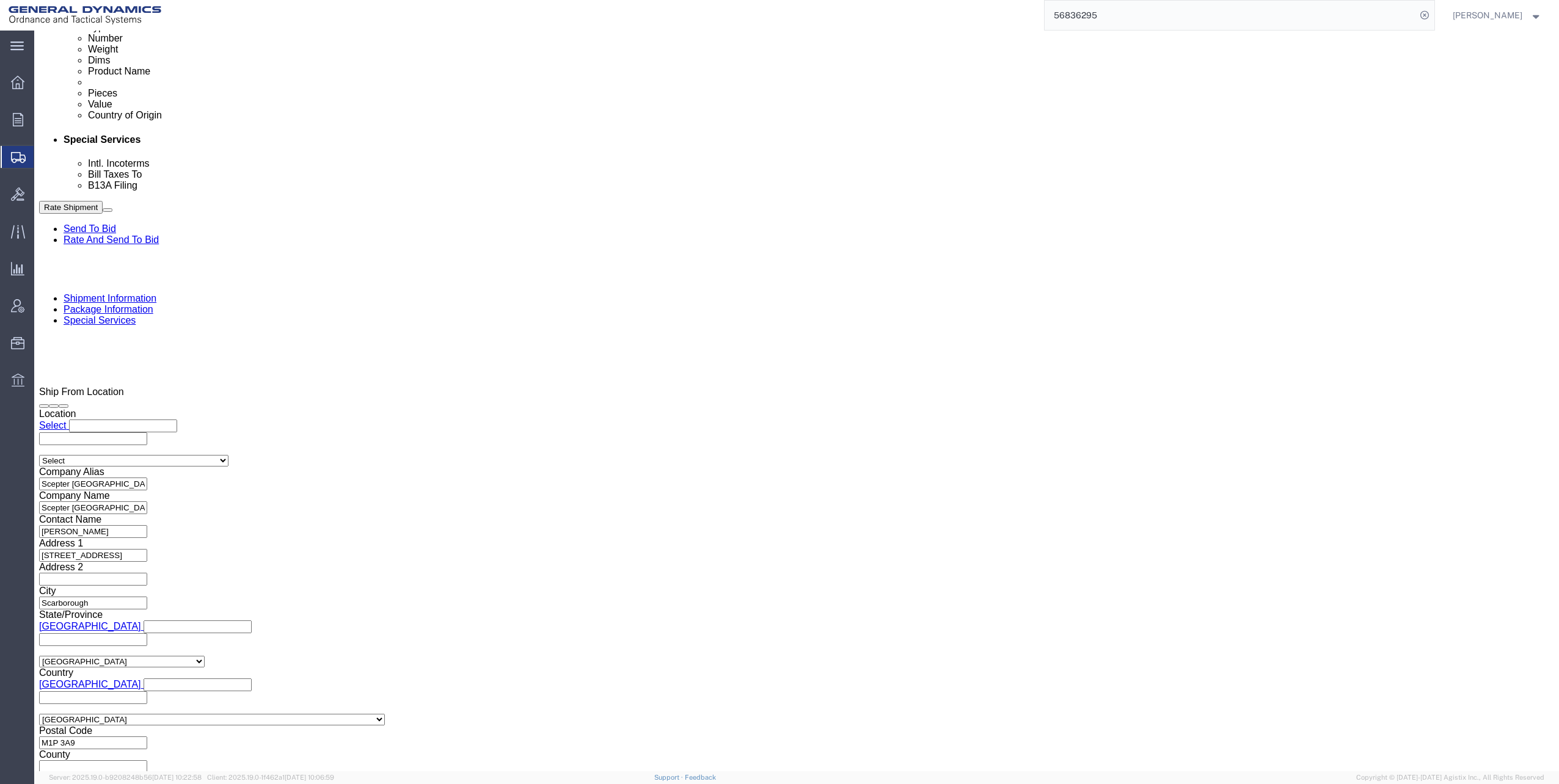
click input "BOL"
click input "Packing List"
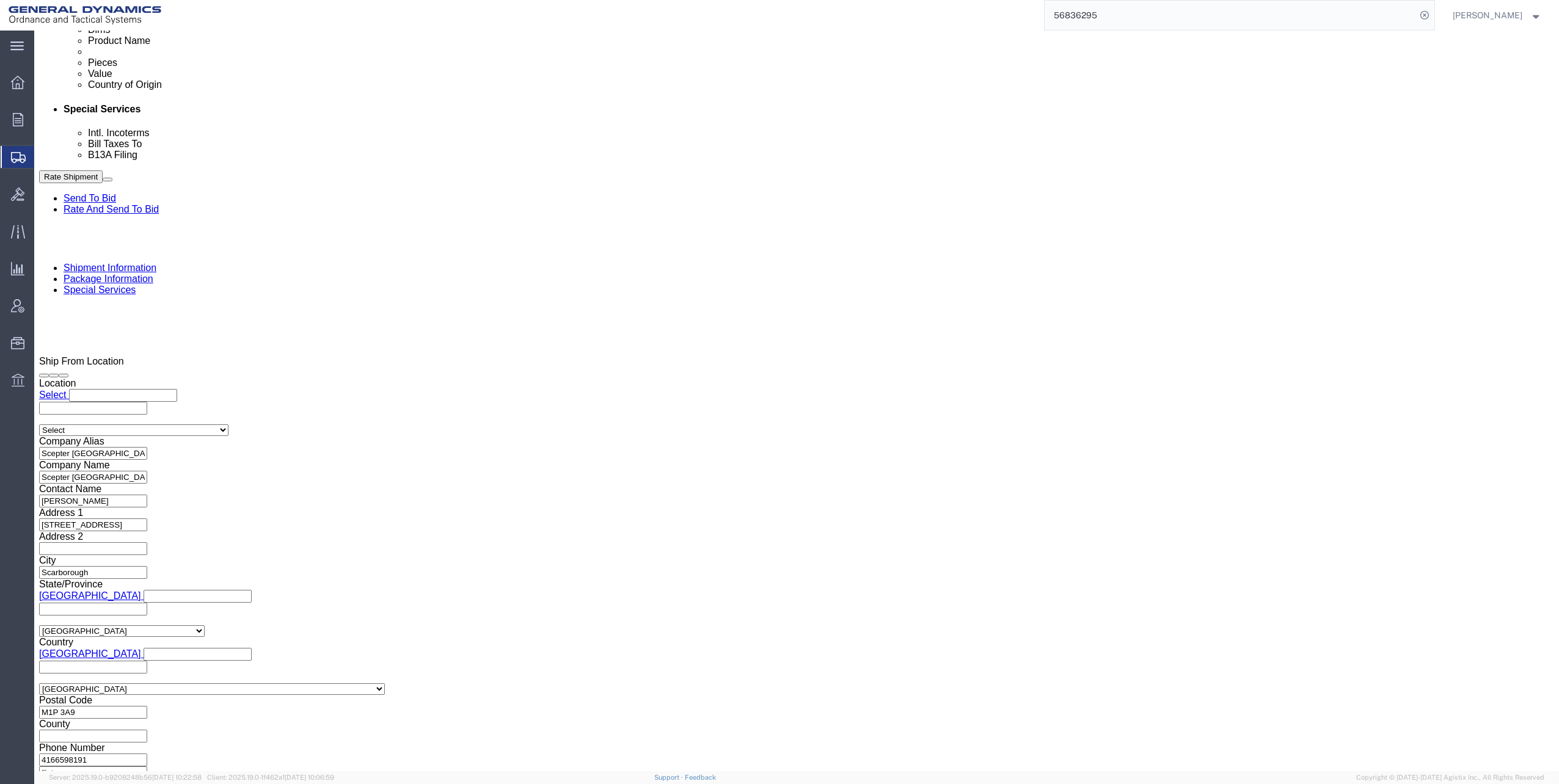
scroll to position [854, 0]
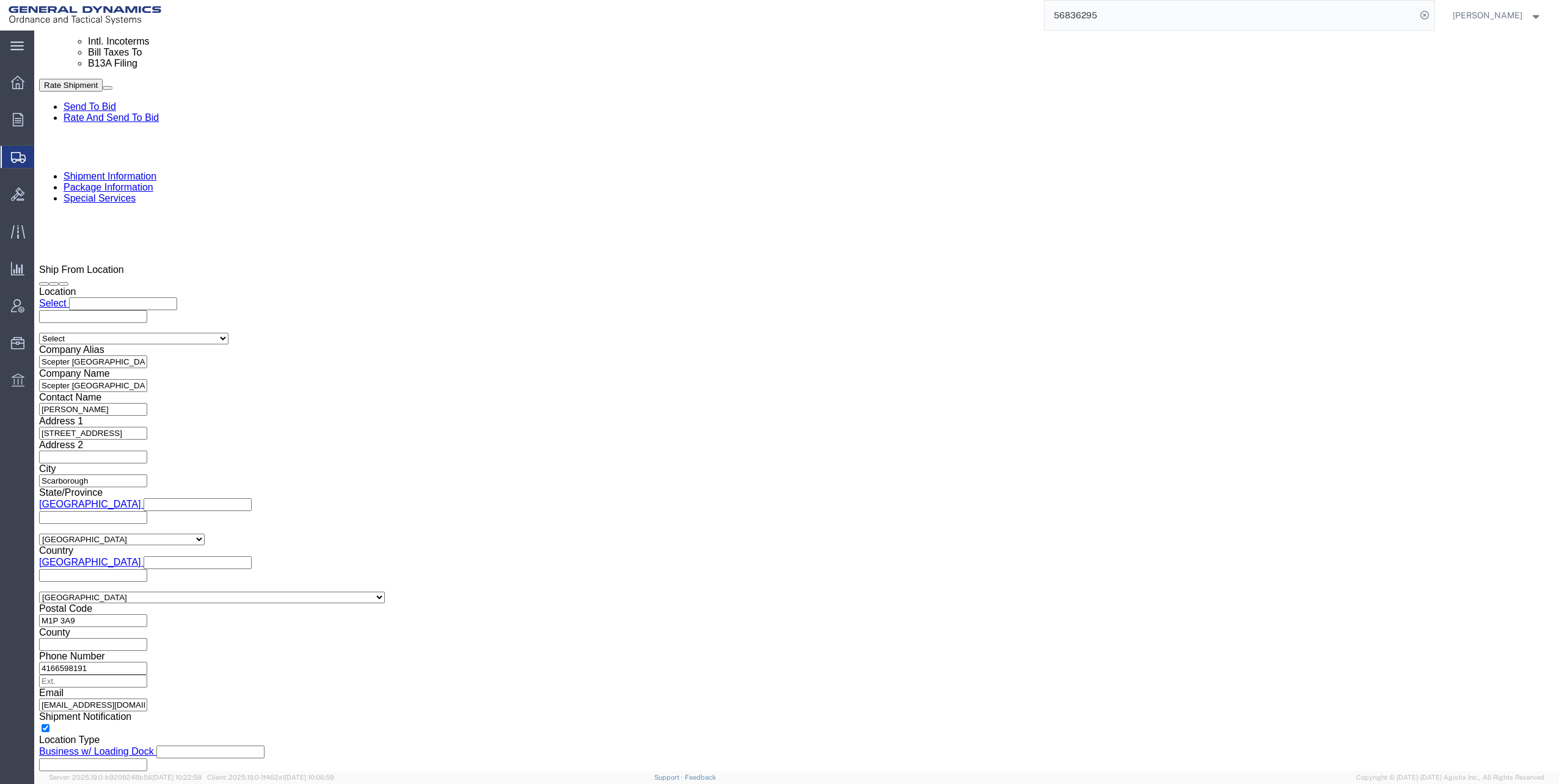
click select "Select Filed Electronically Manually Attached Not Required Summary Reporting"
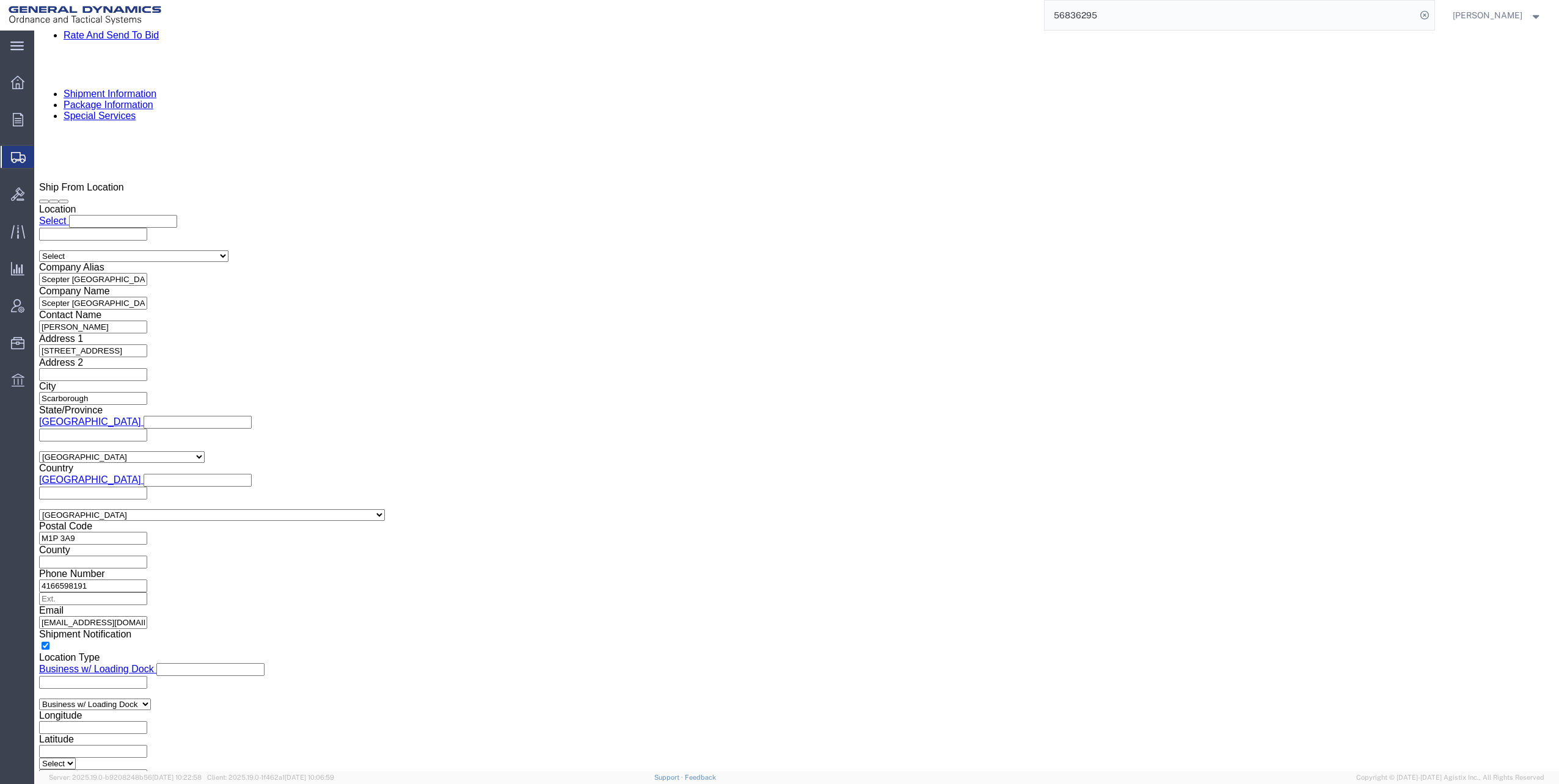
scroll to position [977, 0]
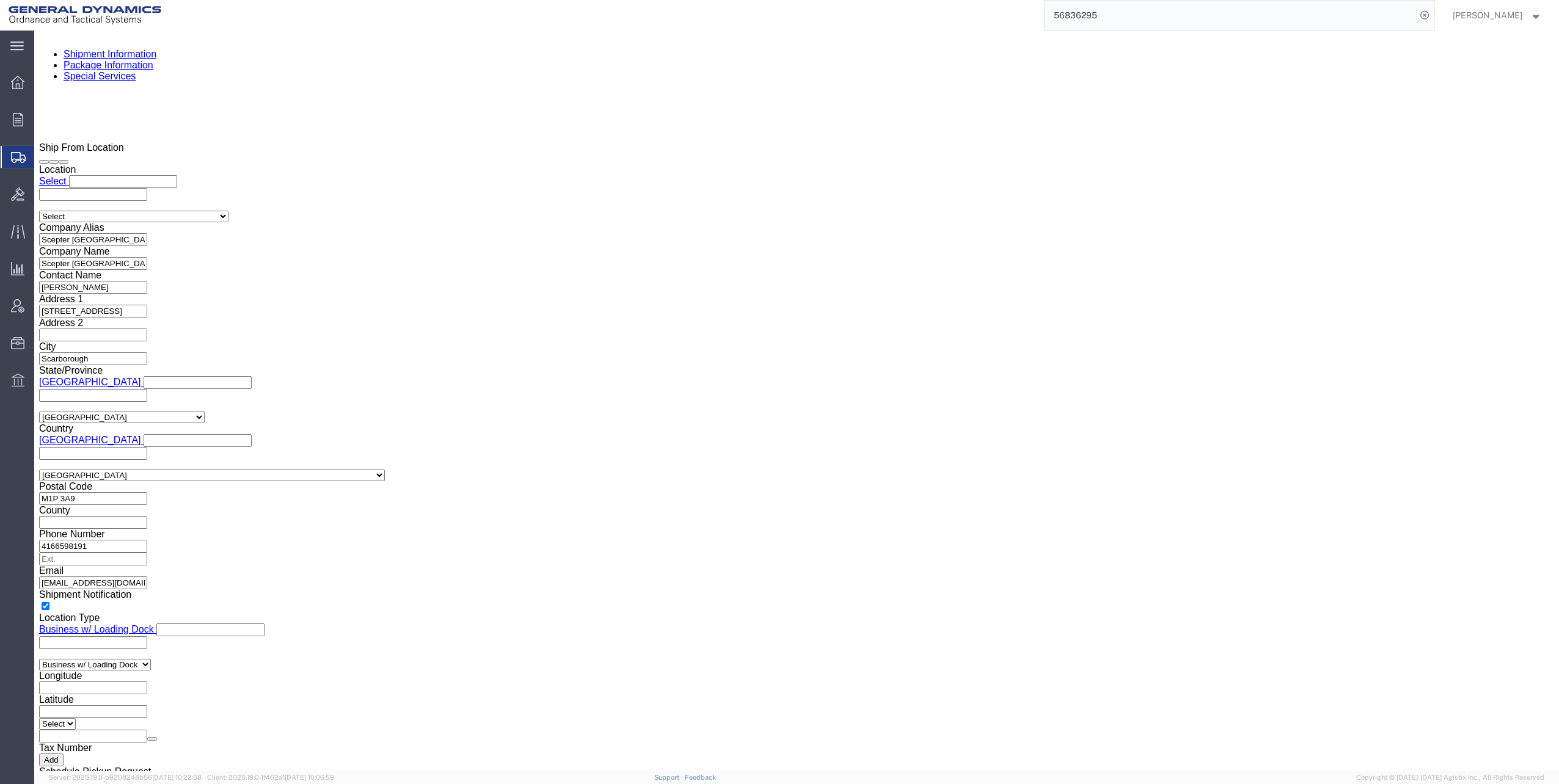
click select "Select Use Carrier or Agent Broker Use My Nominated Broker Use Recipient's Brok…"
click input "text"
click p "- Expeditors - (Mara Love) [STREET_ADDRESS] , 12:00 AM - 12:00 AM"
click input "checkbox"
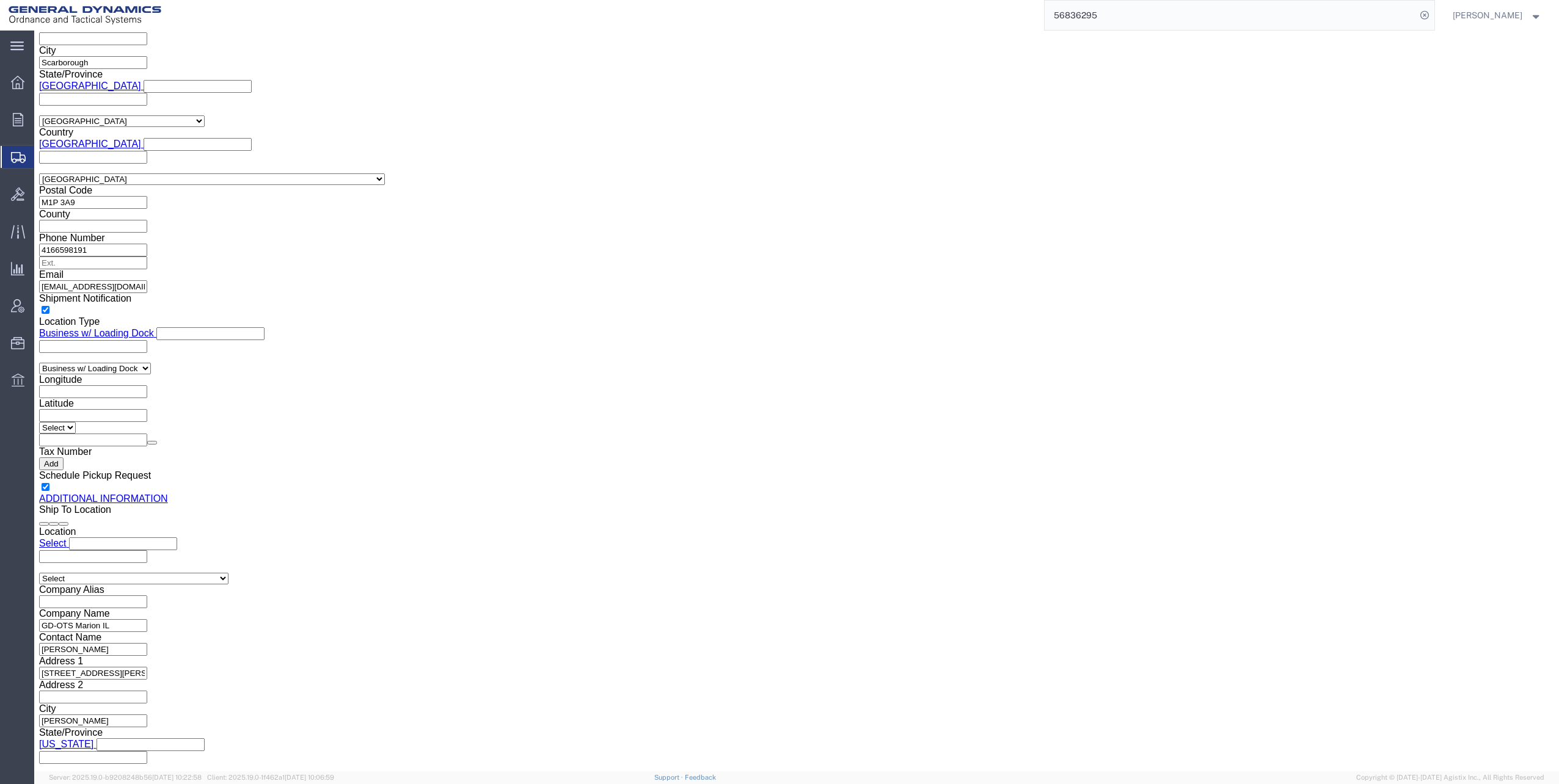
scroll to position [1344, 0]
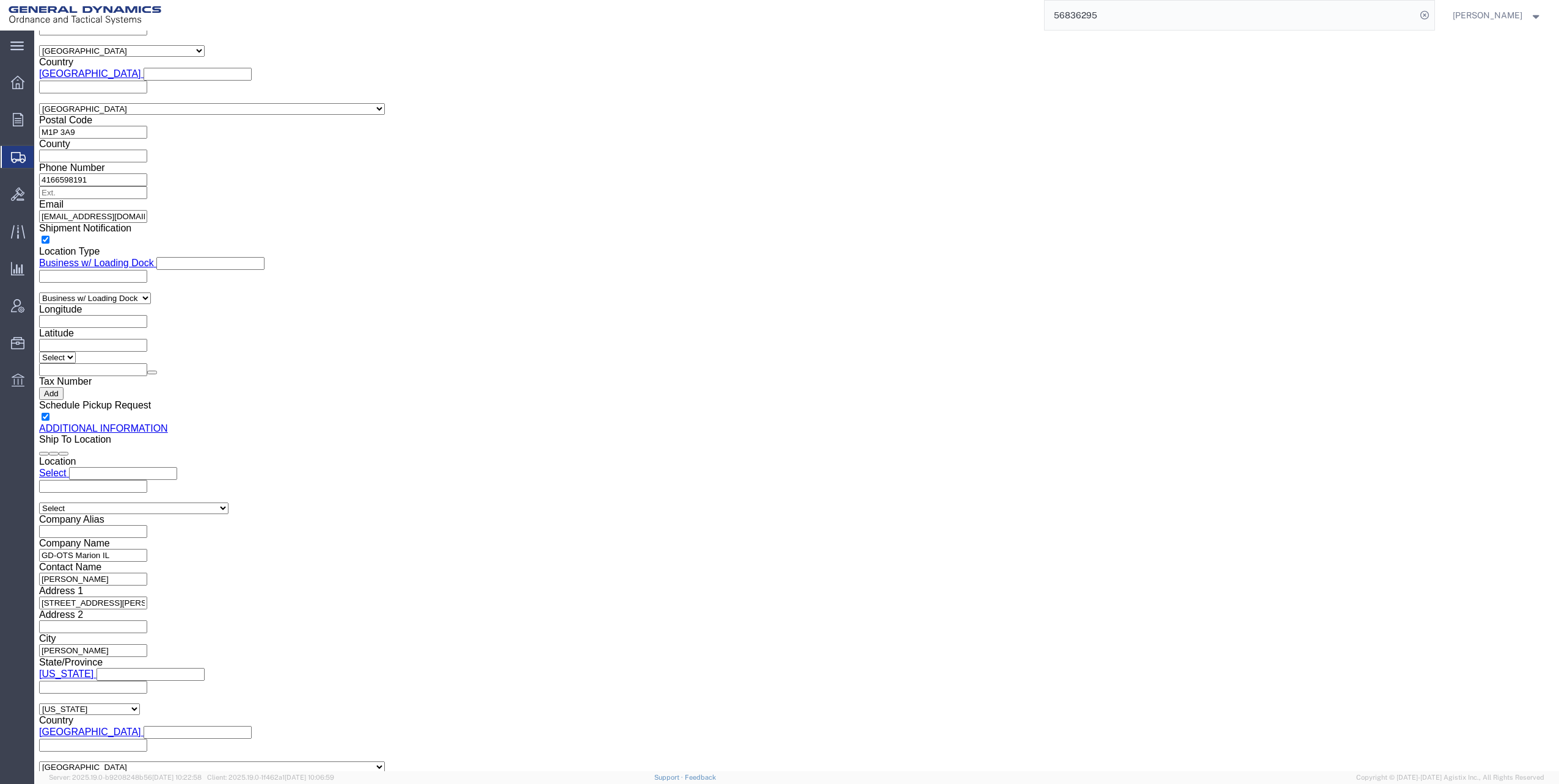
click button "Rate Shipment"
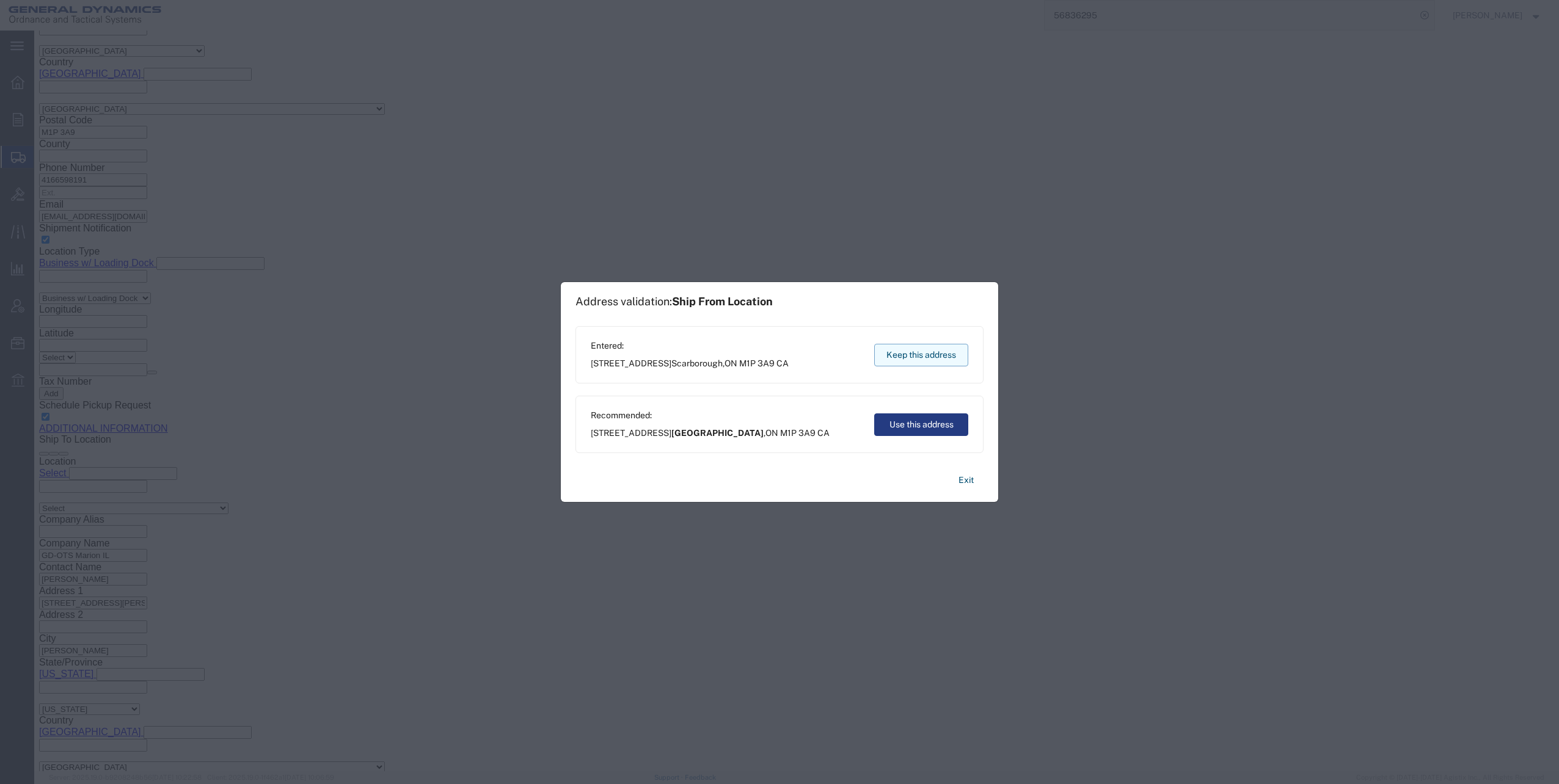
click at [931, 362] on button "Keep this address" at bounding box center [921, 354] width 94 height 23
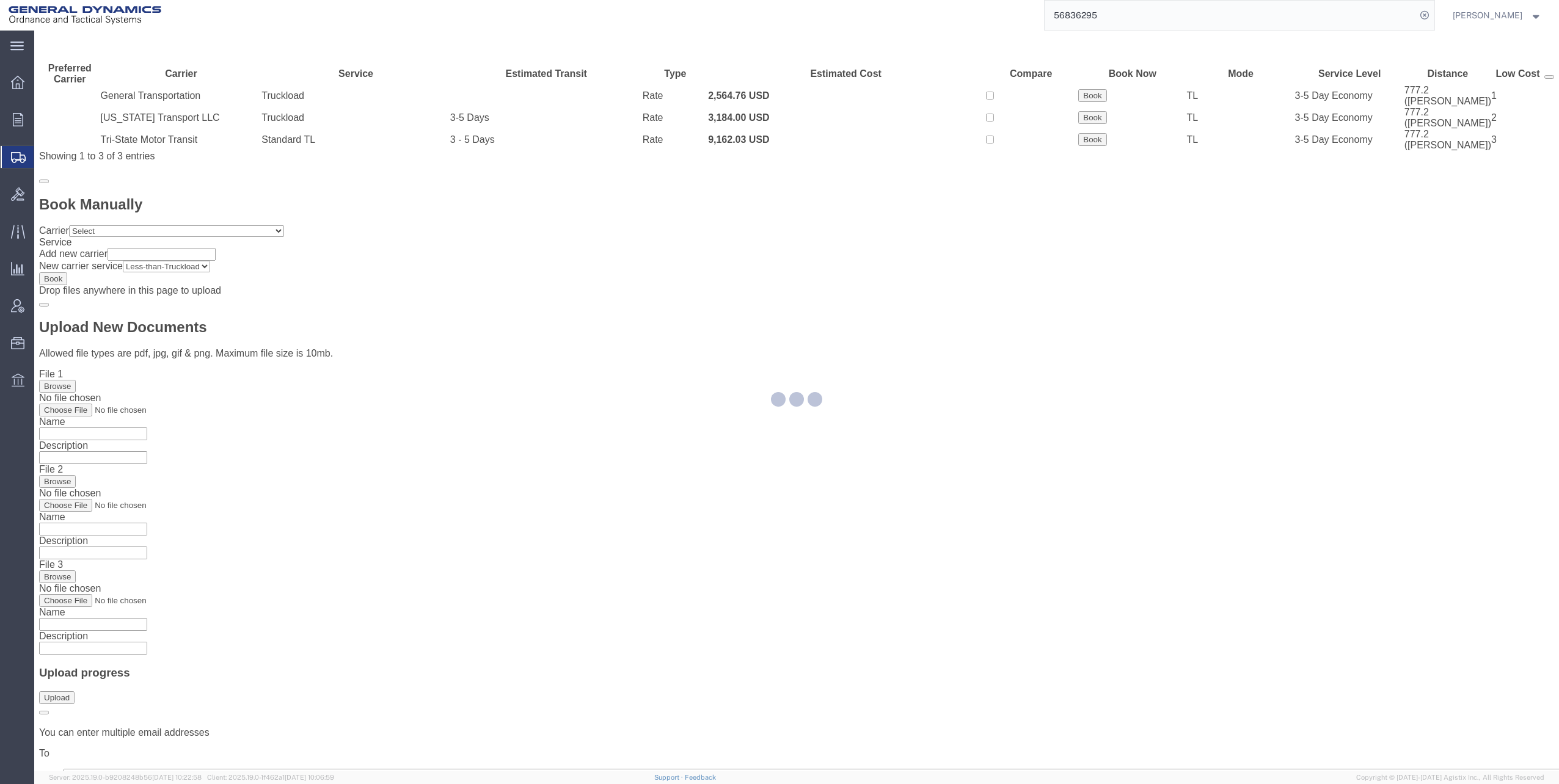
scroll to position [0, 0]
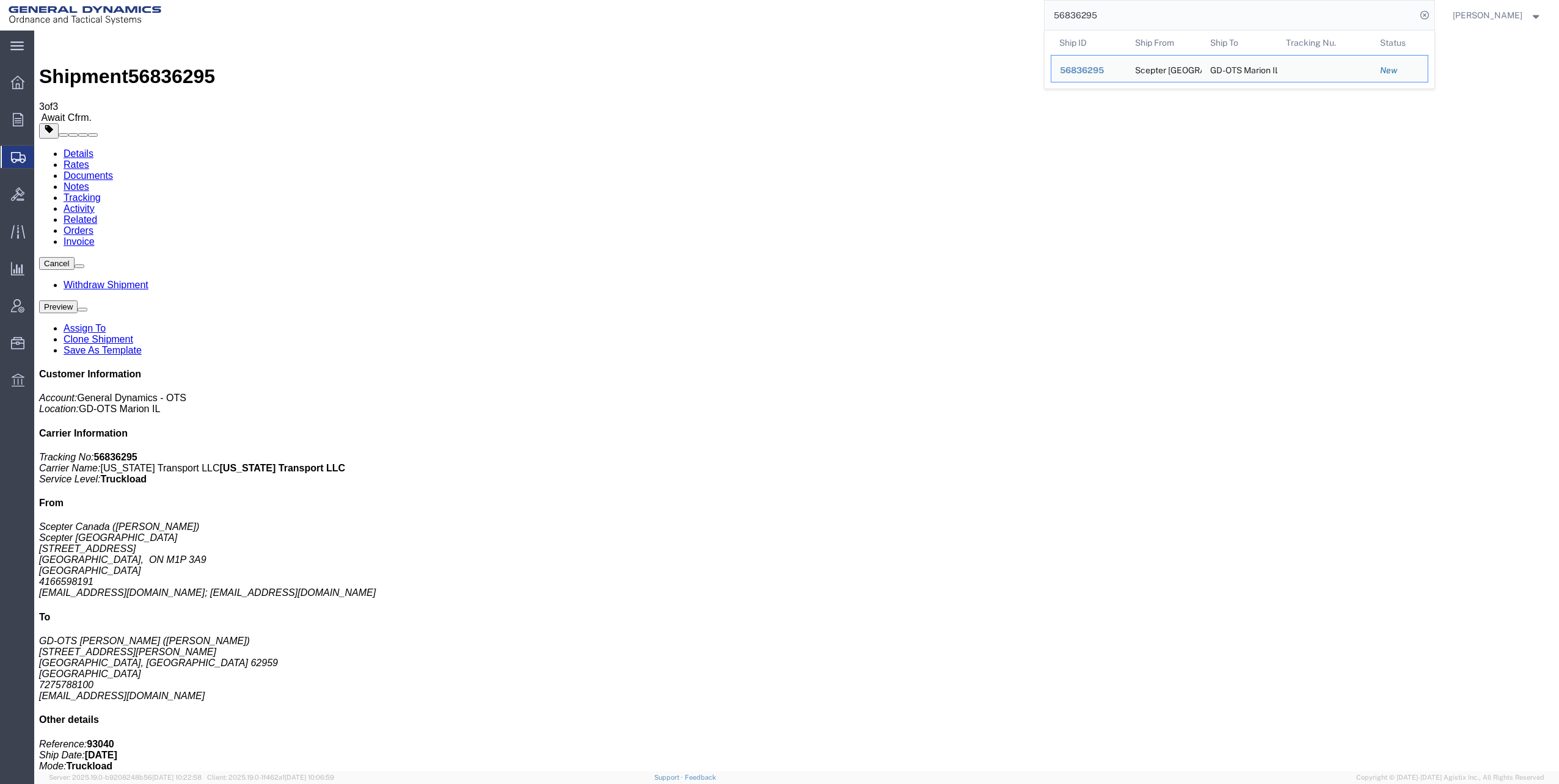
drag, startPoint x: 1058, startPoint y: 14, endPoint x: 1173, endPoint y: 1, distance: 115.7
click at [1174, 1] on input "56836295" at bounding box center [1230, 16] width 371 height 30
paste input "370"
click at [1427, 15] on icon at bounding box center [1424, 15] width 17 height 17
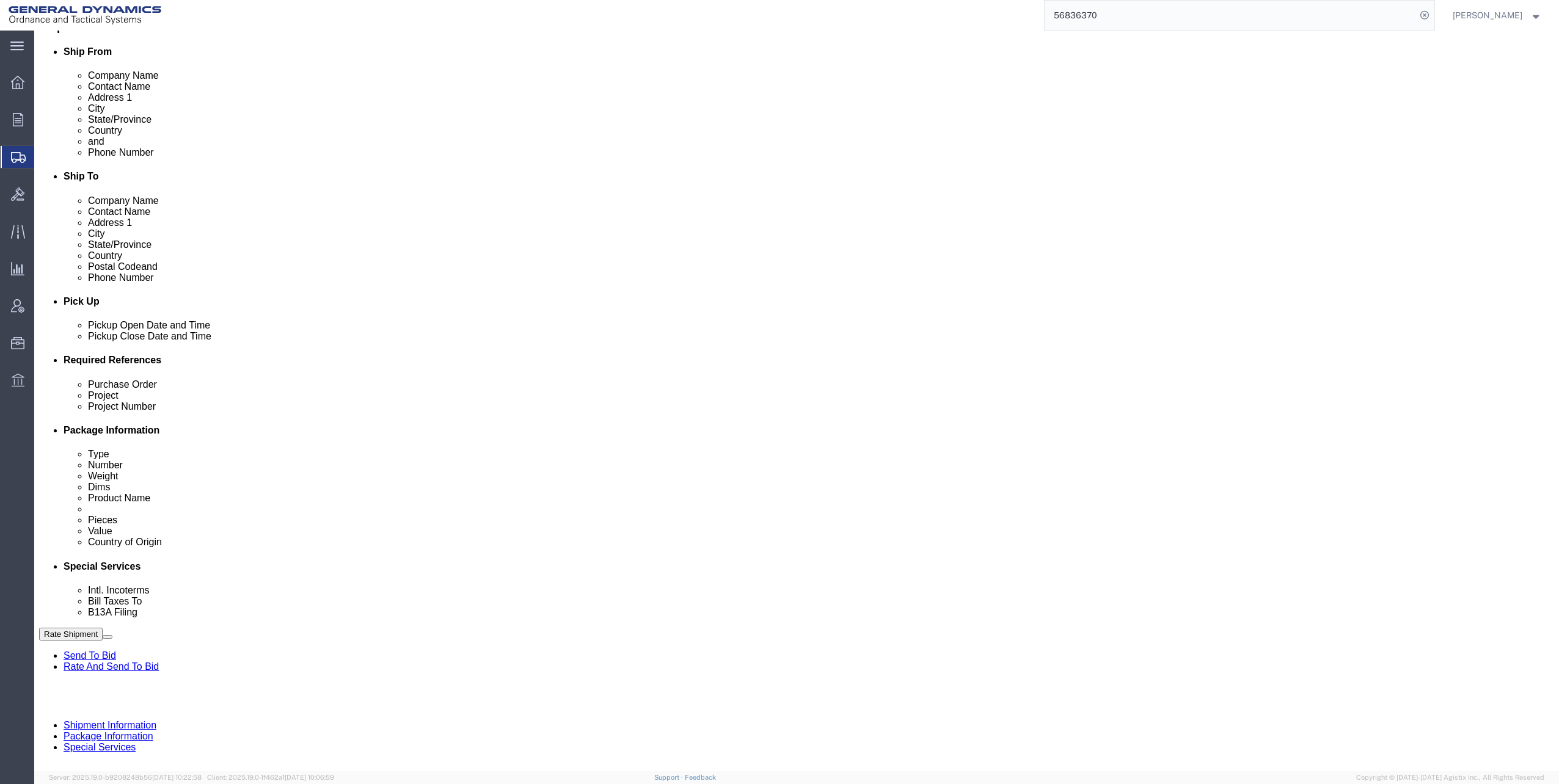
scroll to position [309, 0]
click input "text"
click input "M119A2"
click input "text"
click button "Continue"
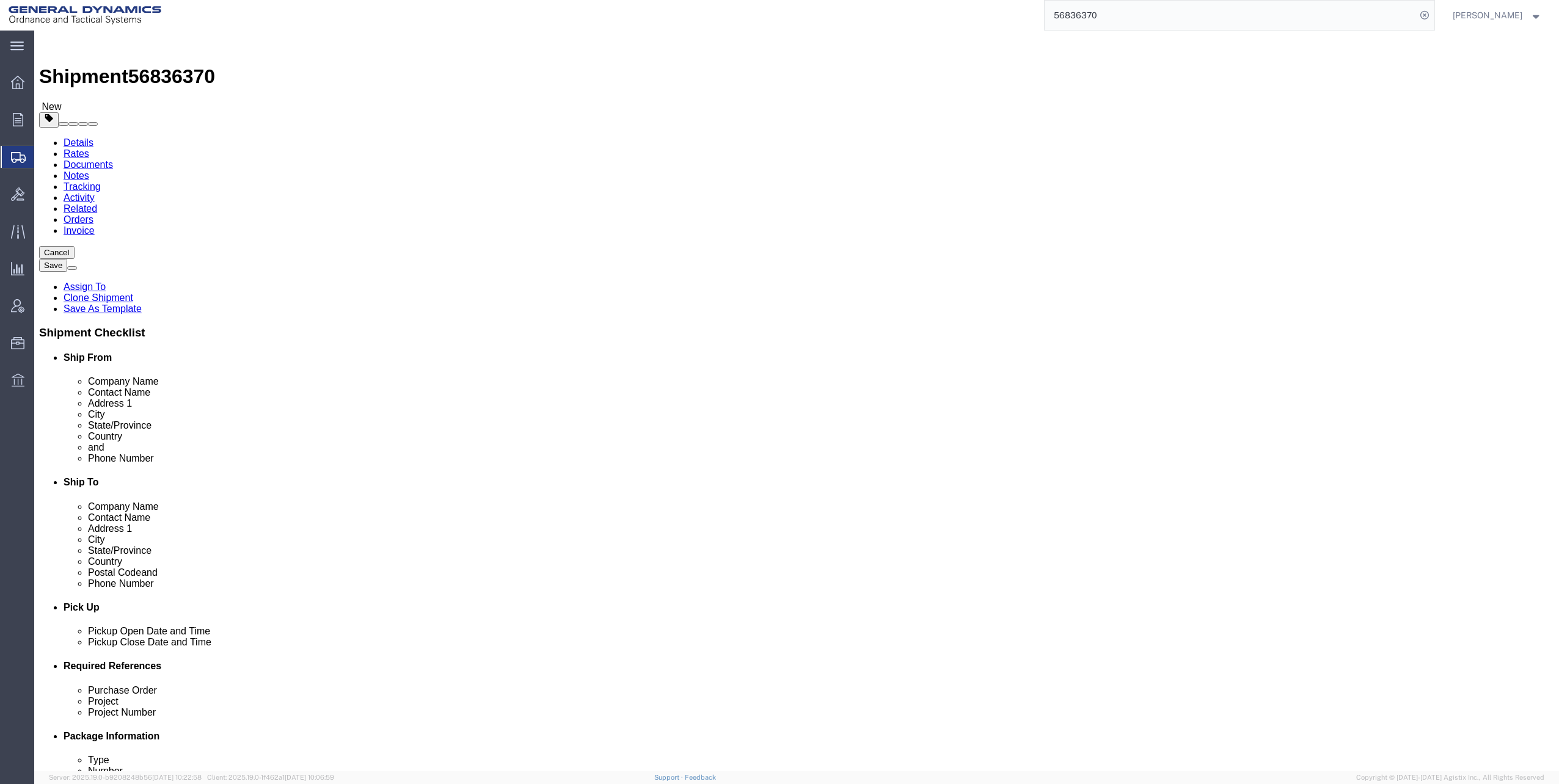
click dd "1683.00 Each"
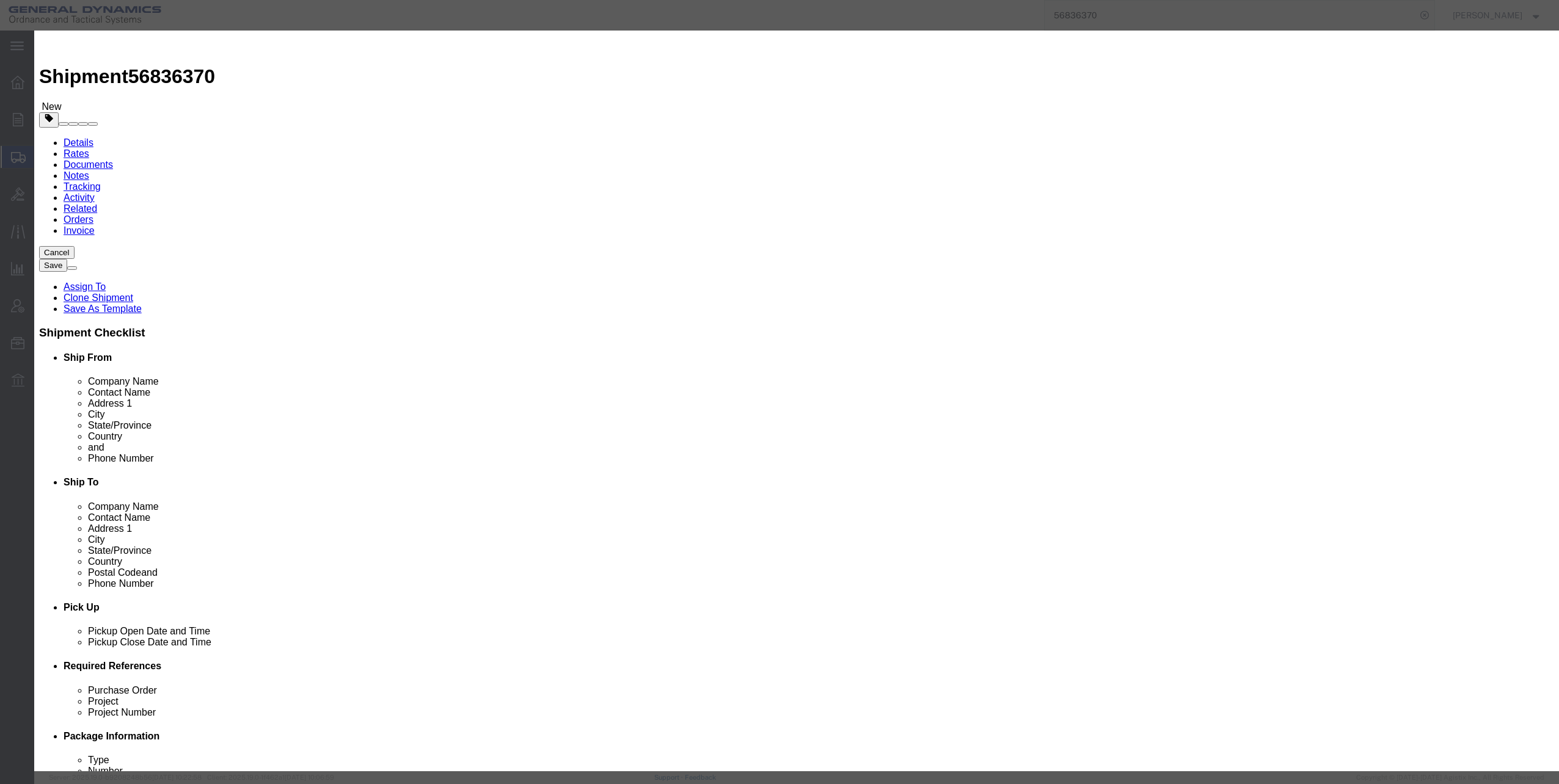
click select "Select 50 55 60 65 70 85 92.5 100 125 175 250 300 400"
click button "Save & Close"
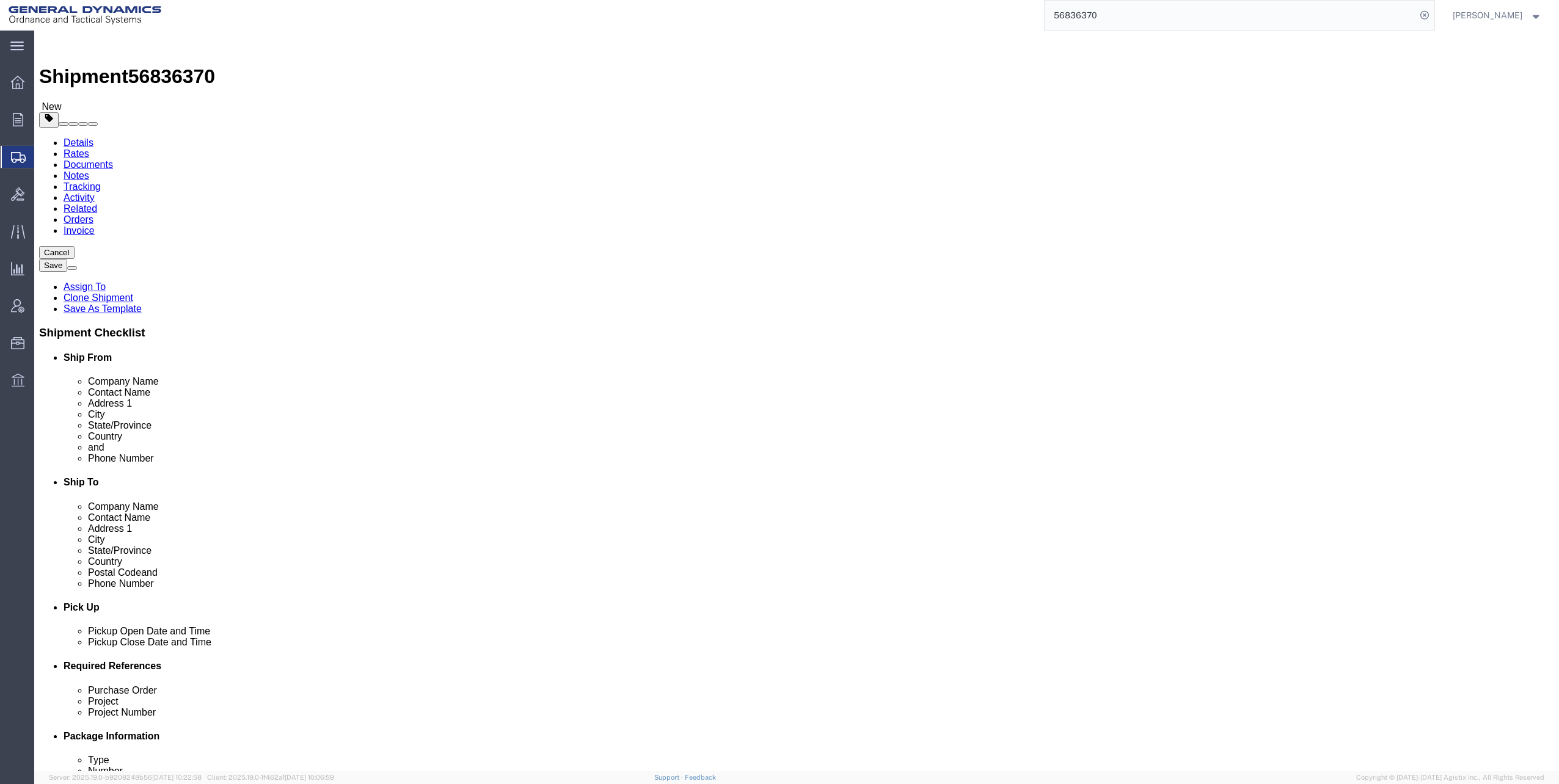
click button "Continue"
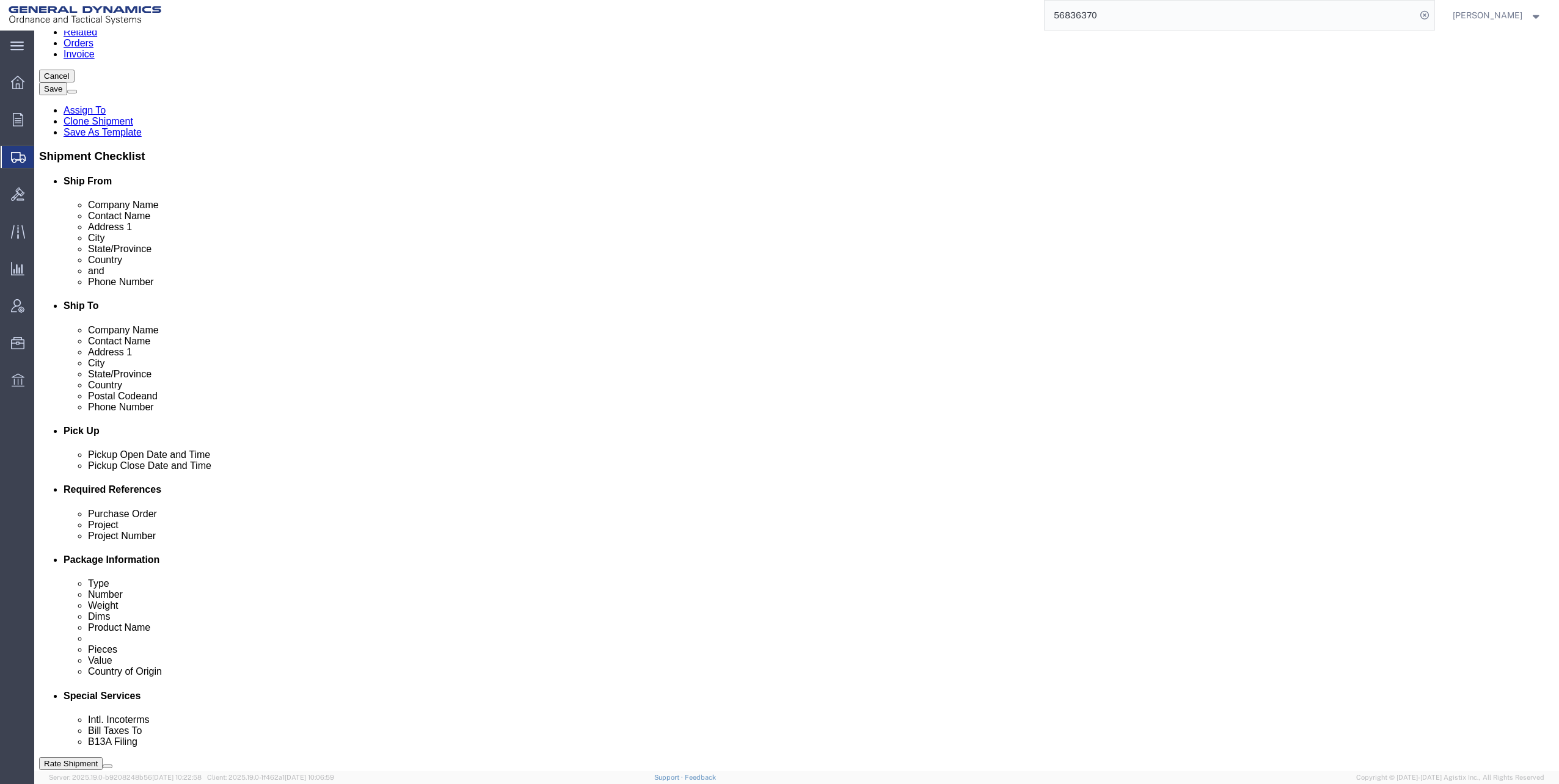
scroll to position [244, 0]
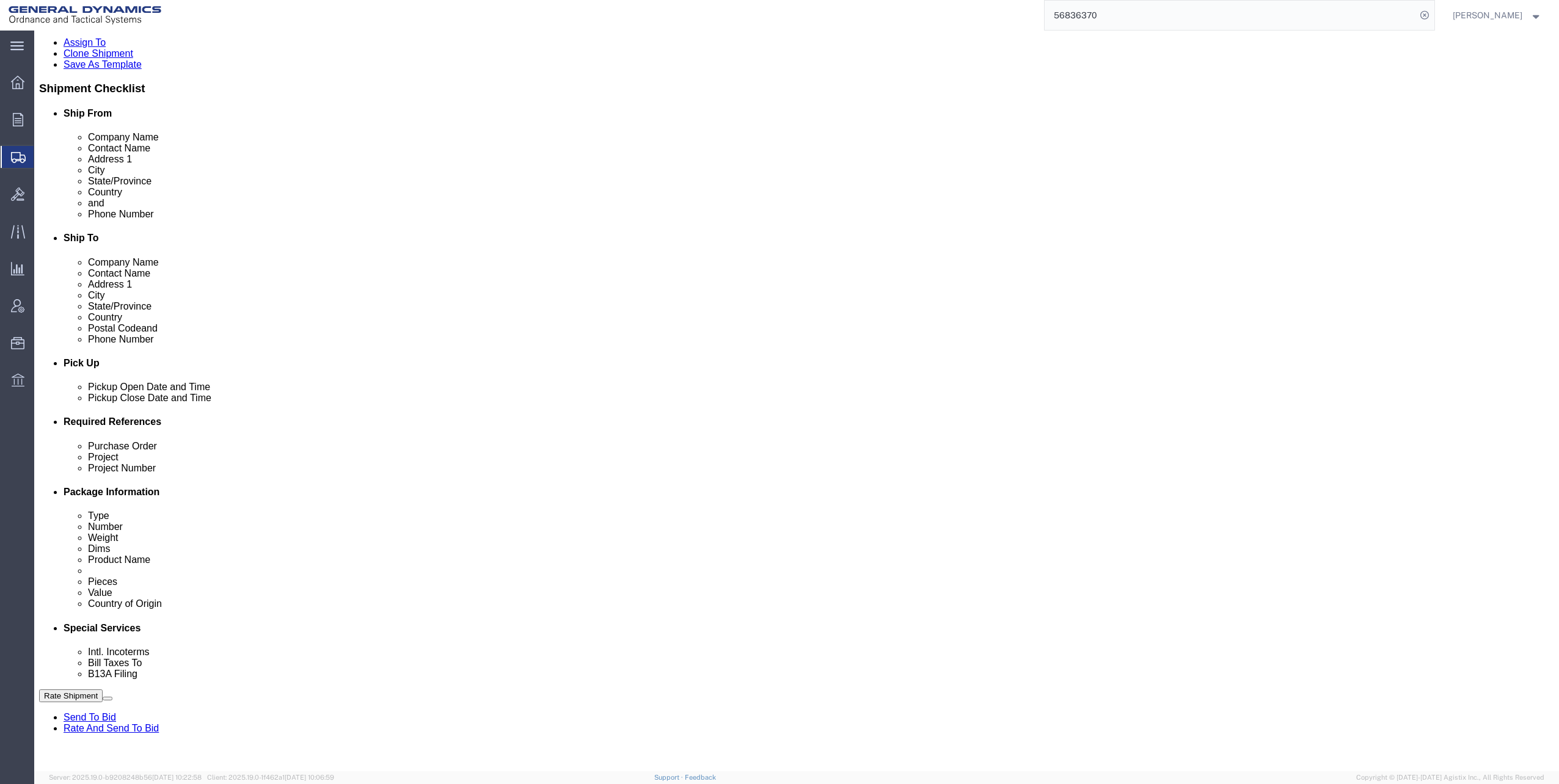
click select "Select Carriage Insurance Paid Carriage Paid To Cost and Freight Cost Insurance…"
click select "Select Recipient Account Sender/Shipper Third Party Account"
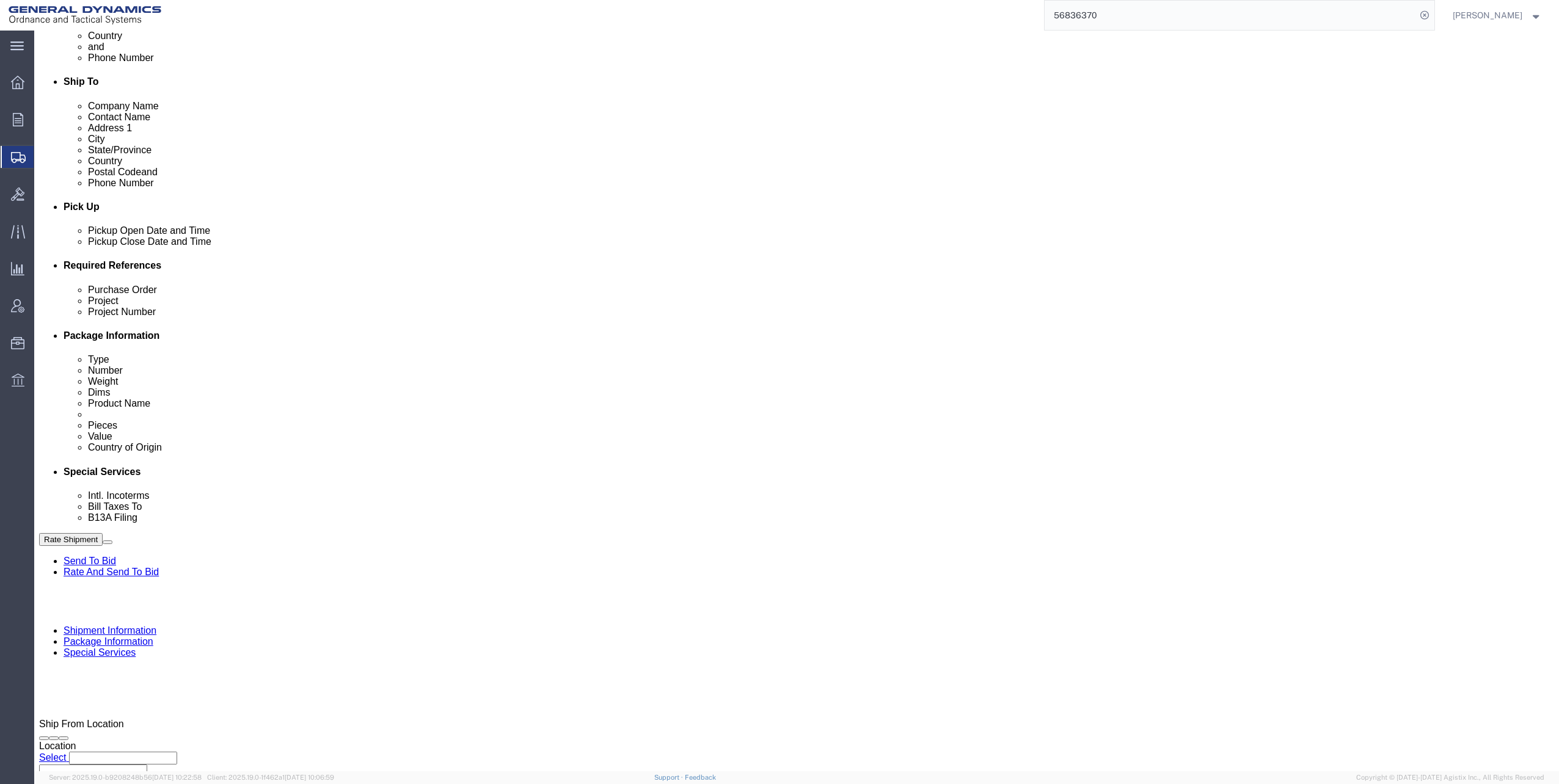
scroll to position [428, 0]
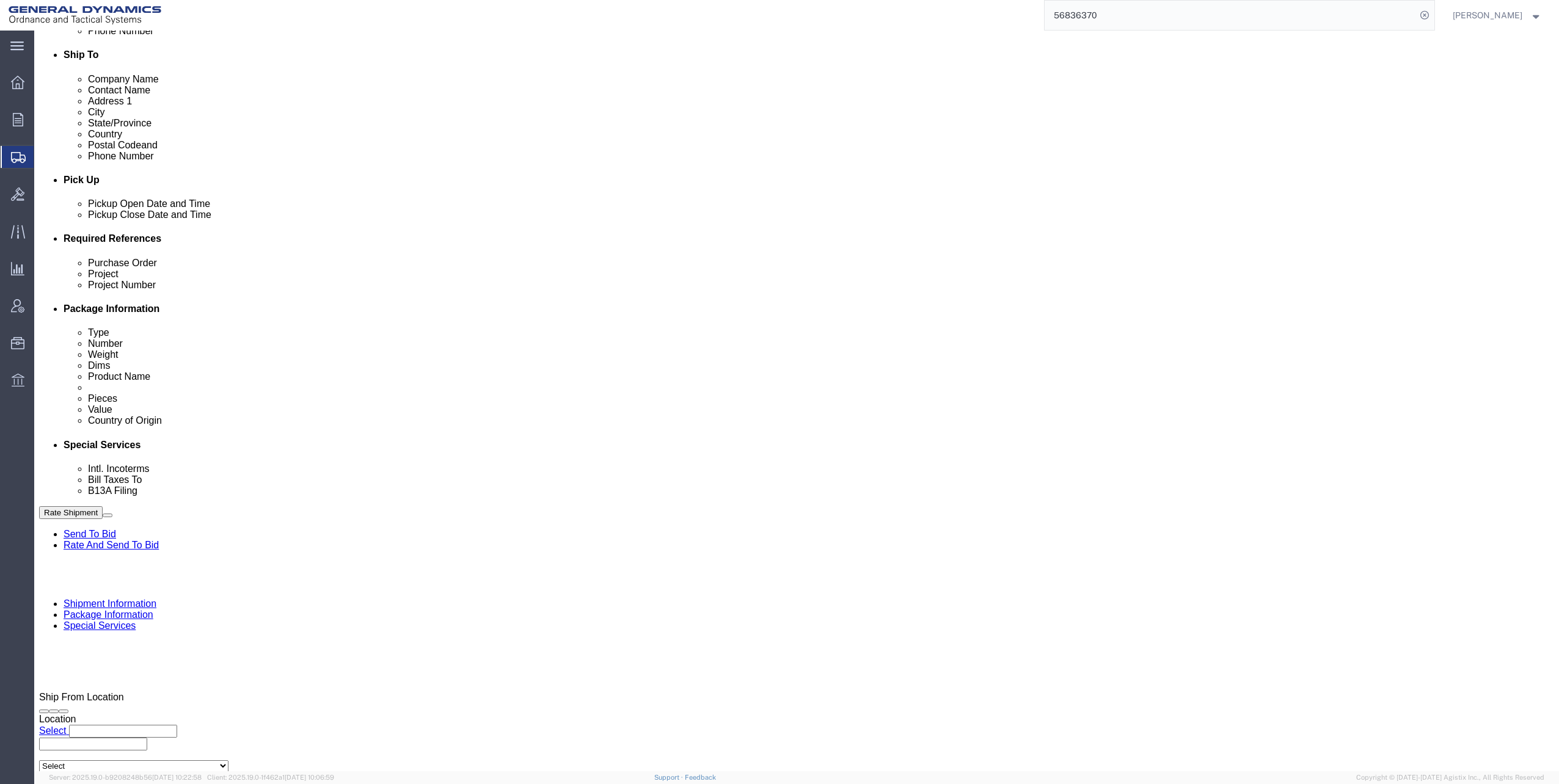
click select "Select Recipient Account Sender/Shipper Third Party Account"
click input "General Dynamics OTS % Data2Logistics"
click p "- GEDOTS %DATA 2 LOGISTICS - (GEDOTS %DATA 2 LOGISTICS) [GEOGRAPHIC_DATA][PERSO…"
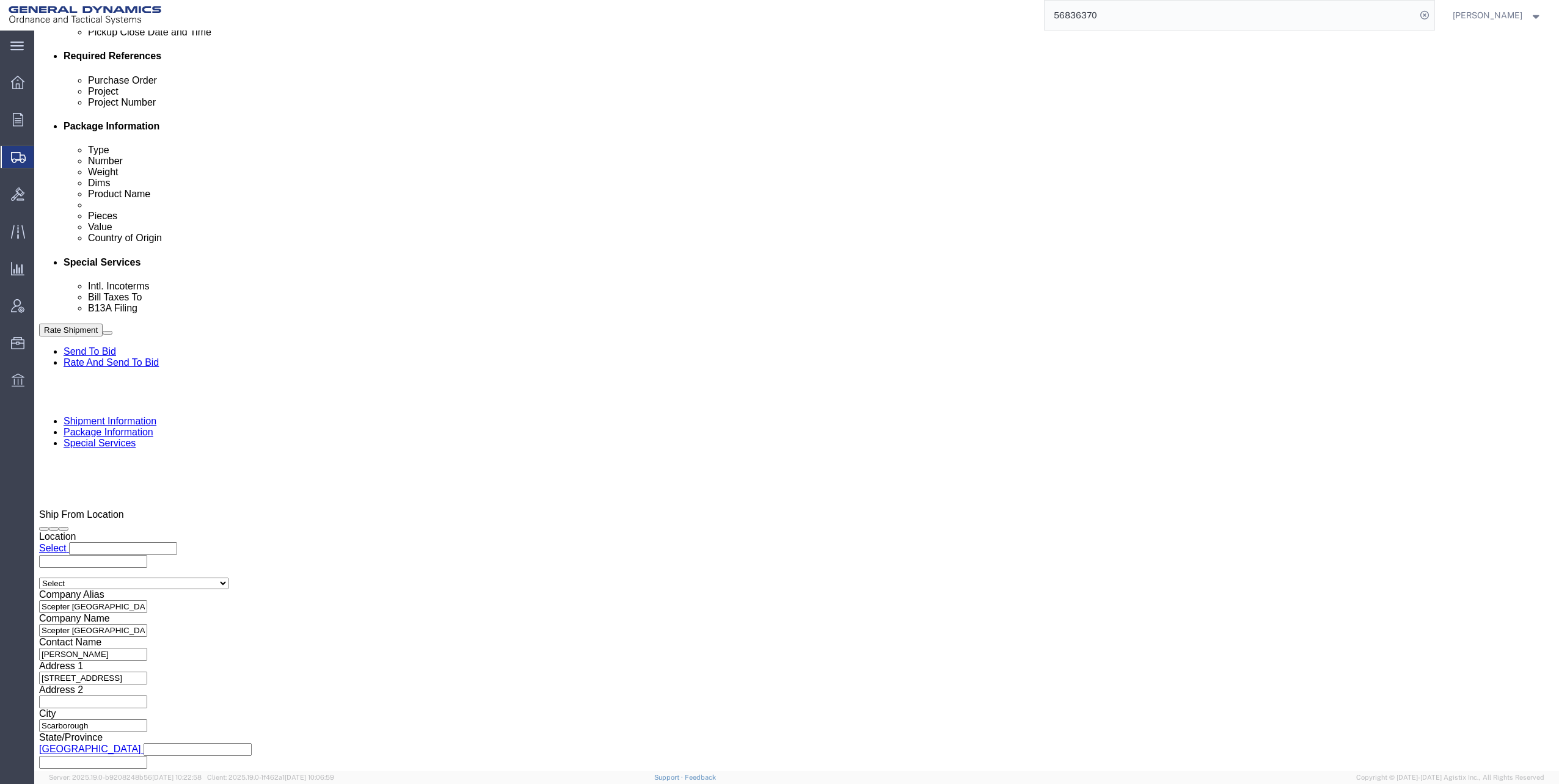
scroll to position [610, 0]
click ul "[EMAIL_ADDRESS][DOMAIN_NAME] [PERSON_NAME][EMAIL_ADDRESS][PERSON_NAME][DOMAIN_N…"
click input "Include shipping documents"
click input "BOL"
click input "Packing List"
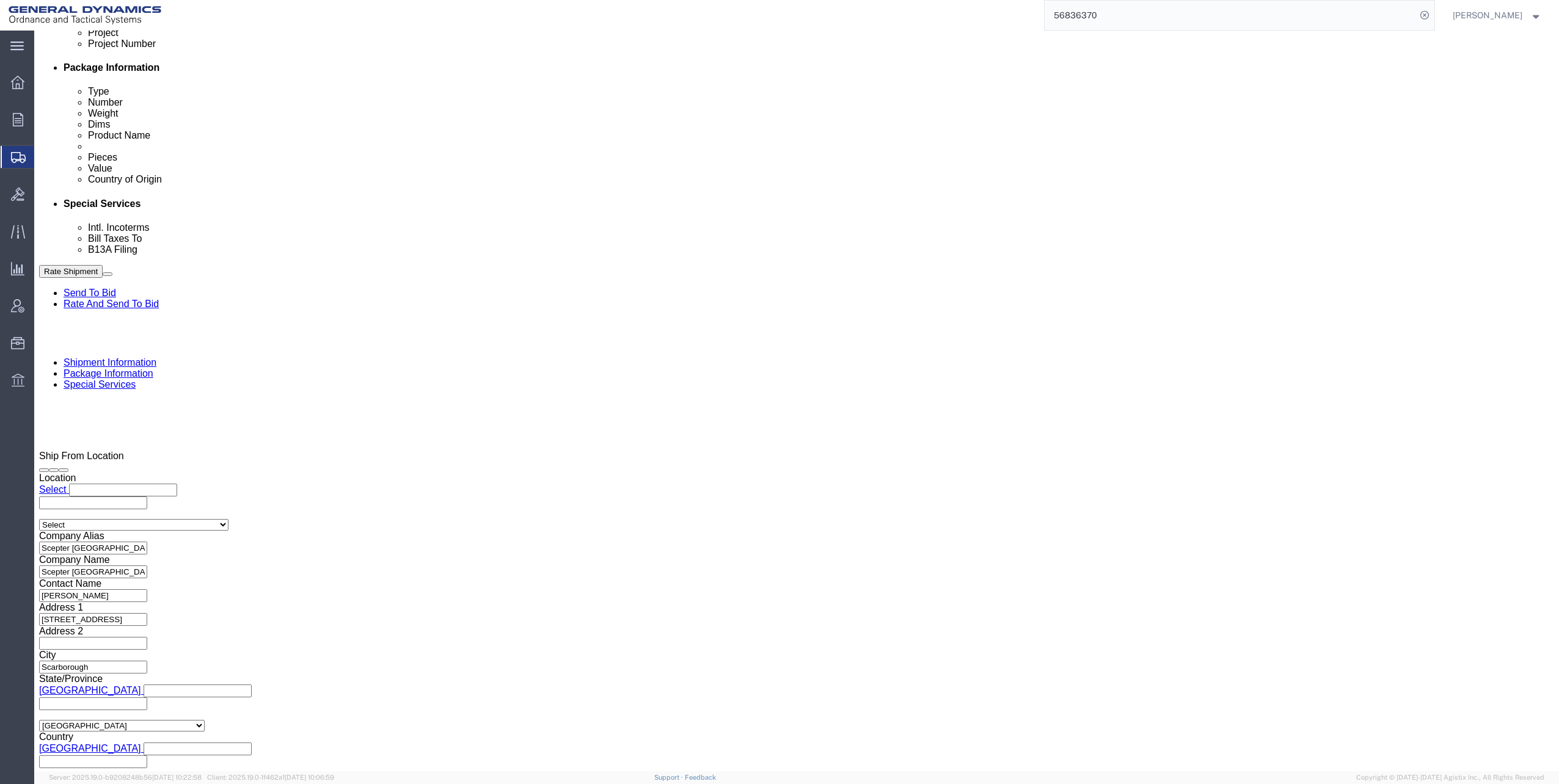
scroll to position [854, 0]
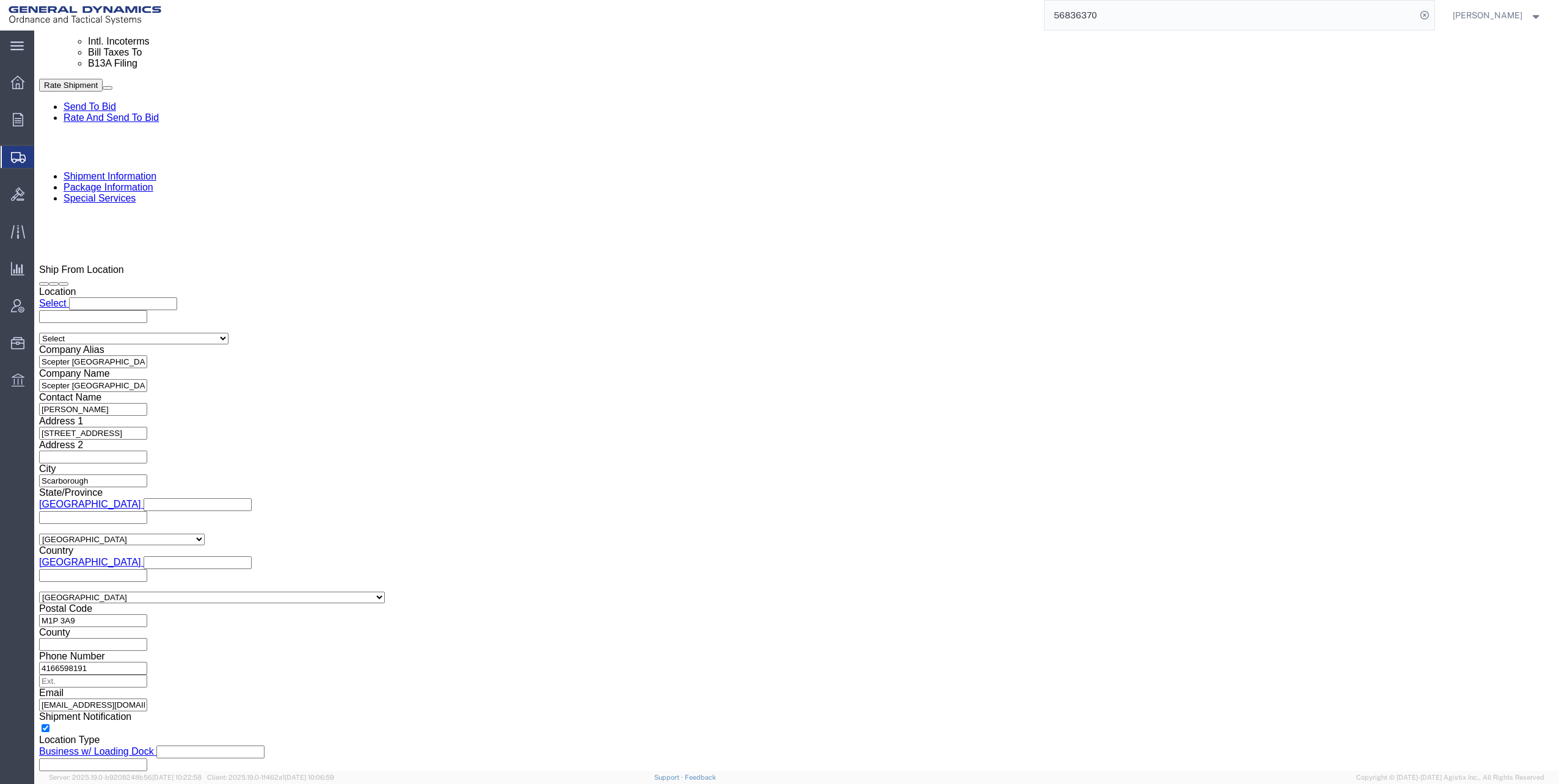
click select "Select Filed Electronically Manually Attached Not Required Summary Reporting"
click select "Select Use Carrier or Agent Broker Use My Nominated Broker Use Recipient's Brok…"
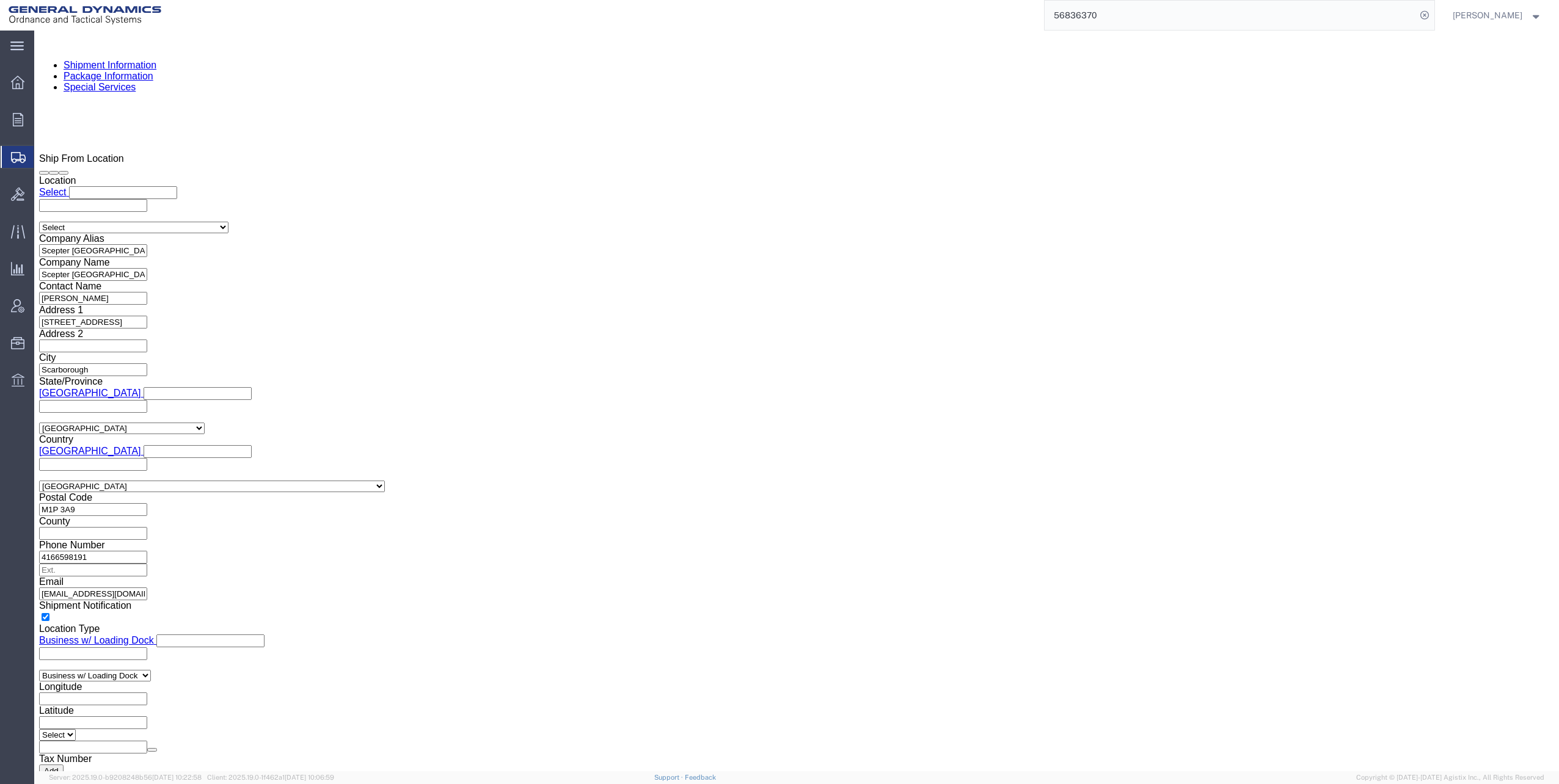
scroll to position [977, 0]
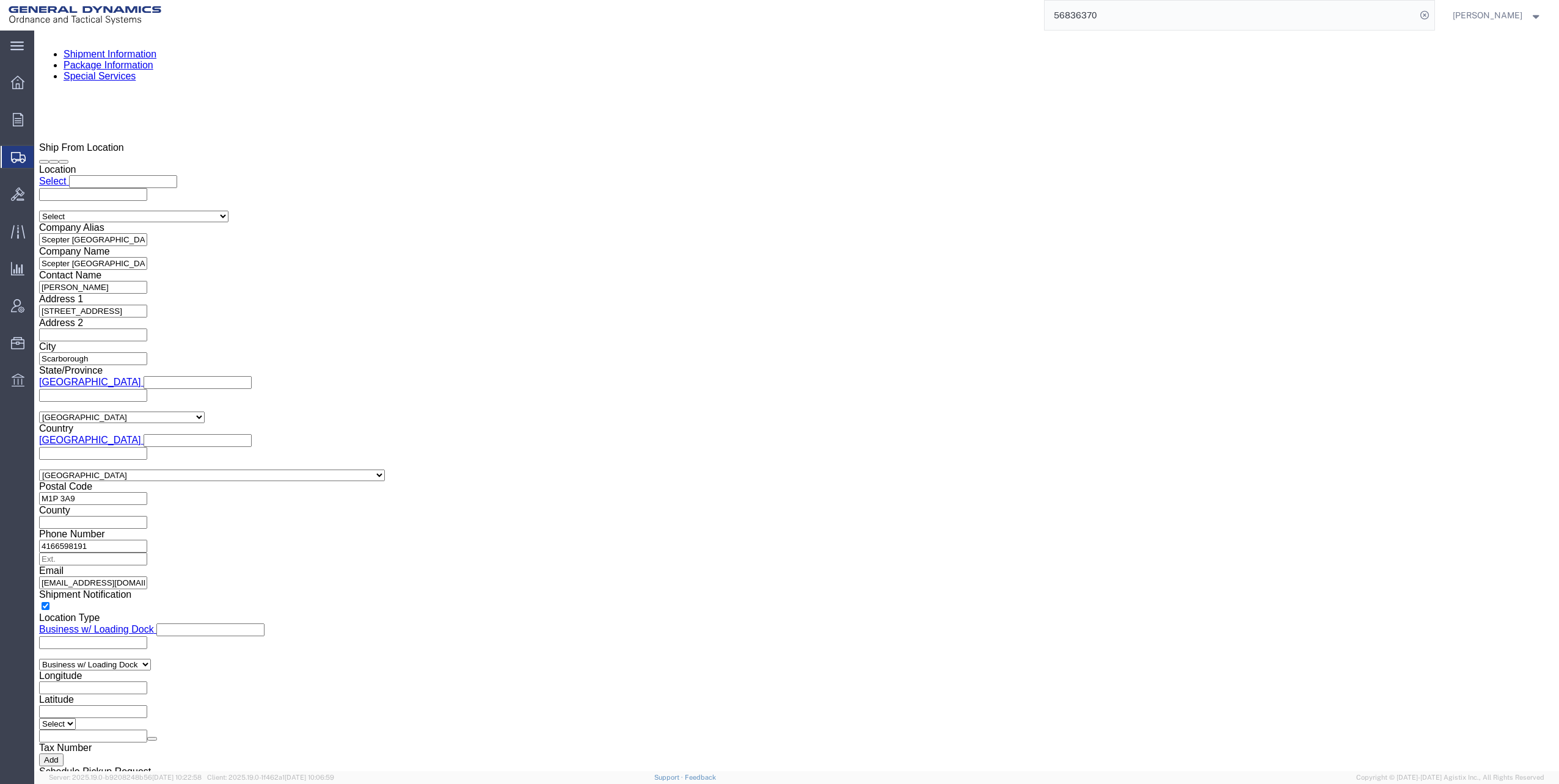
click input "text"
click p "- Expeditors - (Mara Love) [STREET_ADDRESS] , 12:00 AM - 12:00 AM"
click input "checkbox"
click button "Rate Shipment"
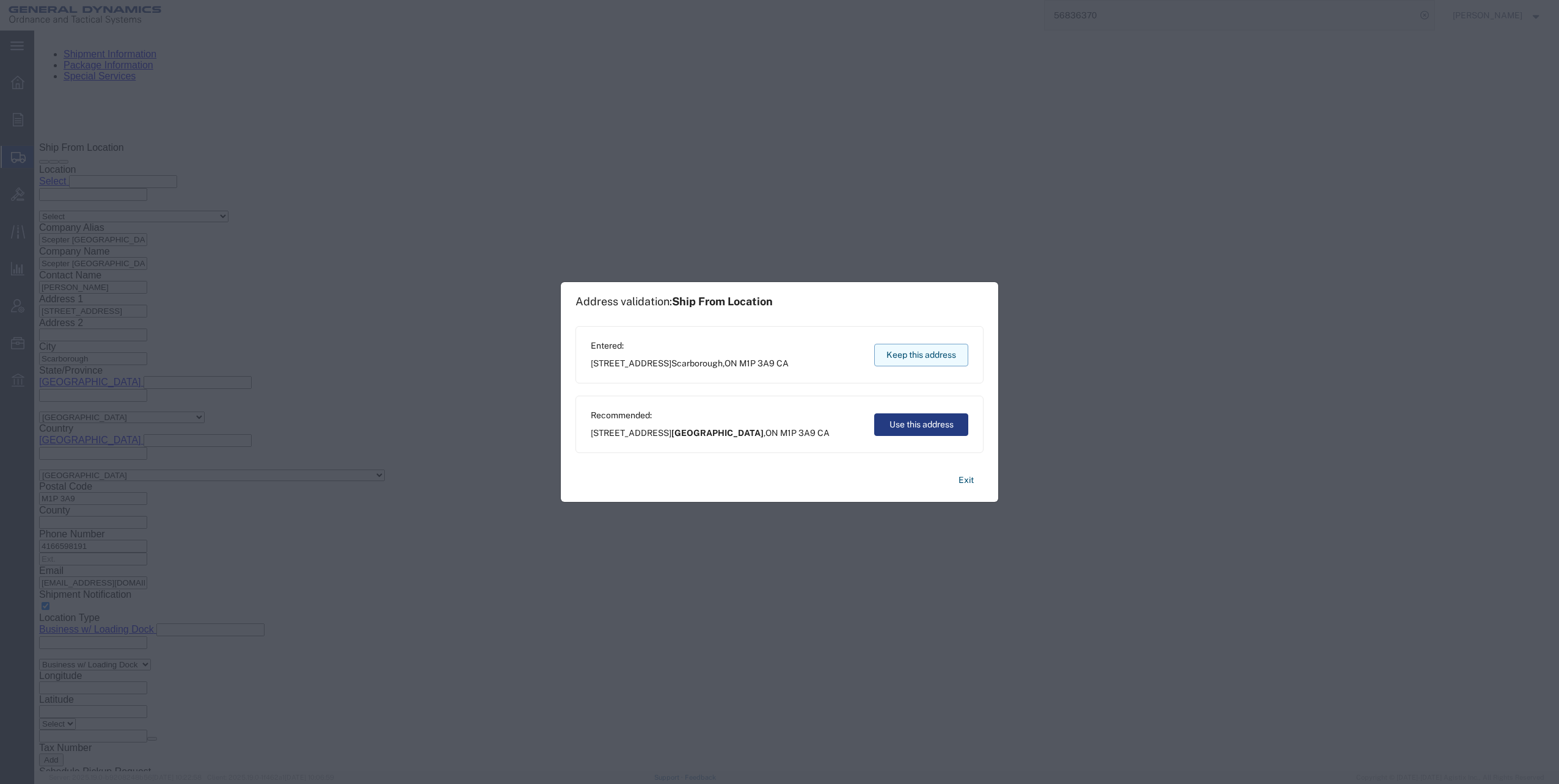
click at [905, 359] on button "Keep this address" at bounding box center [921, 354] width 94 height 23
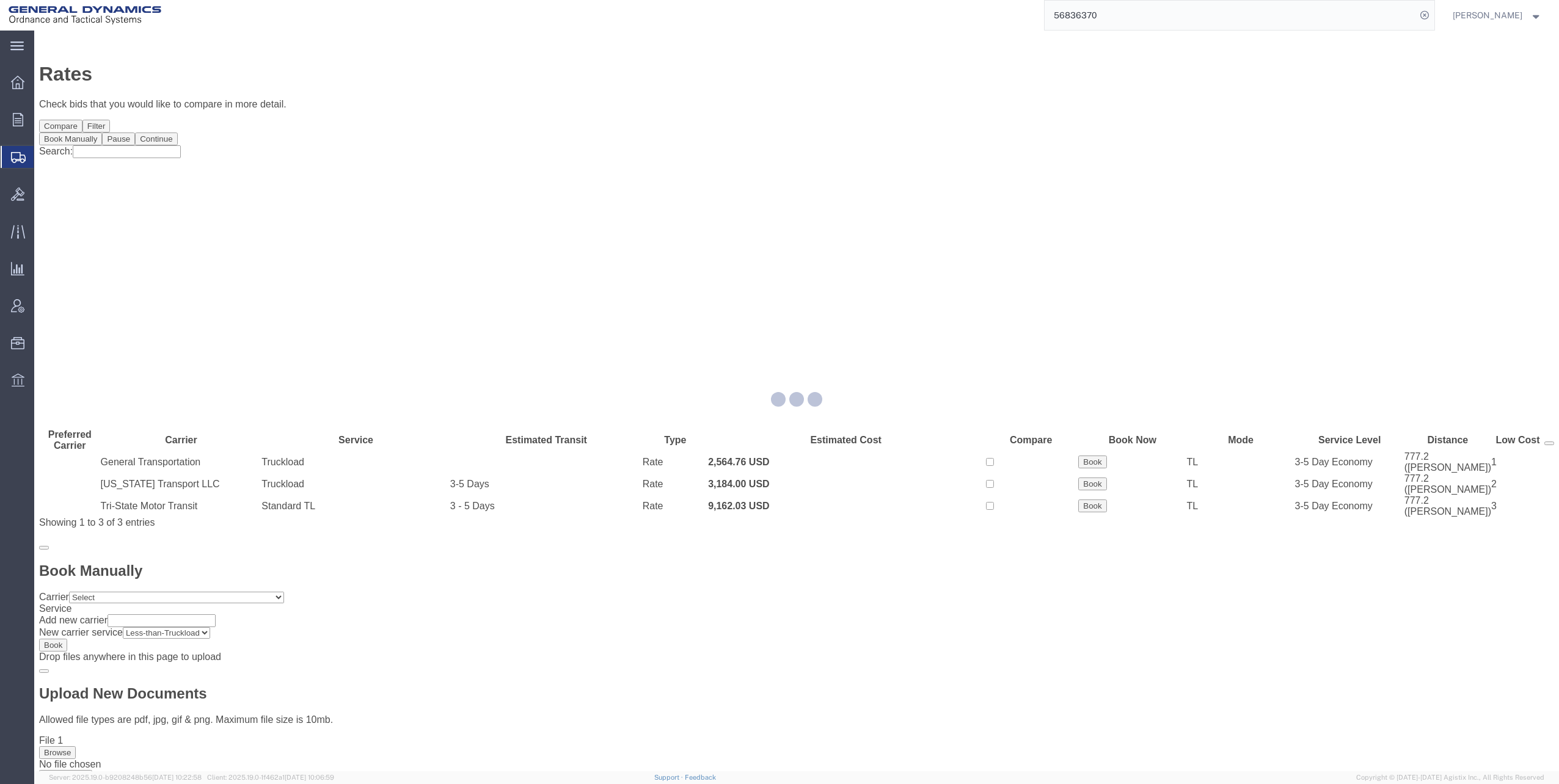
scroll to position [0, 0]
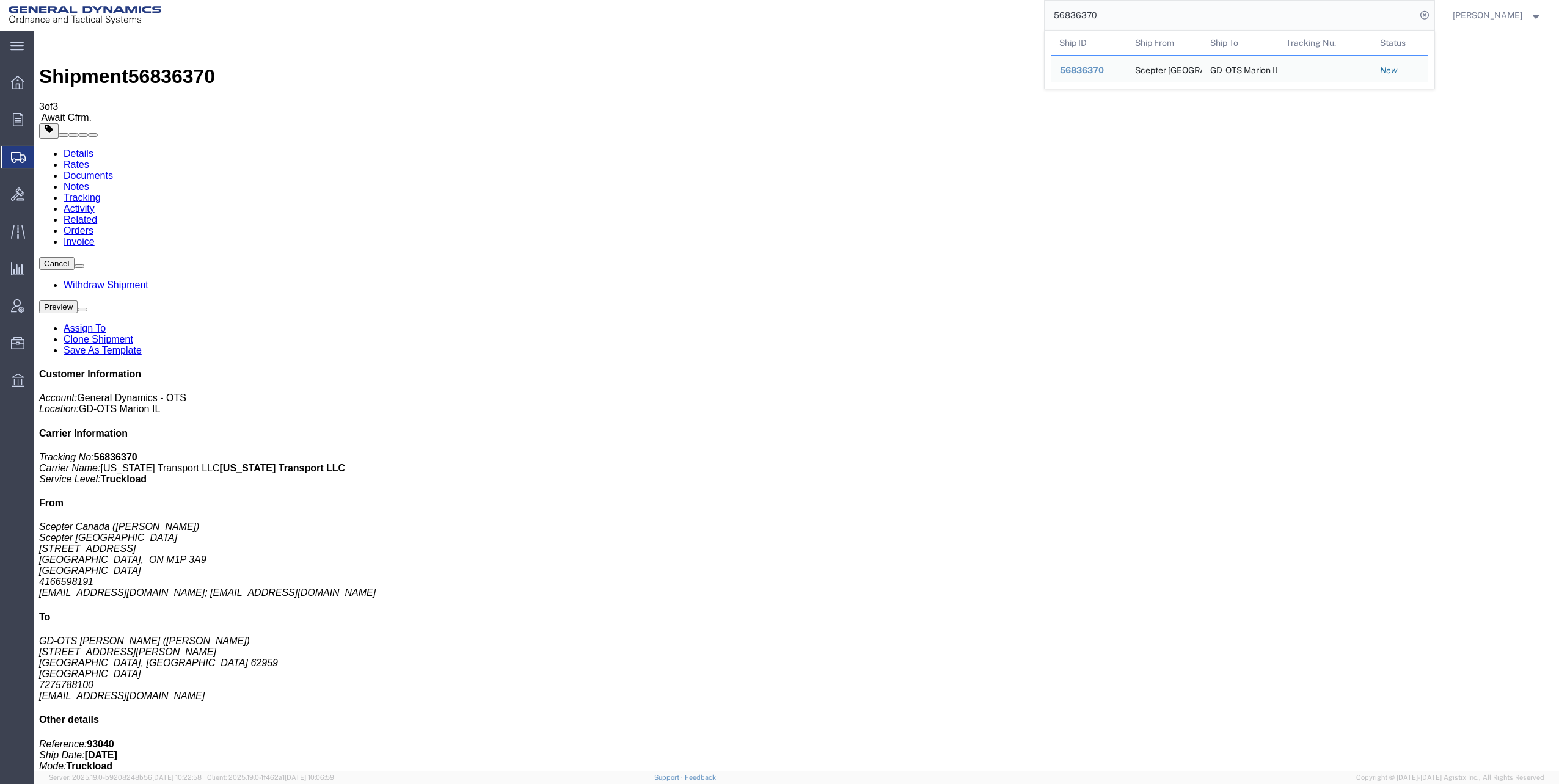
drag, startPoint x: 1058, startPoint y: 12, endPoint x: 1140, endPoint y: 9, distance: 82.1
click at [1140, 9] on input "56836370" at bounding box center [1230, 16] width 371 height 30
paste input "45"
click at [1432, 15] on icon at bounding box center [1424, 15] width 17 height 17
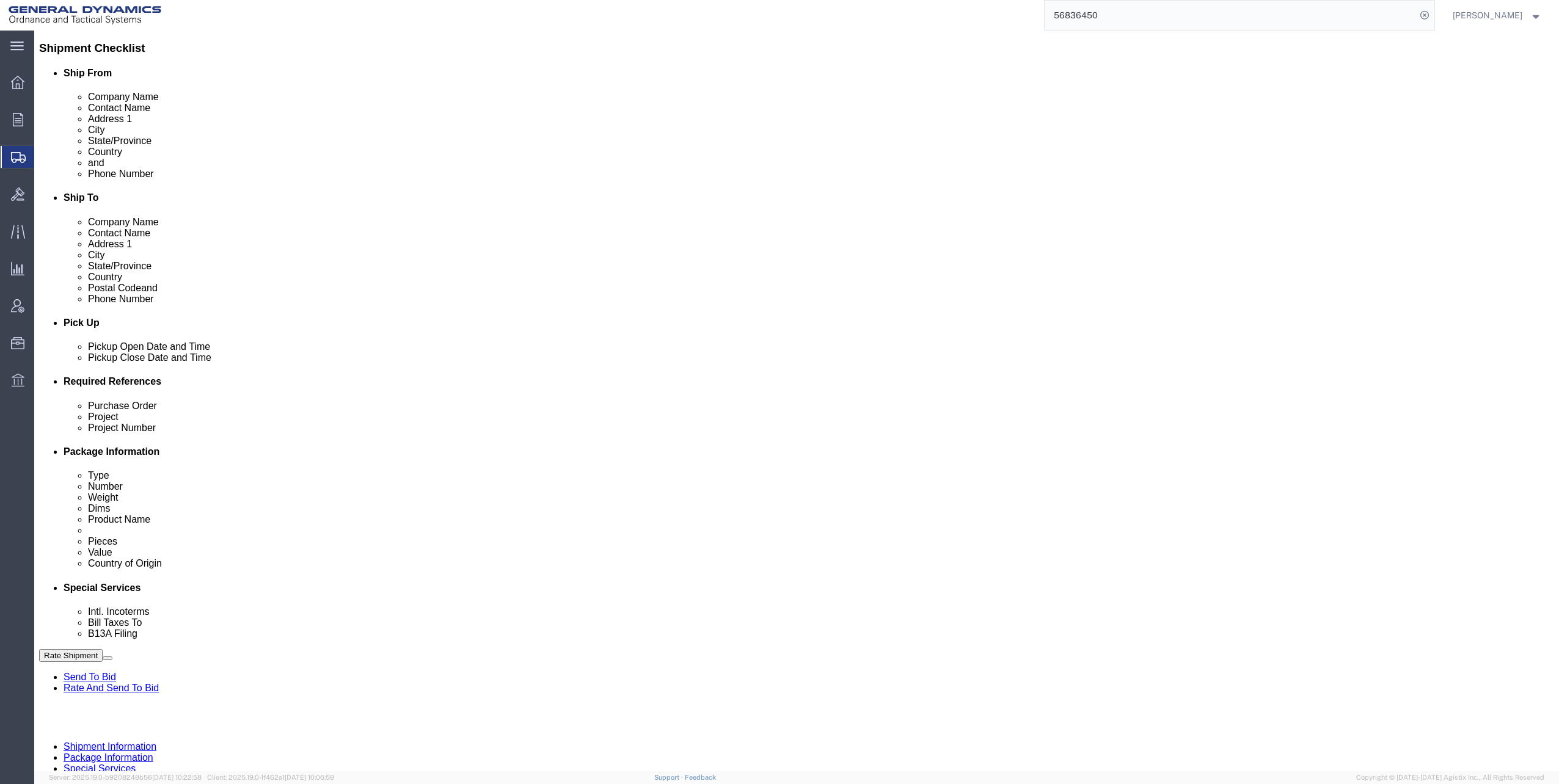
scroll to position [309, 0]
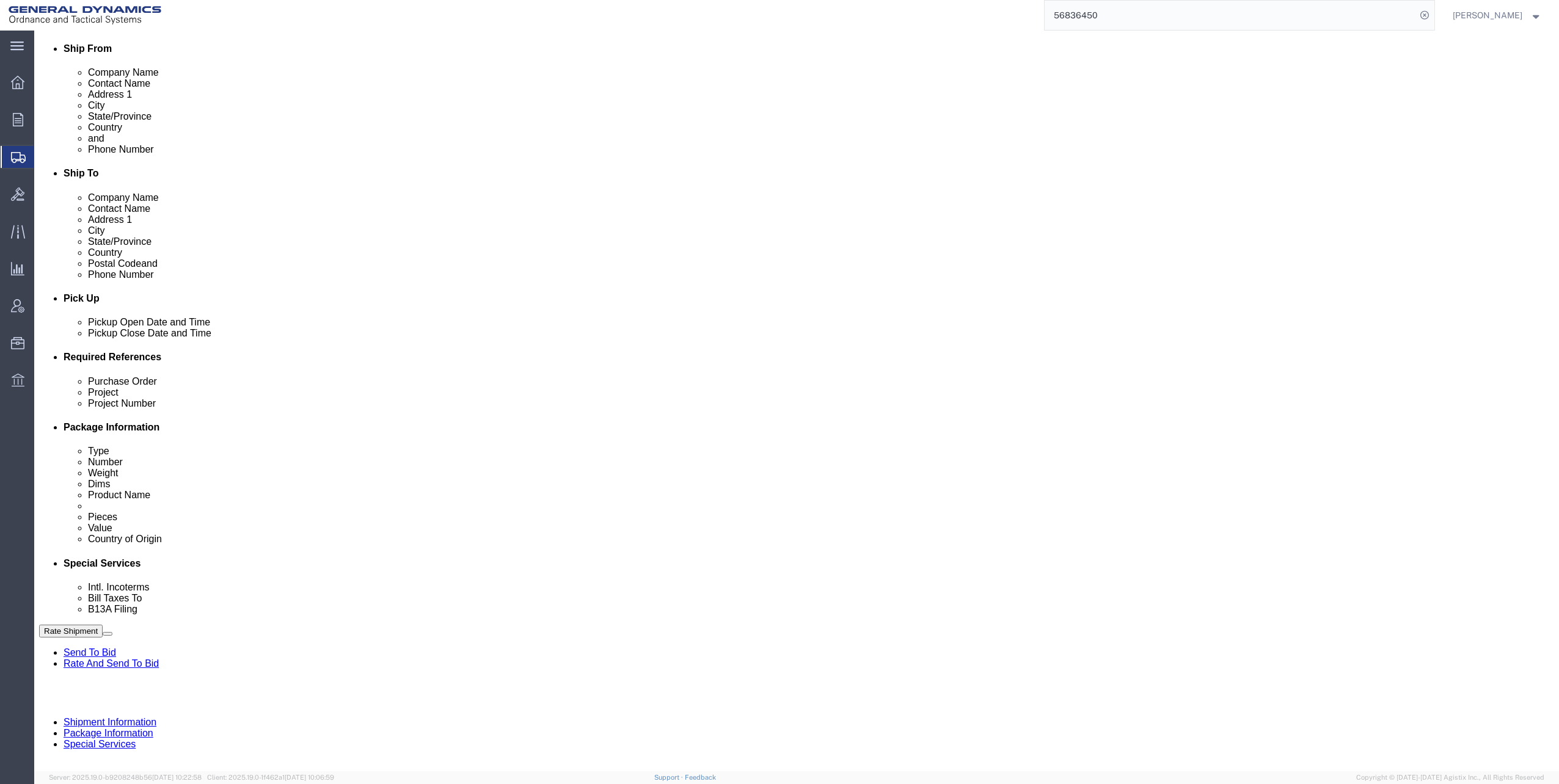
click input "text"
click input "M119A2"
click input "text"
click button "Continue"
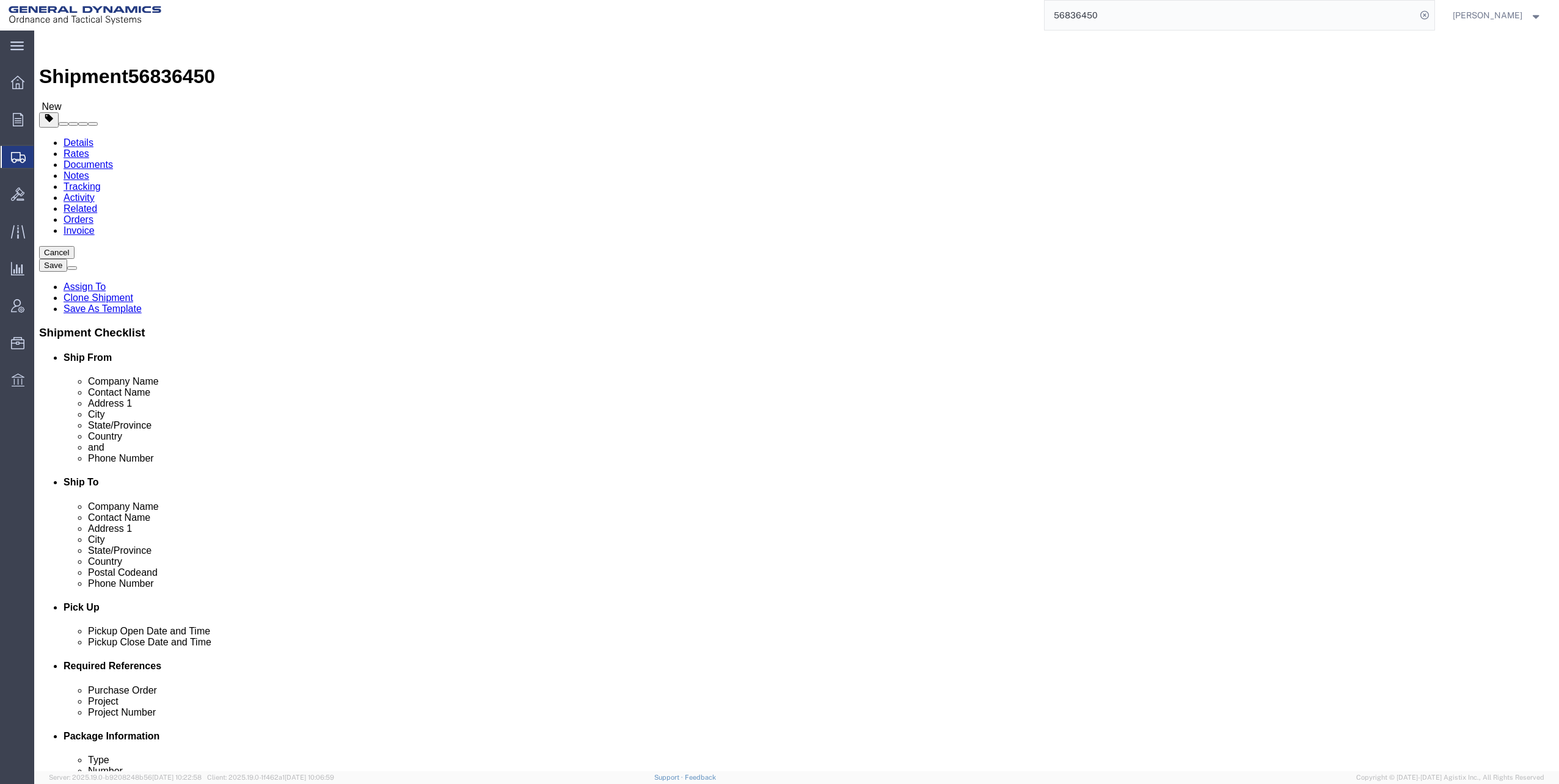
click div "Pieces: 1683.00 Each Total value: 174727.00 USD"
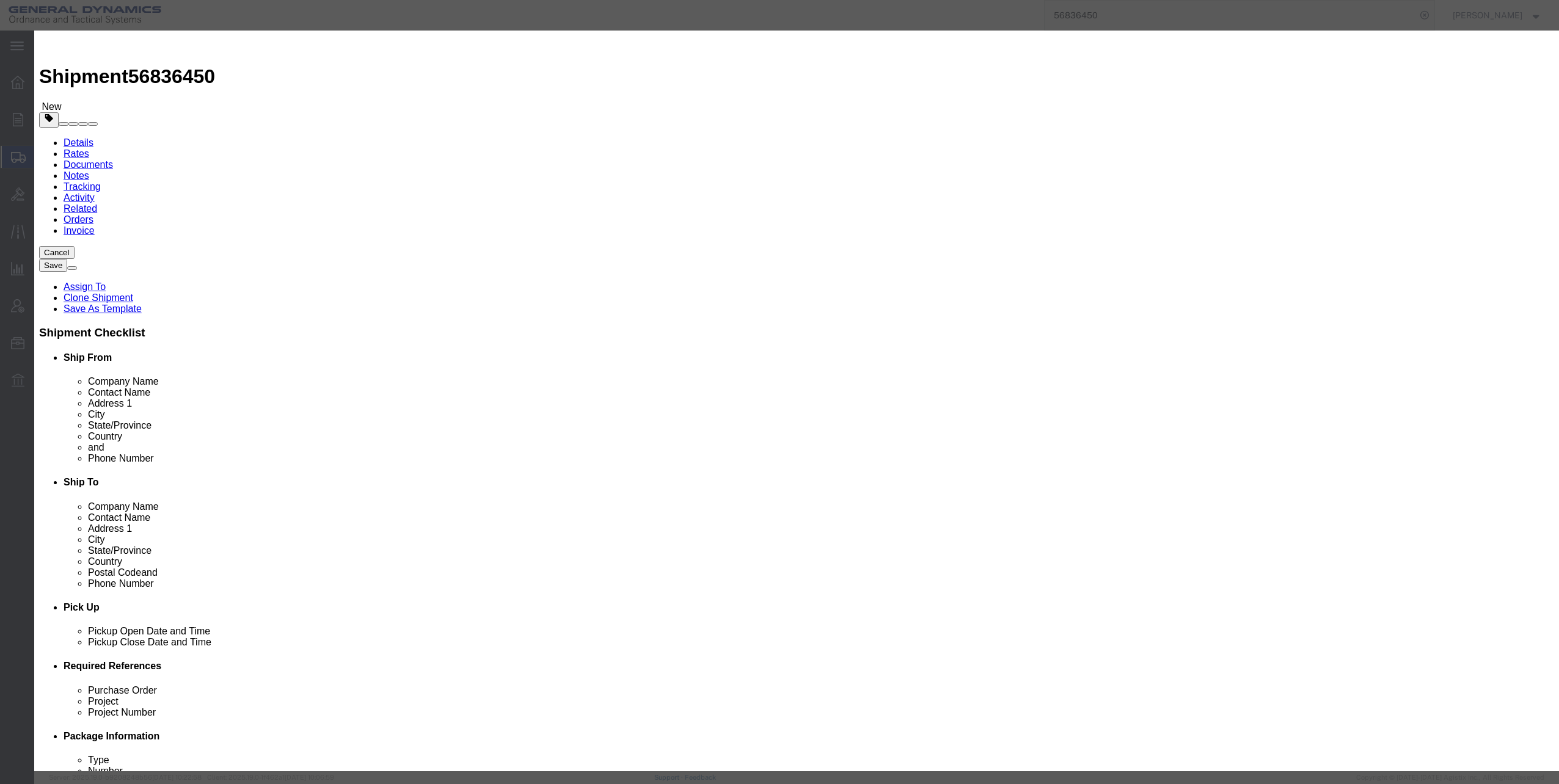
click select "Select 50 55 60 65 70 85 92.5 100 125 175 250 300 400"
click button "Save & Close"
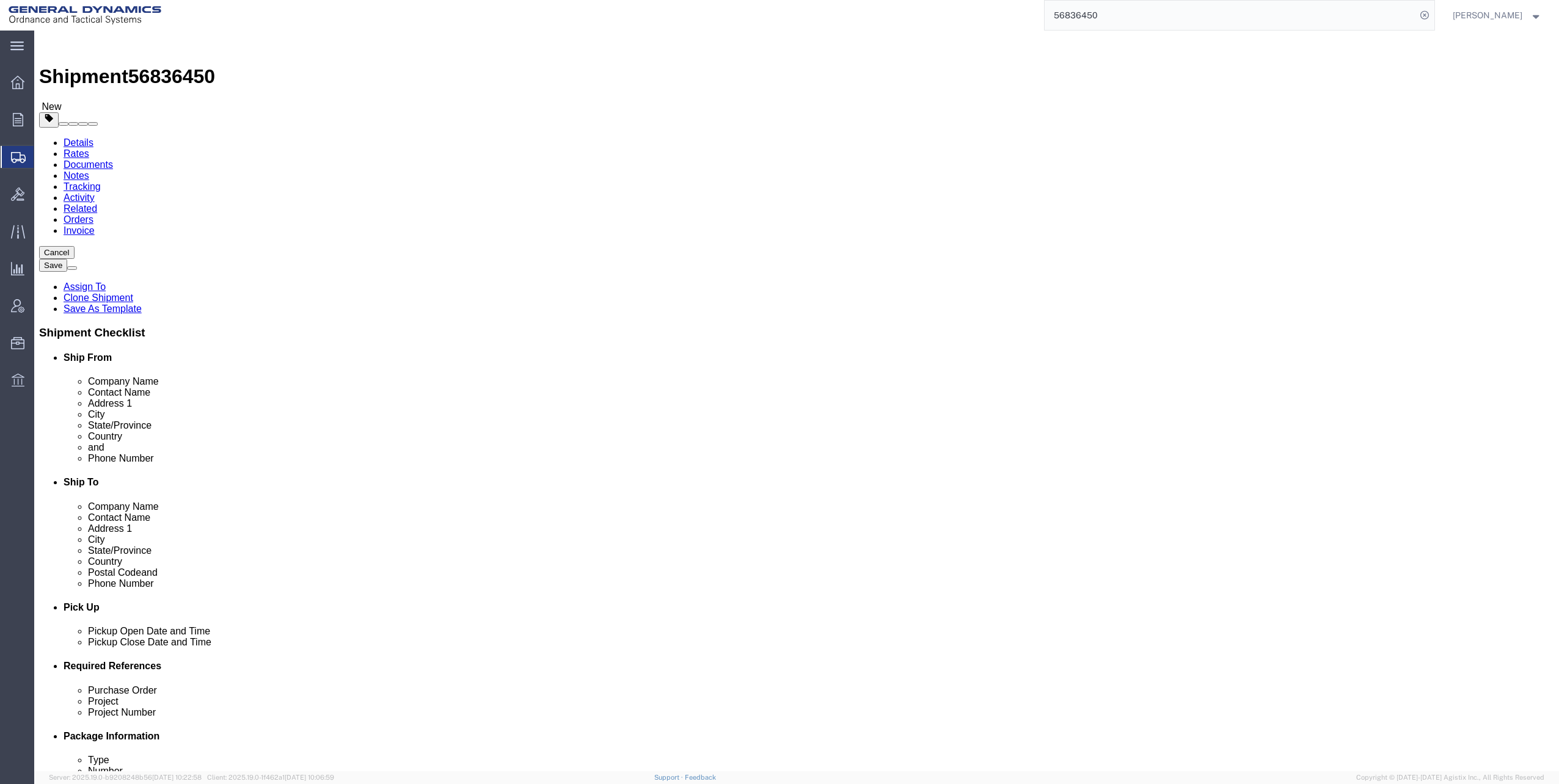
click button "Continue"
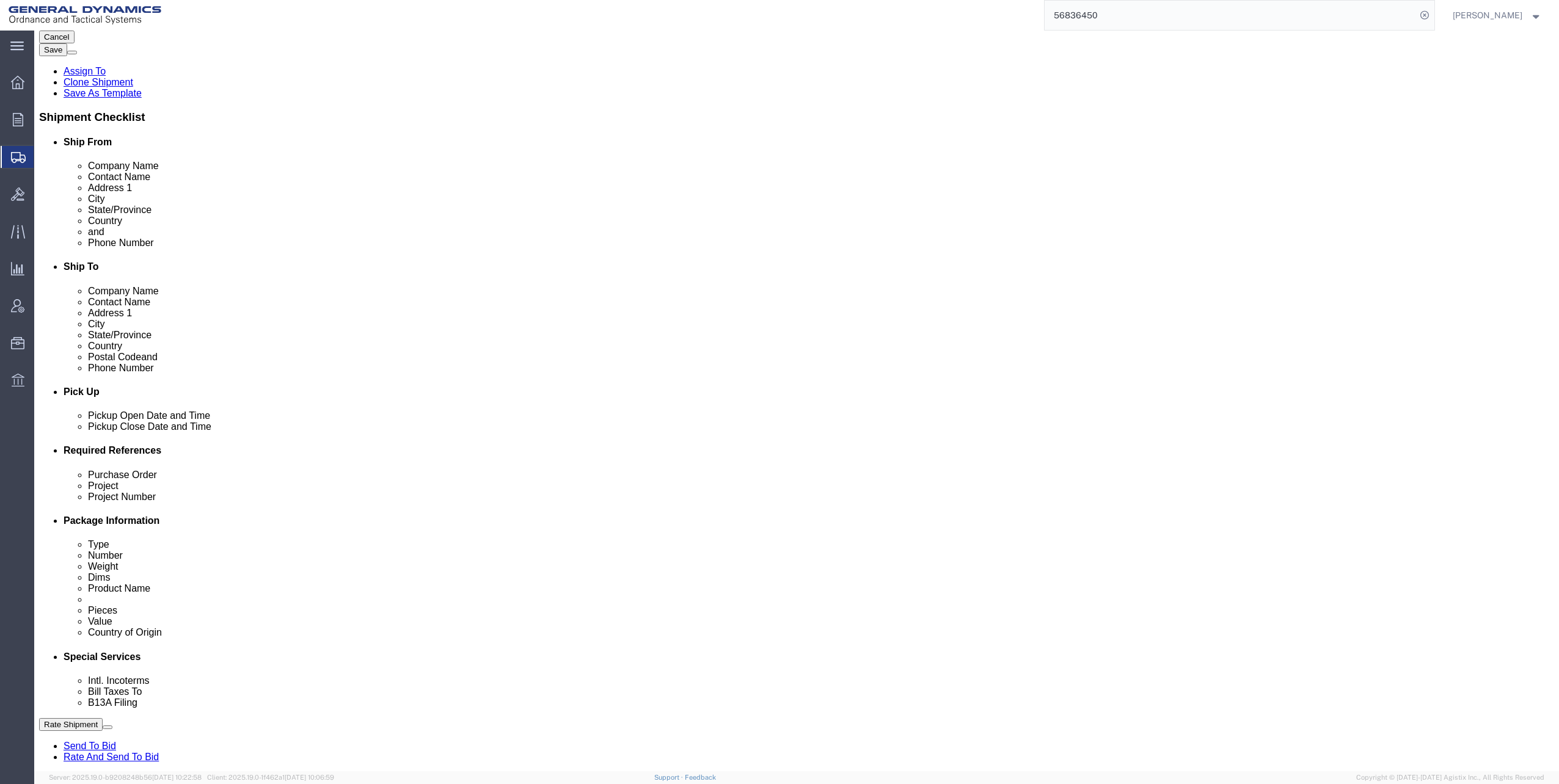
scroll to position [306, 0]
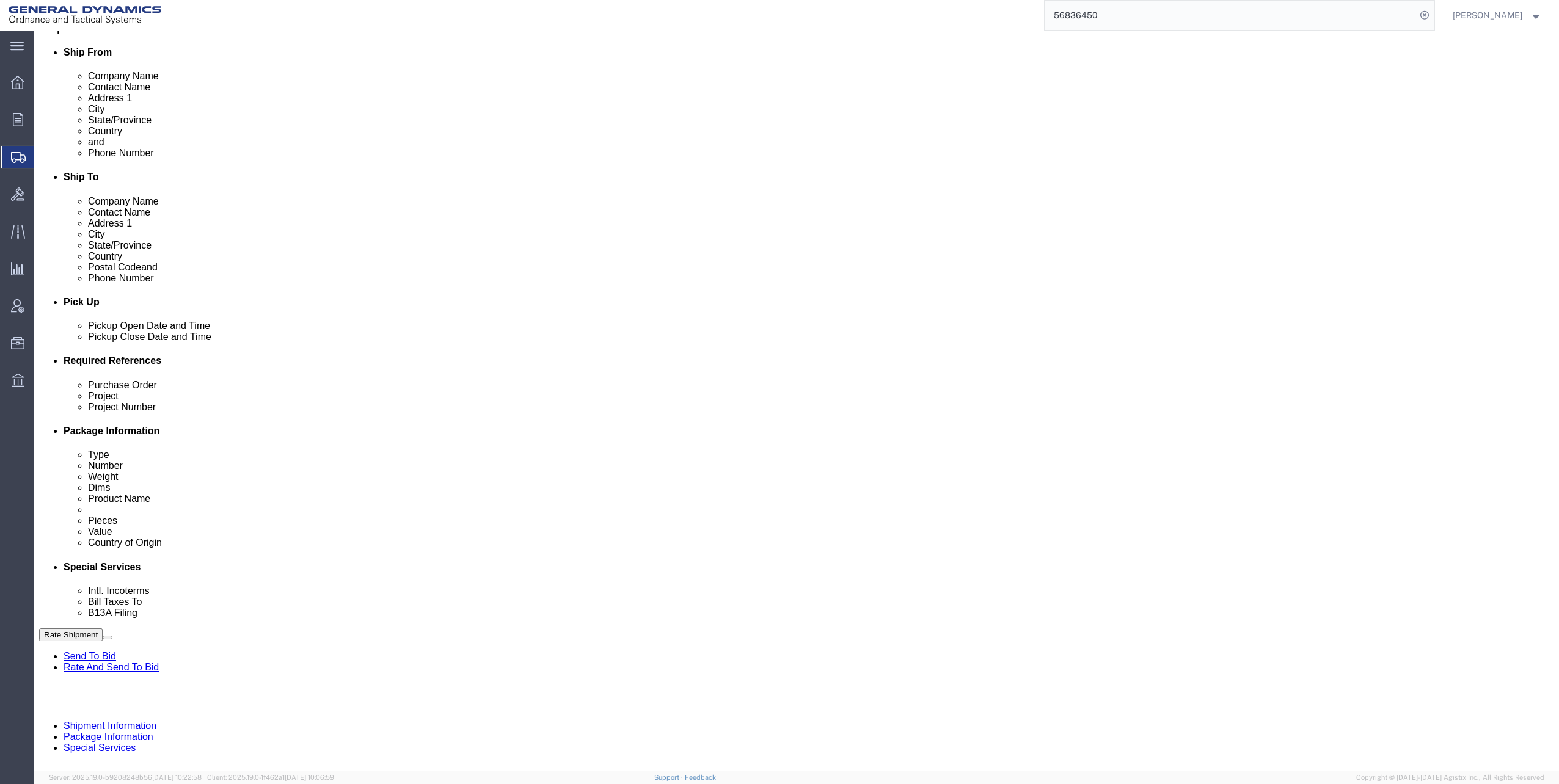
click select "Select Carriage Insurance Paid Carriage Paid To Cost and Freight Cost Insurance…"
click select "Select Recipient Account Sender/Shipper Third Party Account"
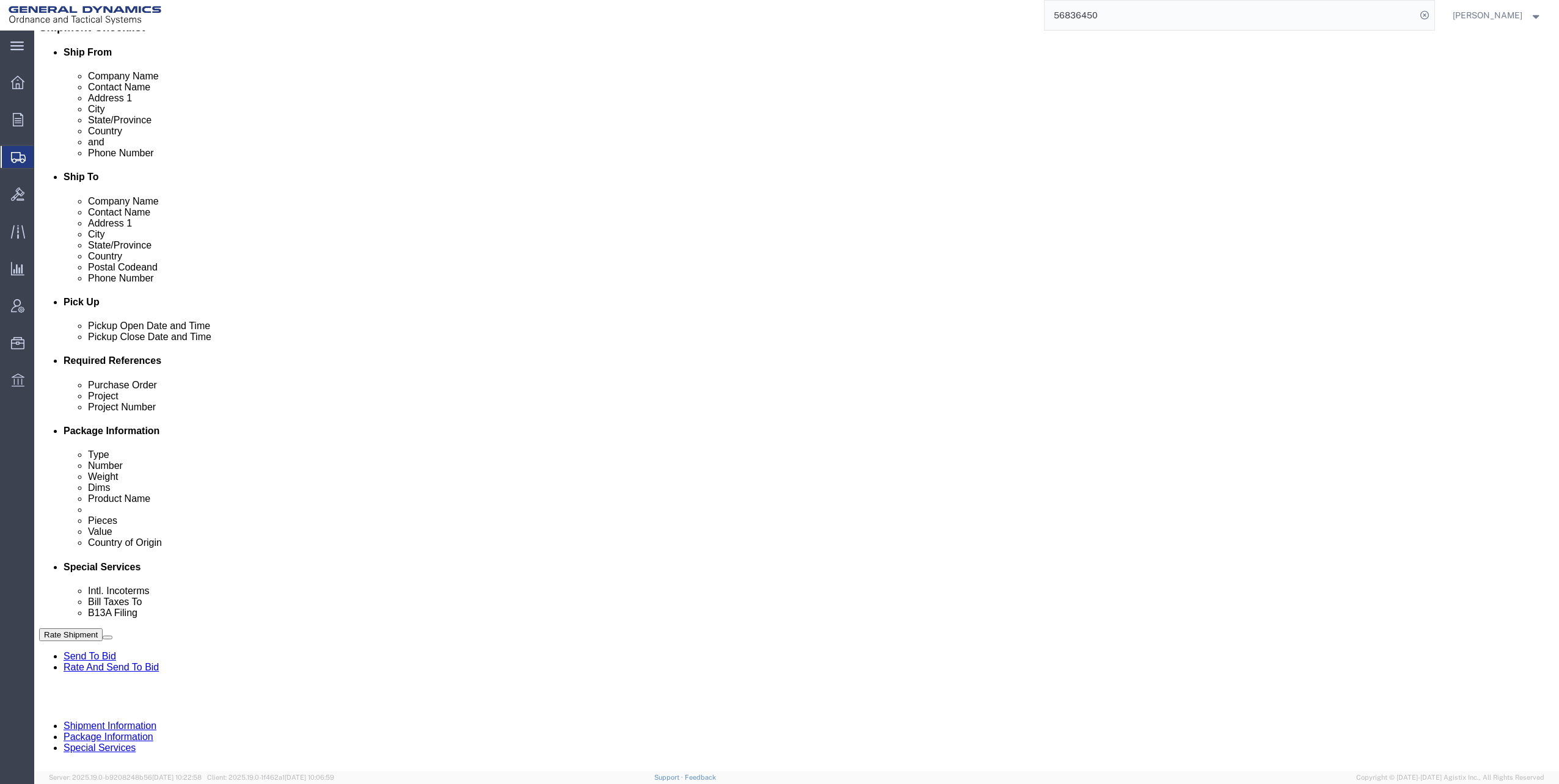
click select "Select Recipient Account Sender/Shipper Third Party Account"
click input "General Dynamics OTS % Data2Logistics"
click p "- GEDOTS %DATA 2 LOGISTICS - (GEDOTS %DATA 2 LOGISTICS) [GEOGRAPHIC_DATA][PERSO…"
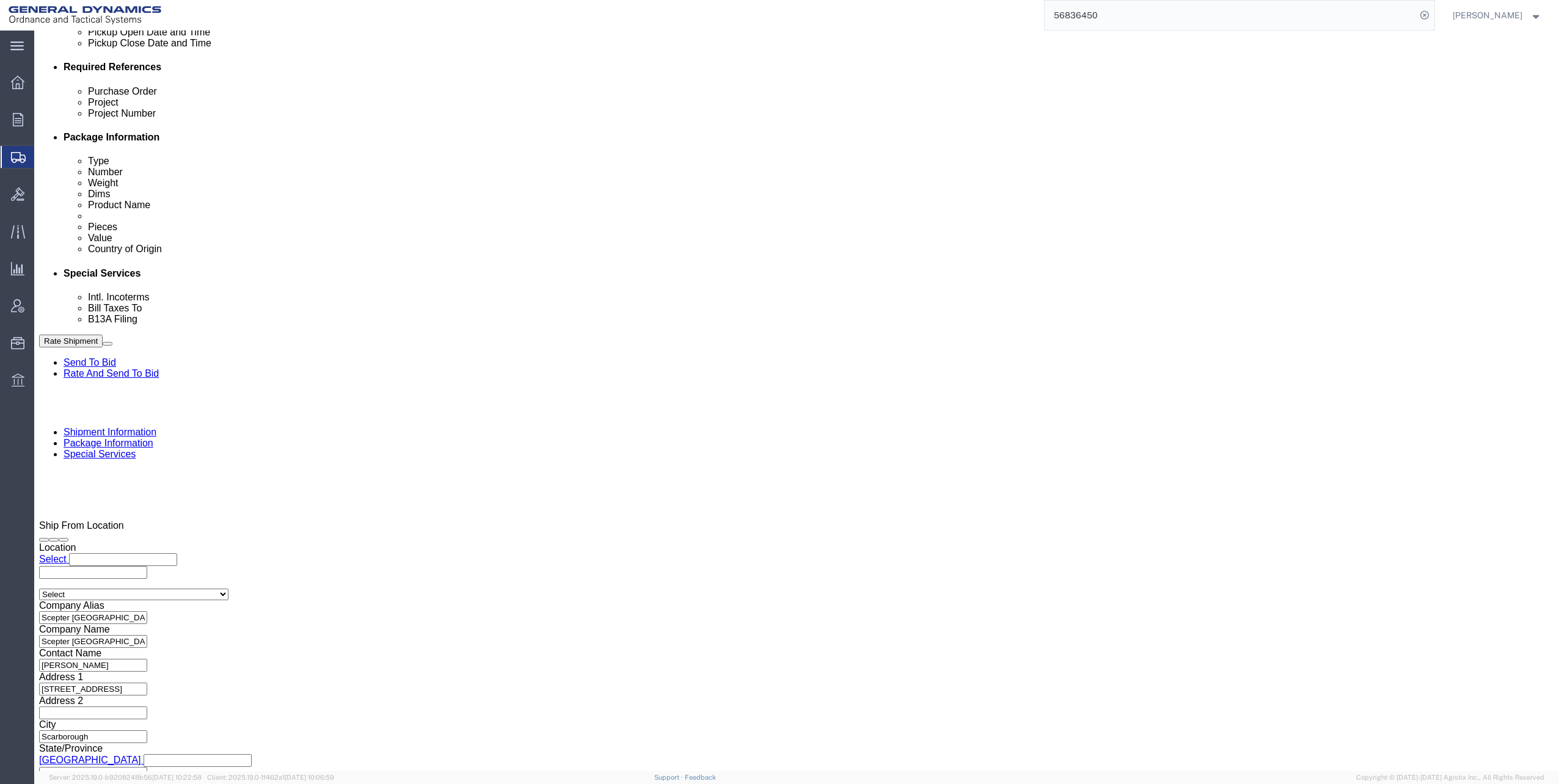
scroll to position [610, 0]
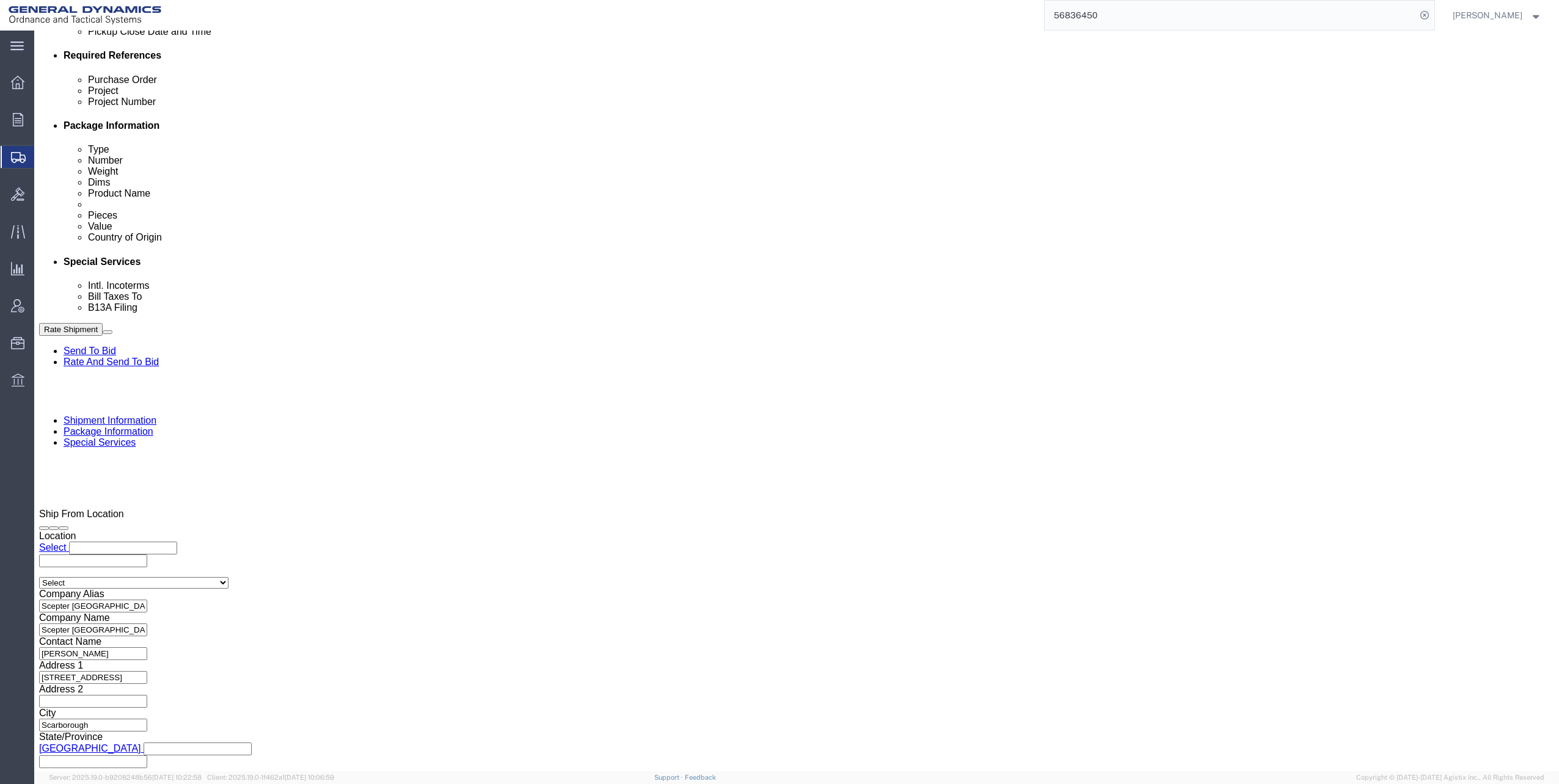
click input "text"
click input "Include shipping documents"
drag, startPoint x: 236, startPoint y: 600, endPoint x: 257, endPoint y: 601, distance: 21.0
click input "BOL"
drag, startPoint x: 272, startPoint y: 597, endPoint x: 280, endPoint y: 592, distance: 9.4
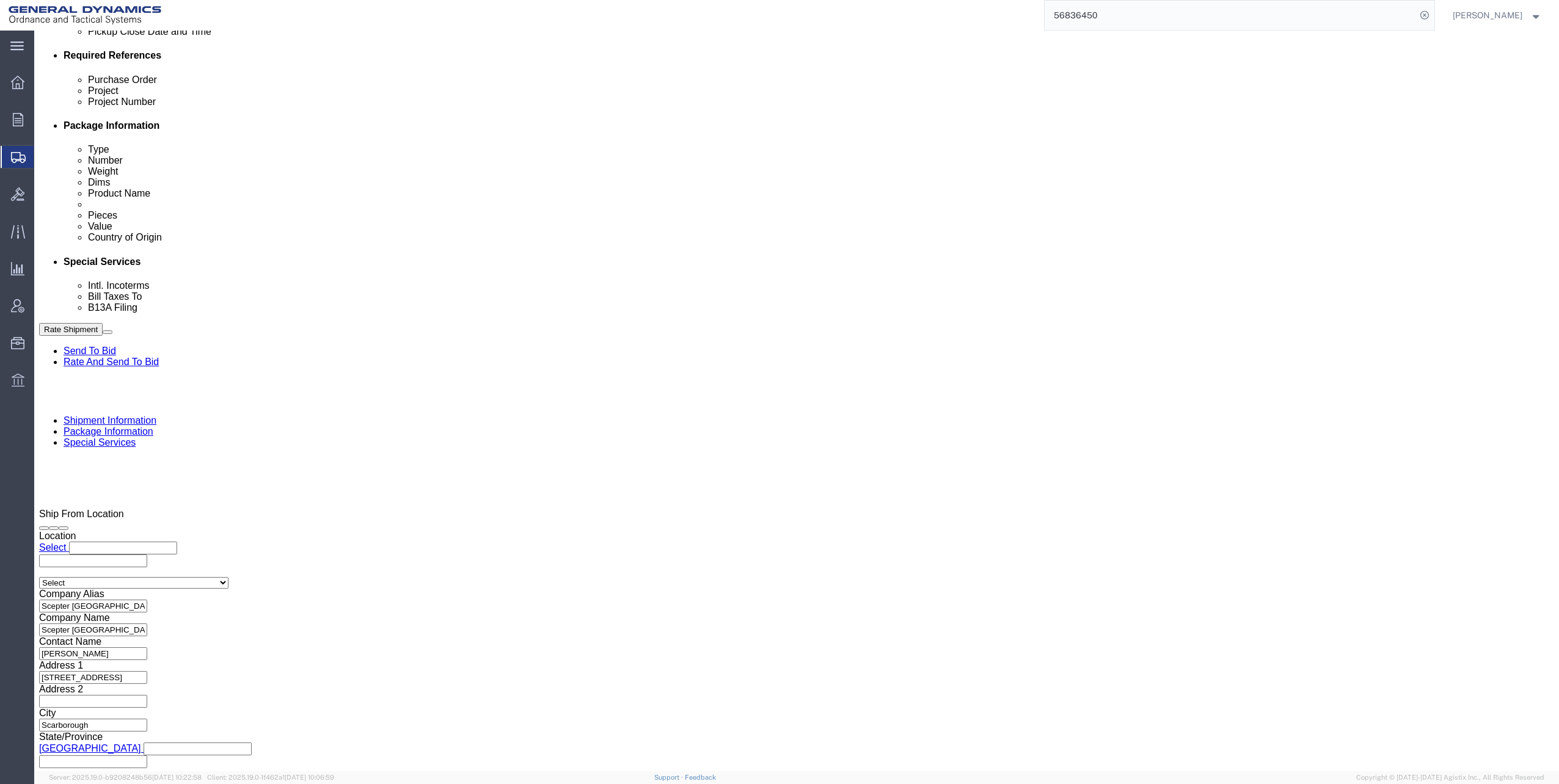
click input "Packing List"
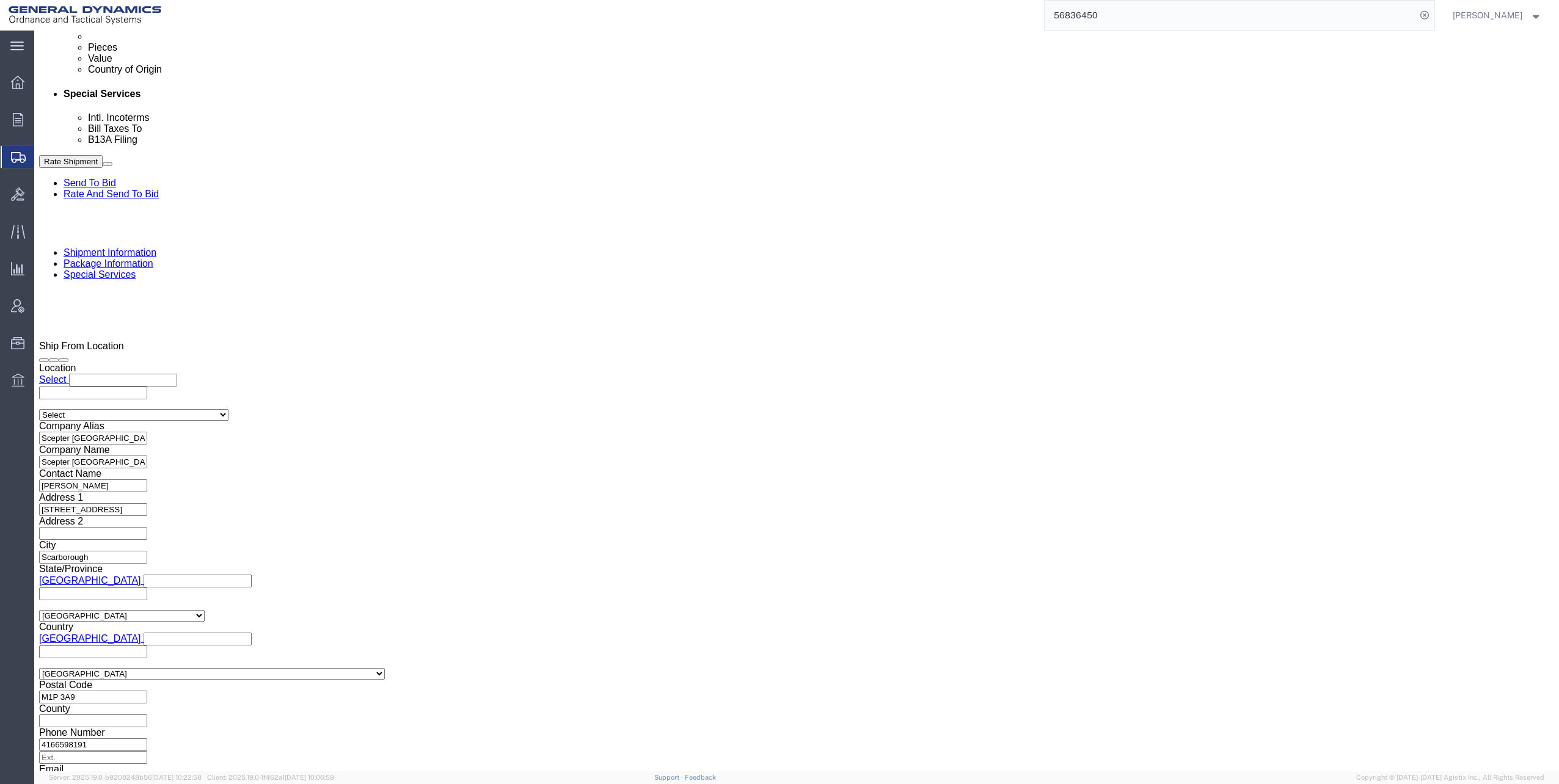
scroll to position [794, 0]
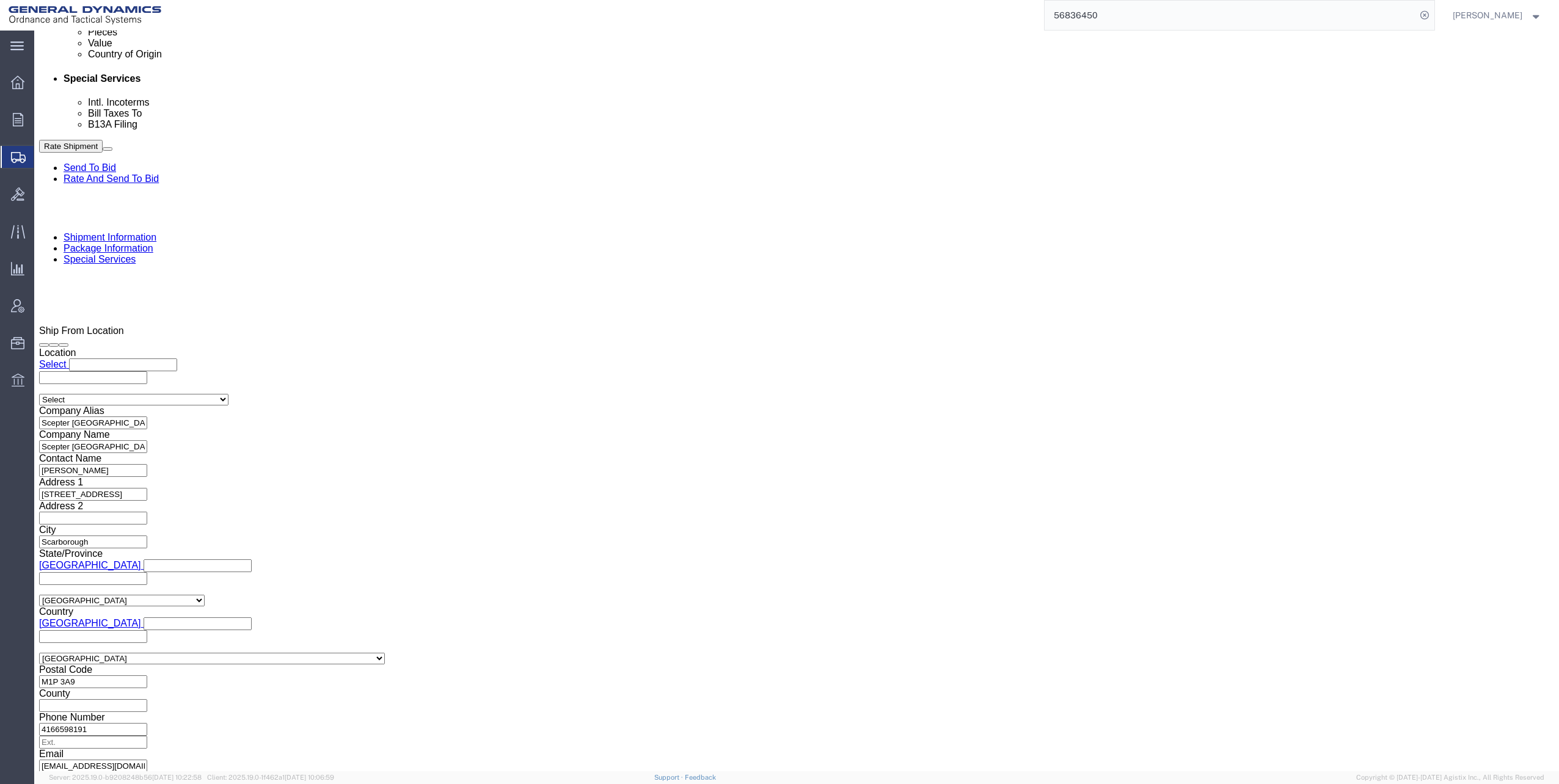
click select "Select Filed Electronically Manually Attached Not Required Summary Reporting"
click select "Select Use Carrier or Agent Broker Use My Nominated Broker Use Recipient's Brok…"
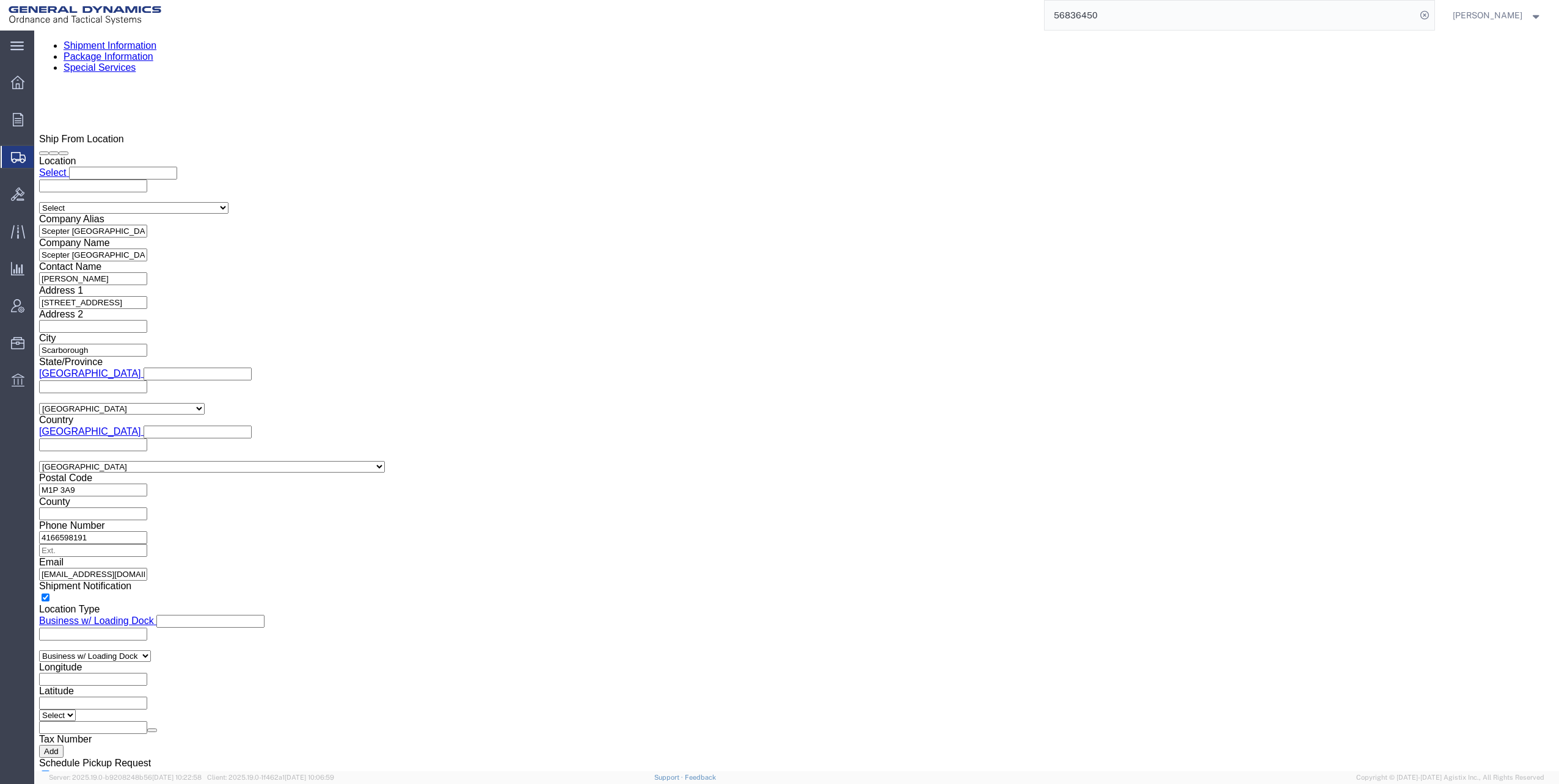
scroll to position [1038, 0]
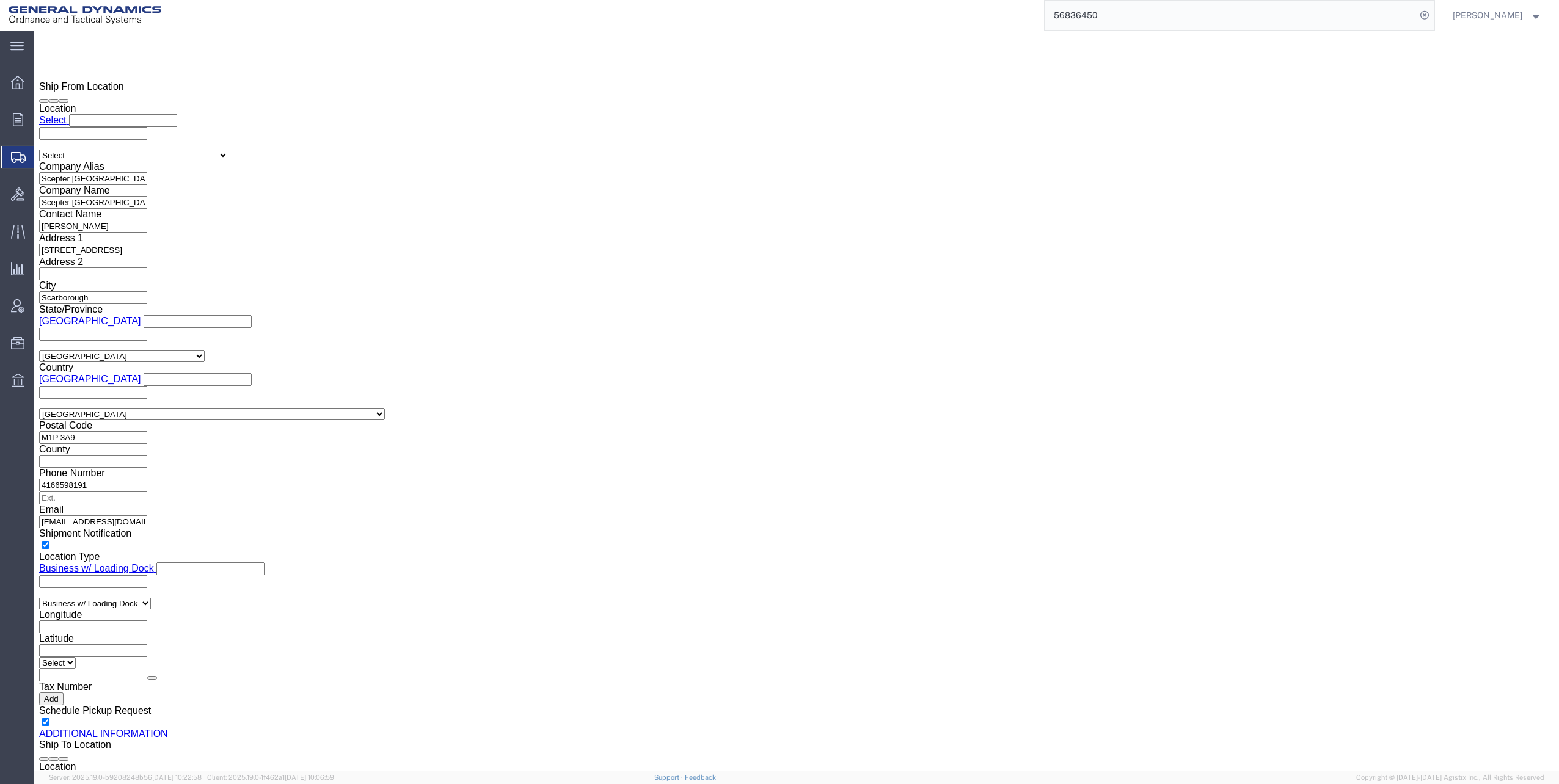
click input "text"
click p "- Expeditors - (Mara Love) [STREET_ADDRESS] , 12:00 AM - 12:00 AM"
click input "checkbox"
click button "Rate Shipment"
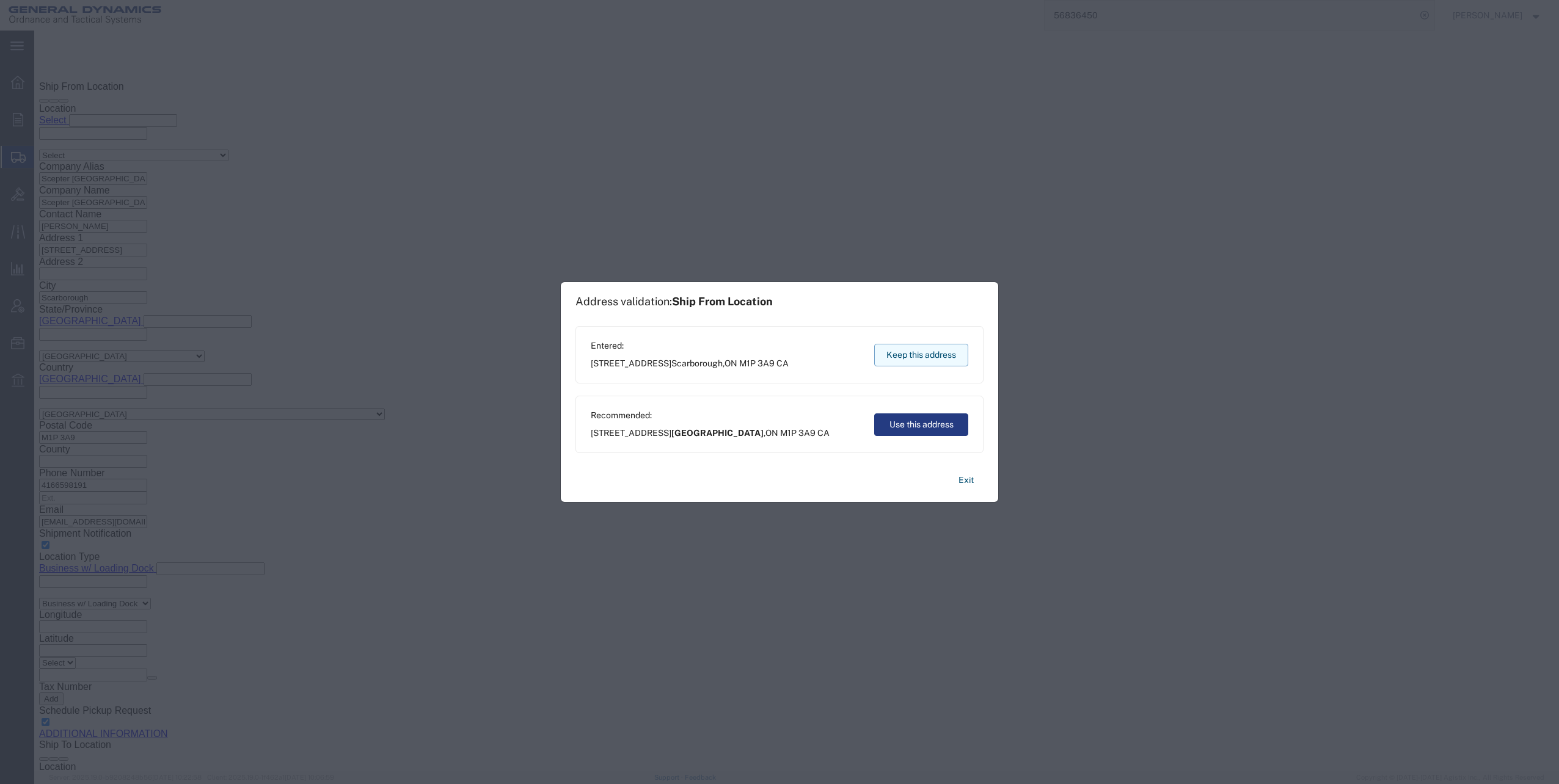
click at [912, 359] on button "Keep this address" at bounding box center [921, 354] width 94 height 23
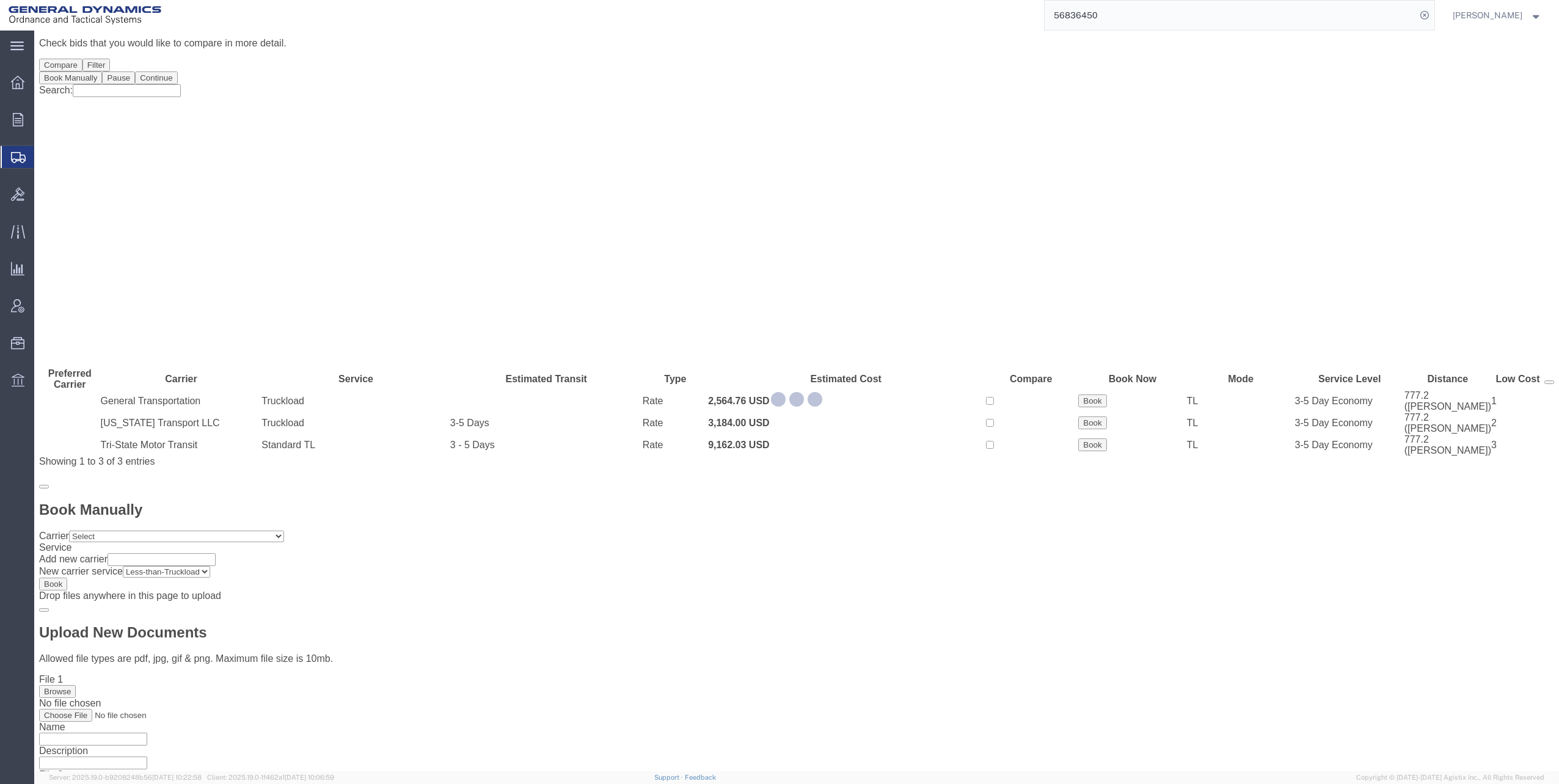
scroll to position [0, 0]
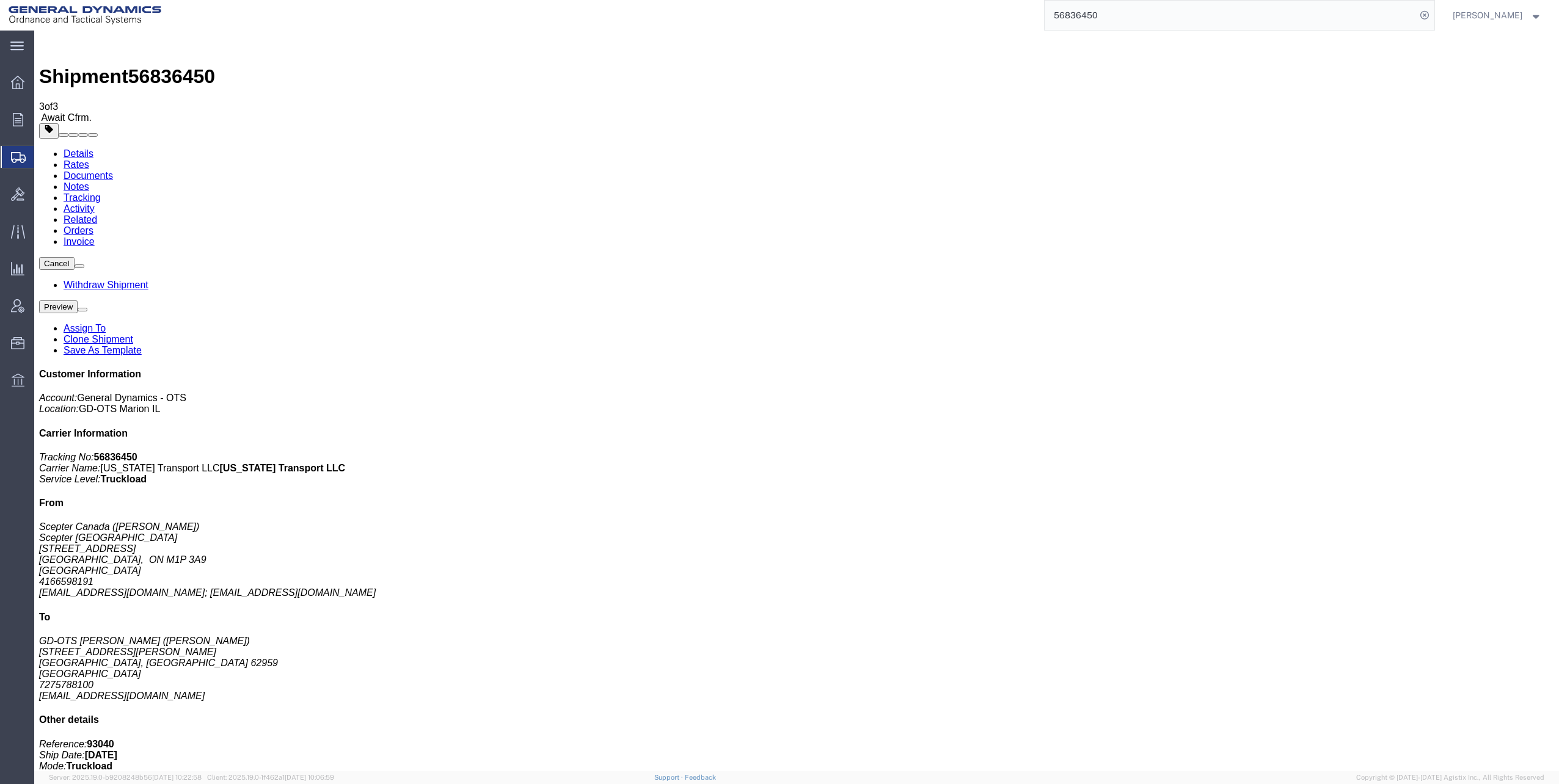
click at [44, 160] on span "Shipments" at bounding box center [39, 157] width 10 height 25
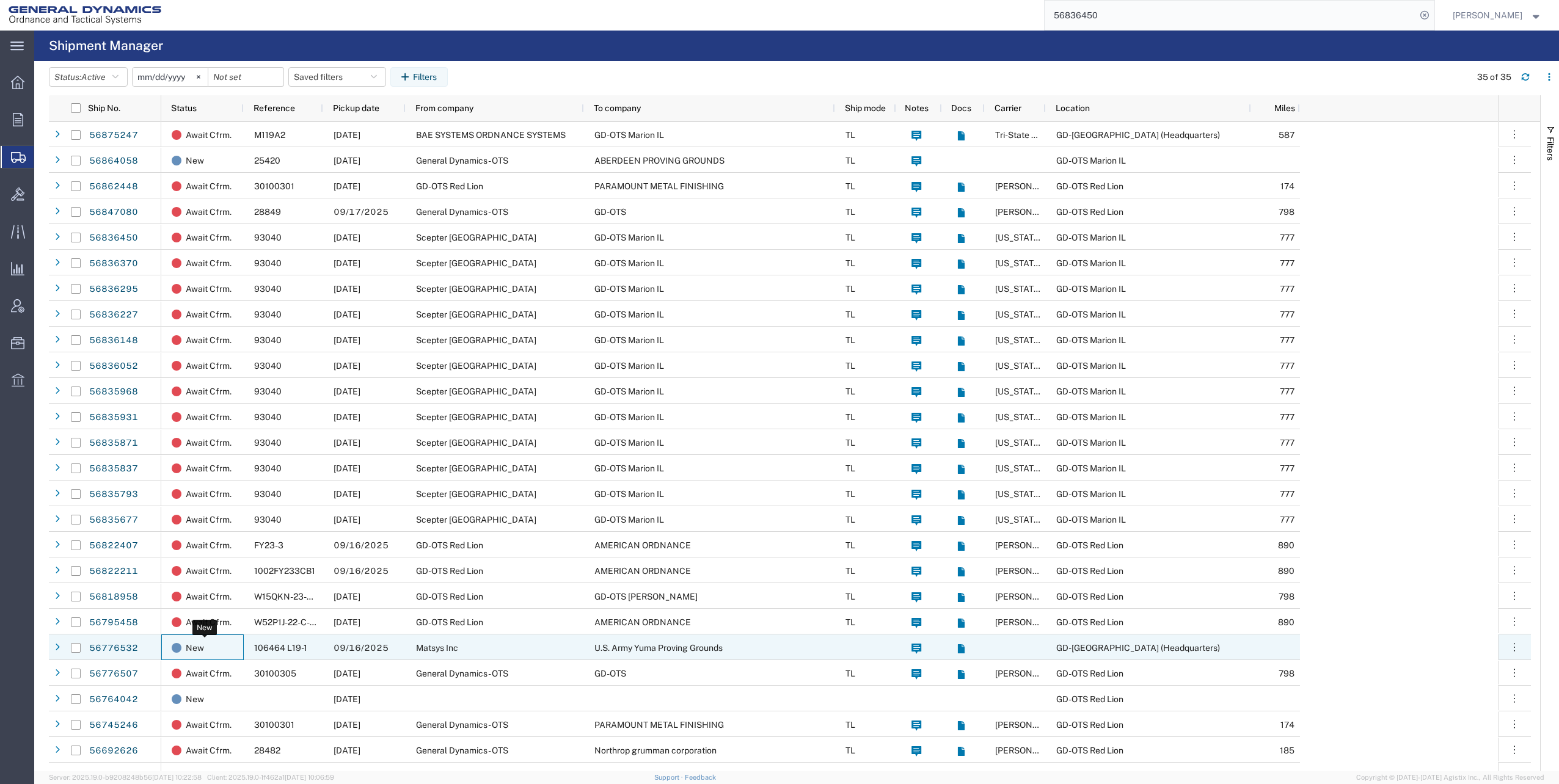
click at [197, 648] on span "New" at bounding box center [195, 648] width 18 height 26
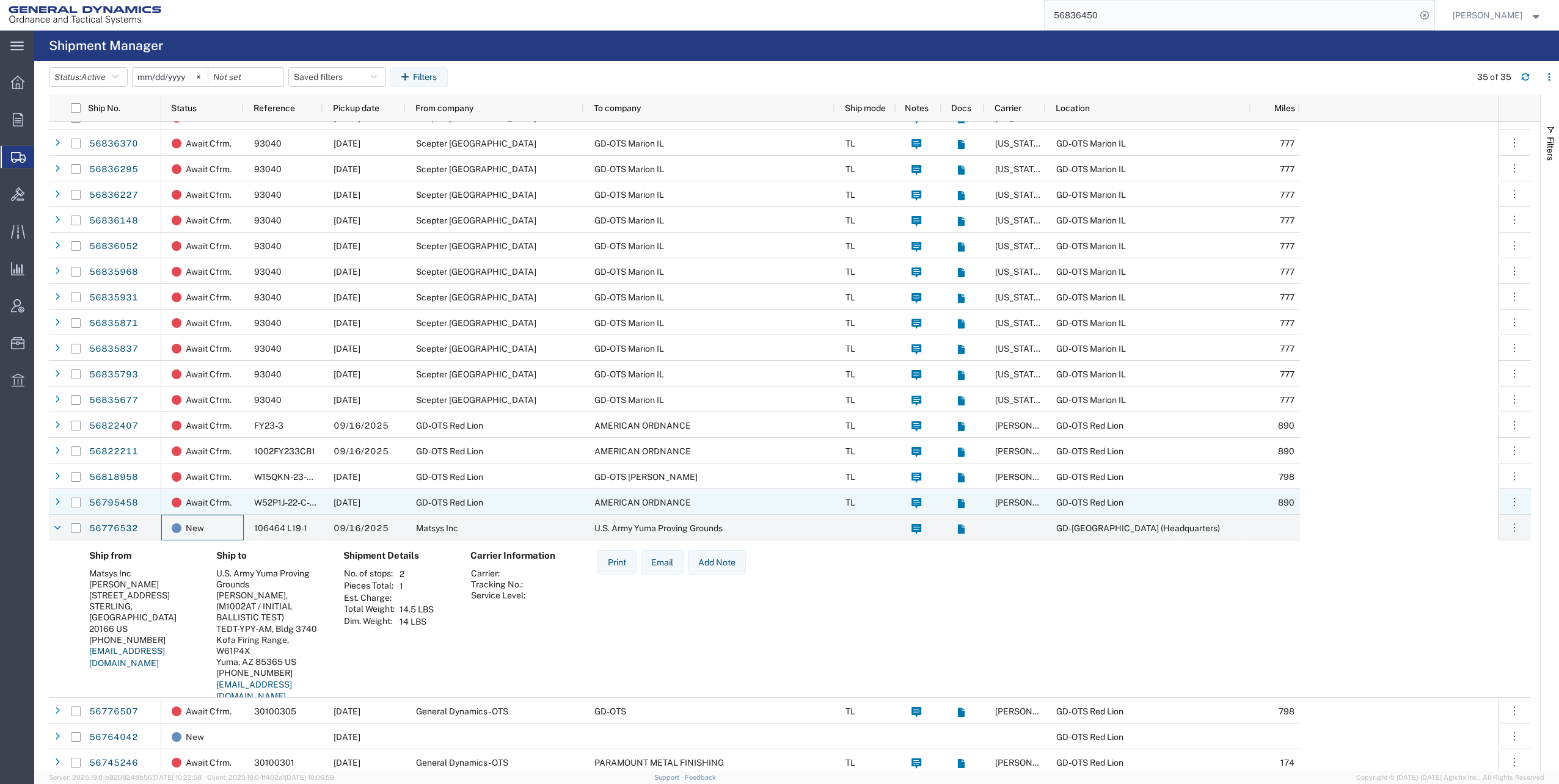
scroll to position [122, 0]
